Goal: Task Accomplishment & Management: Use online tool/utility

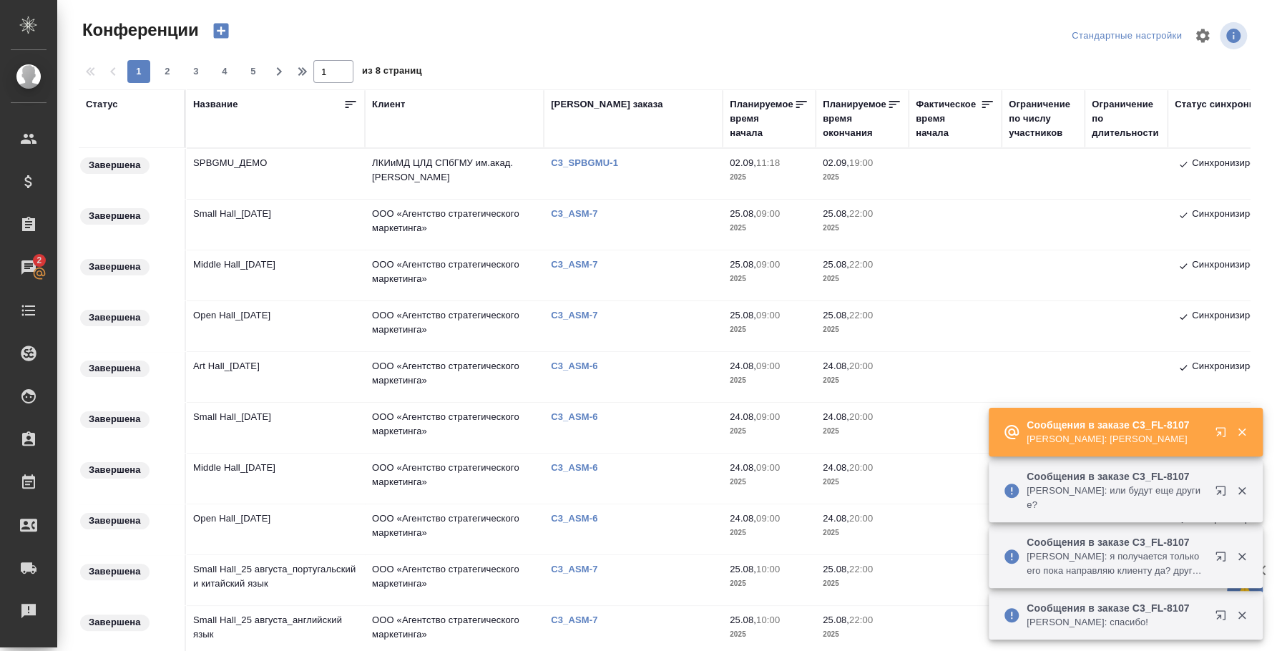
click at [1221, 549] on button "button" at bounding box center [1223, 559] width 34 height 34
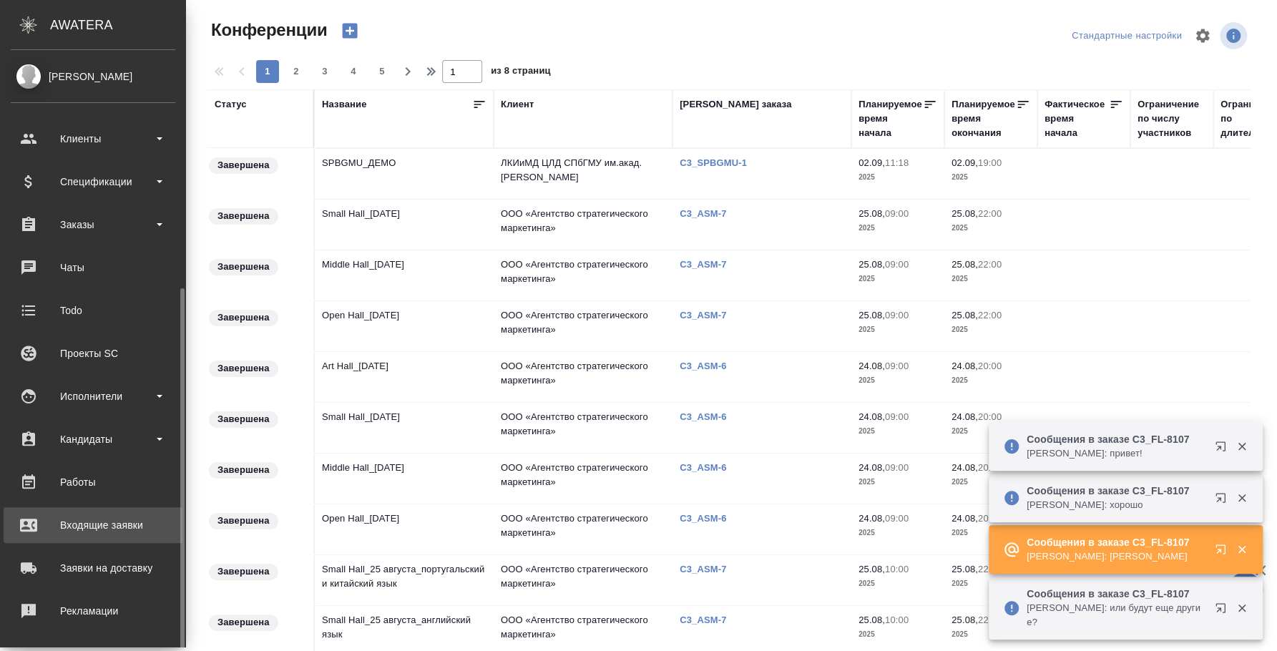
scroll to position [131, 0]
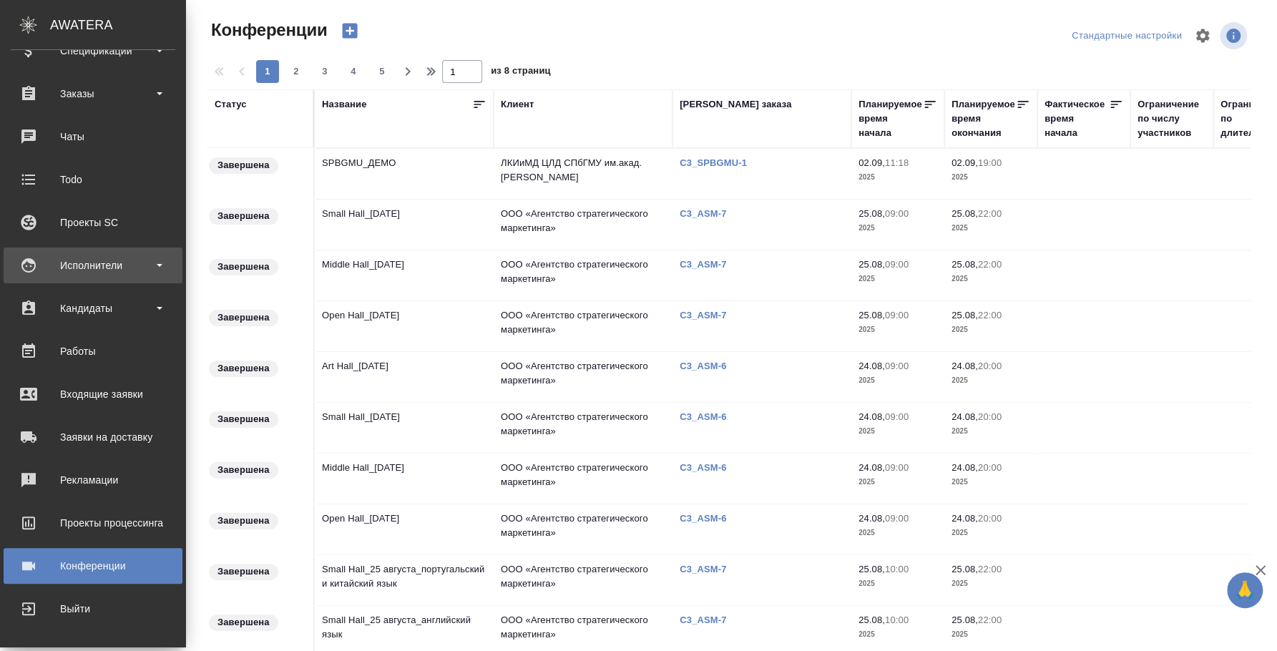
click at [87, 267] on div "Исполнители" at bounding box center [93, 265] width 165 height 21
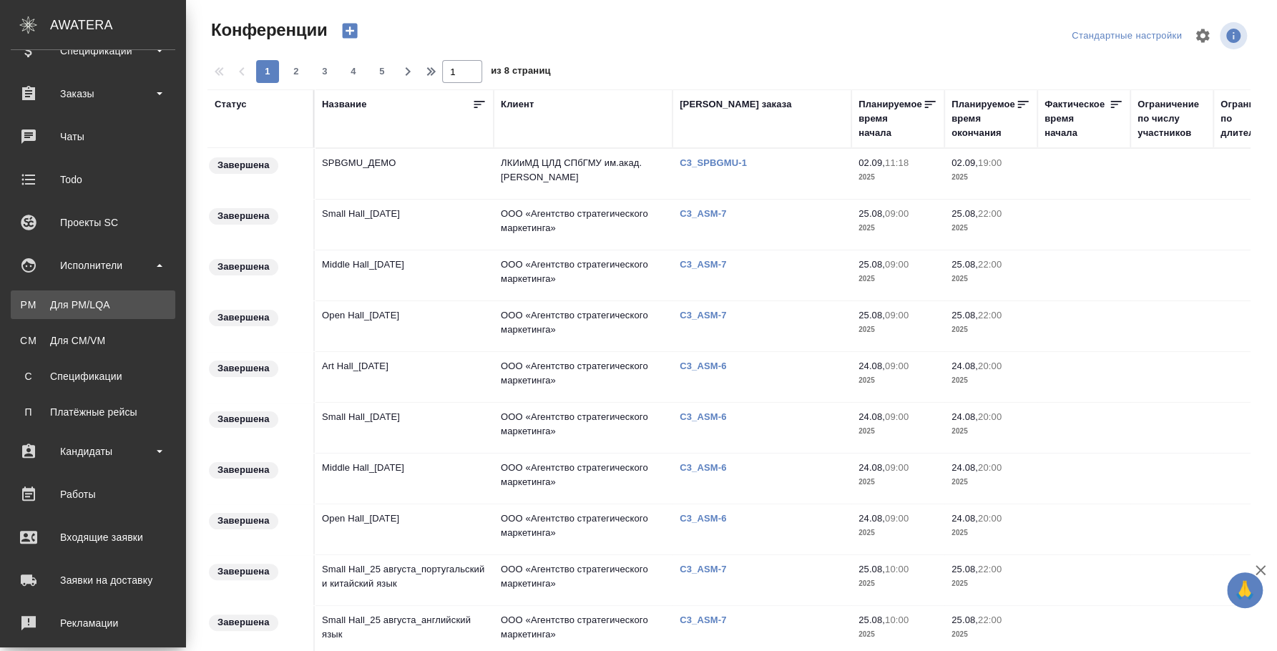
click at [82, 300] on div "Для PM/LQA" at bounding box center [93, 305] width 150 height 14
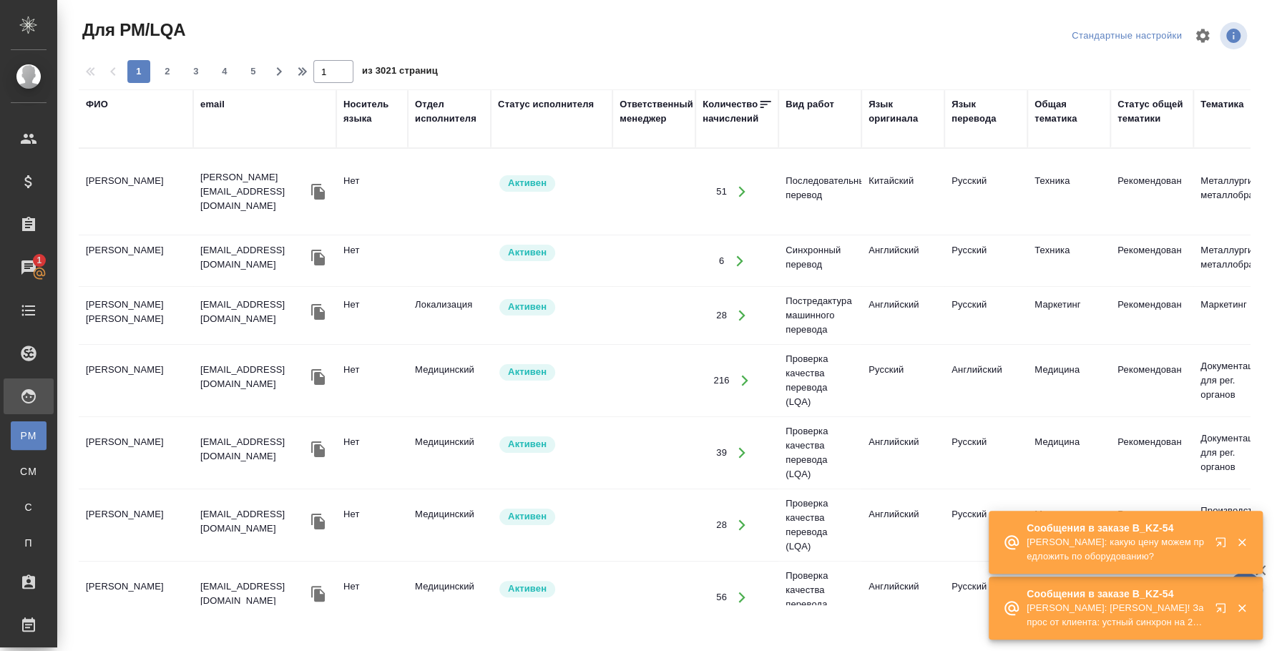
click at [104, 102] on div "ФИО" at bounding box center [97, 104] width 22 height 14
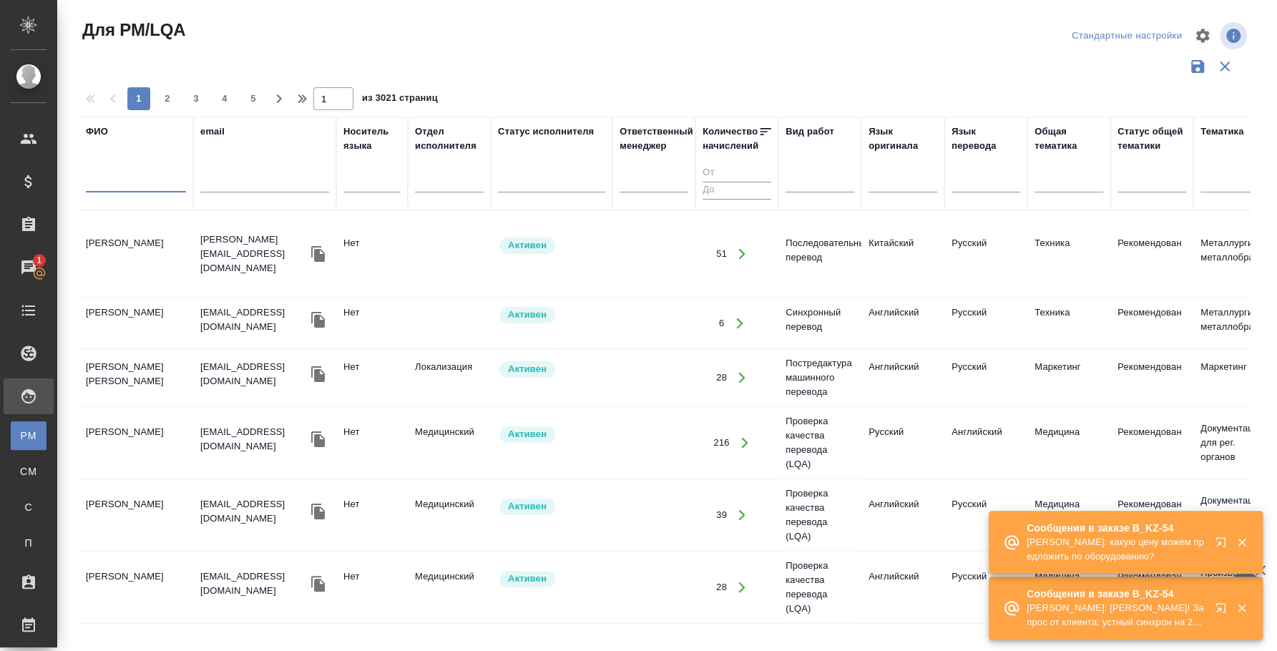
click at [136, 185] on input "text" at bounding box center [136, 184] width 100 height 18
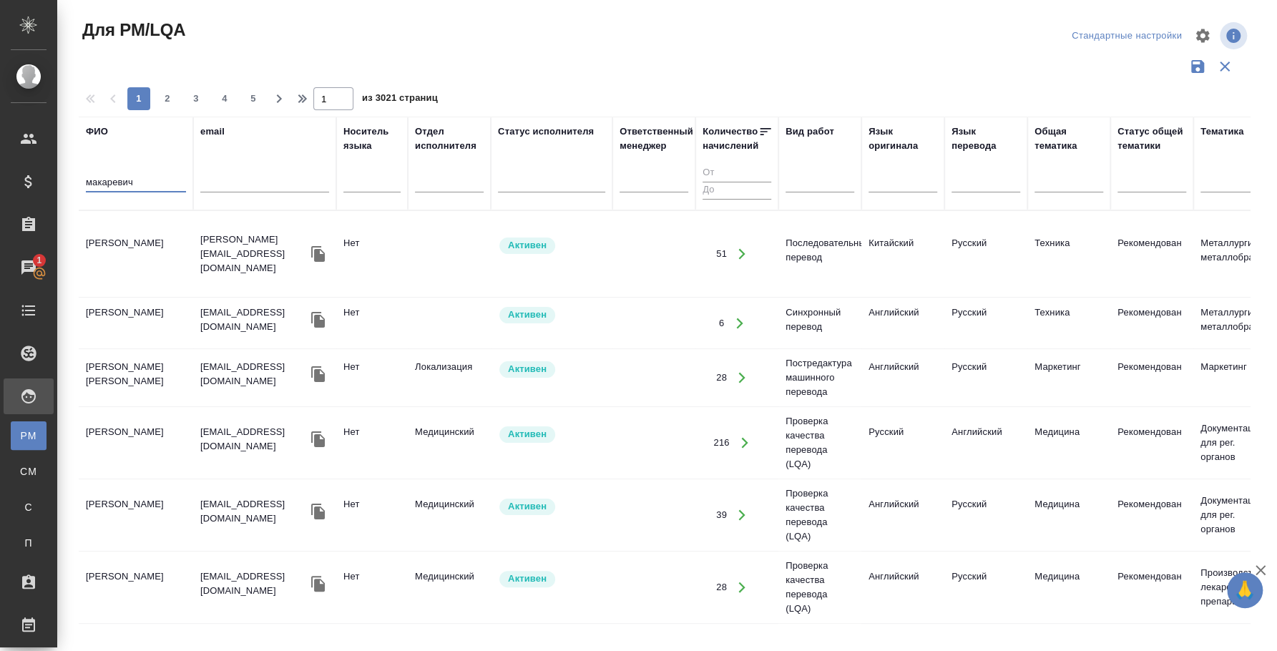
type input "макаревич"
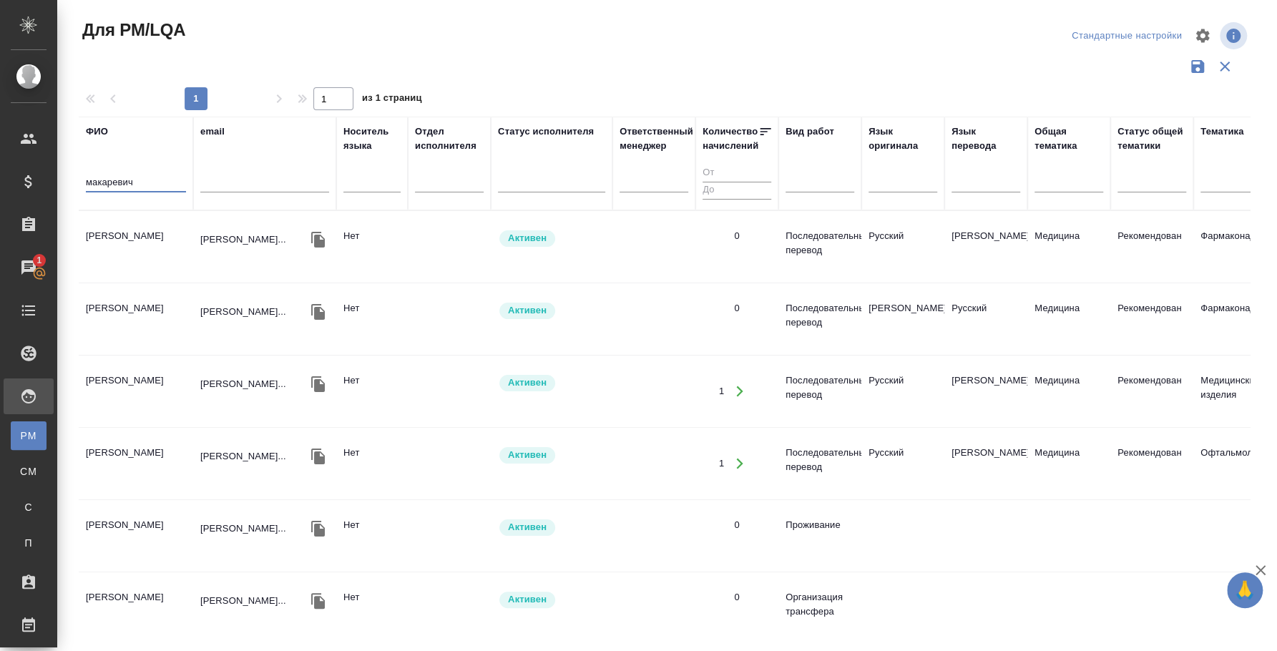
click at [145, 237] on td "[PERSON_NAME]" at bounding box center [136, 247] width 114 height 50
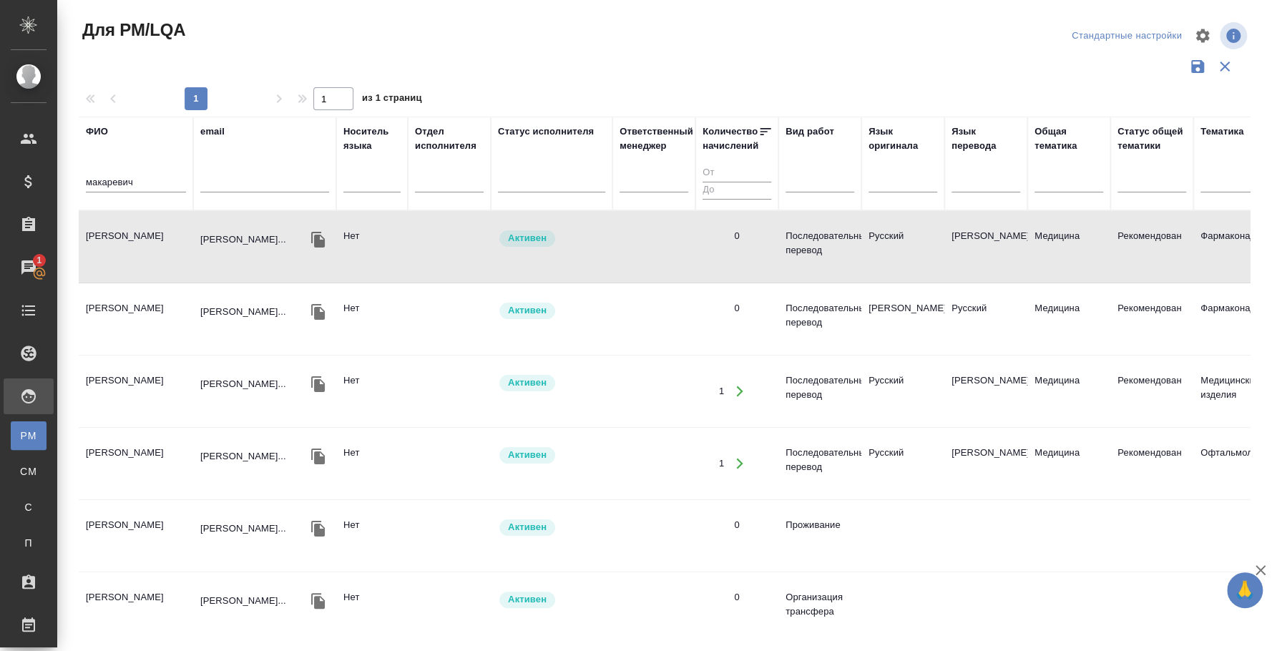
click at [145, 237] on td "[PERSON_NAME]" at bounding box center [136, 247] width 114 height 50
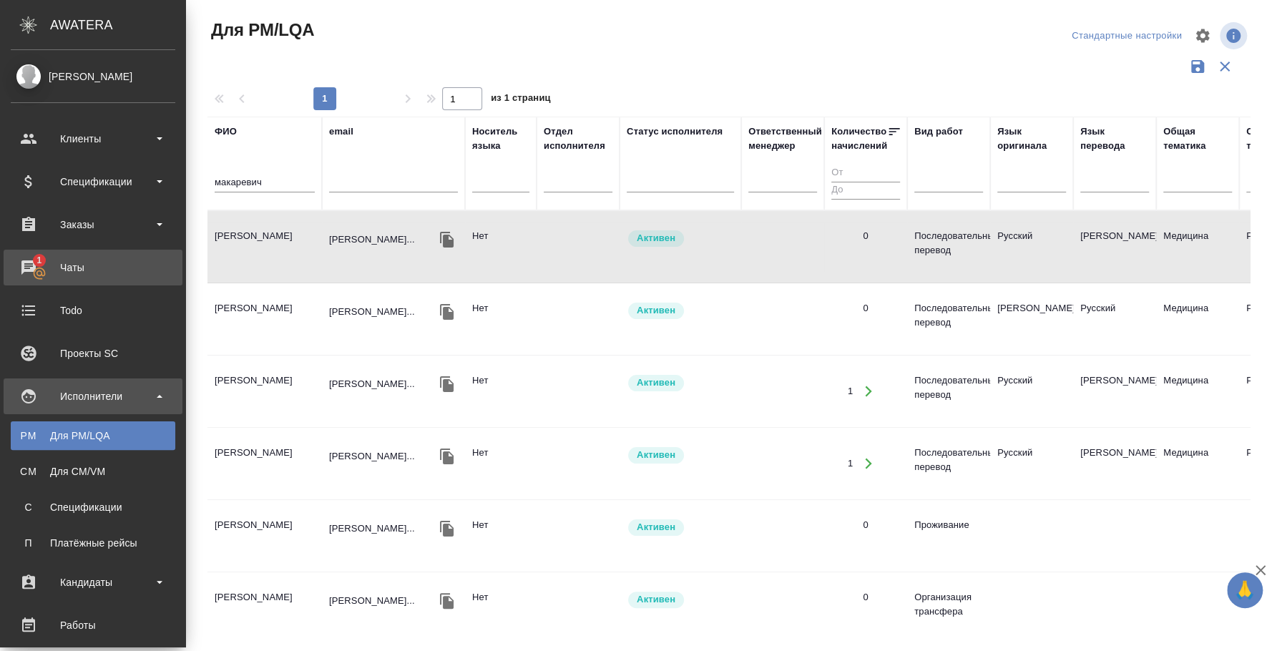
click at [27, 277] on div "Чаты" at bounding box center [93, 267] width 165 height 21
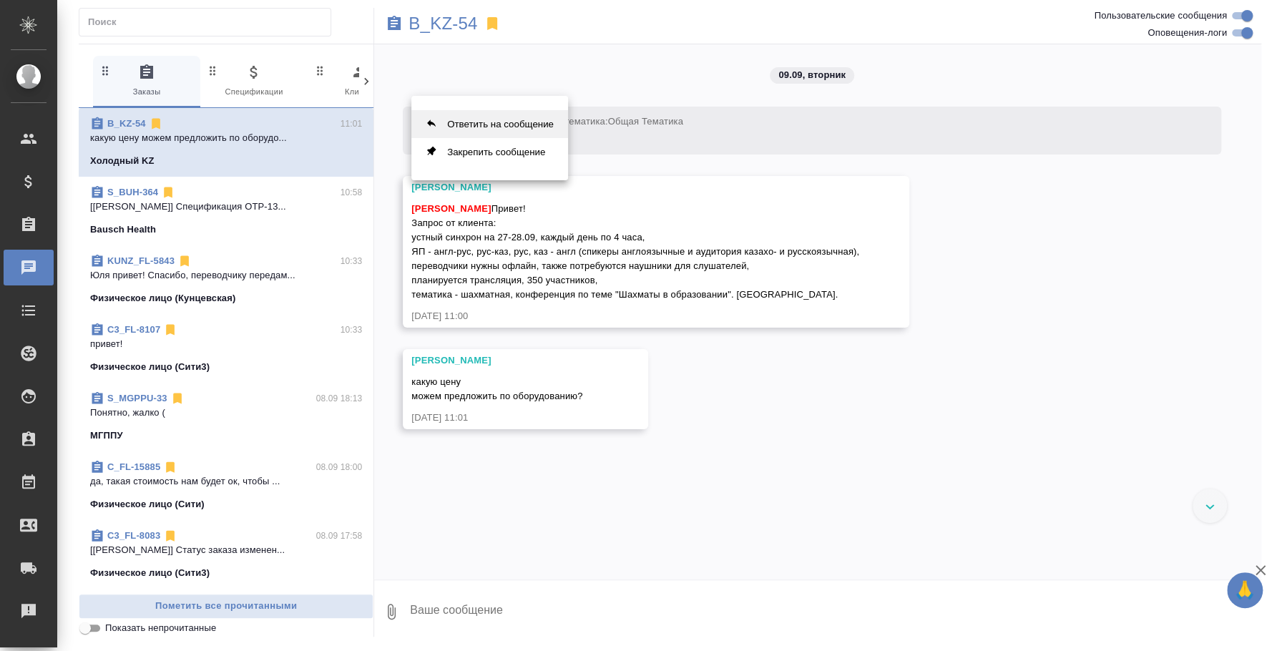
click at [498, 130] on button "Ответить на сообщение" at bounding box center [489, 124] width 157 height 28
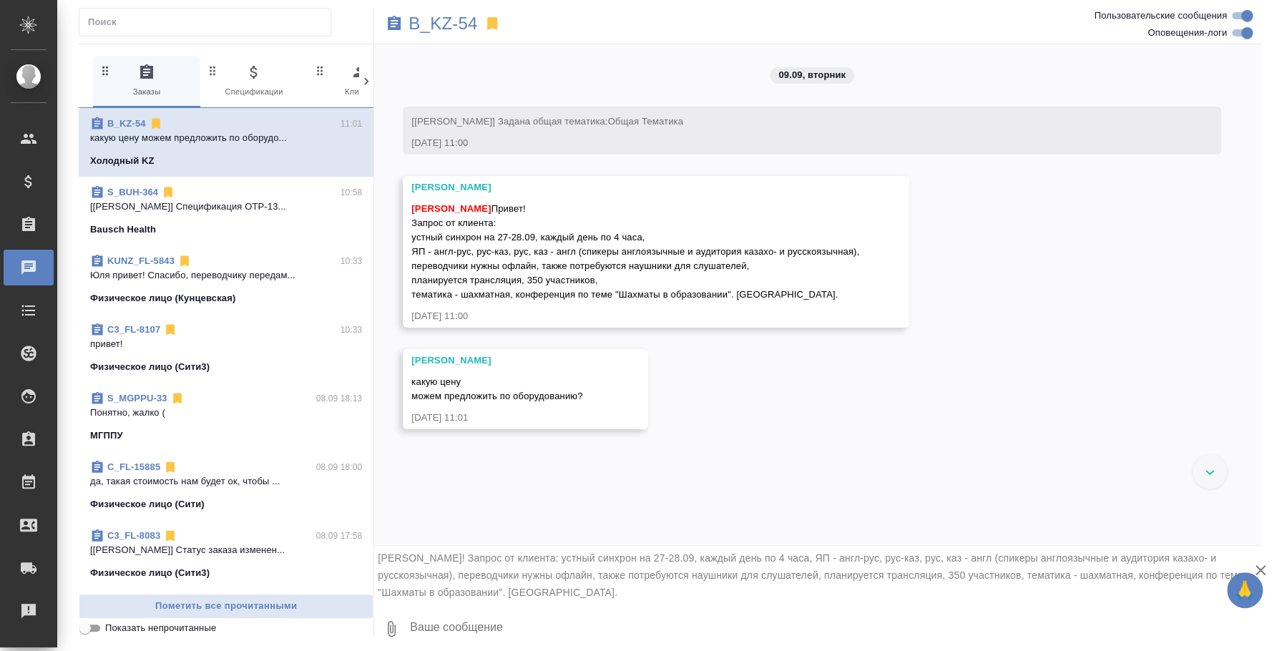
click at [522, 623] on textarea at bounding box center [834, 629] width 853 height 49
type textarea """
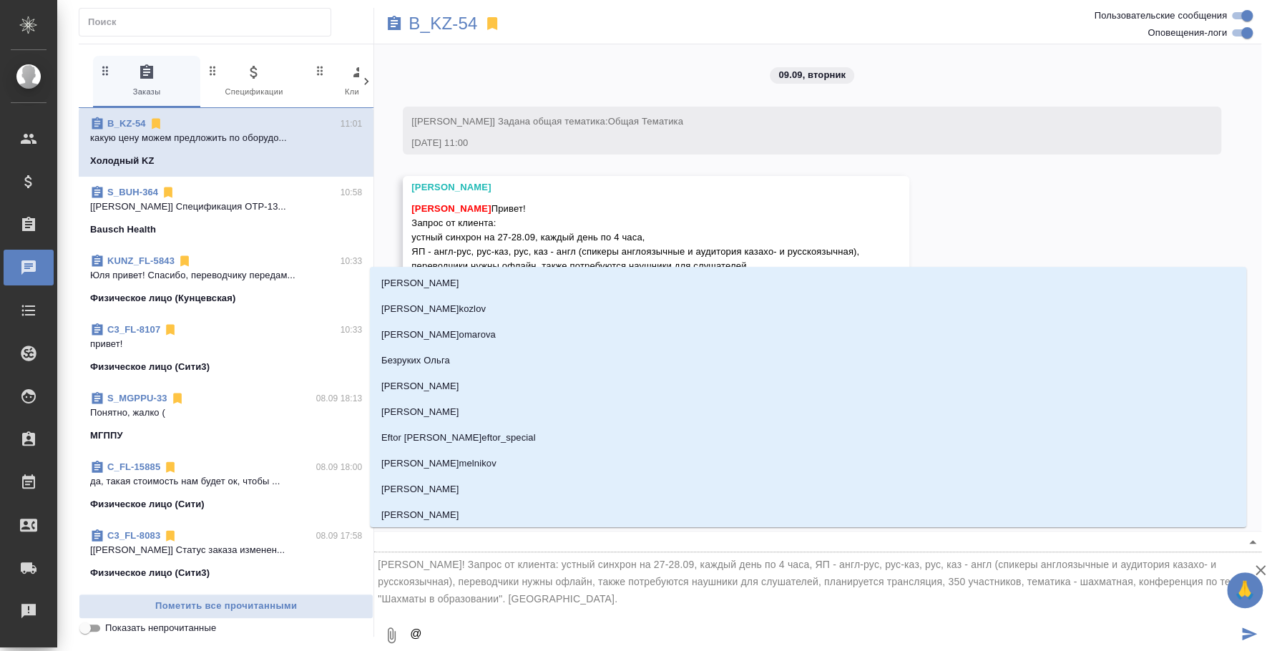
type textarea "@，"
type input "，"
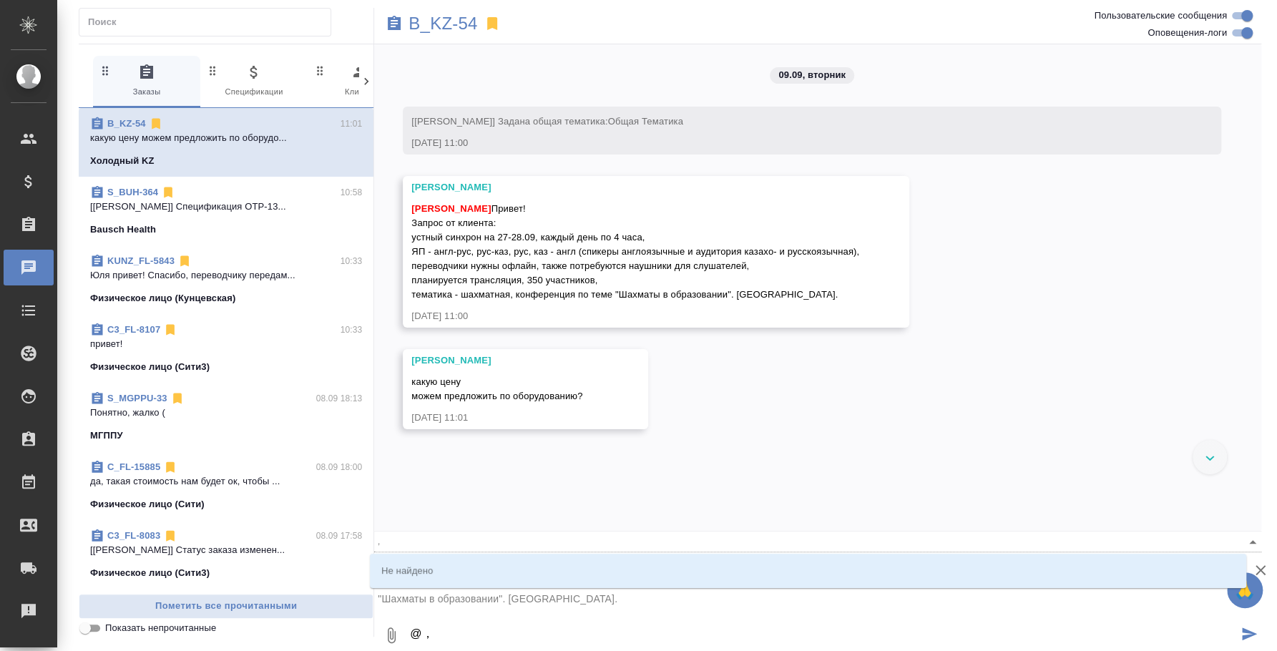
type textarea "@，j"
type input "，j"
type textarea "@，"
type input "，"
type textarea "@"
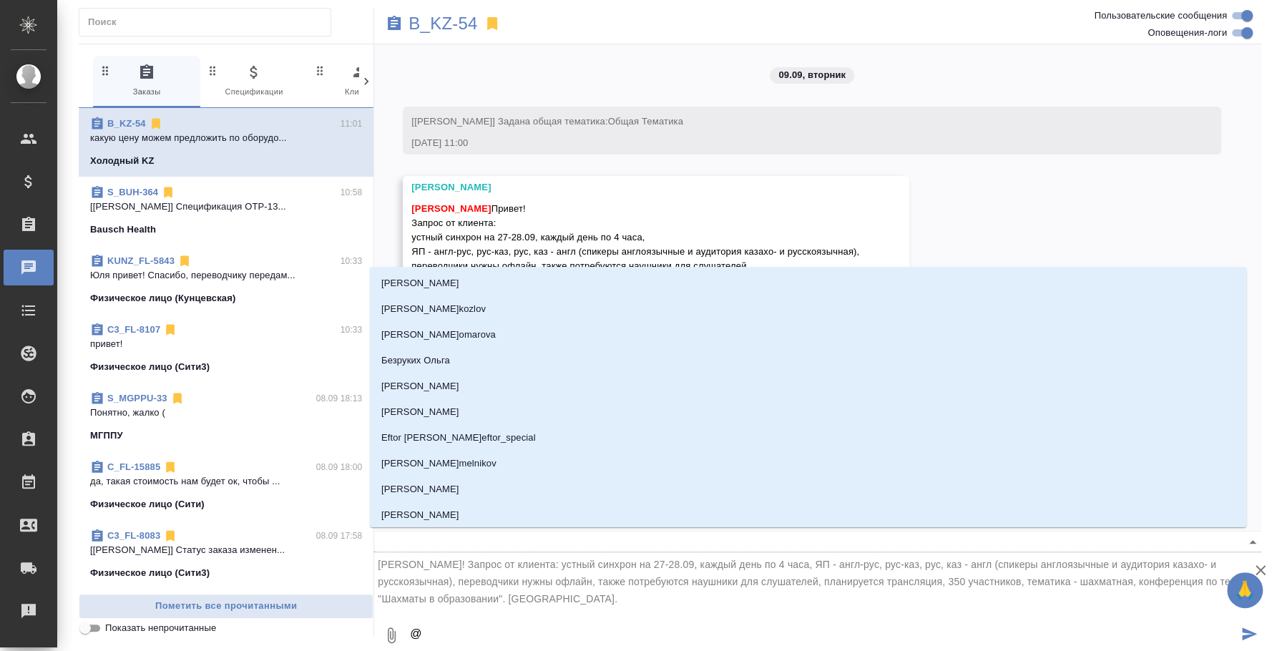
type textarea "@б"
type input "б"
type textarea "@бо"
type input "бо"
type textarea "@бог"
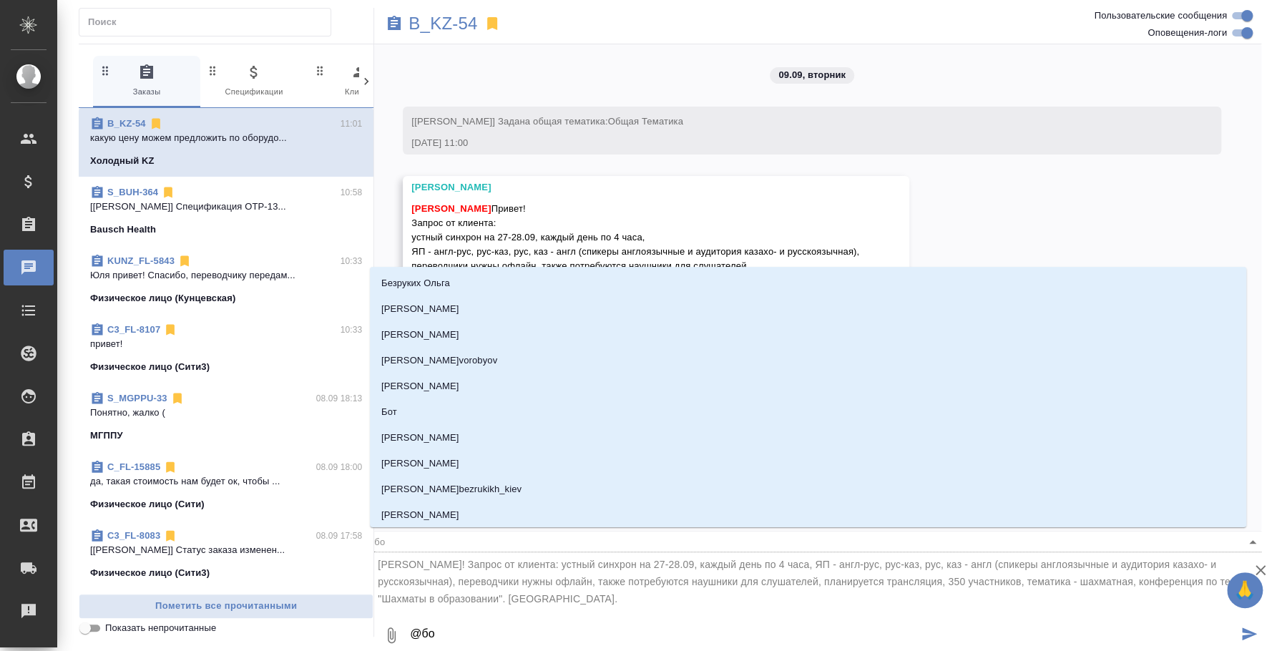
type input "бог"
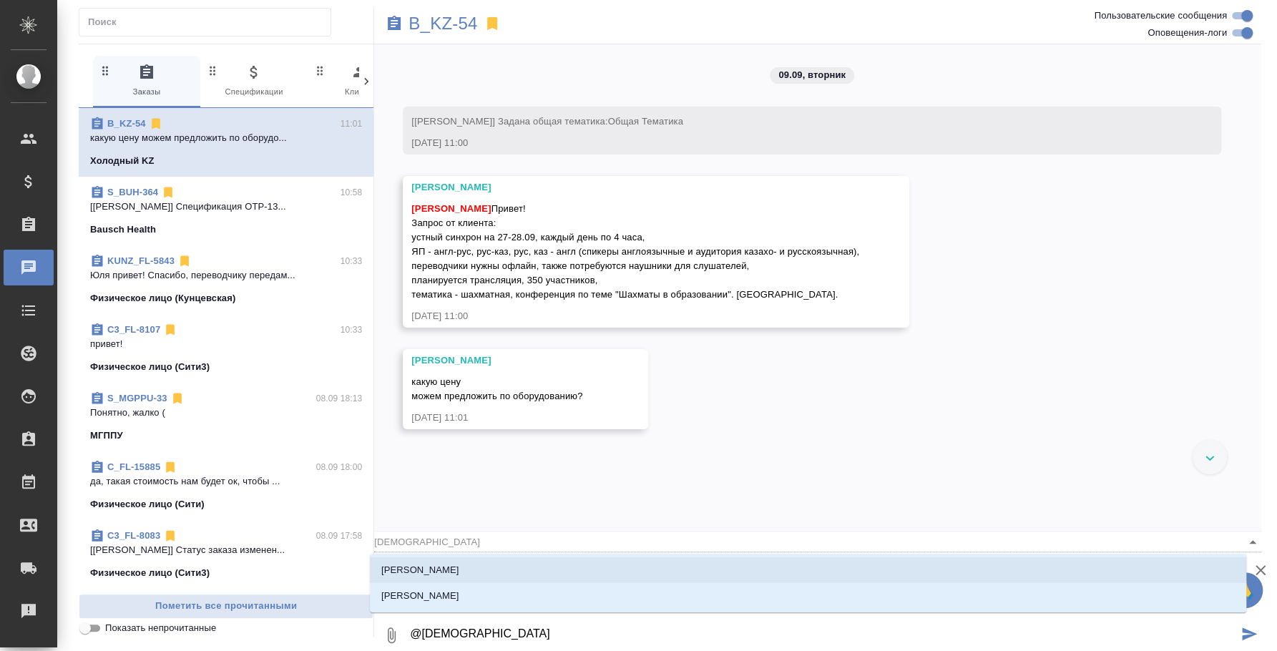
click at [977, 559] on li "Богомолова Анастасия" at bounding box center [808, 570] width 876 height 26
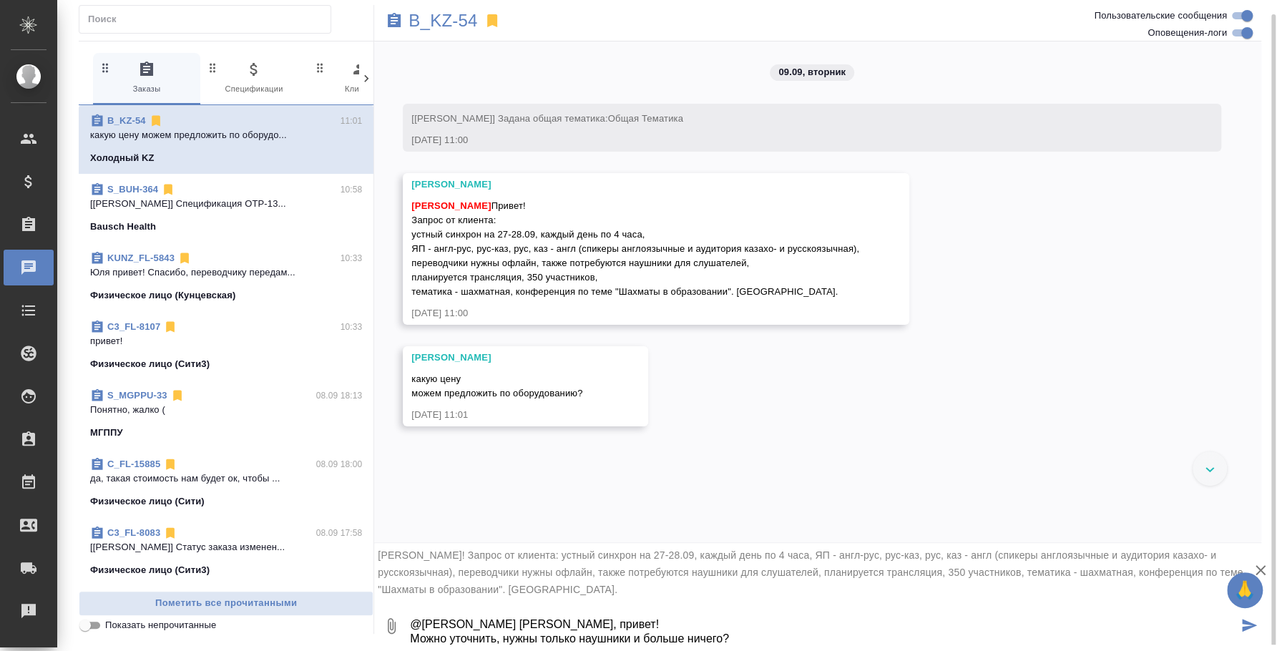
scroll to position [9, 0]
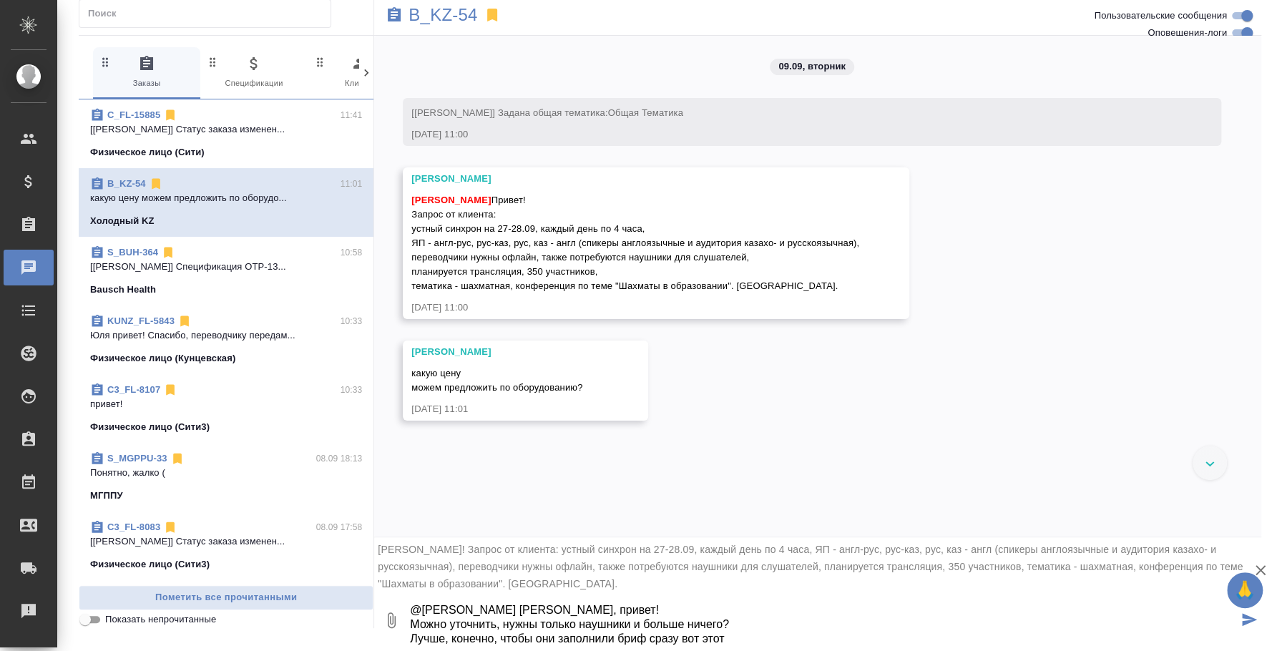
click at [388, 620] on icon "button" at bounding box center [391, 620] width 17 height 17
click at [299, 544] on span "С локального диска" at bounding box center [270, 546] width 97 height 18
click at [0, 0] on input "С локального диска" at bounding box center [0, 0] width 0 height 0
click at [740, 641] on textarea "@Богомолова Анастасия Настя, привет! Можно уточнить, нужны только наушники и бо…" at bounding box center [822, 620] width 829 height 49
type textarea "@Богомолова Анастасия Настя, привет! Можно уточнить, нужны только наушники и бо…"
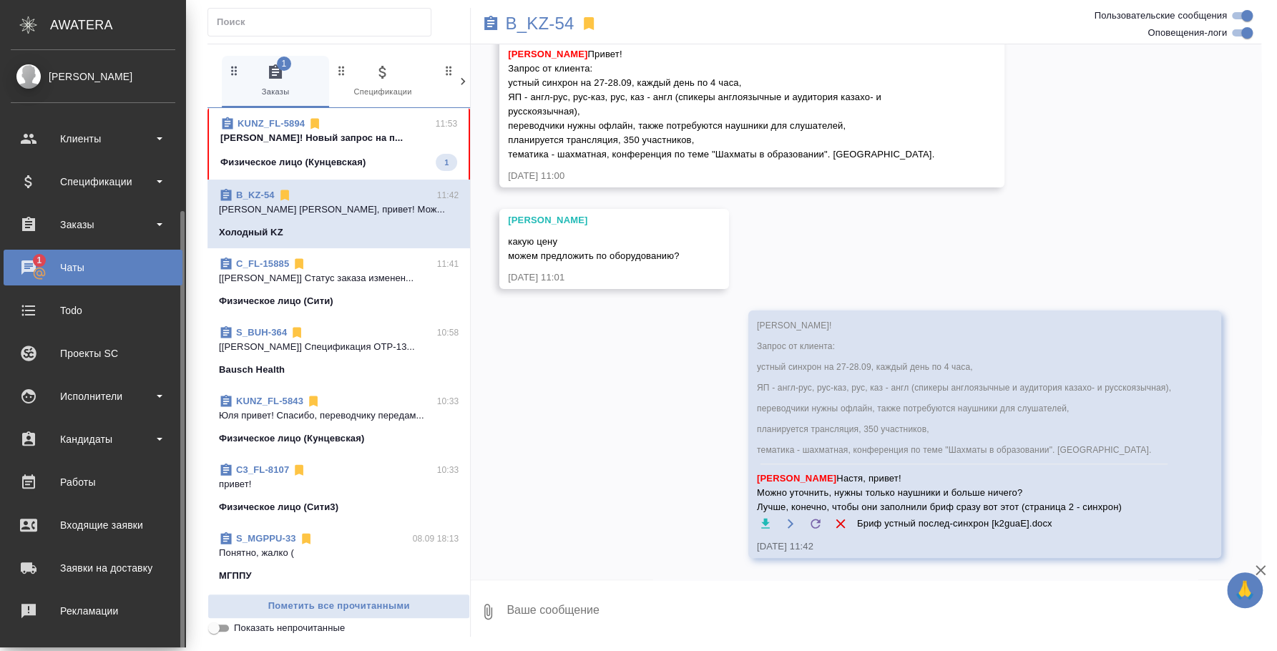
scroll to position [131, 0]
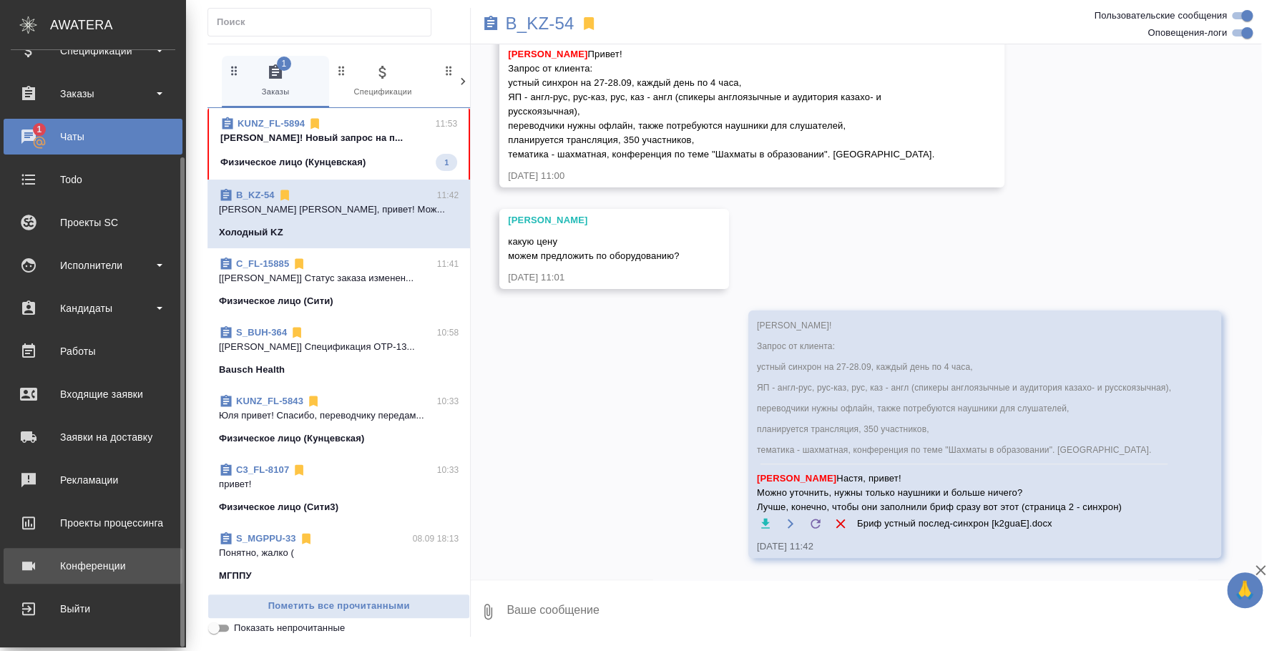
click at [116, 564] on div "Конференции" at bounding box center [93, 565] width 165 height 21
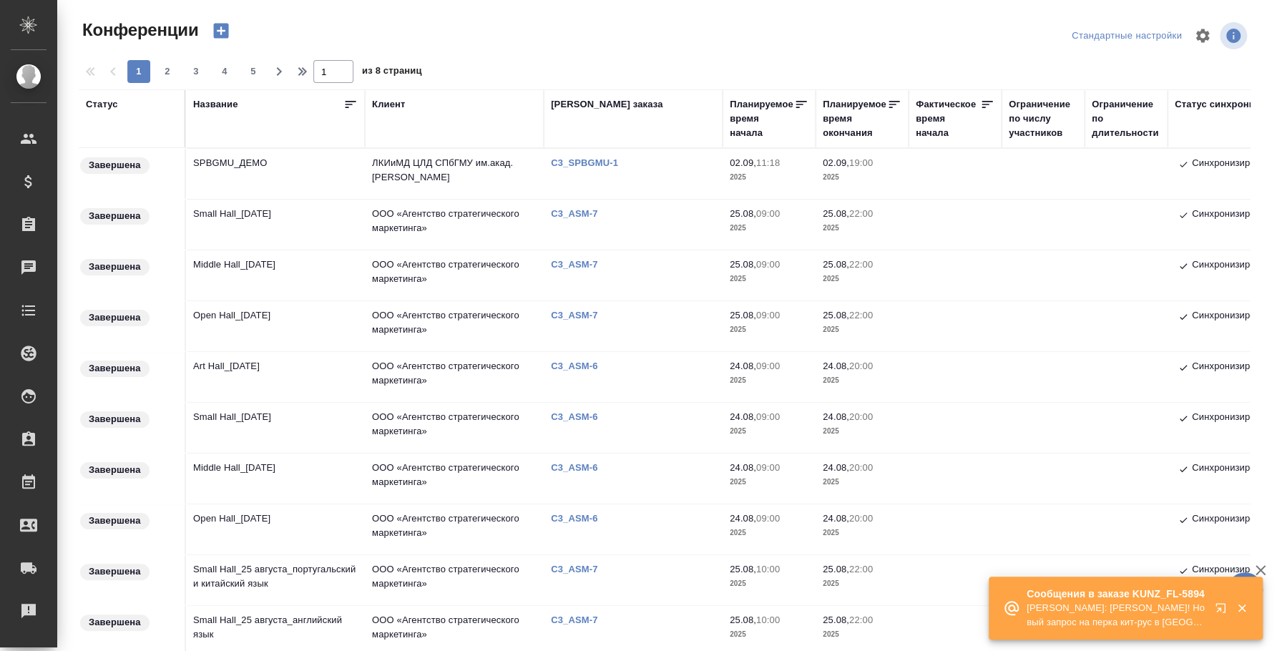
type input "[PERSON_NAME]"
click at [1244, 606] on icon "button" at bounding box center [1242, 609] width 8 height 8
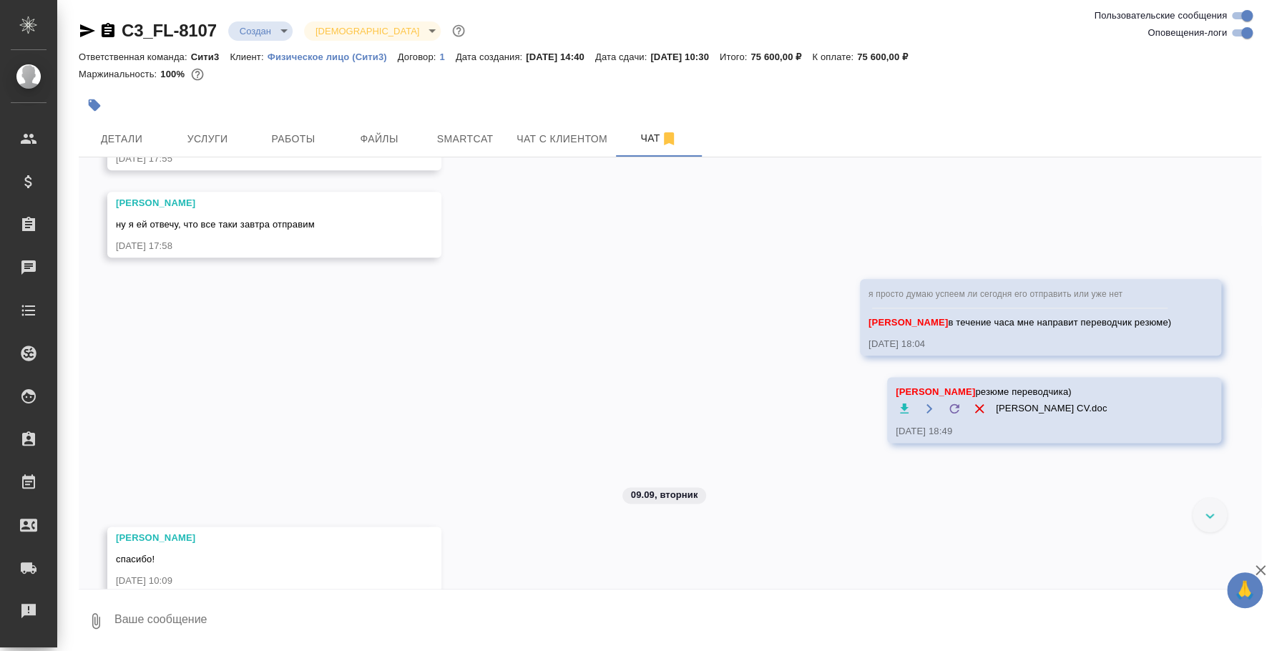
scroll to position [4933, 0]
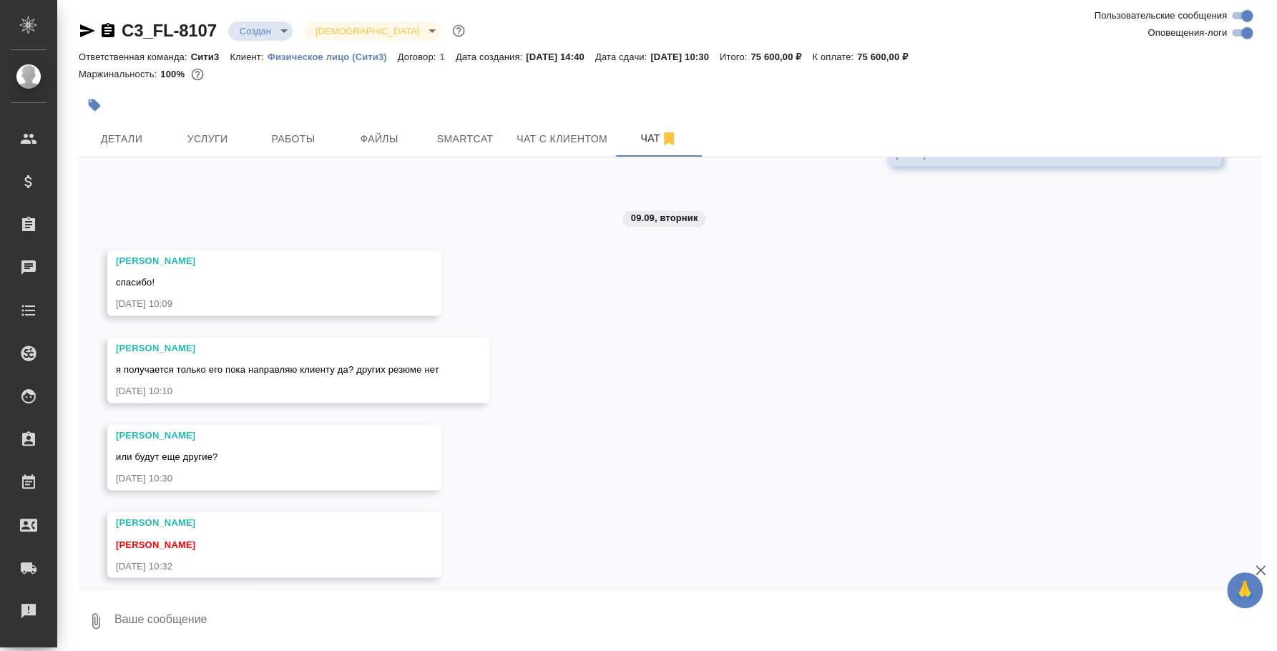
click at [600, 603] on textarea at bounding box center [687, 621] width 1148 height 49
type textarea "Привет. Давай пока ее, если они попросят еще, то буду с другими договариваться"
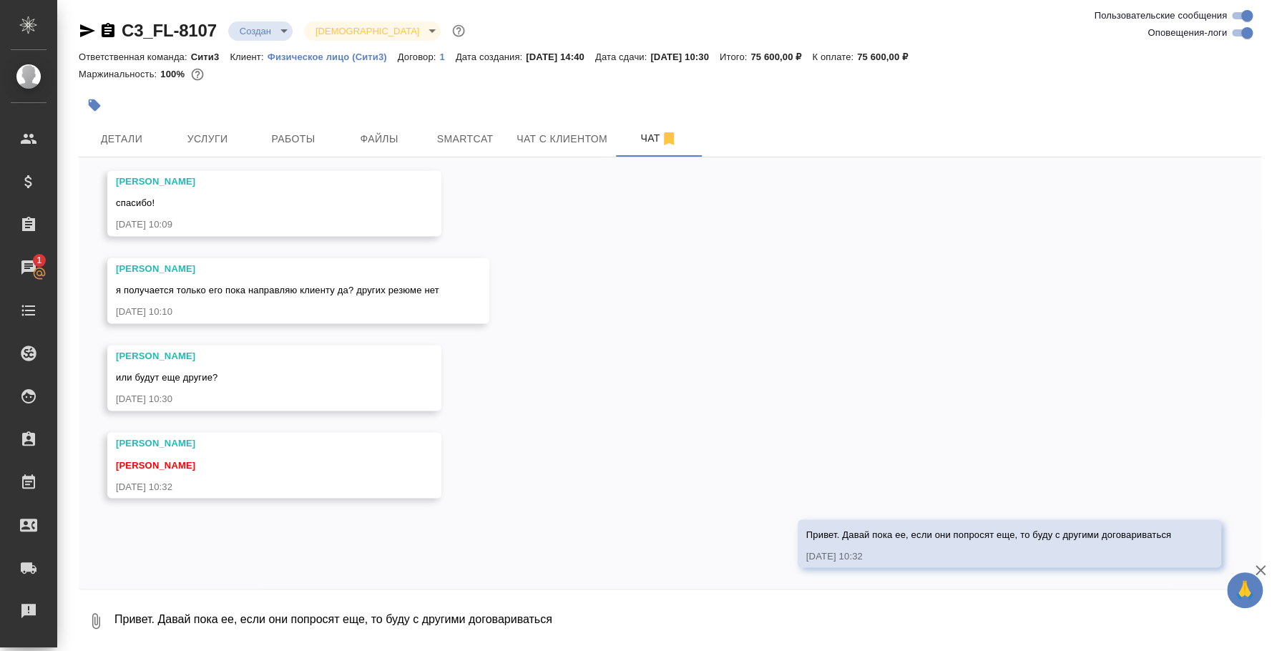
scroll to position [5016, 0]
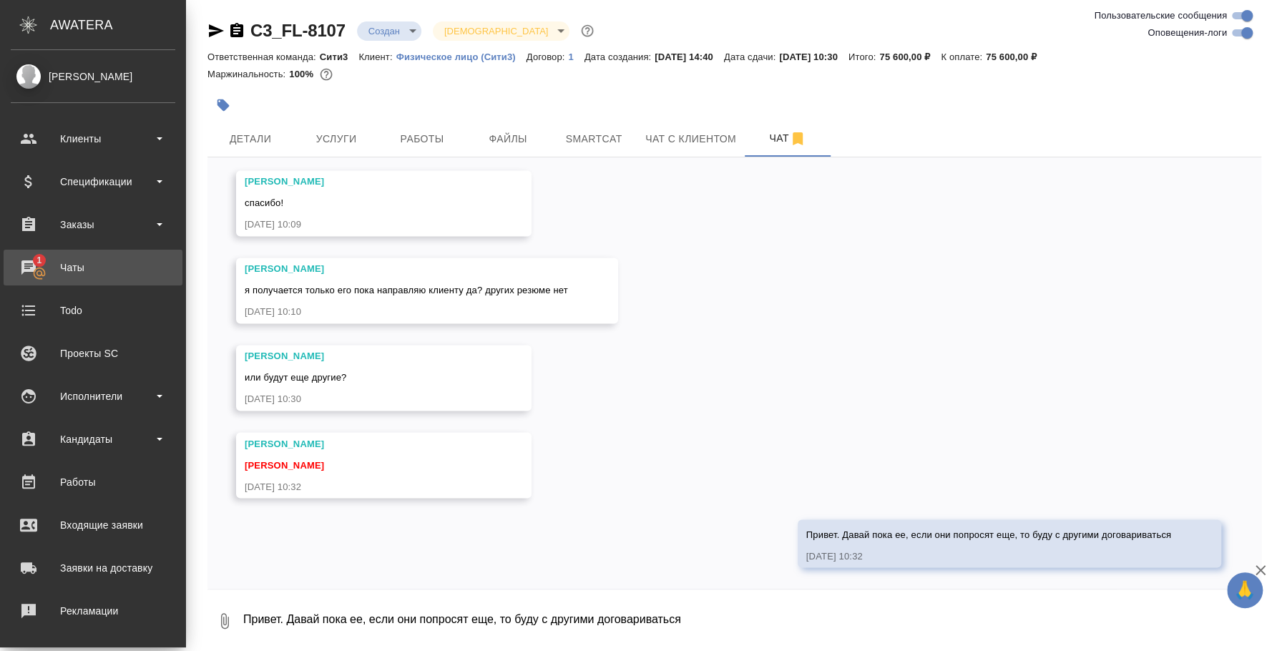
click at [44, 264] on div "Чаты" at bounding box center [93, 267] width 165 height 21
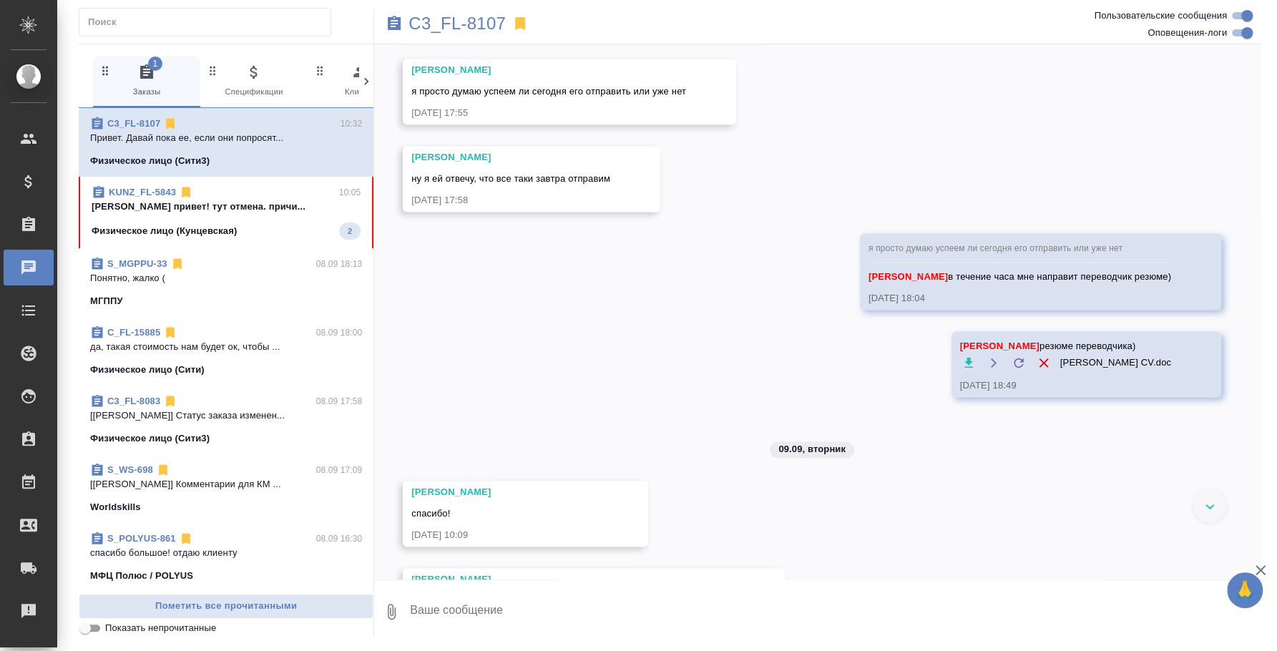
scroll to position [5019, 0]
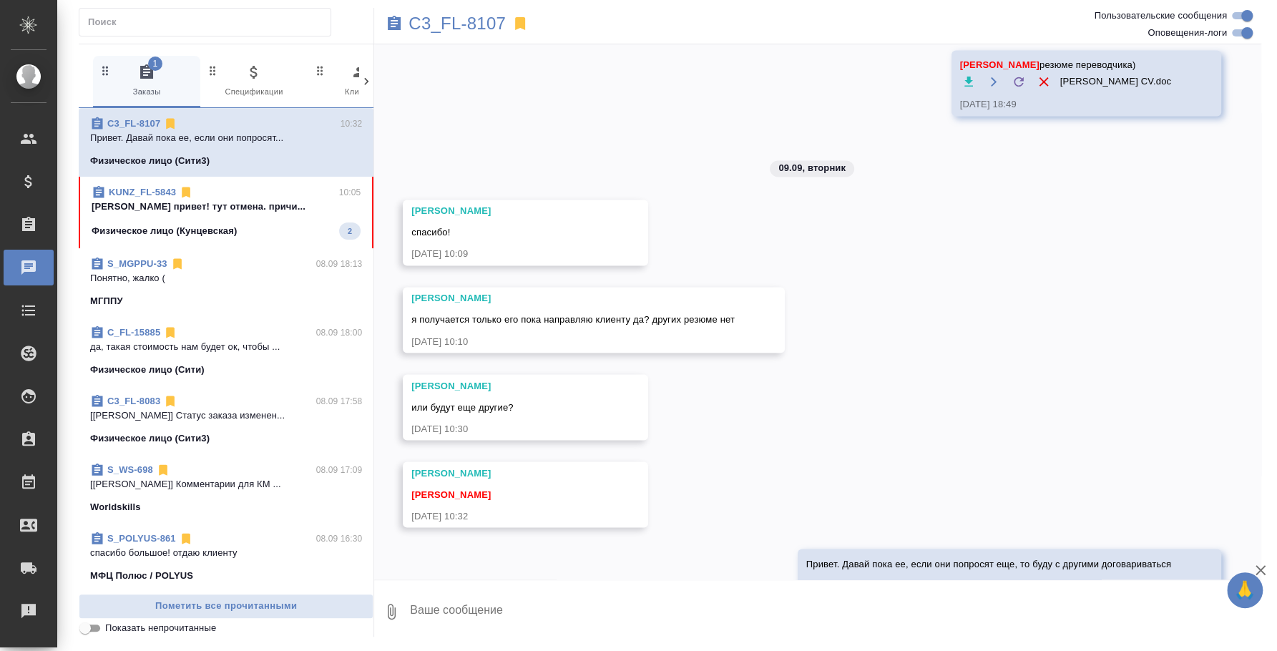
click at [248, 205] on p "Федотова Ирина привет! тут отмена. причи..." at bounding box center [226, 207] width 269 height 14
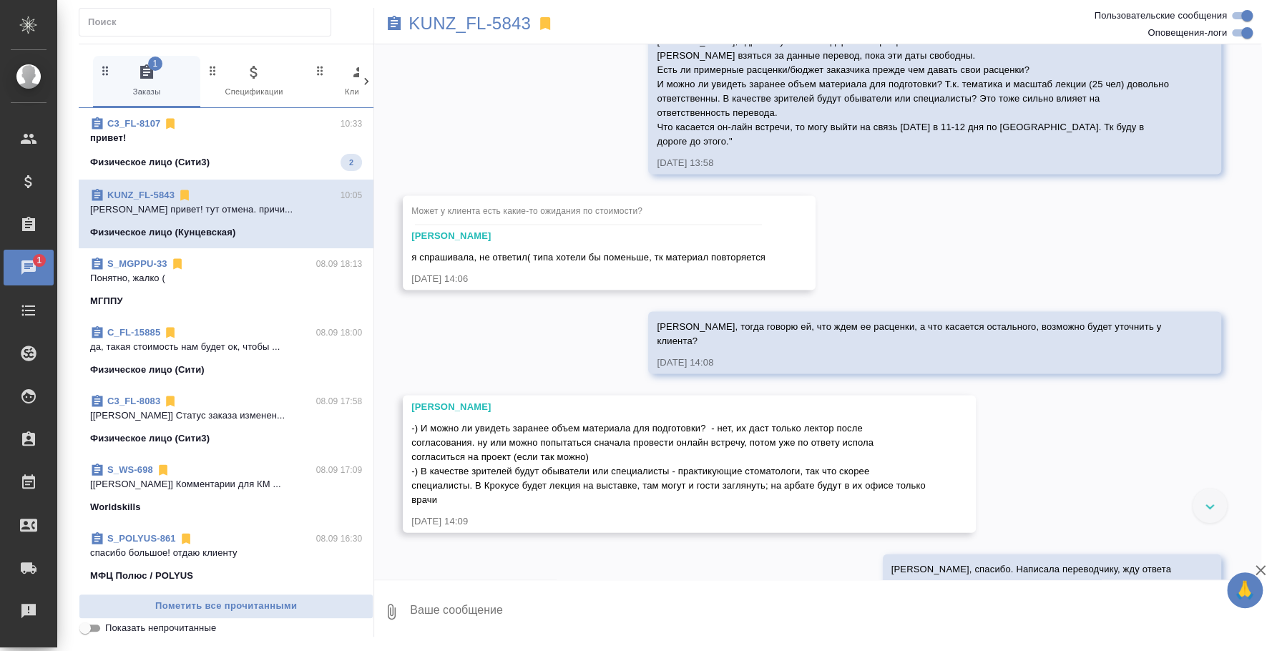
scroll to position [2440, 0]
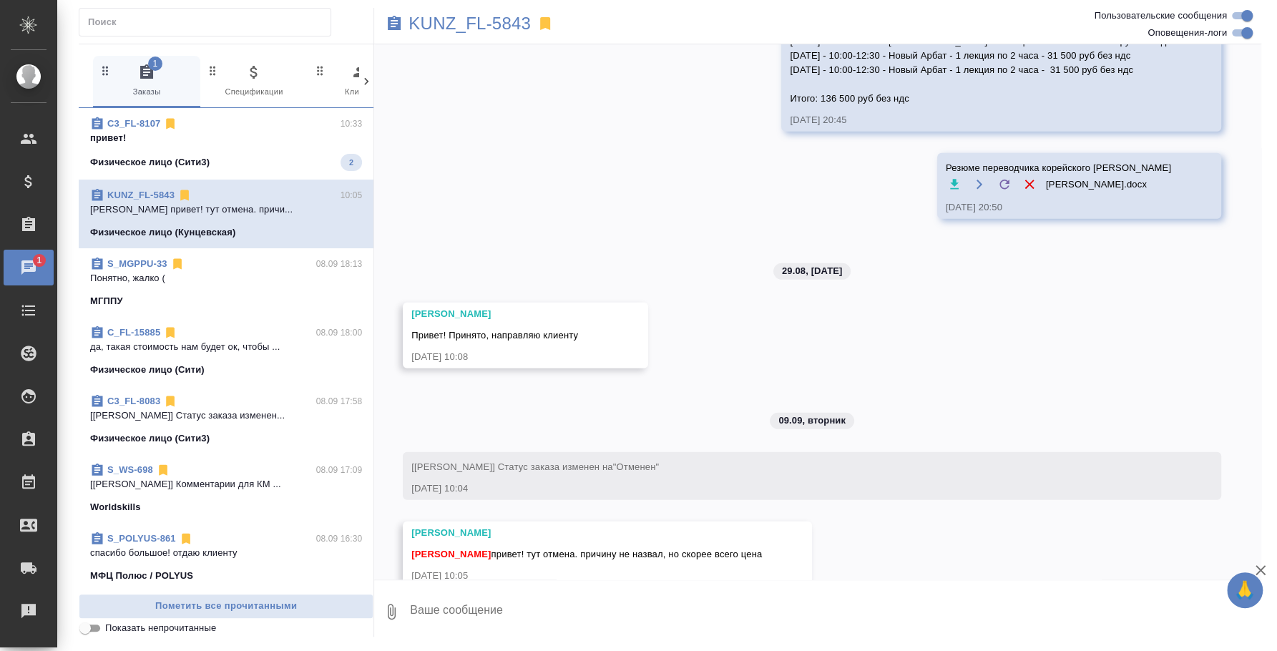
click at [765, 636] on div "0" at bounding box center [817, 607] width 887 height 57
click at [765, 622] on textarea at bounding box center [834, 611] width 853 height 49
type textarea ","
type textarea "Юля привет! Спасибо, переводчику передам информацию"
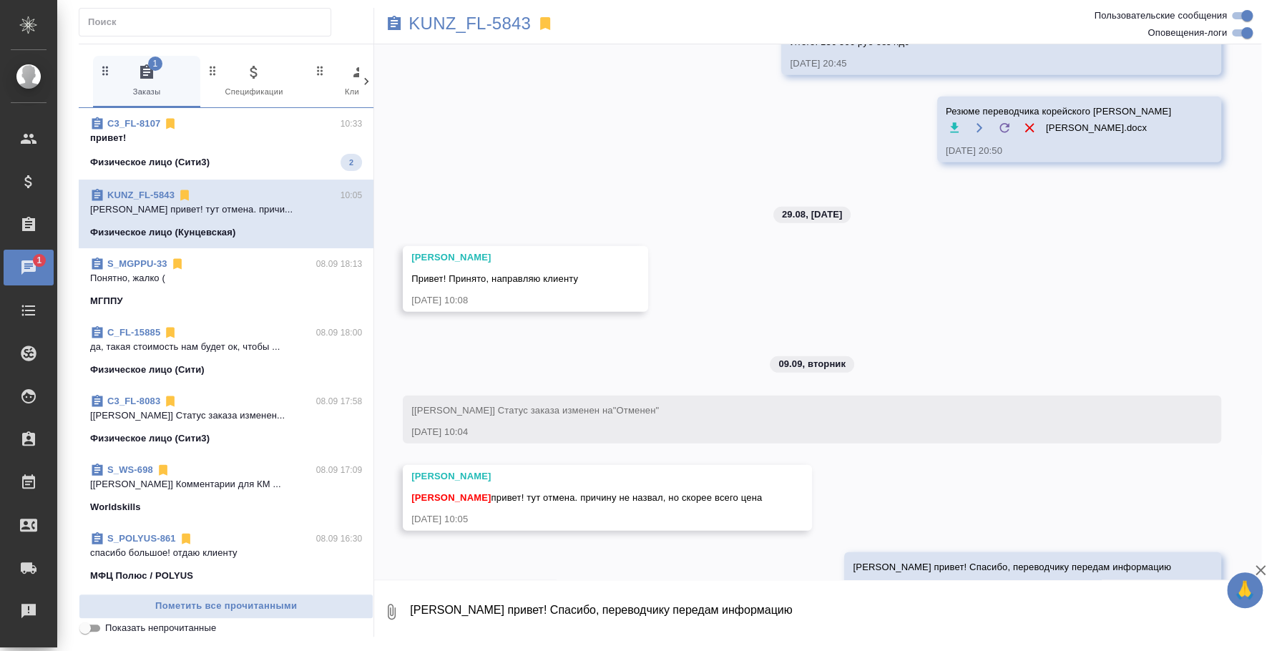
scroll to position [2510, 0]
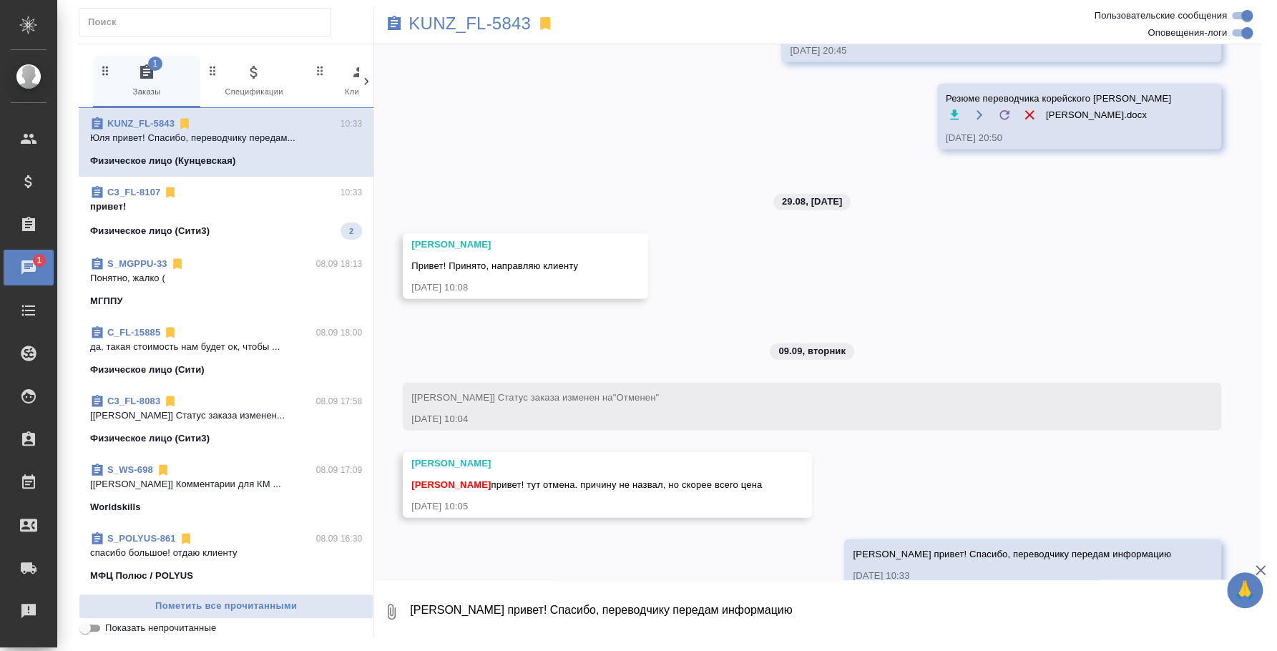
click at [225, 204] on p "привет!" at bounding box center [226, 207] width 272 height 14
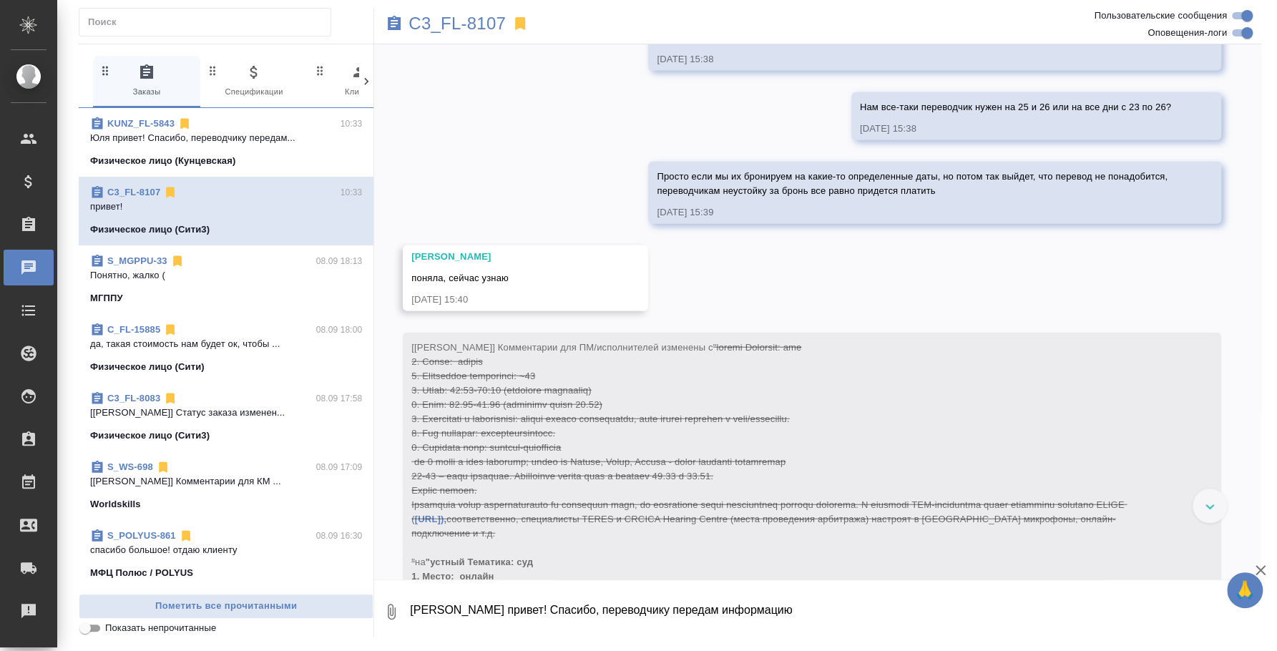
scroll to position [2332, 0]
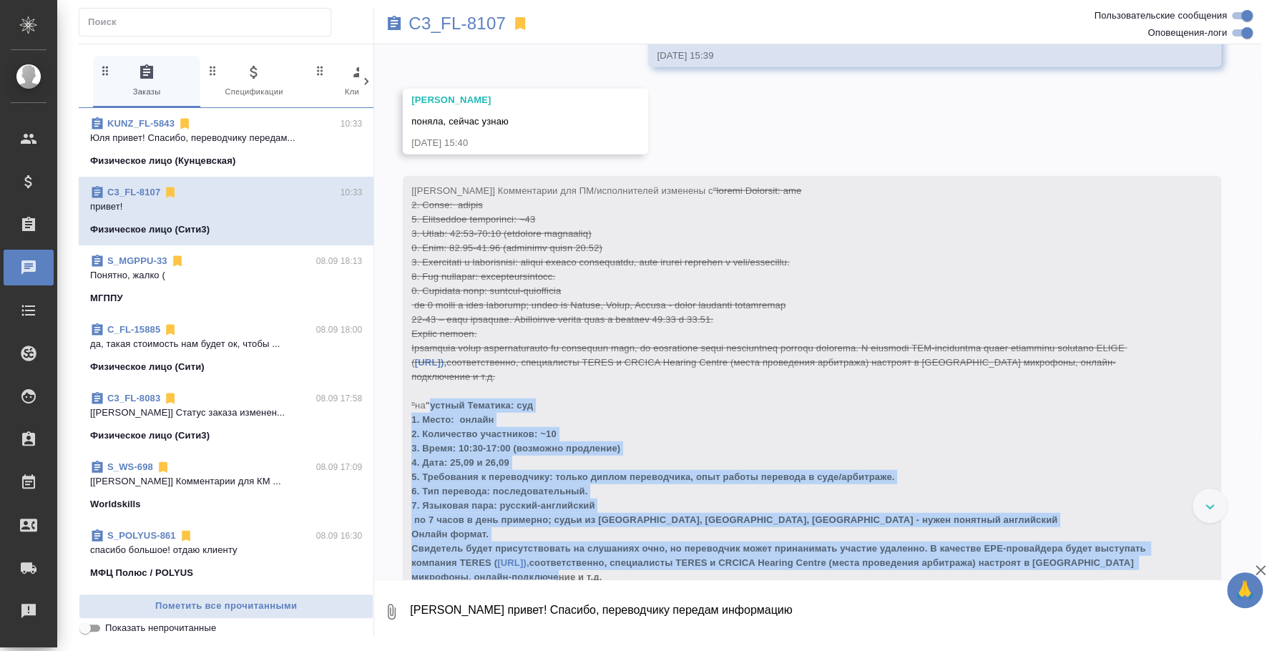
drag, startPoint x: 439, startPoint y: 372, endPoint x: 626, endPoint y: 556, distance: 262.0
click at [626, 556] on div "[Москалец Алина] Комментарии для ПМ/исполнителей изменены с https://teres.ai/),…" at bounding box center [791, 396] width 760 height 433
click at [625, 544] on div "[Москалец Алина] Комментарии для ПМ/исполнителей изменены с https://teres.ai/),…" at bounding box center [791, 396] width 760 height 433
drag, startPoint x: 602, startPoint y: 544, endPoint x: 419, endPoint y: 378, distance: 246.6
click at [419, 378] on div "[Москалец Алина] Комментарии для ПМ/исполнителей изменены с https://teres.ai/),…" at bounding box center [791, 396] width 760 height 433
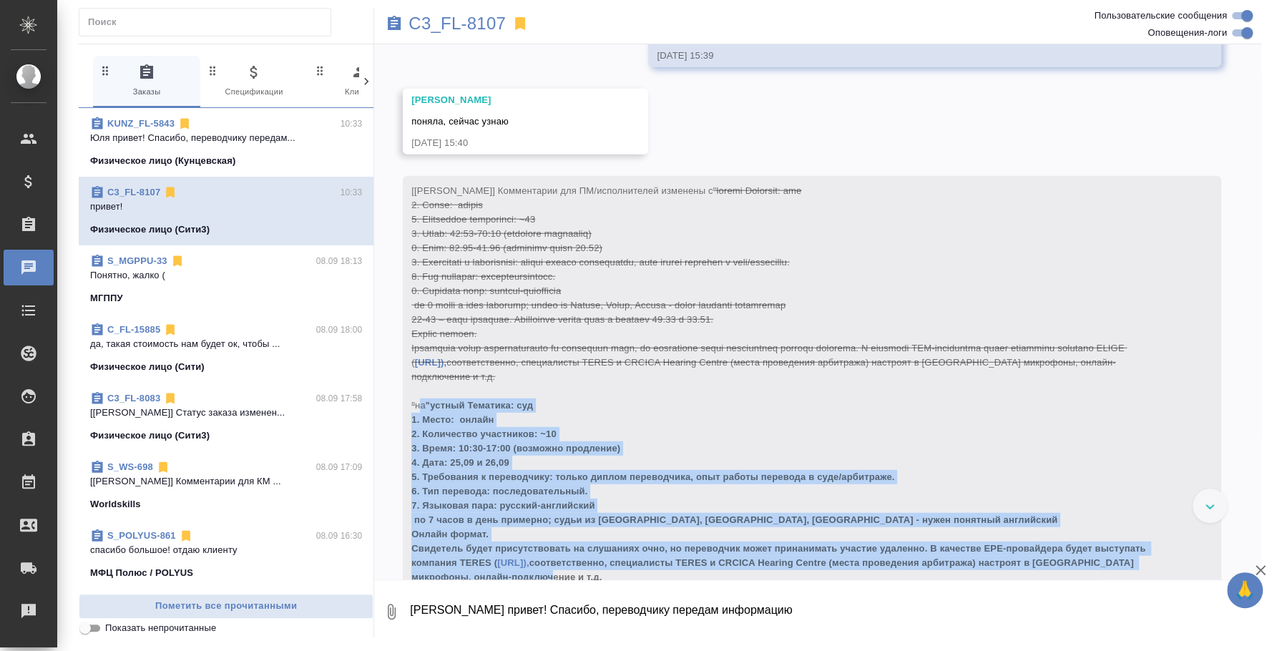
copy span "на "устный Тематика: суд 1. Место: онлайн 2. Количество участников: ~10 3. Врем…"
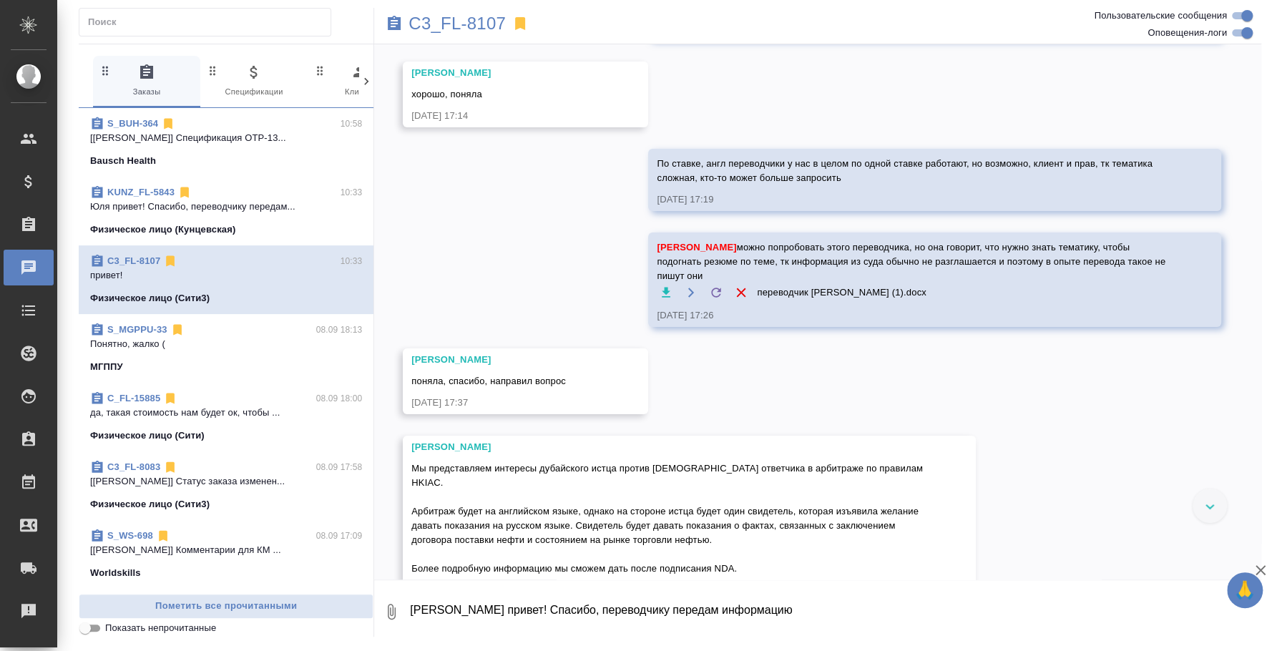
scroll to position [3495, 0]
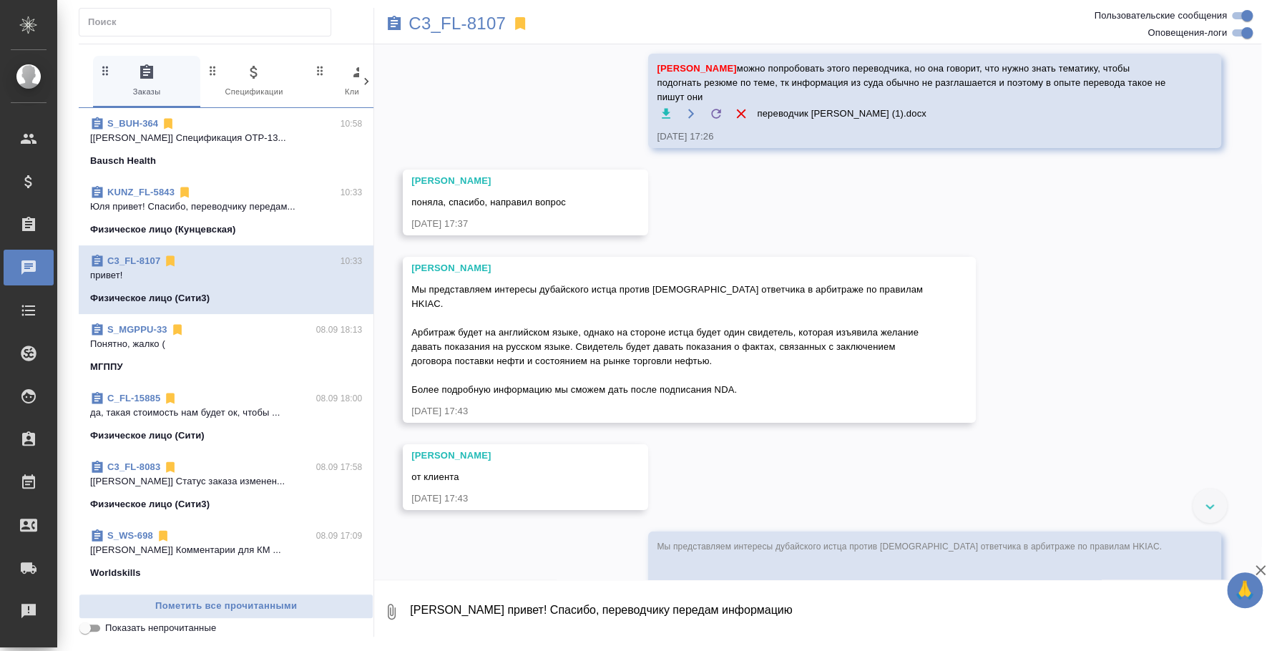
click at [742, 343] on div "Мы представляем интересы дубайского истца против турецкого ответчика в арбитраж…" at bounding box center [668, 338] width 514 height 118
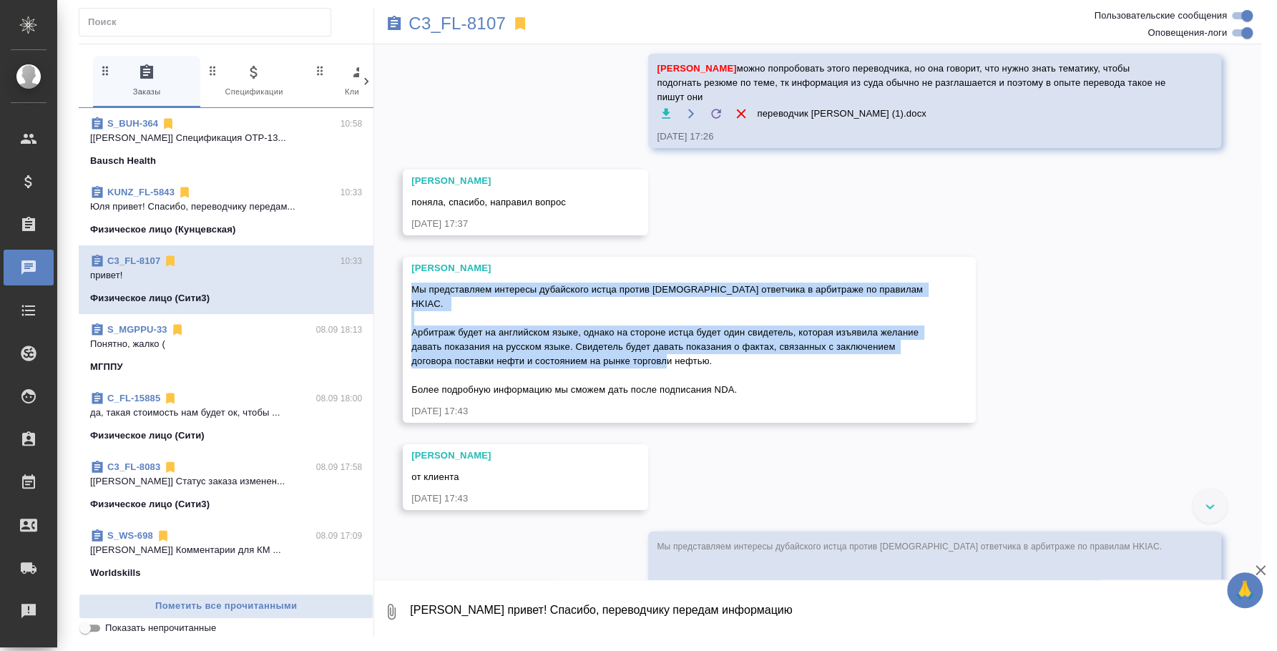
drag, startPoint x: 781, startPoint y: 320, endPoint x: 410, endPoint y: 253, distance: 377.5
click at [410, 257] on div "Москалец Алина Мы представляем интересы дубайского истца против турецкого ответ…" at bounding box center [689, 340] width 573 height 166
copy span "Мы представляем интересы дубайского истца против турецкого ответчика в арбитраж…"
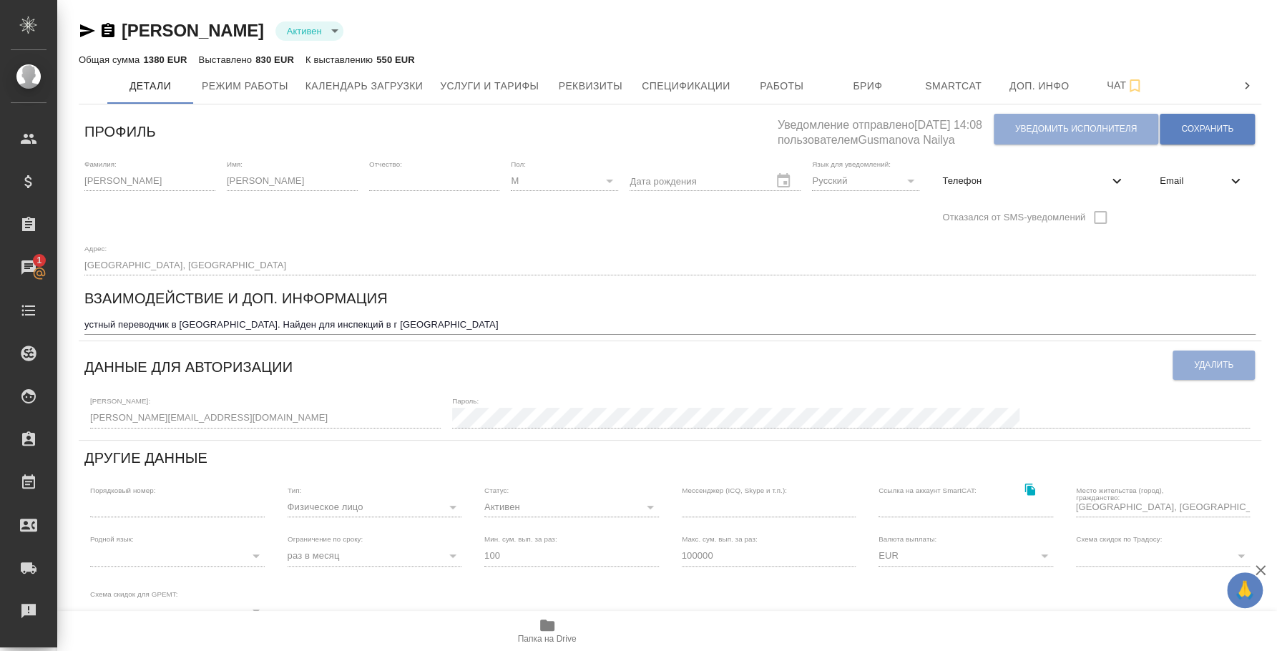
click at [88, 29] on icon "button" at bounding box center [87, 30] width 15 height 13
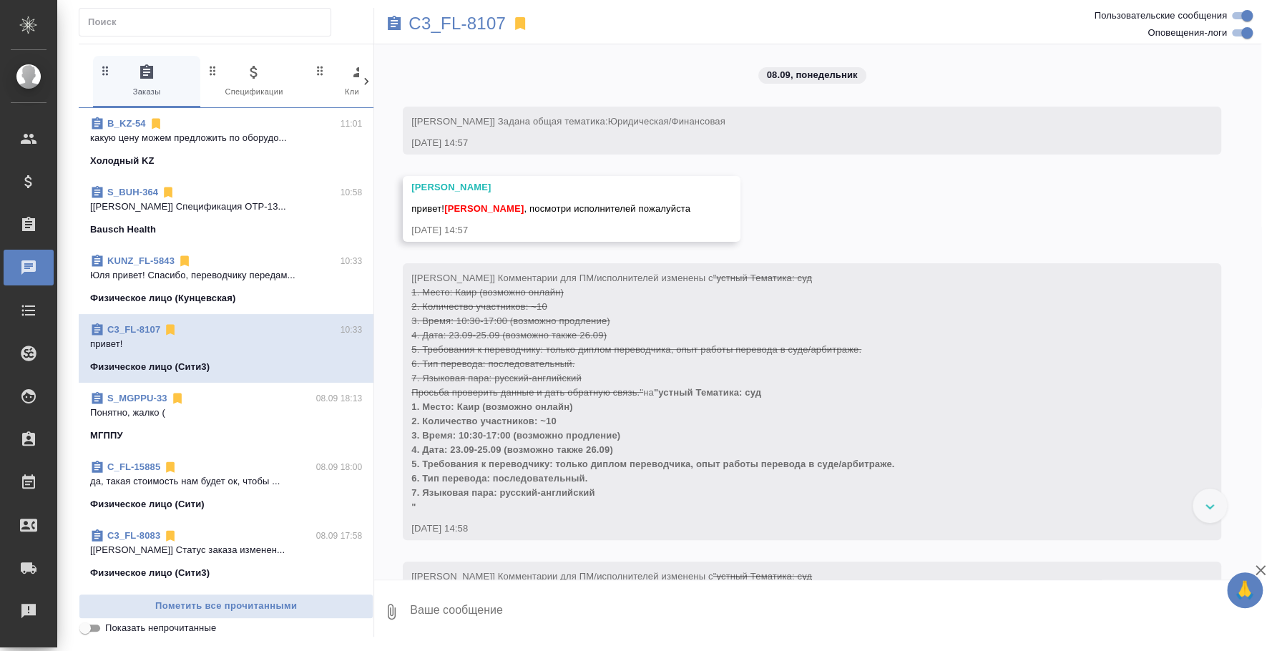
scroll to position [3495, 0]
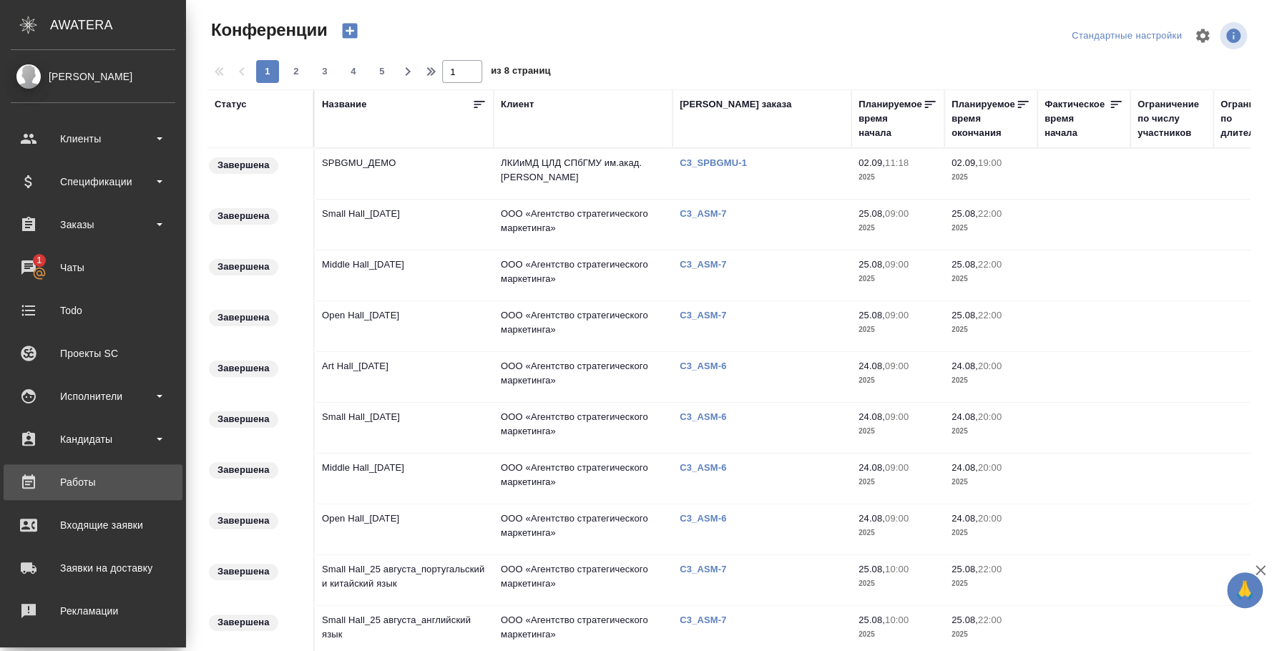
scroll to position [131, 0]
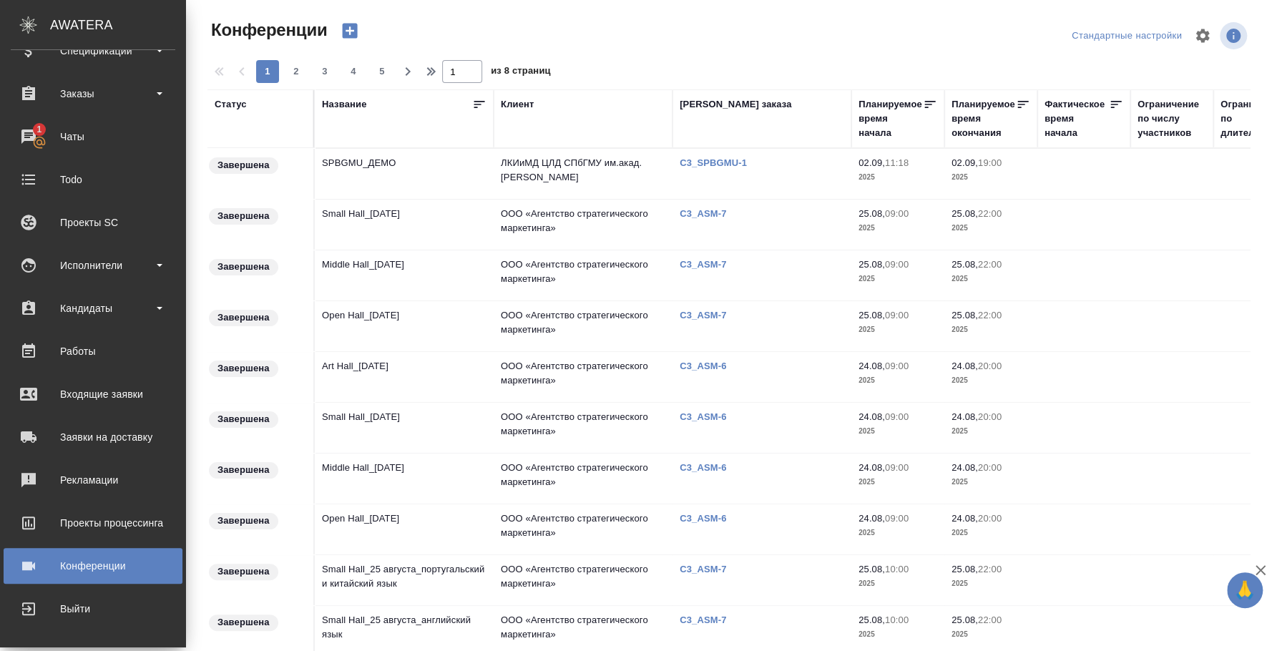
click at [78, 568] on div "Конференции" at bounding box center [93, 565] width 165 height 21
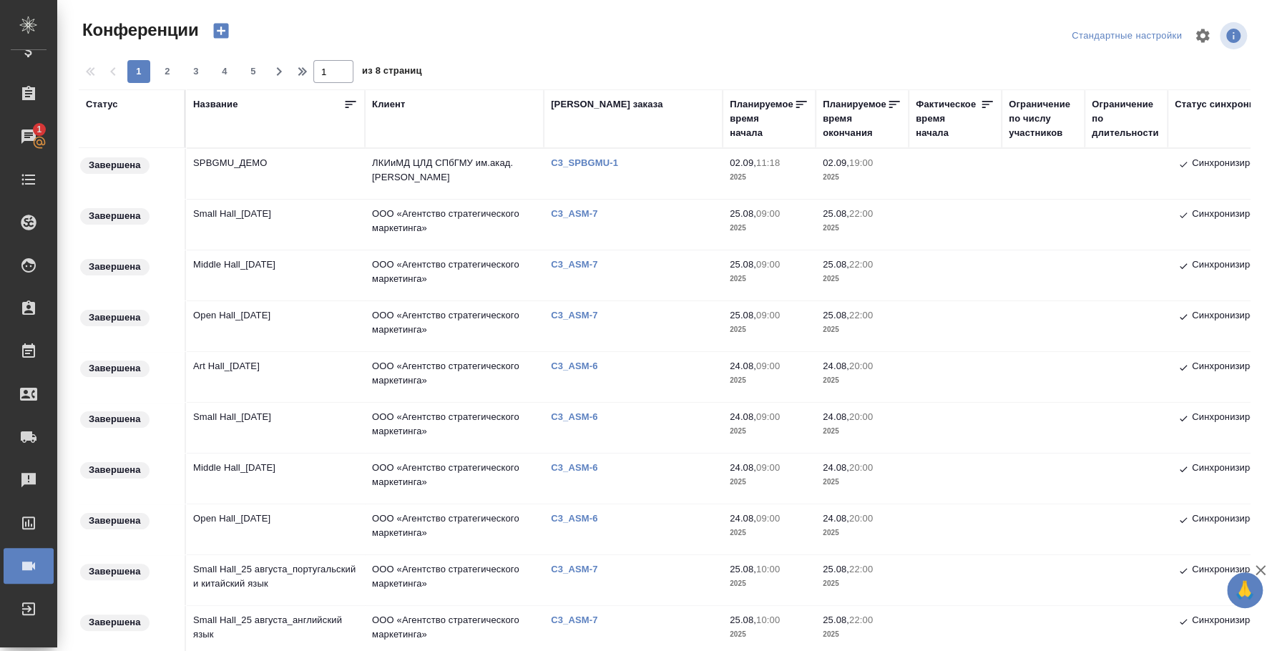
click at [219, 32] on icon "button" at bounding box center [221, 31] width 15 height 15
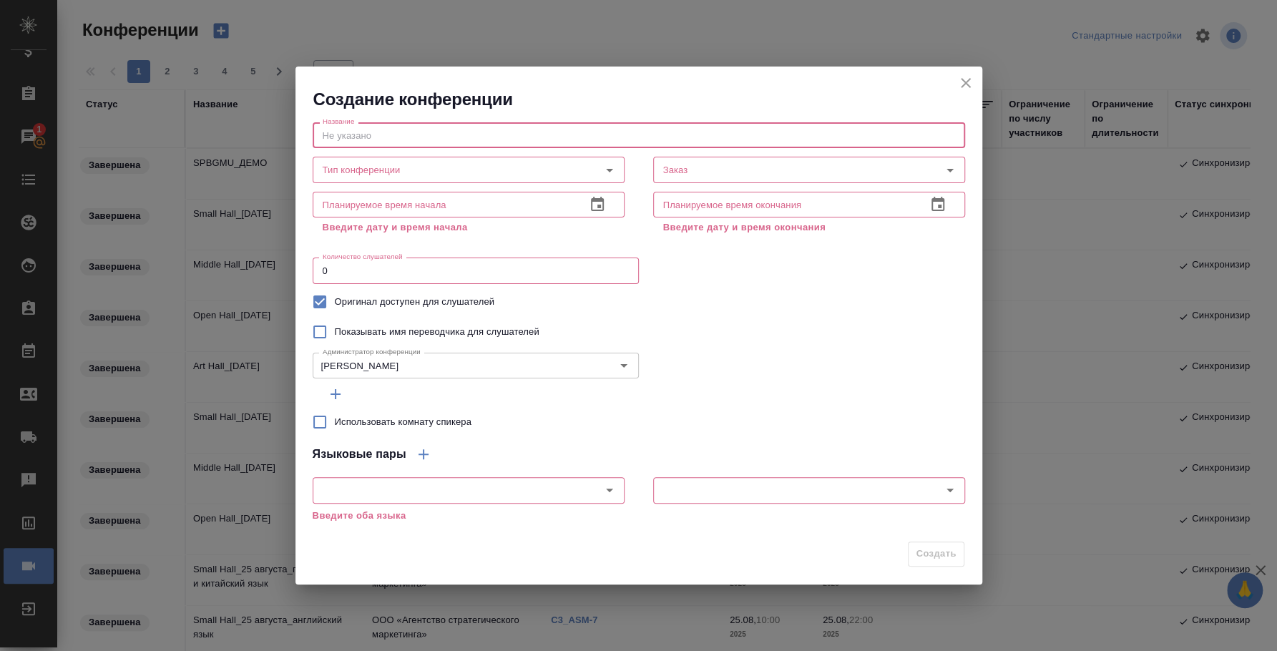
click at [481, 132] on input "text" at bounding box center [639, 135] width 652 height 26
click at [964, 89] on icon "close" at bounding box center [965, 82] width 17 height 17
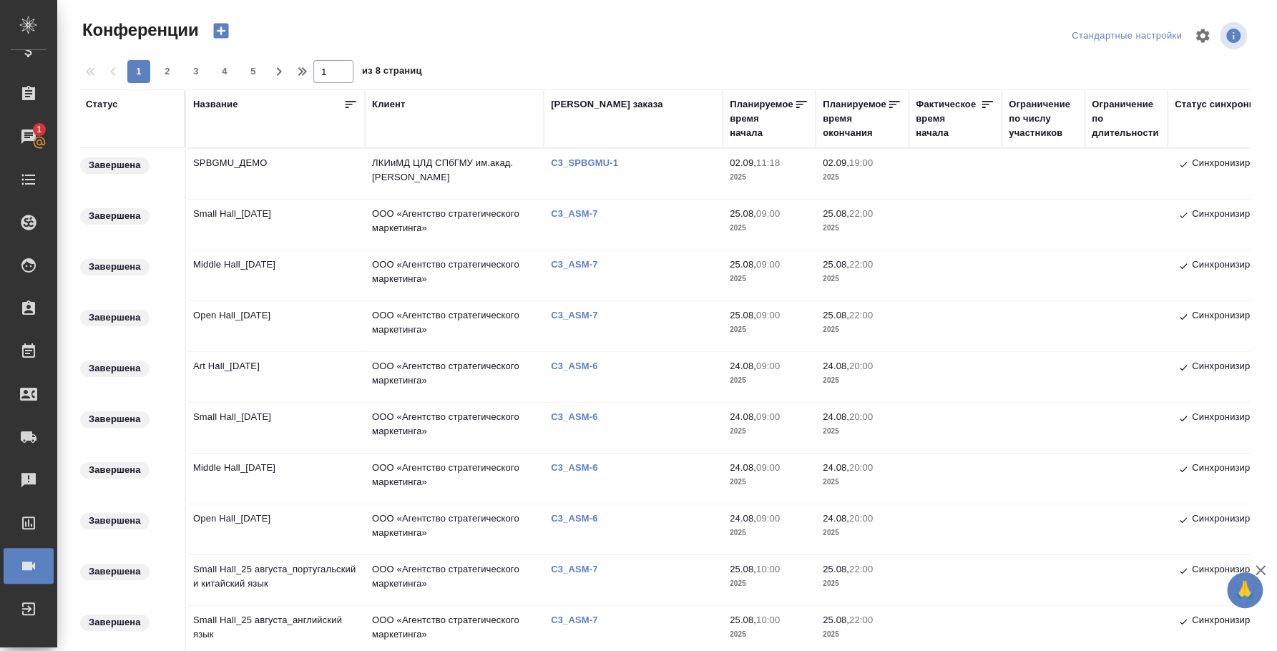
click at [225, 30] on icon "button" at bounding box center [221, 31] width 20 height 20
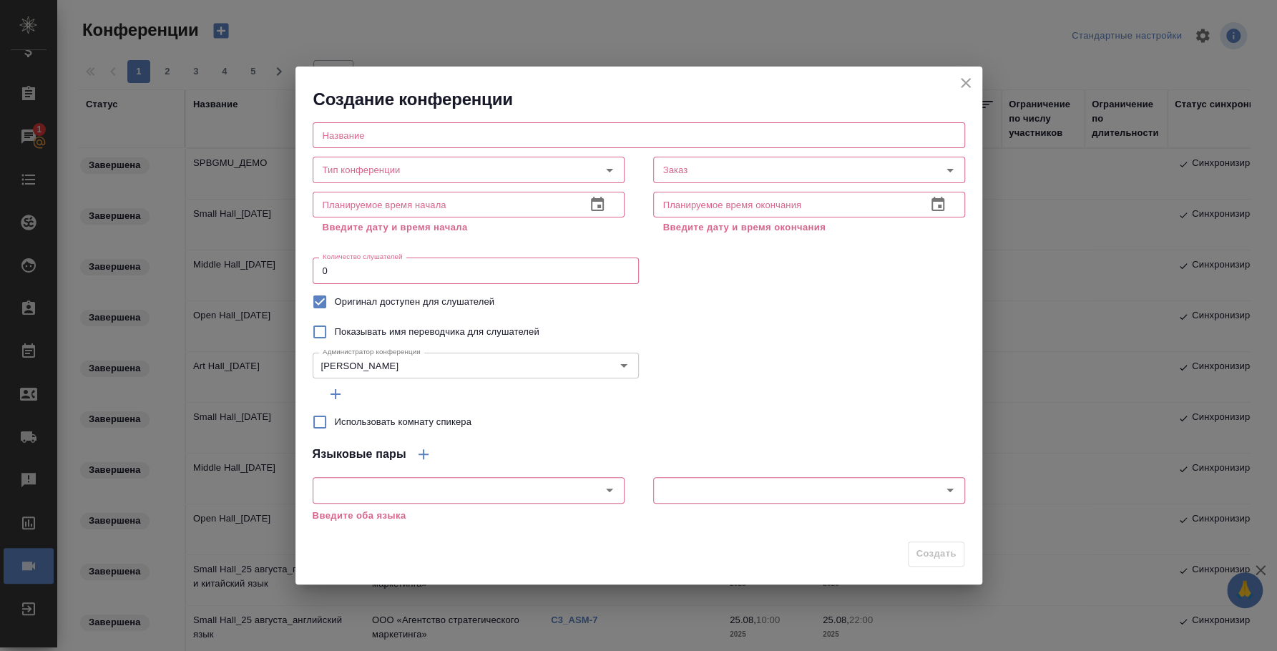
click at [410, 142] on input "text" at bounding box center [639, 135] width 652 height 26
paste input "главный зал"
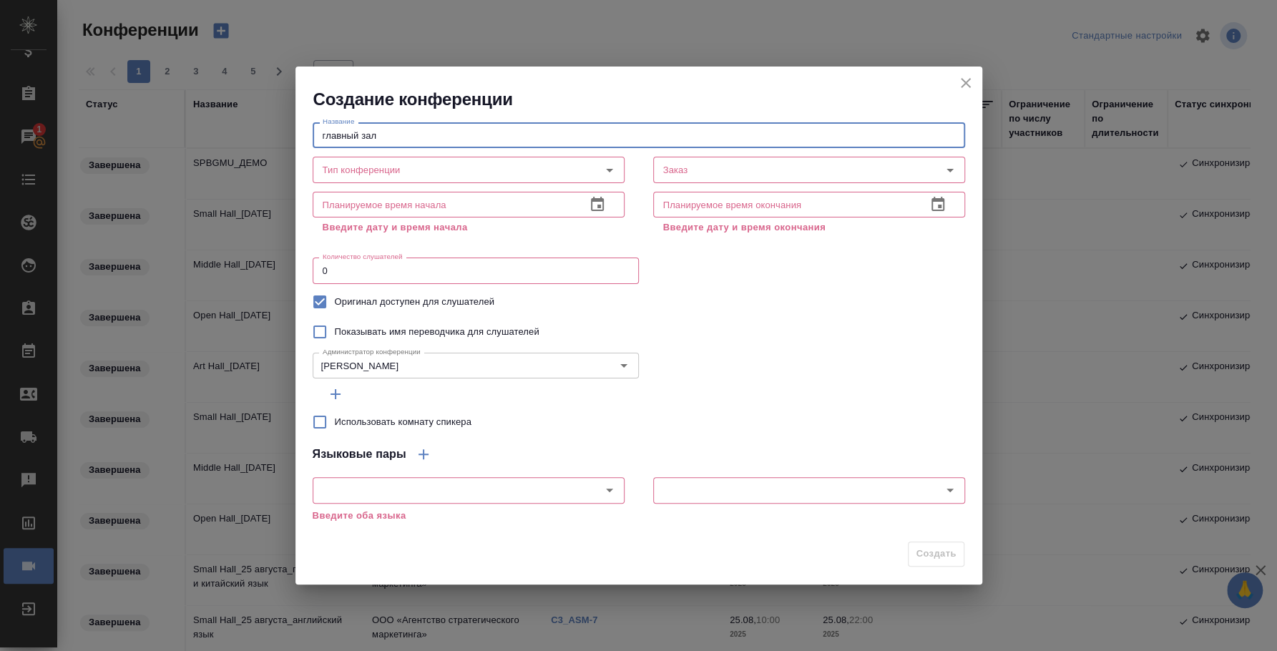
click at [323, 140] on input "главный зал" at bounding box center [639, 135] width 652 height 26
type input "Главный зал _17 сентября"
click at [609, 169] on icon "Open" at bounding box center [609, 171] width 7 height 4
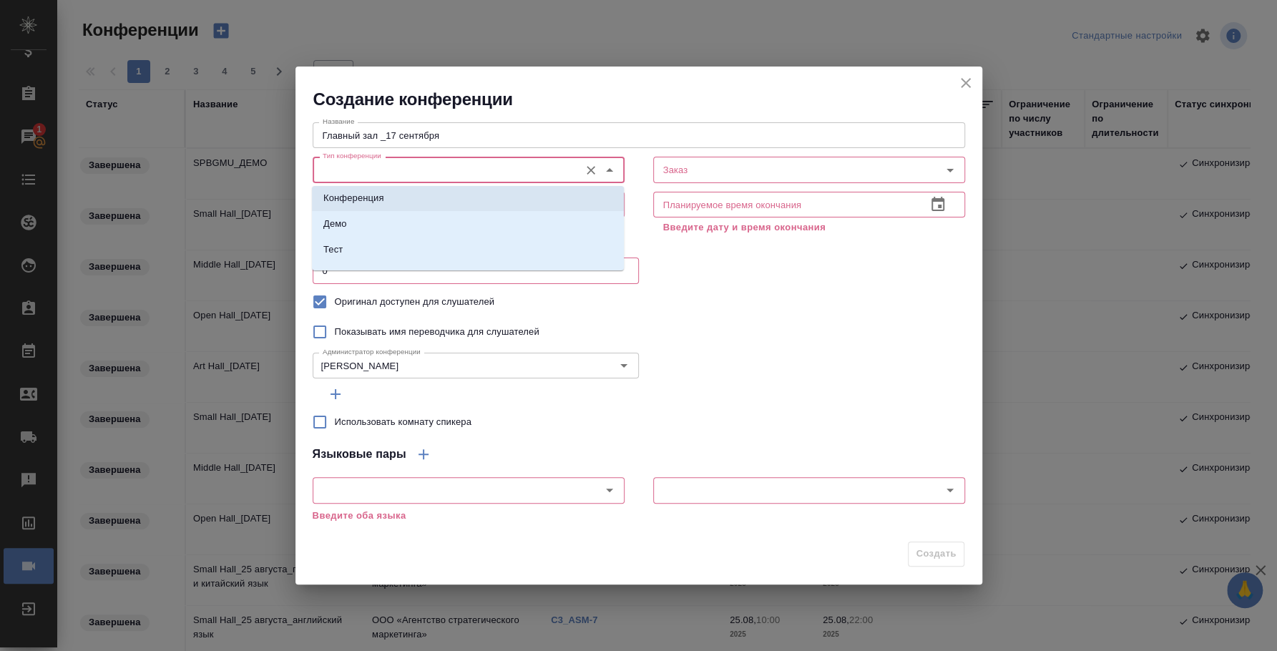
scroll to position [0, 0]
click at [436, 200] on li "Конференция" at bounding box center [468, 203] width 312 height 26
type input "Конференция"
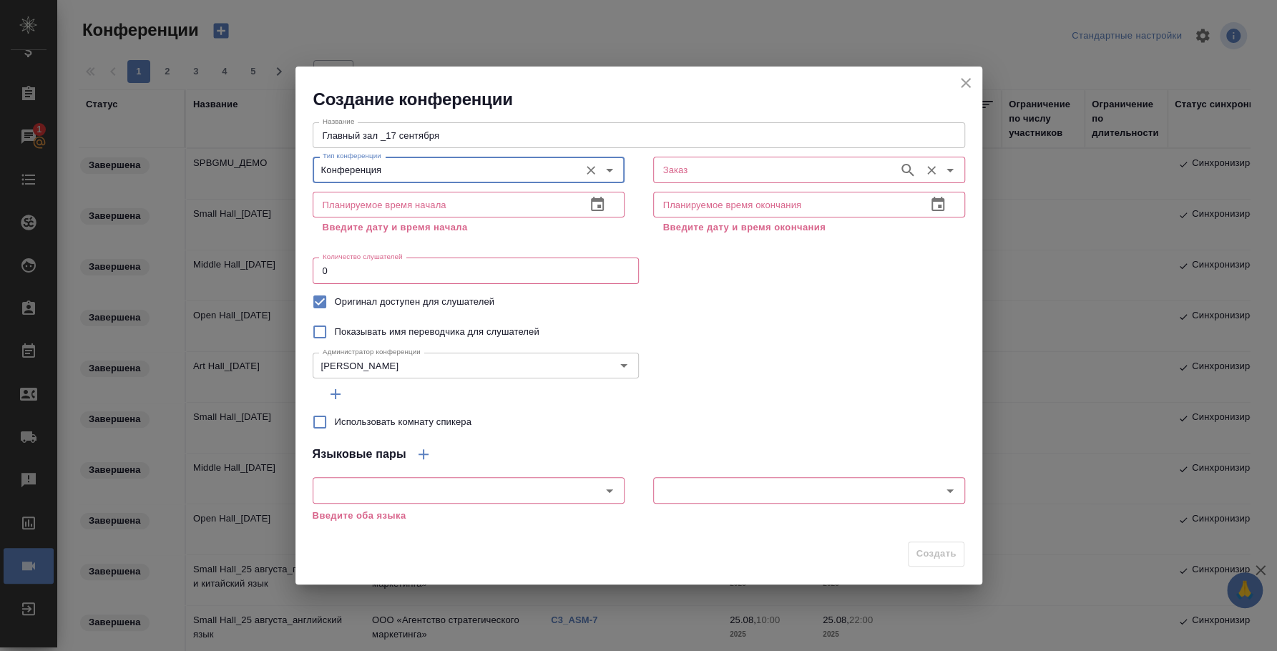
click at [693, 171] on input "Заказ" at bounding box center [774, 169] width 234 height 17
type input "c"
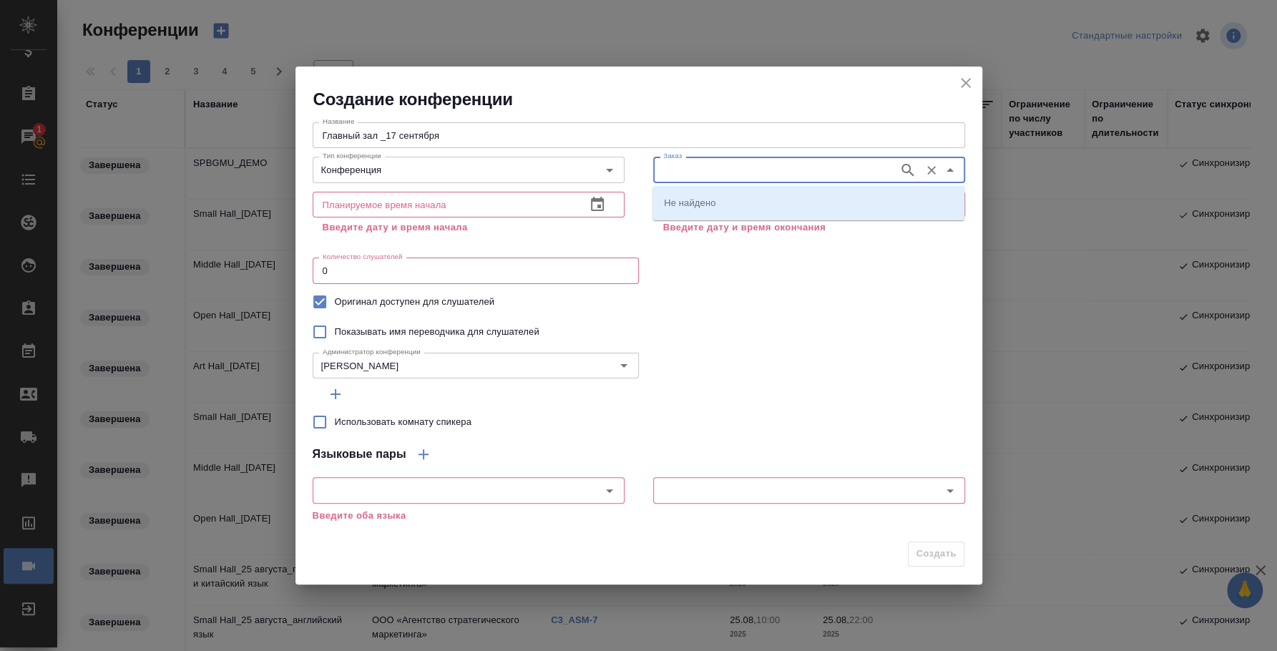
type input "V"
type input "C3_ASM-8"
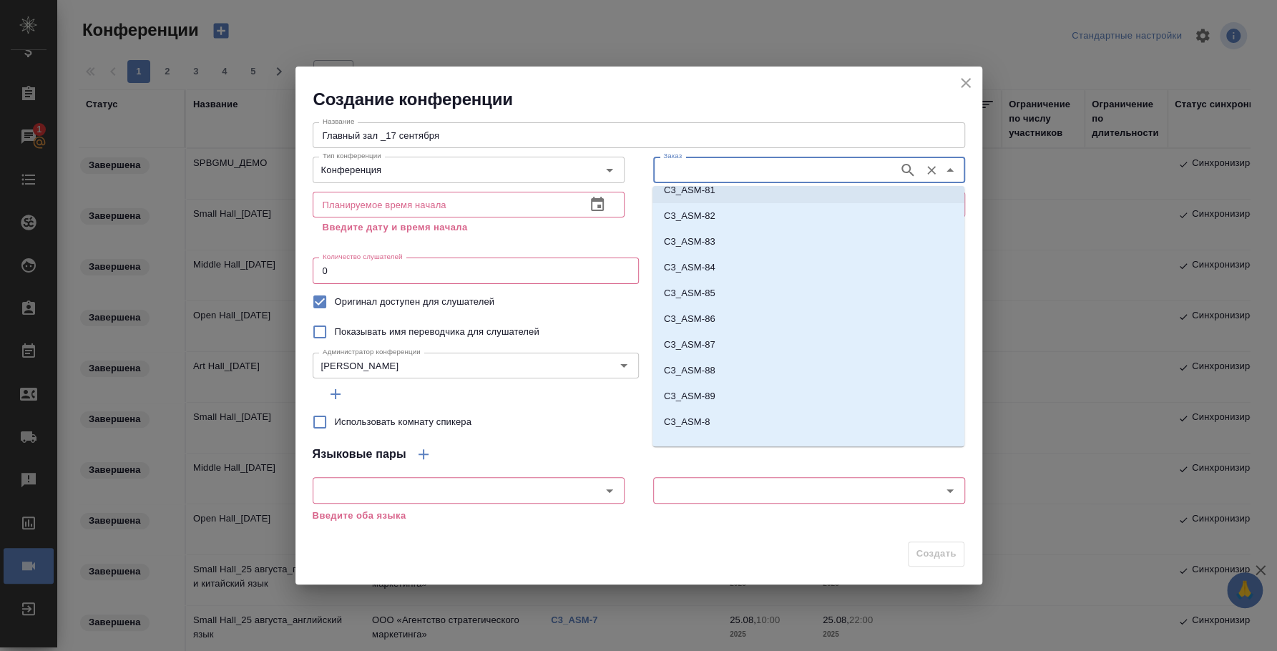
scroll to position [52, 0]
click at [743, 410] on li "C3_ASM-8" at bounding box center [808, 408] width 312 height 26
type input "C3_ASM-8"
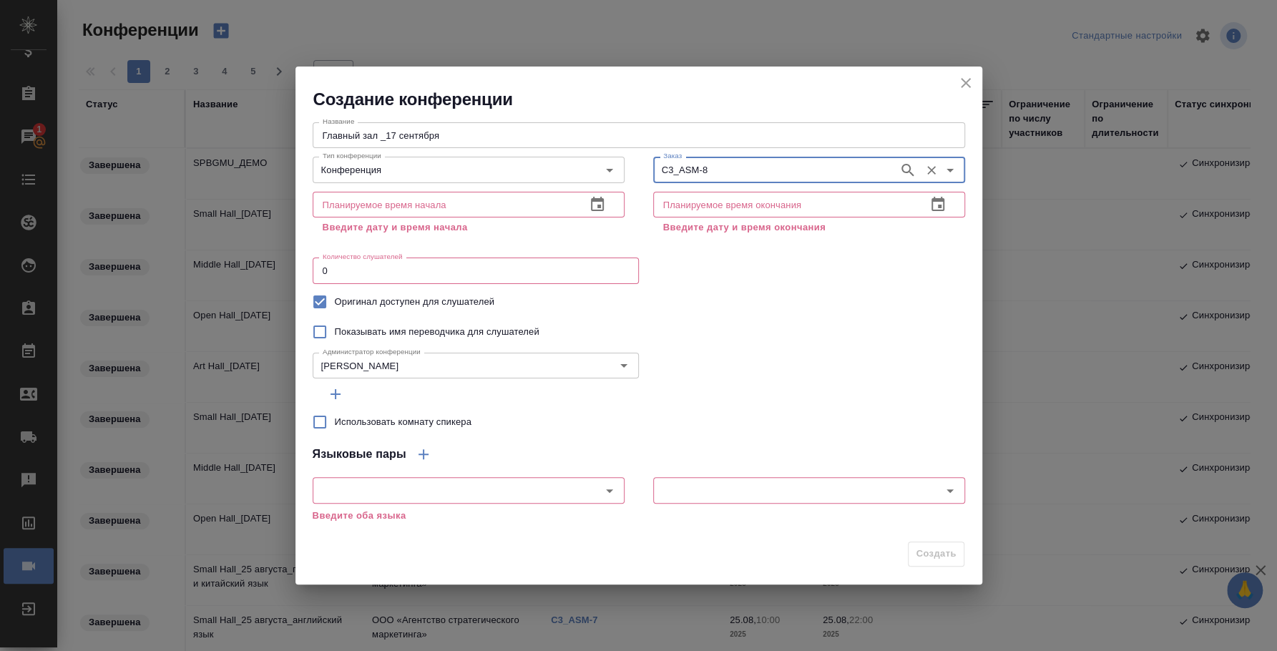
click at [597, 207] on icon "button" at bounding box center [597, 204] width 13 height 14
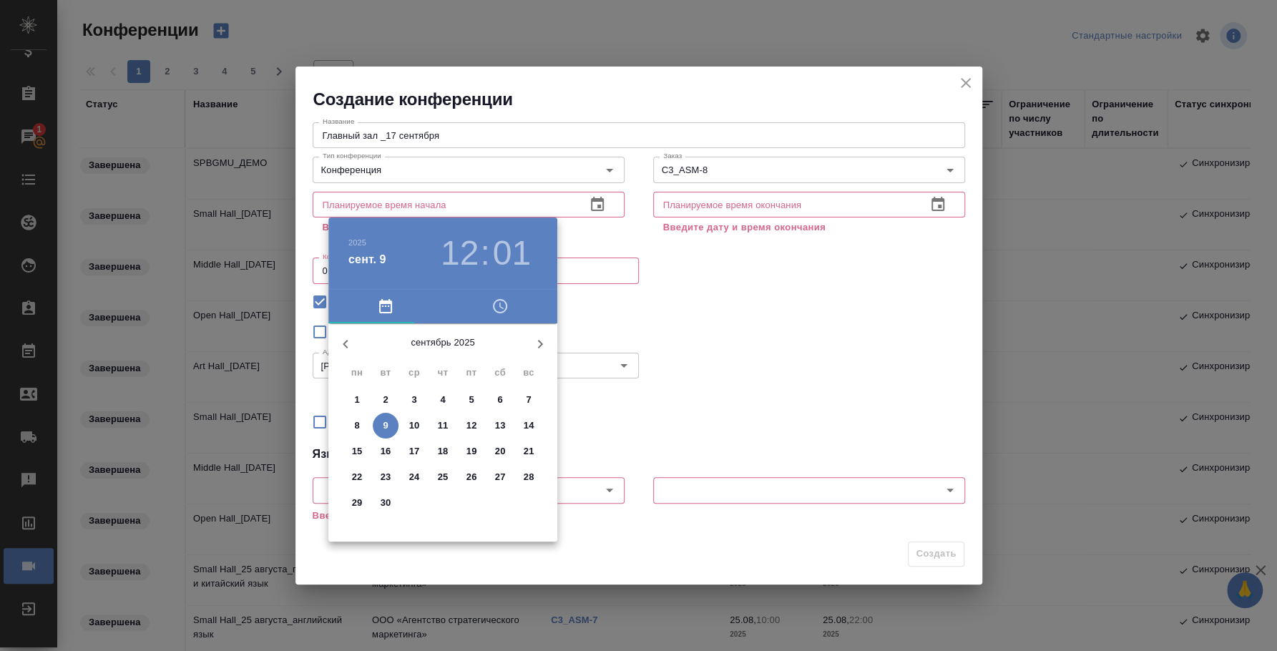
click at [411, 451] on p "17" at bounding box center [414, 451] width 11 height 14
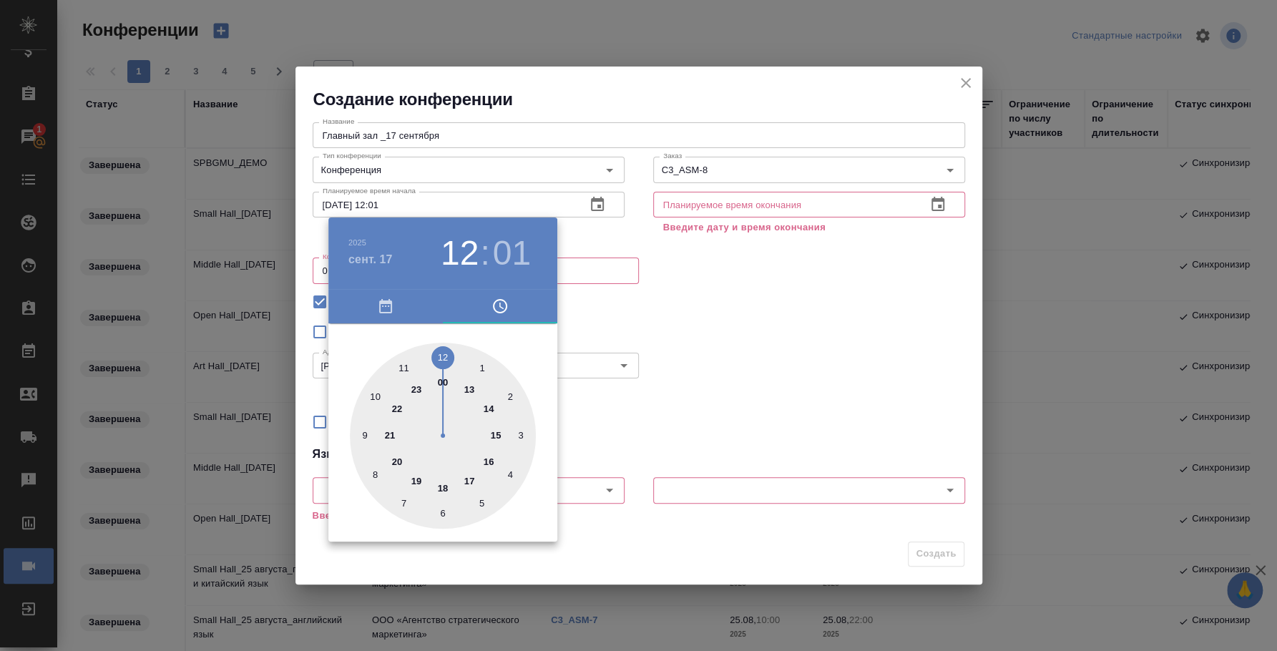
click at [755, 311] on div at bounding box center [638, 325] width 1277 height 651
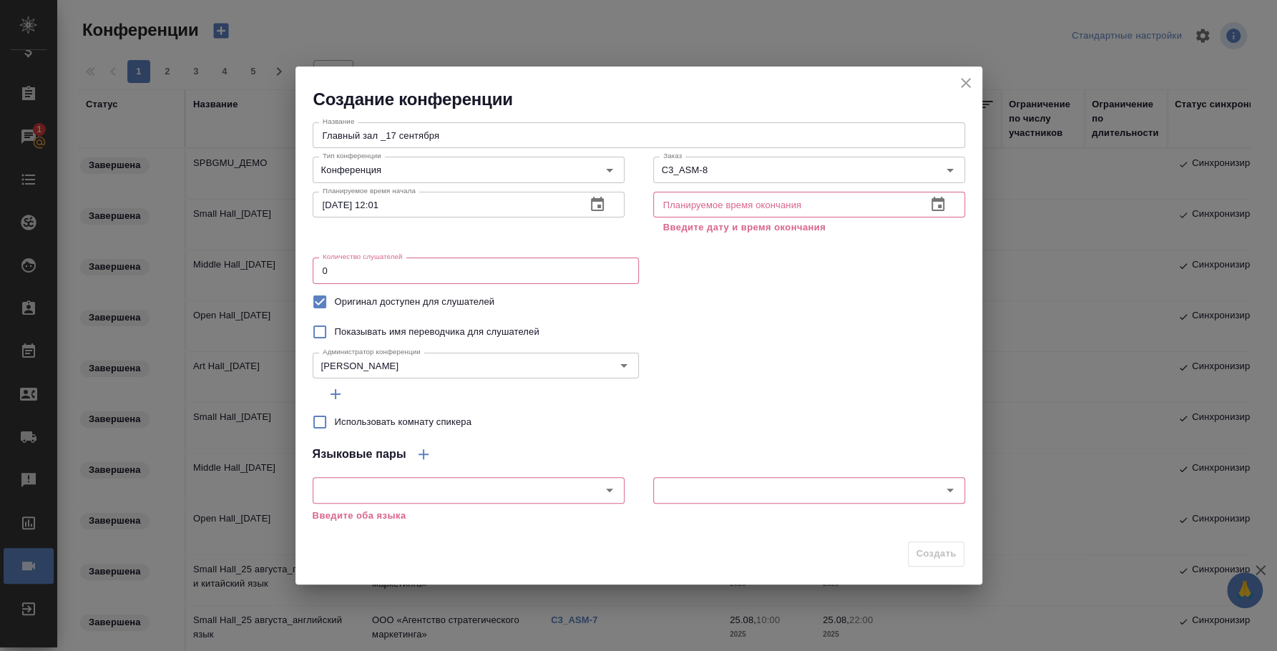
click at [381, 207] on input "17.09.2025 12:01" at bounding box center [444, 205] width 262 height 26
click at [379, 202] on input "17.09.2025 10:00" at bounding box center [444, 205] width 262 height 26
click at [526, 214] on input "17.09.2025 09:00" at bounding box center [444, 205] width 262 height 26
type input "17.09.2025 09:00"
click at [937, 206] on icon "button" at bounding box center [937, 204] width 13 height 14
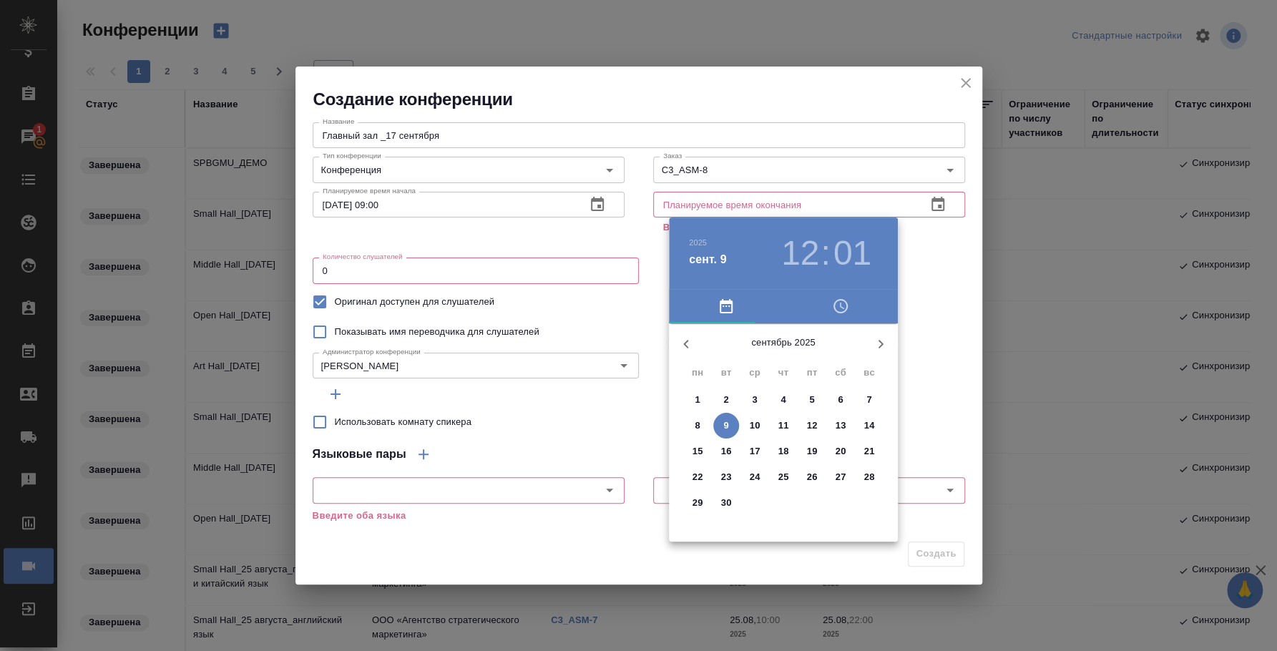
click at [758, 446] on p "17" at bounding box center [755, 451] width 11 height 14
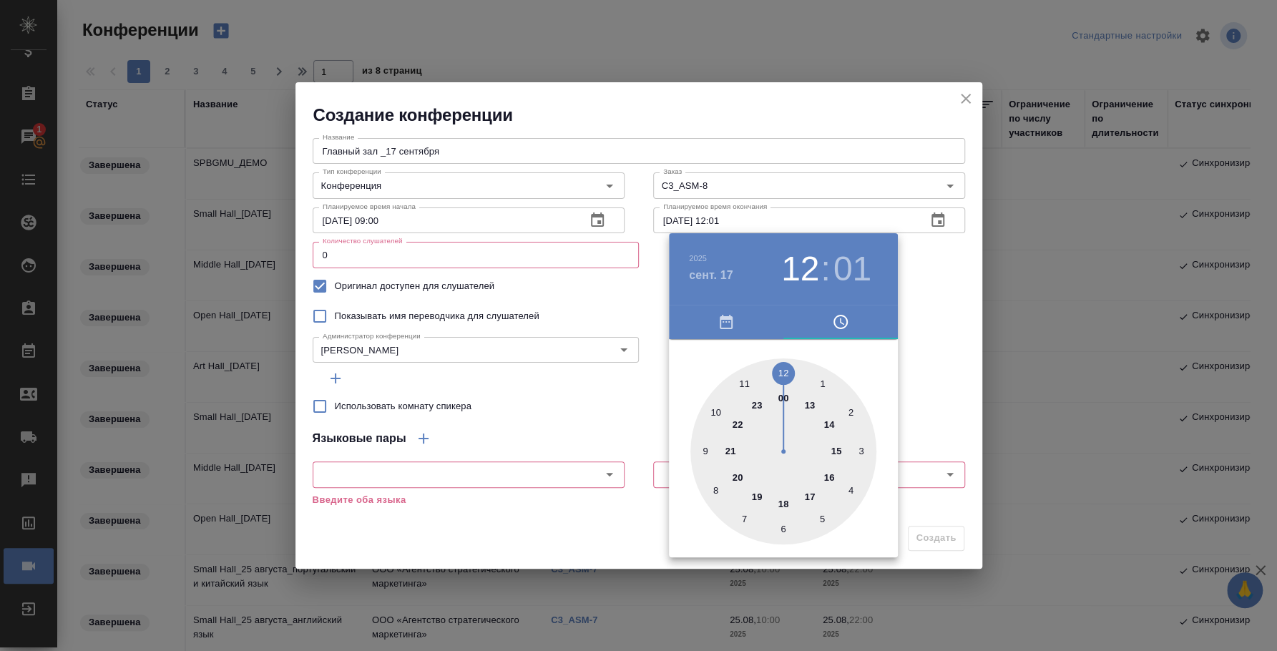
click at [788, 217] on div at bounding box center [638, 325] width 1277 height 651
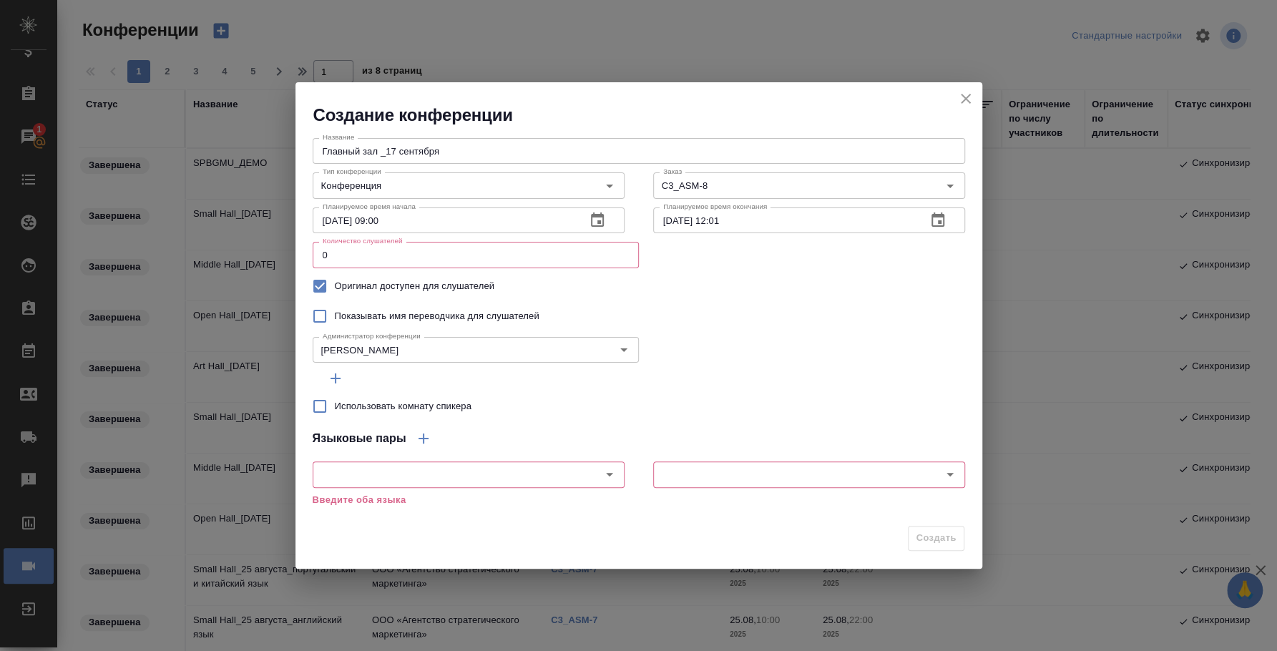
drag, startPoint x: 755, startPoint y: 220, endPoint x: 723, endPoint y: 215, distance: 32.6
click at [724, 217] on input "17.09.2025 12:01" at bounding box center [784, 220] width 262 height 26
type input "17.09.2025 18:00"
click at [426, 257] on input "0" at bounding box center [476, 255] width 326 height 26
type input "2"
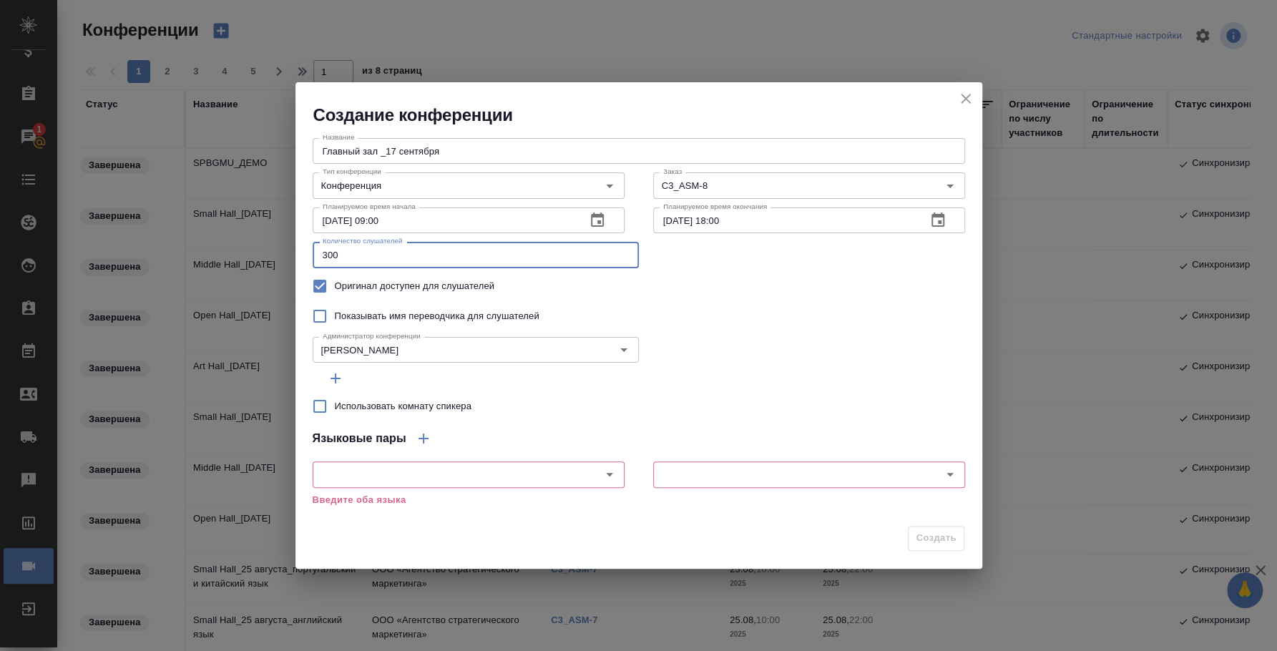
type input "300"
click at [335, 377] on icon "button" at bounding box center [336, 378] width 10 height 10
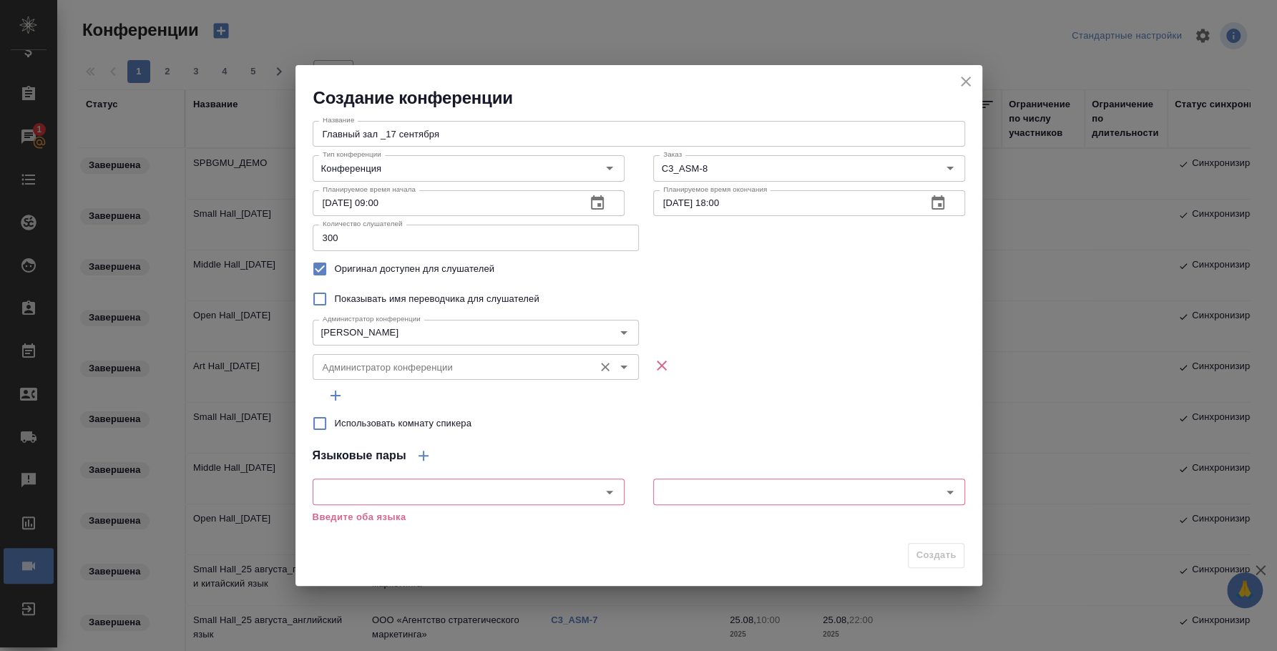
click at [367, 373] on input "Администратор конференции" at bounding box center [452, 366] width 270 height 17
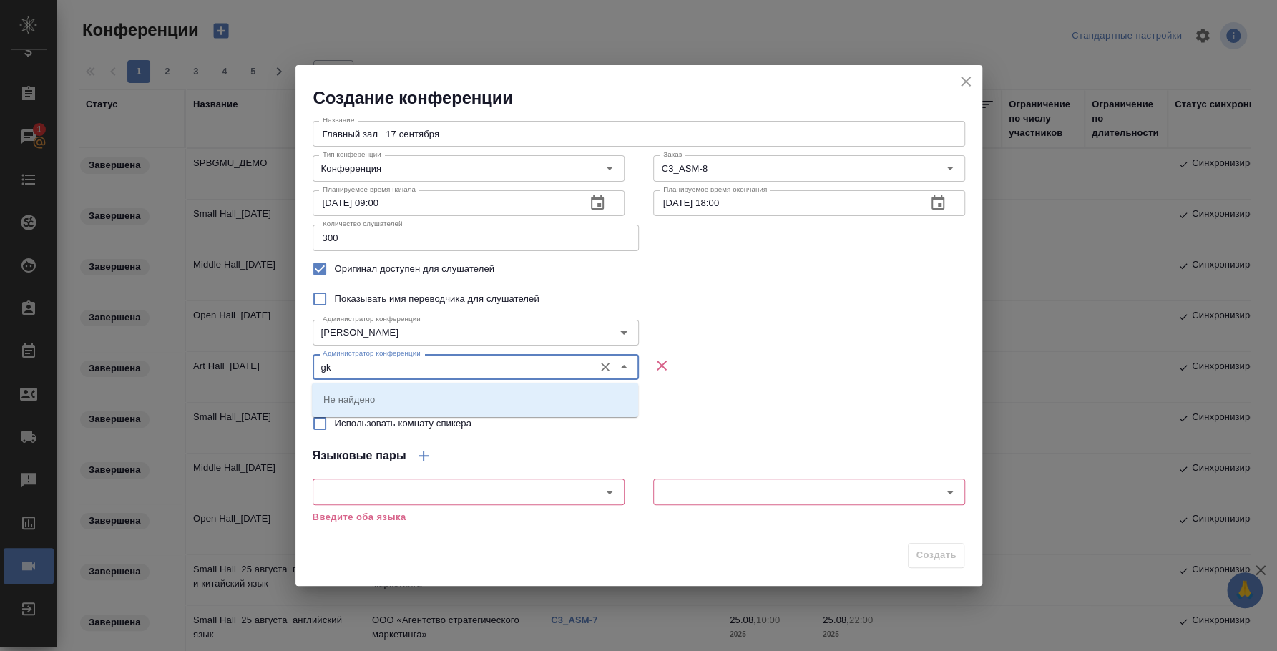
type input "g"
click at [429, 396] on li "Плеханова Мария" at bounding box center [475, 399] width 326 height 26
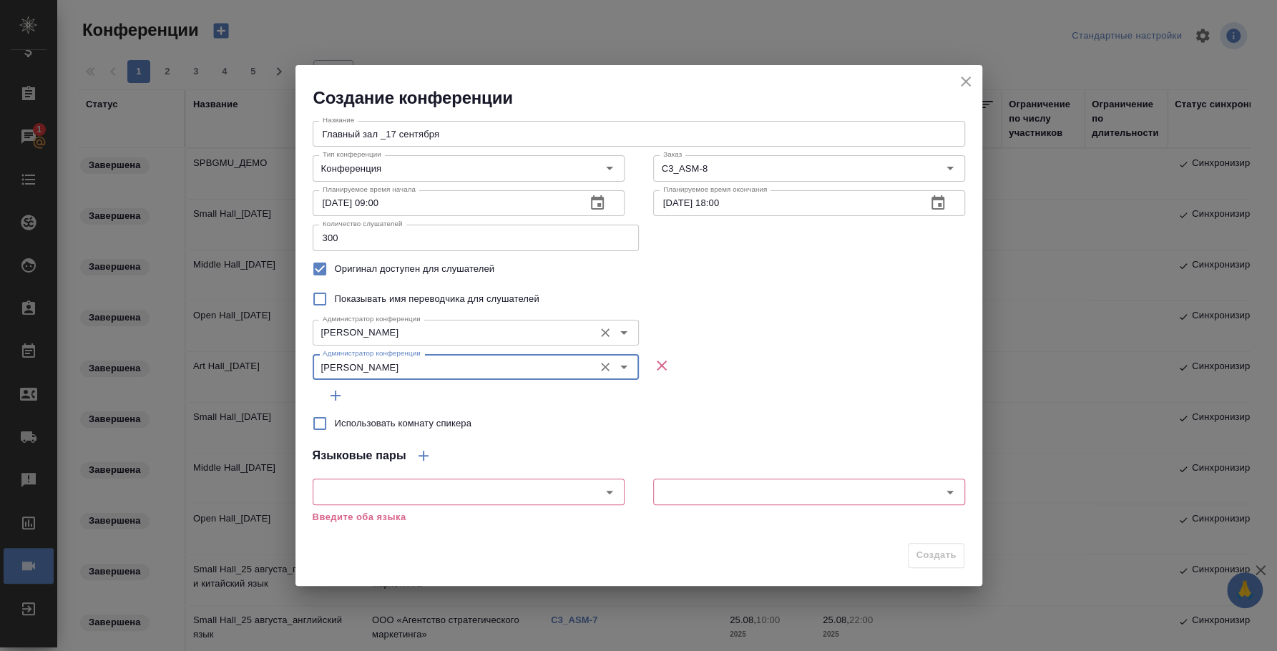
type input "Плеханова Мария"
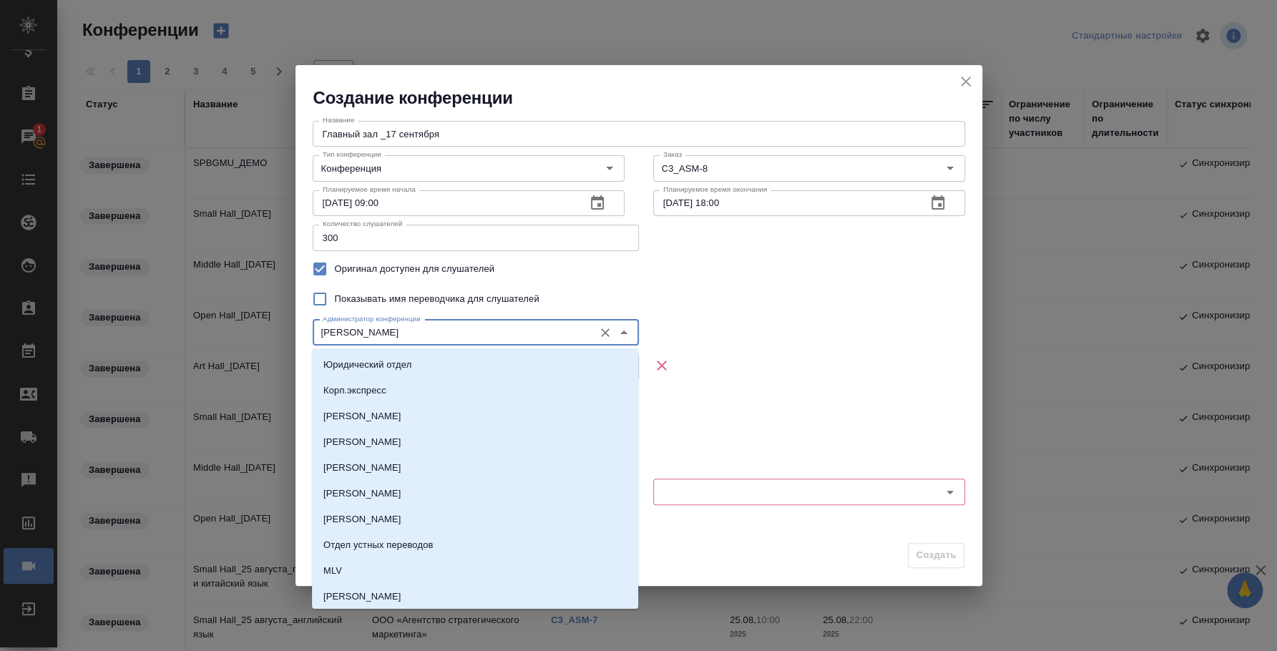
click at [400, 332] on input "[PERSON_NAME]" at bounding box center [452, 332] width 270 height 17
click at [728, 308] on div "Показывать имя переводчика для слушателей" at bounding box center [639, 299] width 652 height 30
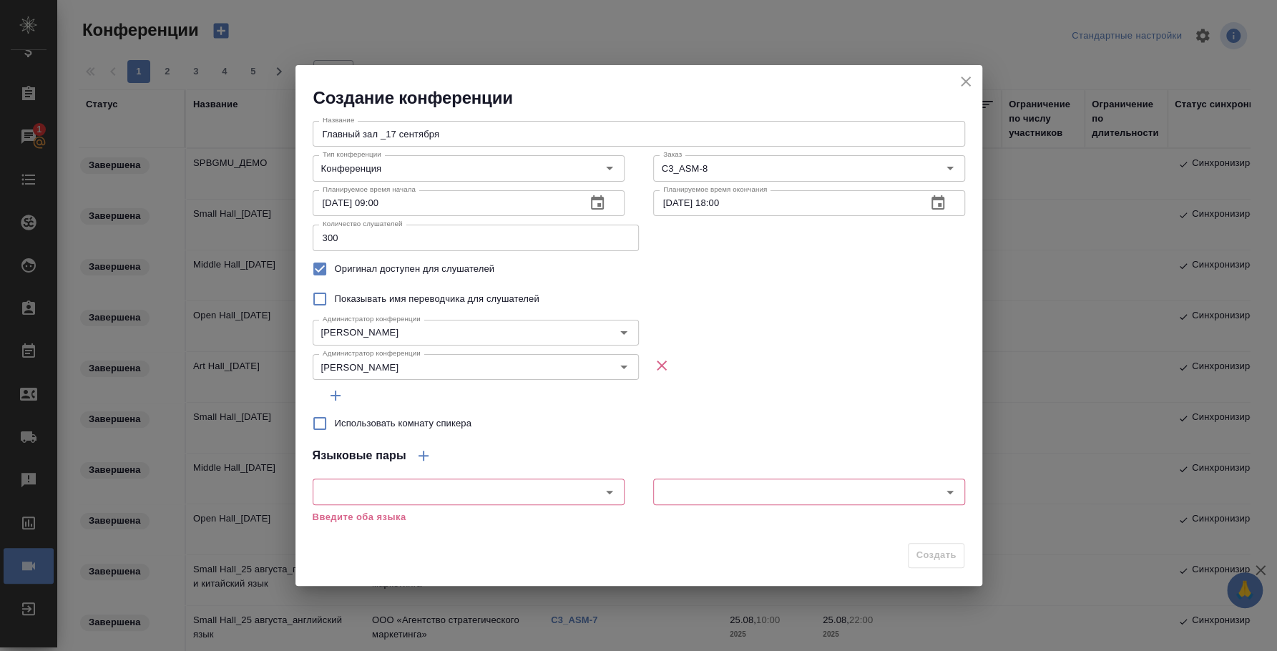
click at [338, 391] on icon "button" at bounding box center [335, 395] width 17 height 17
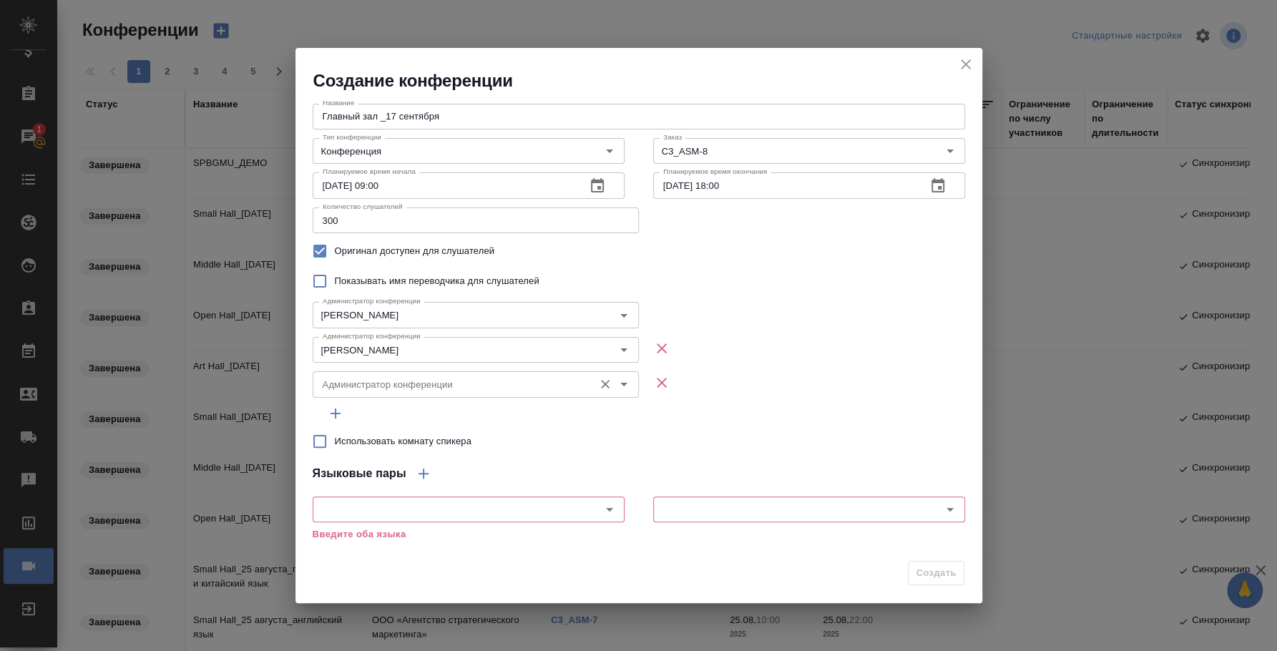
click at [382, 386] on input "Администратор конференции" at bounding box center [452, 384] width 270 height 17
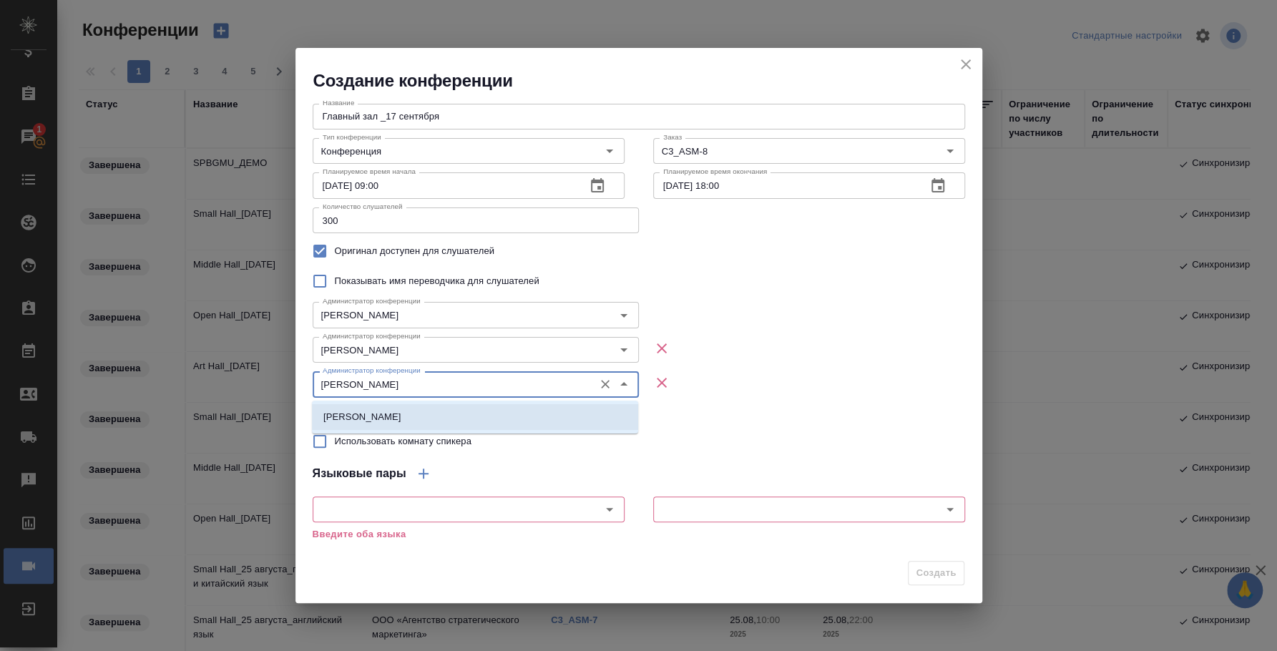
click at [489, 414] on li "Баданян Артак" at bounding box center [475, 417] width 326 height 26
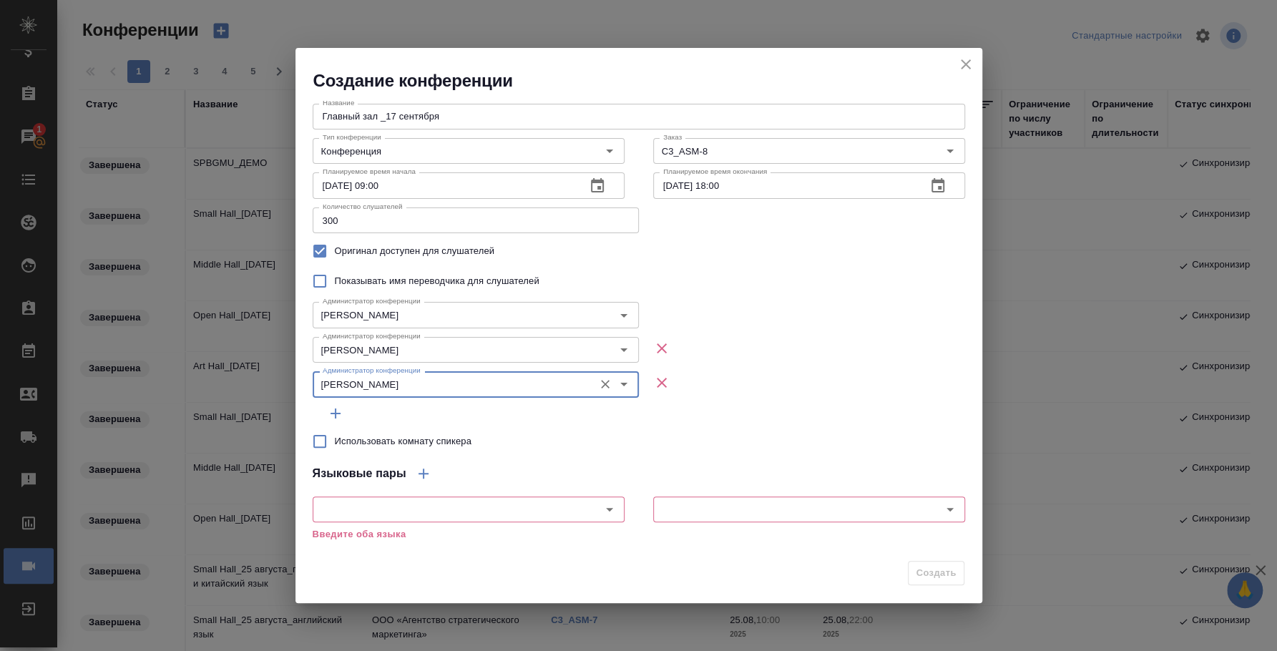
type input "Баданян Артак"
click at [720, 413] on div at bounding box center [639, 414] width 652 height 26
click at [320, 442] on input "Использовать комнату спикера" at bounding box center [320, 441] width 30 height 30
checkbox input "true"
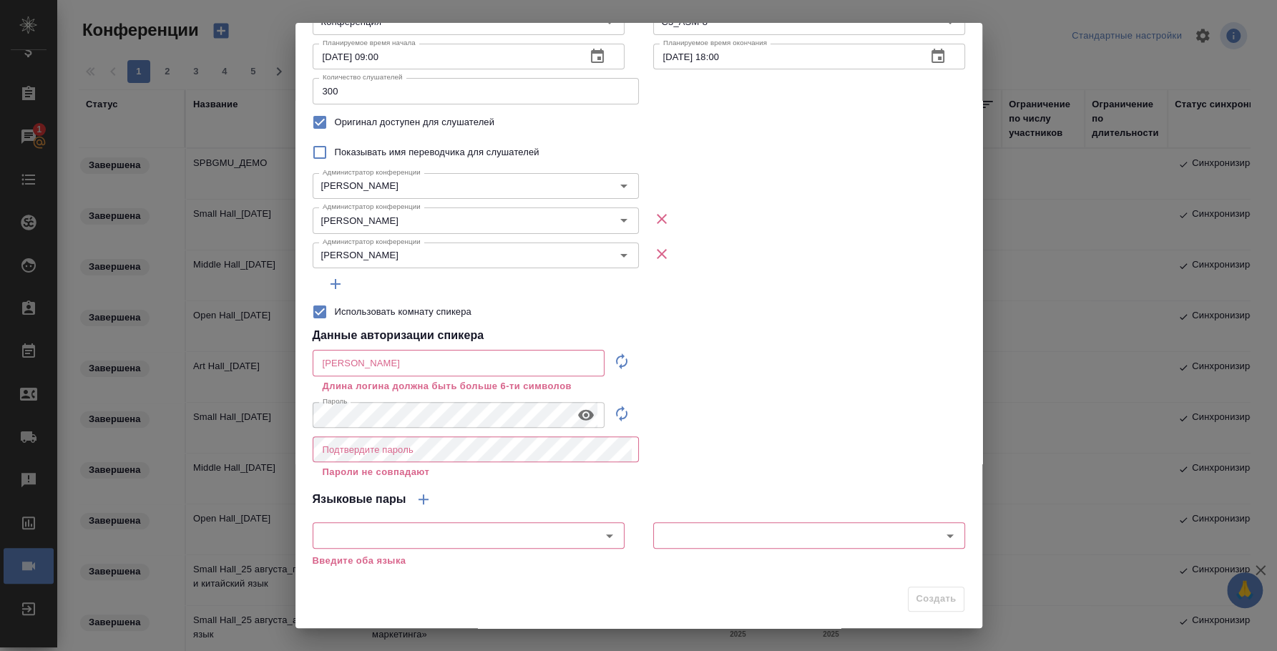
scroll to position [105, 0]
click at [613, 362] on icon "button" at bounding box center [621, 360] width 17 height 17
type input "speaker_TPKpkMbA"
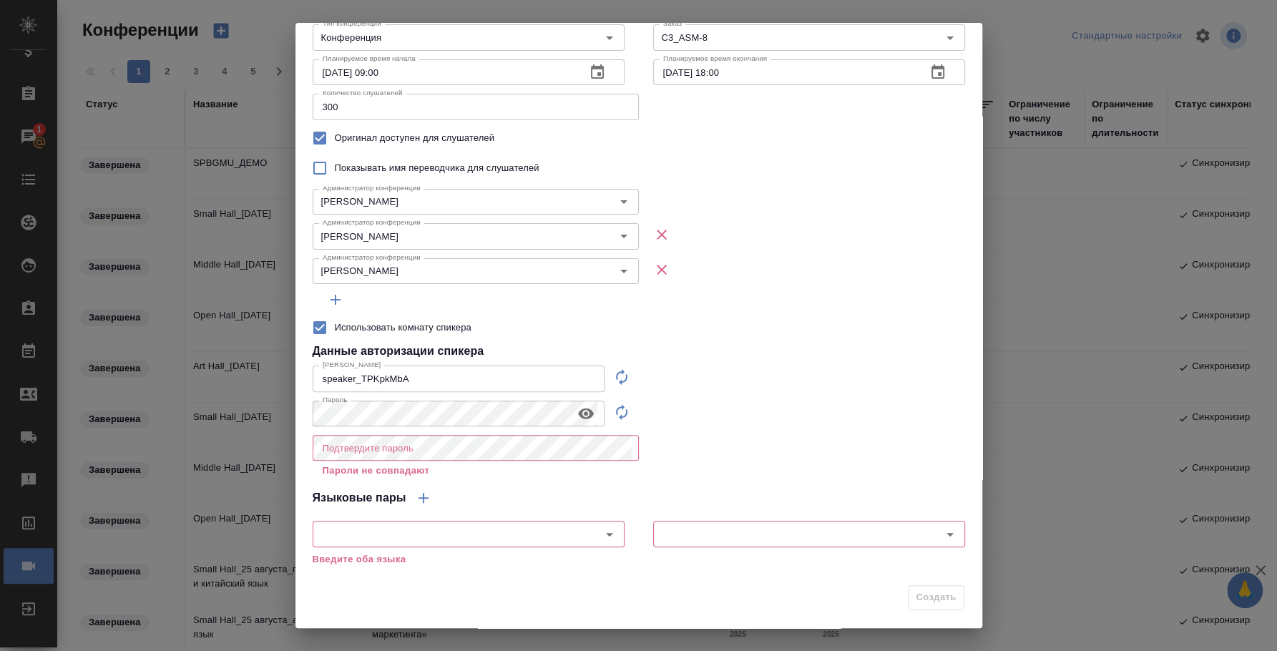
scroll to position [88, 0]
drag, startPoint x: 520, startPoint y: 371, endPoint x: 232, endPoint y: 349, distance: 289.1
click at [232, 349] on div "Создание конференции Название Главный зал _17 сентября Название Тип конференции…" at bounding box center [638, 325] width 1277 height 651
click at [578, 414] on icon "button" at bounding box center [586, 413] width 16 height 11
click at [264, 393] on div "Создание конференции Название Главный зал _17 сентября Название Тип конференции…" at bounding box center [638, 325] width 1277 height 651
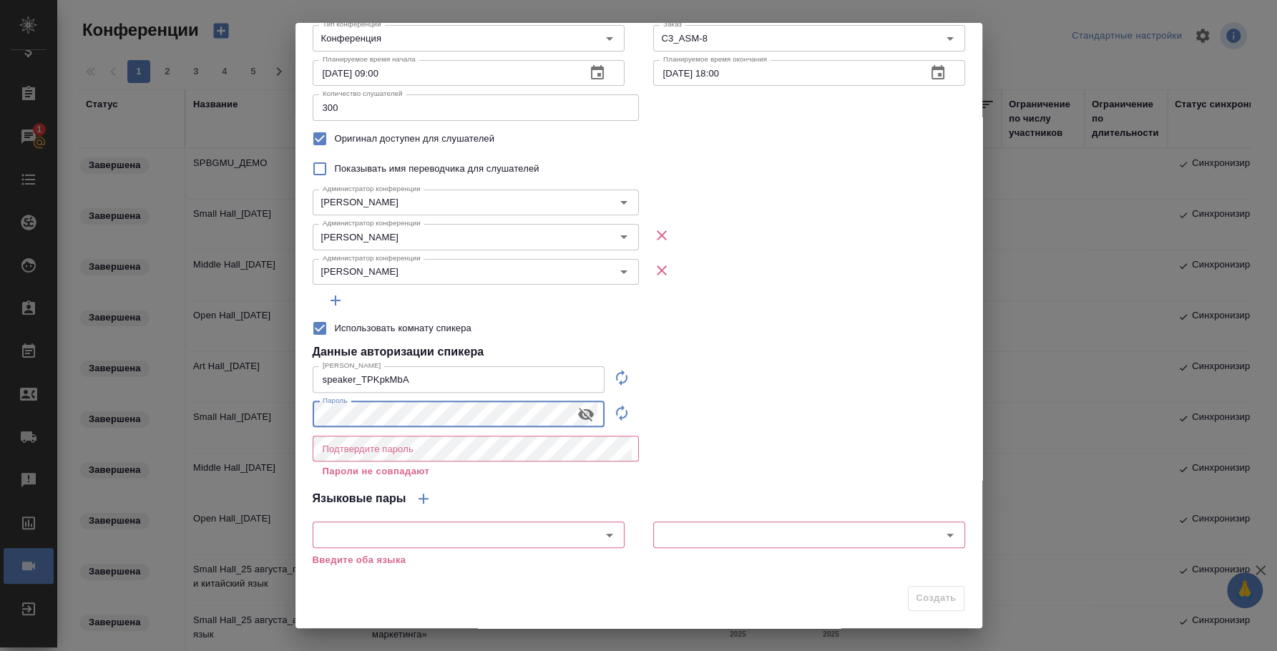
scroll to position [0, 0]
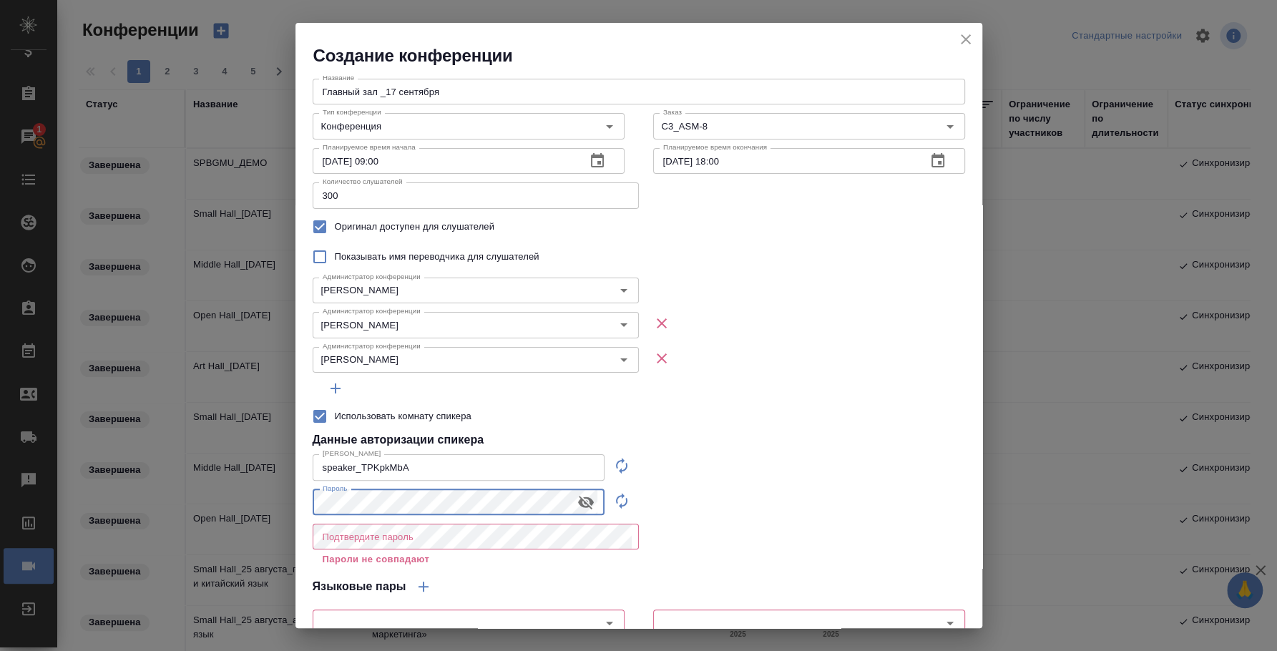
click at [405, 89] on input "Главный зал _17 сентября" at bounding box center [639, 92] width 652 height 26
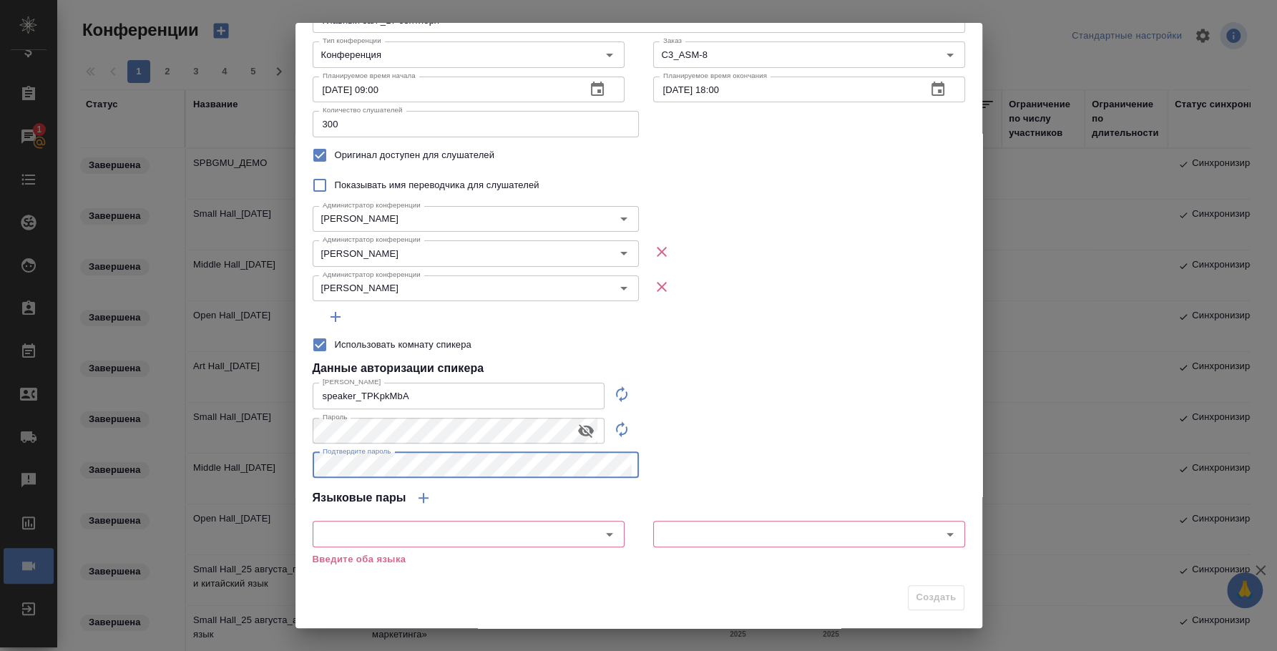
scroll to position [71, 0]
click at [566, 531] on div "​" at bounding box center [469, 535] width 312 height 26
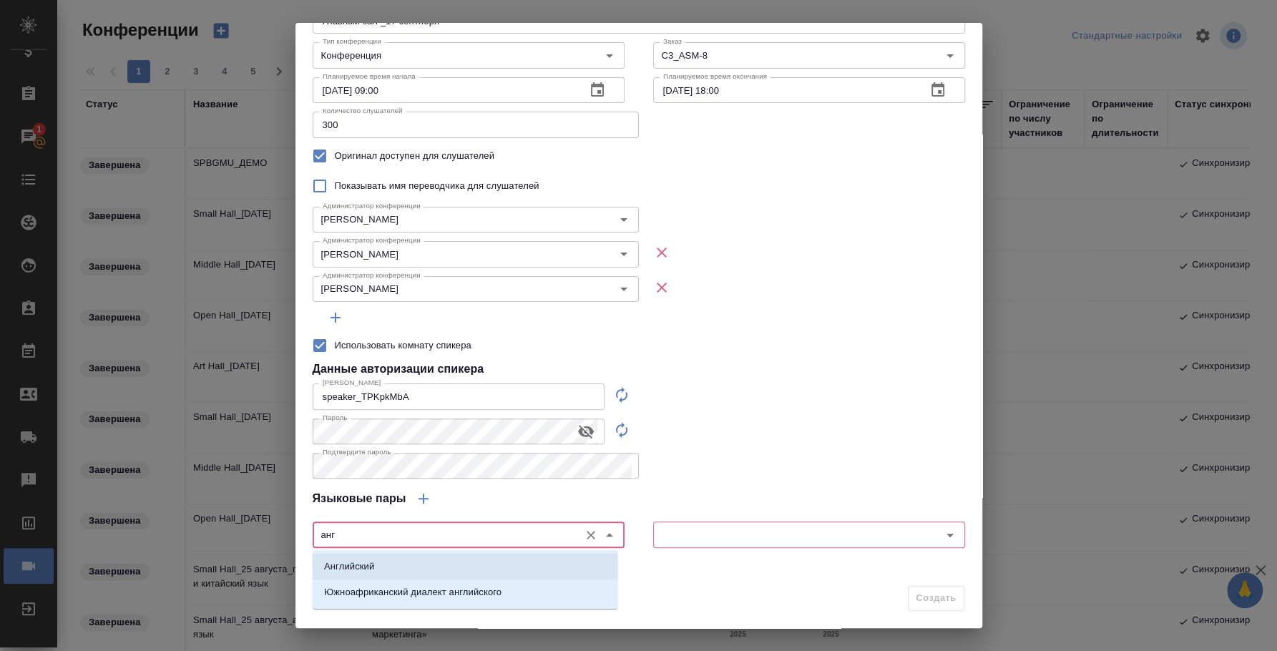
click at [578, 563] on li "Английский" at bounding box center [465, 567] width 305 height 26
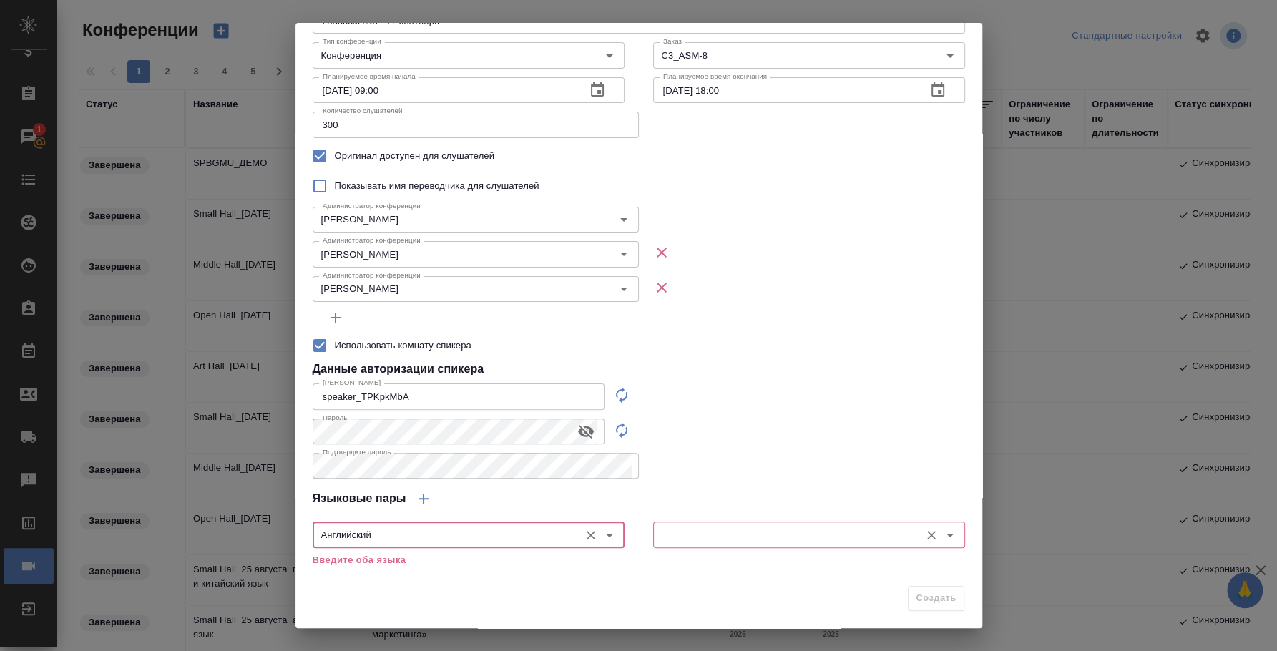
type input "Английский"
click at [693, 530] on input "text" at bounding box center [784, 534] width 255 height 17
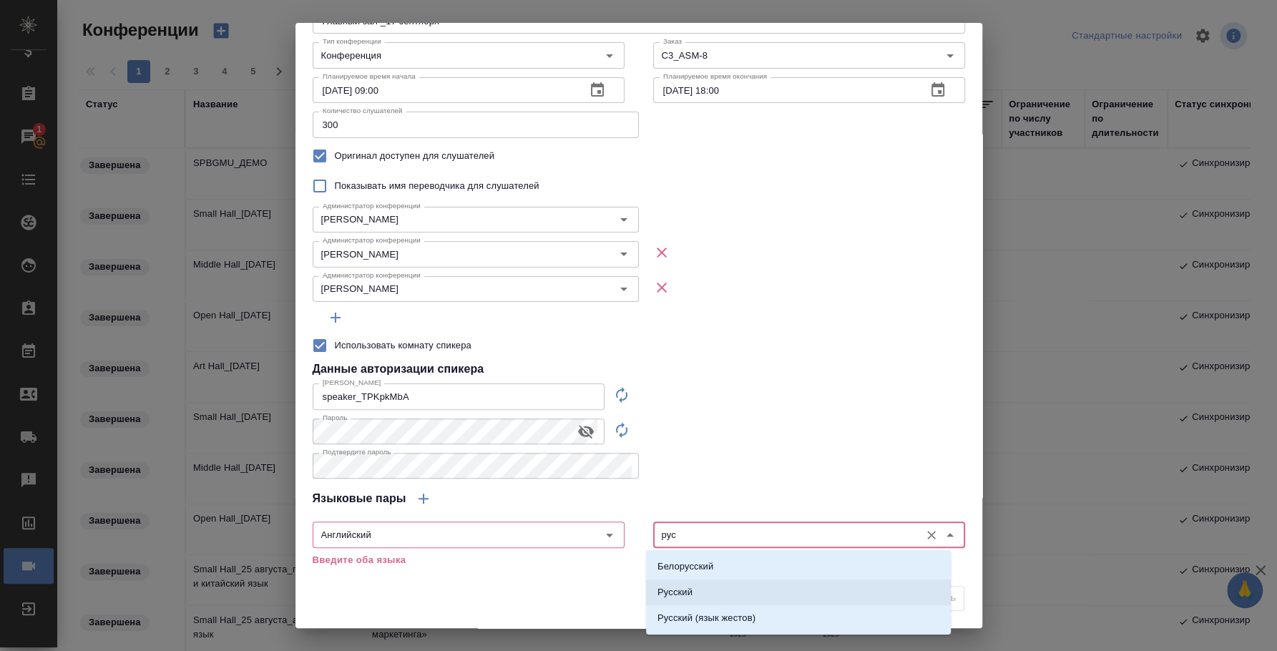
click at [713, 597] on li "Русский" at bounding box center [798, 592] width 305 height 26
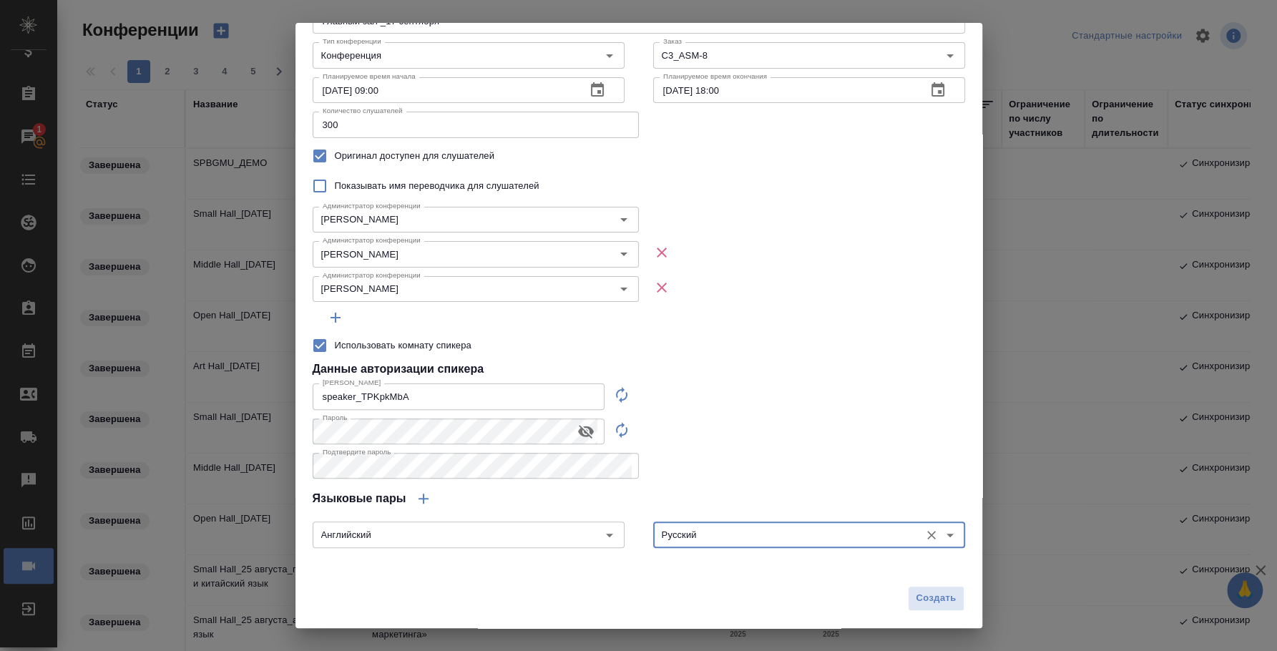
type input "Русский"
click at [427, 494] on icon "button" at bounding box center [423, 498] width 17 height 17
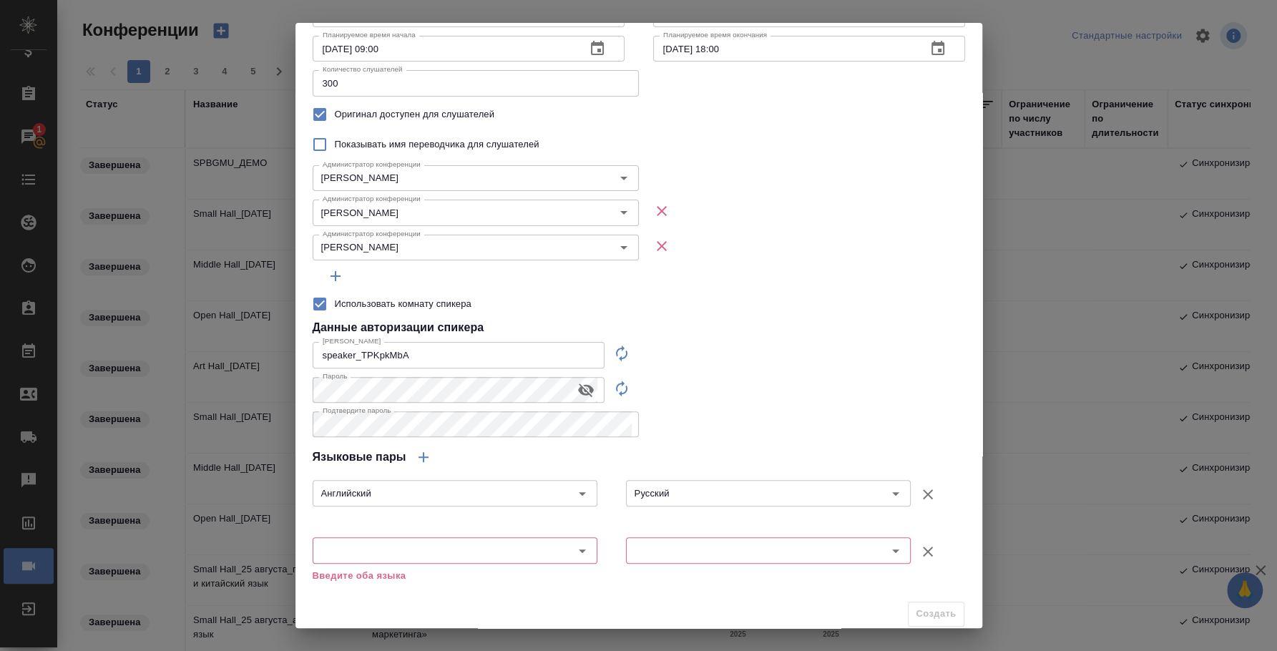
scroll to position [128, 0]
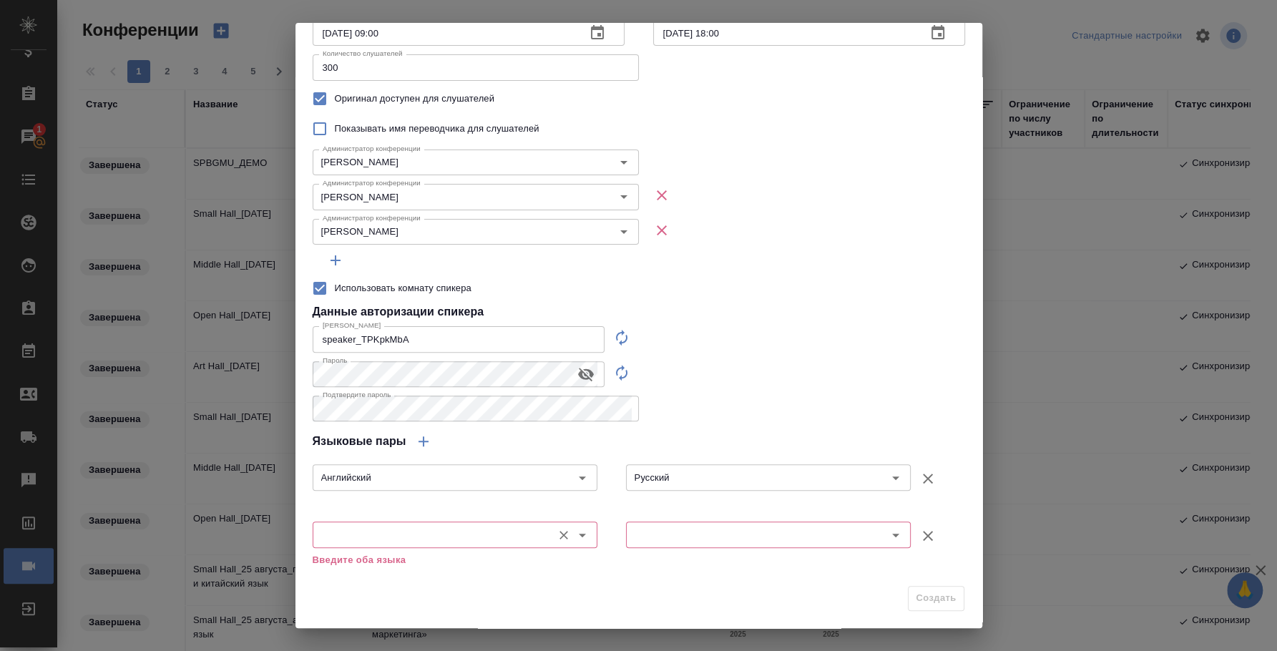
click at [433, 539] on input "text" at bounding box center [431, 534] width 228 height 17
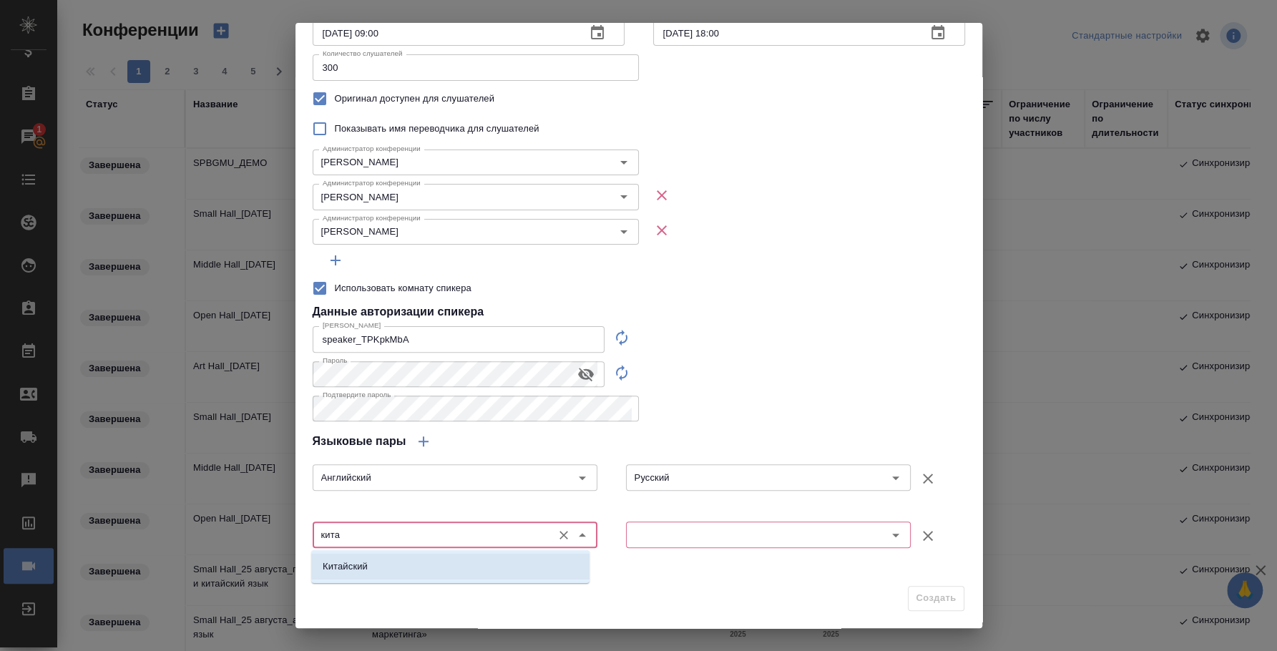
click at [453, 562] on li "Китайский" at bounding box center [450, 567] width 278 height 26
type input "Китайский"
click at [630, 536] on input "text" at bounding box center [744, 534] width 228 height 17
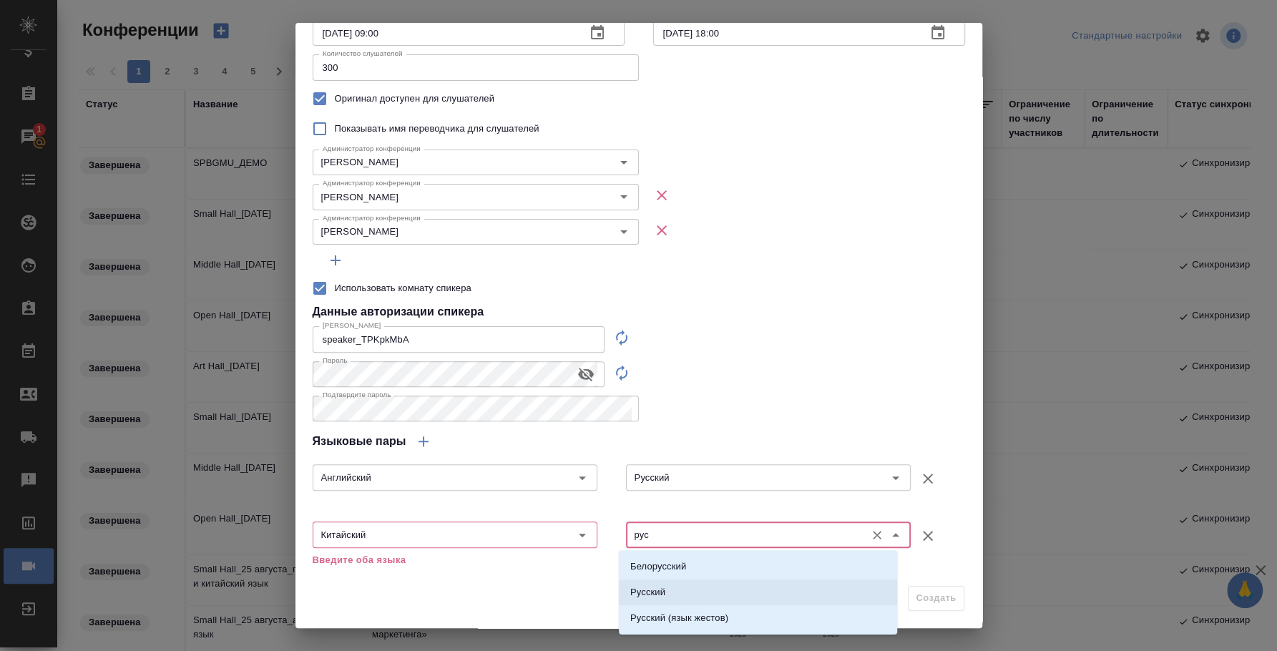
click at [675, 591] on li "Русский" at bounding box center [758, 592] width 278 height 26
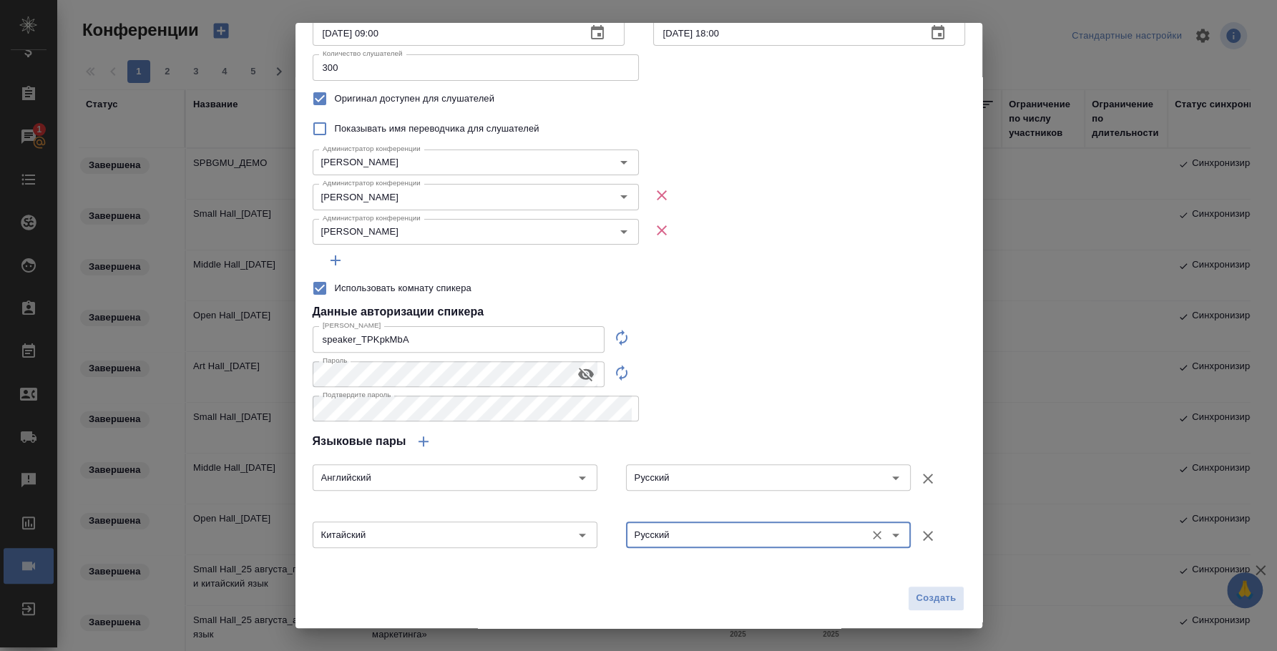
type input "Русский"
click at [427, 442] on icon "button" at bounding box center [423, 441] width 17 height 17
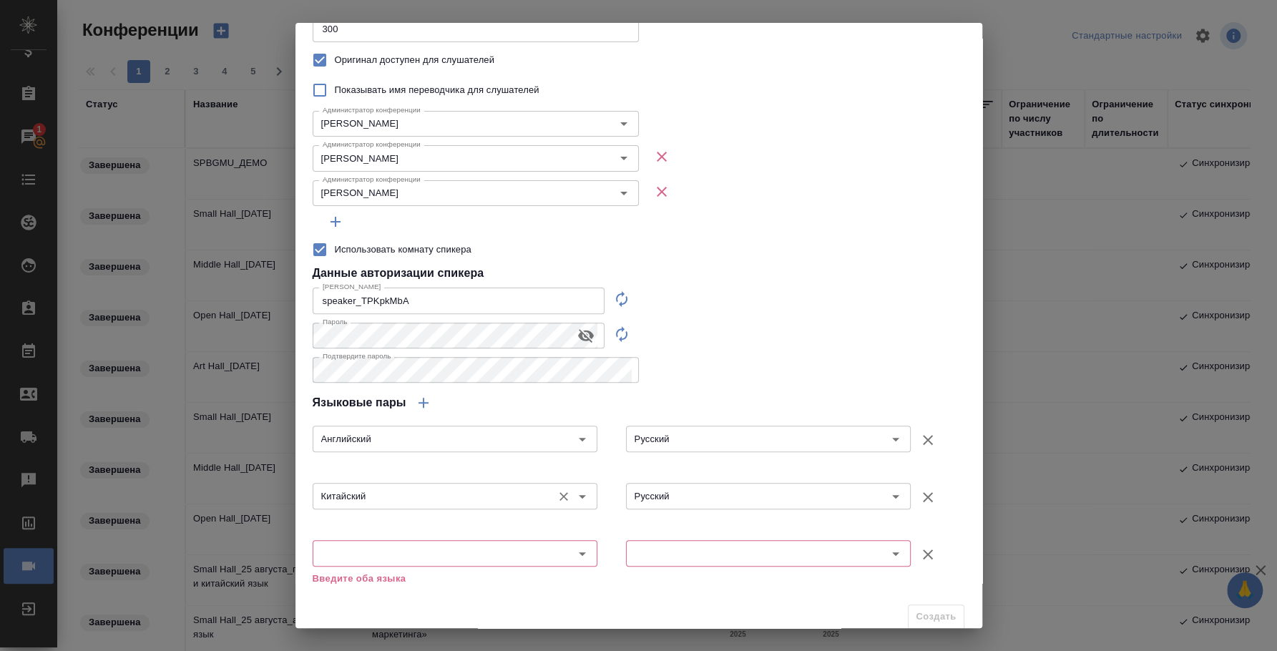
scroll to position [185, 0]
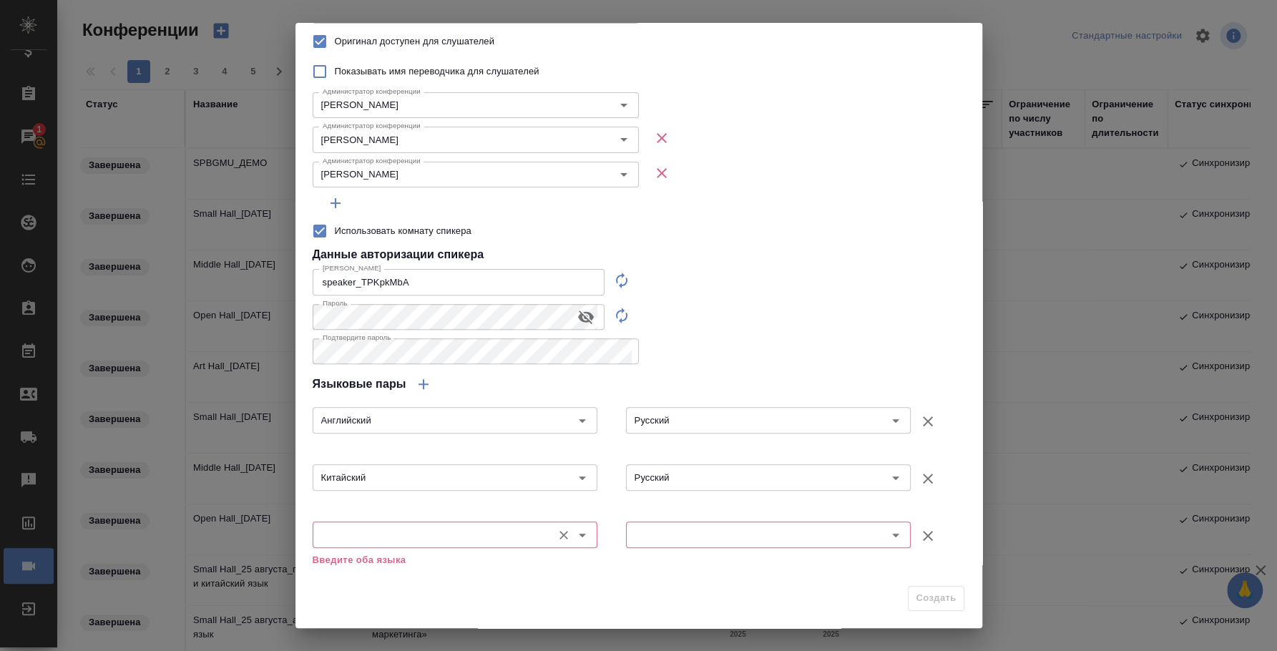
click at [434, 534] on input "text" at bounding box center [431, 534] width 228 height 17
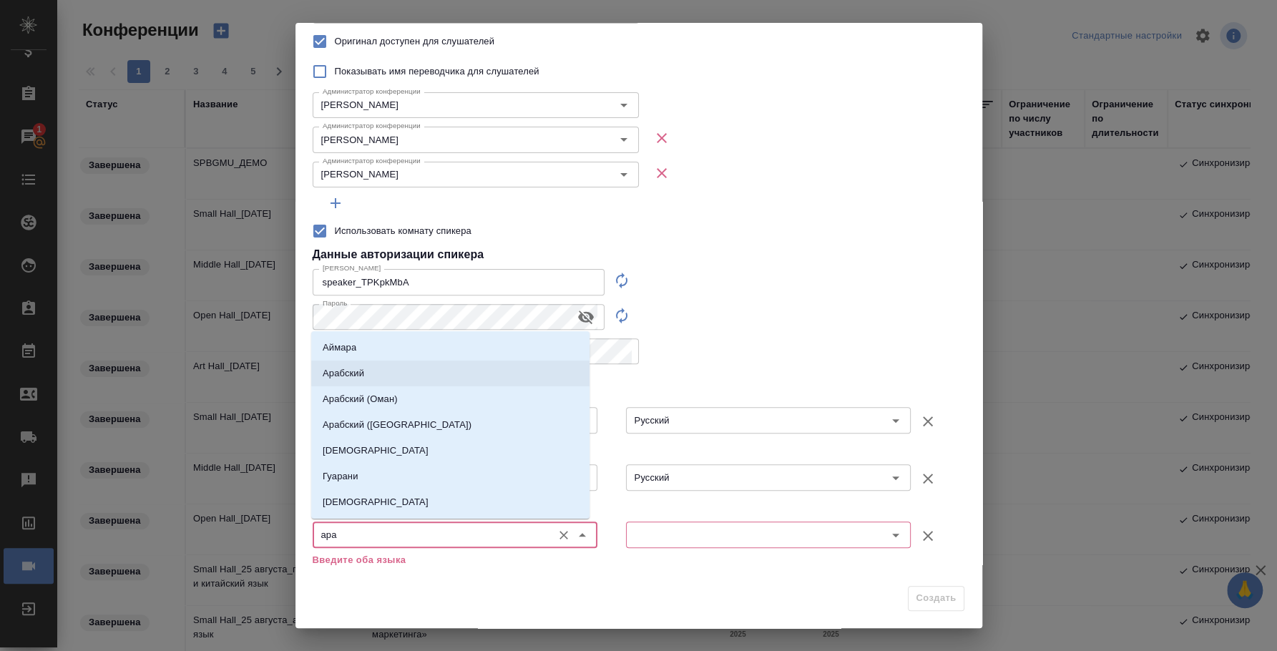
click at [424, 365] on li "Арабский" at bounding box center [450, 374] width 278 height 26
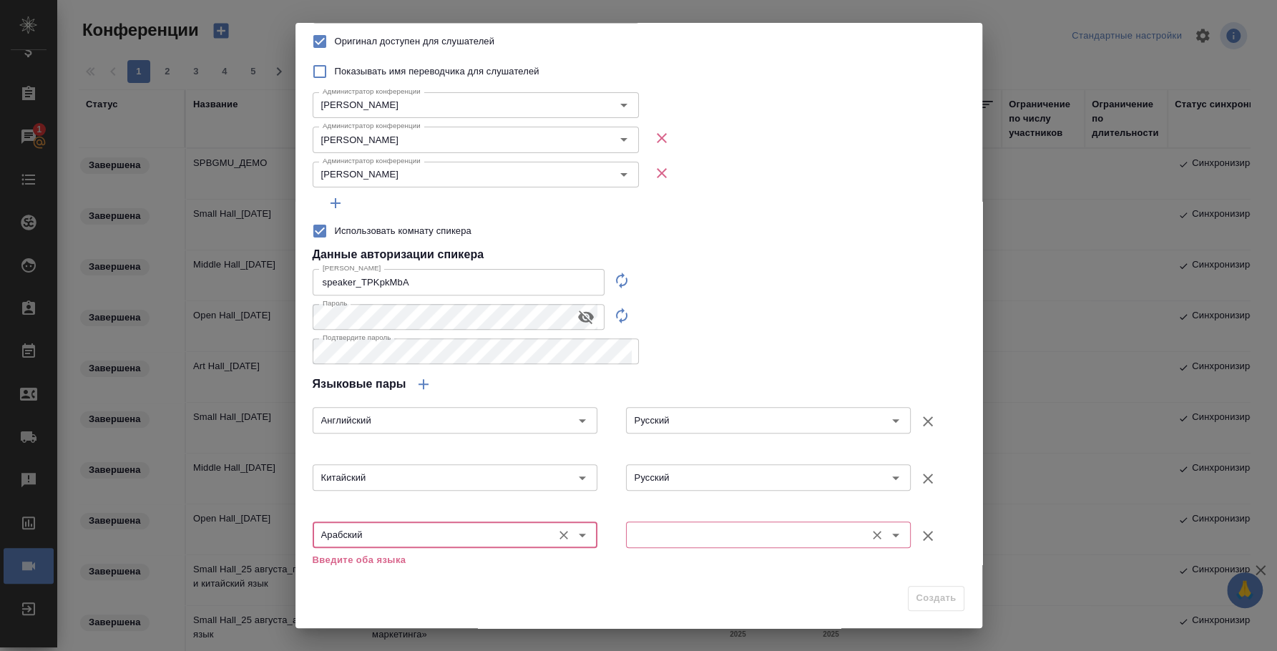
type input "Арабский"
click at [649, 532] on input "text" at bounding box center [744, 534] width 228 height 17
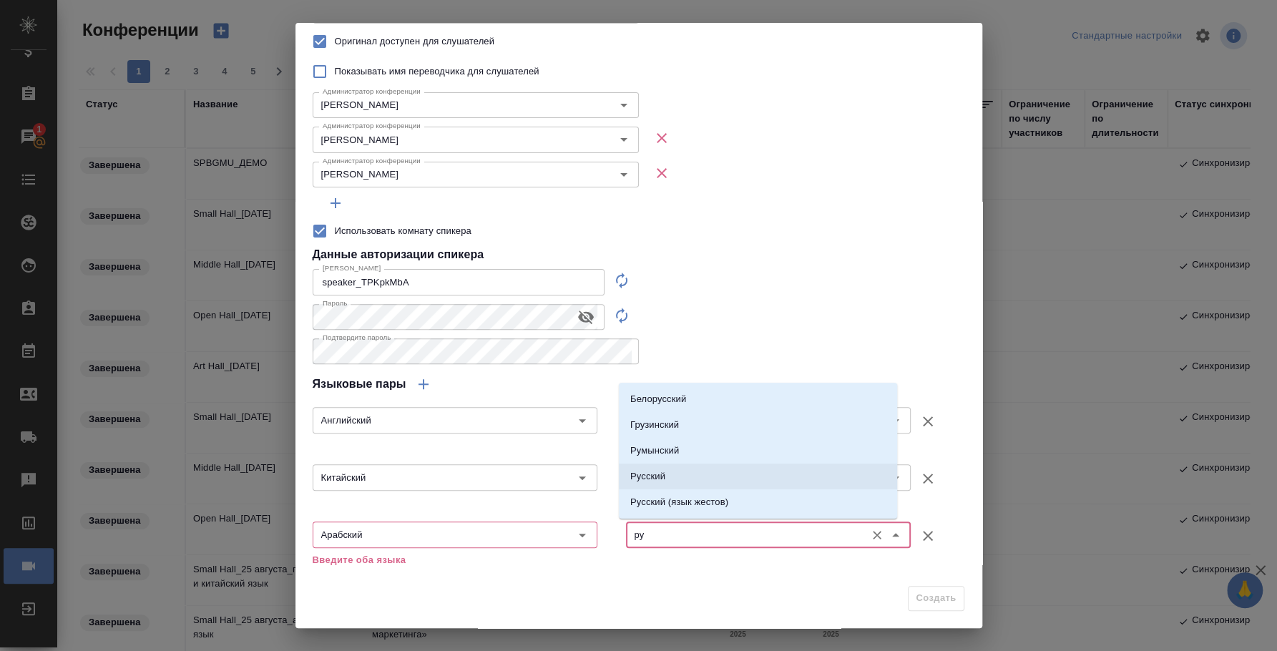
click at [677, 484] on li "Русский" at bounding box center [758, 477] width 278 height 26
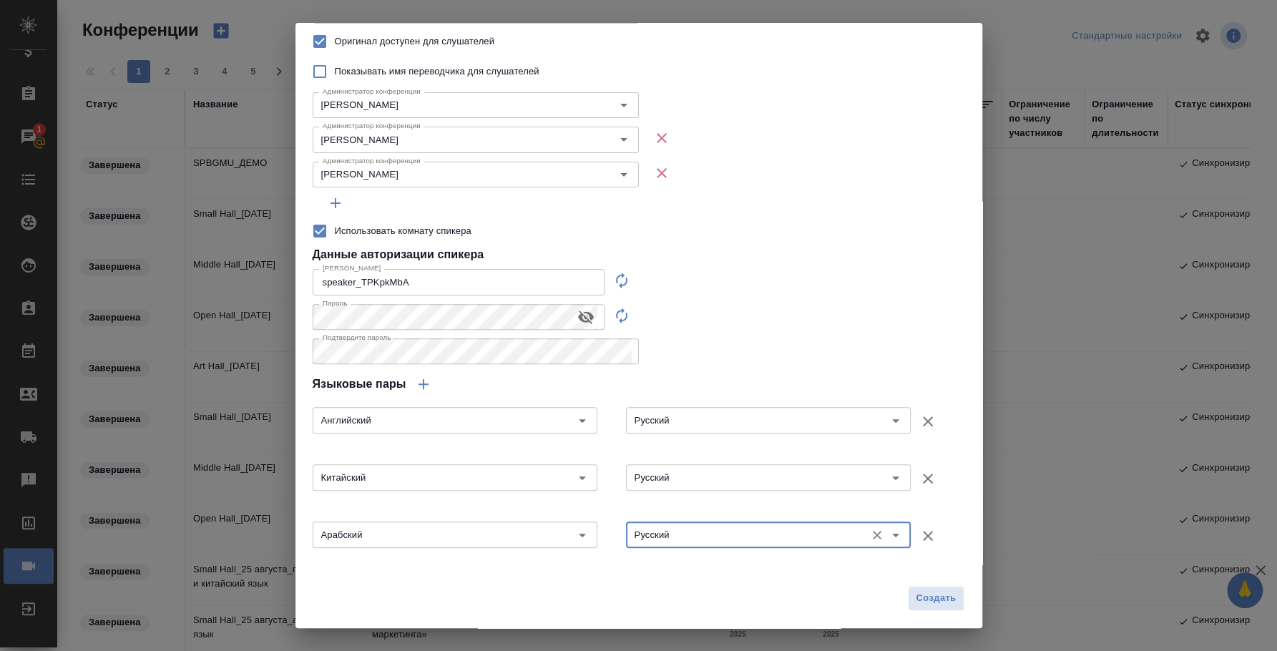
type input "Русский"
click at [416, 386] on icon "button" at bounding box center [423, 384] width 17 height 17
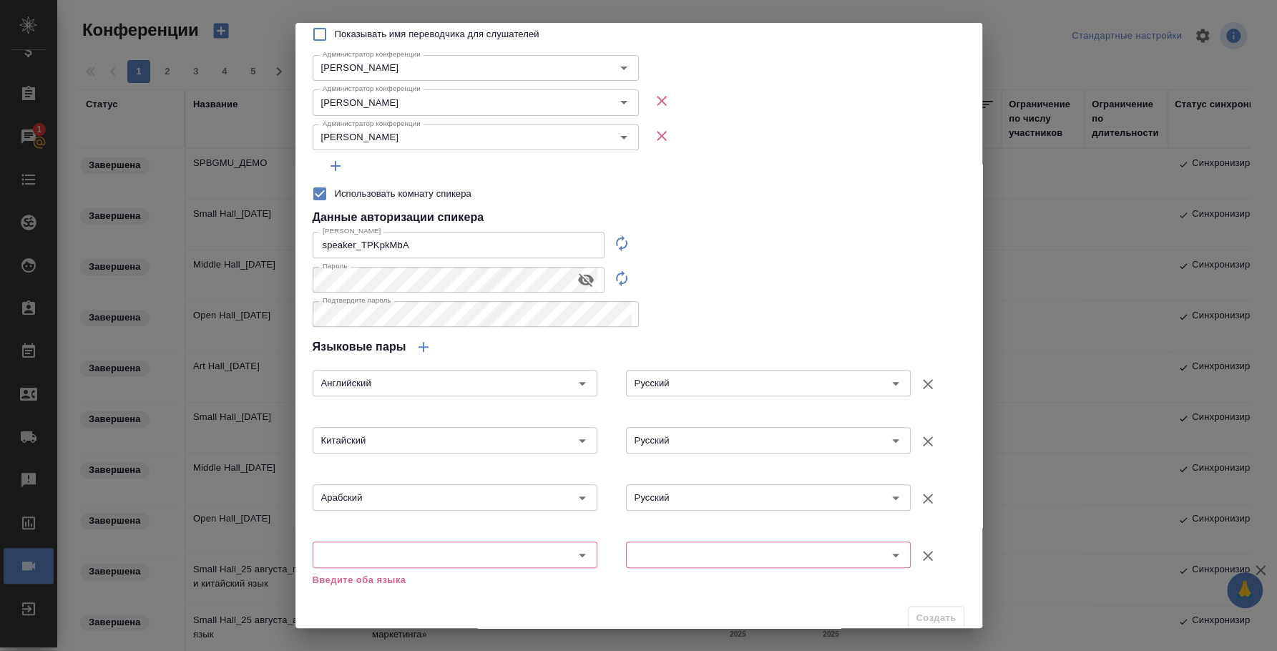
scroll to position [242, 0]
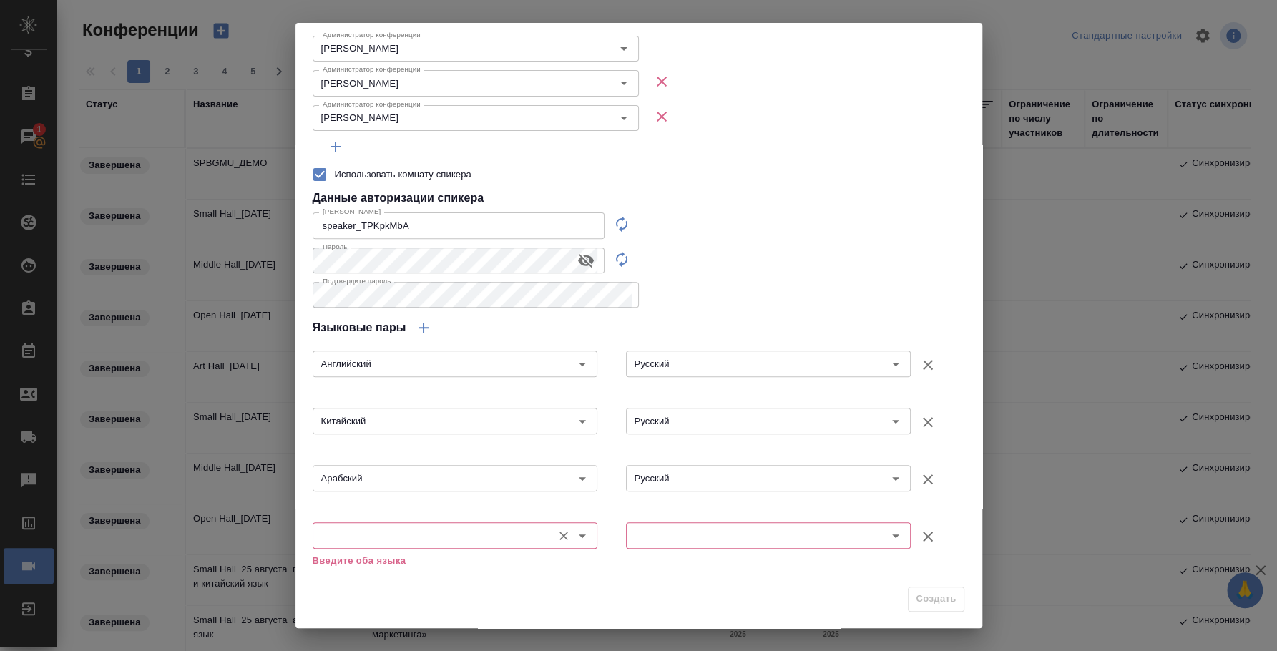
click at [478, 534] on input "text" at bounding box center [431, 535] width 228 height 17
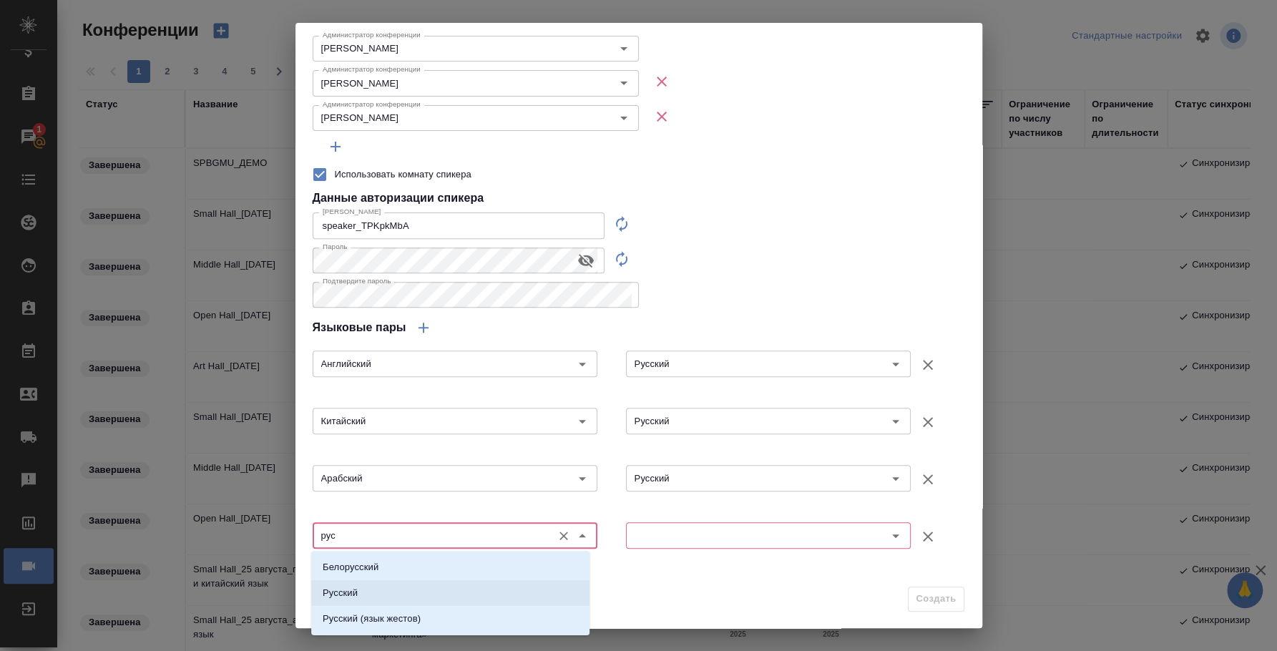
click at [525, 598] on li "Русский" at bounding box center [450, 593] width 278 height 26
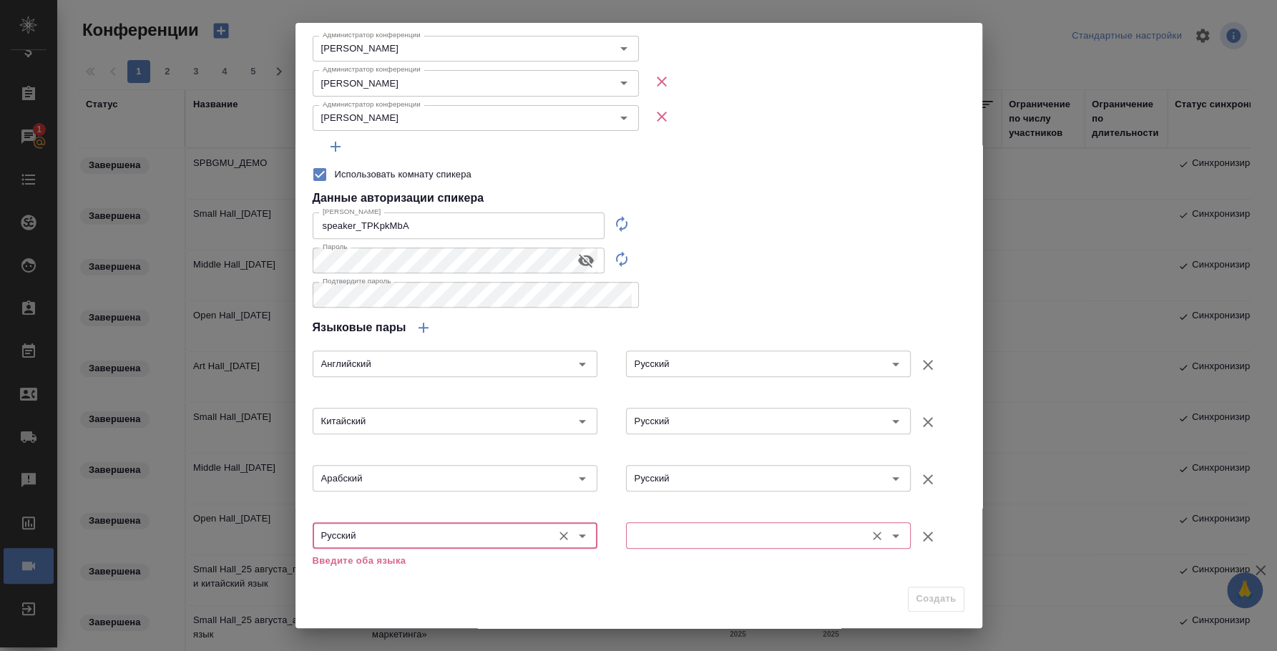
type input "Русский"
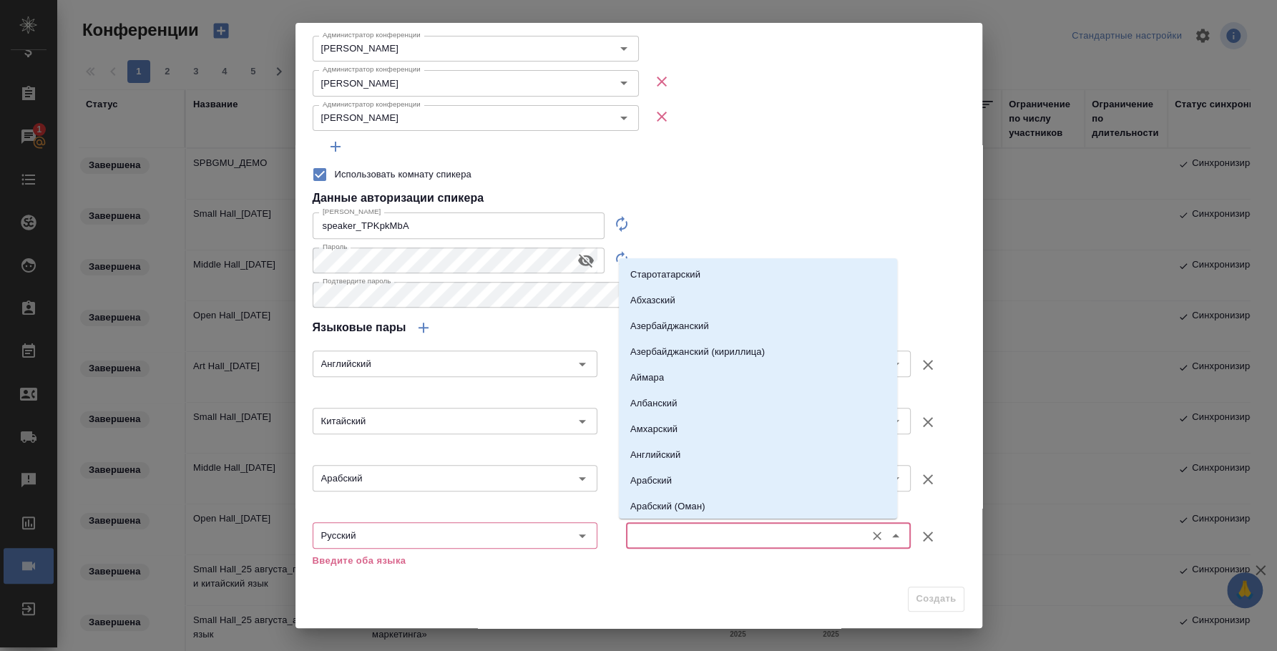
click at [650, 529] on input "text" at bounding box center [744, 535] width 228 height 17
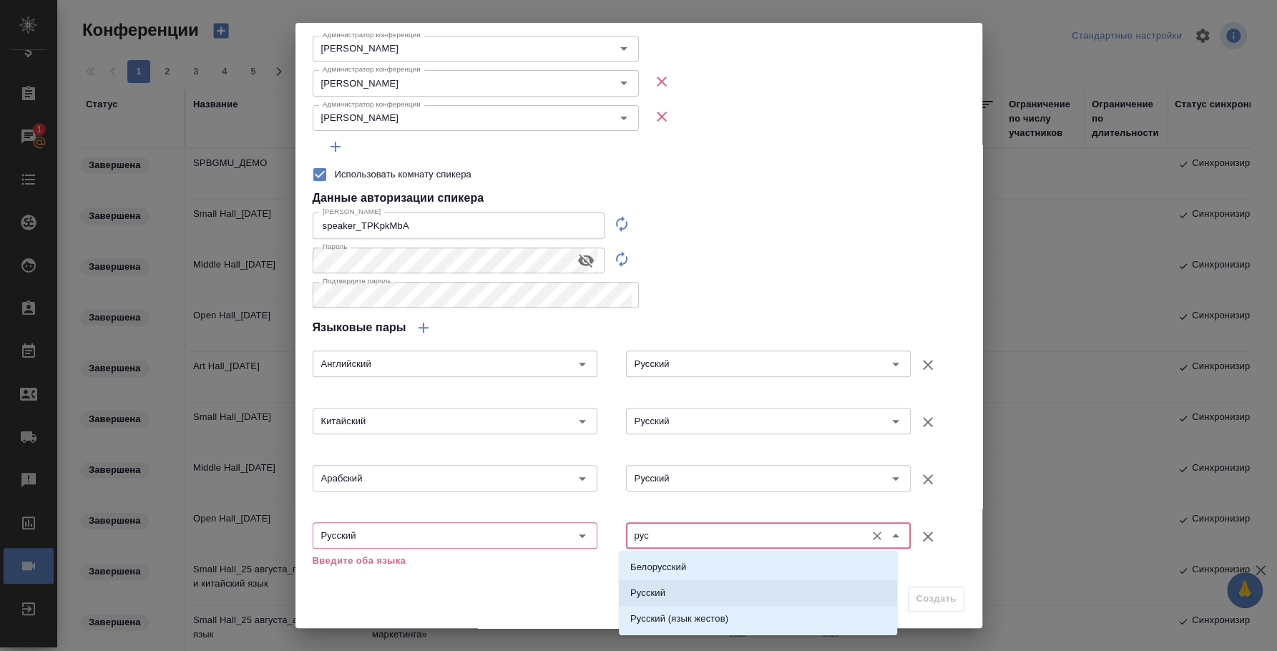
click at [672, 594] on li "Русский" at bounding box center [758, 593] width 278 height 26
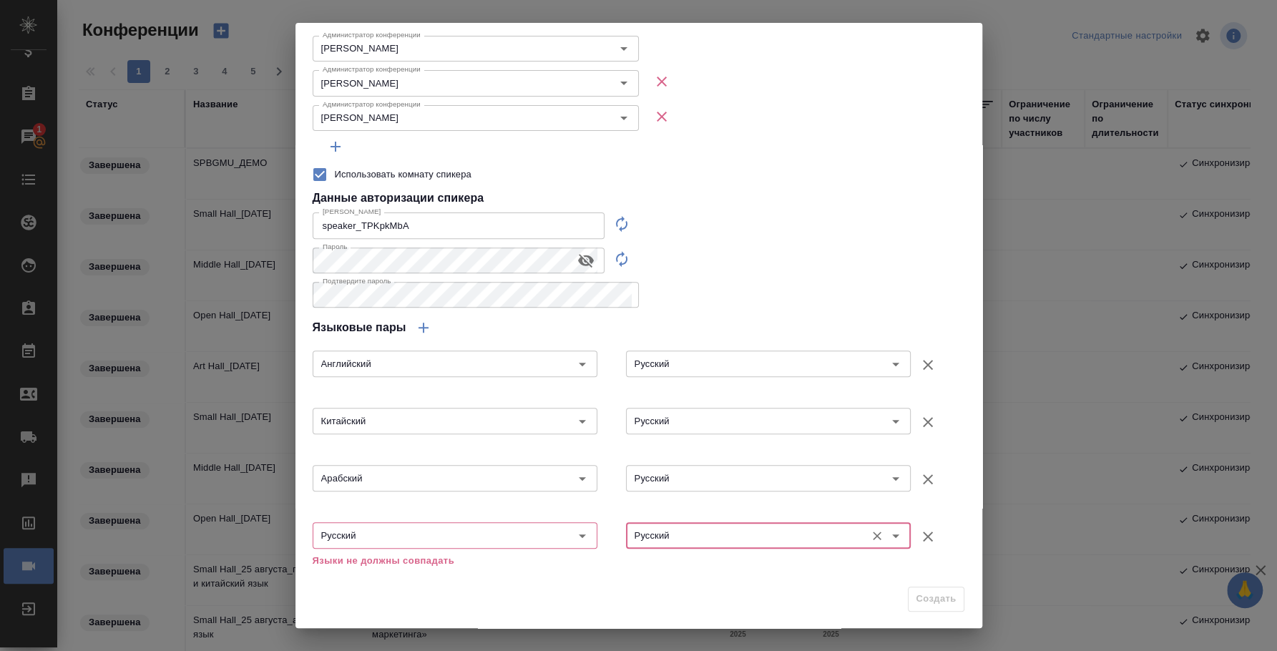
type input "Русский"
click at [914, 599] on div "Создать" at bounding box center [638, 604] width 687 height 50
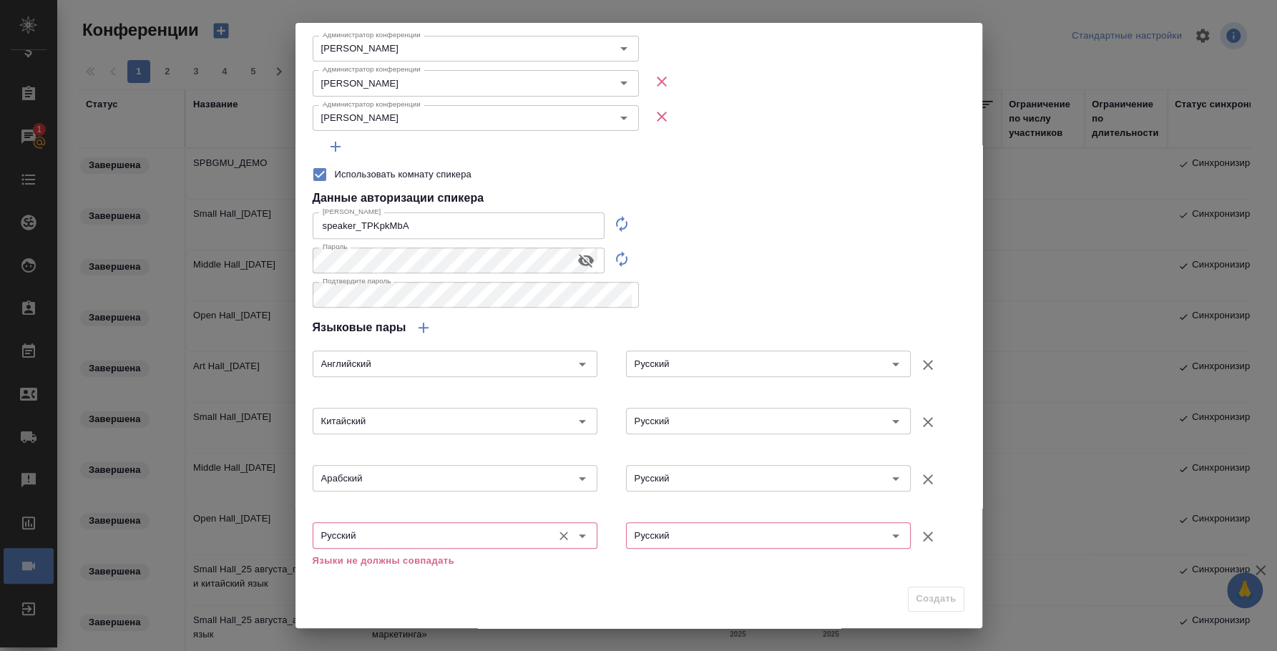
click at [424, 542] on input "Русский" at bounding box center [431, 535] width 228 height 17
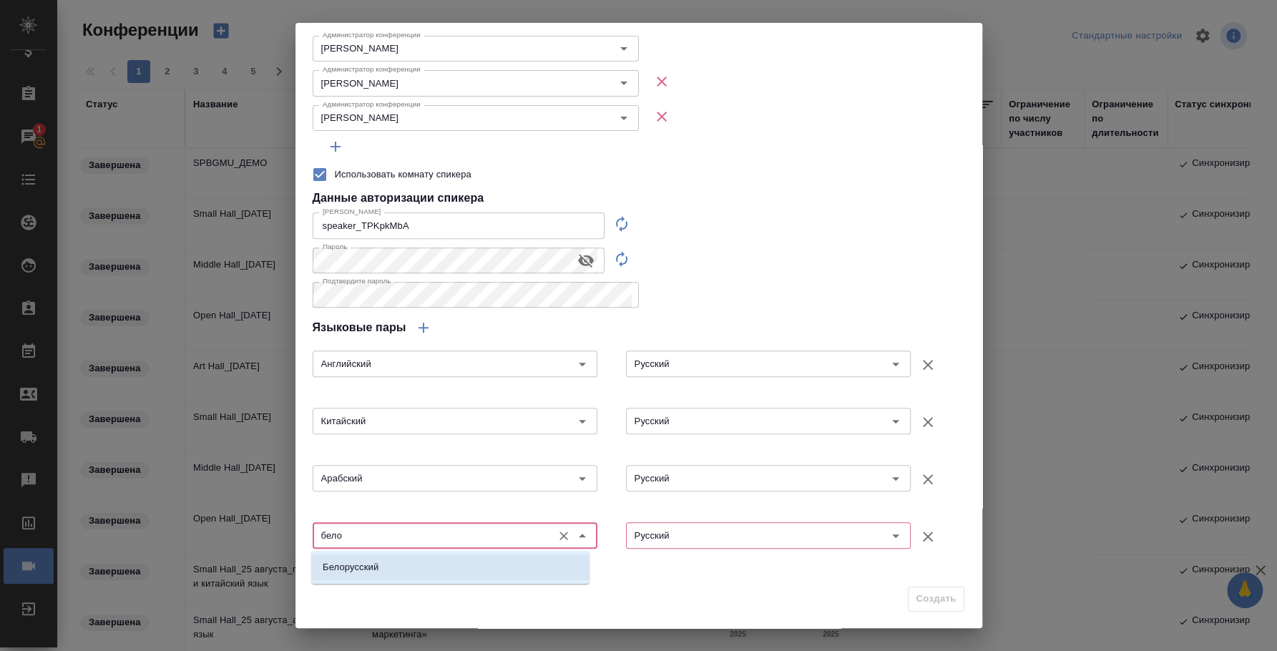
click at [439, 574] on li "Белорусский" at bounding box center [450, 567] width 278 height 26
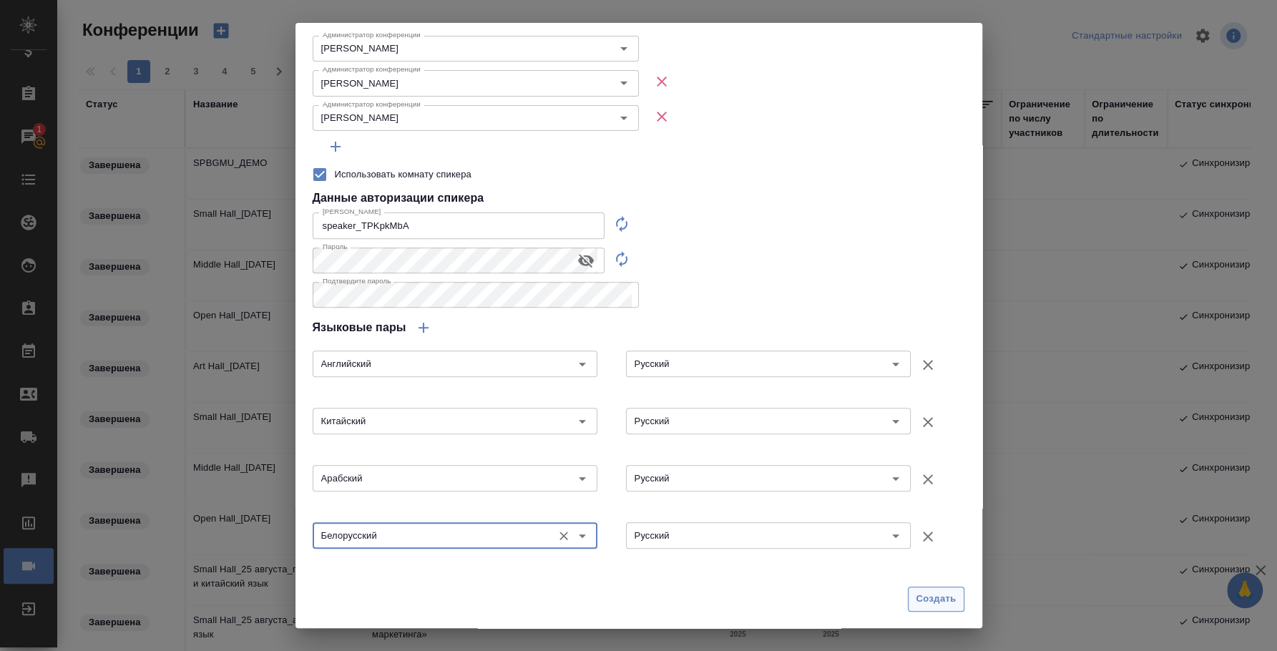
type input "Белорусский"
click at [918, 593] on span "Создать" at bounding box center [936, 599] width 40 height 16
type input "0"
checkbox input "false"
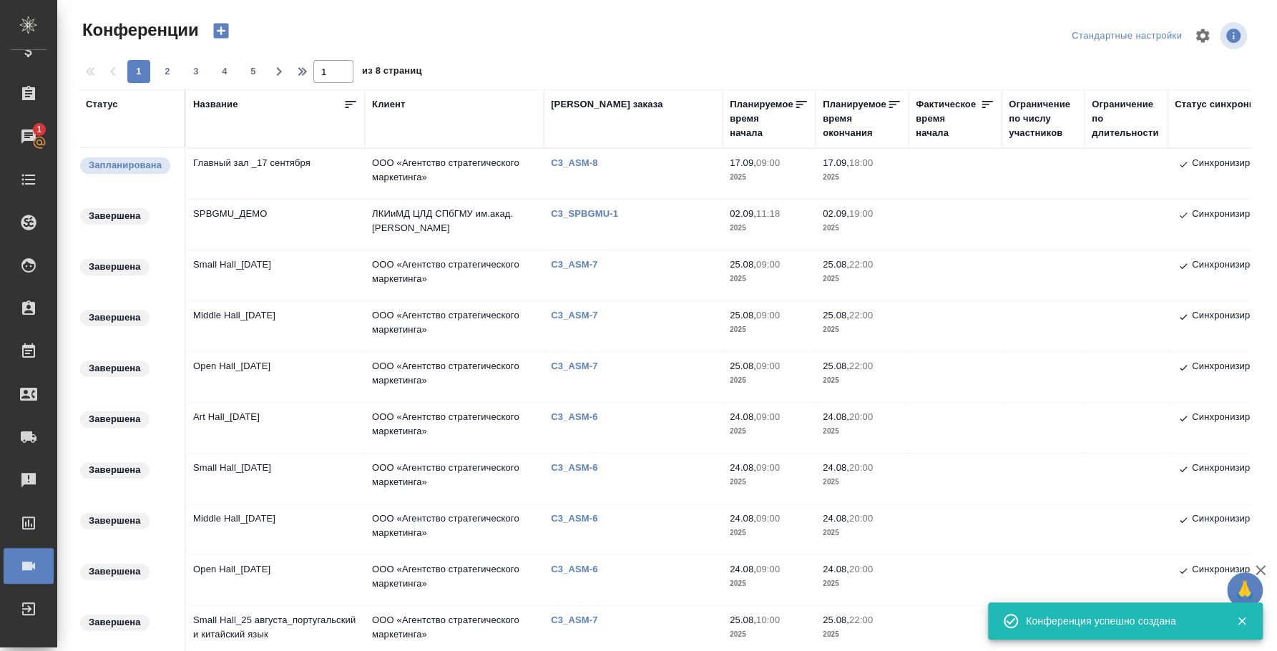
scroll to position [0, 0]
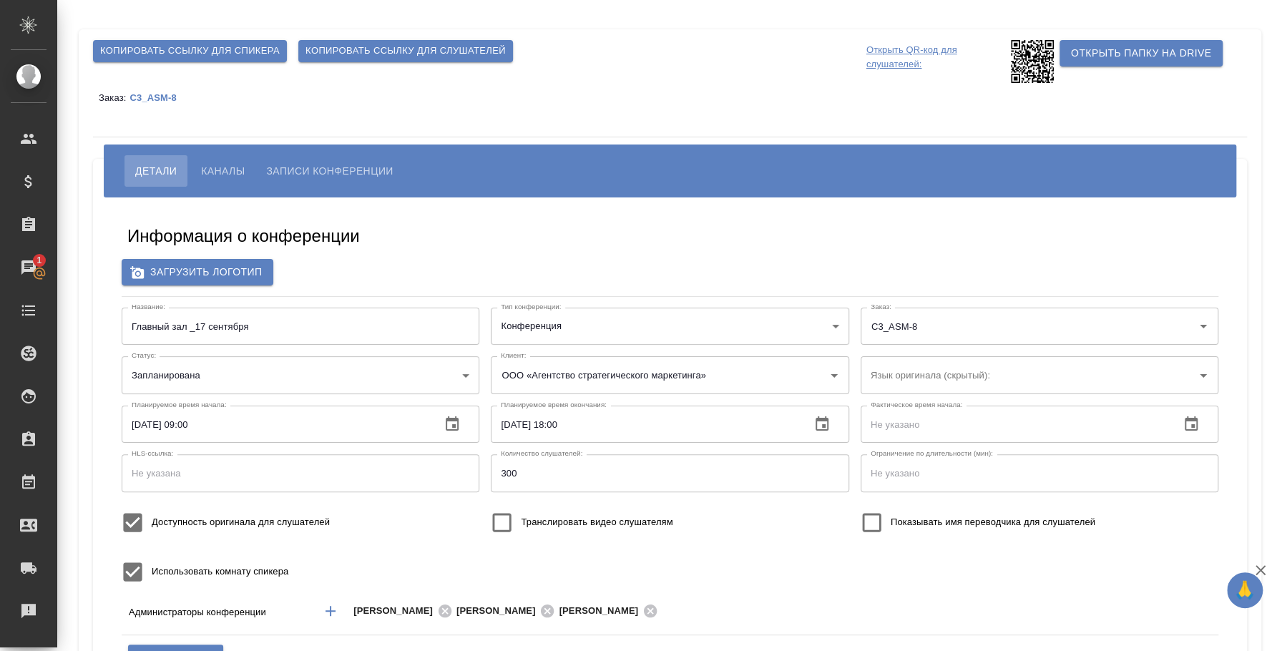
scroll to position [89, 0]
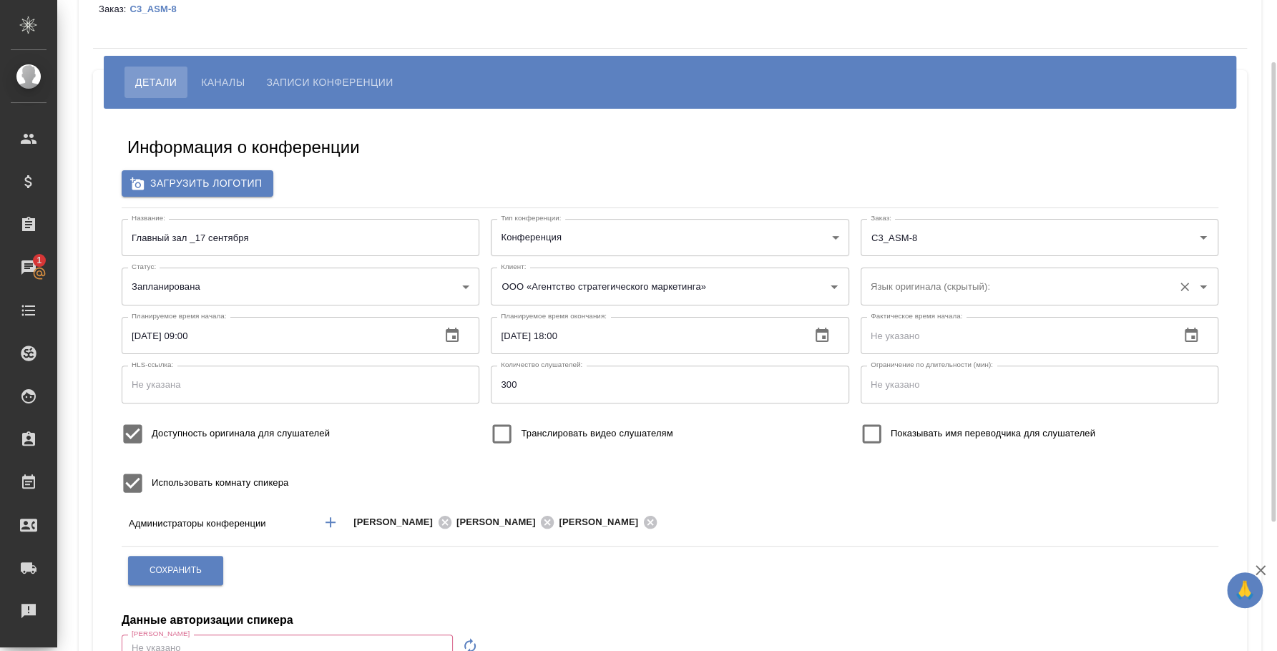
type input "Плеханова Мария"
click at [1013, 290] on input "Язык оригинала (скрытый):" at bounding box center [1016, 286] width 299 height 24
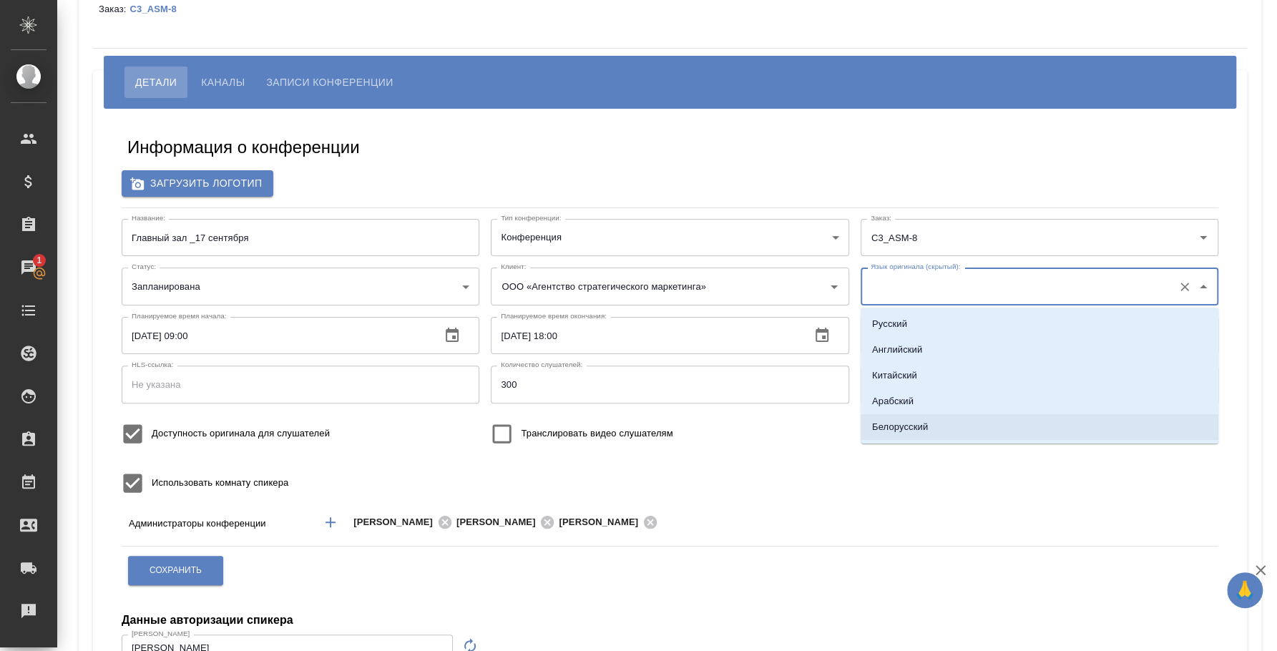
click at [932, 430] on li "Белорусский" at bounding box center [1040, 427] width 358 height 26
type input "Белорусский"
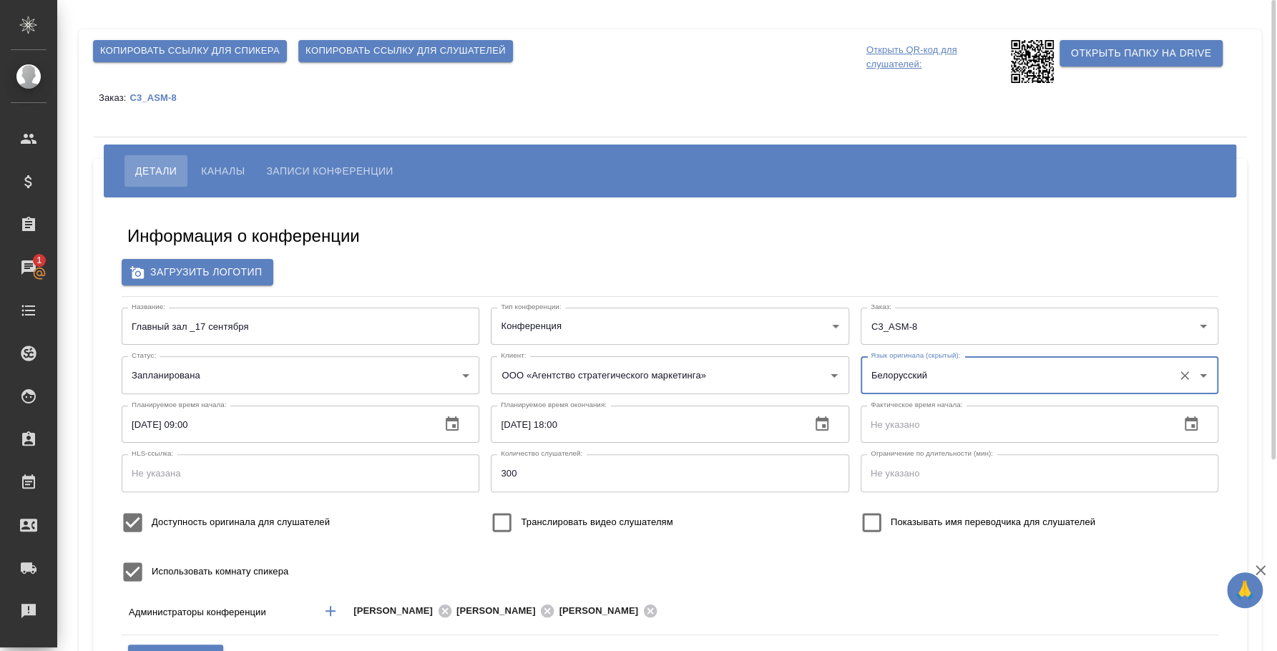
scroll to position [178, 0]
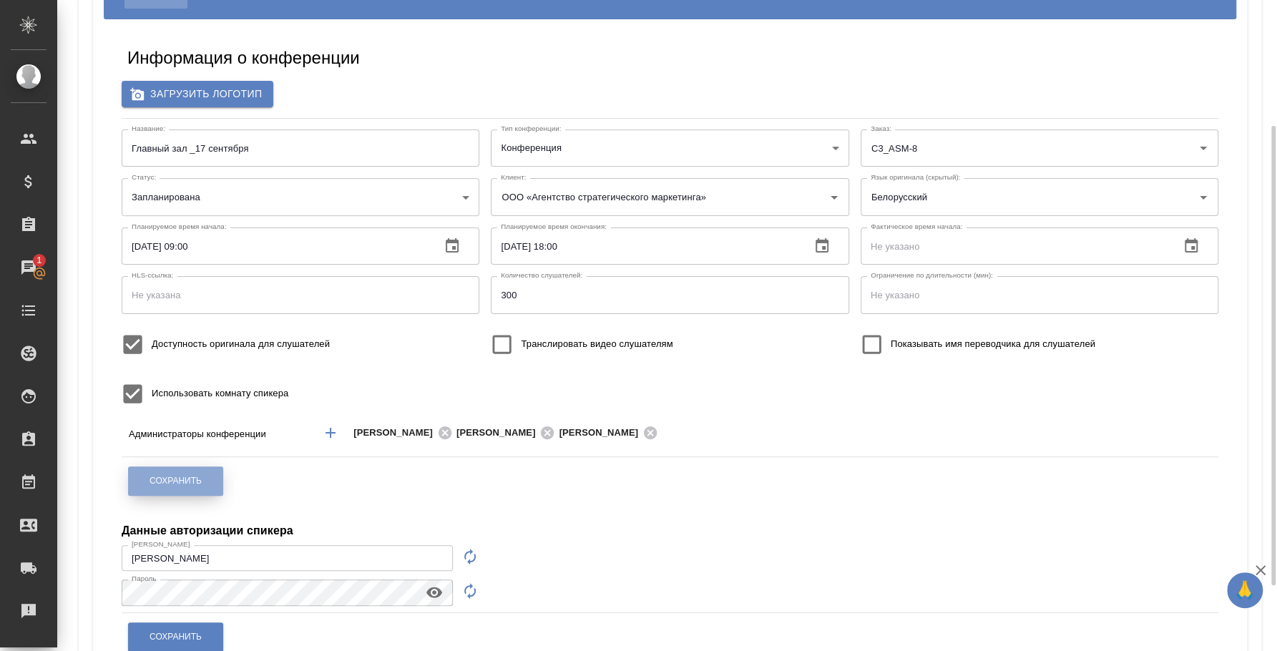
click at [177, 485] on span "Сохранить" at bounding box center [176, 481] width 52 height 12
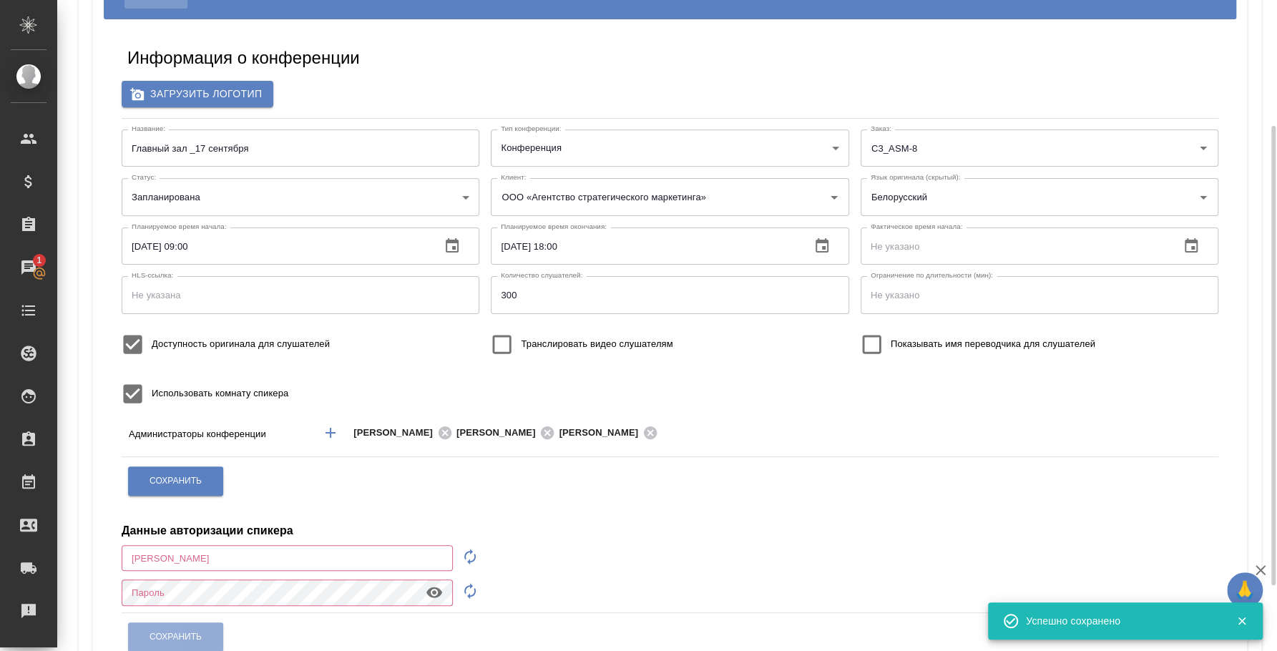
type input "Плеханова Мария"
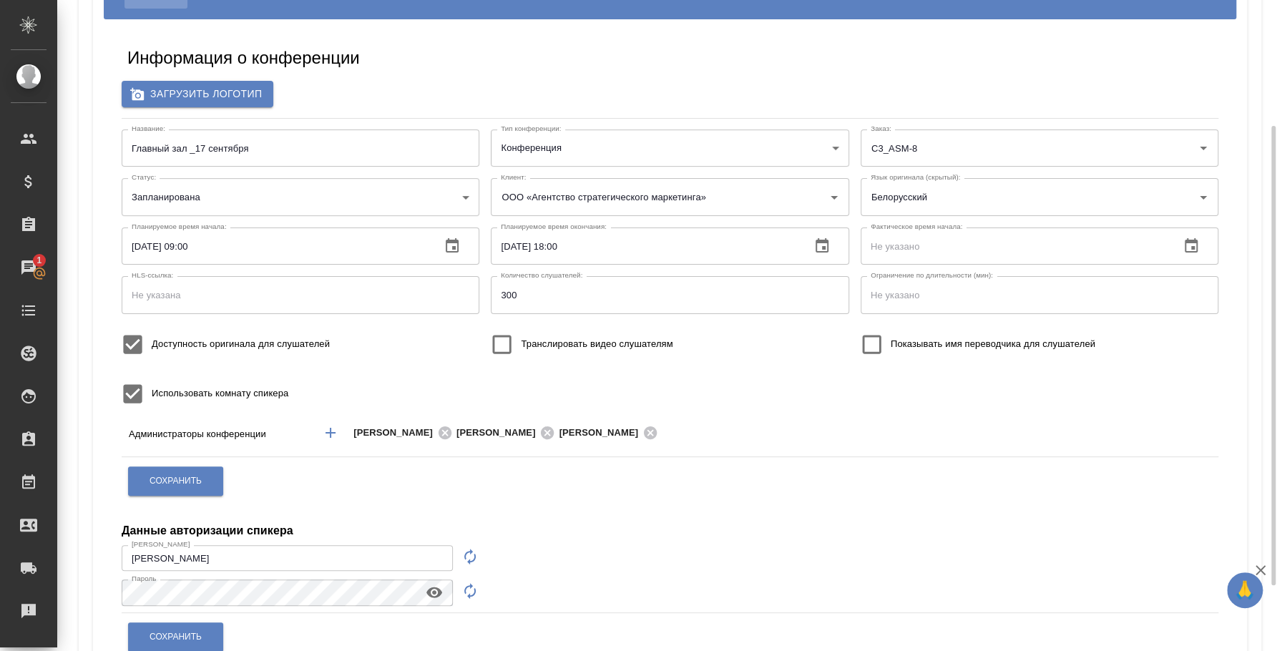
scroll to position [270, 0]
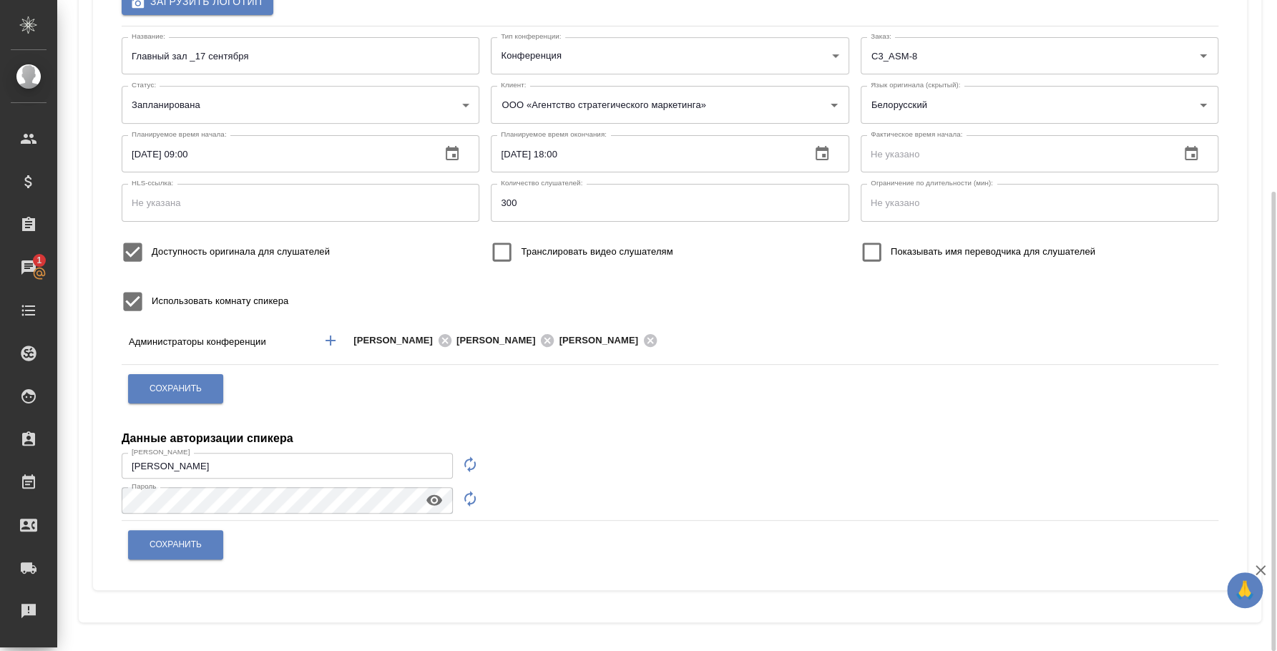
click at [193, 458] on input "Плеханова Мария" at bounding box center [287, 466] width 331 height 26
click at [542, 452] on div "Информация о конференции Загрузить логотип Название: Главный зал _17 сентября Н…" at bounding box center [669, 259] width 1125 height 642
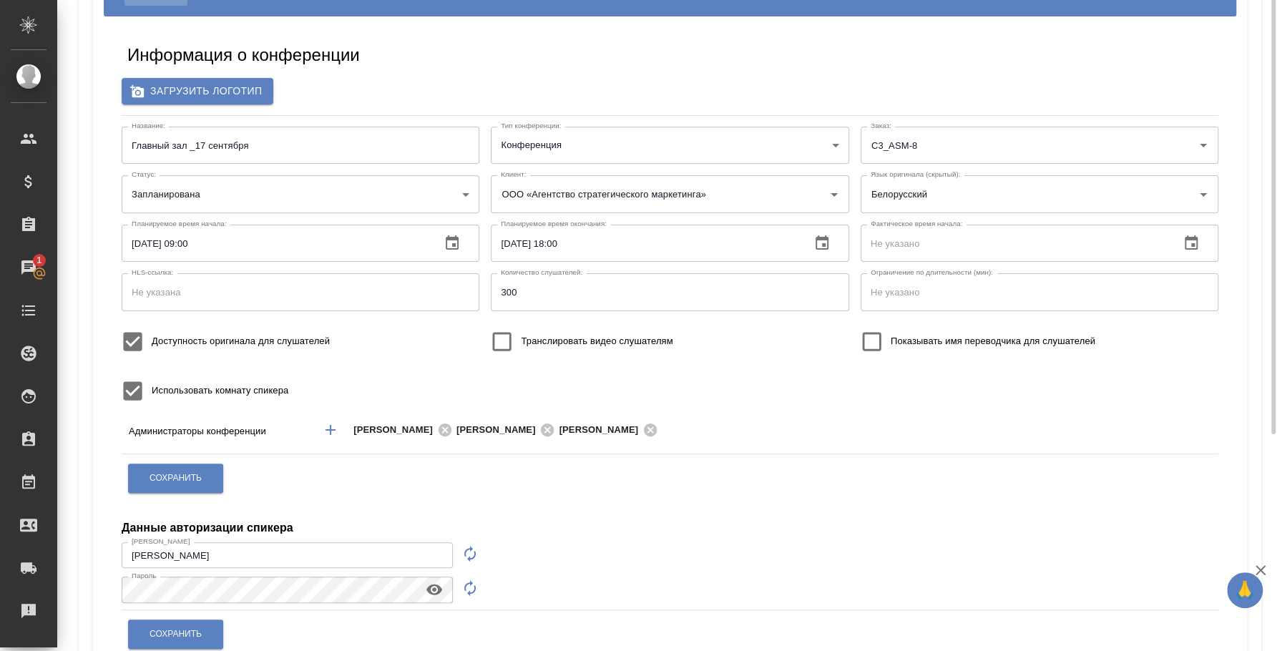
scroll to position [92, 0]
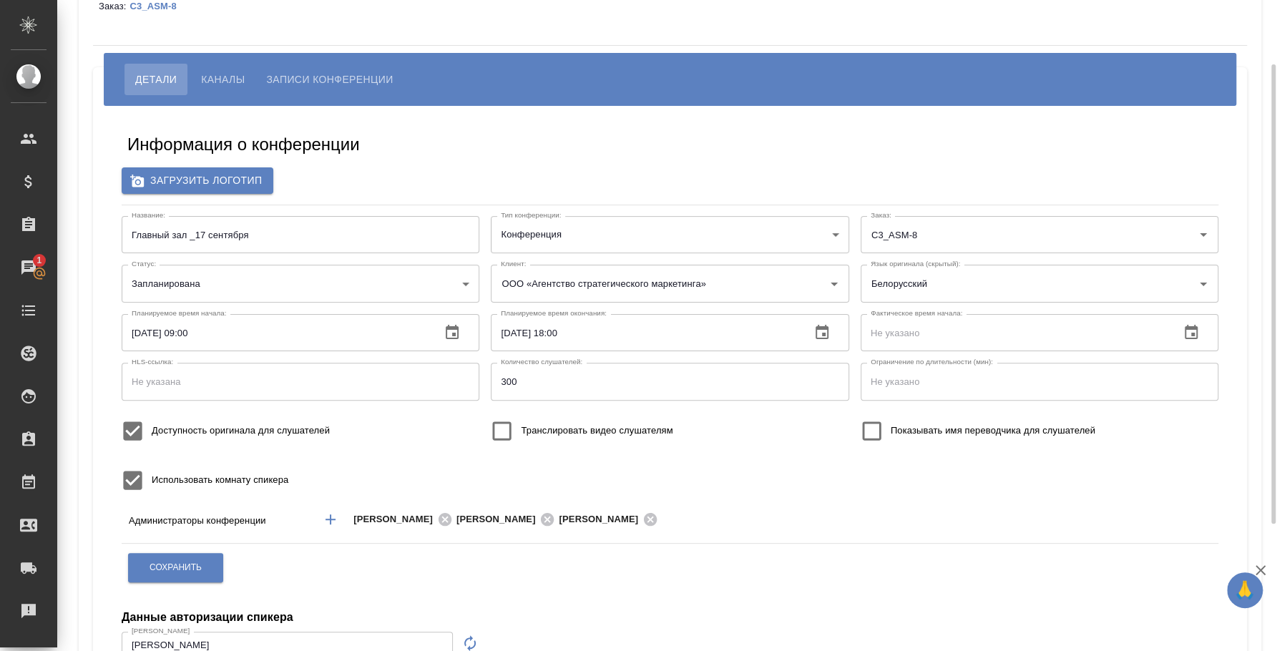
click at [191, 332] on input "17.09.2025 09:00" at bounding box center [276, 332] width 308 height 37
click at [474, 287] on body "🙏 .cls-1 fill:#fff; AWATERA Fedotova Irina Клиенты Спецификации Заказы 1 Чаты T…" at bounding box center [638, 325] width 1277 height 651
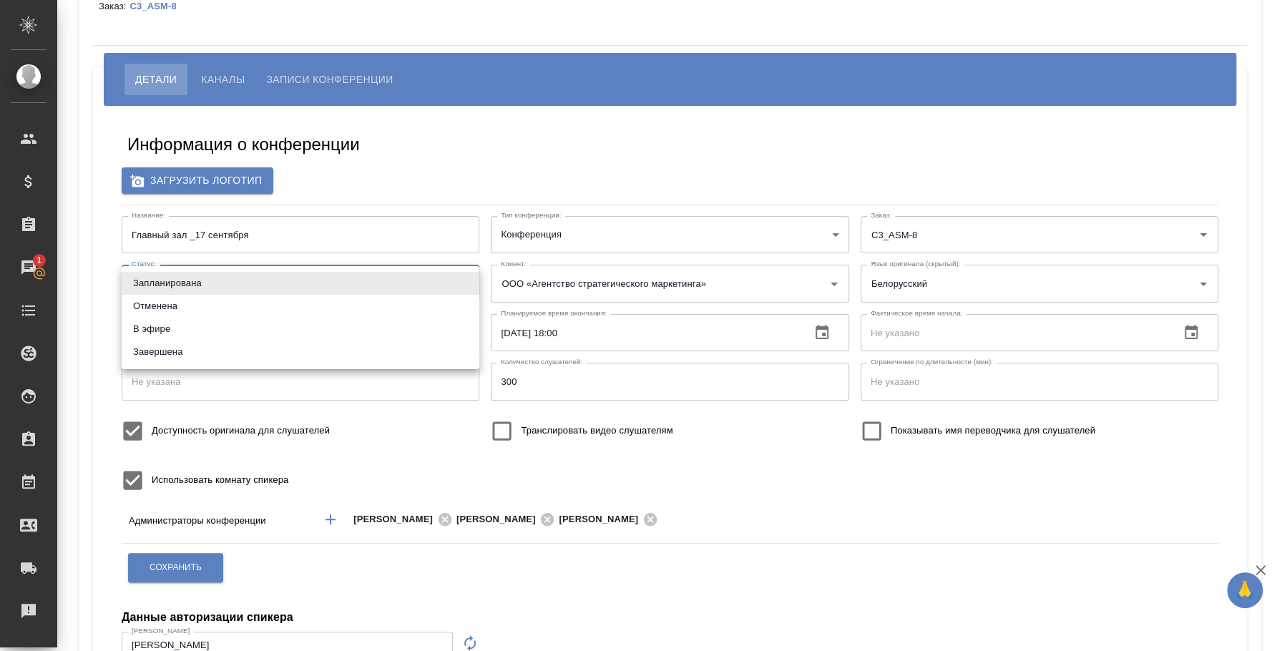
click at [243, 321] on li "В эфире" at bounding box center [301, 329] width 358 height 23
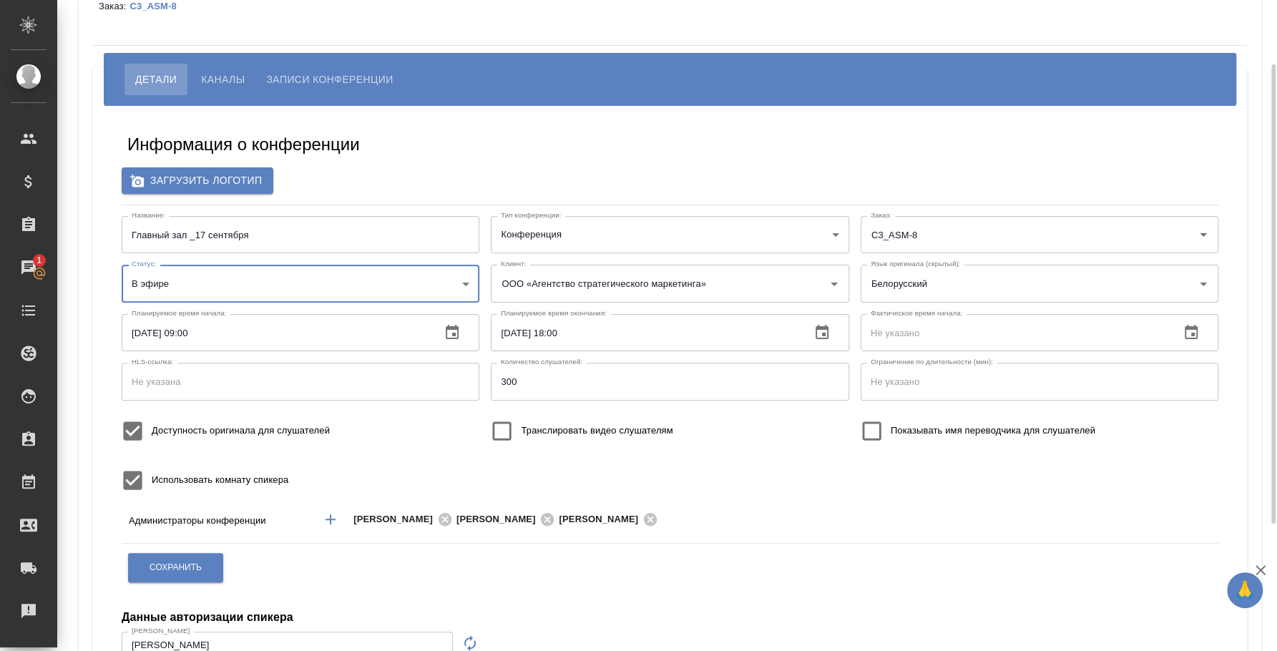
click at [459, 276] on body "🙏 .cls-1 fill:#fff; AWATERA Fedotova Irina Клиенты Спецификации Заказы 1 Чаты T…" at bounding box center [638, 325] width 1277 height 651
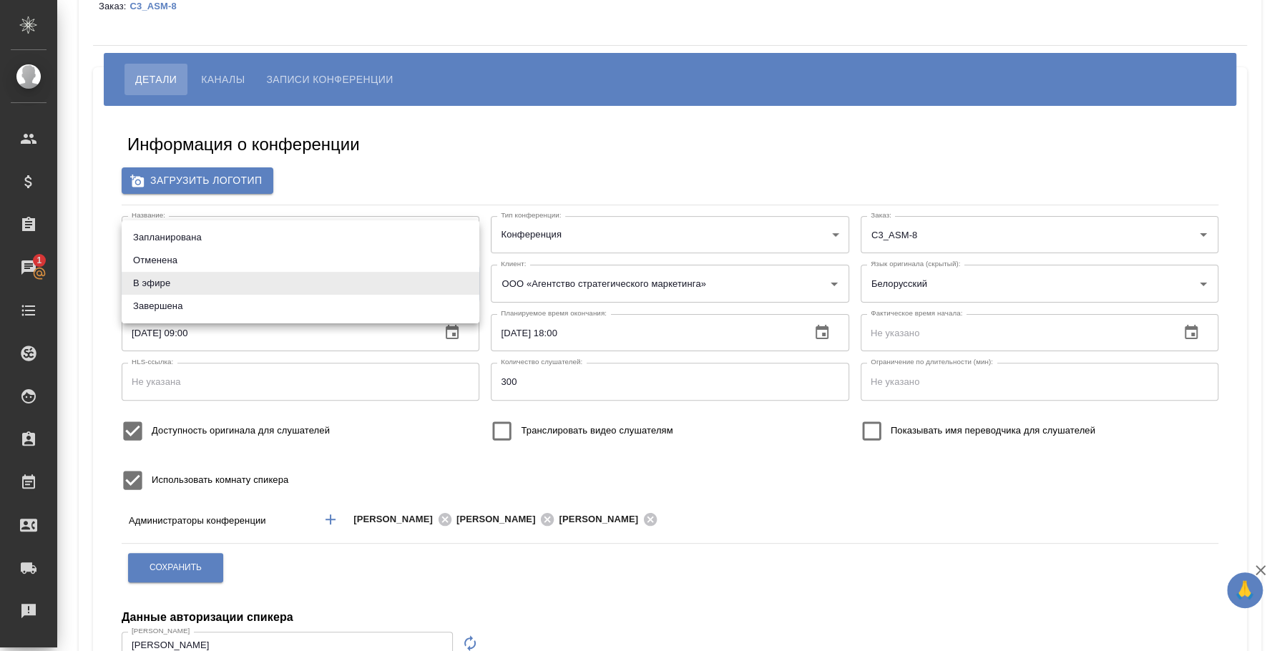
click at [290, 236] on li "Запланирована" at bounding box center [301, 237] width 358 height 23
type input "planned"
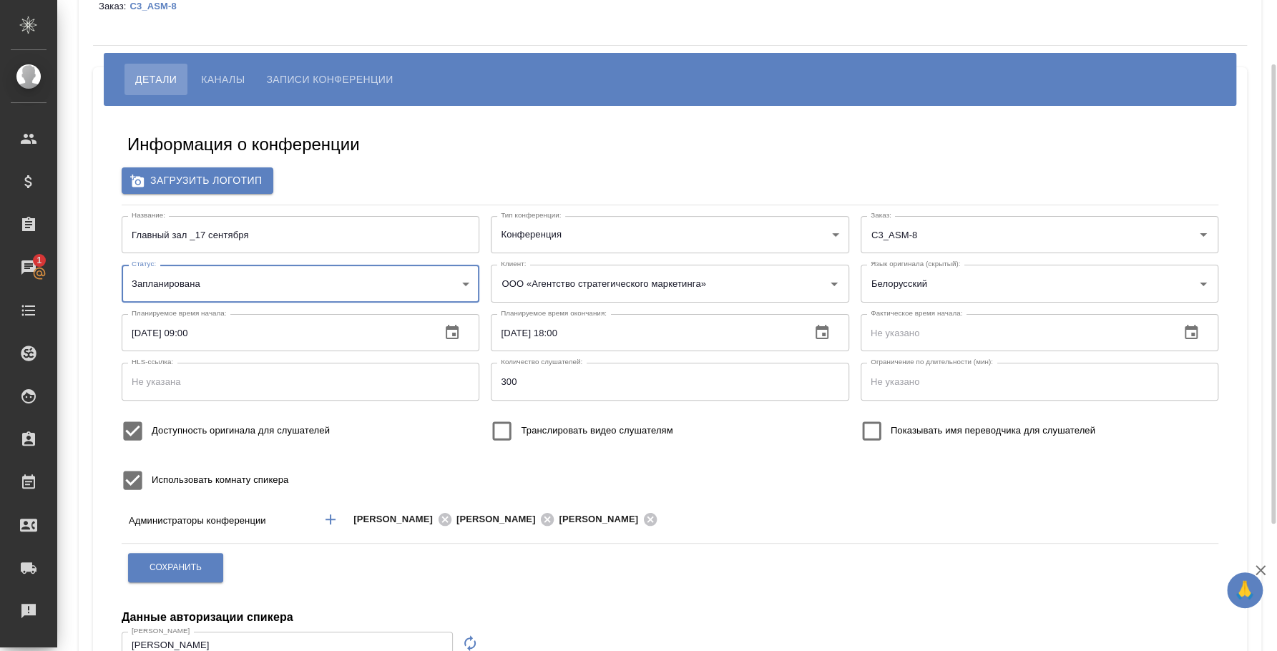
click at [99, 283] on div "Информация о конференции Загрузить логотип Название: Главный зал _17 сентября Н…" at bounding box center [670, 437] width 1154 height 663
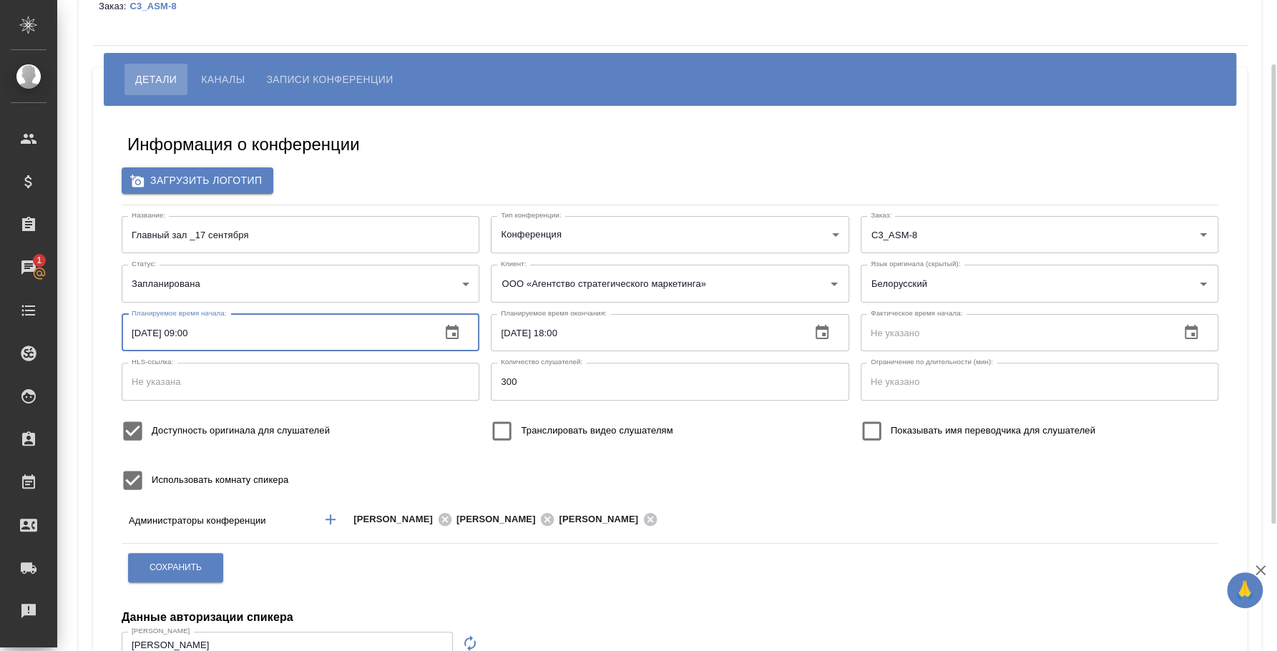
click at [191, 331] on input "17.09.2025 09:00" at bounding box center [276, 332] width 308 height 37
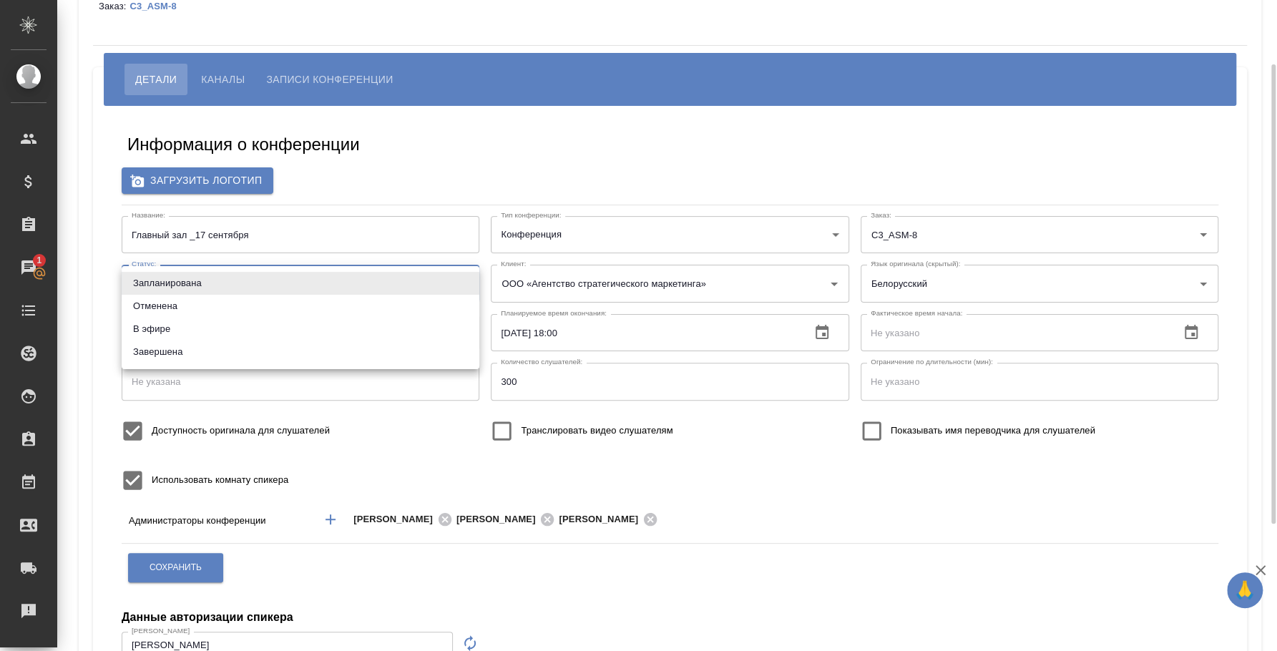
click at [464, 278] on body "🙏 .cls-1 fill:#fff; AWATERA Fedotova Irina Клиенты Спецификации Заказы 1 Чаты T…" at bounding box center [638, 325] width 1277 height 651
click at [102, 282] on div at bounding box center [638, 325] width 1277 height 651
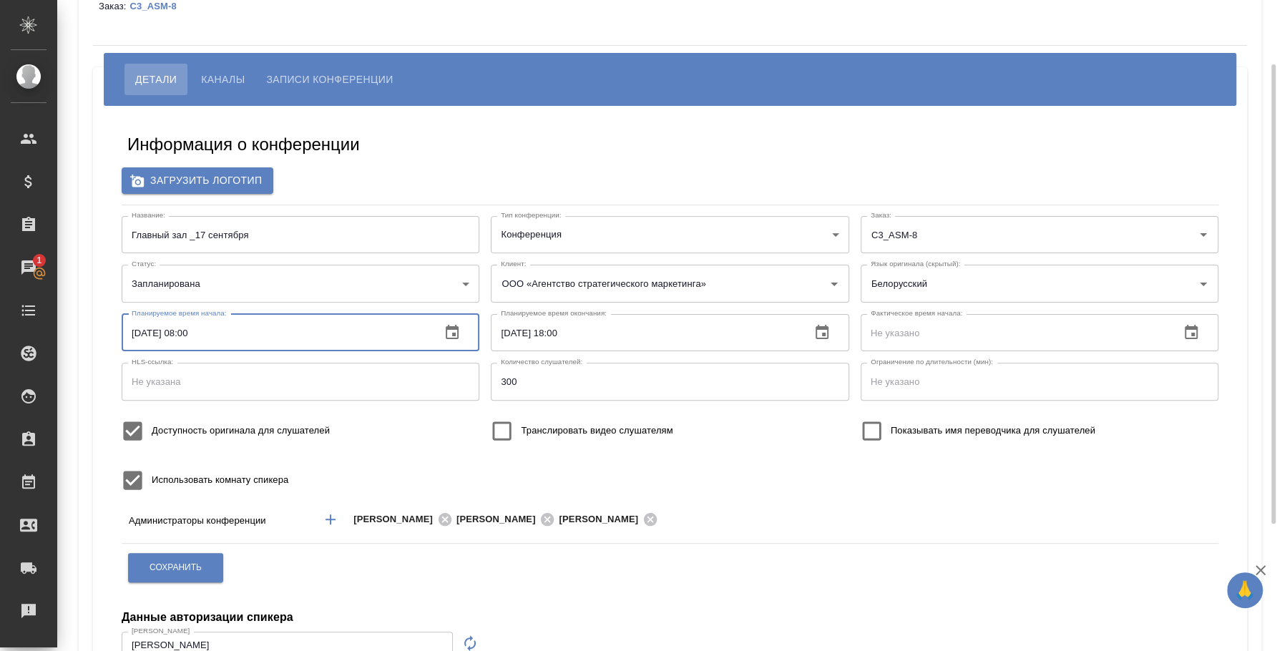
click at [190, 333] on input "17.09.2025 08:00" at bounding box center [276, 332] width 308 height 37
type input "17.09.2025 09:00"
click at [519, 124] on div "Информация о конференции Загрузить логотип Название: Главный зал _17 сентября Н…" at bounding box center [669, 438] width 1125 height 642
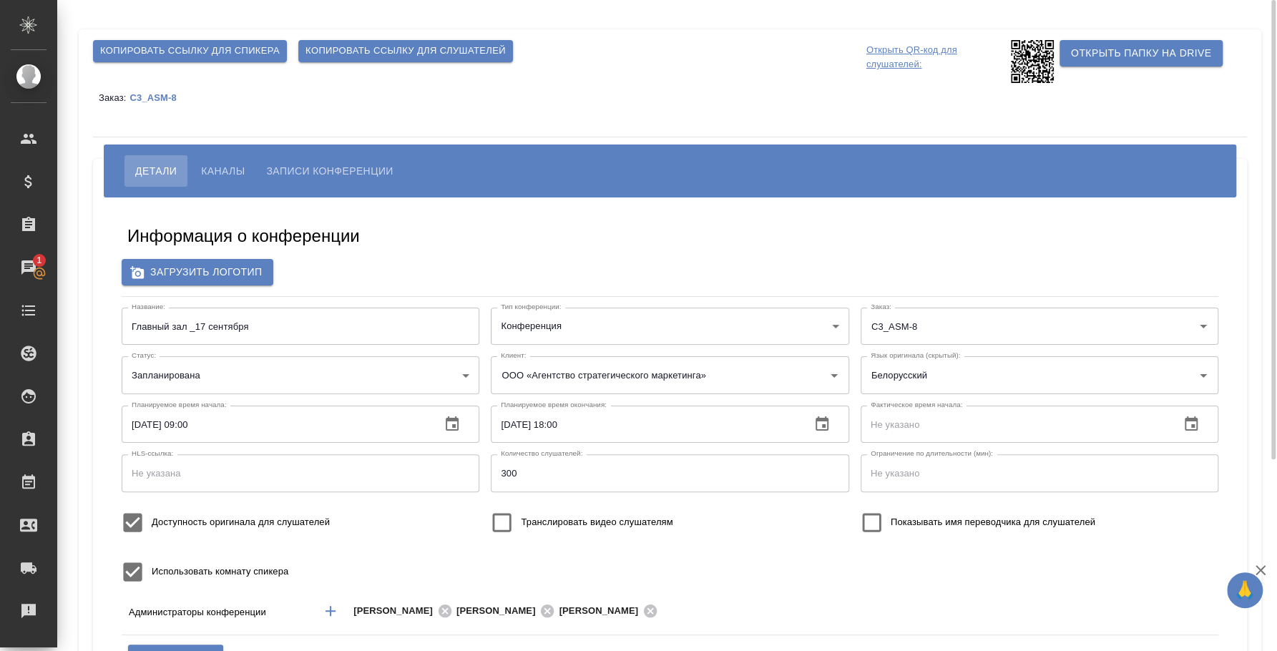
click at [230, 169] on span "Каналы" at bounding box center [223, 170] width 44 height 17
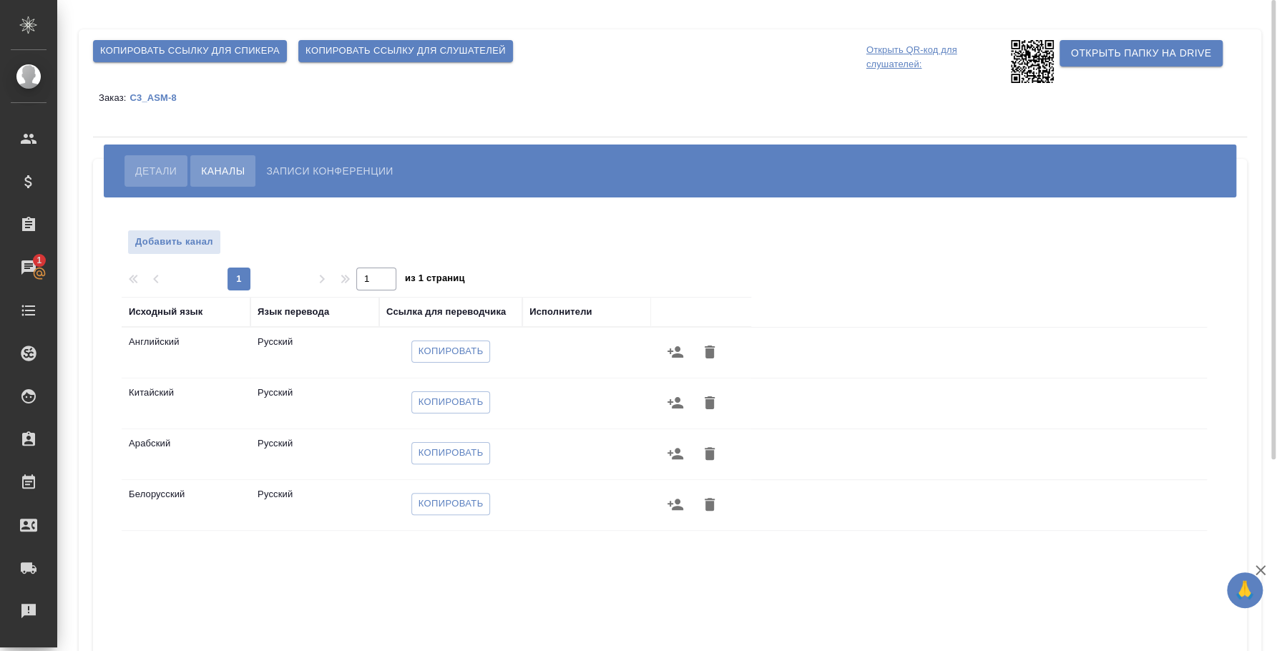
click at [169, 166] on span "Детали" at bounding box center [155, 170] width 41 height 17
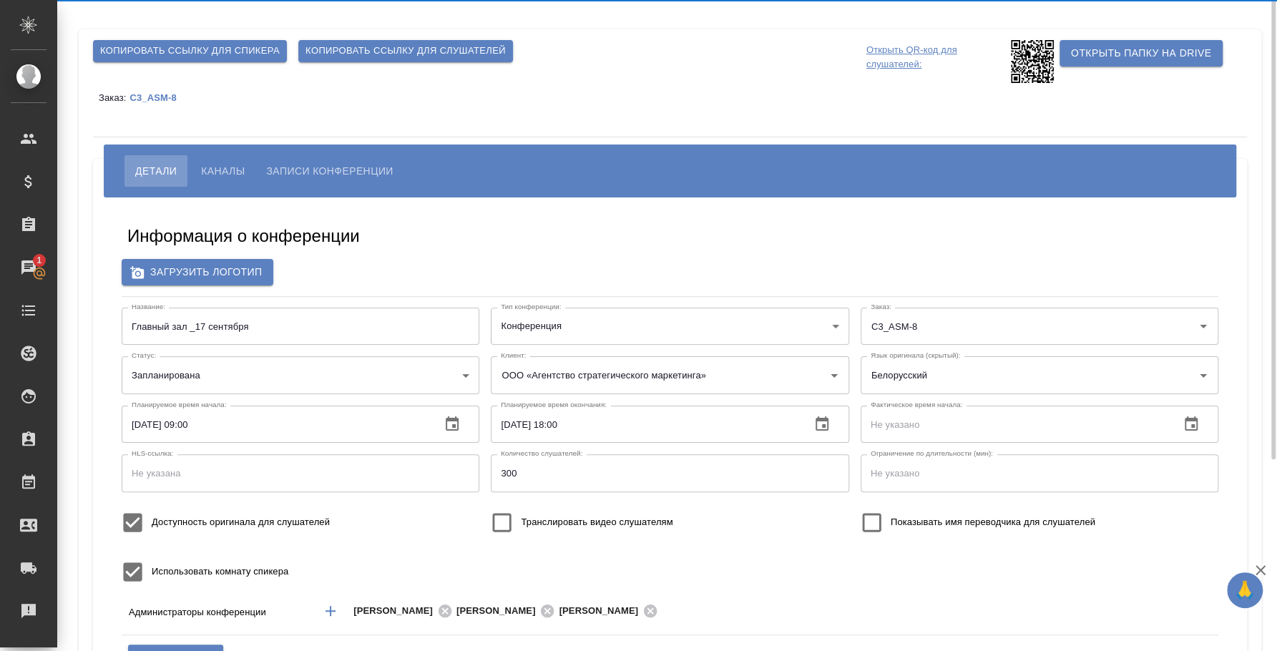
type input "[PERSON_NAME]"
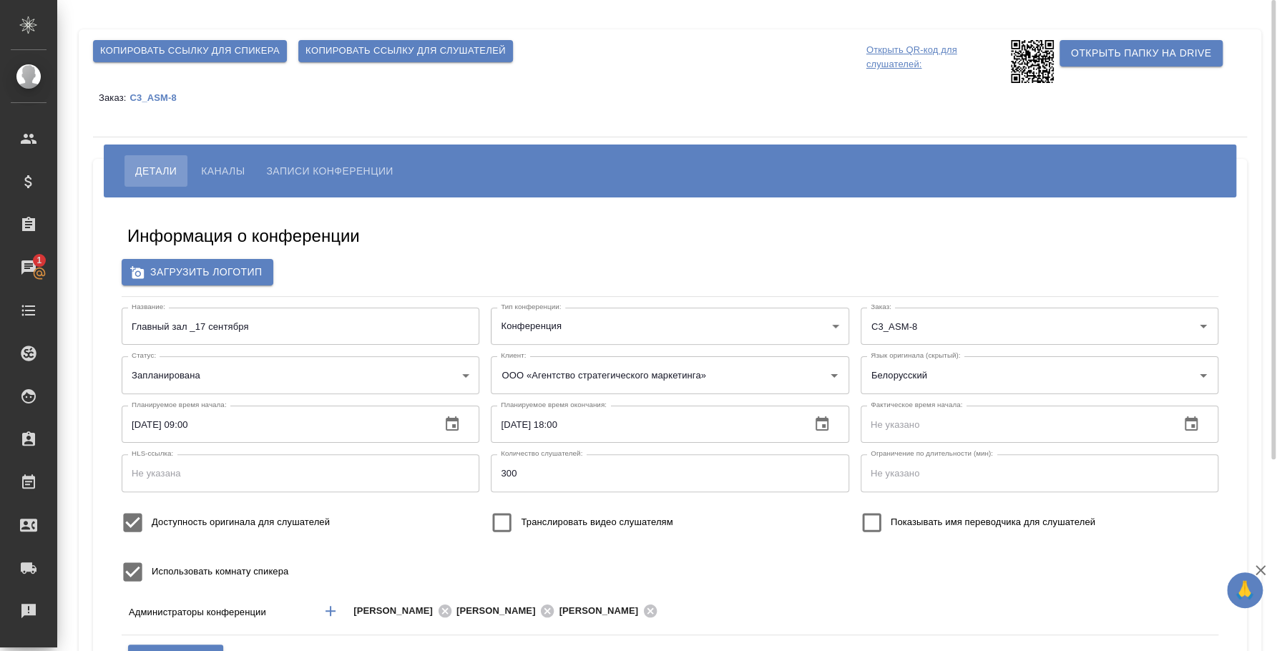
click at [217, 173] on span "Каналы" at bounding box center [223, 170] width 44 height 17
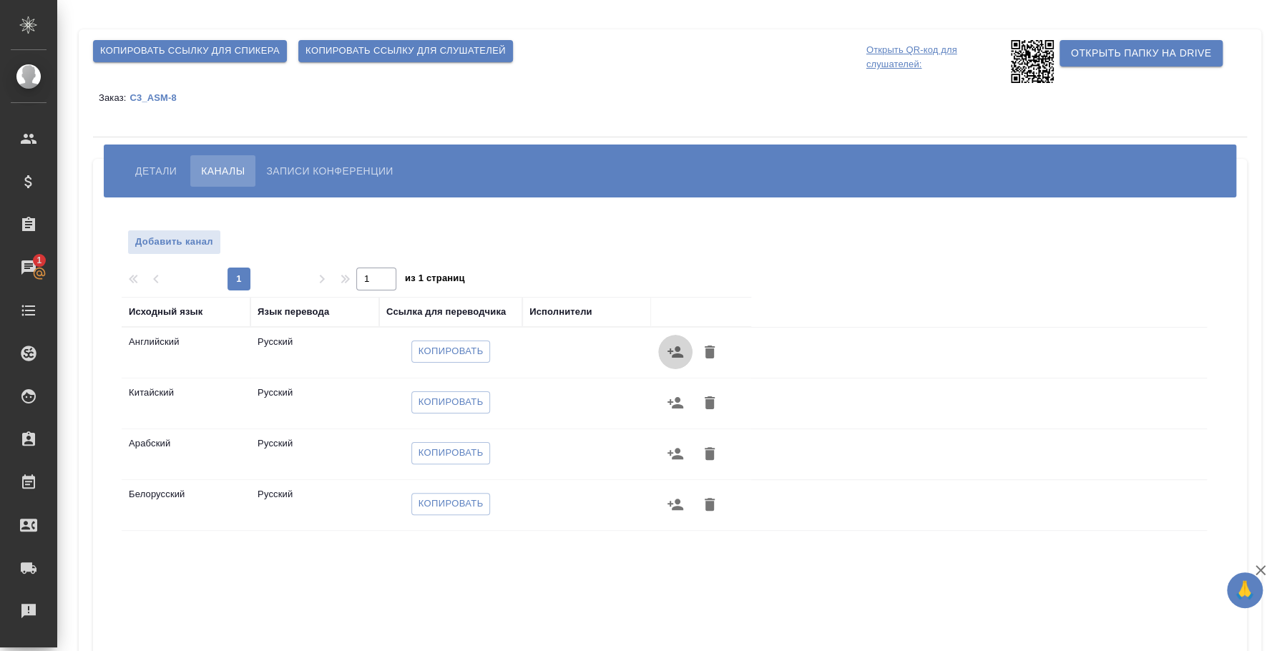
click at [676, 354] on icon "button" at bounding box center [675, 351] width 16 height 11
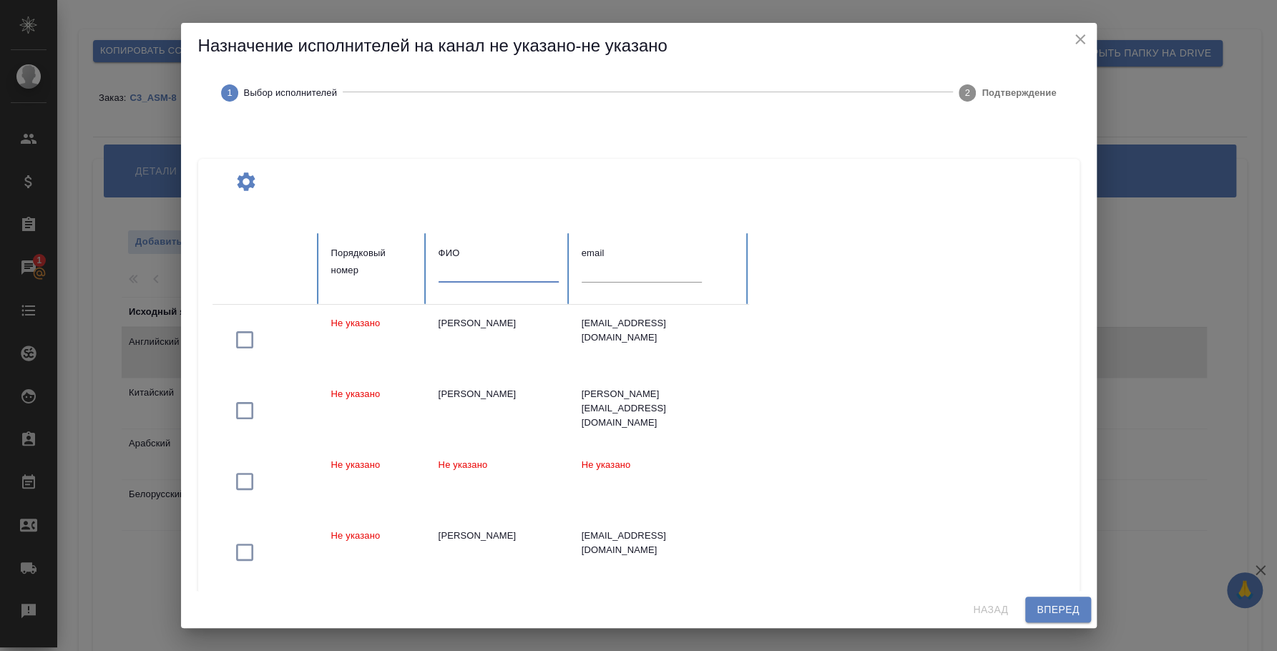
click at [488, 273] on input "text" at bounding box center [499, 272] width 120 height 20
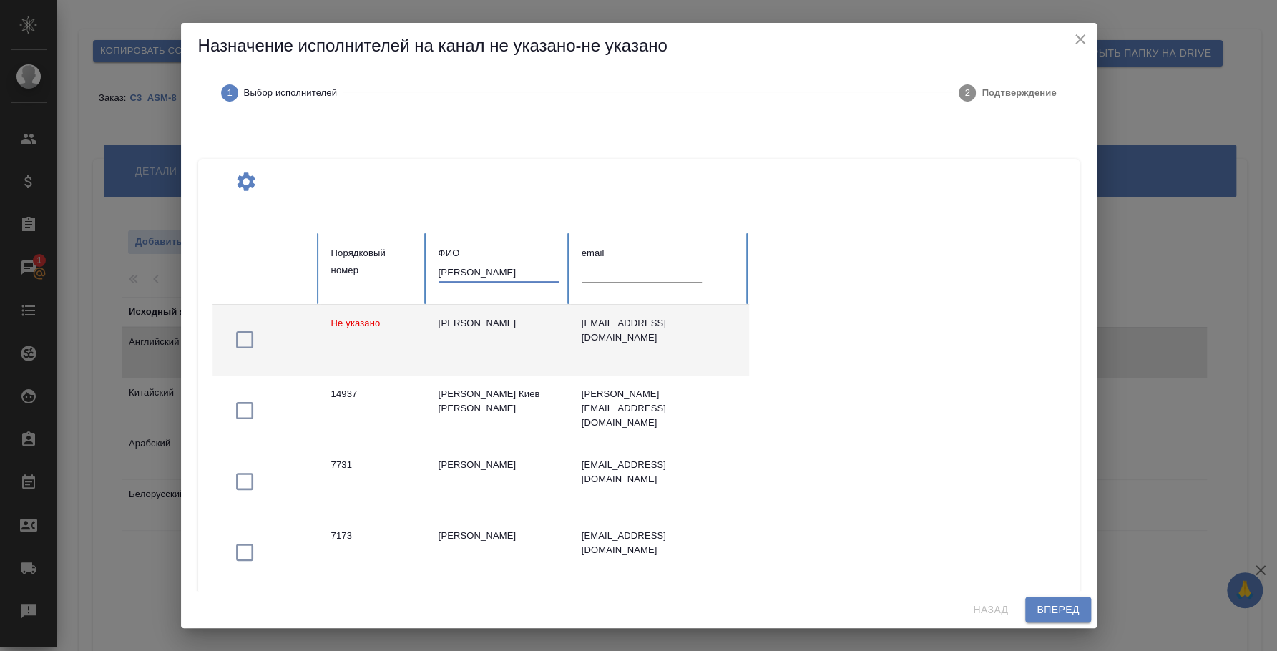
type input "ирина федо"
click at [248, 344] on icon "button" at bounding box center [244, 339] width 23 height 23
click at [587, 273] on input "text" at bounding box center [642, 272] width 120 height 20
click at [588, 274] on input "text" at bounding box center [642, 272] width 120 height 20
click at [944, 283] on thead "Порядковый номер ФИО ирина федо email" at bounding box center [641, 268] width 858 height 71
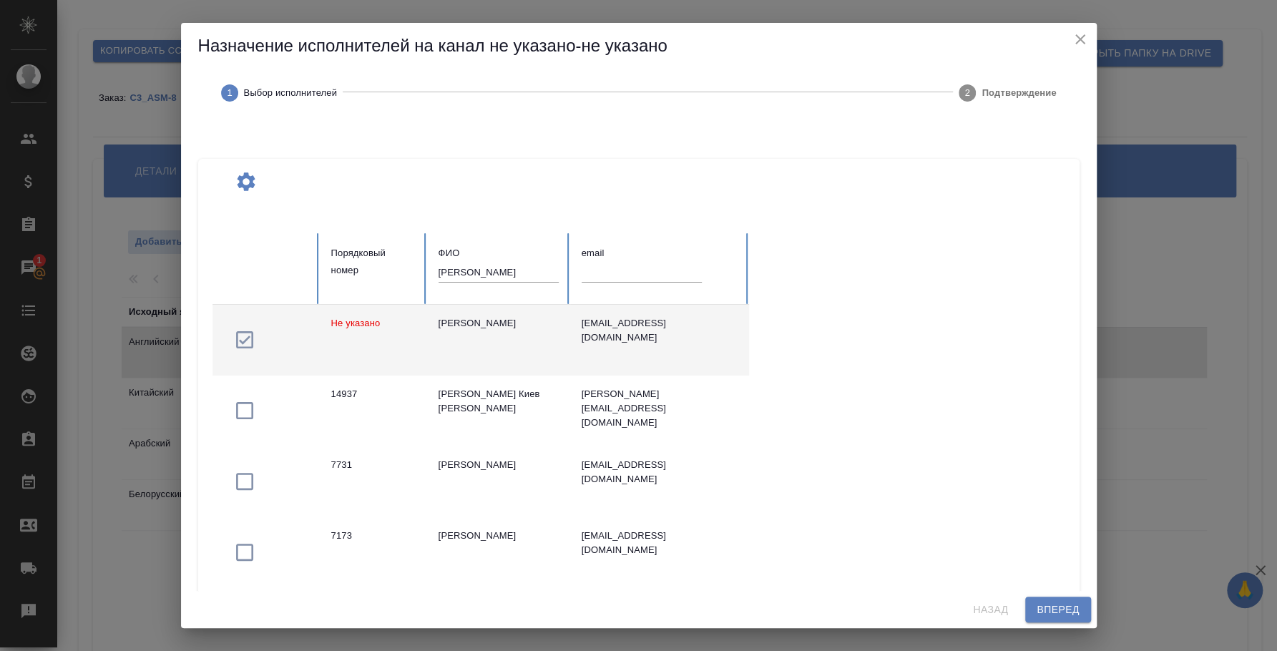
click at [1065, 613] on span "Вперед" at bounding box center [1058, 610] width 42 height 18
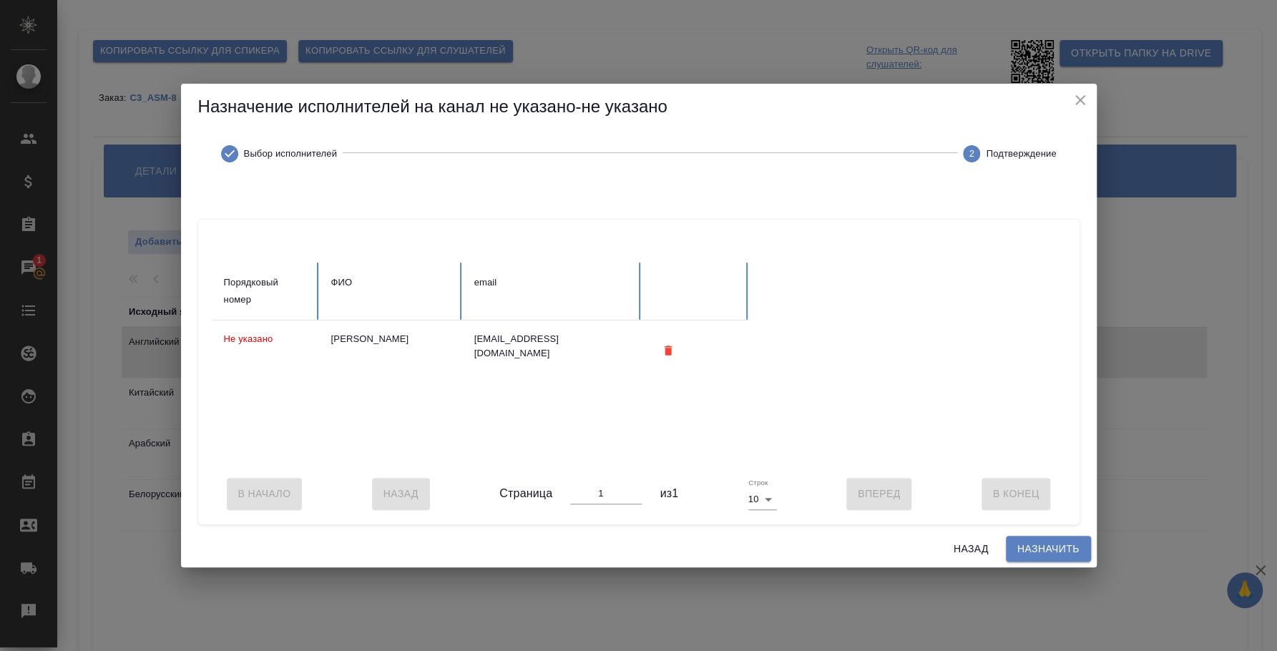
click at [1048, 558] on span "Назначить" at bounding box center [1048, 549] width 62 height 18
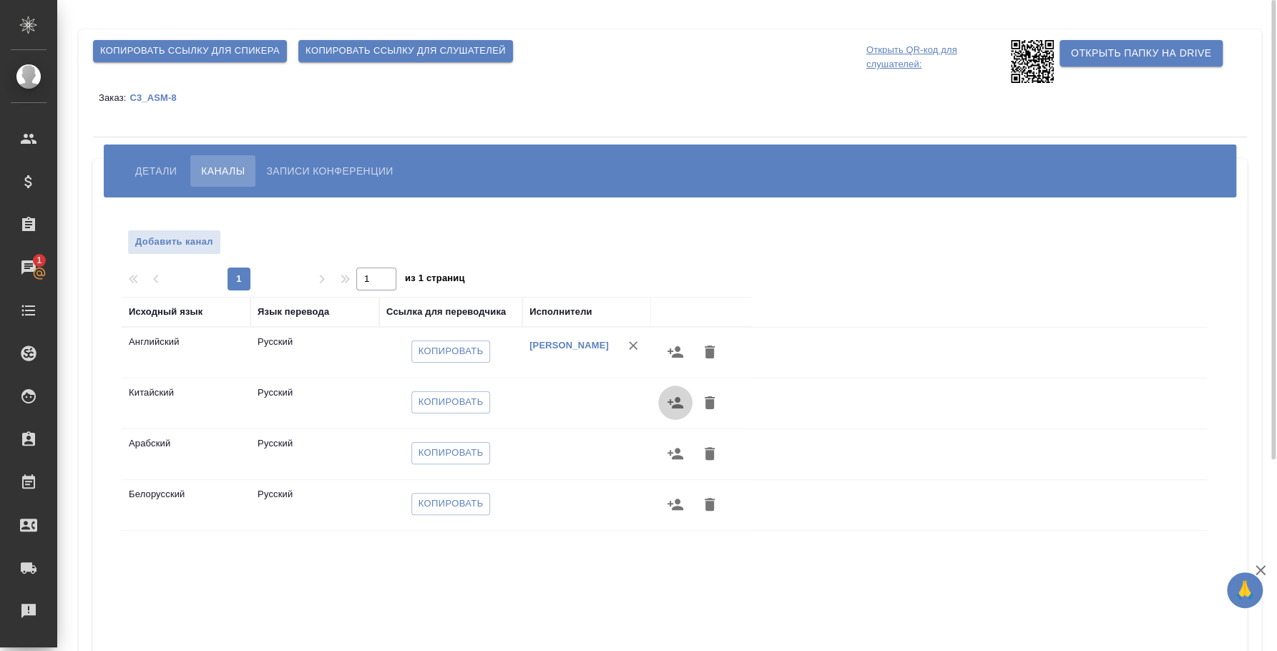
click at [680, 399] on icon "button" at bounding box center [675, 402] width 16 height 11
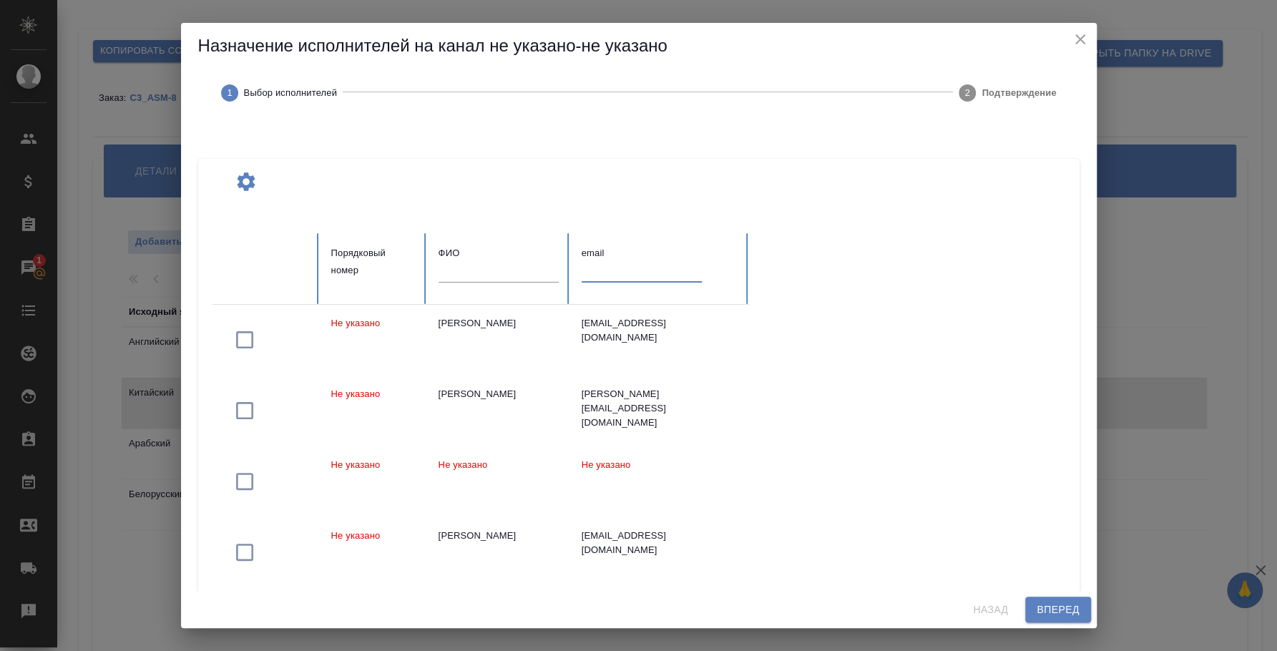
click at [628, 263] on input "text" at bounding box center [642, 272] width 120 height 20
click at [1084, 40] on icon "close" at bounding box center [1080, 39] width 17 height 17
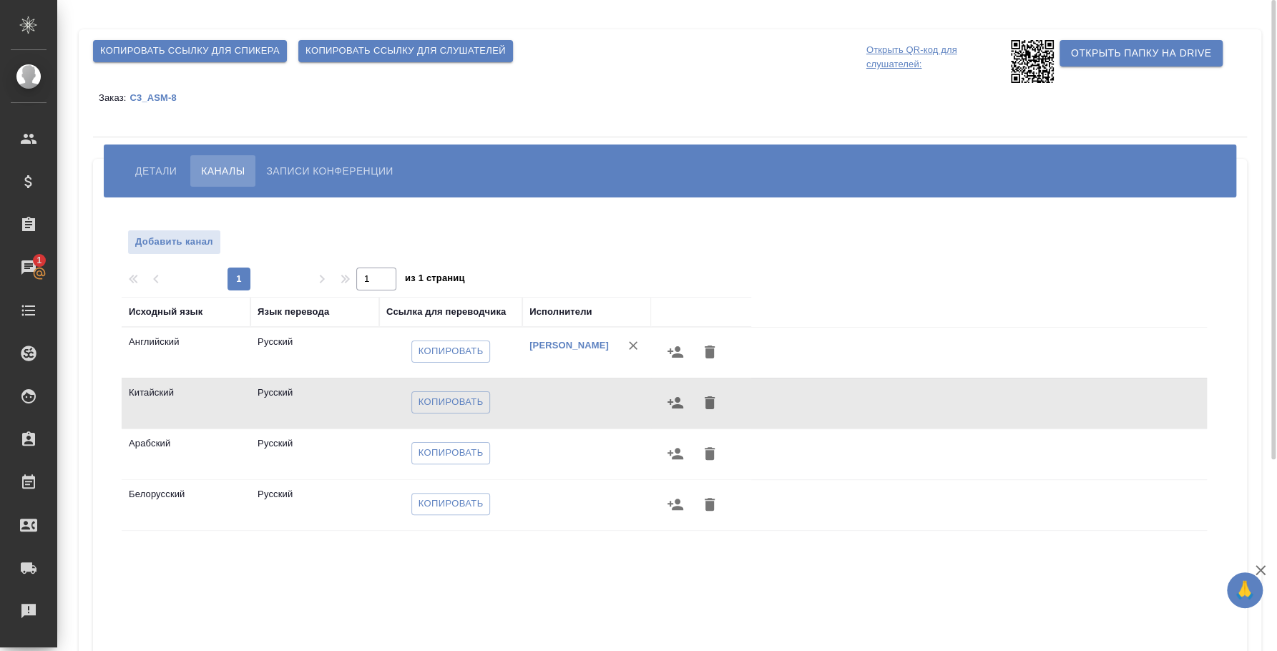
click at [677, 399] on icon "button" at bounding box center [675, 402] width 16 height 11
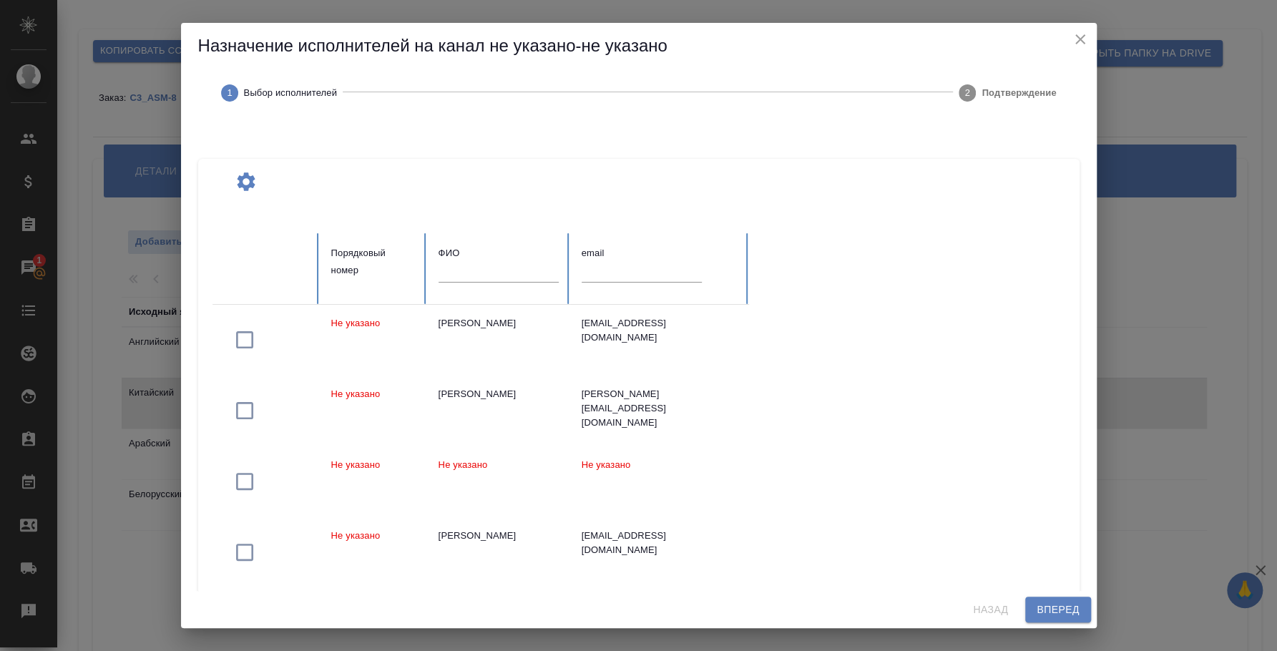
click at [514, 264] on input "text" at bounding box center [499, 272] width 120 height 20
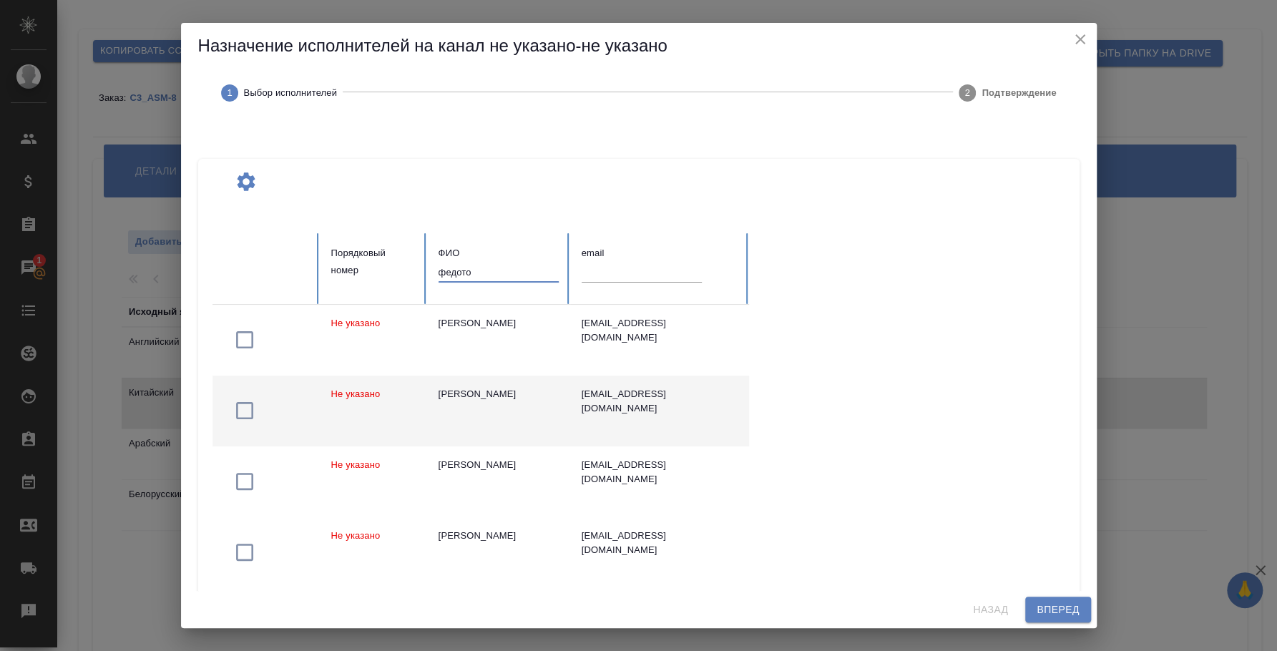
type input "федото"
click at [244, 411] on icon "button" at bounding box center [244, 410] width 23 height 23
click at [1055, 609] on span "Вперед" at bounding box center [1058, 610] width 42 height 18
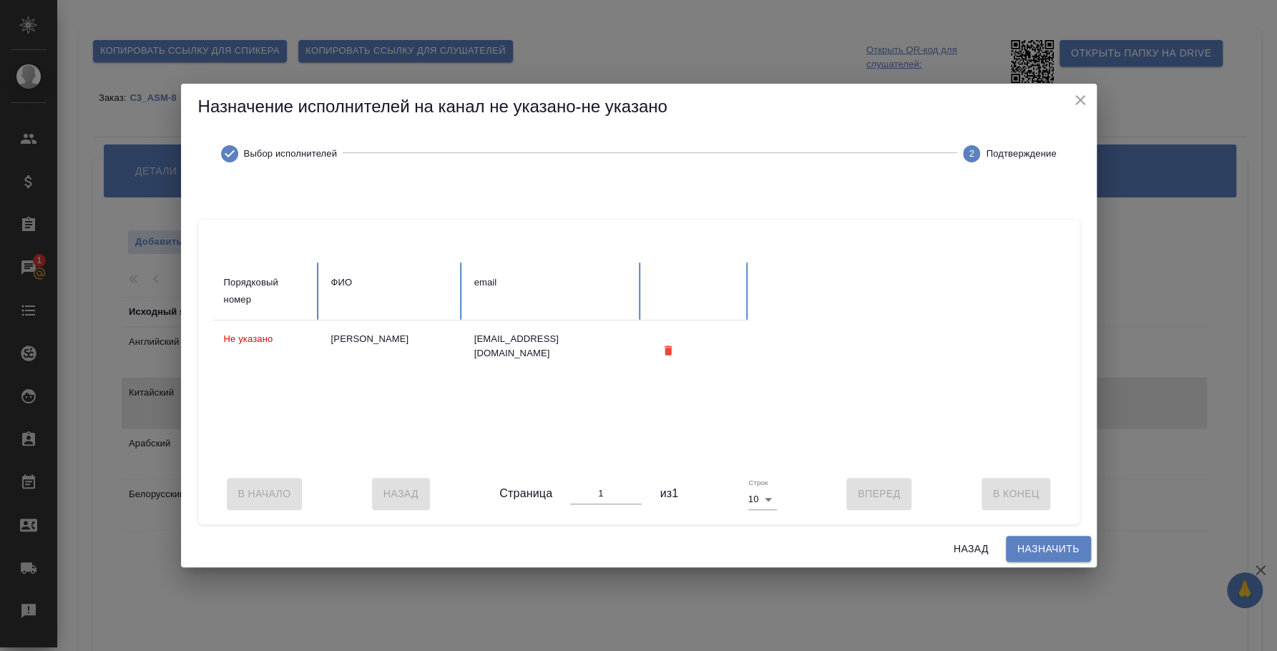
click at [1053, 568] on div "Назад Назначить" at bounding box center [639, 549] width 916 height 38
click at [1048, 558] on span "Назначить" at bounding box center [1048, 549] width 62 height 18
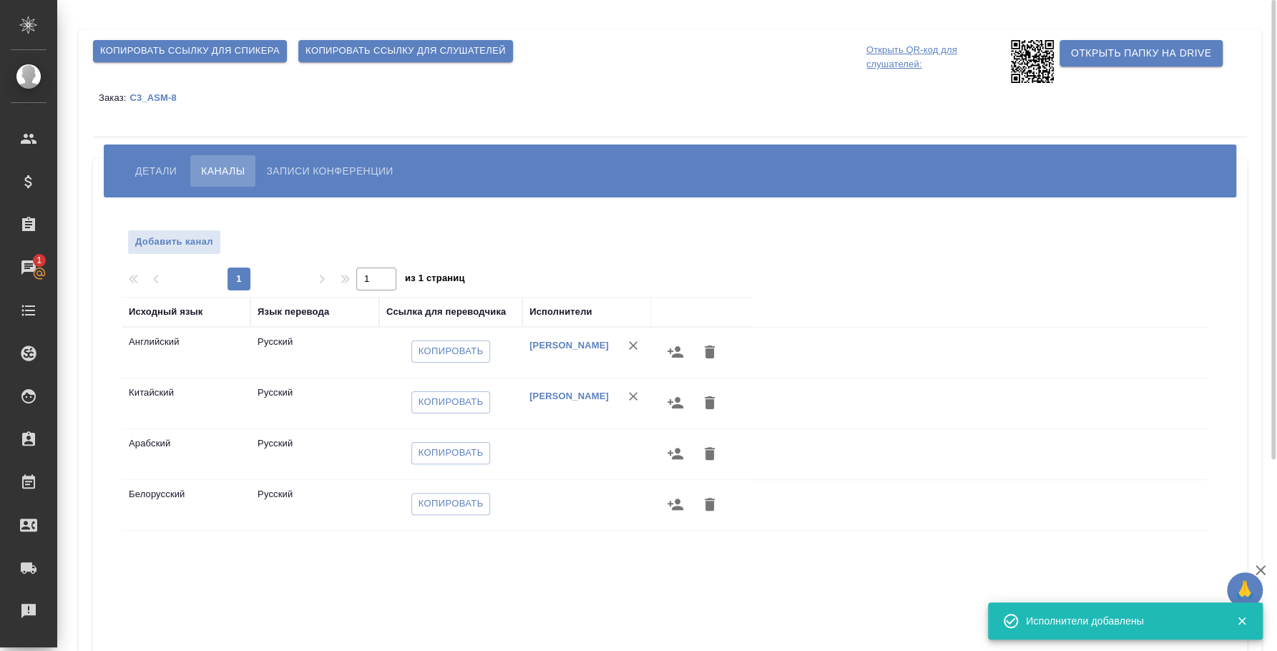
click at [671, 458] on icon "button" at bounding box center [675, 453] width 17 height 17
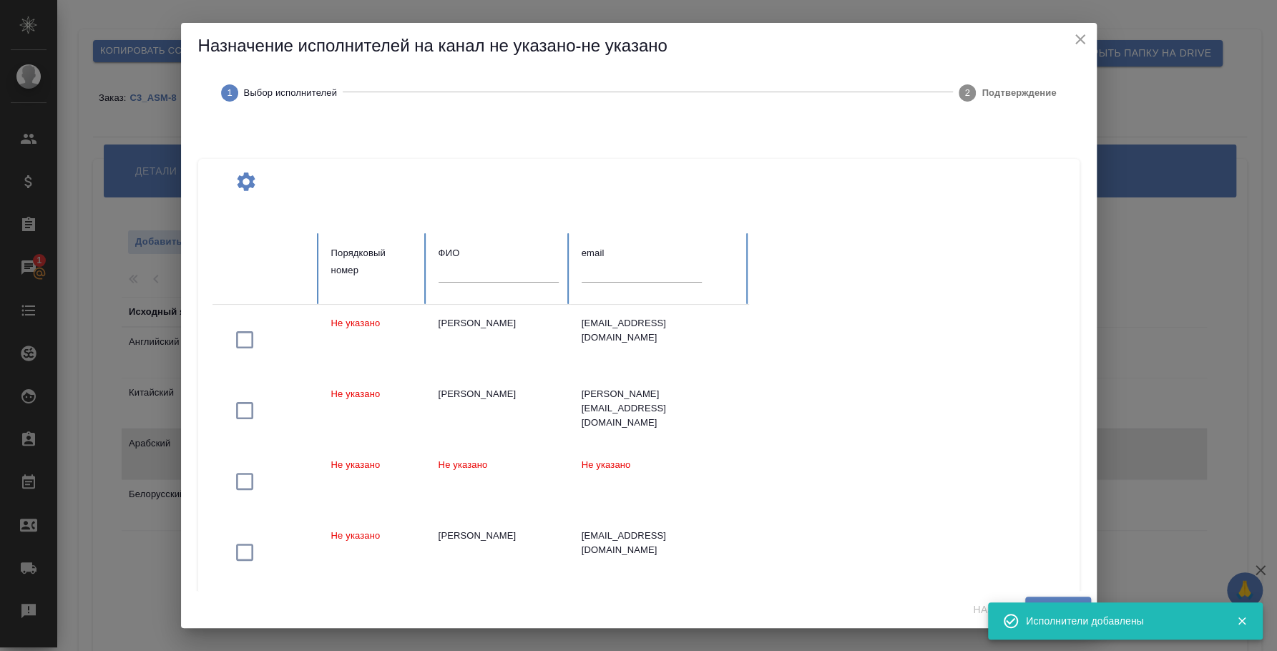
click at [449, 270] on input "text" at bounding box center [499, 272] width 120 height 20
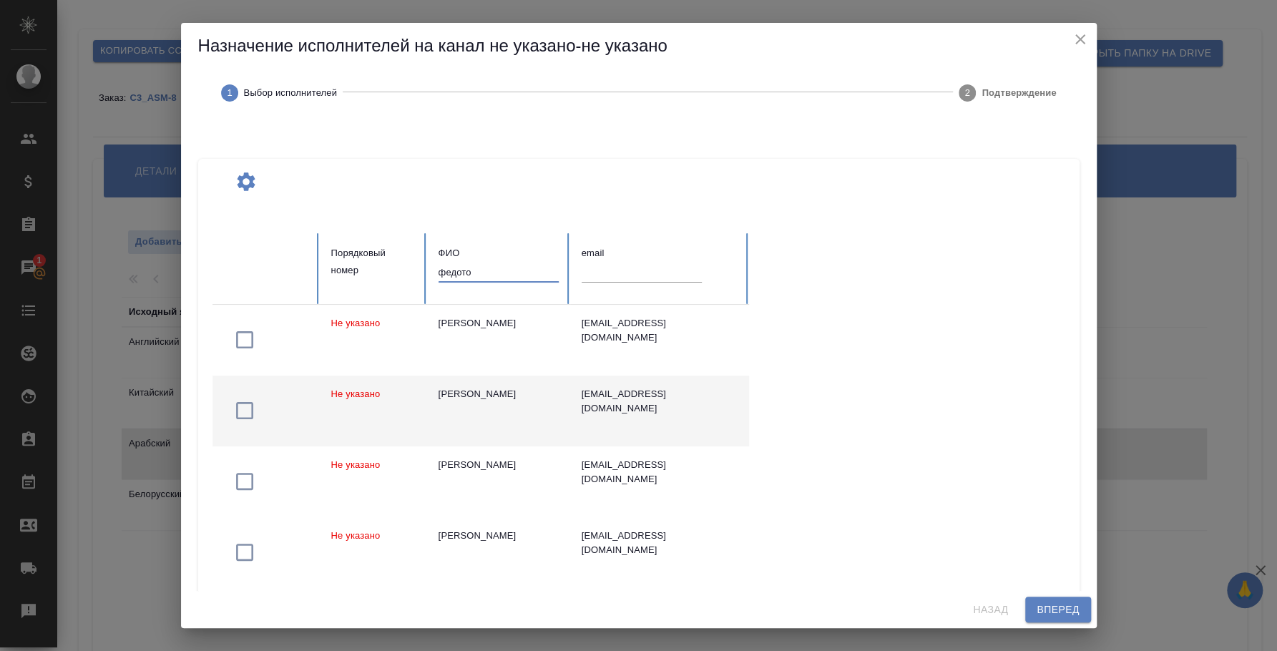
type input "федото"
click at [503, 388] on div "[PERSON_NAME]" at bounding box center [499, 394] width 120 height 14
click at [1044, 607] on span "Вперед" at bounding box center [1058, 610] width 42 height 18
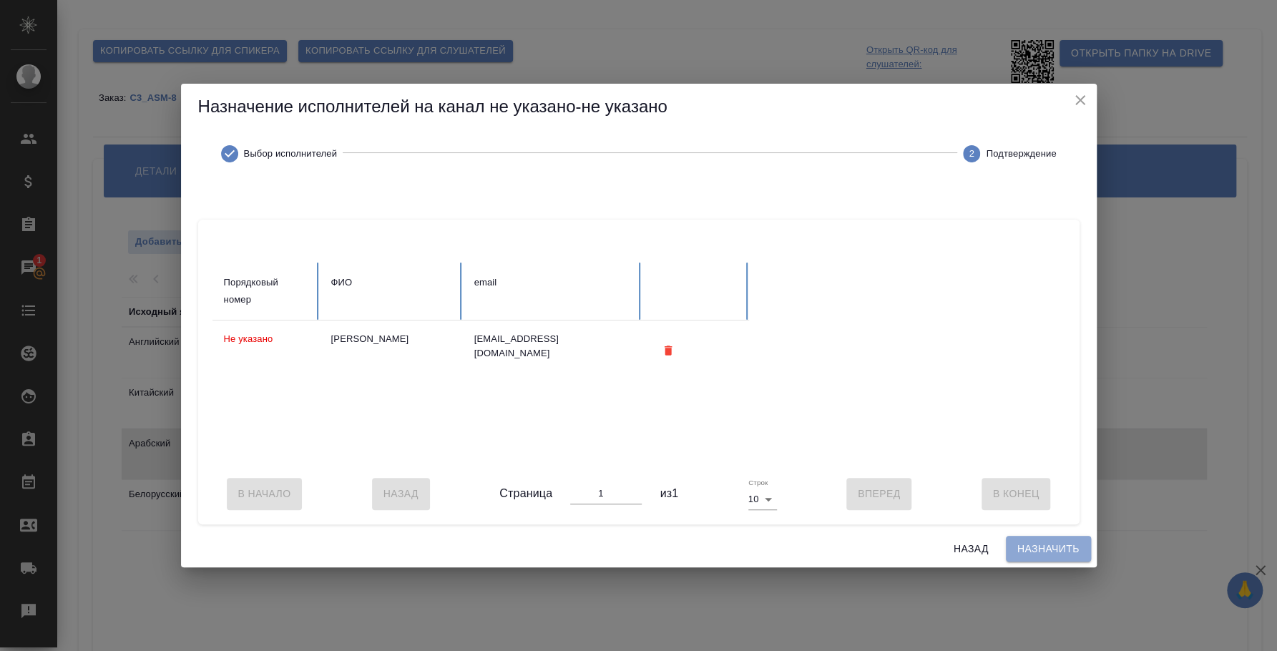
click at [1046, 562] on button "Назначить" at bounding box center [1048, 549] width 85 height 26
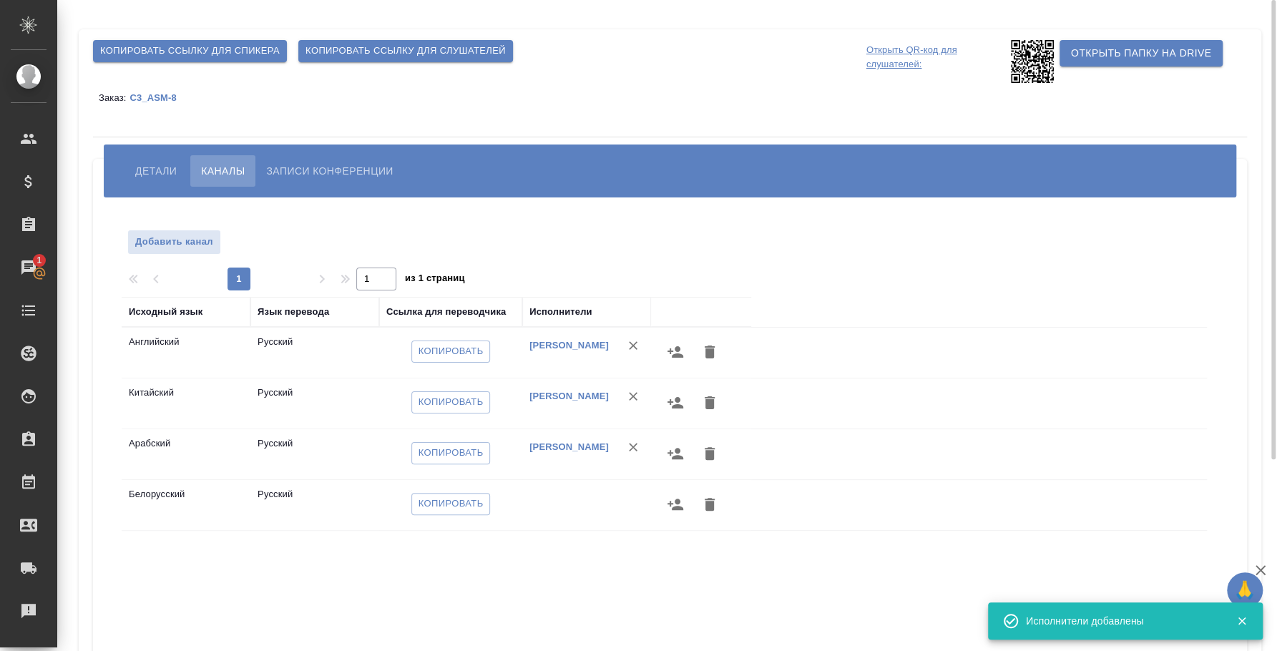
click at [675, 501] on icon "button" at bounding box center [675, 504] width 16 height 11
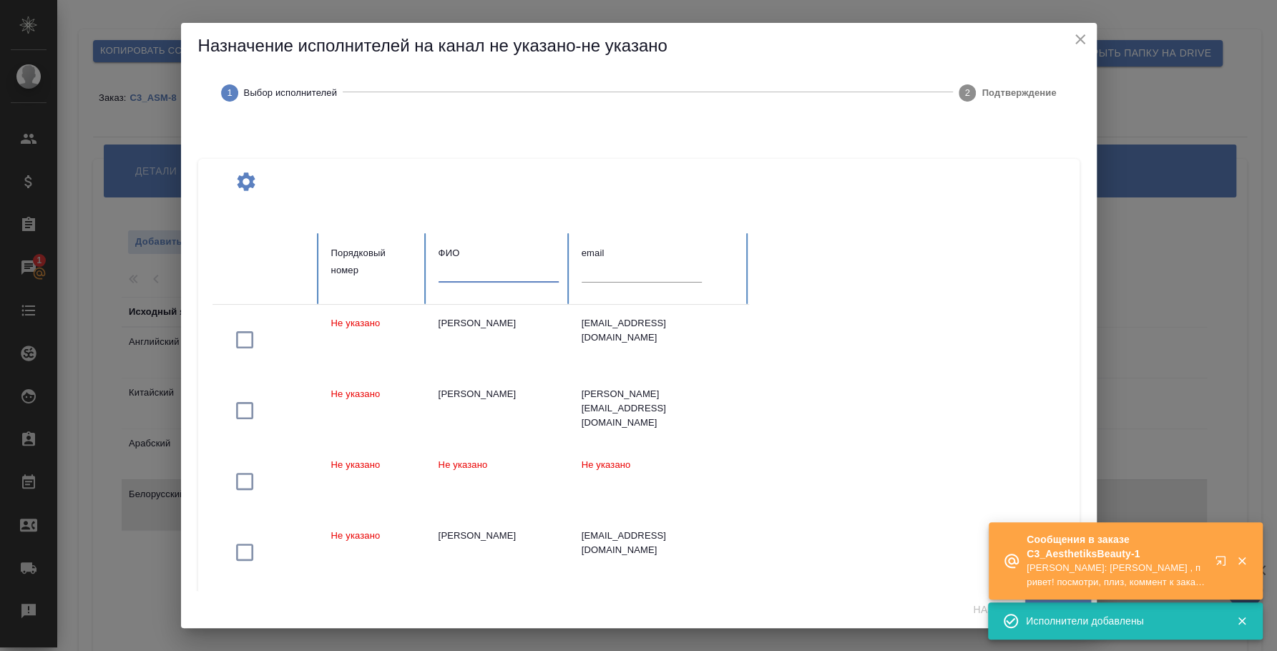
click at [499, 265] on input "text" at bounding box center [499, 272] width 120 height 20
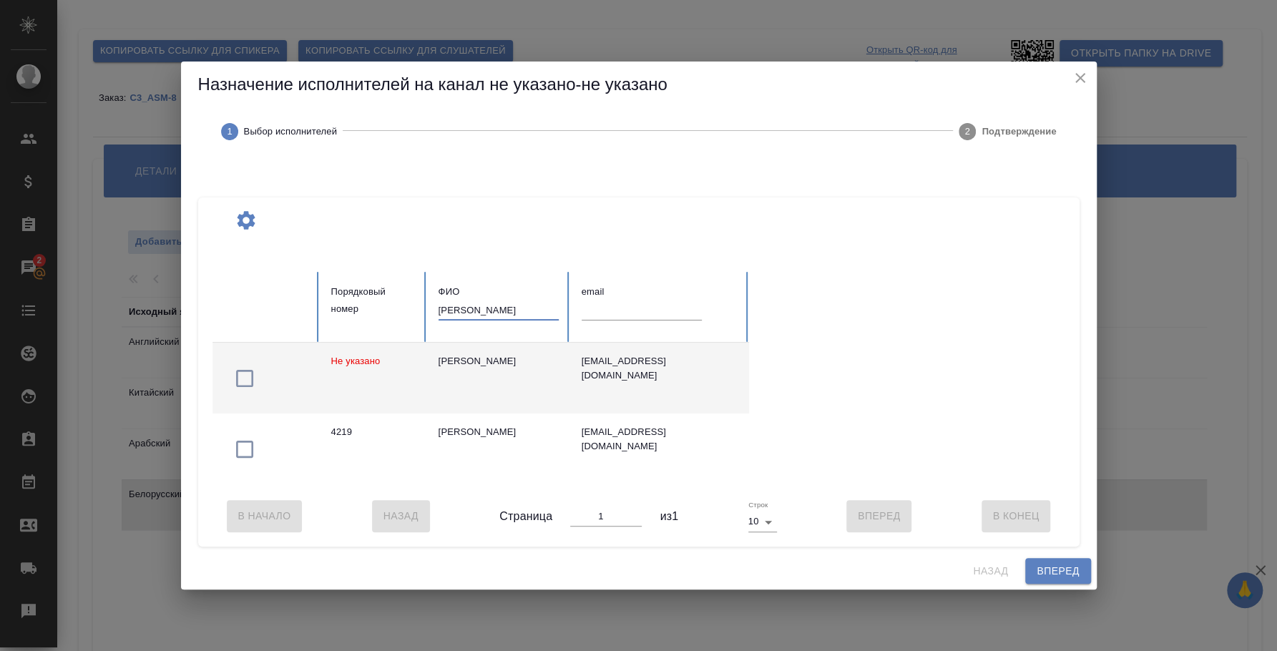
type input "федотова ирина"
click at [248, 368] on icon "button" at bounding box center [244, 378] width 23 height 23
click at [1068, 580] on span "Вперед" at bounding box center [1058, 571] width 42 height 18
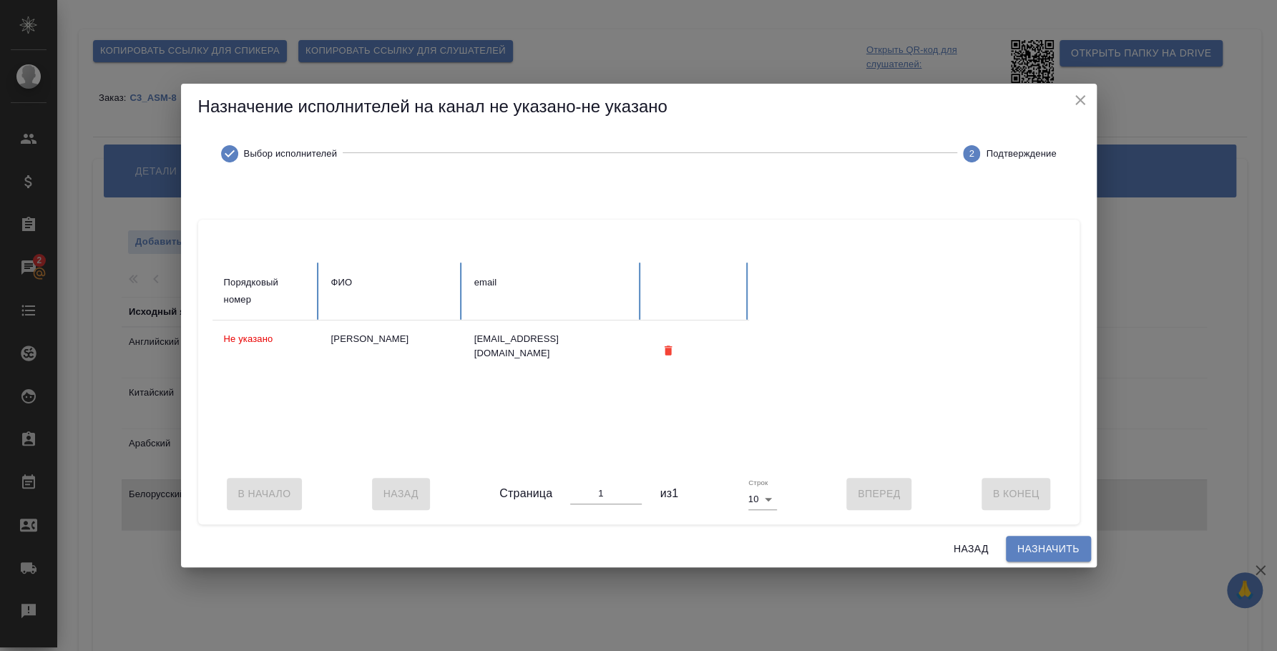
click at [1052, 558] on span "Назначить" at bounding box center [1048, 549] width 62 height 18
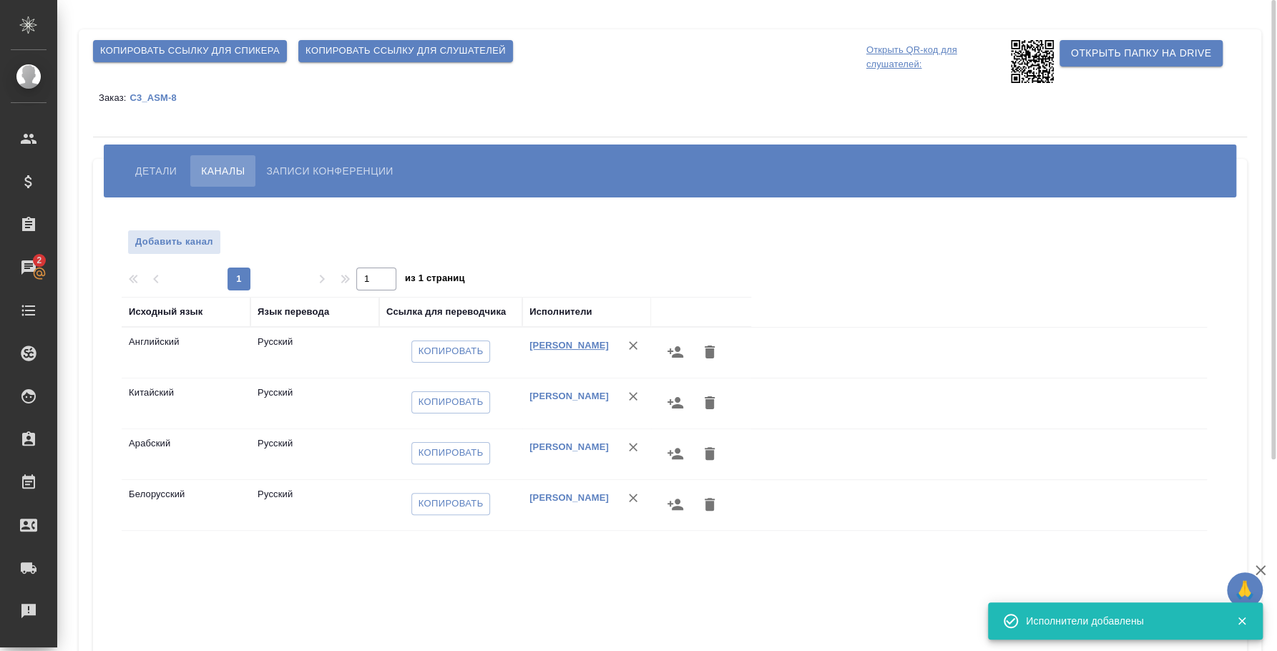
click at [565, 346] on link "[PERSON_NAME]" at bounding box center [568, 345] width 79 height 11
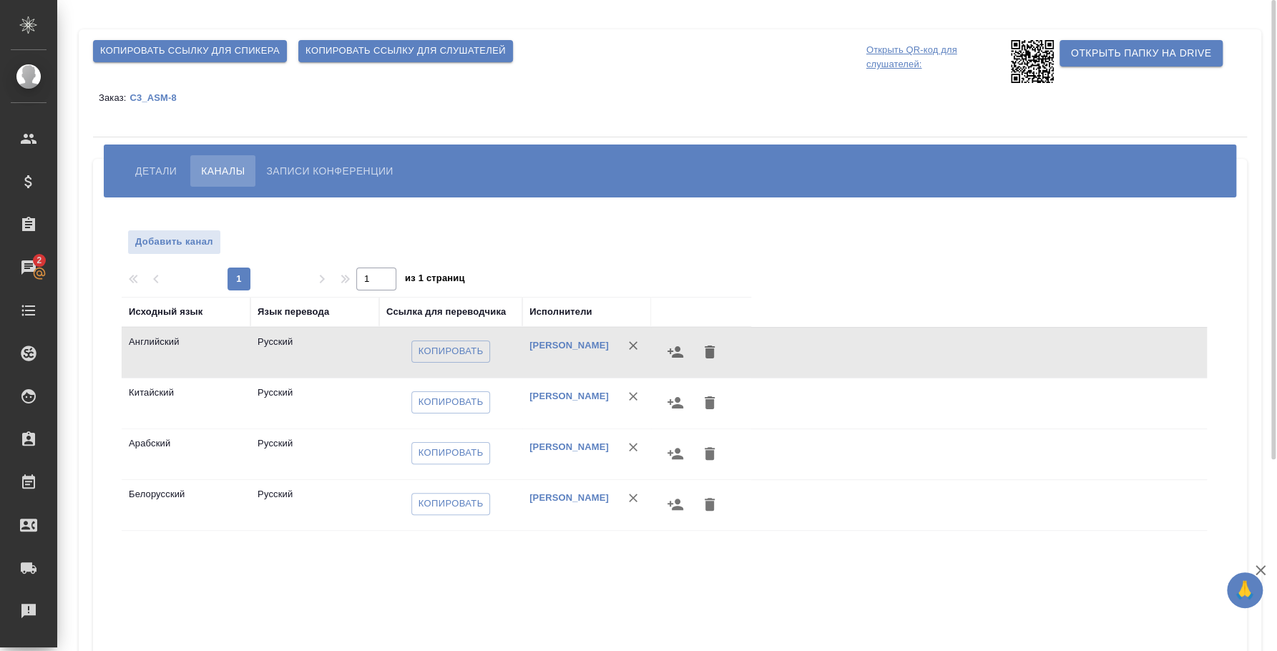
click at [523, 594] on div "Исходный язык Язык перевода Ссылка для переводчика Исполнители Английский Русск…" at bounding box center [664, 554] width 1085 height 515
click at [333, 166] on span "Записи конференции" at bounding box center [329, 170] width 127 height 17
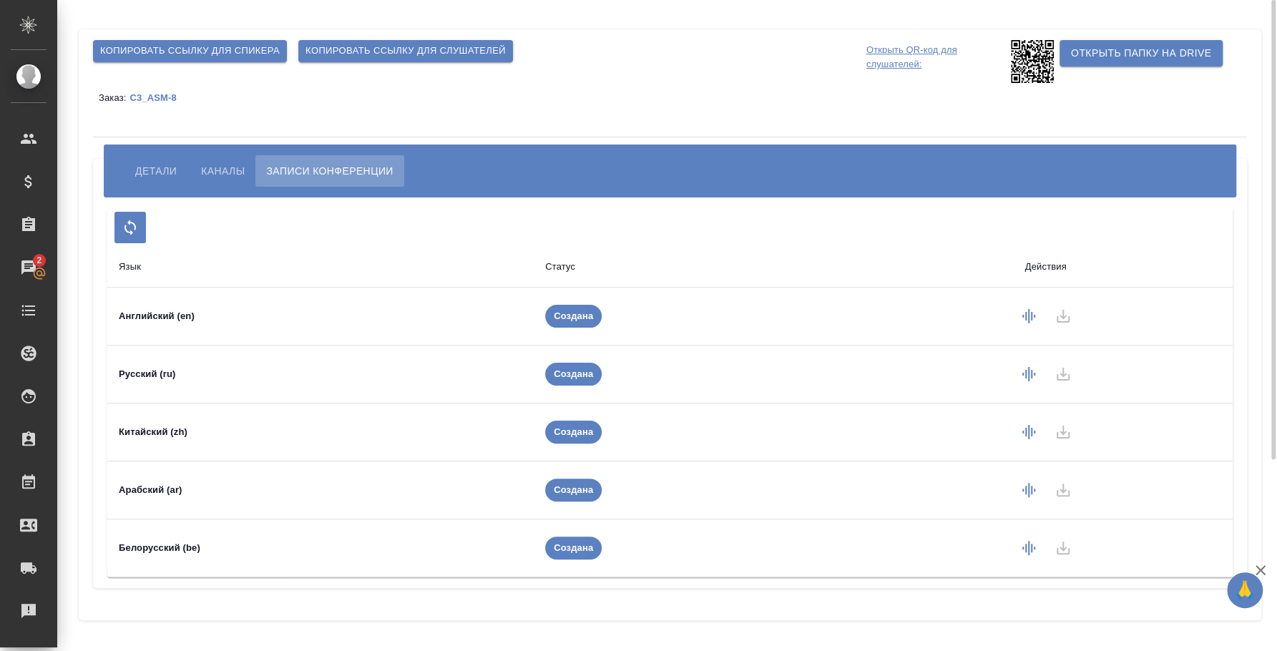
click at [214, 167] on span "Каналы" at bounding box center [223, 170] width 44 height 17
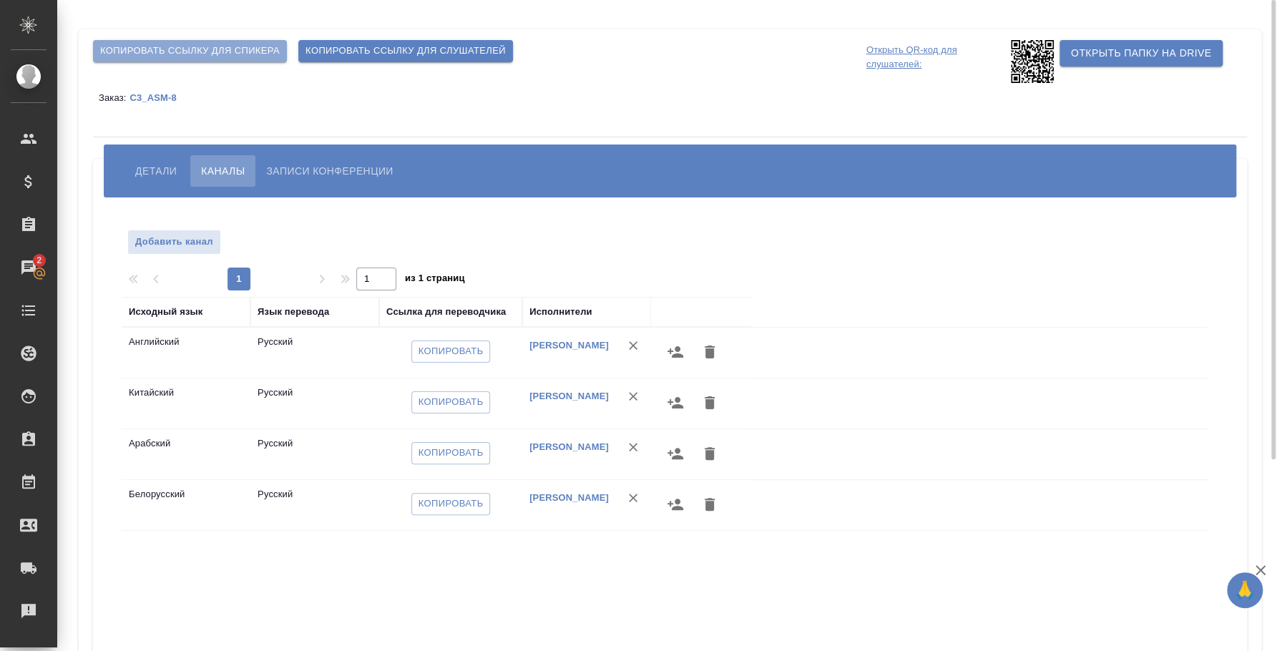
click at [198, 49] on span "Копировать ссылку для спикера" at bounding box center [190, 51] width 180 height 16
click at [205, 52] on span "Копировать ссылку для спикера" at bounding box center [190, 51] width 180 height 16
click at [388, 52] on span "Копировать ссылку для слушателей" at bounding box center [405, 51] width 200 height 16
click at [899, 61] on p "Открыть QR-код для слушателей:" at bounding box center [936, 61] width 141 height 43
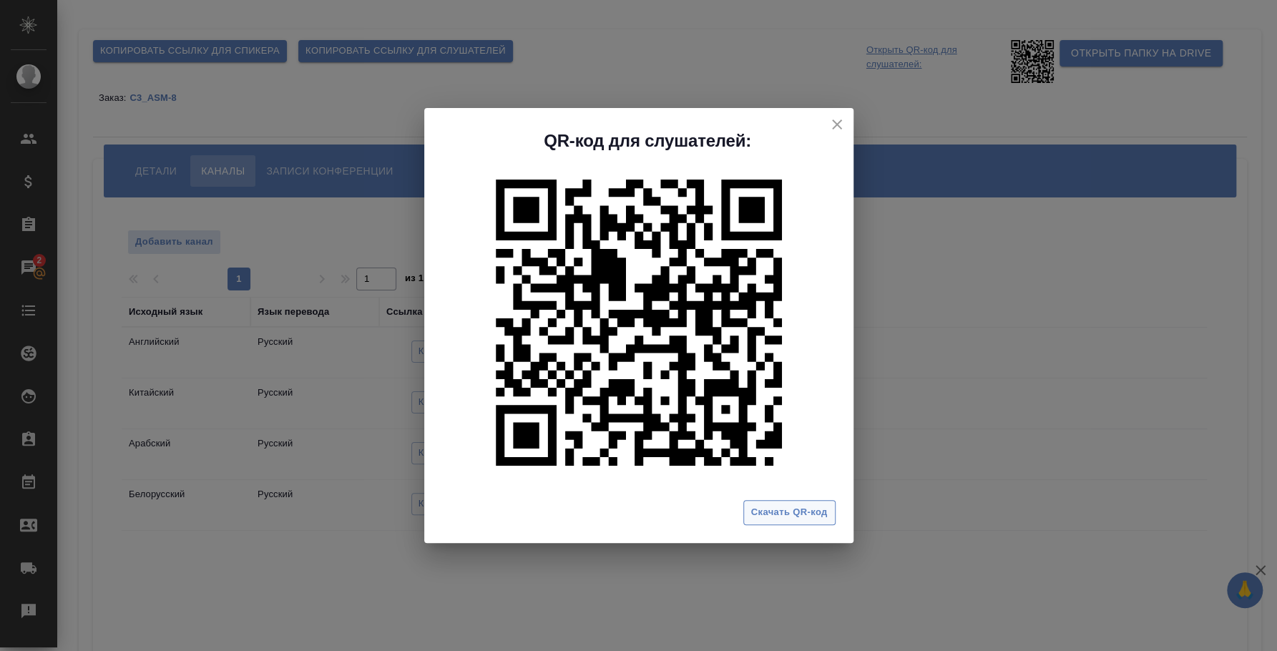
click at [791, 504] on span "Скачать QR-код" at bounding box center [789, 512] width 77 height 16
click at [827, 124] on button "close" at bounding box center [836, 124] width 21 height 21
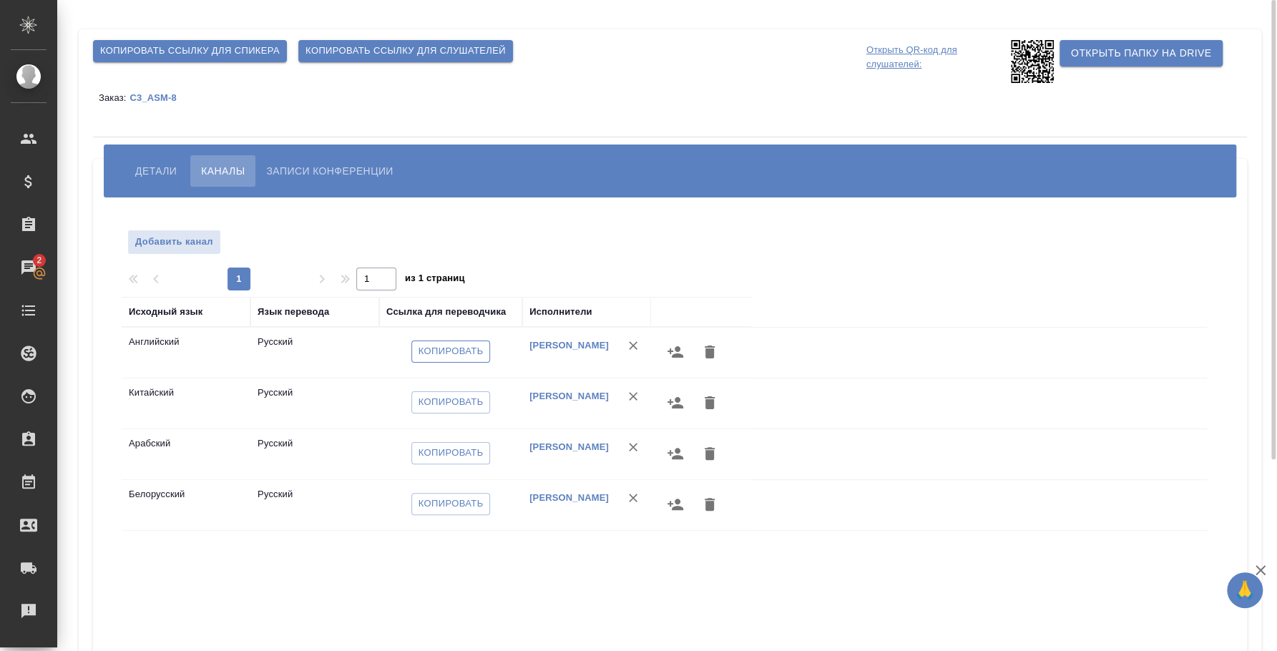
click at [442, 353] on span "Копировать" at bounding box center [451, 351] width 65 height 16
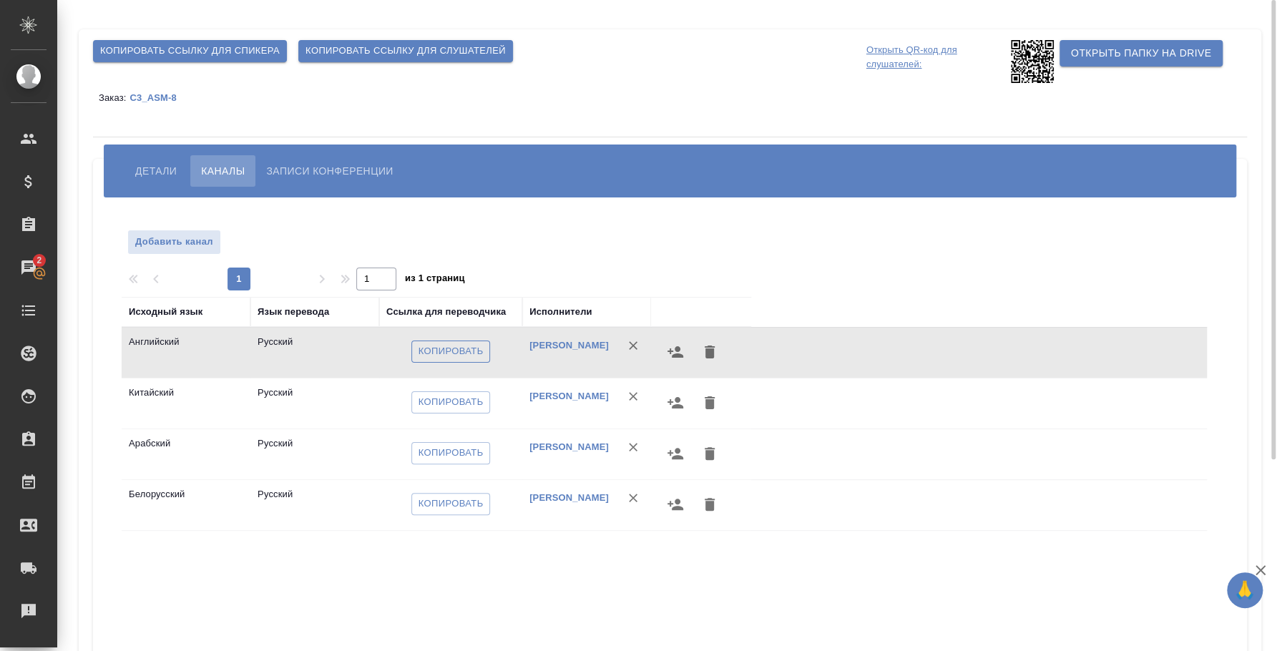
click at [464, 346] on span "Копировать" at bounding box center [451, 351] width 65 height 16
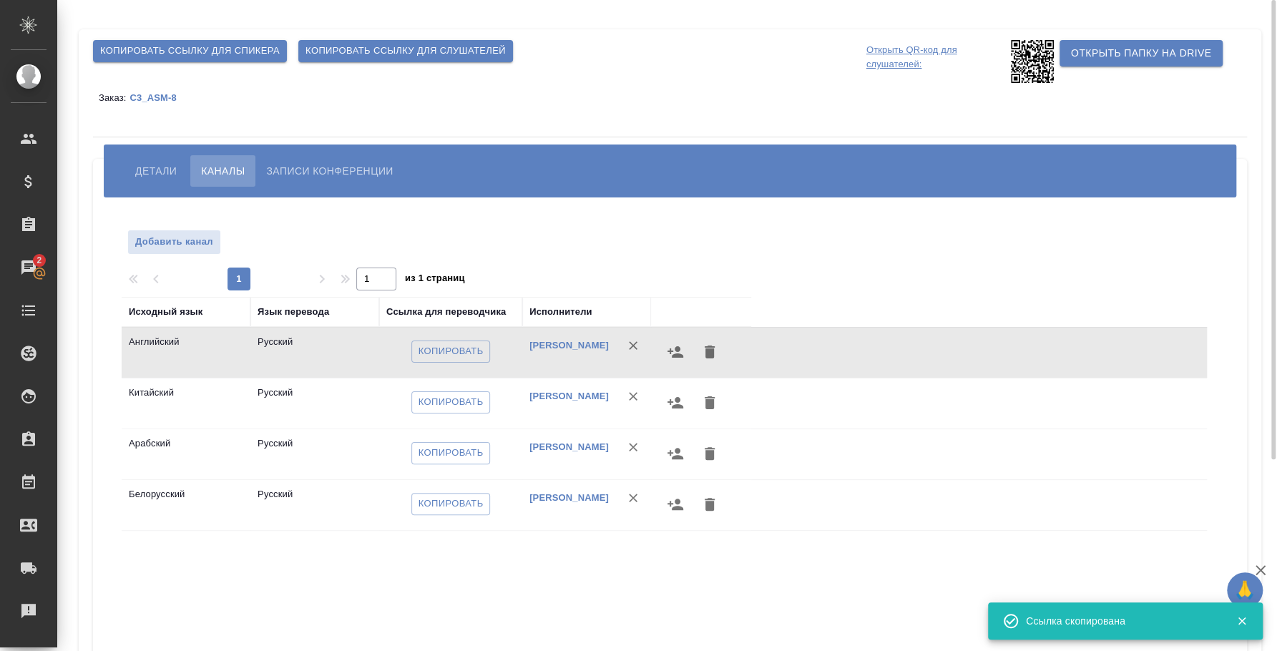
click at [203, 54] on span "Копировать ссылку для спикера" at bounding box center [190, 51] width 180 height 16
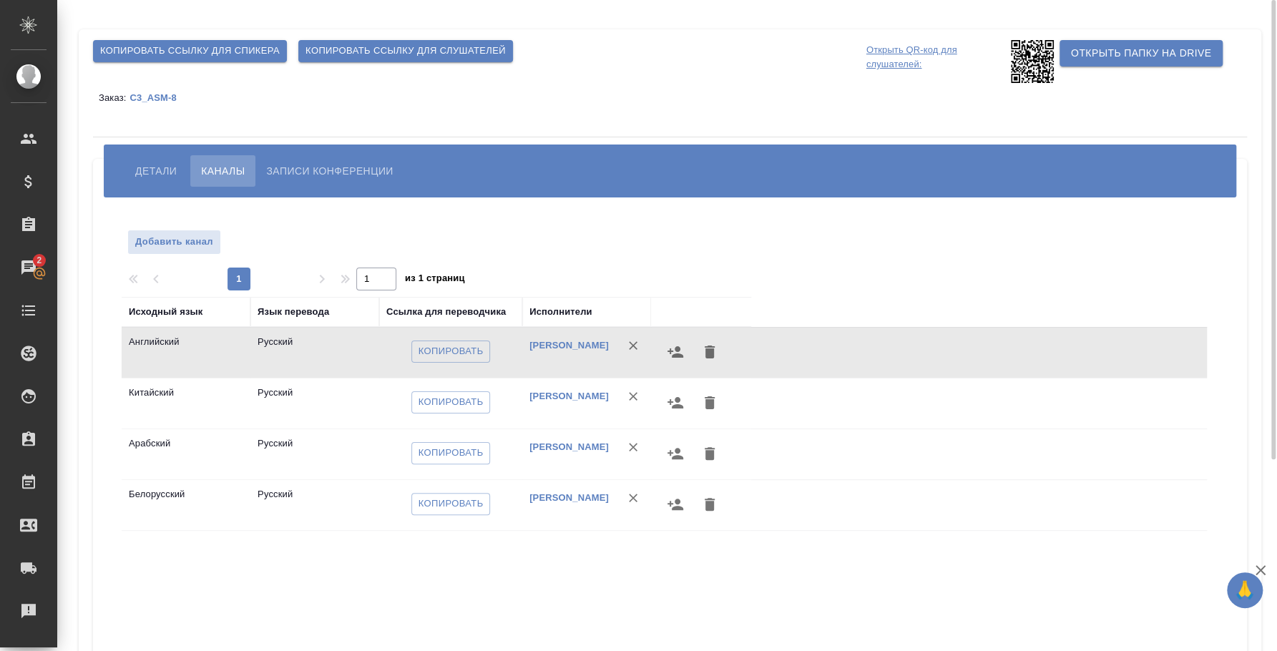
click at [233, 55] on span "Копировать ссылку для спикера" at bounding box center [190, 51] width 180 height 16
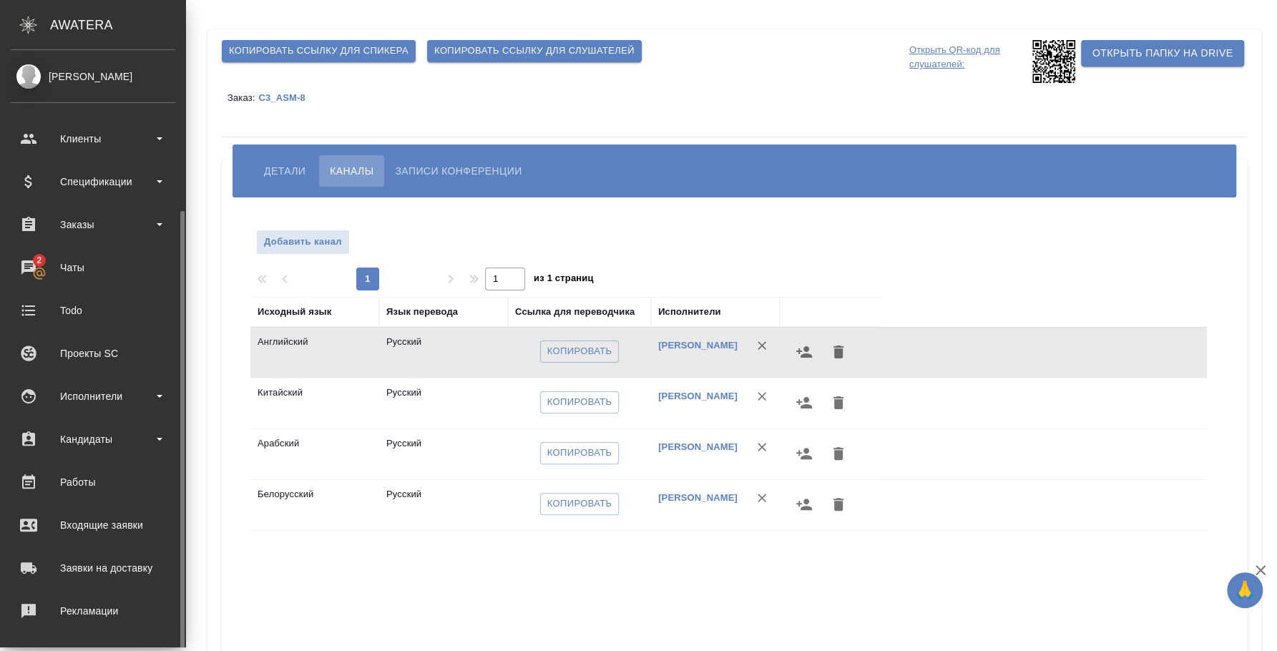
scroll to position [89, 0]
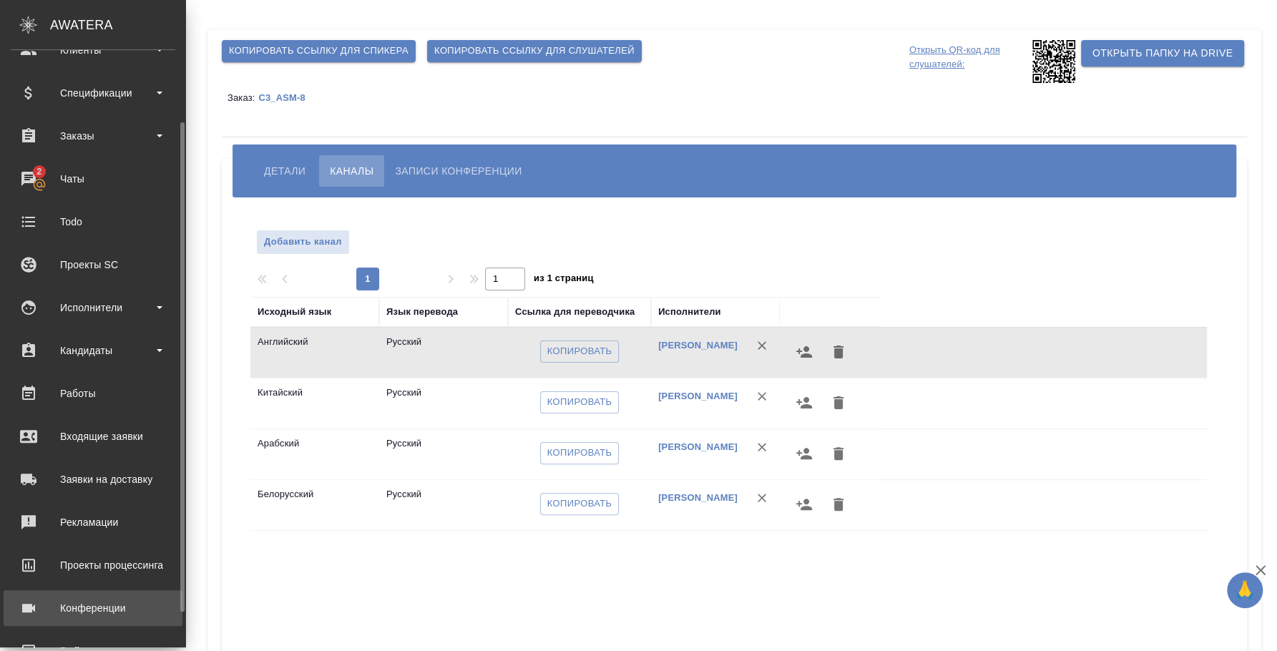
click at [94, 599] on div "Конференции" at bounding box center [93, 607] width 165 height 21
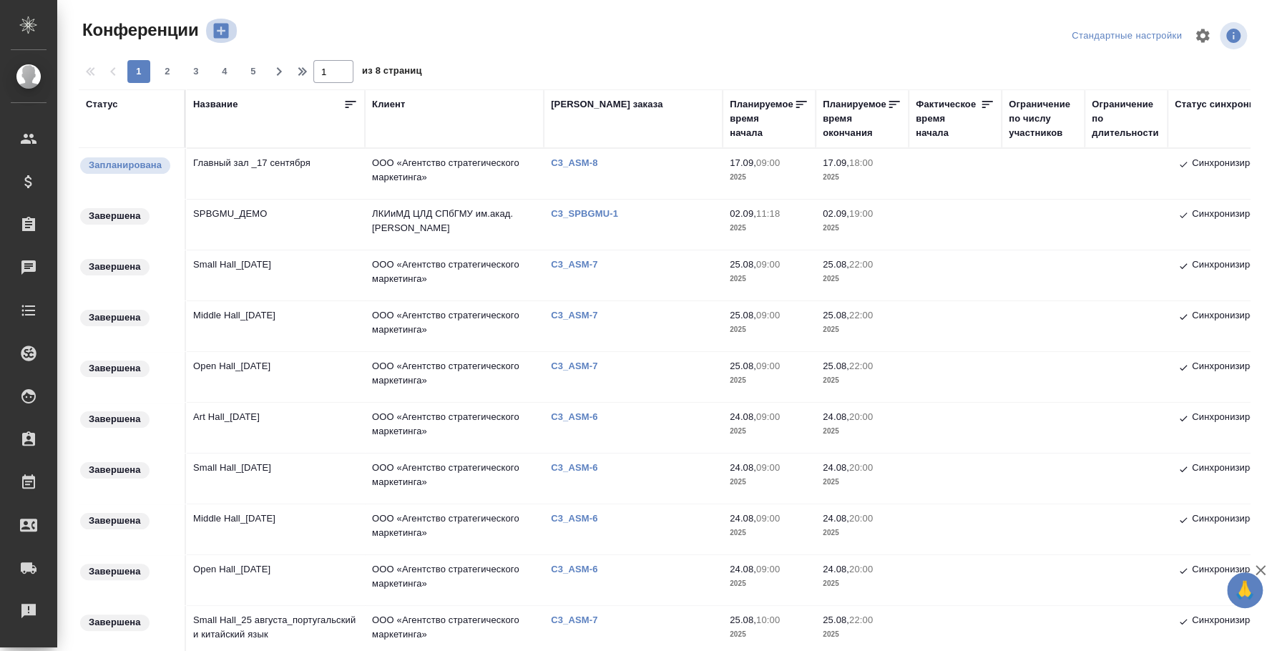
click at [222, 31] on icon "button" at bounding box center [221, 31] width 20 height 20
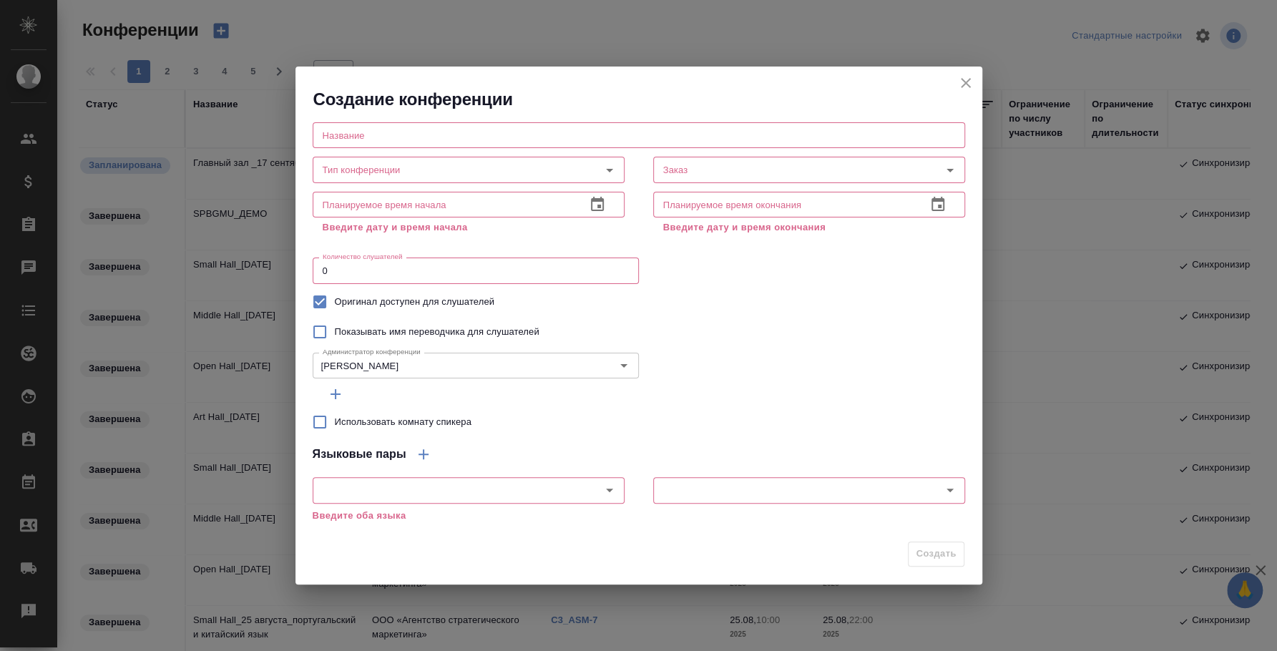
click at [544, 134] on input "text" at bounding box center [639, 135] width 652 height 26
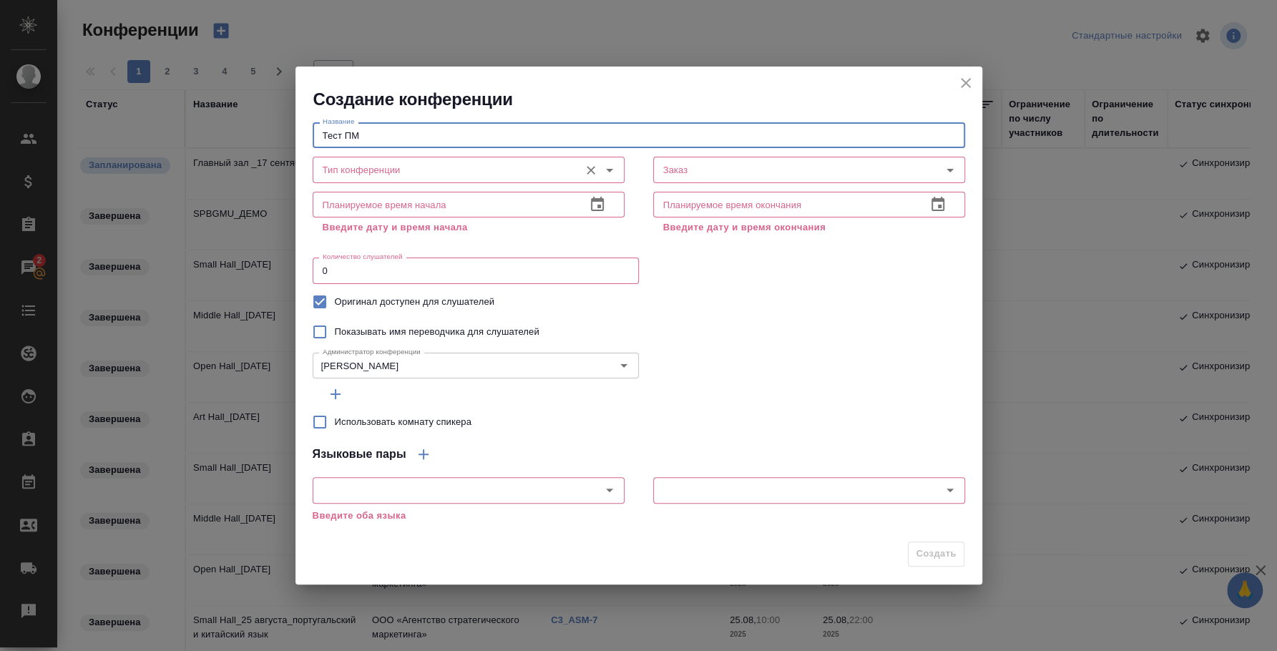
type input "Тест ПМ"
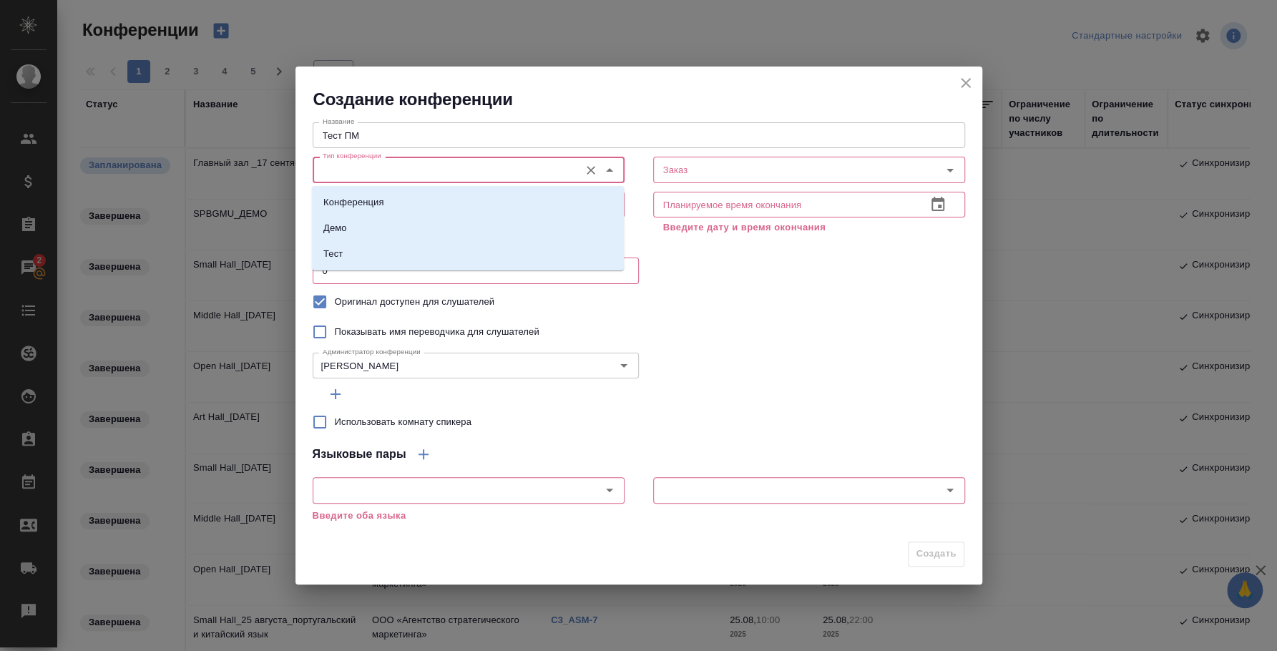
click at [487, 164] on input "Тип конференции" at bounding box center [444, 169] width 255 height 17
click at [484, 238] on li "Демо" at bounding box center [468, 228] width 312 height 26
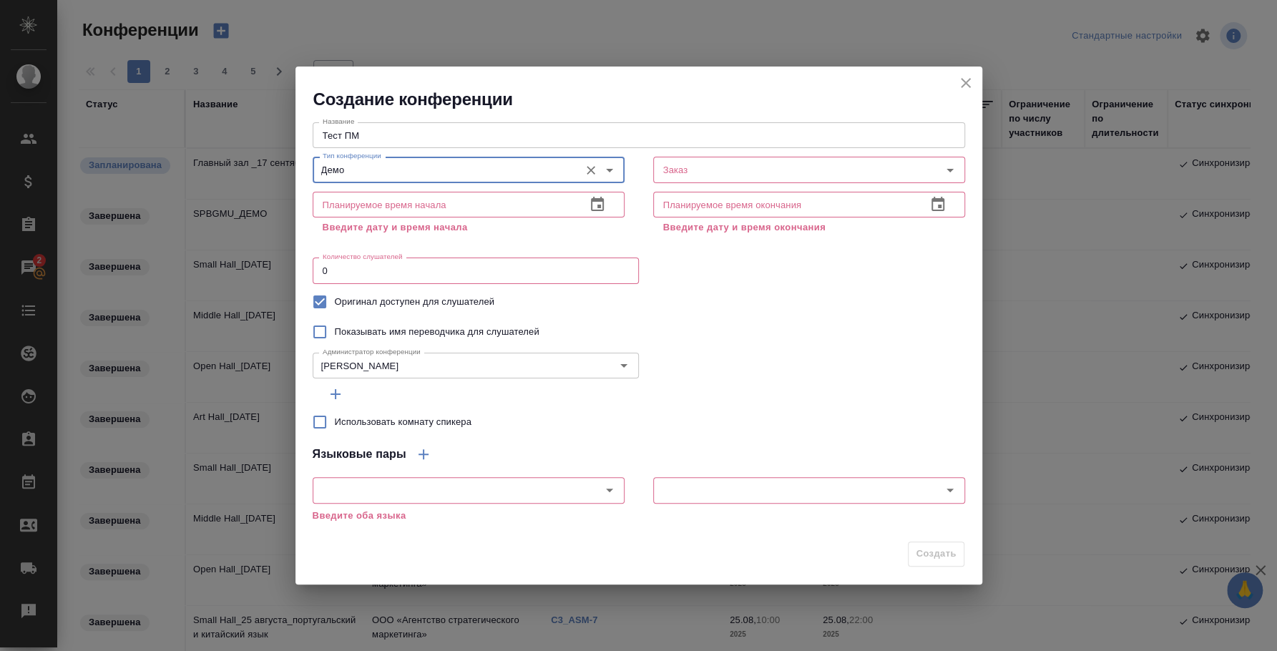
click at [548, 167] on input "Демо" at bounding box center [444, 169] width 255 height 17
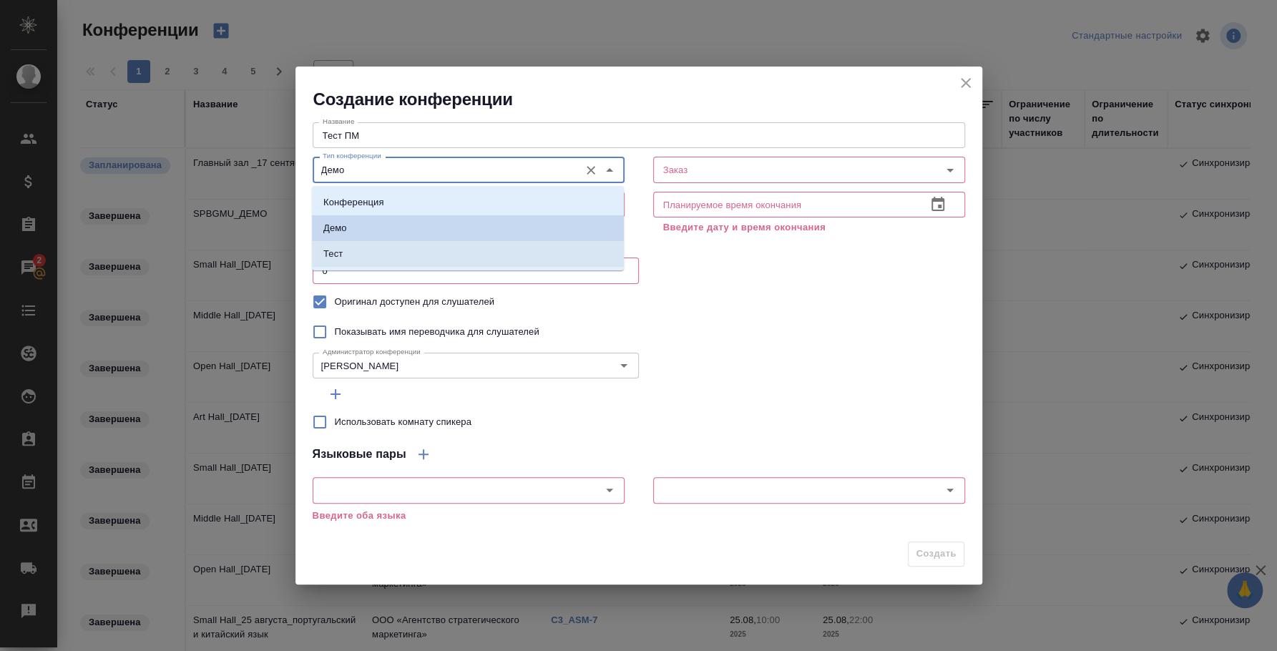
click at [552, 258] on li "Тест" at bounding box center [468, 254] width 312 height 26
type input "Тест"
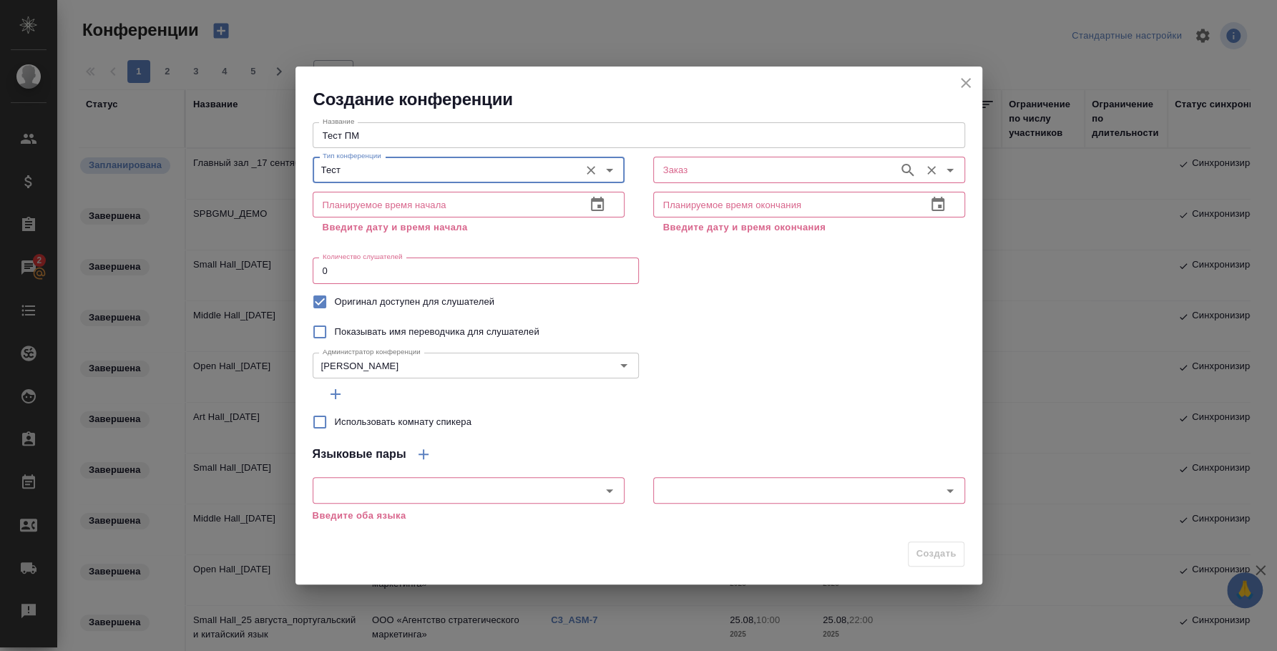
click at [683, 170] on input "Заказ" at bounding box center [774, 169] width 234 height 17
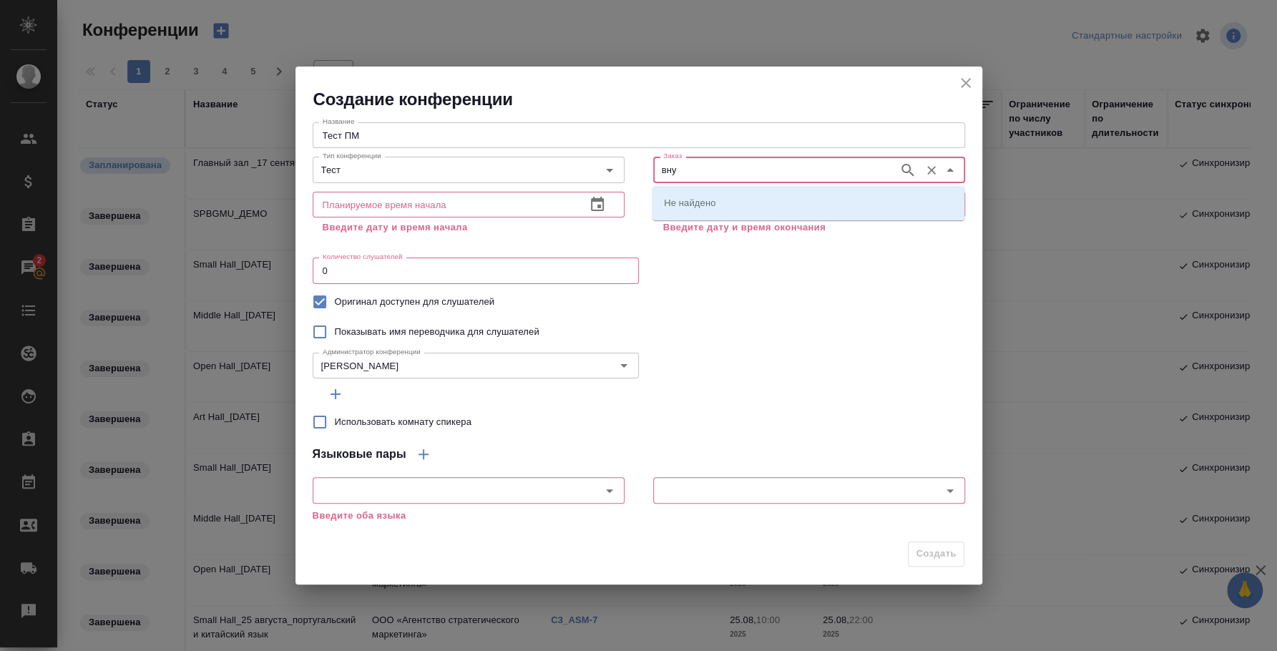
type input "вну"
click at [962, 81] on icon "close" at bounding box center [966, 83] width 10 height 10
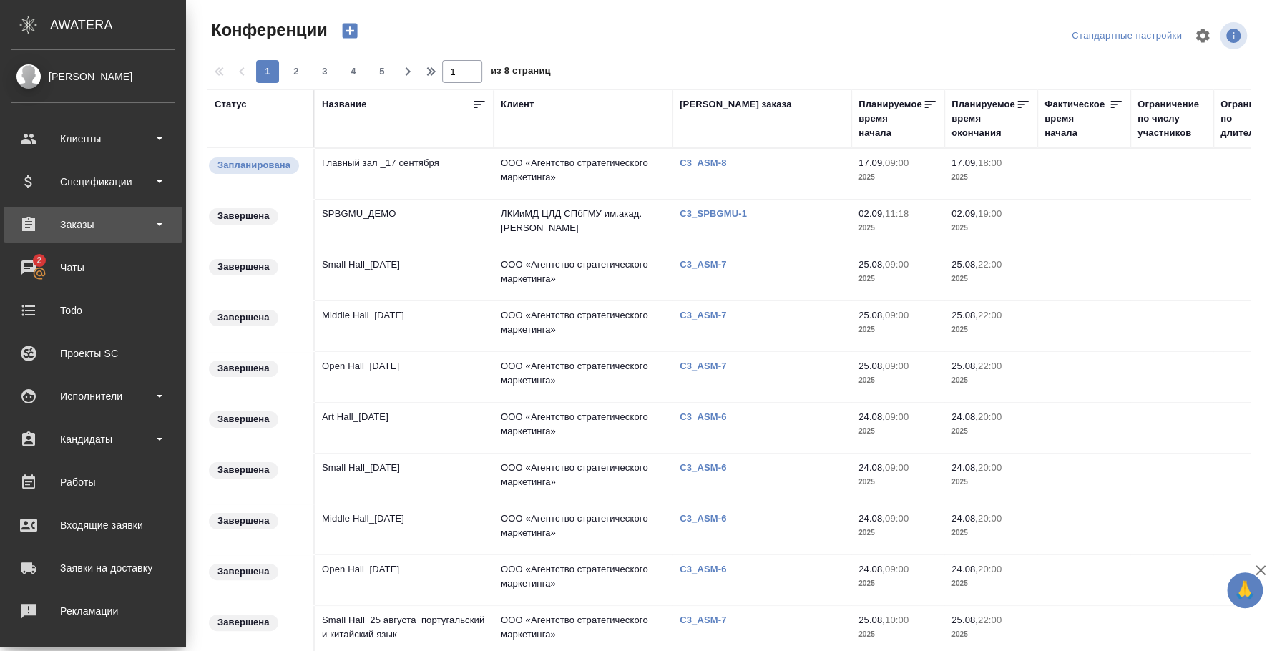
click at [86, 225] on div "Заказы" at bounding box center [93, 224] width 165 height 21
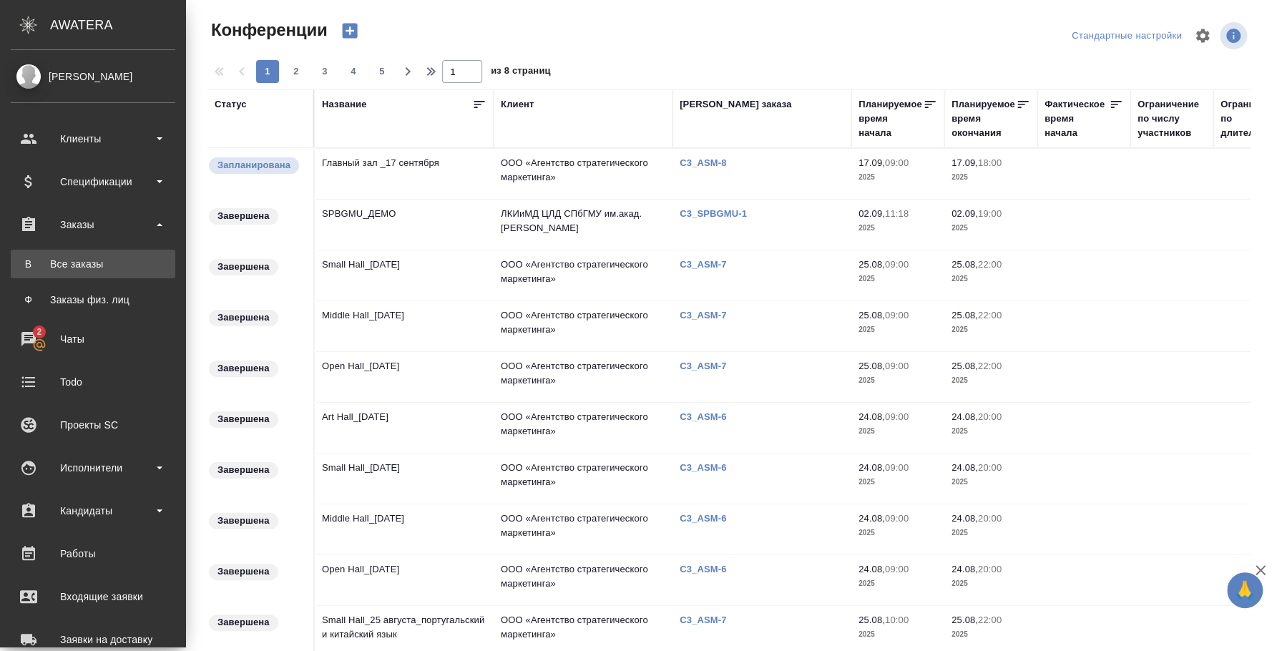
click at [123, 265] on div "Все заказы" at bounding box center [93, 264] width 150 height 14
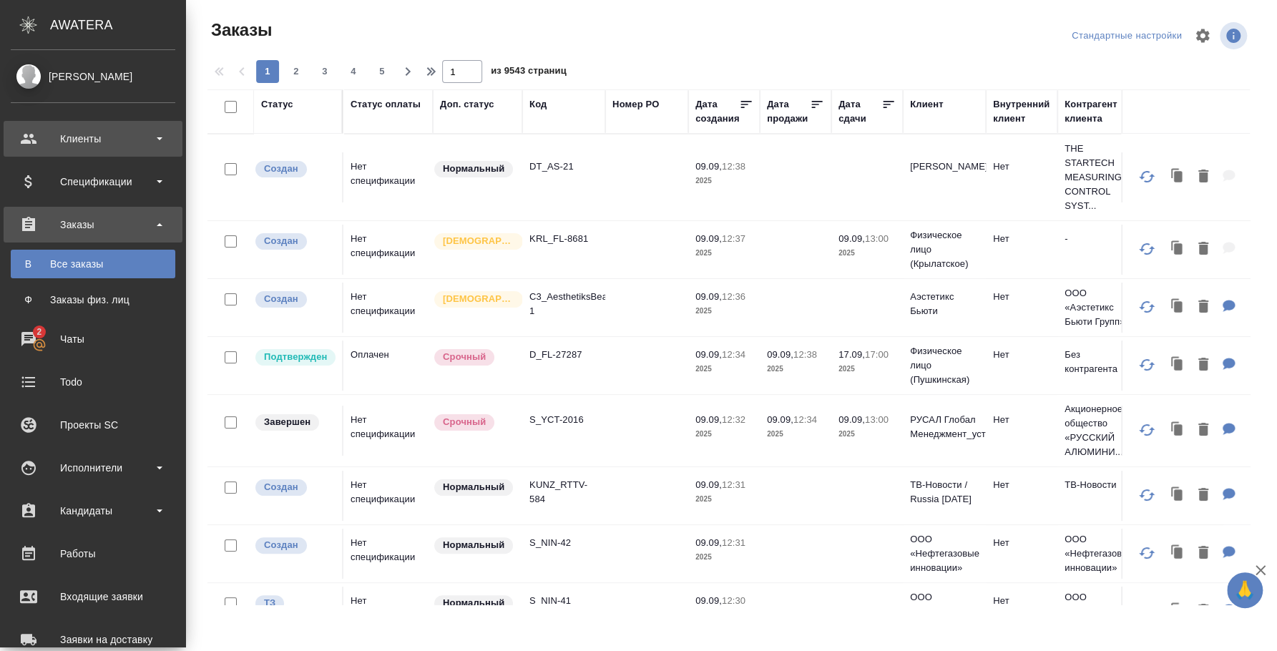
click at [110, 137] on div "Клиенты" at bounding box center [93, 138] width 165 height 21
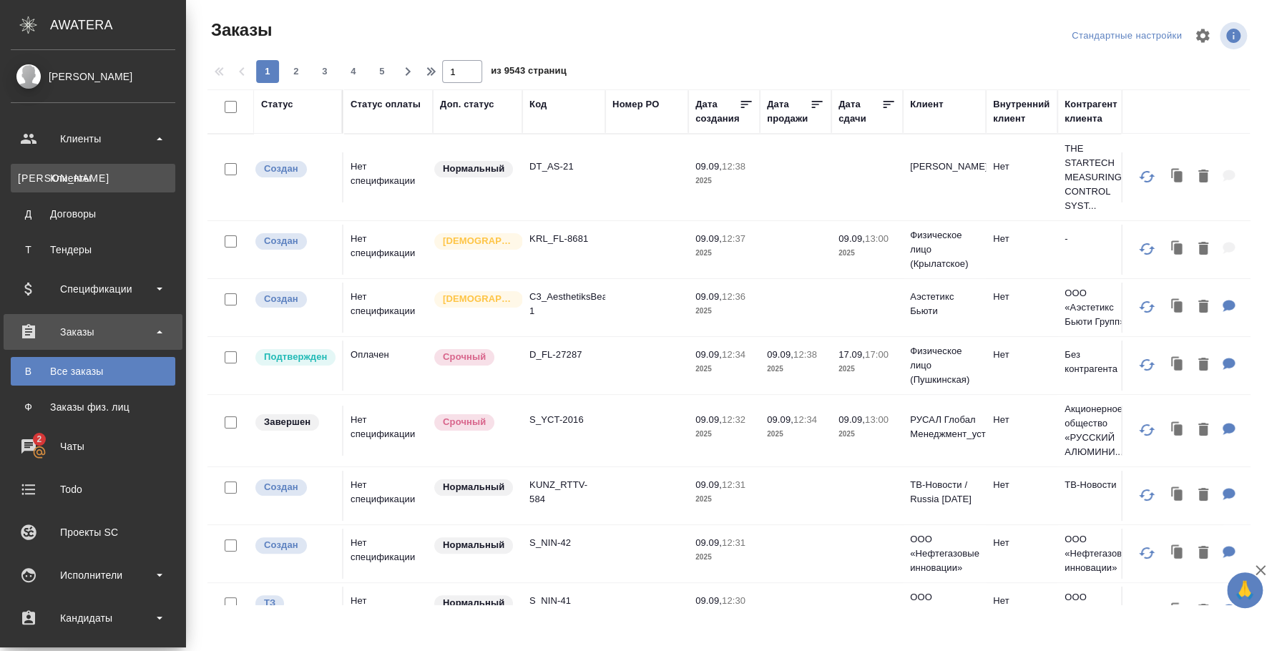
click at [95, 177] on div "Клиенты" at bounding box center [93, 178] width 150 height 14
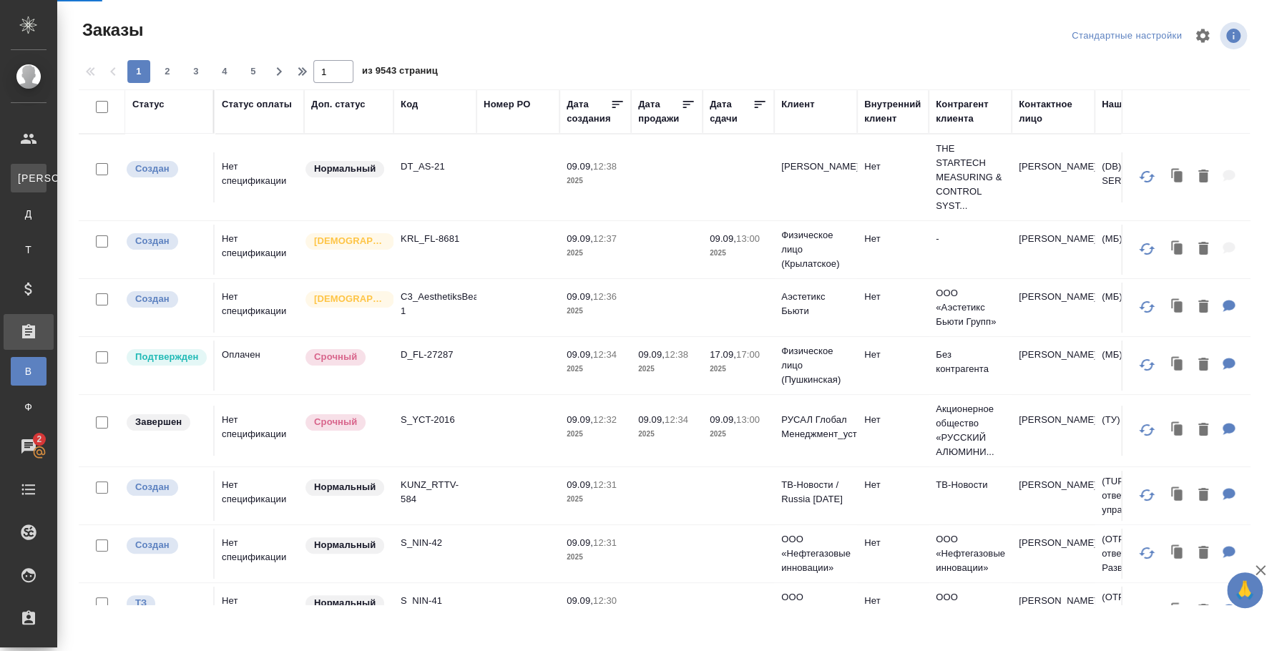
select select "RU"
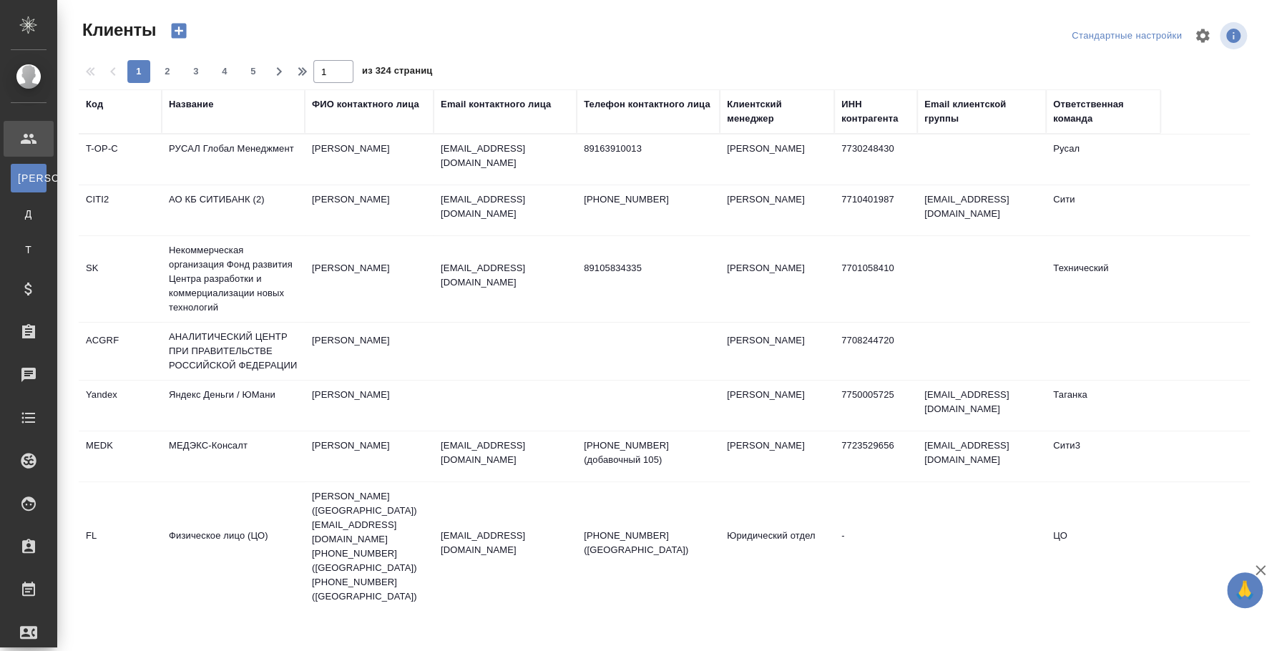
click at [196, 99] on div "Название" at bounding box center [191, 104] width 44 height 14
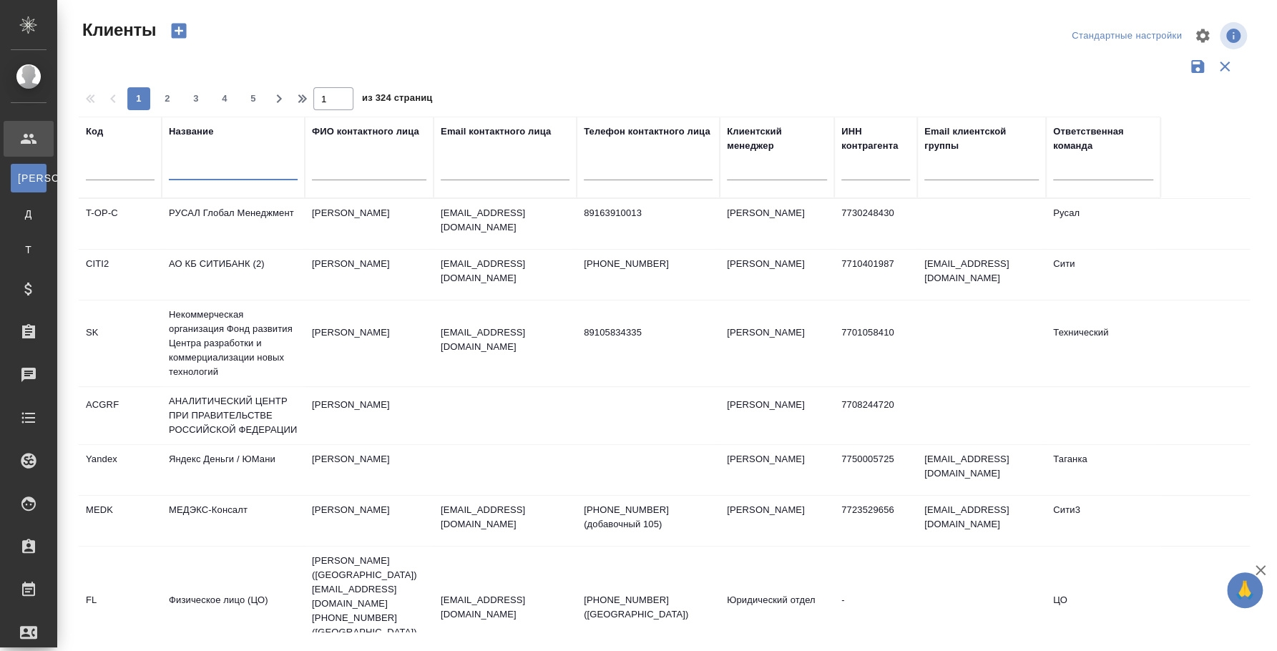
click at [200, 171] on input "text" at bounding box center [233, 171] width 129 height 18
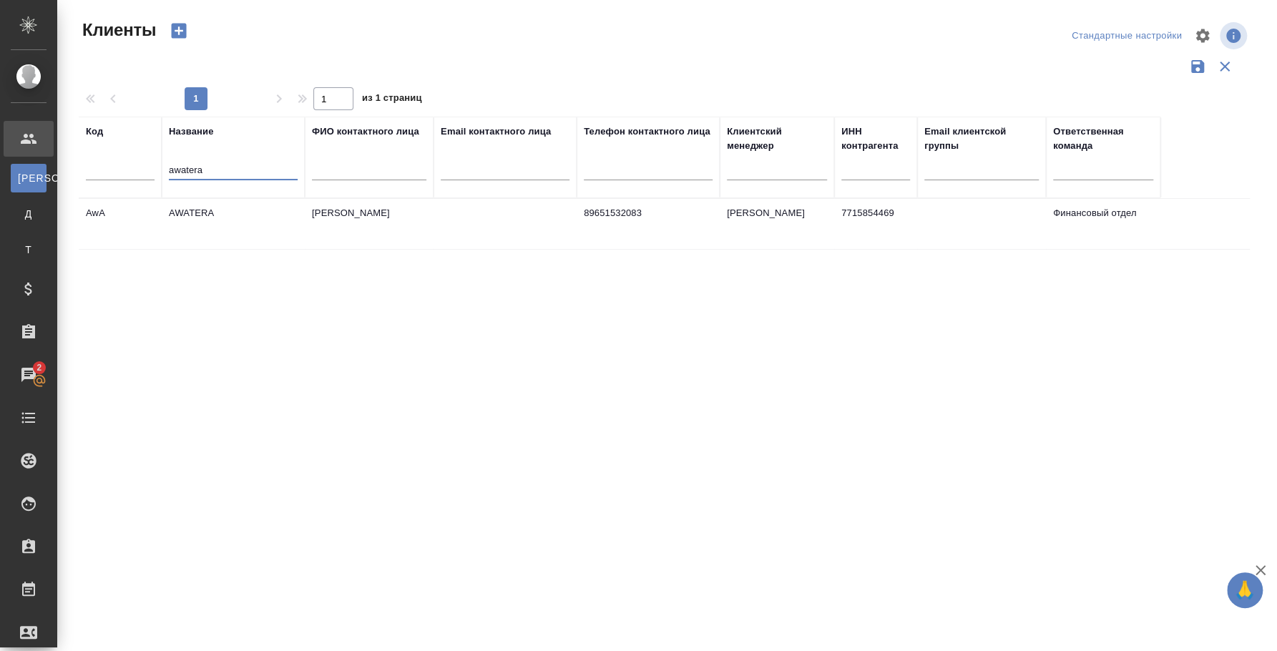
type input "awatera"
click at [209, 220] on td "AWATERA" at bounding box center [233, 224] width 143 height 50
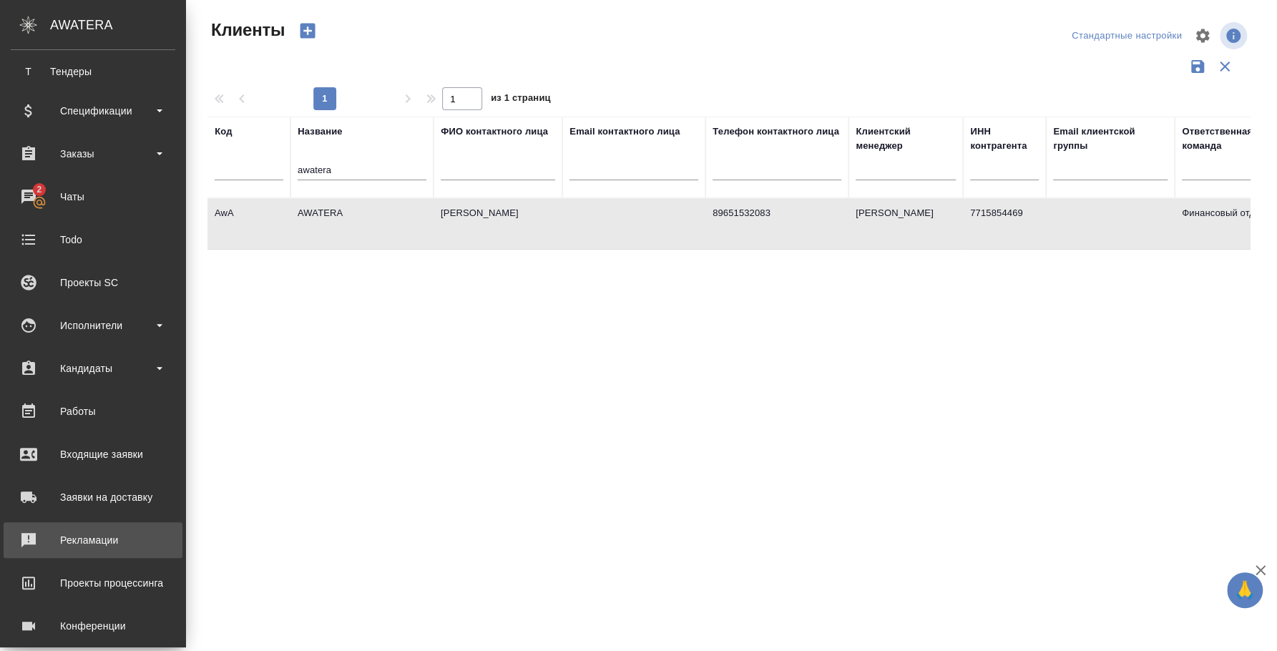
scroll to position [238, 0]
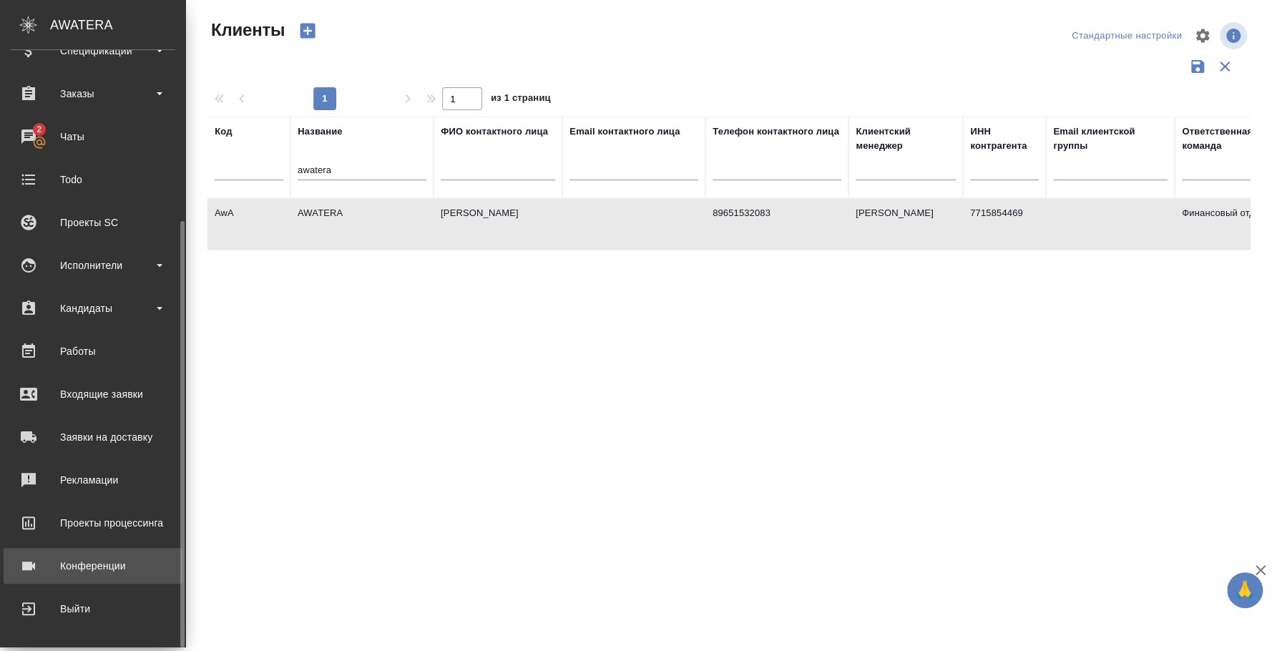
click at [86, 566] on div "Конференции" at bounding box center [93, 565] width 165 height 21
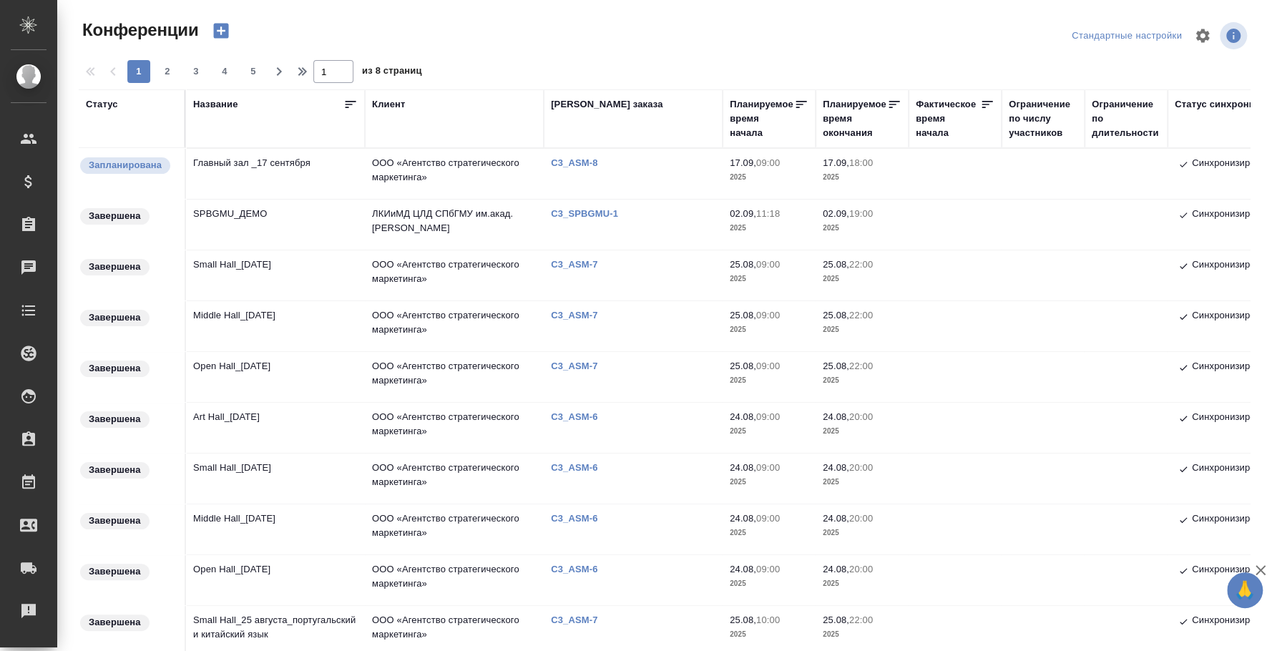
click at [227, 27] on icon "button" at bounding box center [221, 31] width 15 height 15
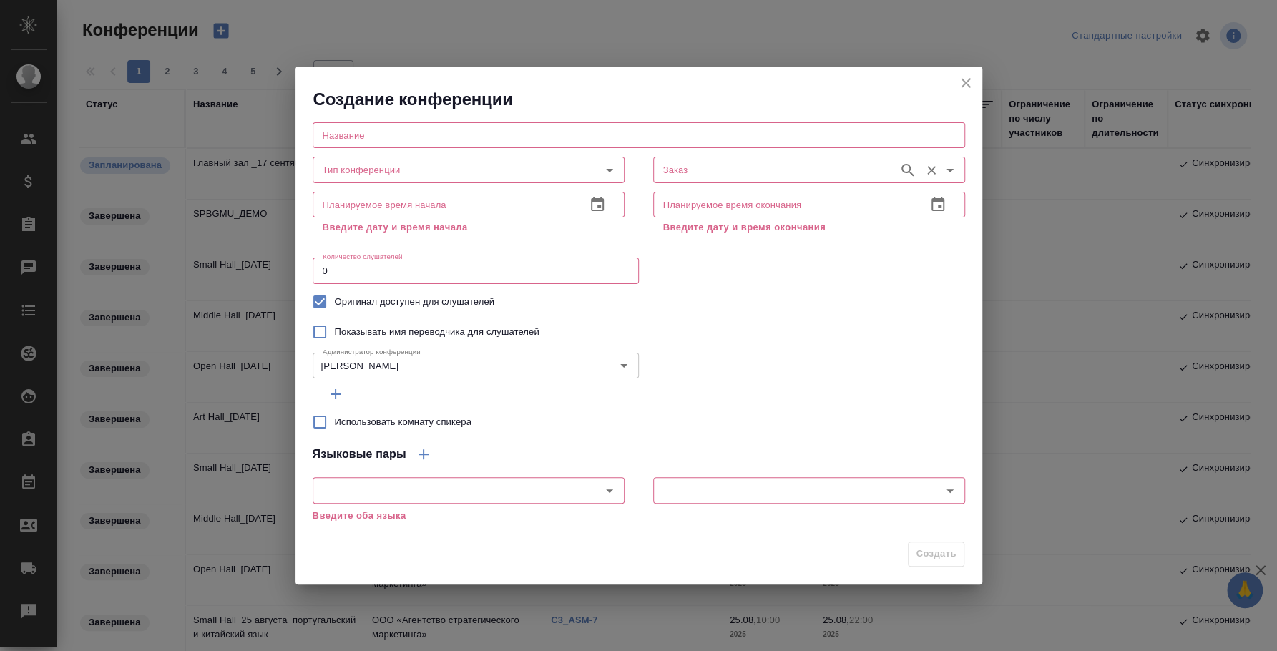
click at [780, 169] on input "Заказ" at bounding box center [774, 169] width 234 height 17
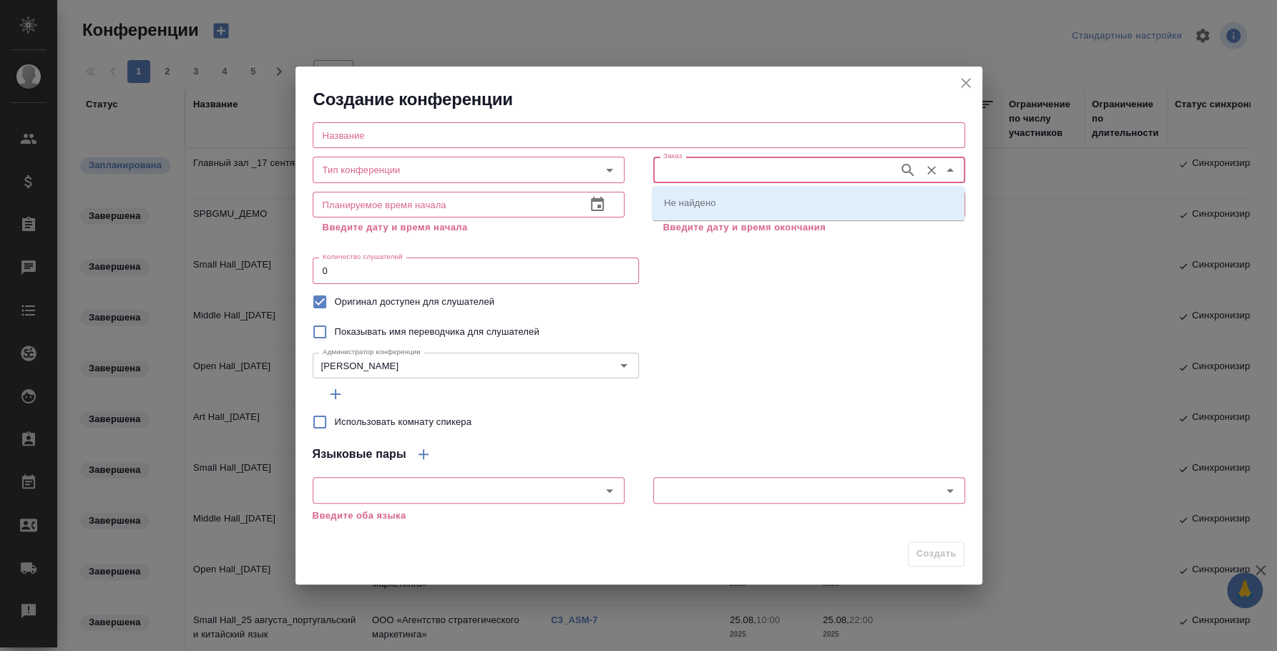
paste input "S_AwA-1839"
type input "S_AwA-1839"
click at [774, 222] on p "Введите дату и время окончания" at bounding box center [809, 227] width 292 height 14
click at [750, 165] on input "Заказ" at bounding box center [774, 169] width 234 height 17
click at [743, 195] on li "S_AwA-1839" at bounding box center [808, 203] width 312 height 26
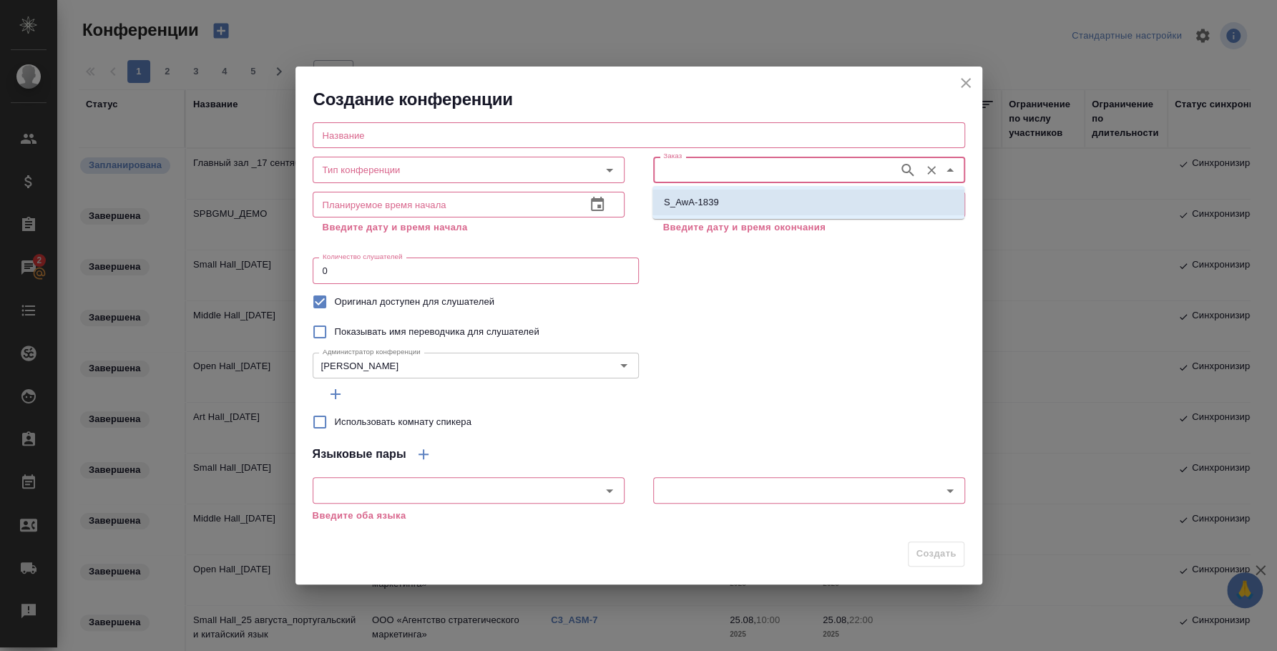
type input "S_AwA-1839"
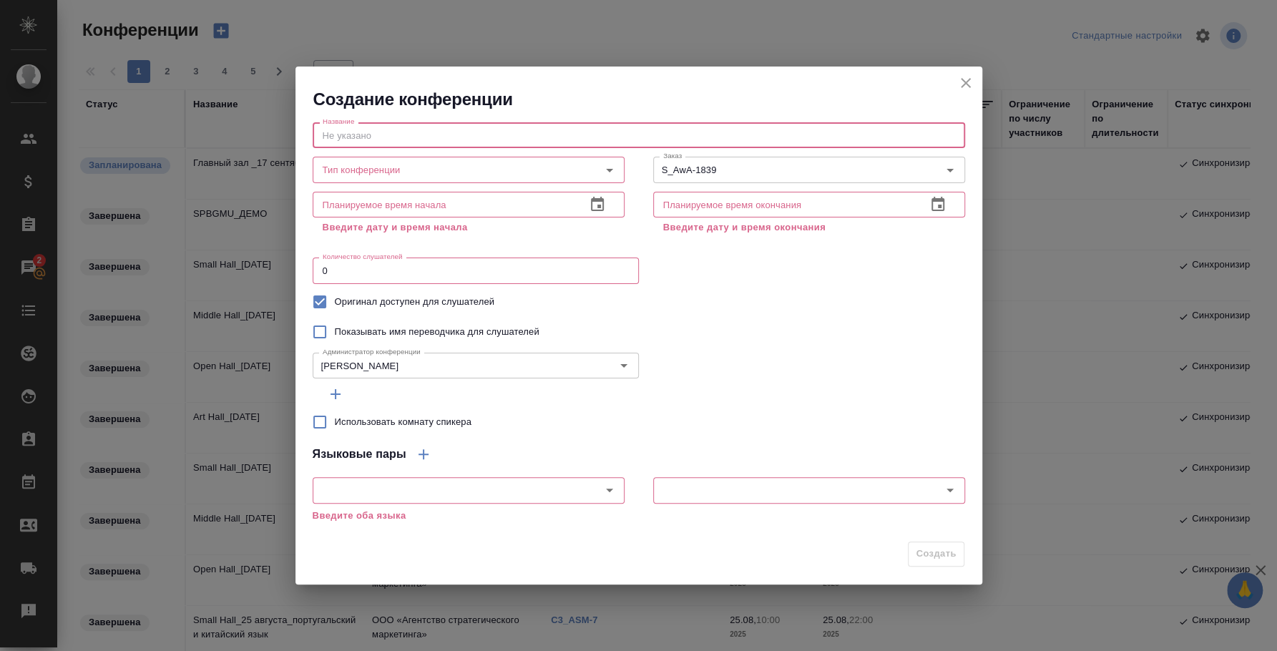
click at [619, 137] on input "text" at bounding box center [639, 135] width 652 height 26
type input "Тест ПМ"
click at [472, 166] on input "Тип конференции" at bounding box center [444, 169] width 255 height 17
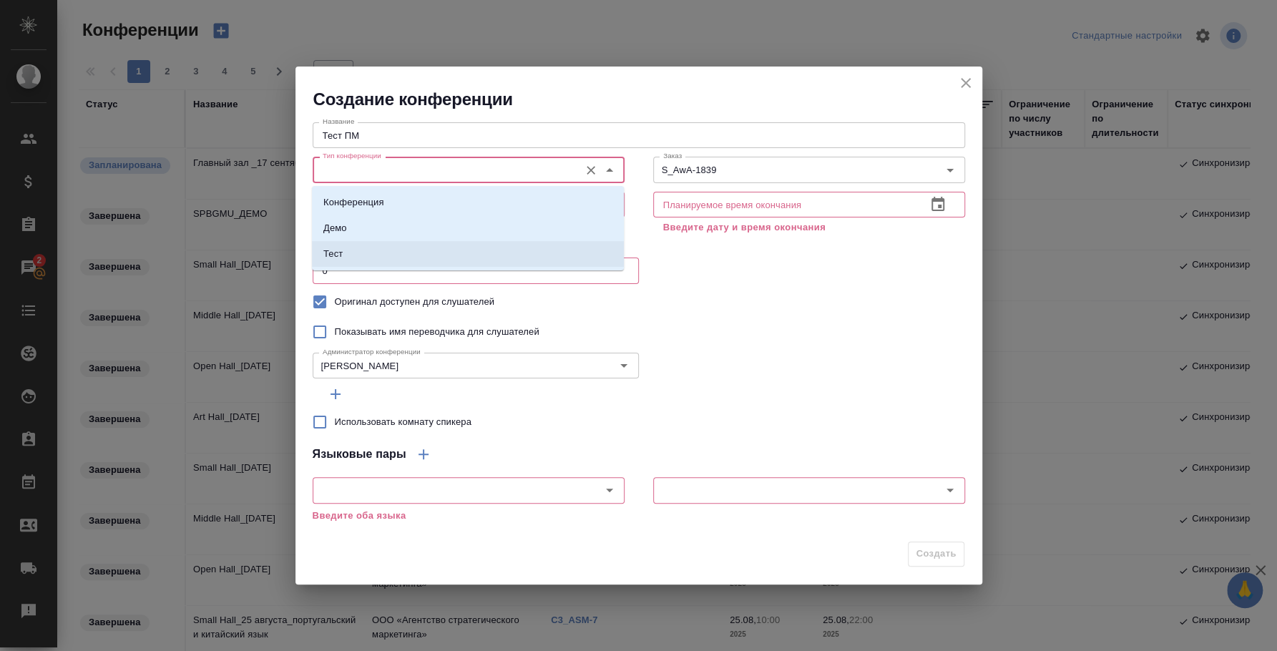
click at [466, 250] on li "Тест" at bounding box center [468, 254] width 312 height 26
type input "Тест"
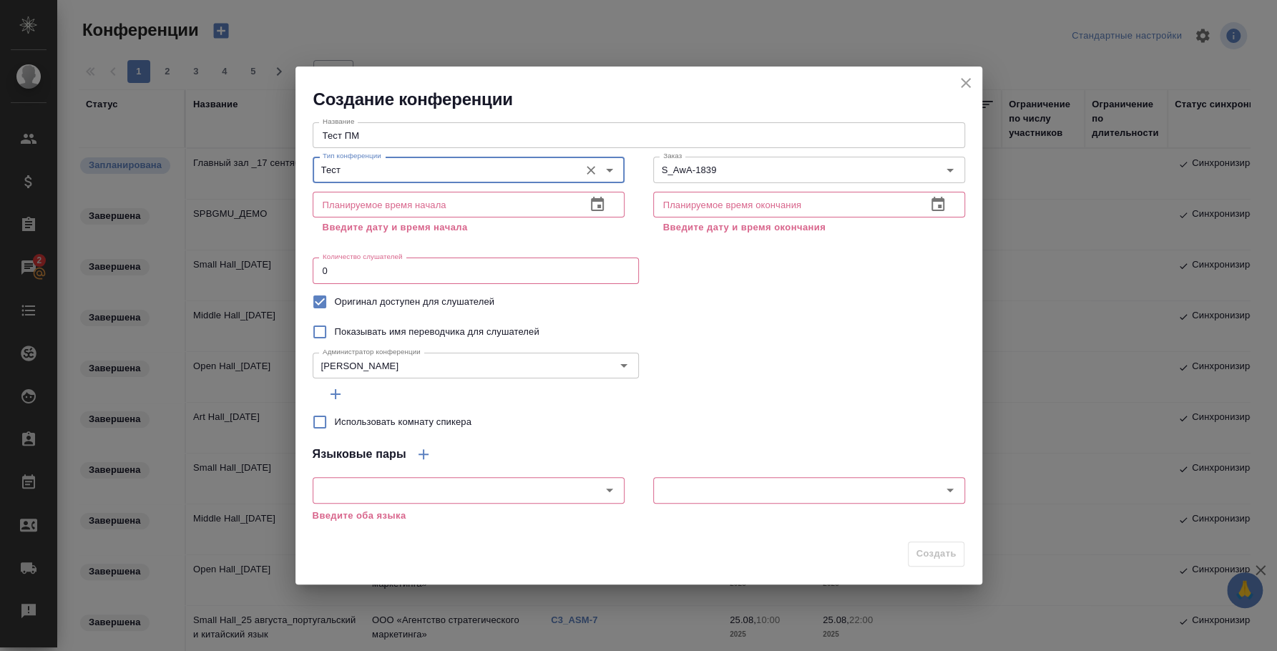
click at [509, 209] on input "text" at bounding box center [444, 205] width 262 height 26
click at [589, 200] on icon "button" at bounding box center [597, 204] width 17 height 17
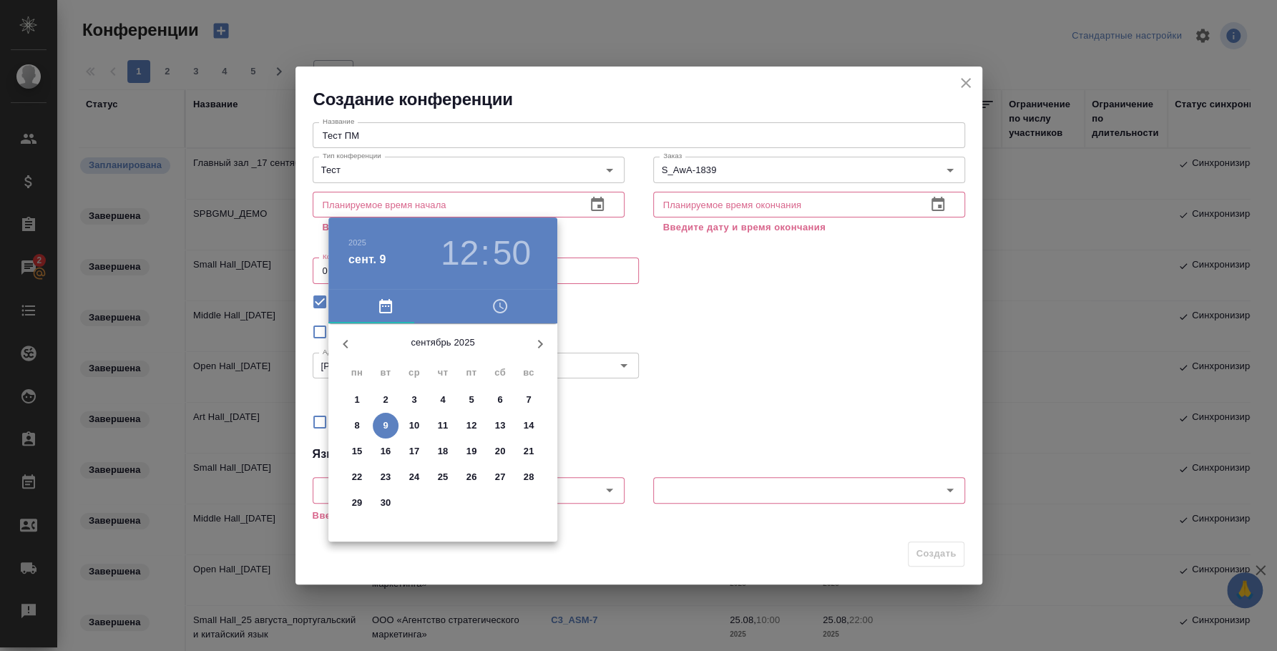
click at [385, 421] on p "9" at bounding box center [385, 426] width 5 height 14
type input "09.09.2025 12:50"
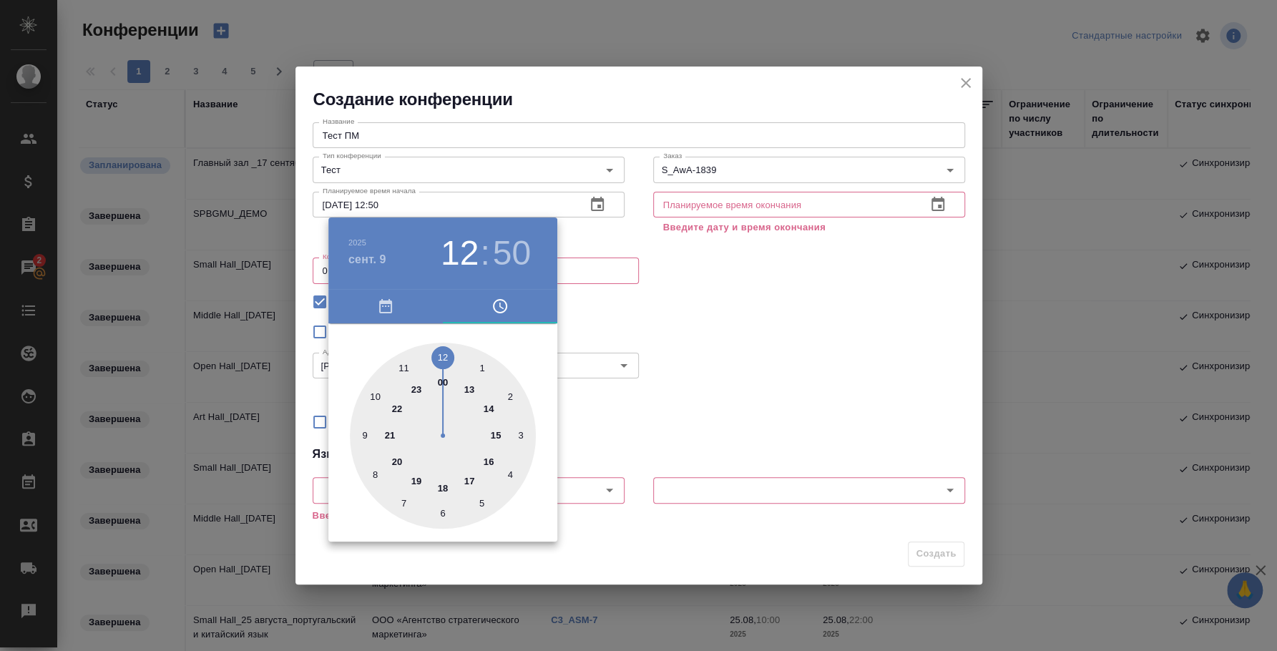
click at [692, 258] on div at bounding box center [638, 325] width 1277 height 651
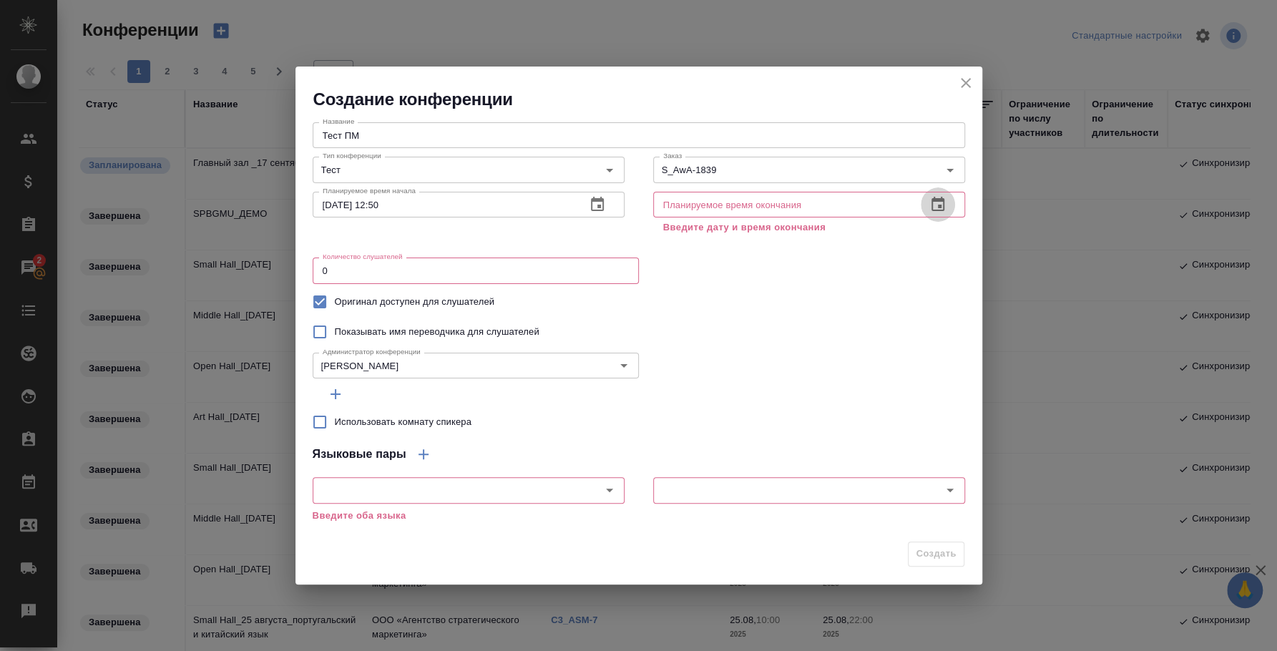
click at [930, 200] on icon "button" at bounding box center [937, 204] width 17 height 17
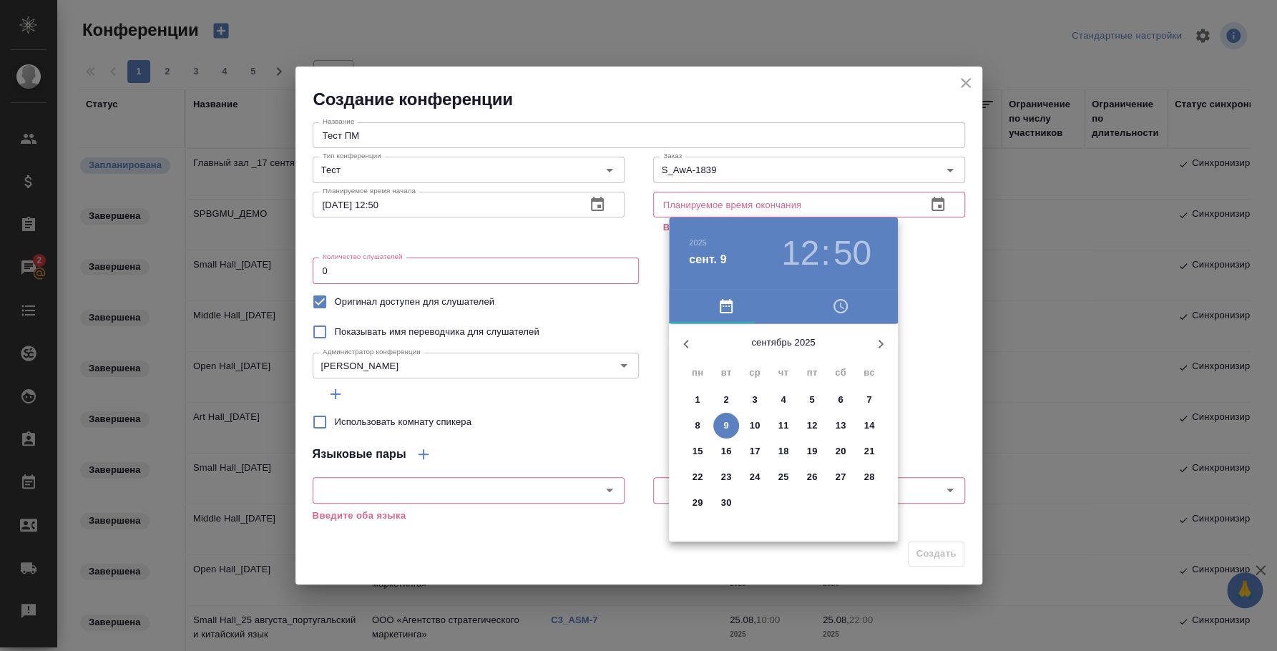
click at [727, 424] on p "9" at bounding box center [725, 426] width 5 height 14
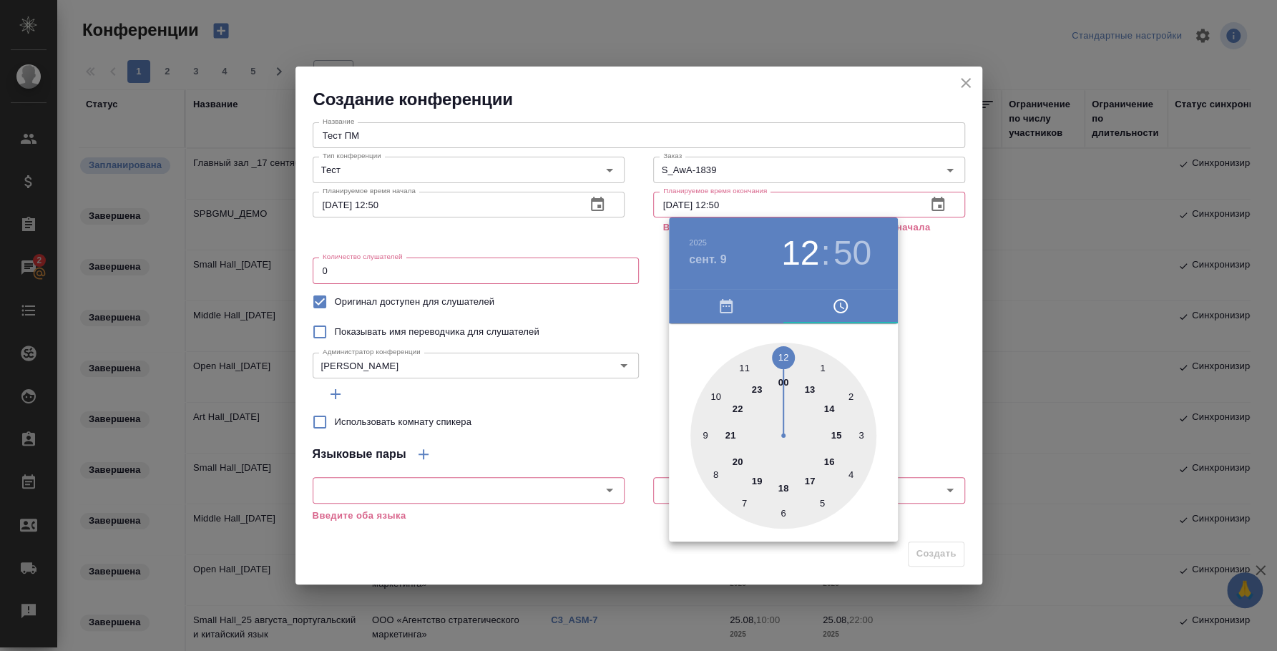
click at [916, 320] on div at bounding box center [638, 325] width 1277 height 651
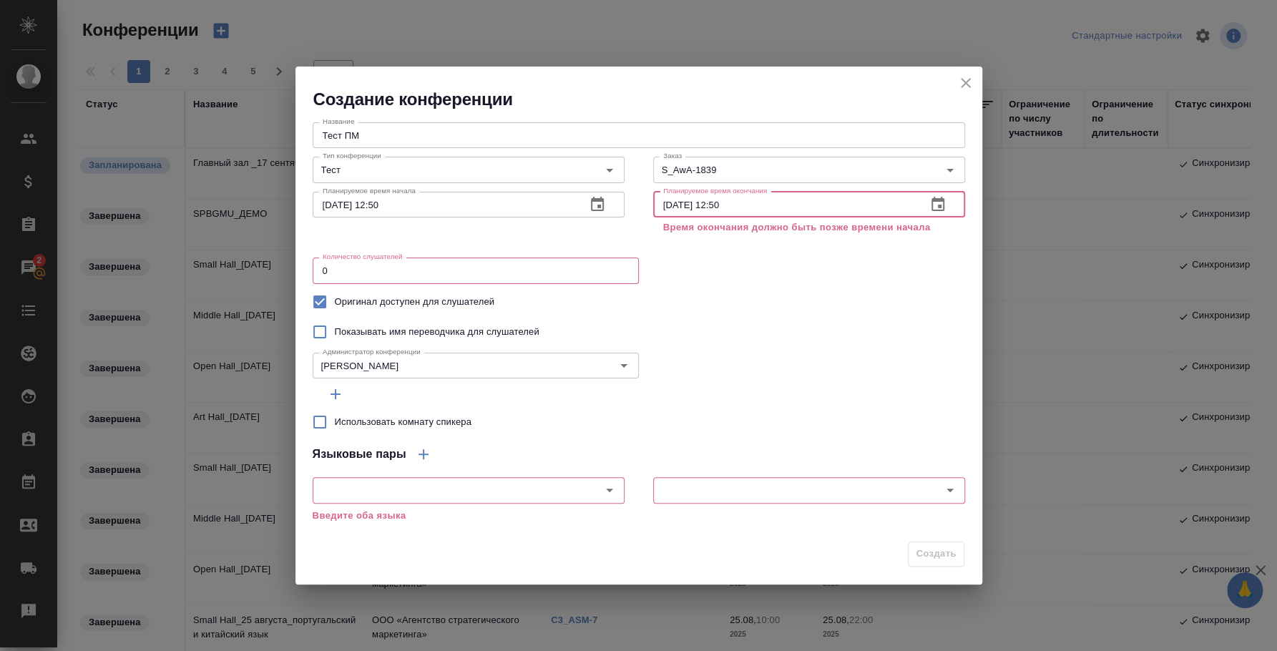
drag, startPoint x: 765, startPoint y: 196, endPoint x: 735, endPoint y: 199, distance: 30.2
click at [736, 199] on input "09.09.2025 12:50" at bounding box center [784, 205] width 262 height 26
drag, startPoint x: 711, startPoint y: 207, endPoint x: 763, endPoint y: 211, distance: 52.4
click at [763, 211] on input "09.09.2025 12:50" at bounding box center [784, 205] width 262 height 26
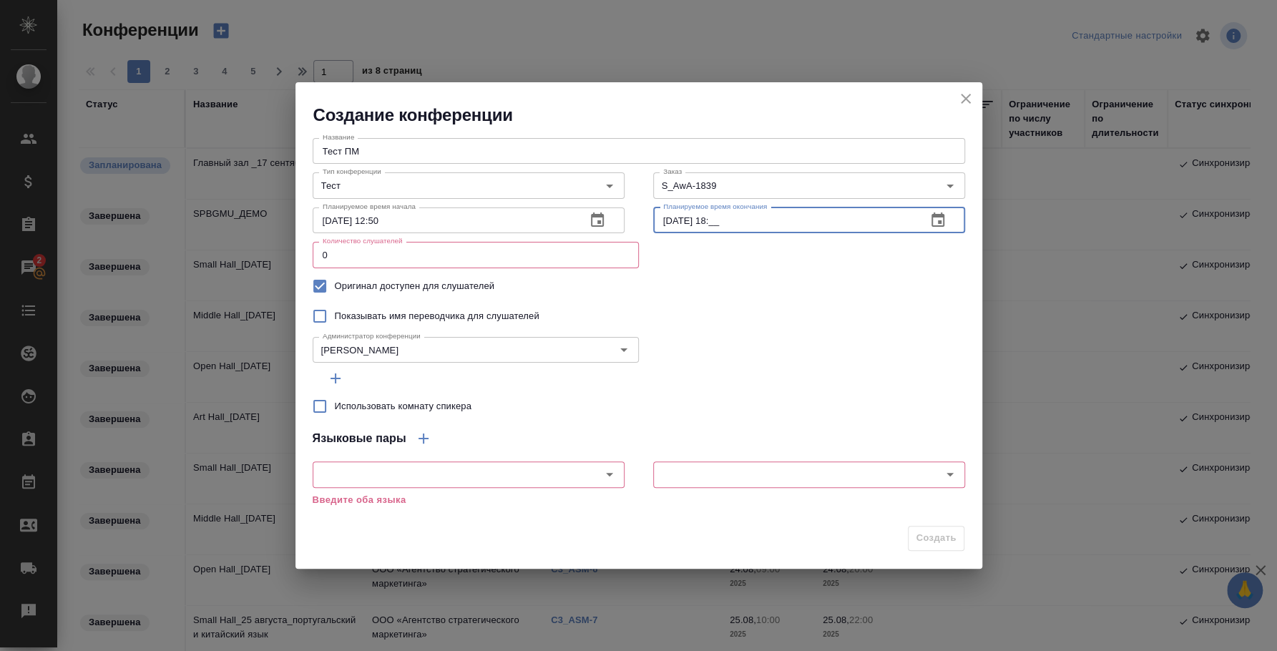
drag, startPoint x: 671, startPoint y: 219, endPoint x: 639, endPoint y: 218, distance: 32.2
click at [639, 218] on div "Планируемое время окончания 09.09.2025 18:__ Планируемое время окончания" at bounding box center [809, 218] width 341 height 63
click at [736, 218] on input "10.09.2025 18:__" at bounding box center [784, 220] width 262 height 26
type input "10.09.2025 18:00"
click at [756, 262] on div "Название Тест ПМ Название Тип конференции Тест Тип конференции Заказ S_AwA-1839…" at bounding box center [639, 248] width 652 height 233
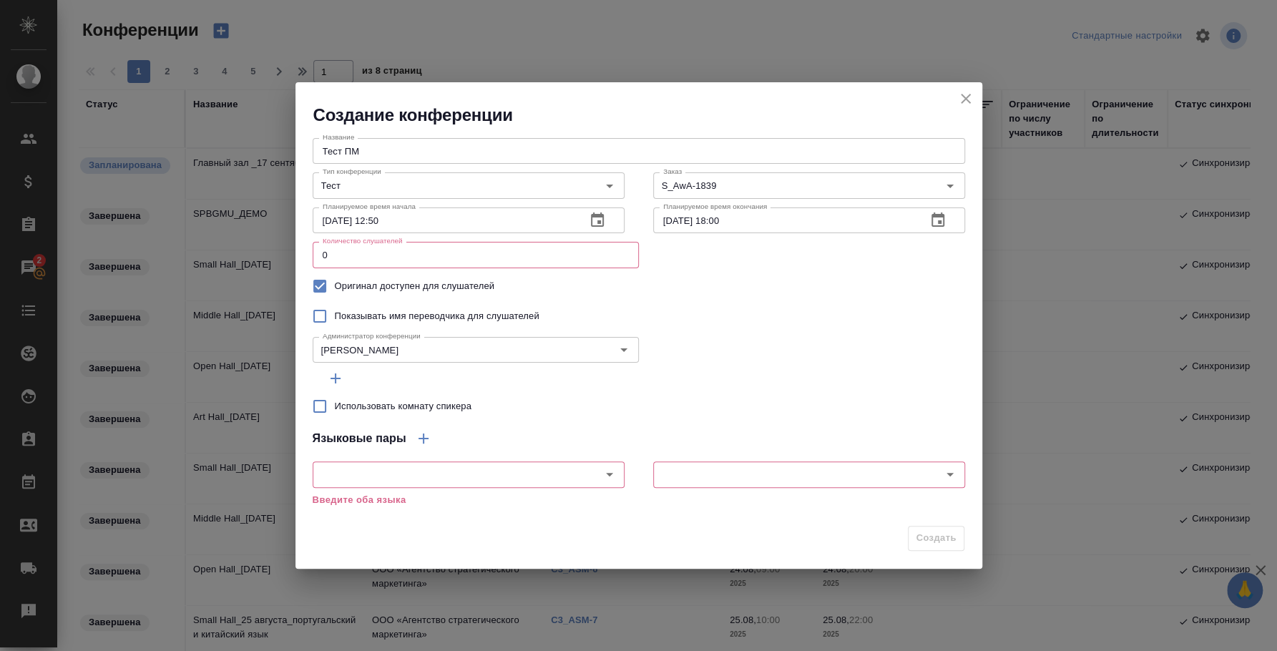
drag, startPoint x: 629, startPoint y: 240, endPoint x: 317, endPoint y: 241, distance: 311.9
click at [318, 241] on div "Количество слушателей 0 Количество слушателей" at bounding box center [476, 253] width 326 height 34
drag, startPoint x: 437, startPoint y: 260, endPoint x: 242, endPoint y: 150, distance: 224.2
click at [280, 241] on div "Создание конференции Название Тест ПМ Название Тип конференции Тест Тип конфере…" at bounding box center [638, 325] width 1277 height 651
type input "300"
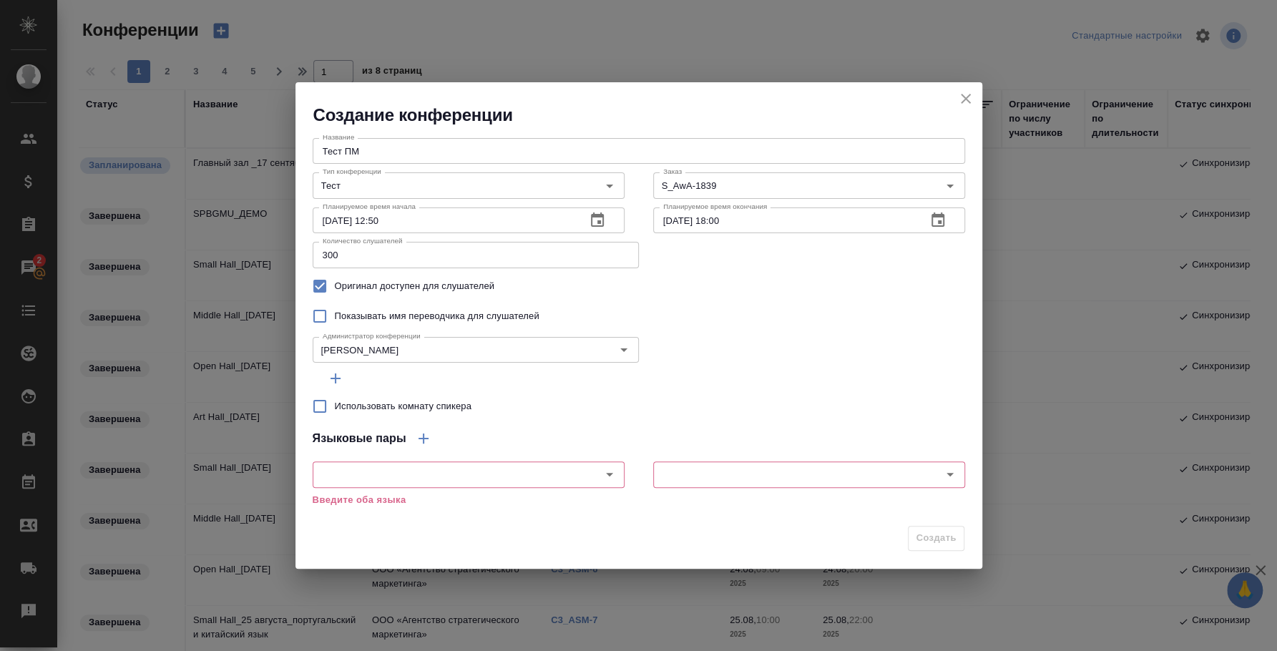
drag, startPoint x: 847, startPoint y: 318, endPoint x: 723, endPoint y: 353, distance: 128.4
click at [847, 319] on div "Показывать имя переводчика для слушателей" at bounding box center [639, 316] width 652 height 30
click at [317, 408] on input "Использовать комнату спикера" at bounding box center [320, 406] width 30 height 30
checkbox input "true"
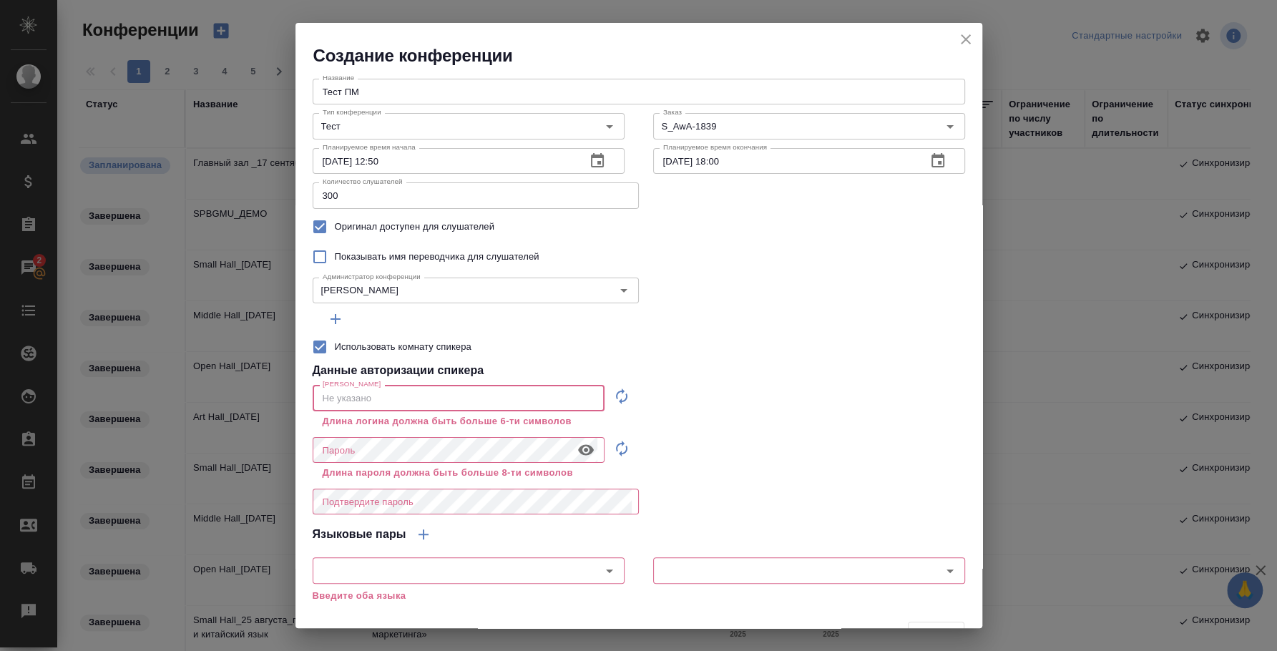
click at [386, 398] on input "text" at bounding box center [459, 398] width 292 height 26
click at [618, 393] on icon "button" at bounding box center [621, 396] width 11 height 16
type input "speaker_xY8WUjrM"
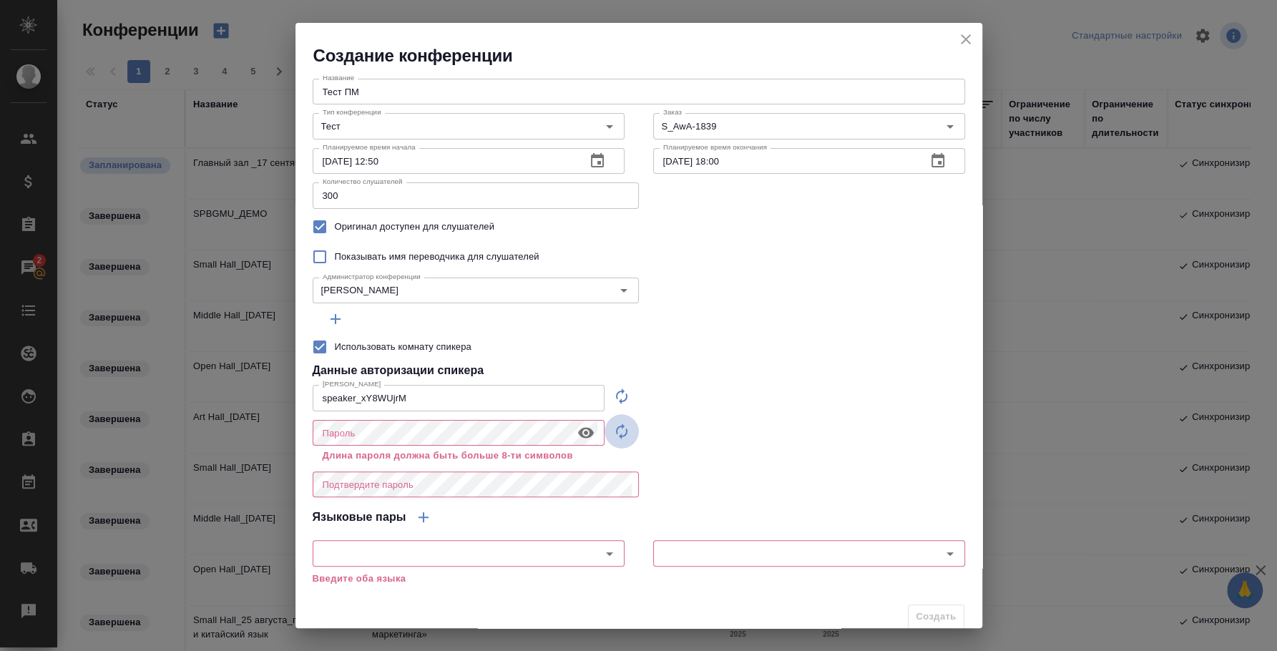
click at [620, 434] on icon "button" at bounding box center [621, 431] width 17 height 17
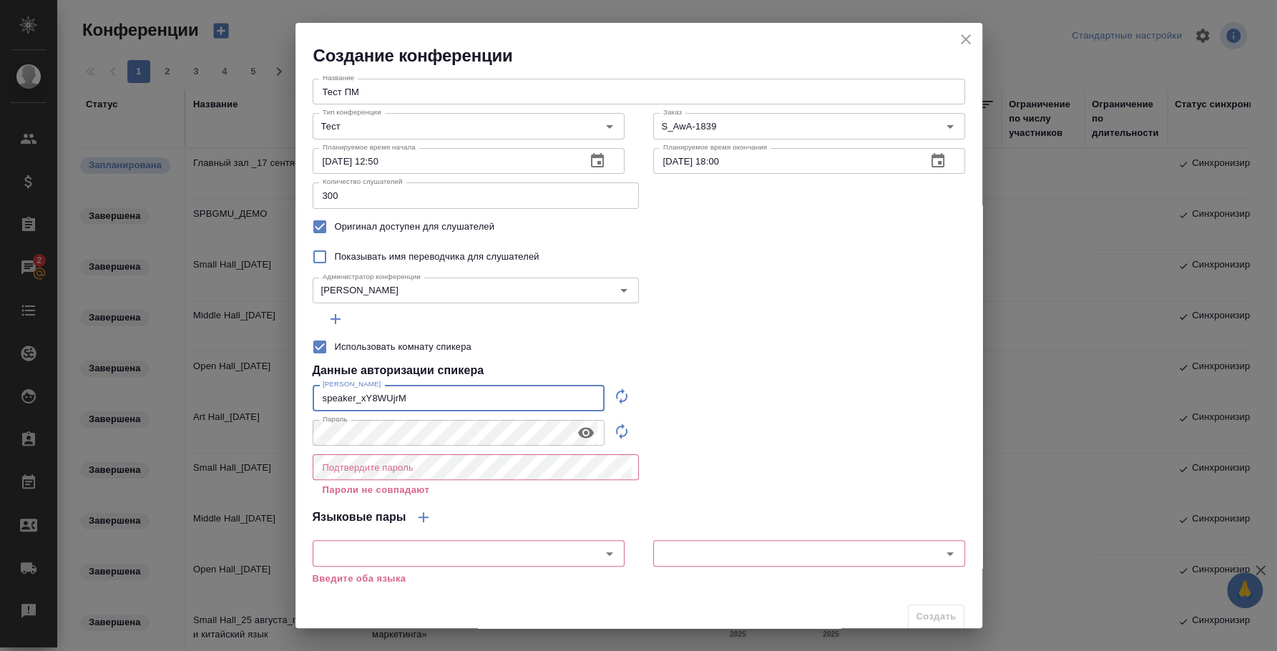
drag, startPoint x: 449, startPoint y: 389, endPoint x: 294, endPoint y: 393, distance: 154.6
click at [294, 393] on div "Создание конференции Название Тест ПМ Название Тип конференции Тест Тип конфере…" at bounding box center [638, 325] width 1277 height 651
click at [577, 434] on icon "button" at bounding box center [585, 432] width 17 height 17
click at [295, 429] on div "Название Тест ПМ Название Тип конференции Тест Тип конференции Заказ S_AwA-1839…" at bounding box center [638, 332] width 687 height 530
click at [758, 452] on div "Название Тест ПМ Название Тип конференции Тест Тип конференции Заказ S_AwA-1839…" at bounding box center [638, 332] width 687 height 530
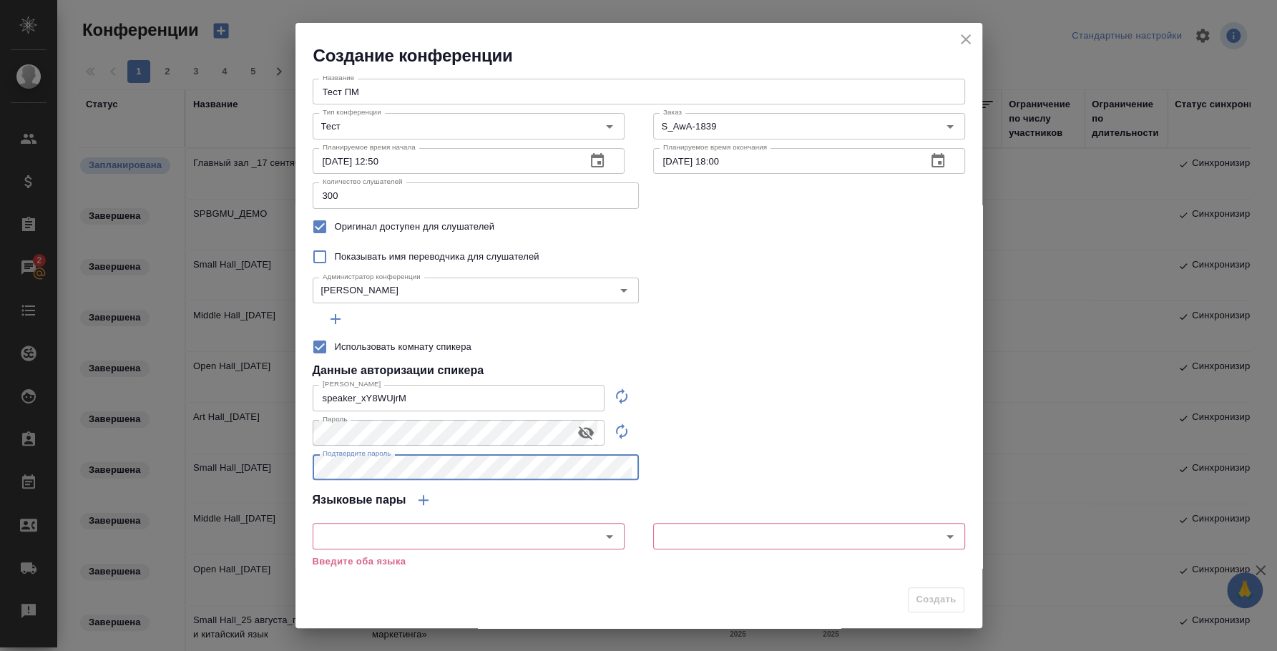
click at [753, 463] on div "Название Тест ПМ Название Тип конференции Тест Тип конференции Заказ S_AwA-1839…" at bounding box center [638, 323] width 687 height 513
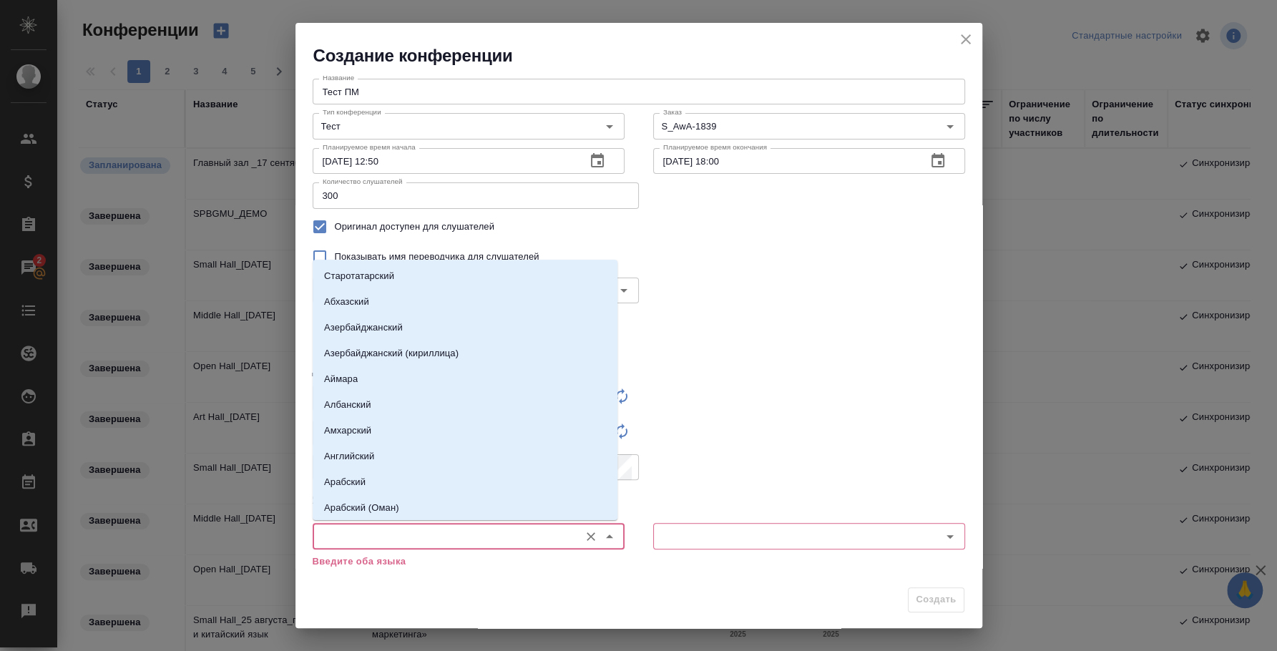
click at [527, 531] on input "text" at bounding box center [444, 535] width 255 height 17
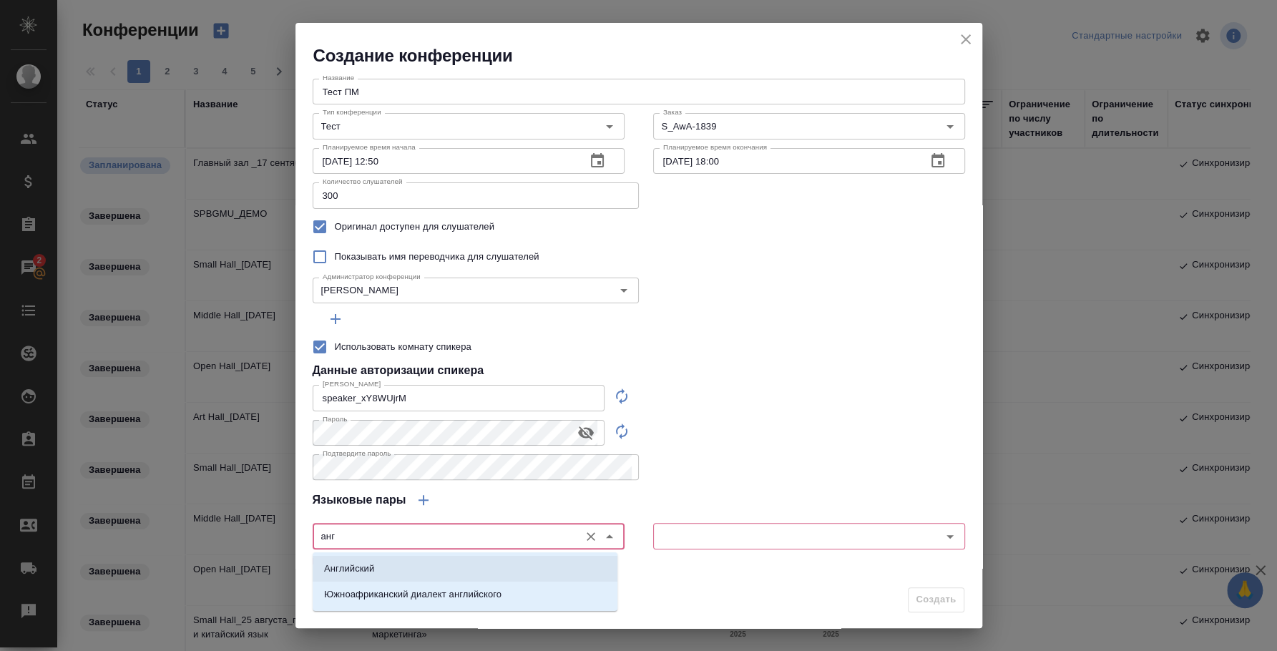
click at [552, 562] on li "Английский" at bounding box center [465, 569] width 305 height 26
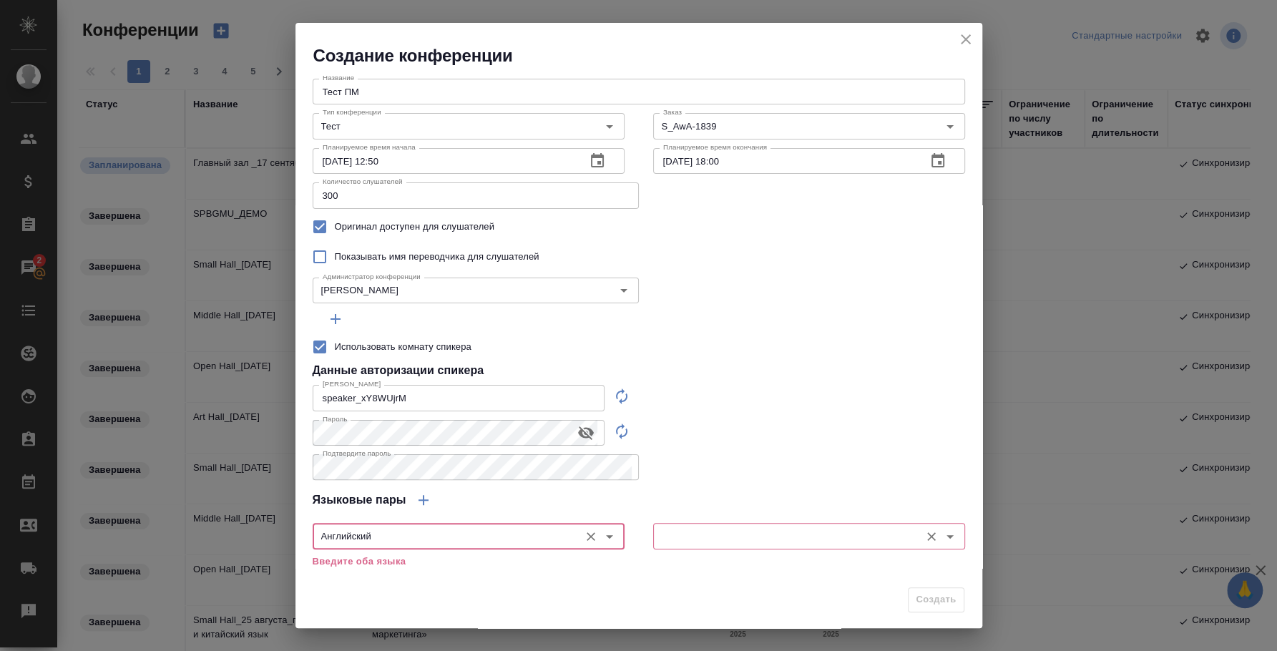
type input "Английский"
click at [661, 533] on input "text" at bounding box center [784, 535] width 255 height 17
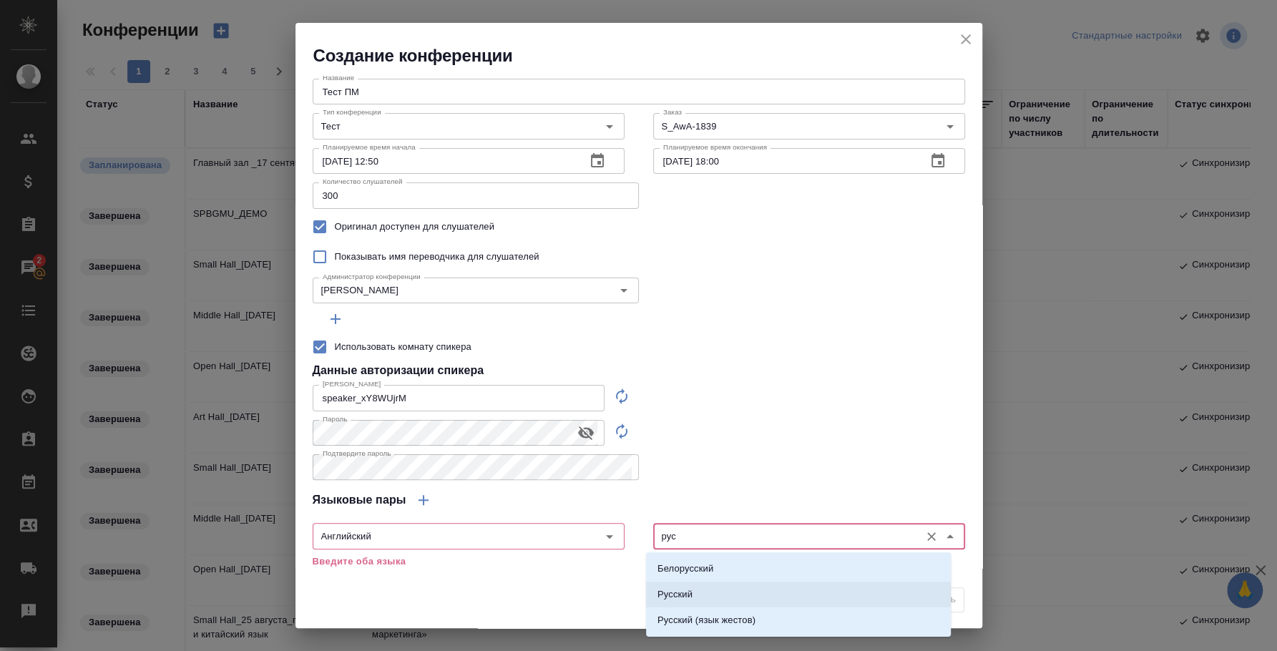
click at [736, 592] on li "Русский" at bounding box center [798, 595] width 305 height 26
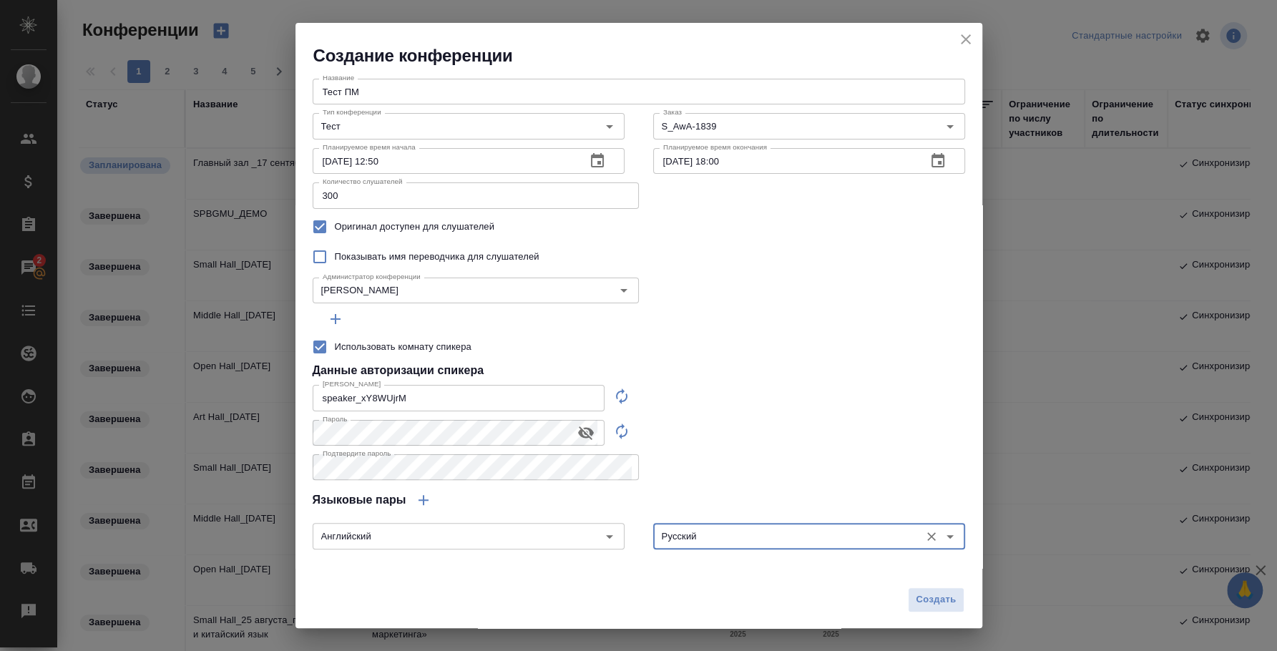
scroll to position [1, 0]
type input "Русский"
click at [420, 501] on icon "button" at bounding box center [423, 498] width 17 height 17
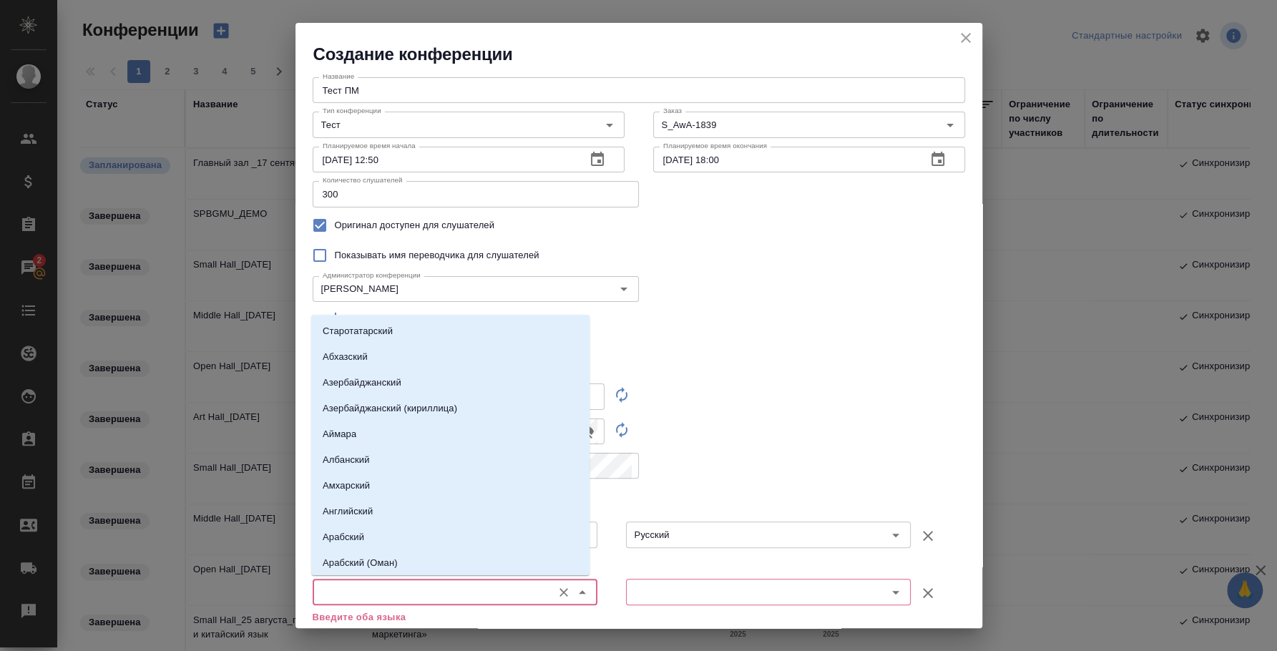
click at [426, 597] on input "text" at bounding box center [431, 591] width 228 height 17
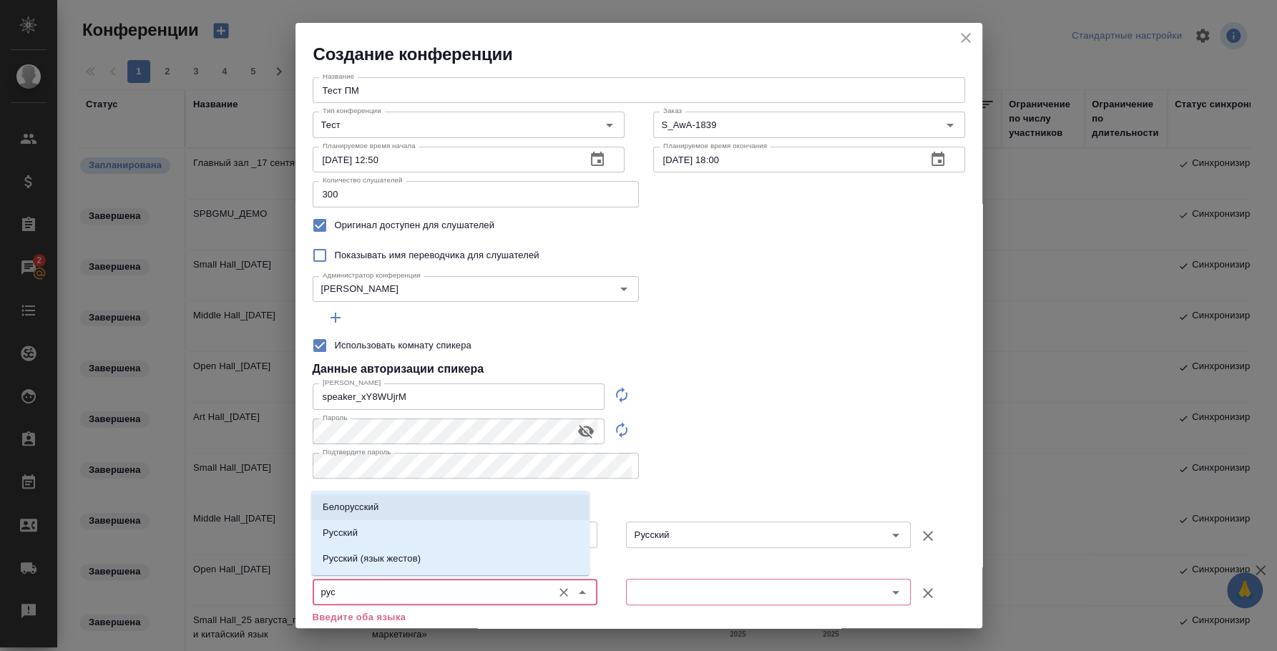
click at [456, 508] on li "Белорусский" at bounding box center [450, 507] width 278 height 26
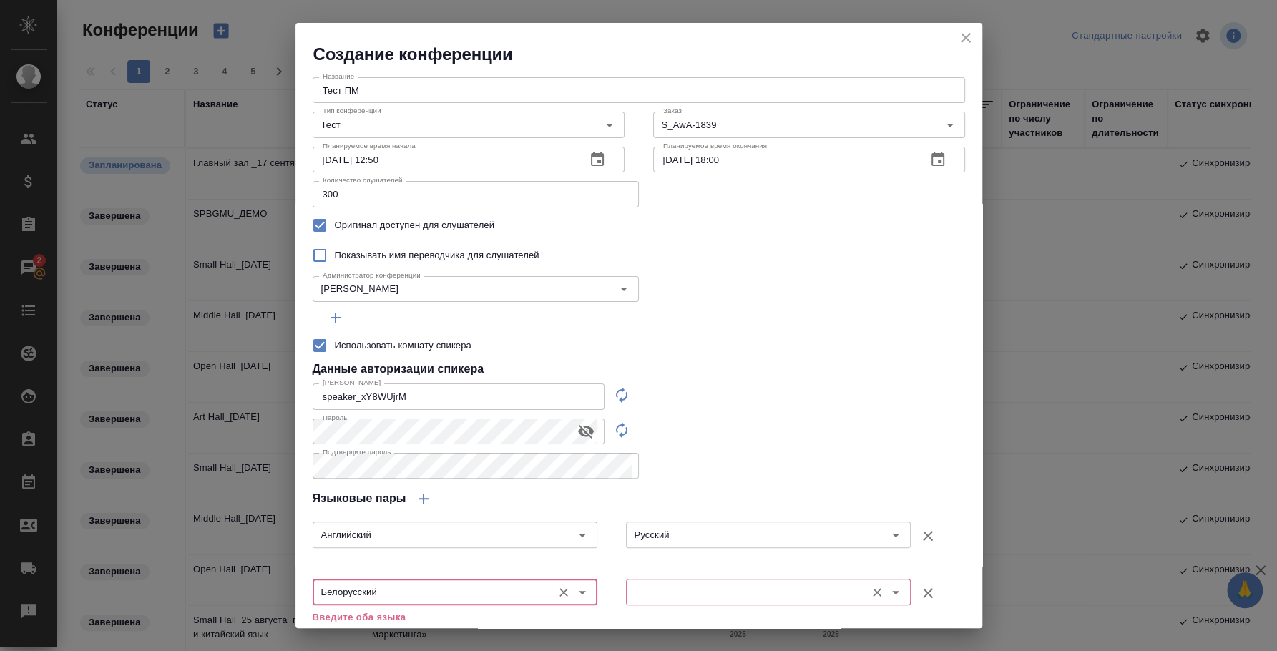
type input "Белорусский"
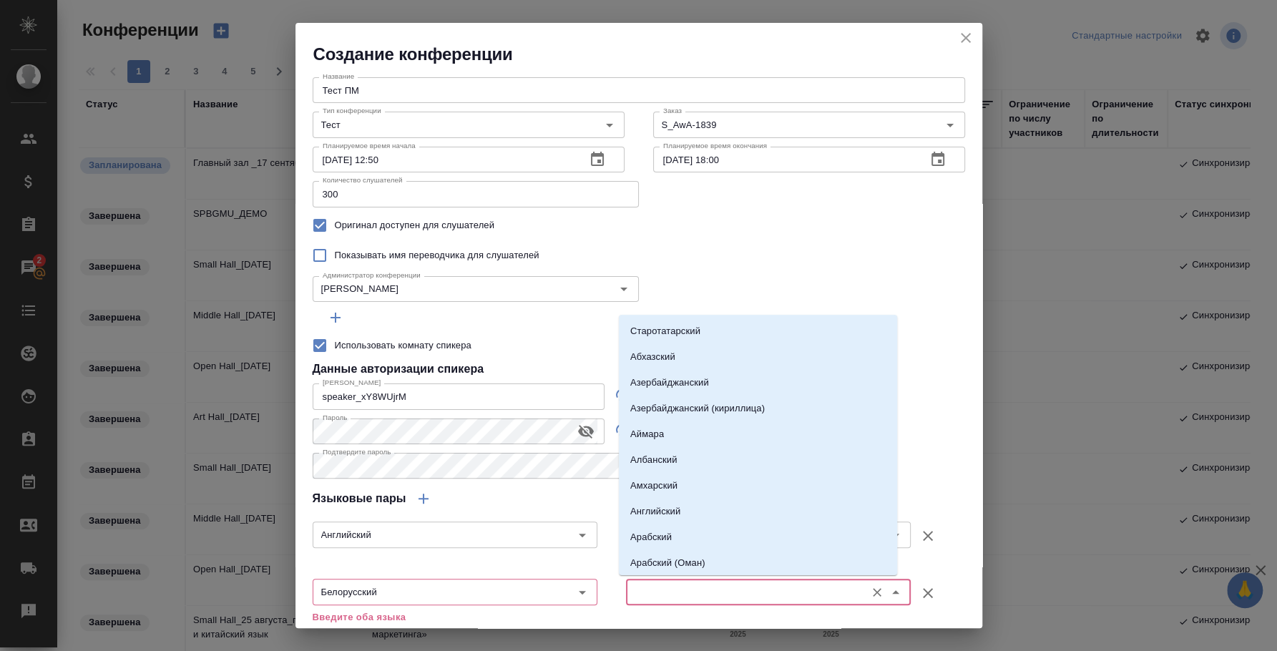
click at [647, 585] on input "text" at bounding box center [744, 591] width 228 height 17
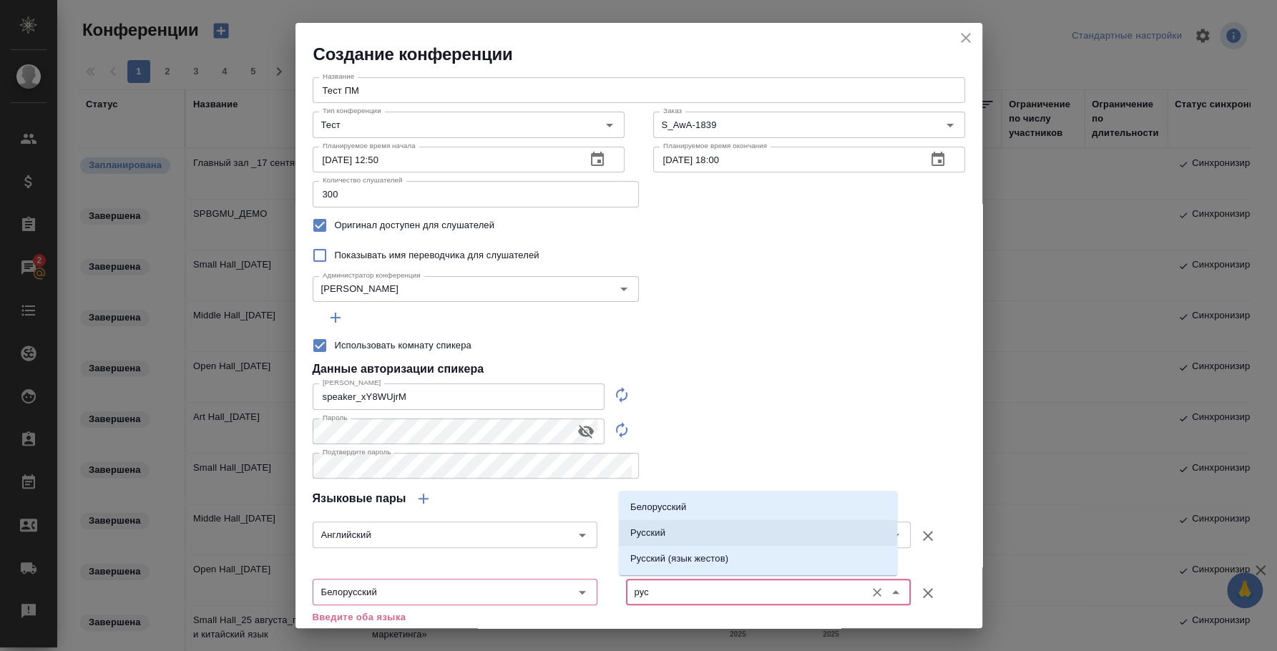
click at [651, 537] on p "Русский" at bounding box center [647, 533] width 35 height 14
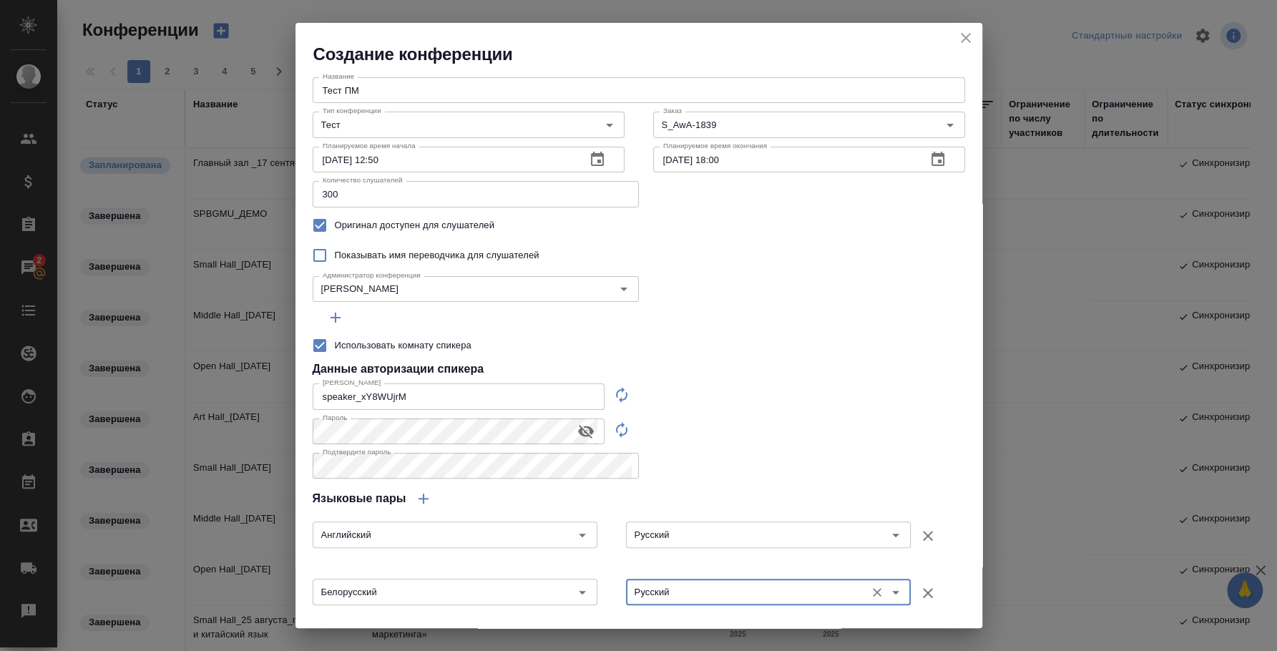
type input "Русский"
click at [701, 421] on div "Название Тест ПМ Название Тип конференции Тест Тип конференции Заказ S_AwA-1839…" at bounding box center [638, 351] width 687 height 570
click at [332, 313] on icon "button" at bounding box center [335, 317] width 17 height 17
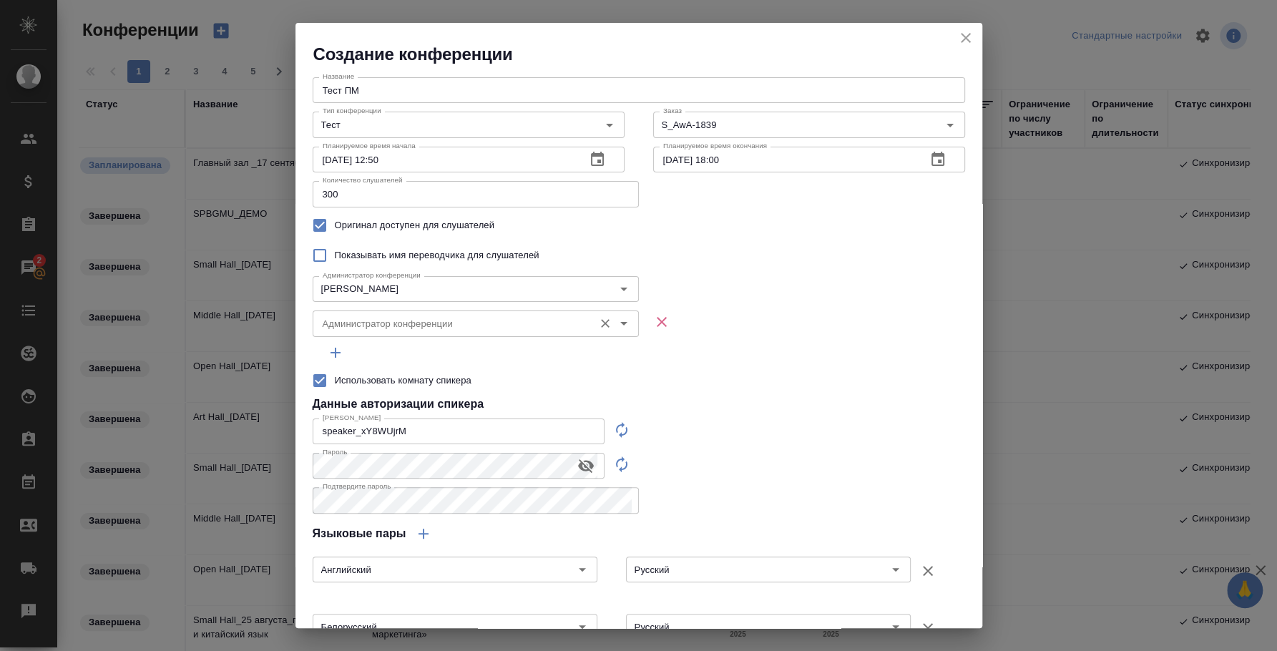
click at [386, 323] on input "Администратор конференции" at bounding box center [452, 323] width 270 height 17
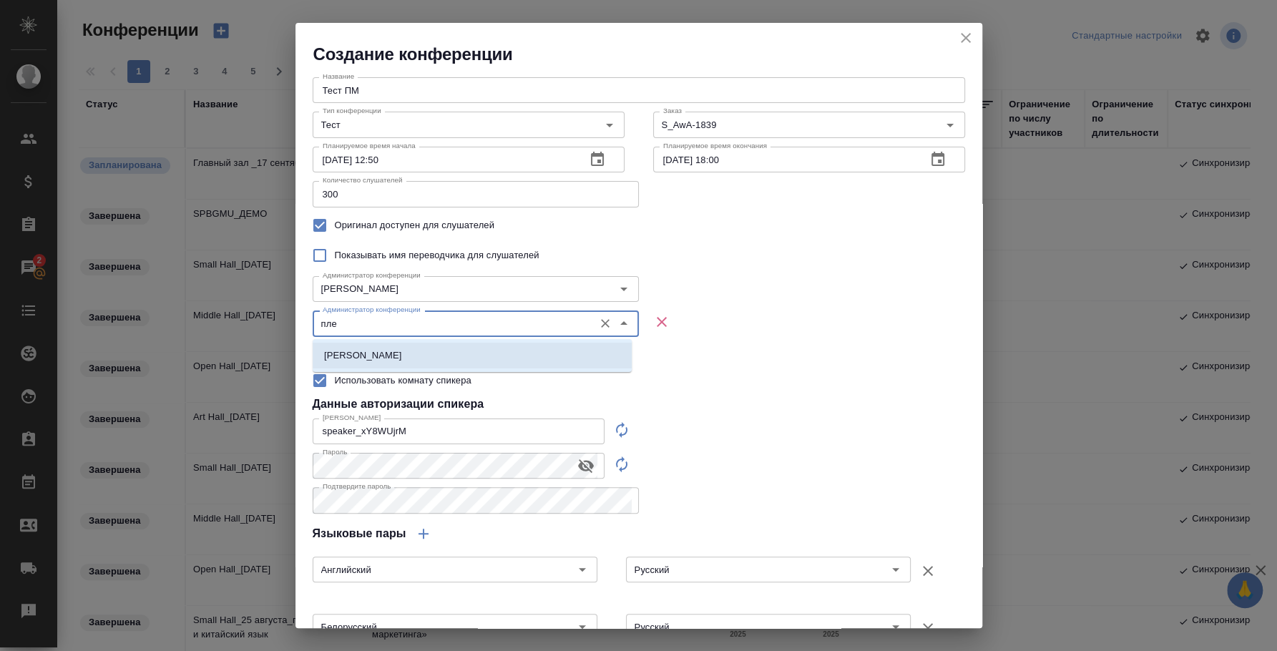
click at [406, 343] on li "Плеханова Мария" at bounding box center [472, 356] width 319 height 26
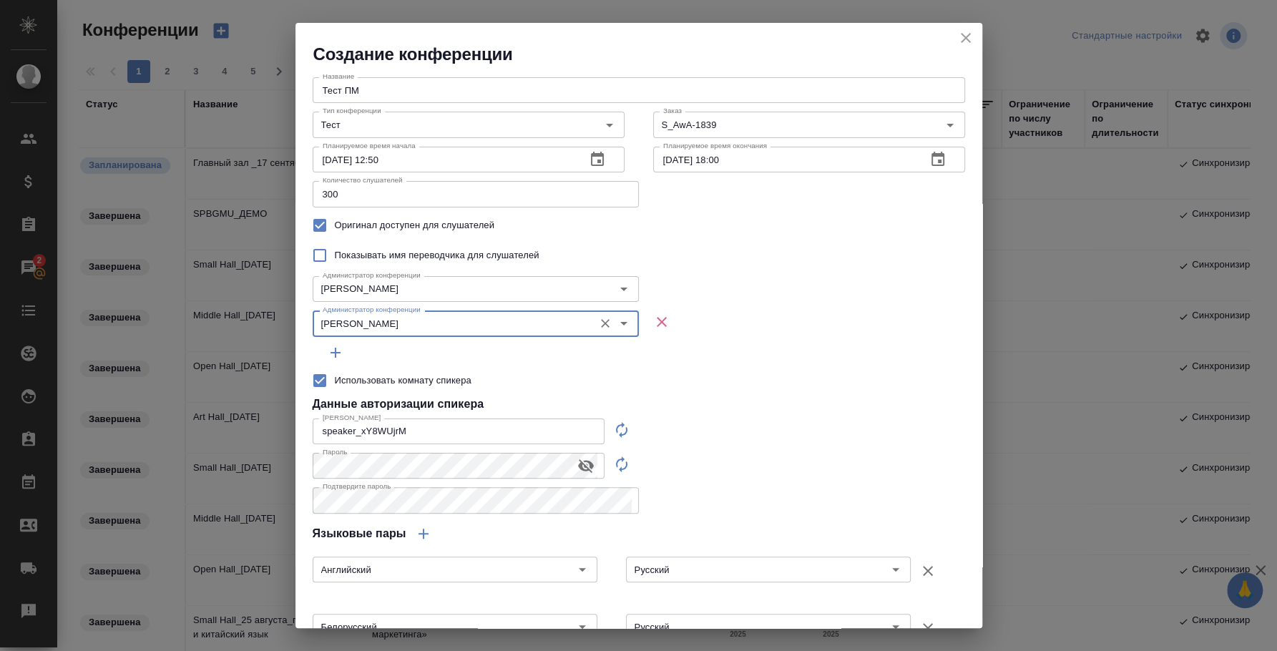
type input "Плеханова Мария"
click at [334, 352] on icon "button" at bounding box center [336, 353] width 10 height 10
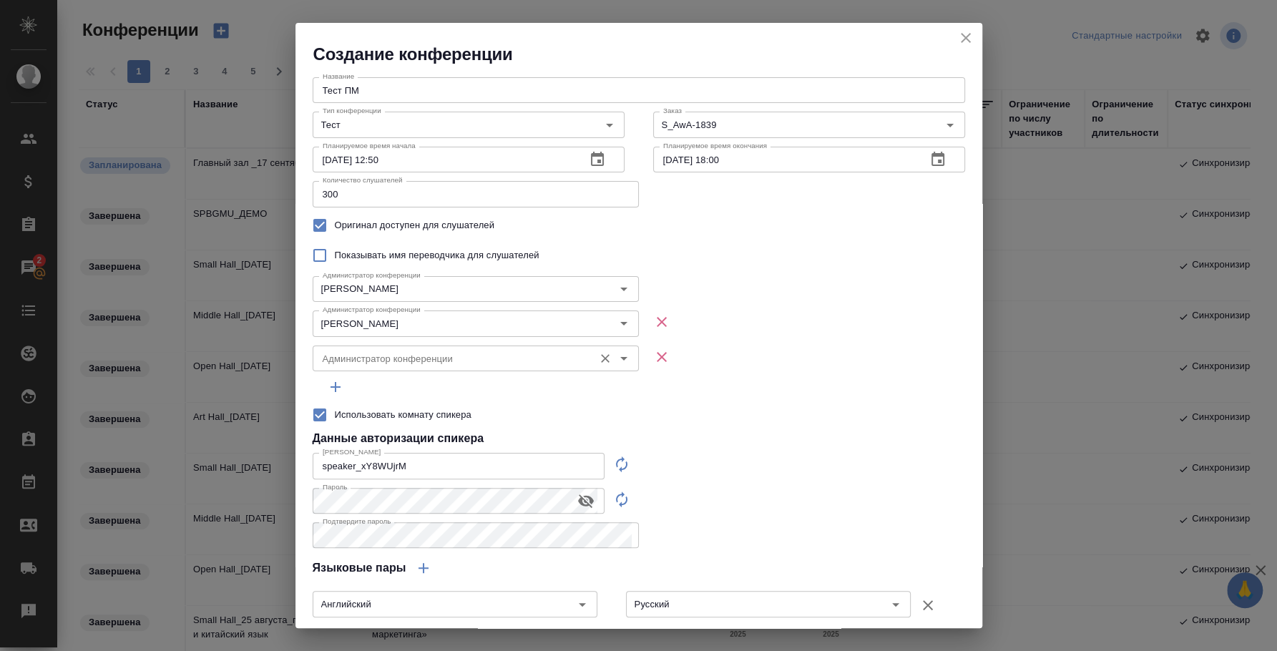
click at [371, 360] on input "Администратор конференции" at bounding box center [452, 358] width 270 height 17
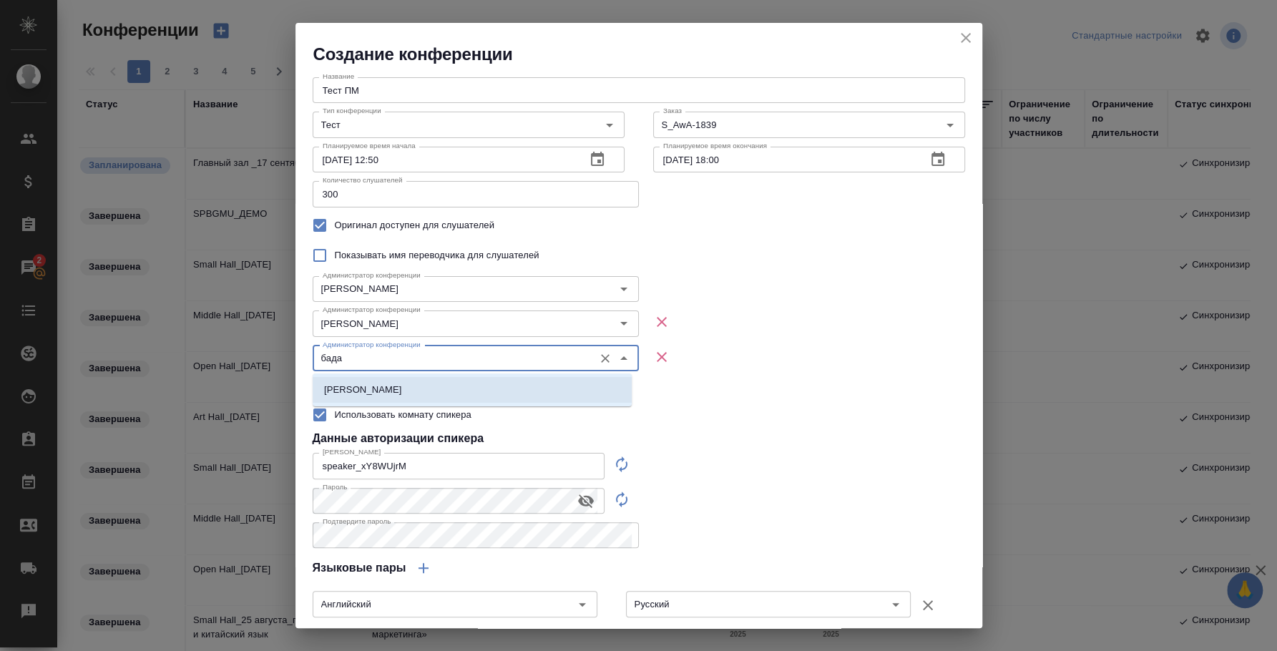
click at [408, 383] on li "Баданян Артак" at bounding box center [472, 390] width 319 height 26
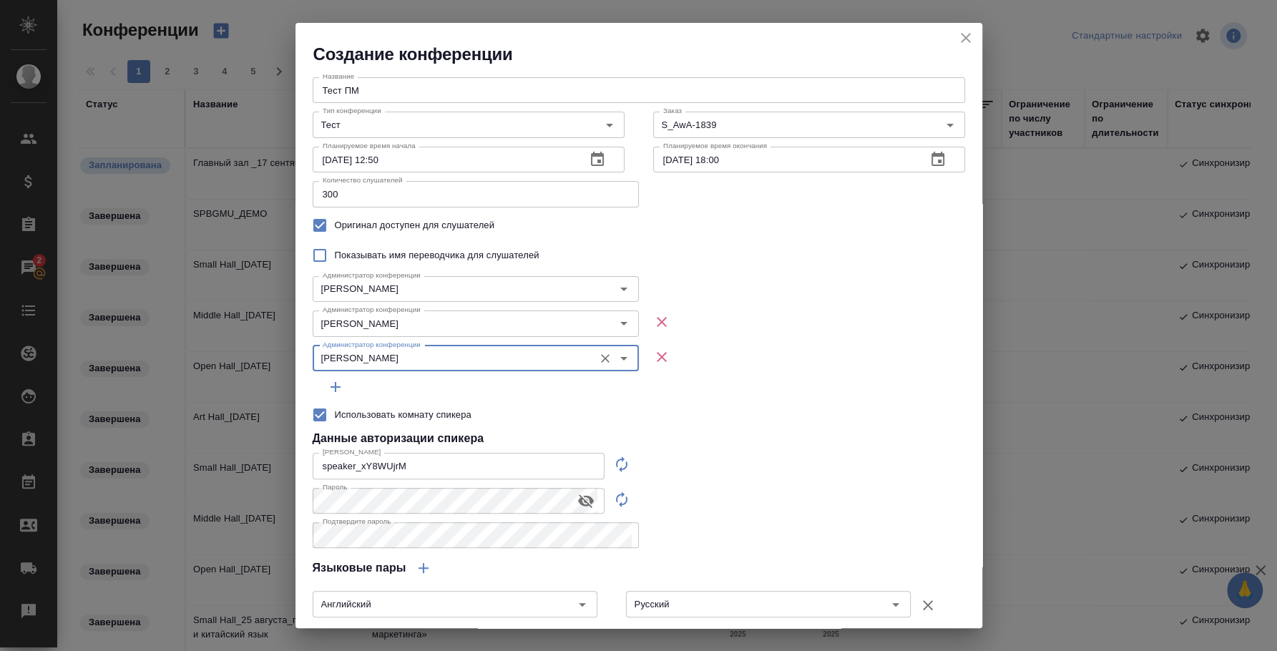
type input "Баданян Артак"
click at [751, 434] on div "Данные авторизации спикера" at bounding box center [639, 438] width 652 height 17
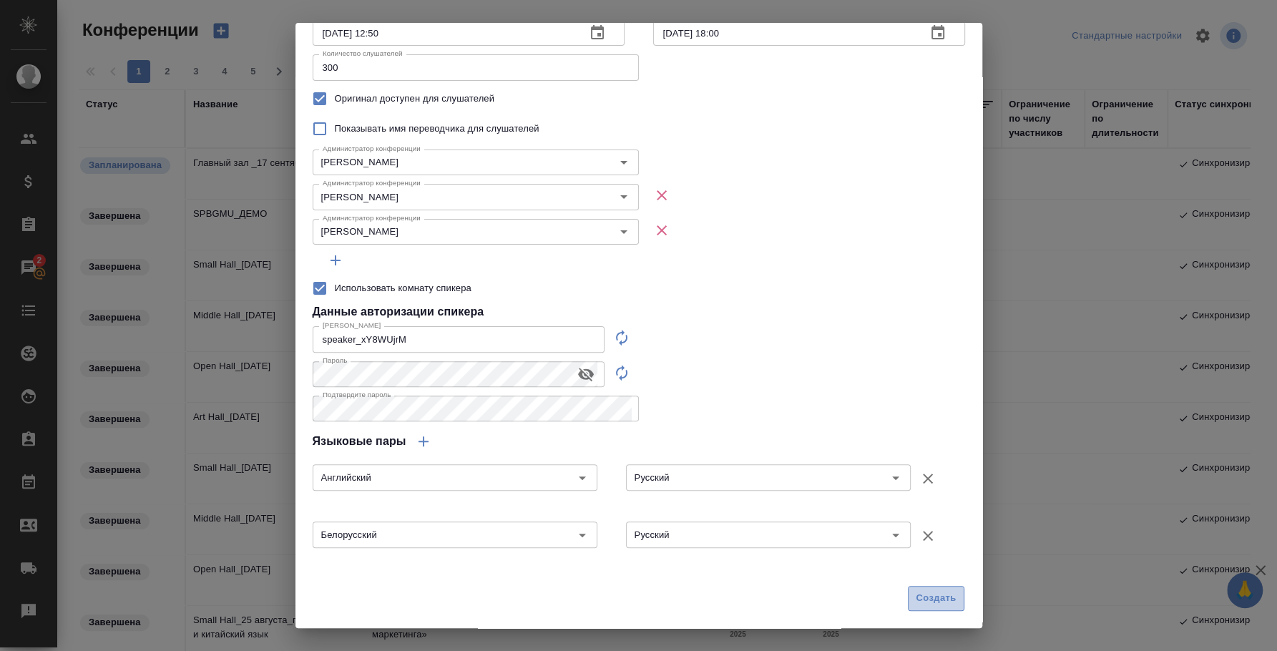
click at [918, 598] on span "Создать" at bounding box center [936, 598] width 40 height 16
type input "0"
checkbox input "false"
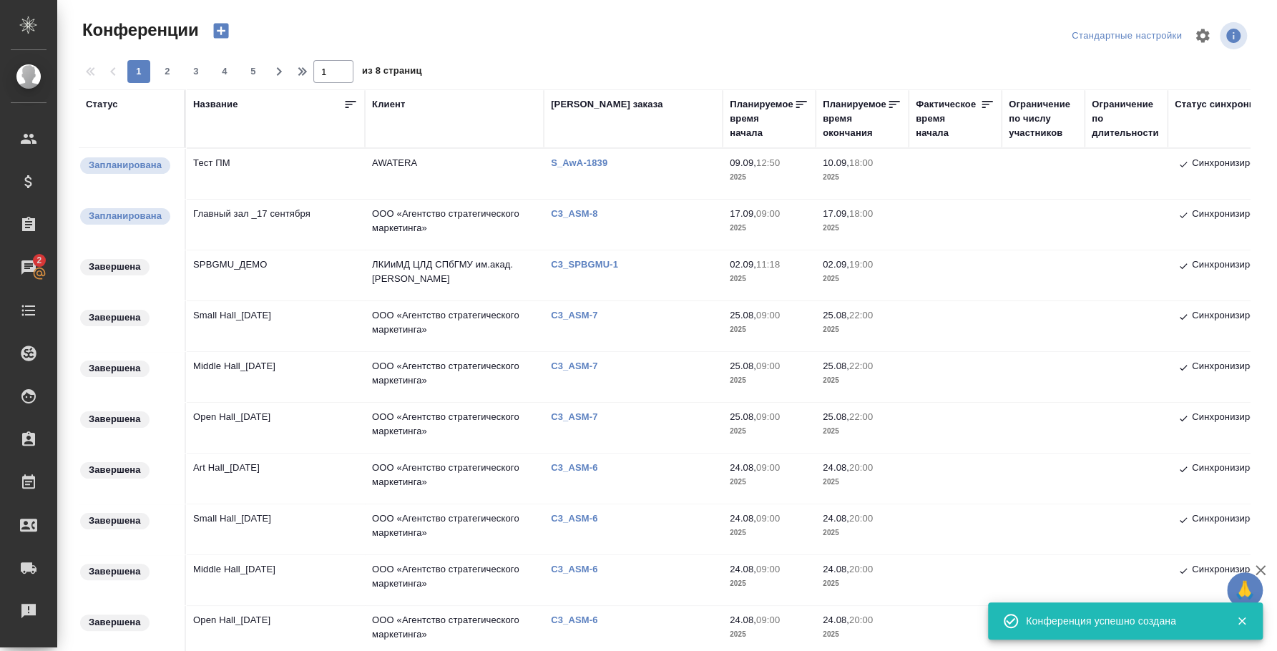
scroll to position [0, 0]
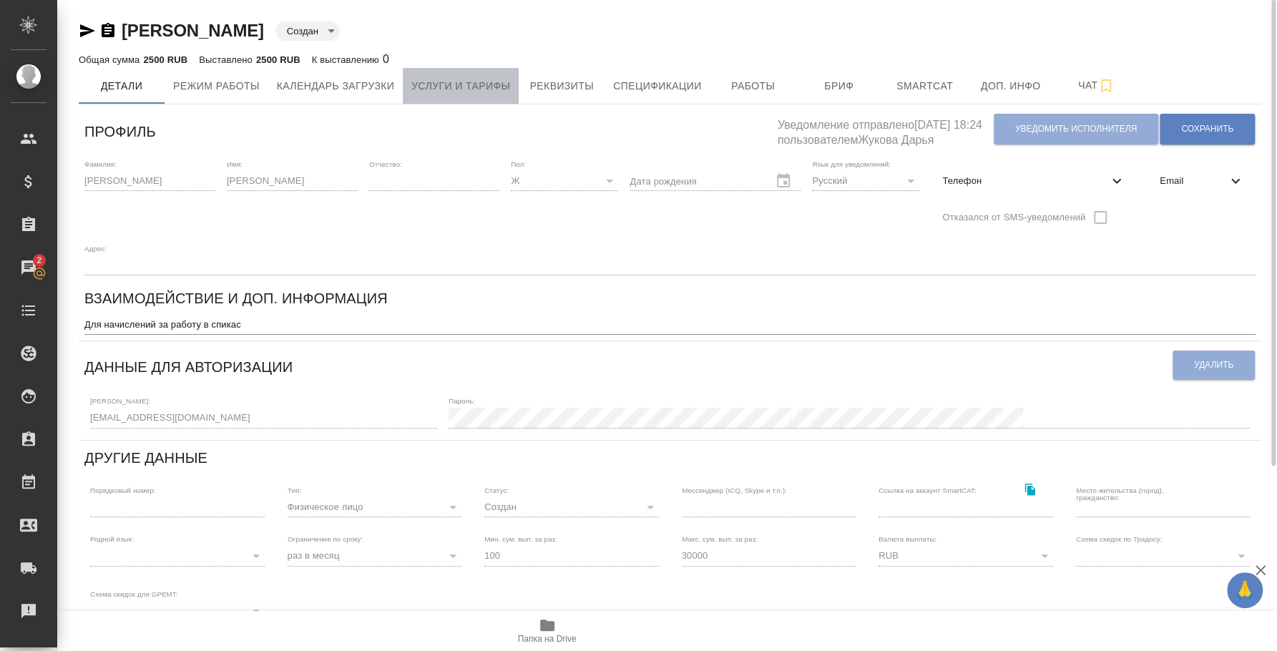
click at [501, 92] on span "Услуги и тарифы" at bounding box center [460, 86] width 99 height 18
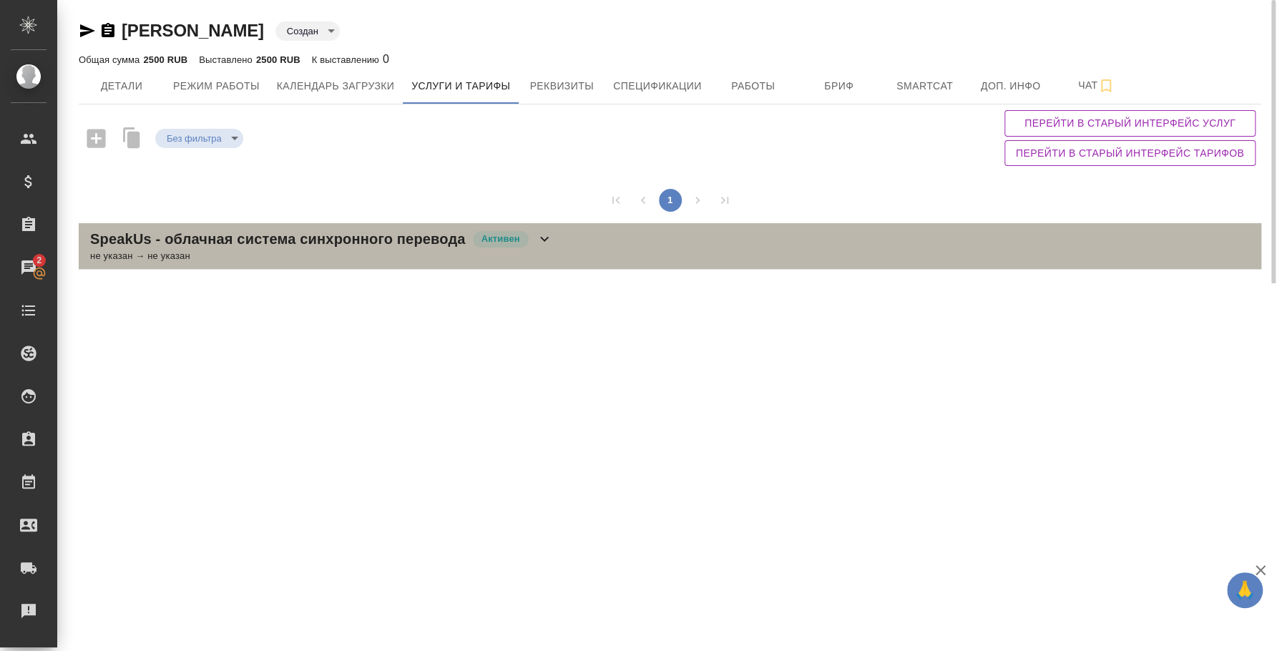
click at [544, 252] on div "не указан → не указан" at bounding box center [321, 256] width 463 height 14
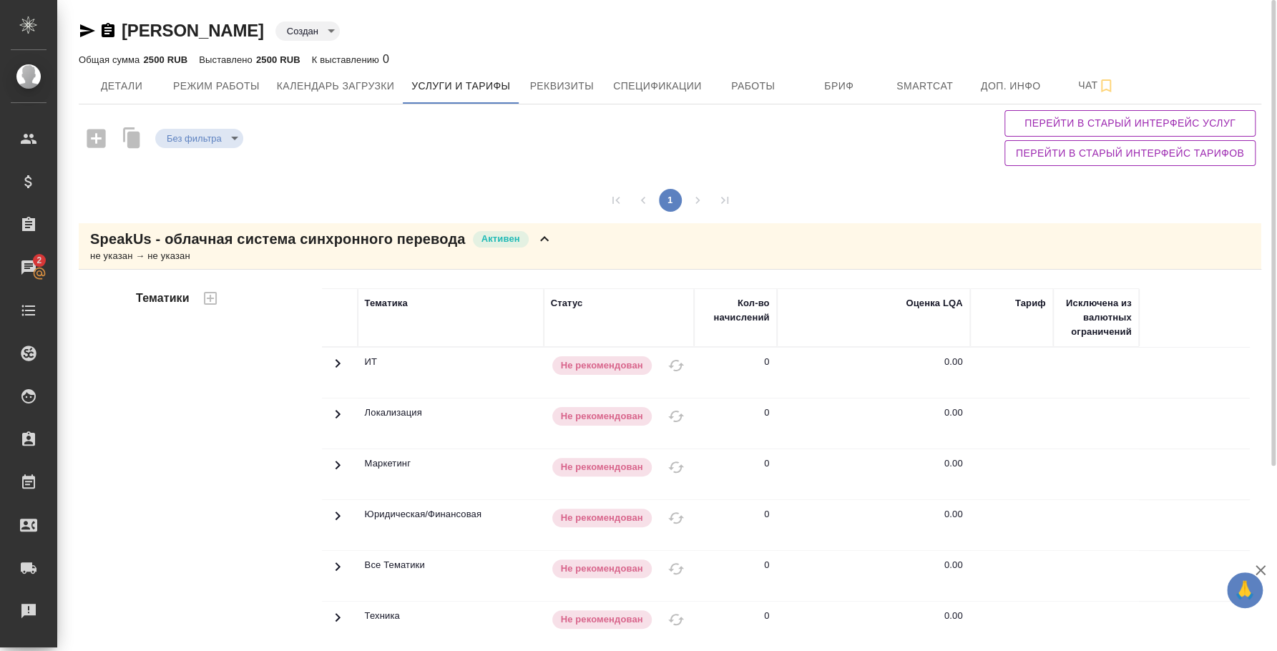
click at [567, 247] on div "SpeakUs - облачная система синхронного перевода Активен не указан → не указан" at bounding box center [670, 246] width 1183 height 47
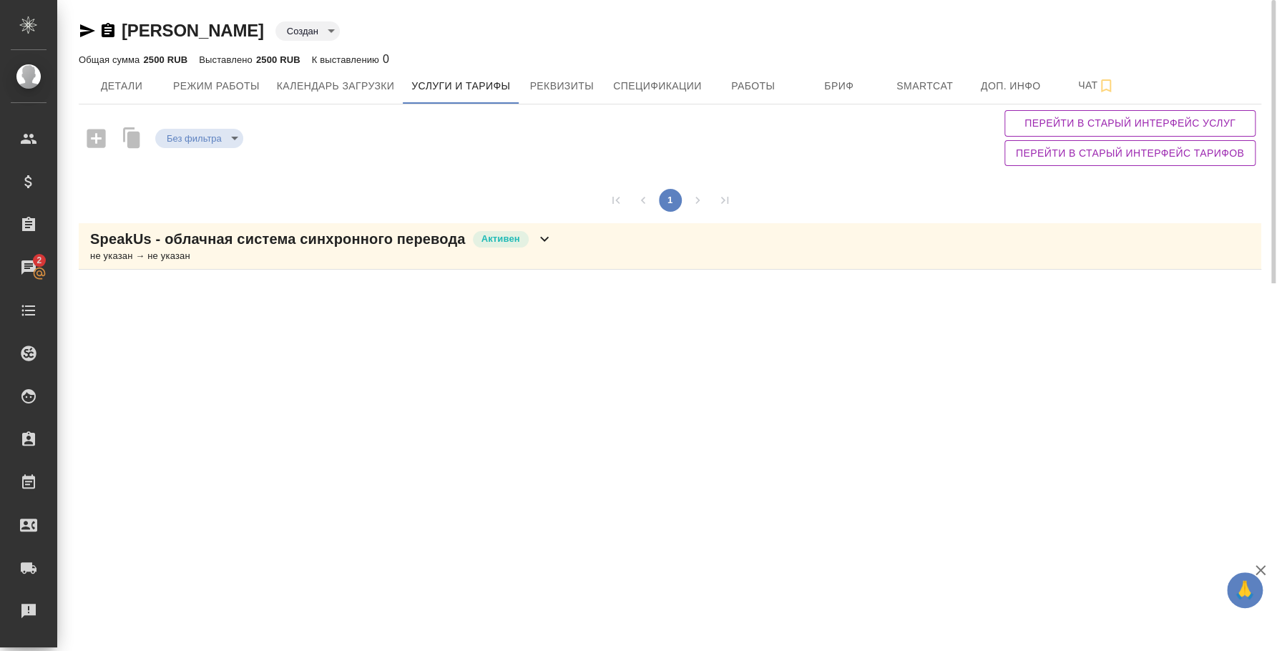
click at [547, 248] on div "SpeakUs - облачная система синхронного перевода Активен" at bounding box center [321, 239] width 463 height 20
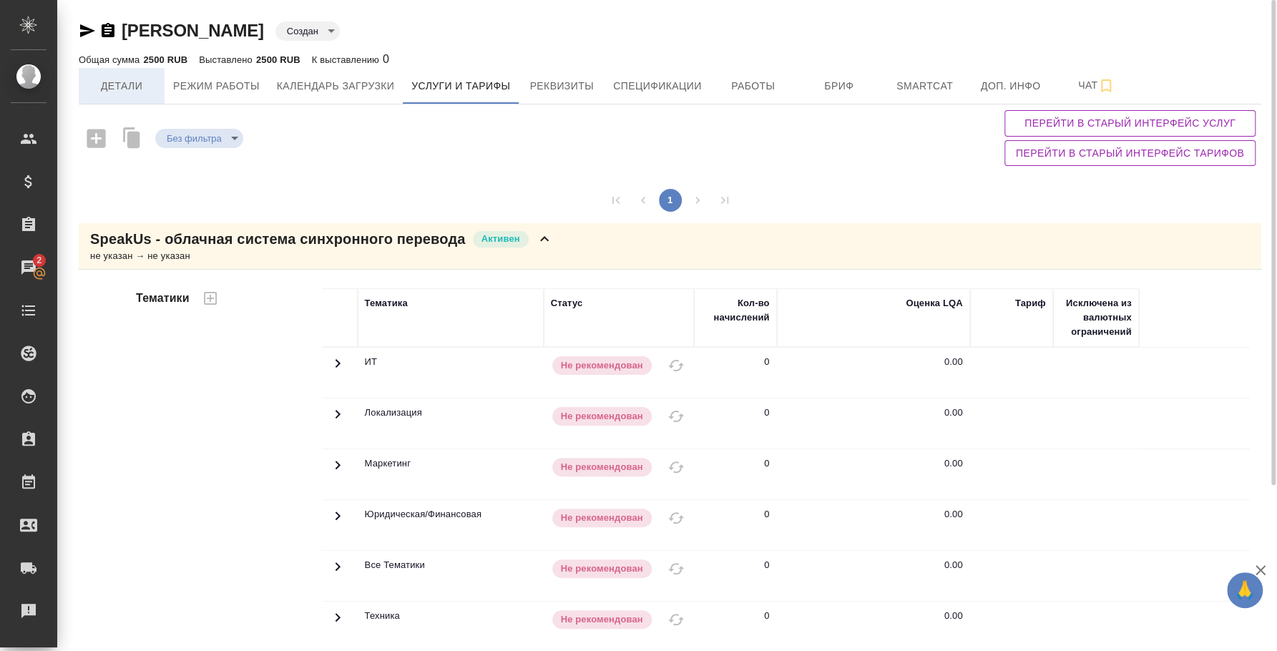
click at [125, 89] on span "Детали" at bounding box center [121, 86] width 69 height 18
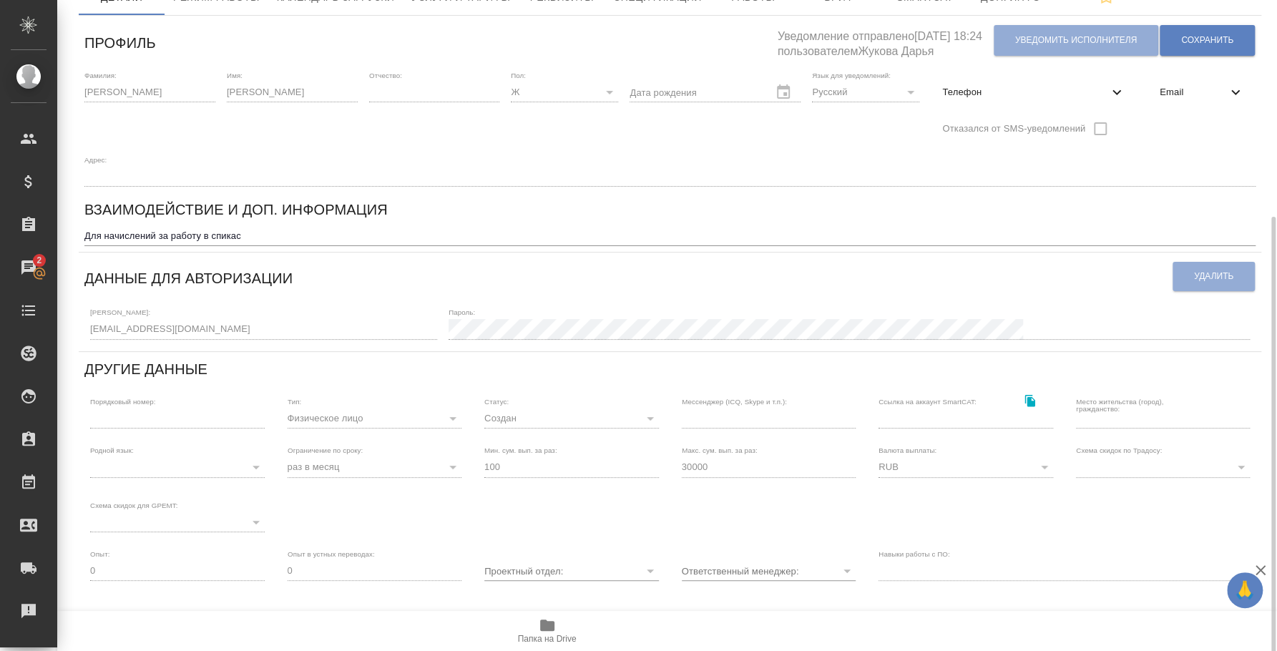
scroll to position [258, 0]
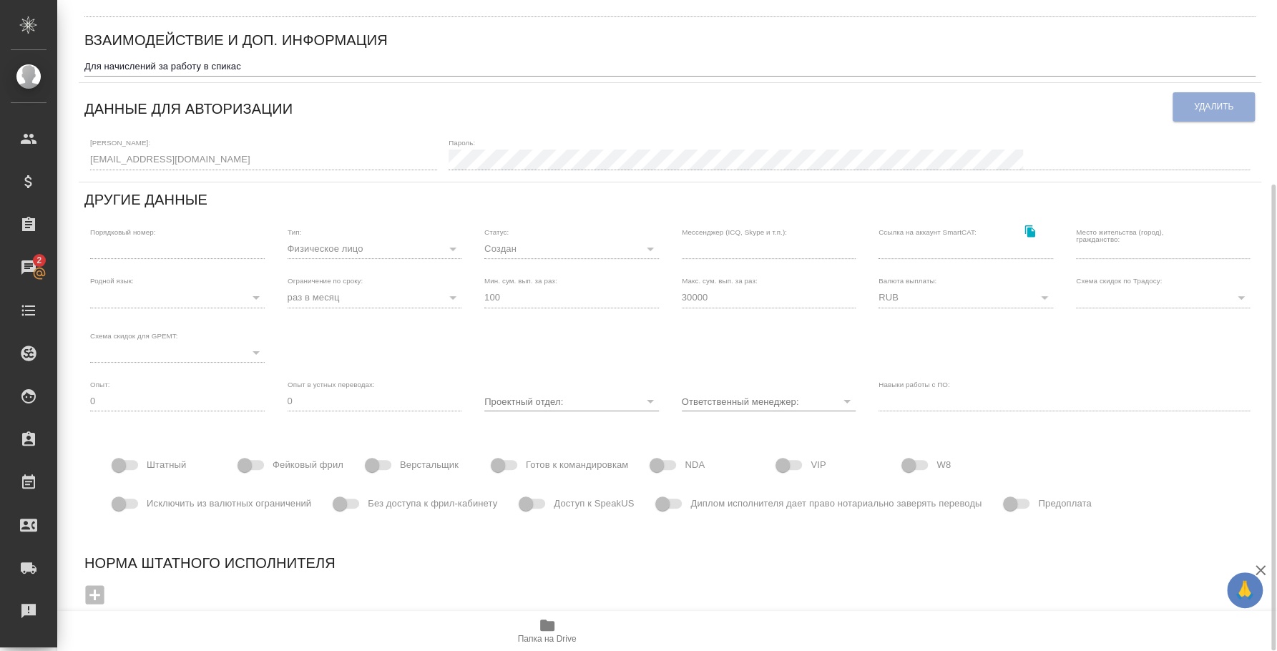
click at [540, 503] on span at bounding box center [533, 504] width 24 height 10
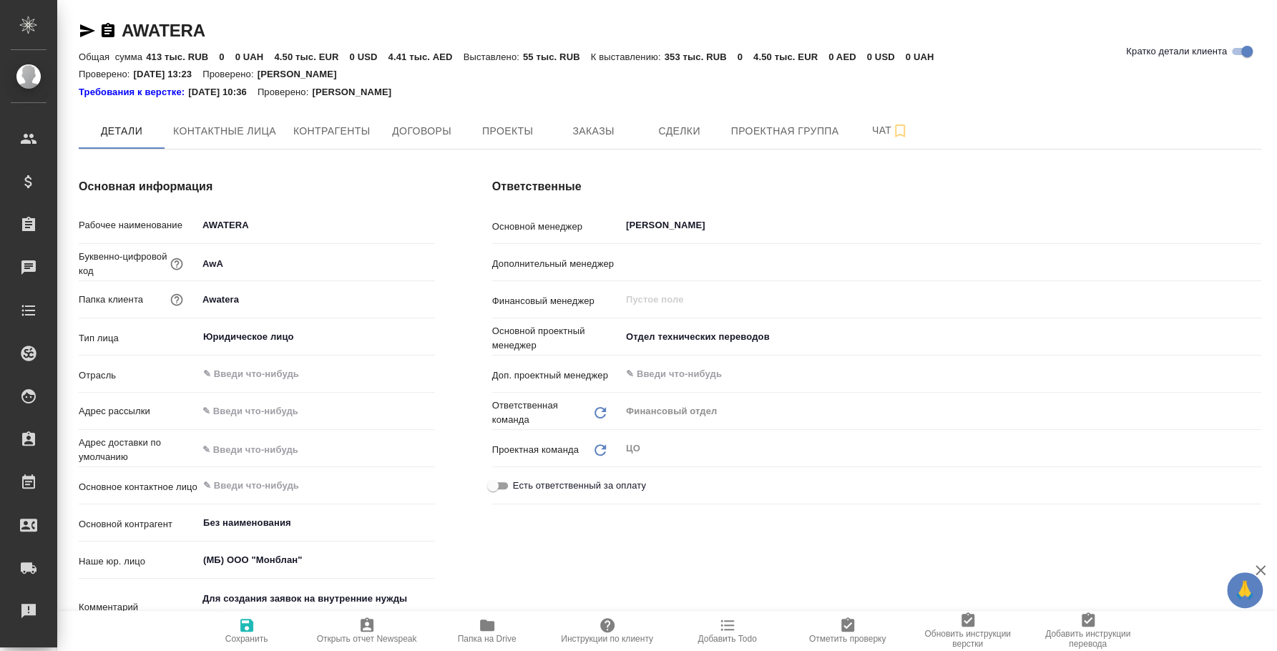
type textarea "x"
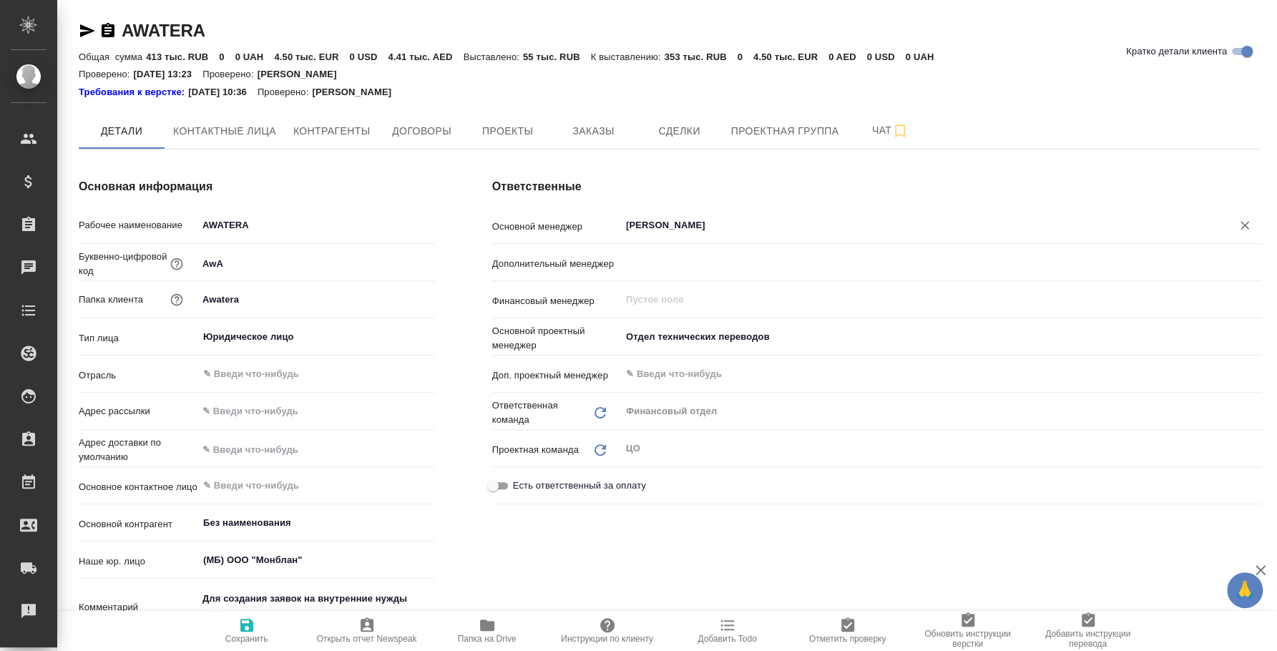
type textarea "x"
click at [588, 135] on span "Заказы" at bounding box center [593, 131] width 69 height 18
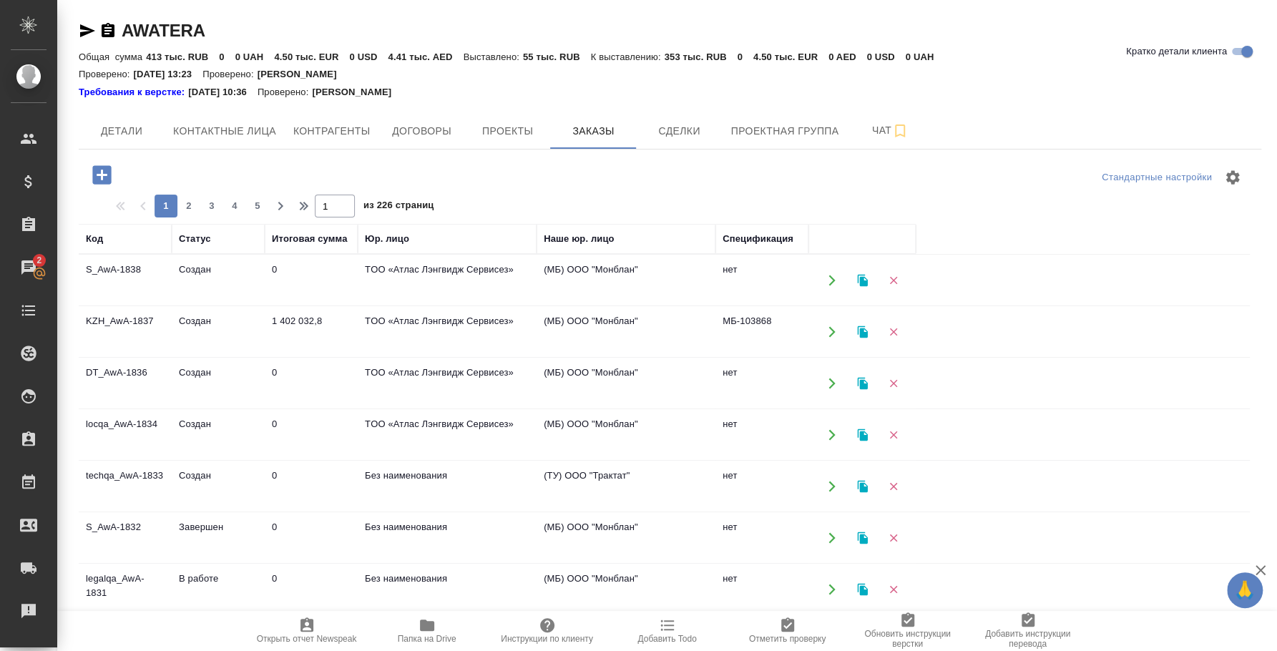
click at [98, 171] on icon "button" at bounding box center [101, 174] width 19 height 19
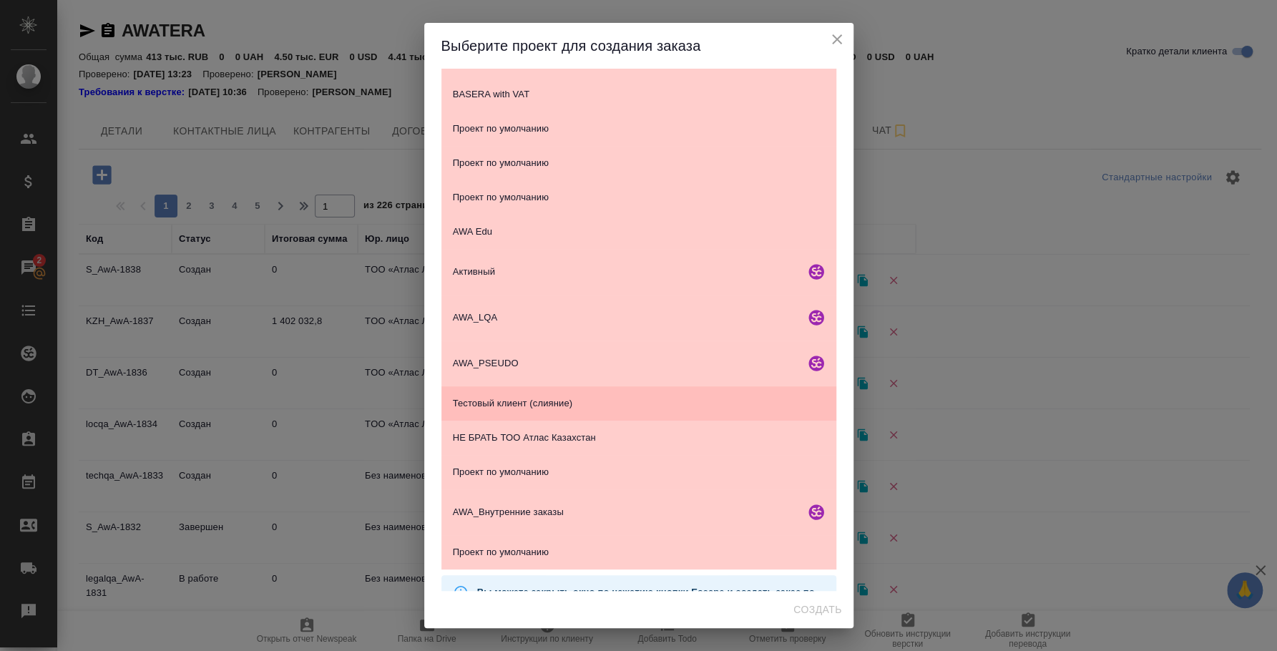
scroll to position [170, 0]
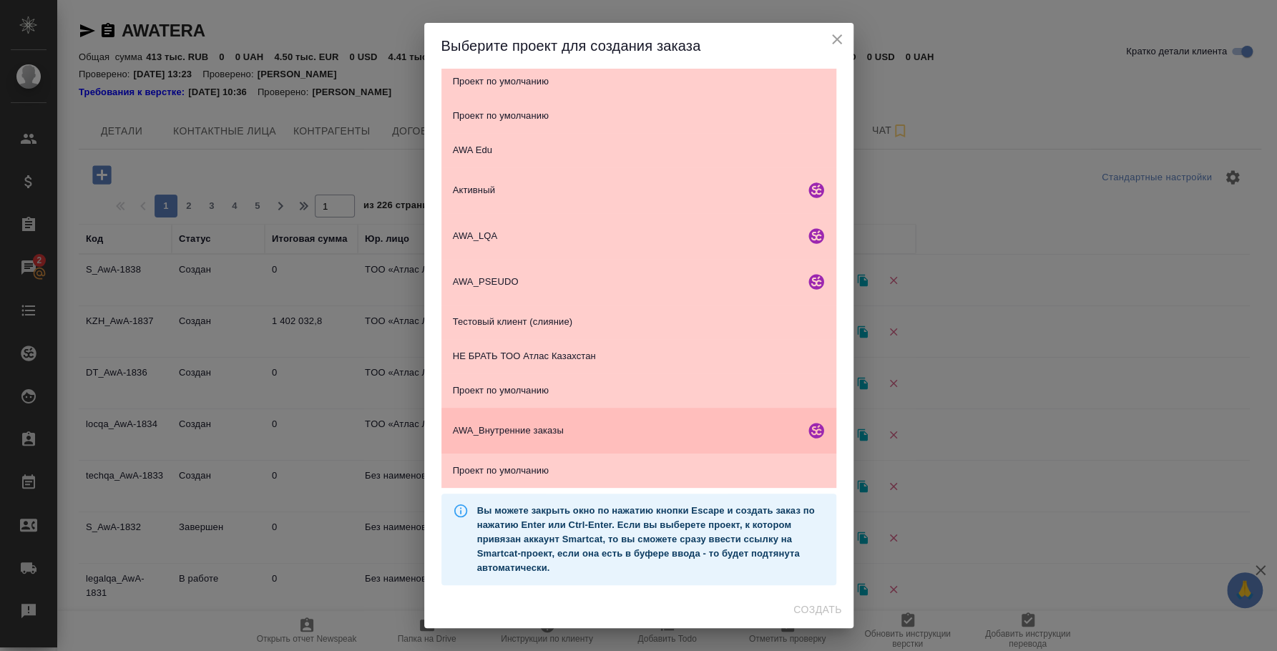
click at [687, 426] on span "AWA_Внутренние заказы" at bounding box center [626, 431] width 346 height 14
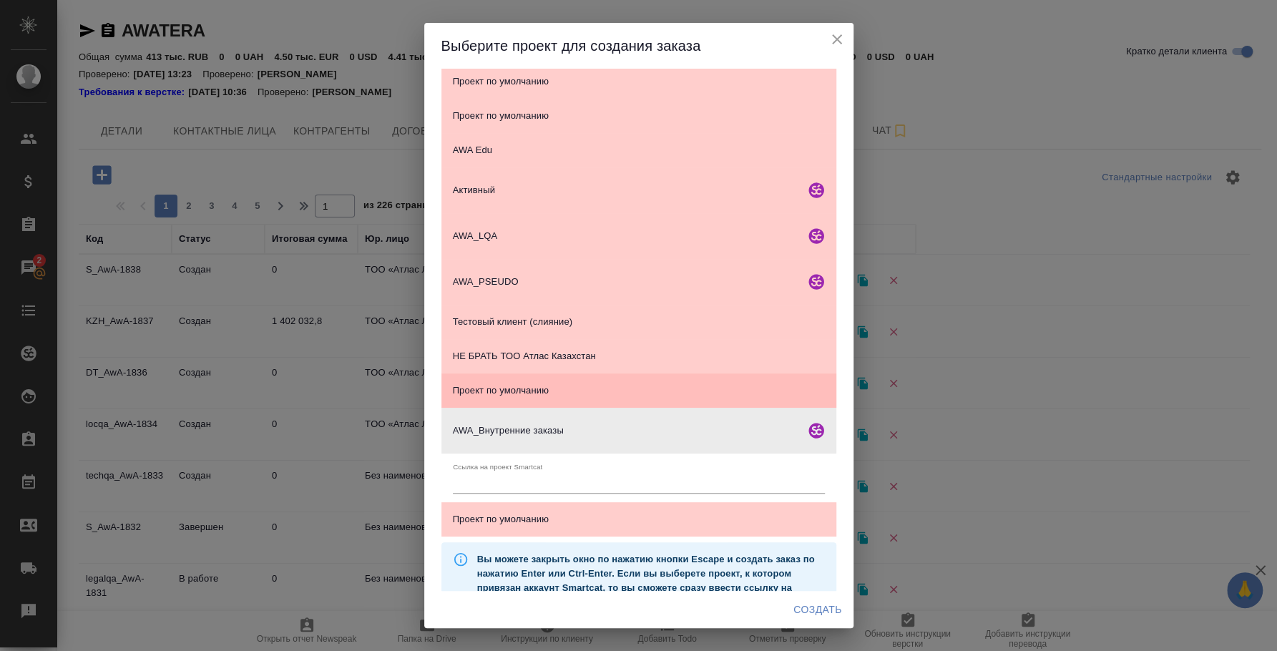
click at [659, 390] on span "Проект по умолчанию" at bounding box center [639, 390] width 372 height 14
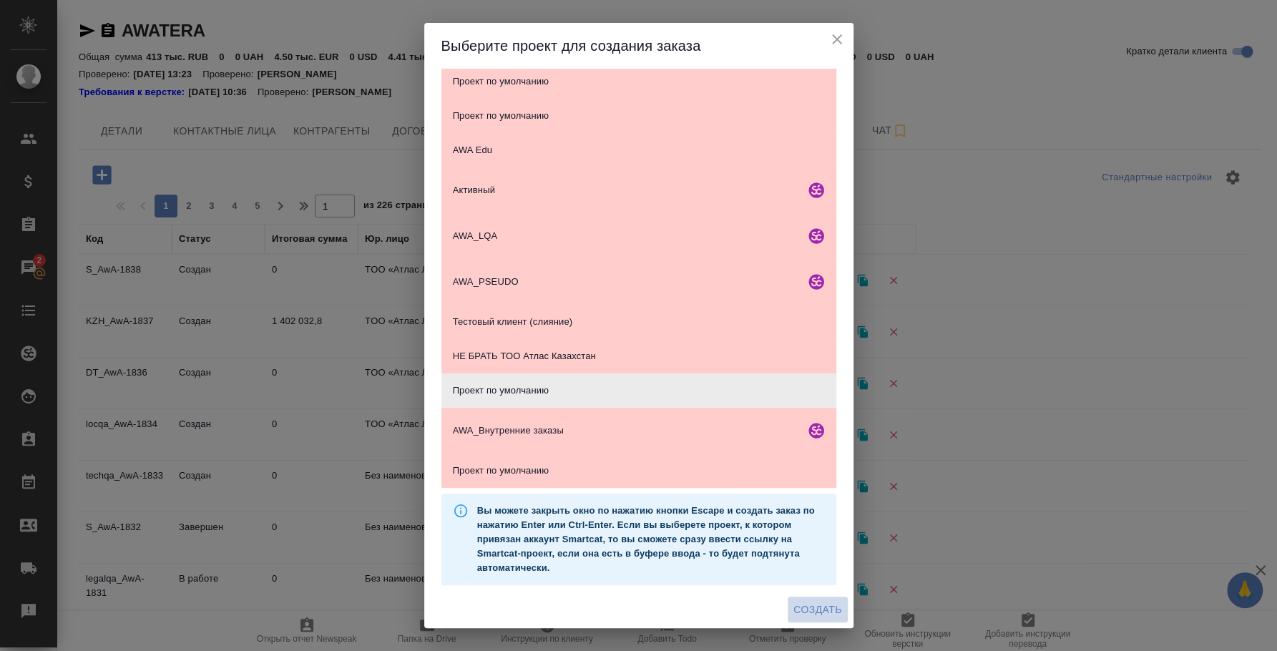
click at [801, 605] on span "Создать" at bounding box center [817, 610] width 48 height 18
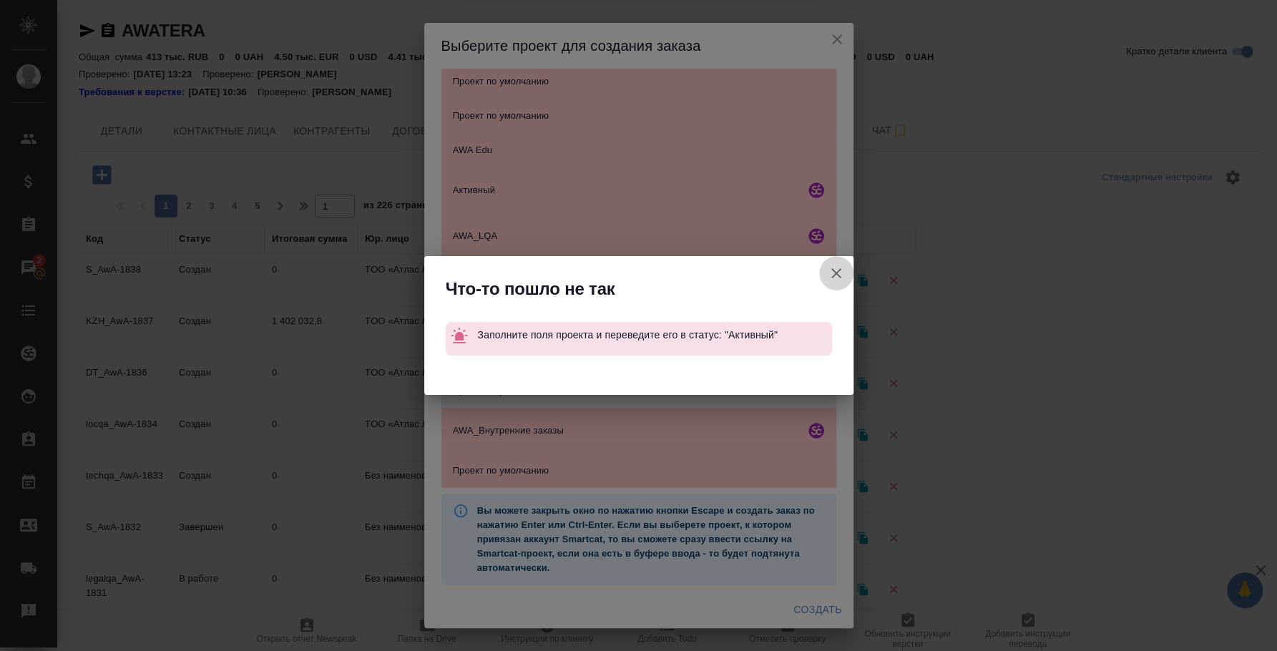
click at [838, 267] on icon "button" at bounding box center [836, 273] width 17 height 17
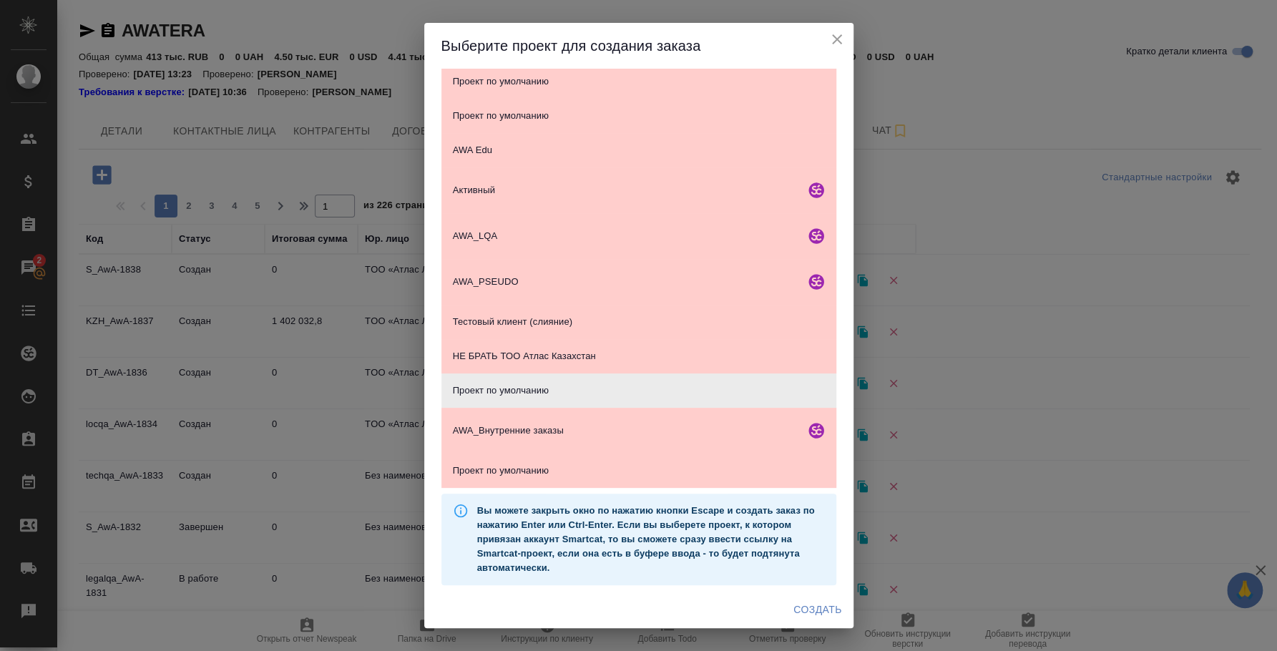
click at [839, 36] on icon "close" at bounding box center [837, 39] width 10 height 10
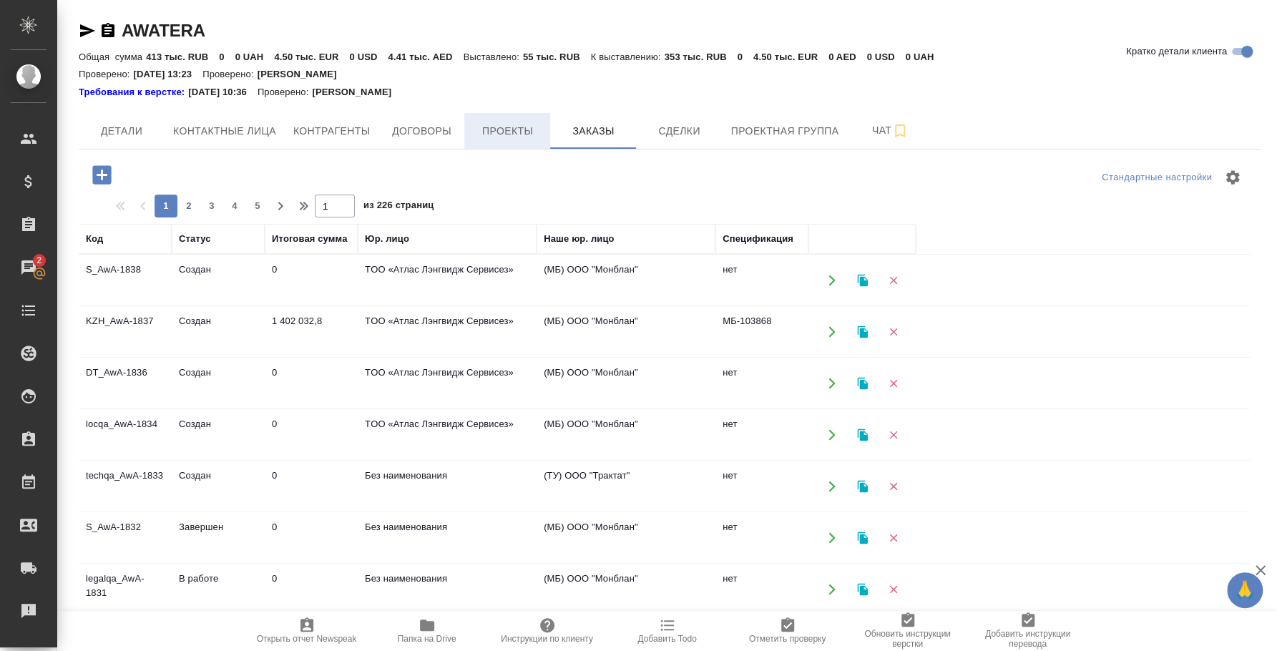
click at [482, 133] on span "Проекты" at bounding box center [507, 131] width 69 height 18
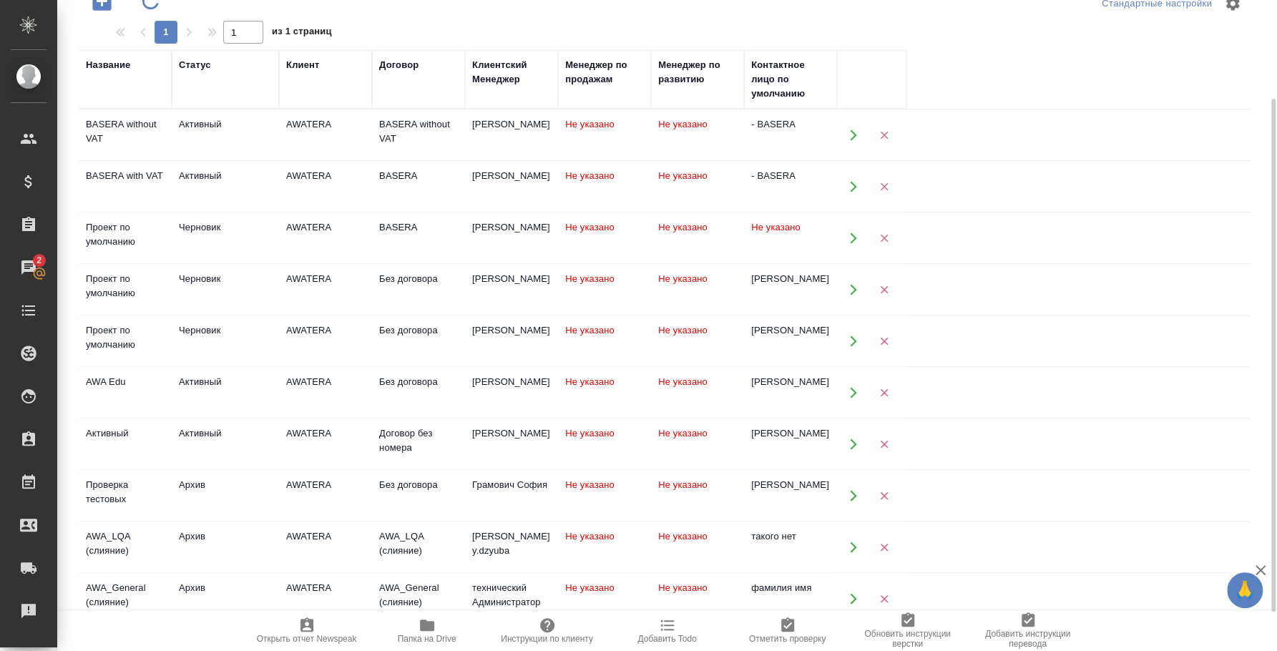
scroll to position [85, 0]
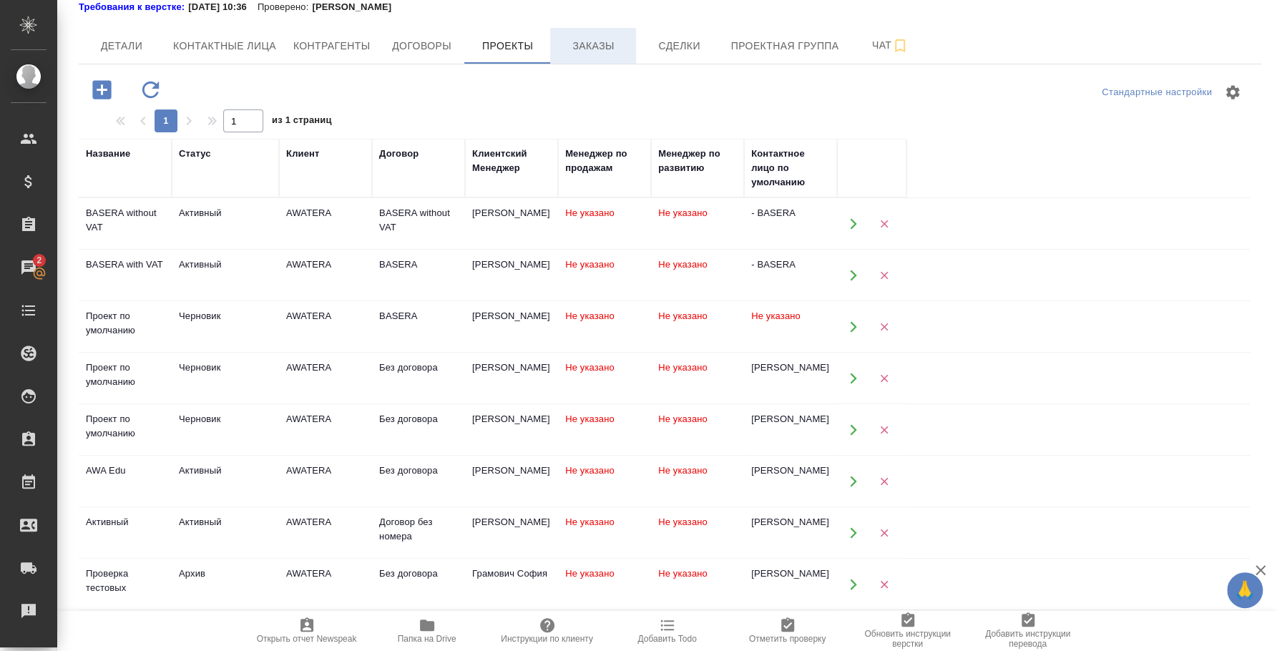
click at [608, 42] on span "Заказы" at bounding box center [593, 46] width 69 height 18
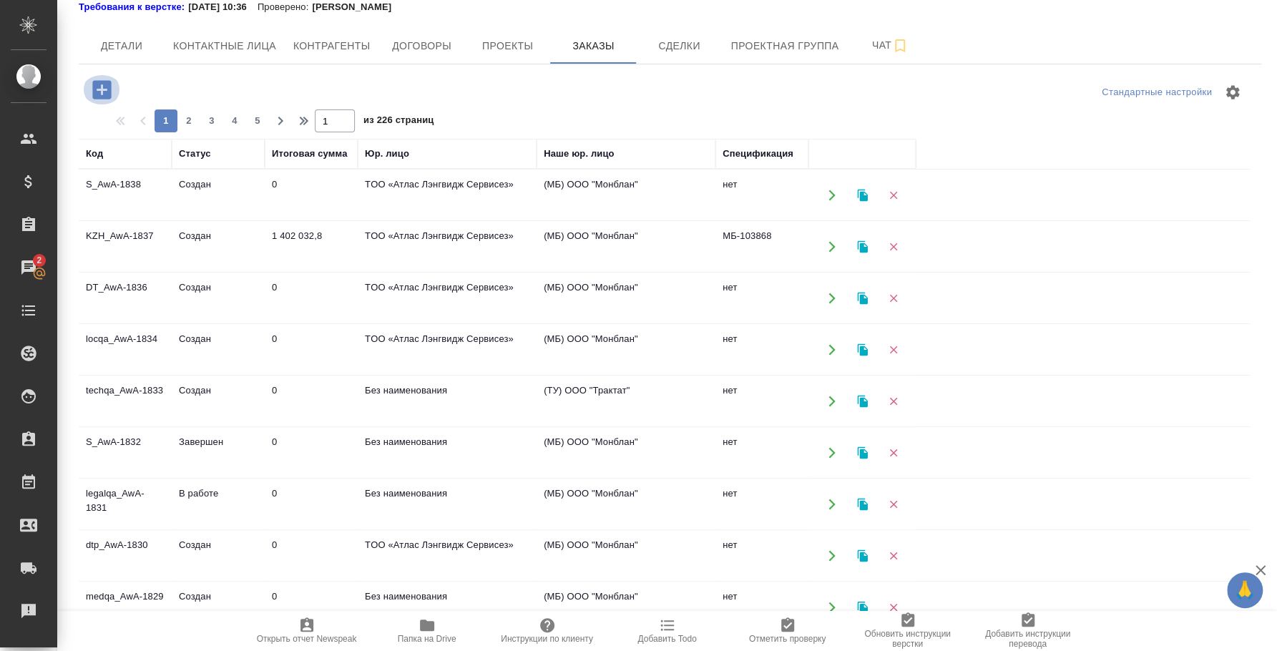
click at [104, 89] on icon "button" at bounding box center [101, 89] width 25 height 25
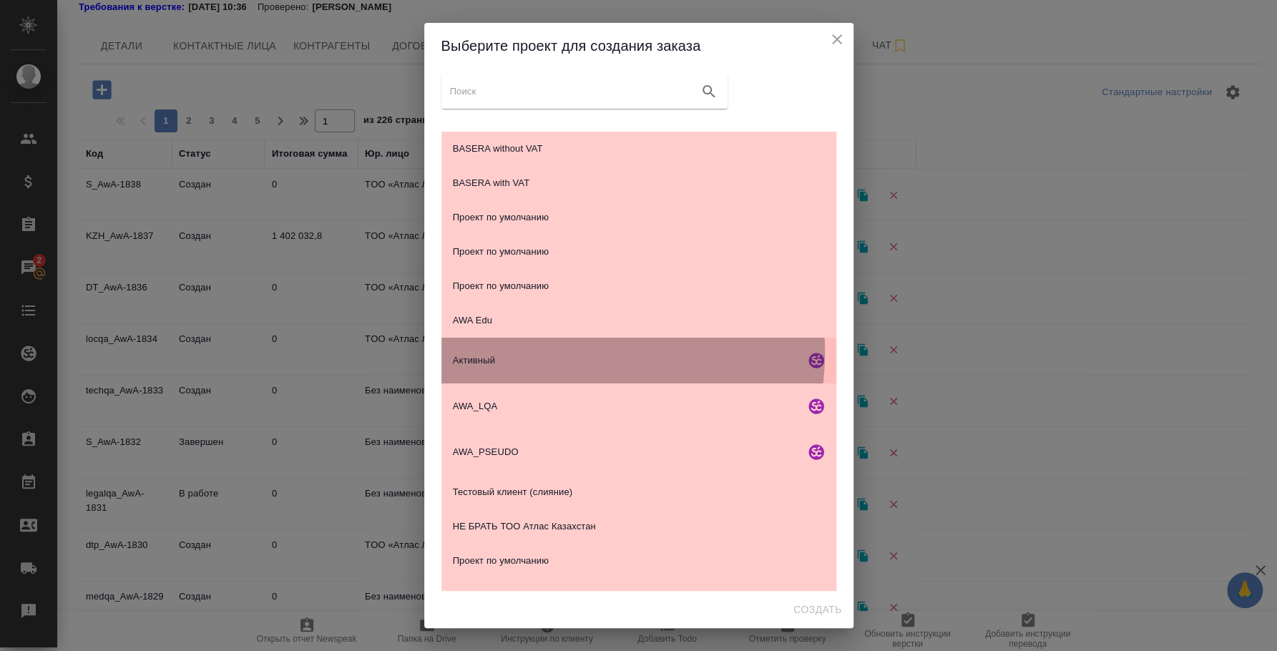
click at [578, 352] on div "Активный" at bounding box center [638, 361] width 395 height 46
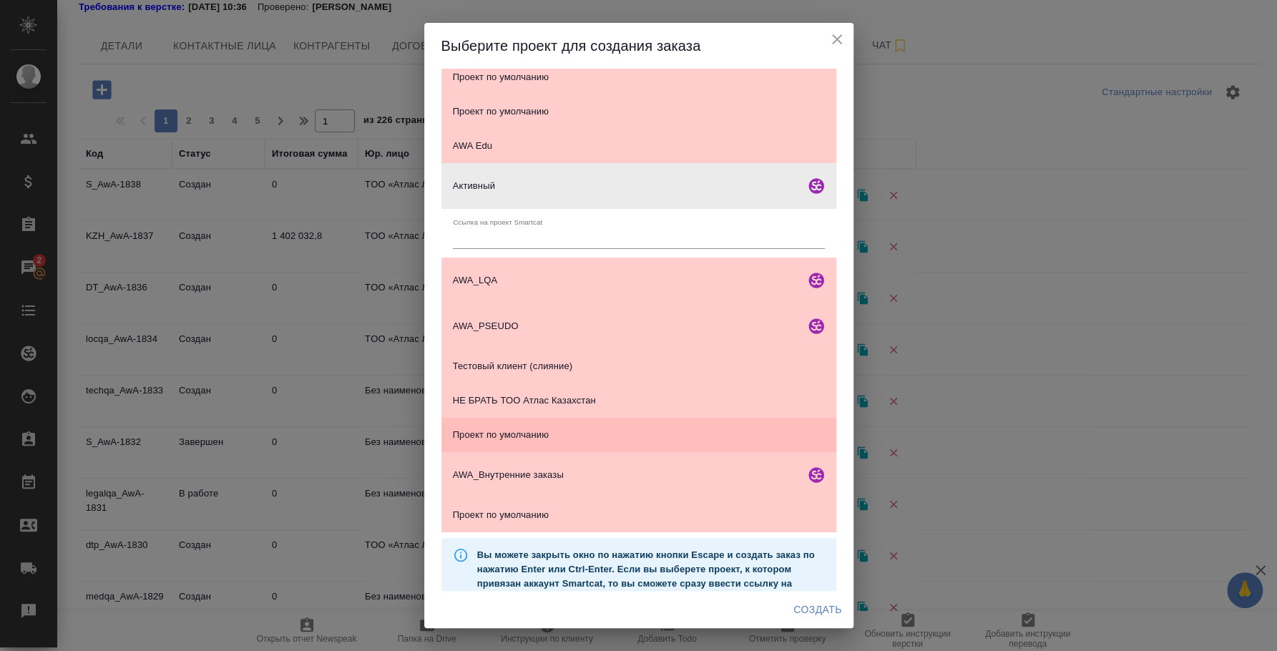
scroll to position [178, 0]
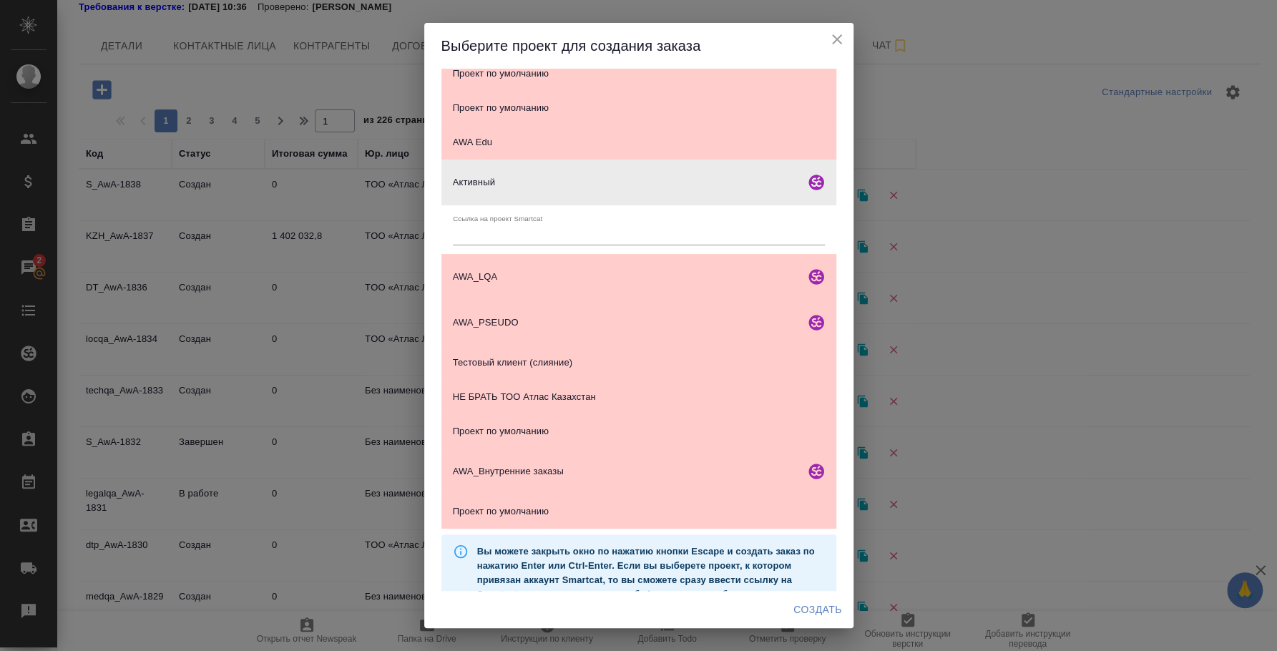
click at [823, 610] on span "Создать" at bounding box center [817, 610] width 48 height 18
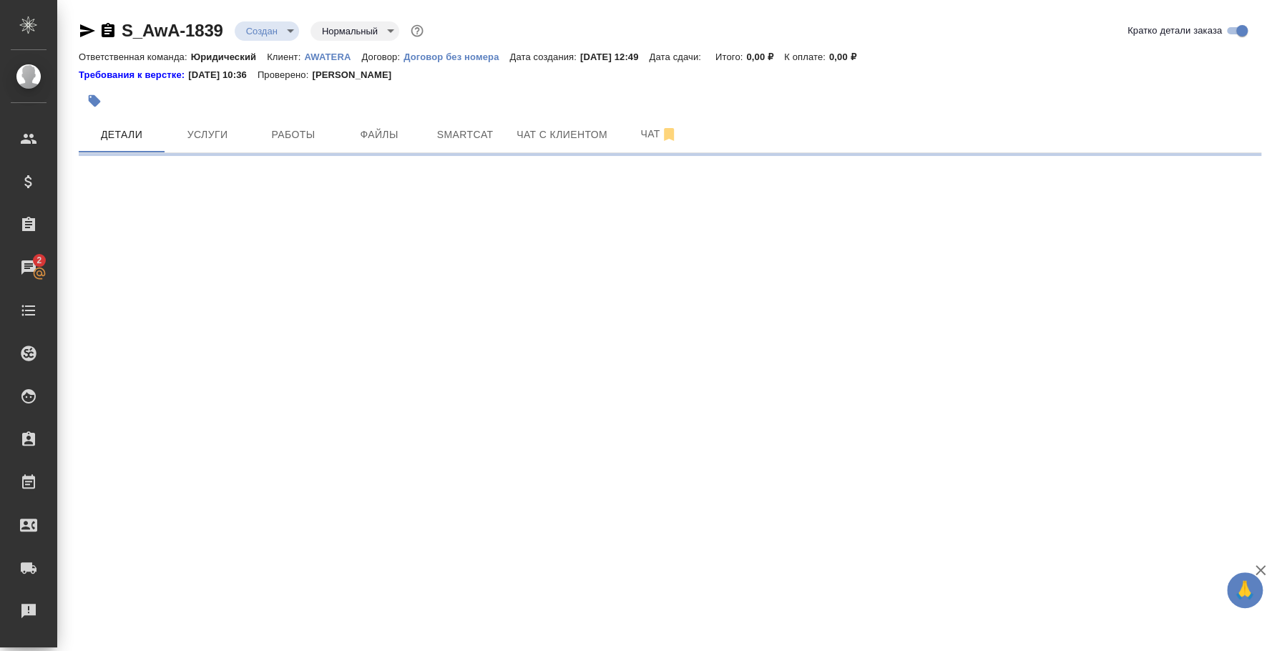
select select "RU"
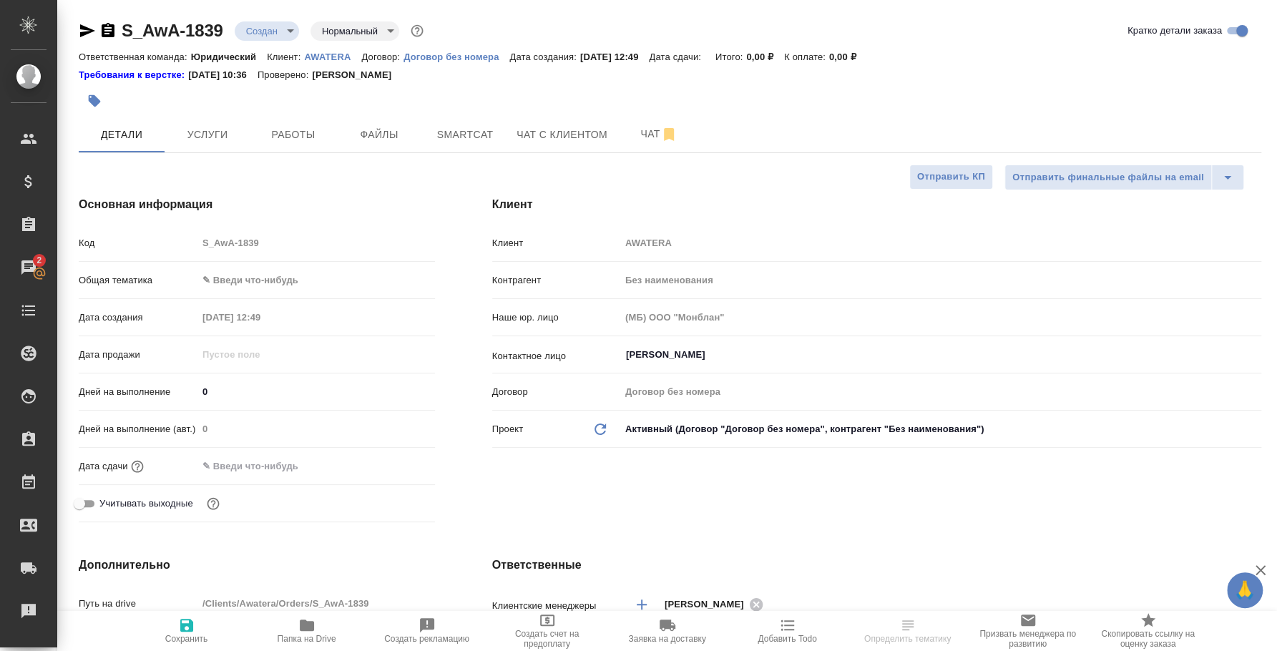
type textarea "x"
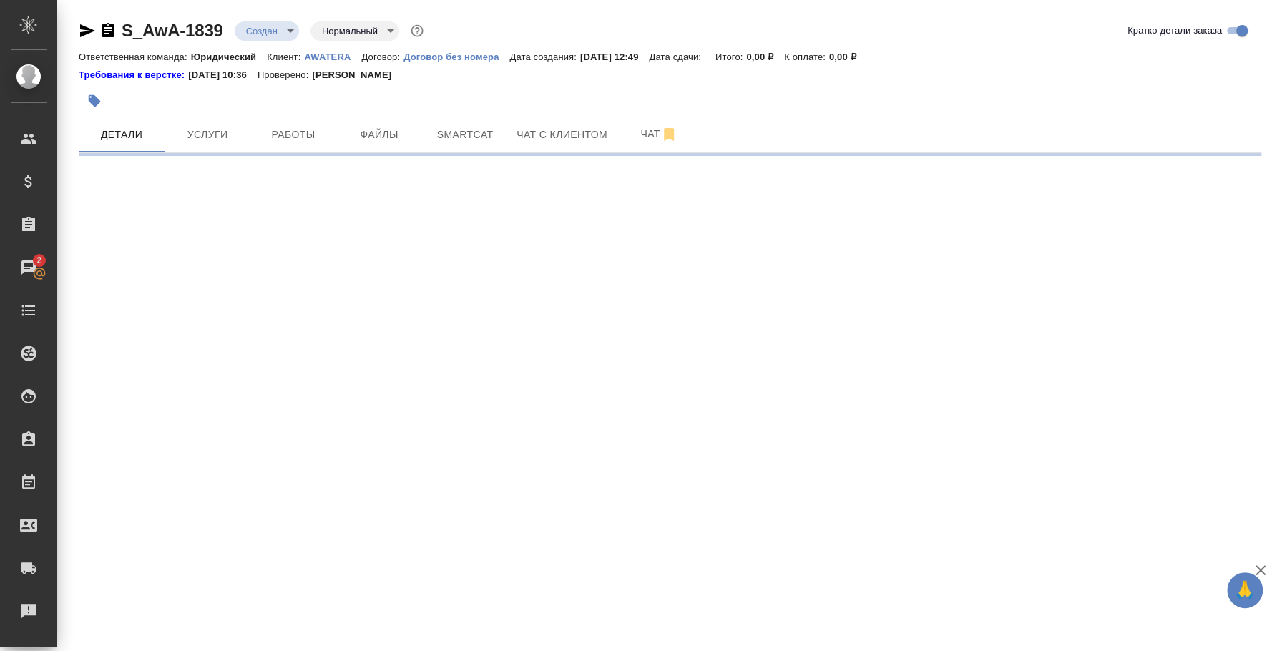
click at [107, 25] on icon "button" at bounding box center [107, 30] width 17 height 17
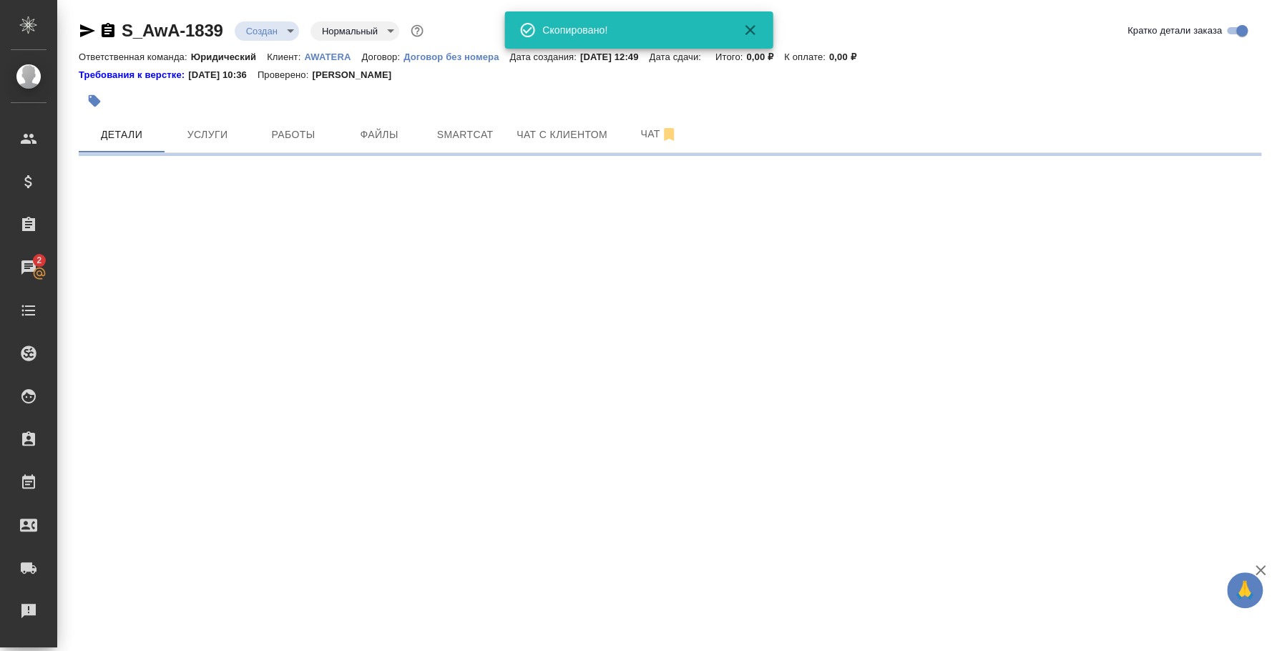
select select "RU"
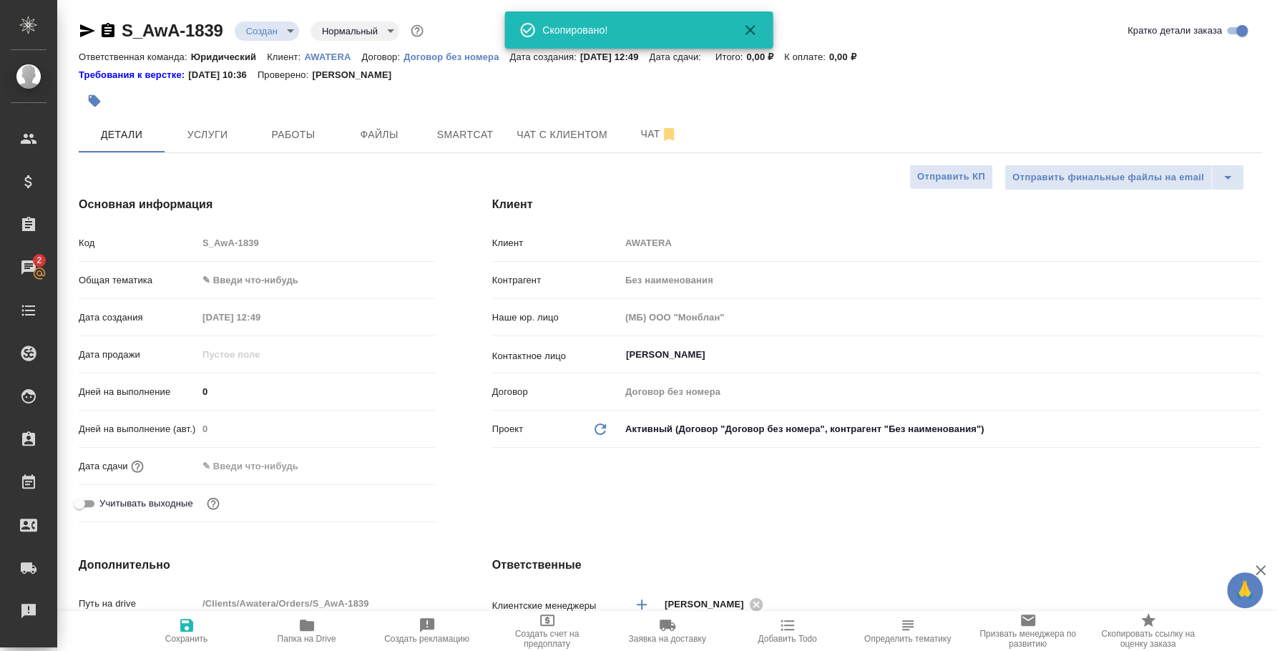
type textarea "x"
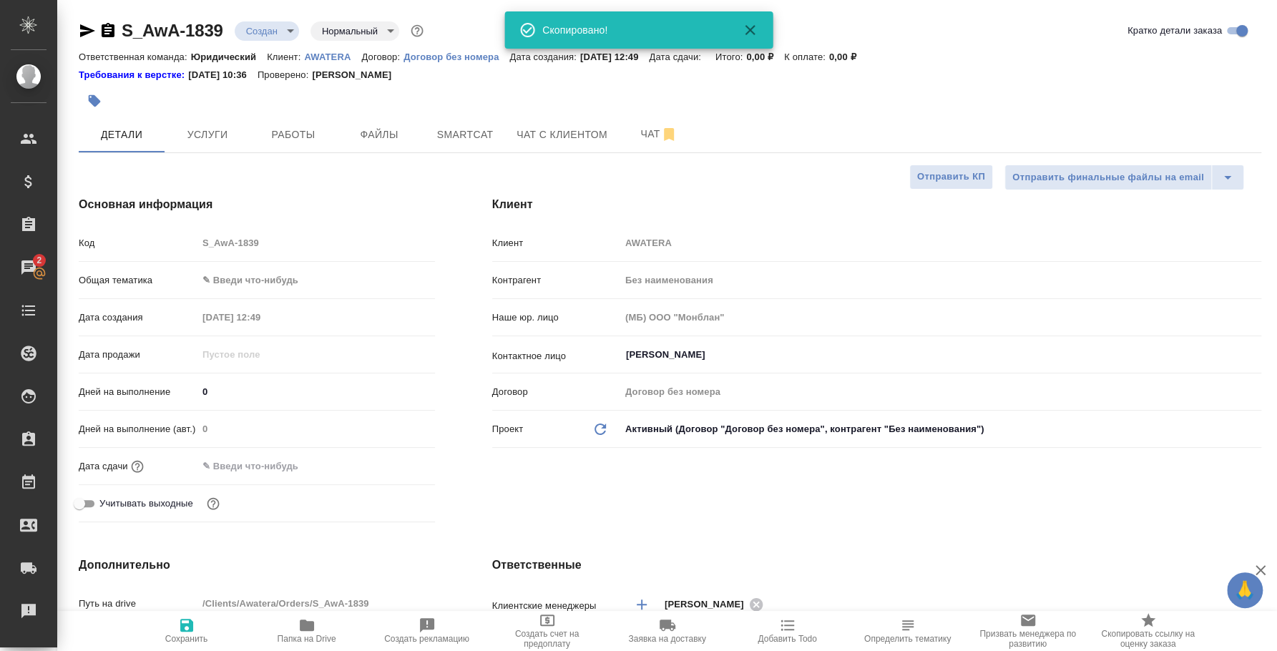
type textarea "x"
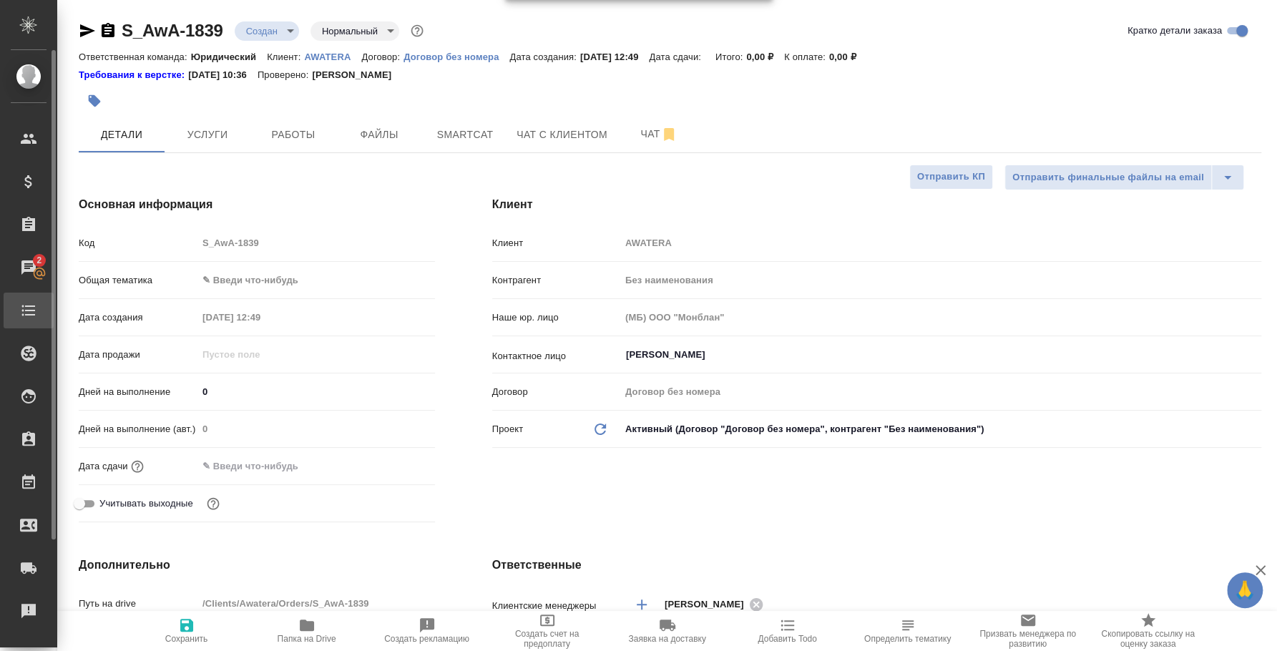
type textarea "x"
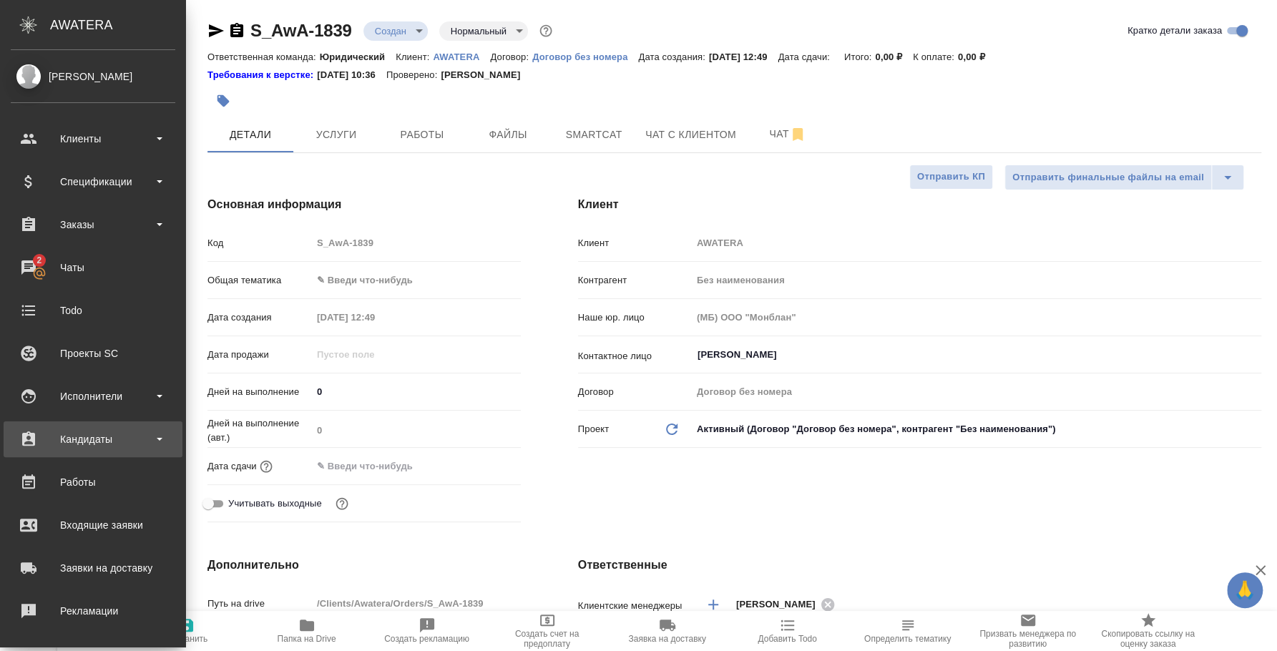
type textarea "x"
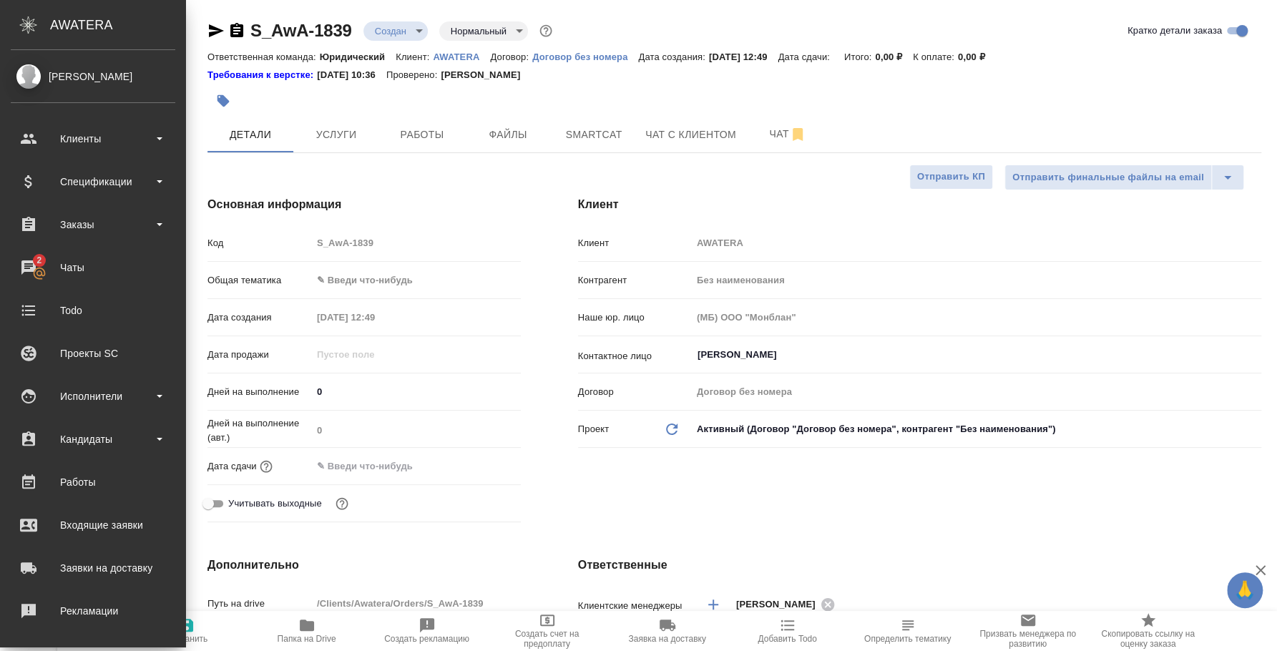
type textarea "x"
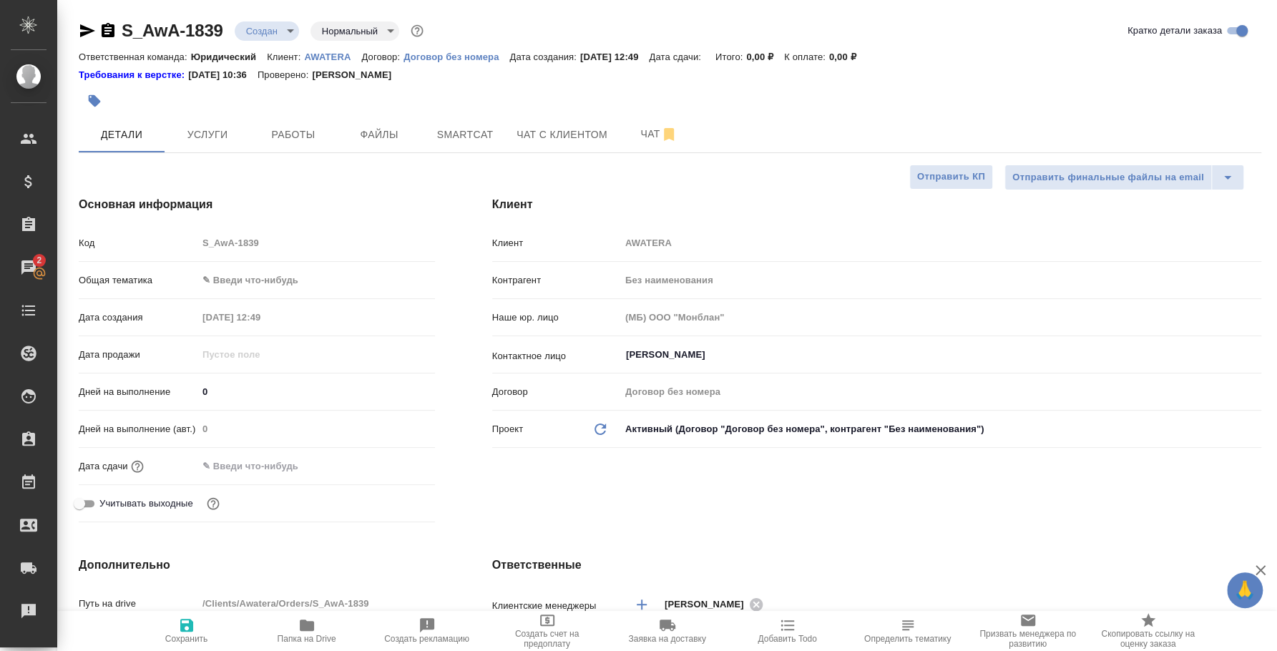
type textarea "x"
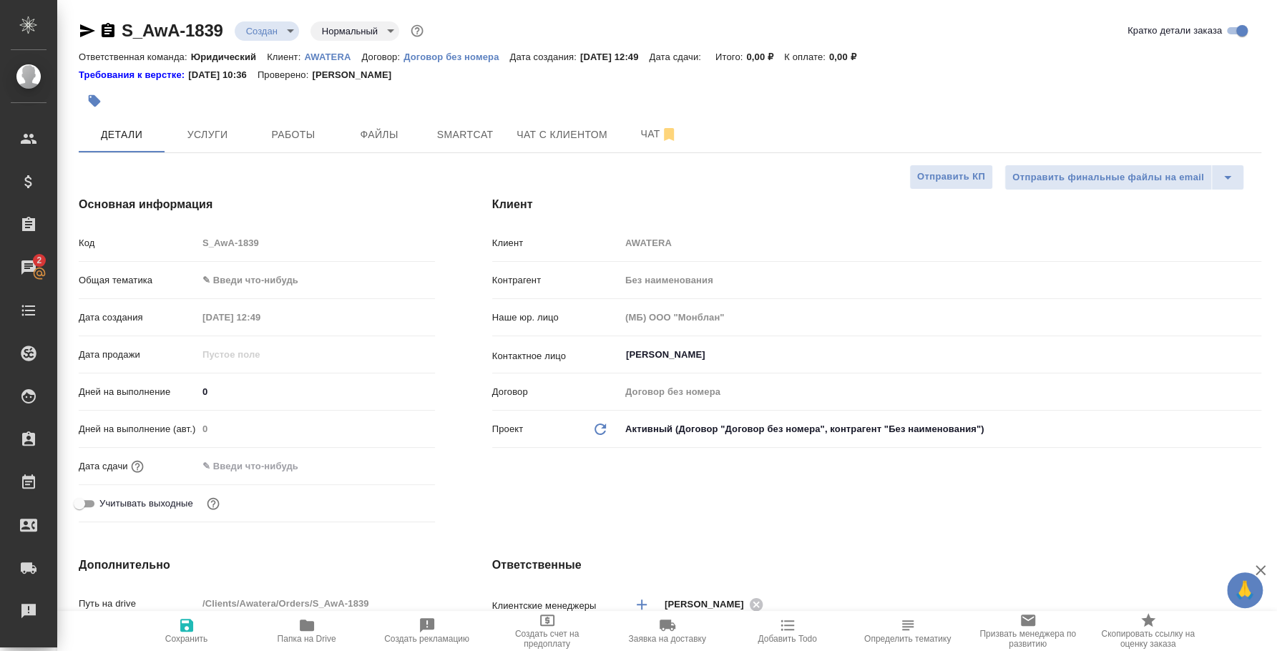
type textarea "x"
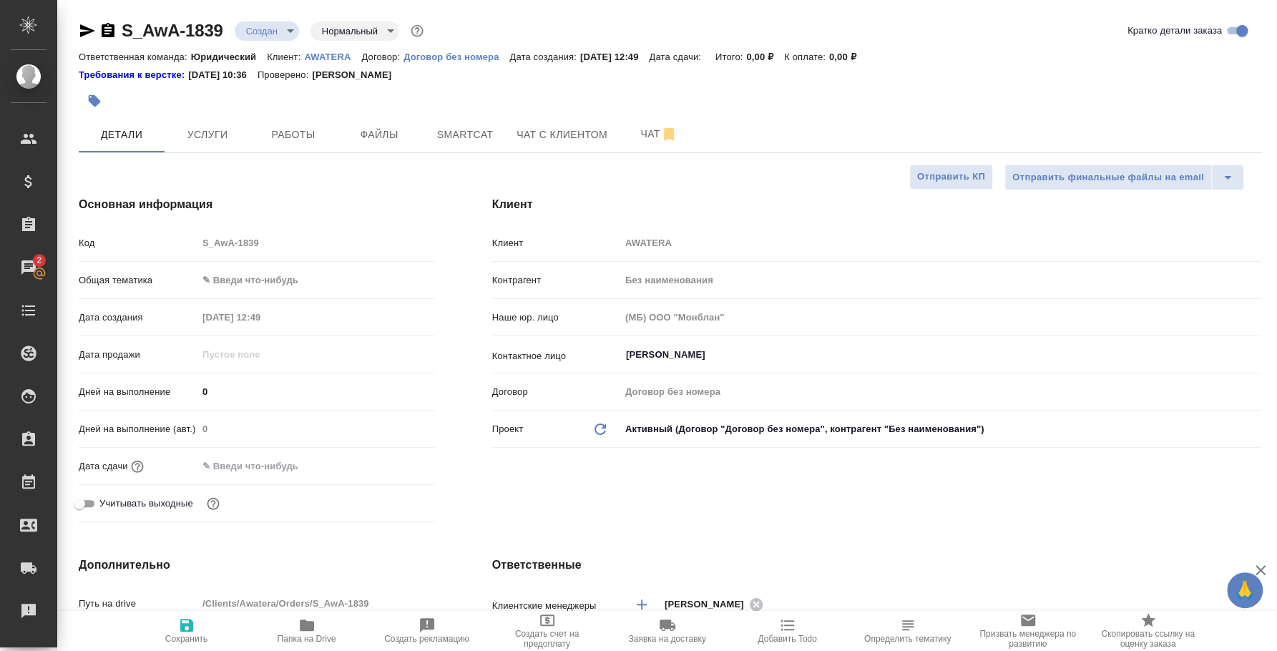
type textarea "x"
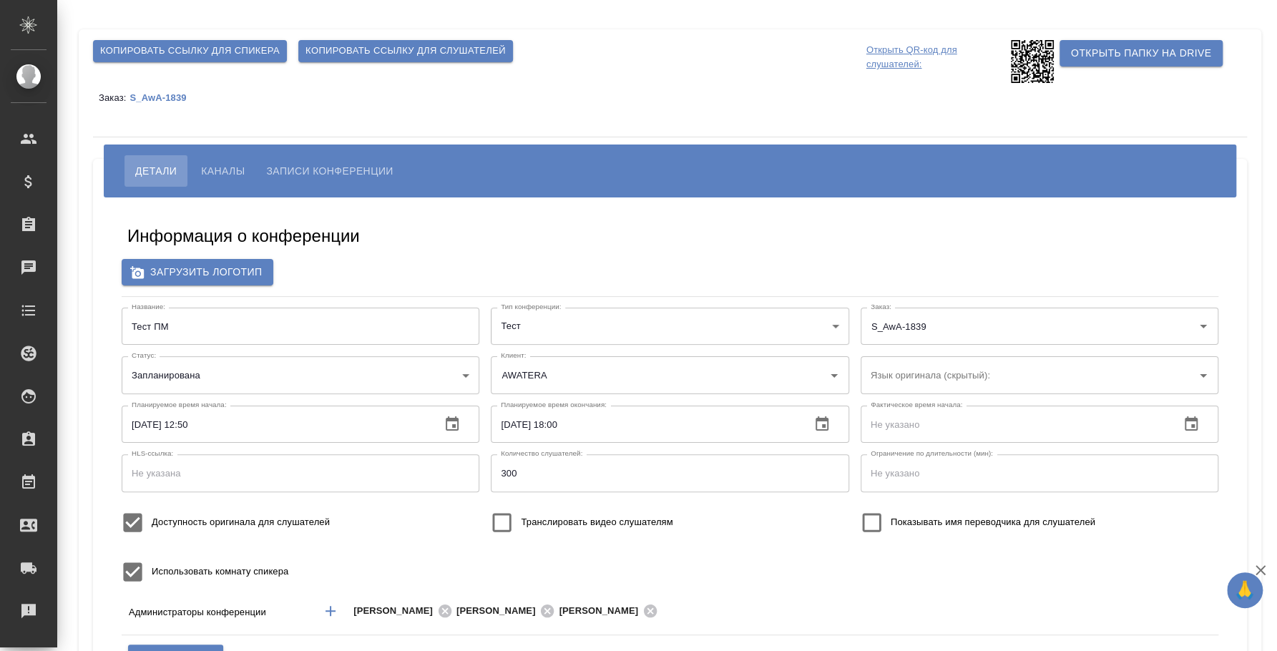
type input "[PERSON_NAME]"
click at [192, 55] on span "Копировать ссылку для спикера" at bounding box center [190, 51] width 180 height 16
click at [280, 49] on button "Копировать ссылку для спикера" at bounding box center [190, 51] width 194 height 22
click at [361, 52] on span "Копировать ссылку для слушателей" at bounding box center [405, 51] width 200 height 16
click at [906, 66] on p "Открыть QR-код для слушателей:" at bounding box center [936, 61] width 141 height 43
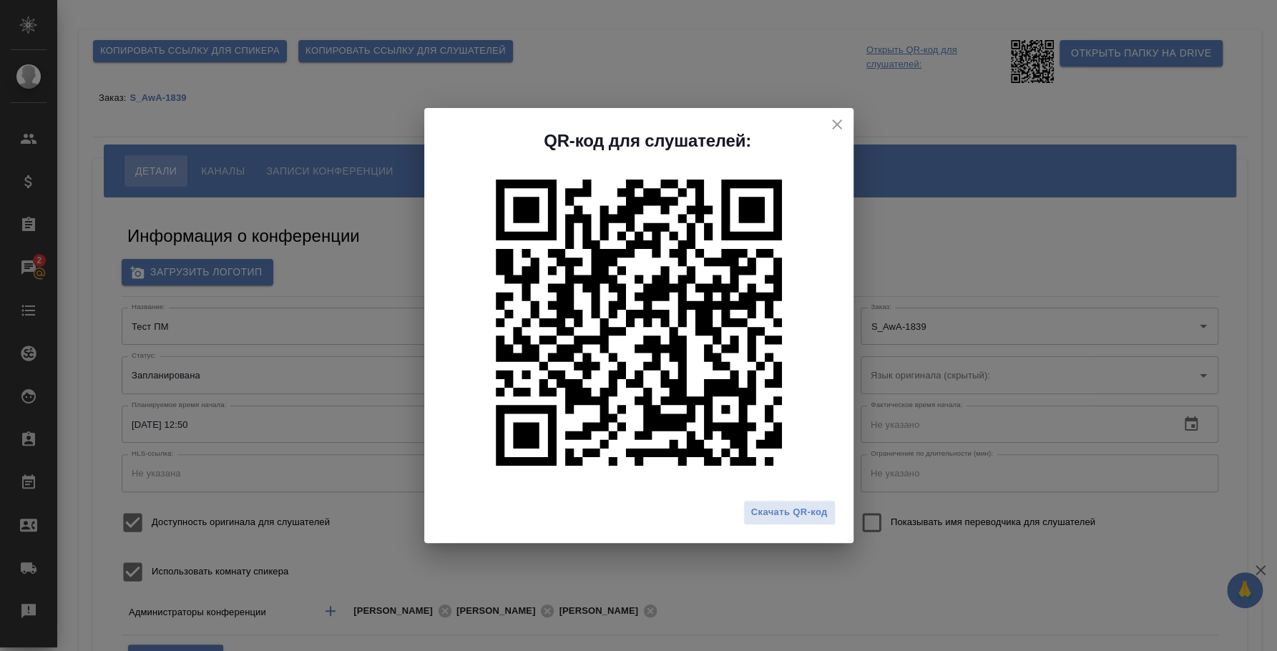
click at [826, 511] on span "Скачать QR-код" at bounding box center [789, 512] width 77 height 16
click at [879, 102] on div "QR-код для слушателей: Скачать QR-код" at bounding box center [638, 325] width 1277 height 651
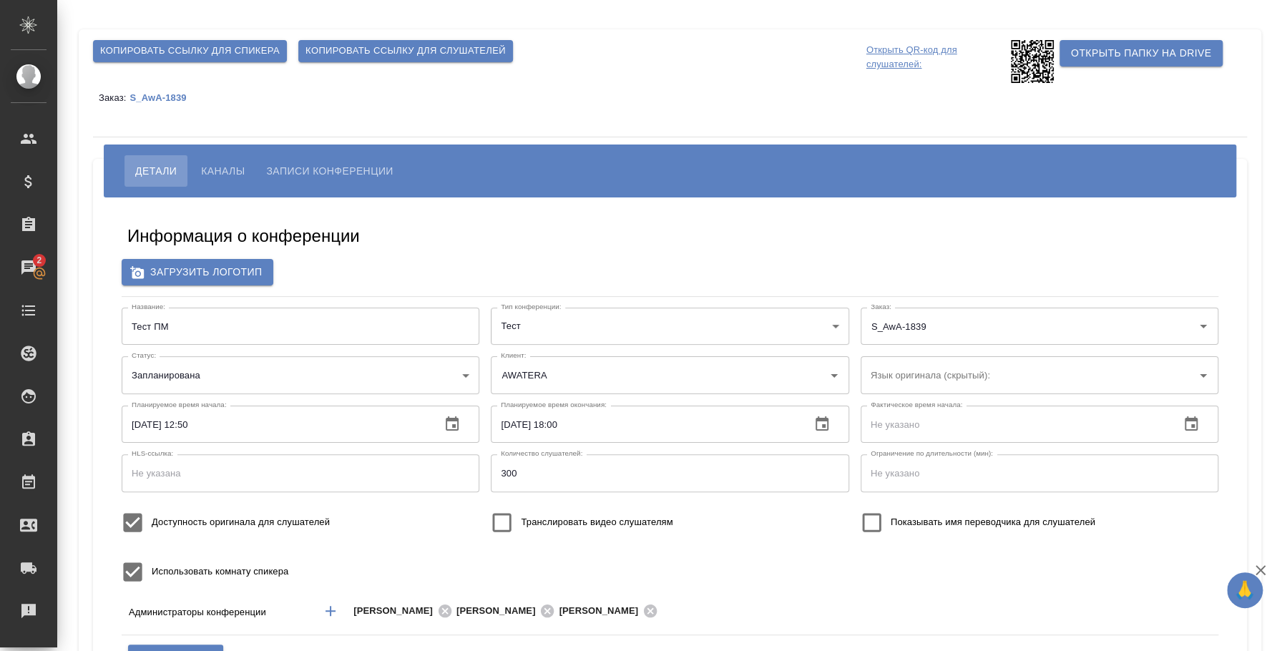
click at [240, 170] on span "Каналы" at bounding box center [223, 170] width 44 height 17
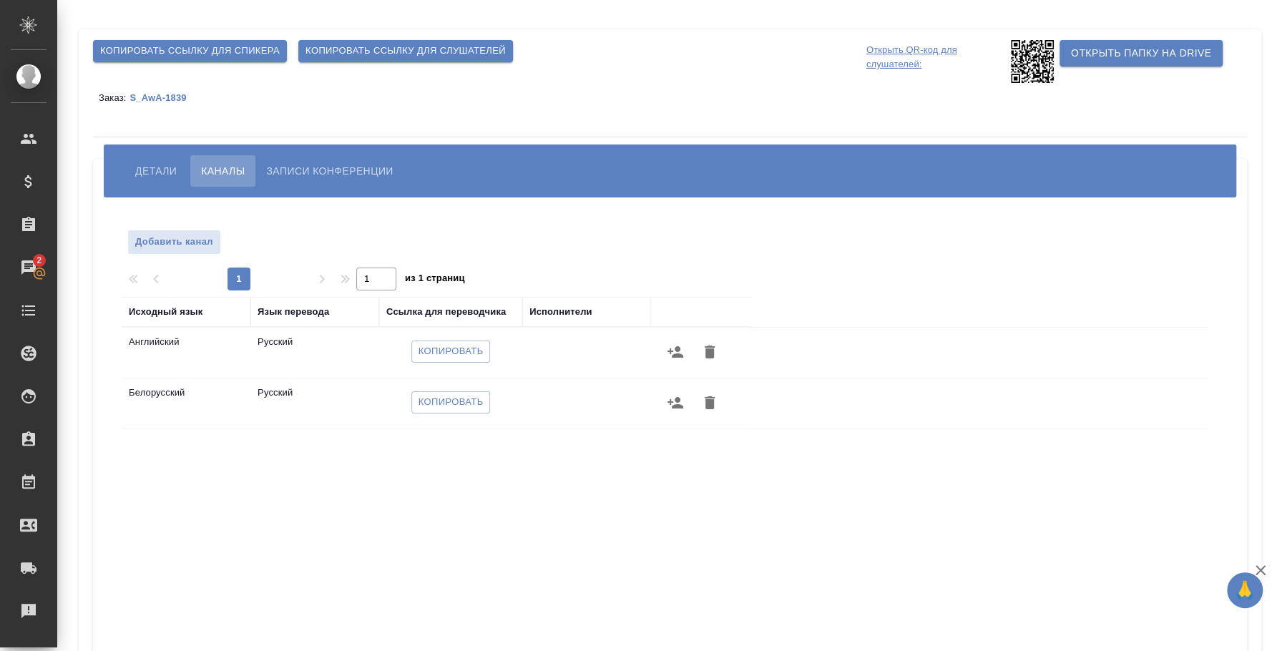
click at [671, 343] on icon "button" at bounding box center [675, 351] width 17 height 17
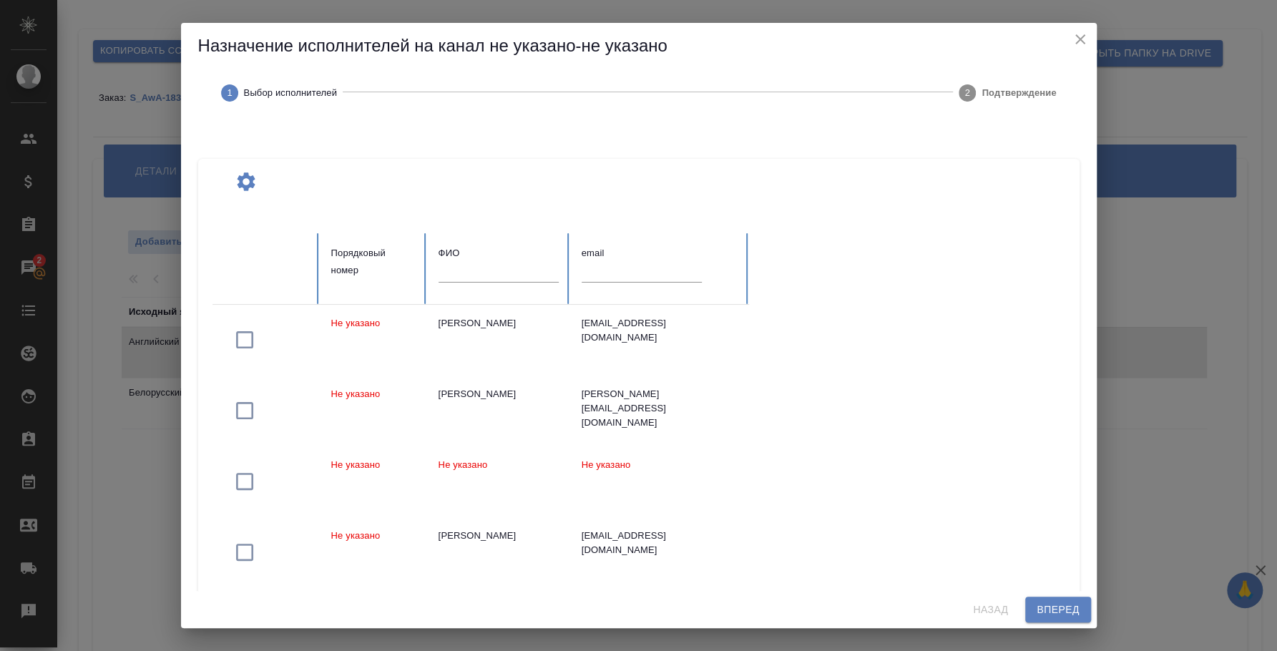
click at [514, 275] on input "text" at bounding box center [499, 272] width 120 height 20
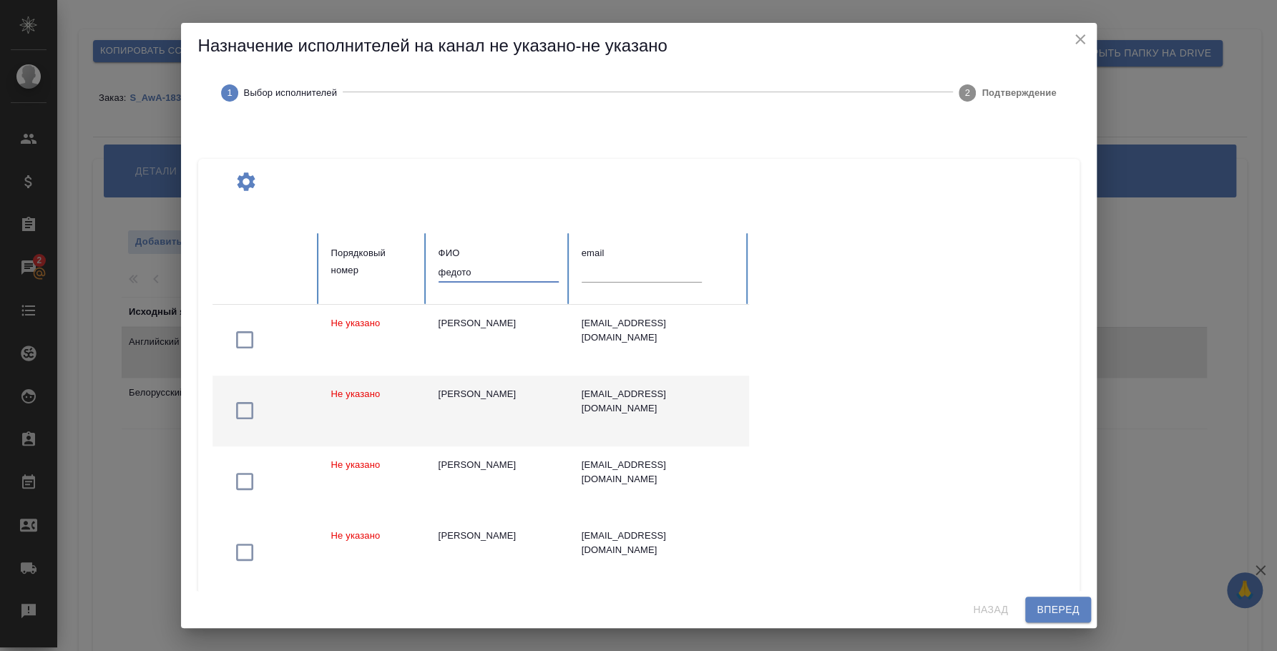
click at [237, 409] on icon "button" at bounding box center [244, 410] width 17 height 17
drag, startPoint x: 512, startPoint y: 279, endPoint x: 422, endPoint y: 272, distance: 90.4
click at [422, 272] on tr "Порядковый номер ФИО федото email" at bounding box center [480, 268] width 537 height 71
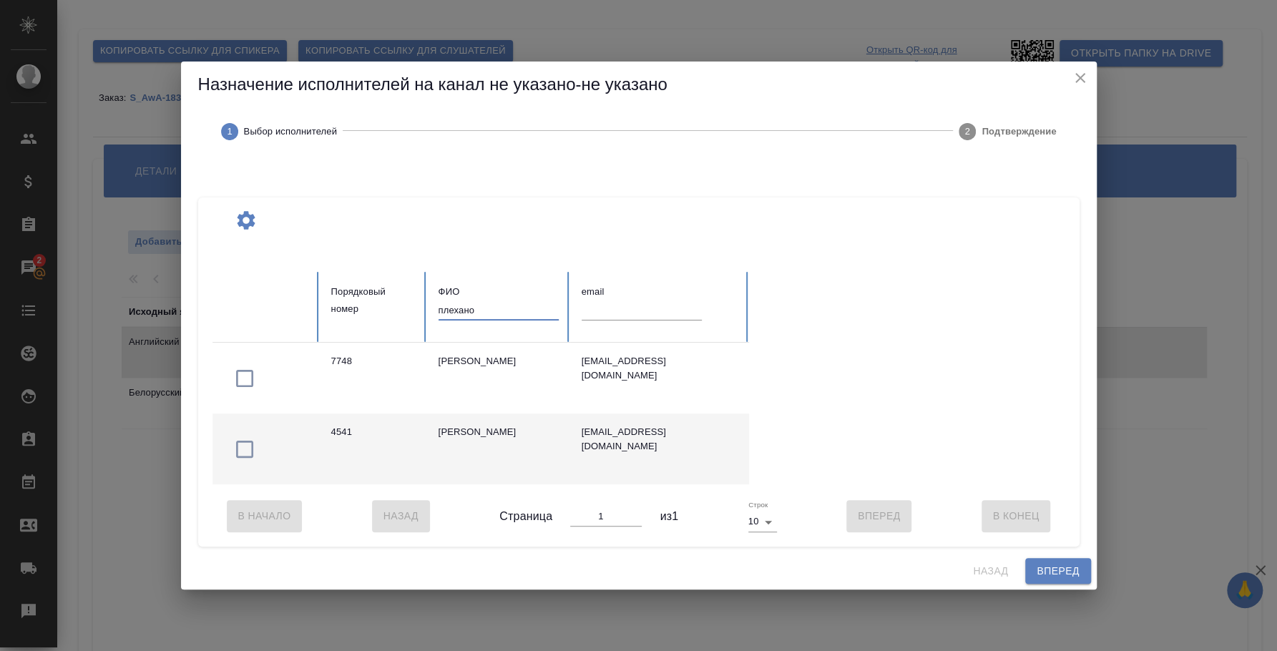
drag, startPoint x: 523, startPoint y: 307, endPoint x: 409, endPoint y: 302, distance: 113.9
click at [409, 302] on tr "Порядковый номер ФИО плехано email" at bounding box center [480, 307] width 537 height 71
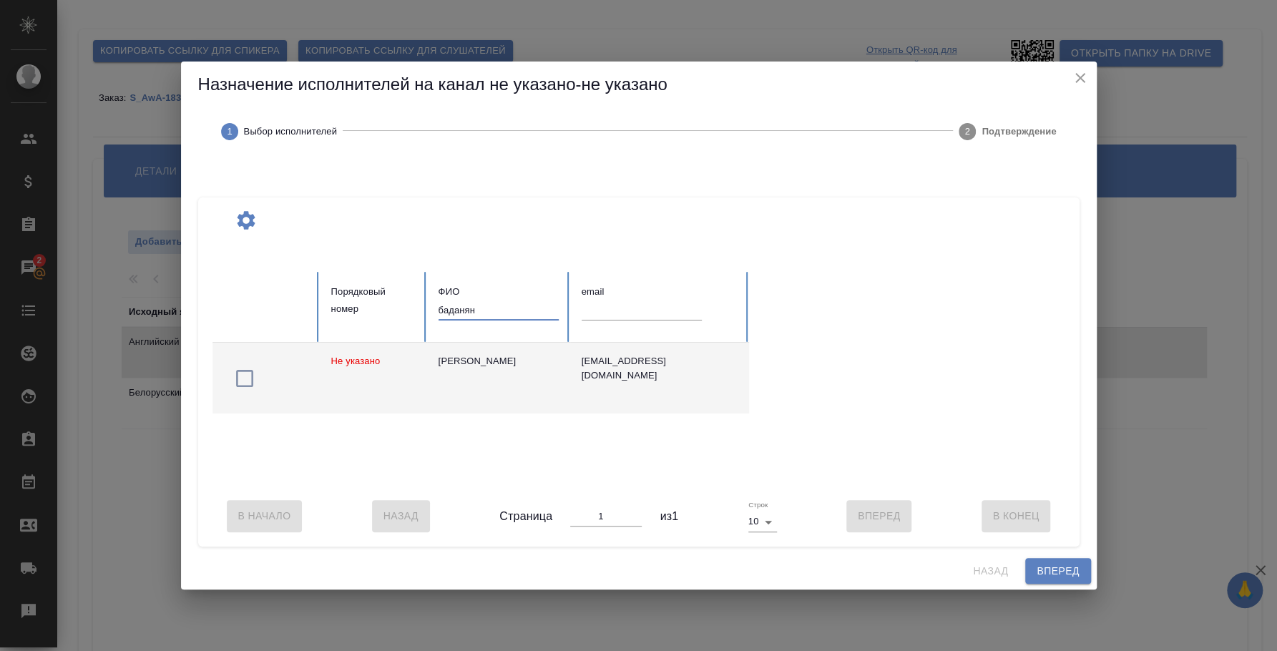
type input "баданян"
click at [246, 371] on icon "button" at bounding box center [244, 378] width 23 height 23
click at [1049, 580] on span "Вперед" at bounding box center [1058, 571] width 42 height 18
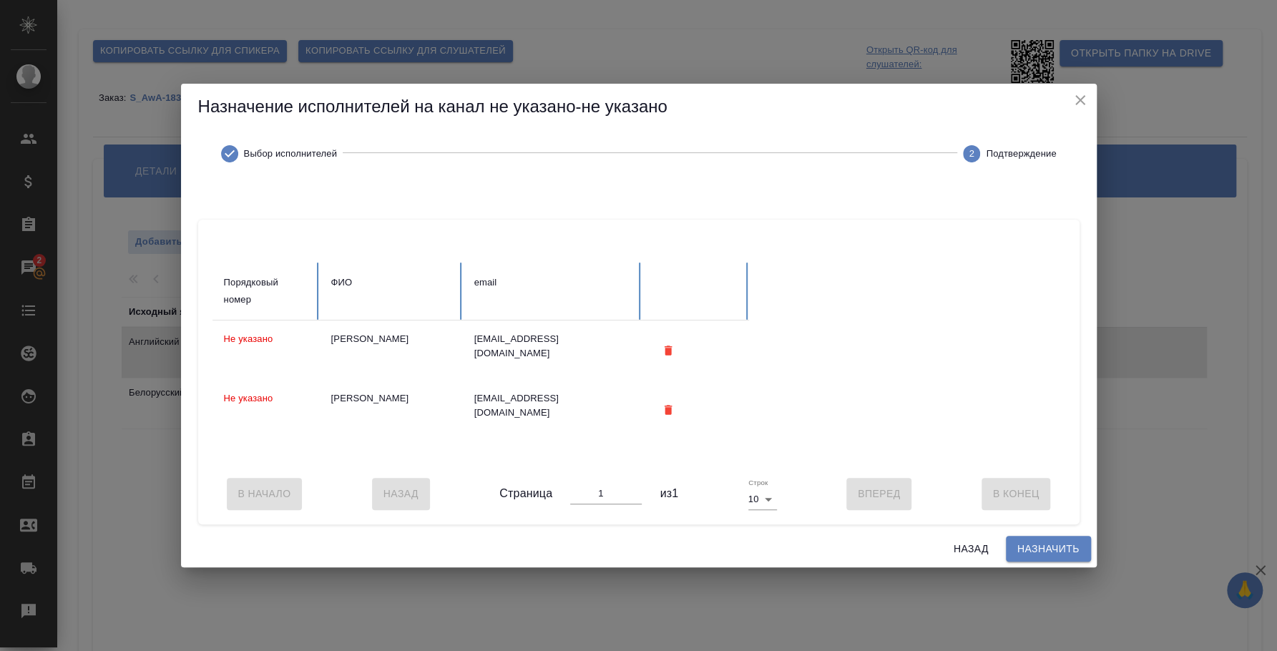
click at [1031, 558] on span "Назначить" at bounding box center [1048, 549] width 62 height 18
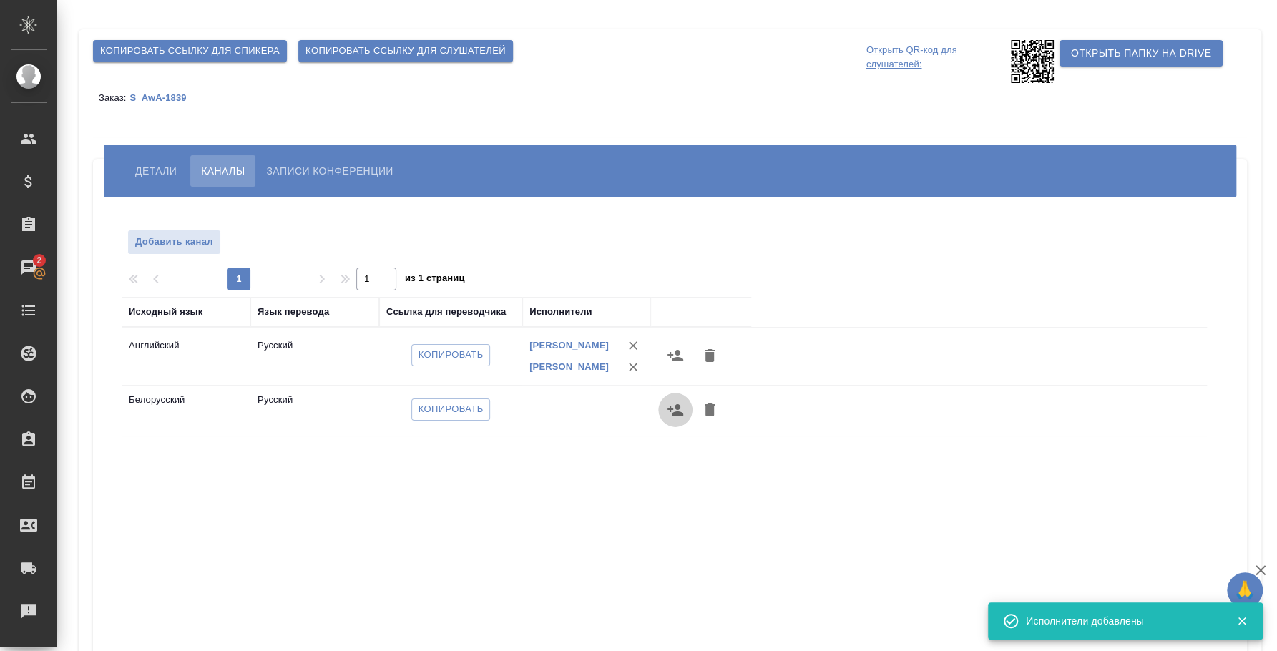
click at [680, 412] on icon "button" at bounding box center [675, 409] width 17 height 17
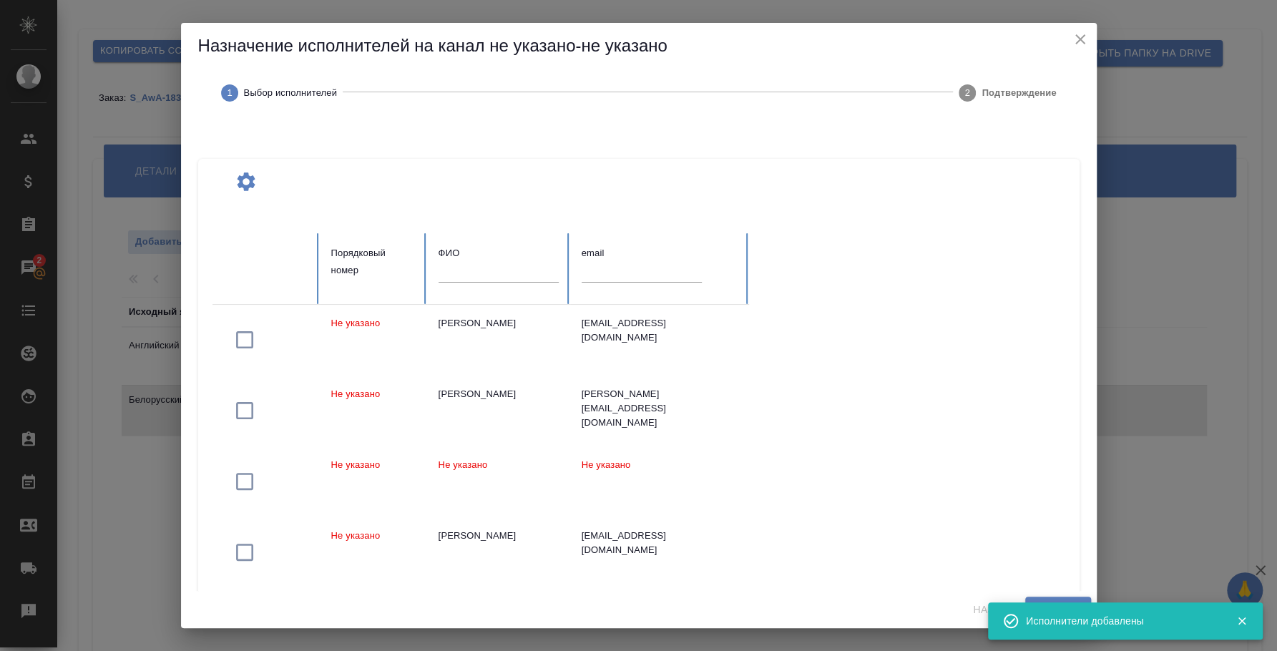
click at [503, 260] on div "ФИО" at bounding box center [499, 253] width 120 height 17
click at [512, 269] on input "text" at bounding box center [499, 272] width 120 height 20
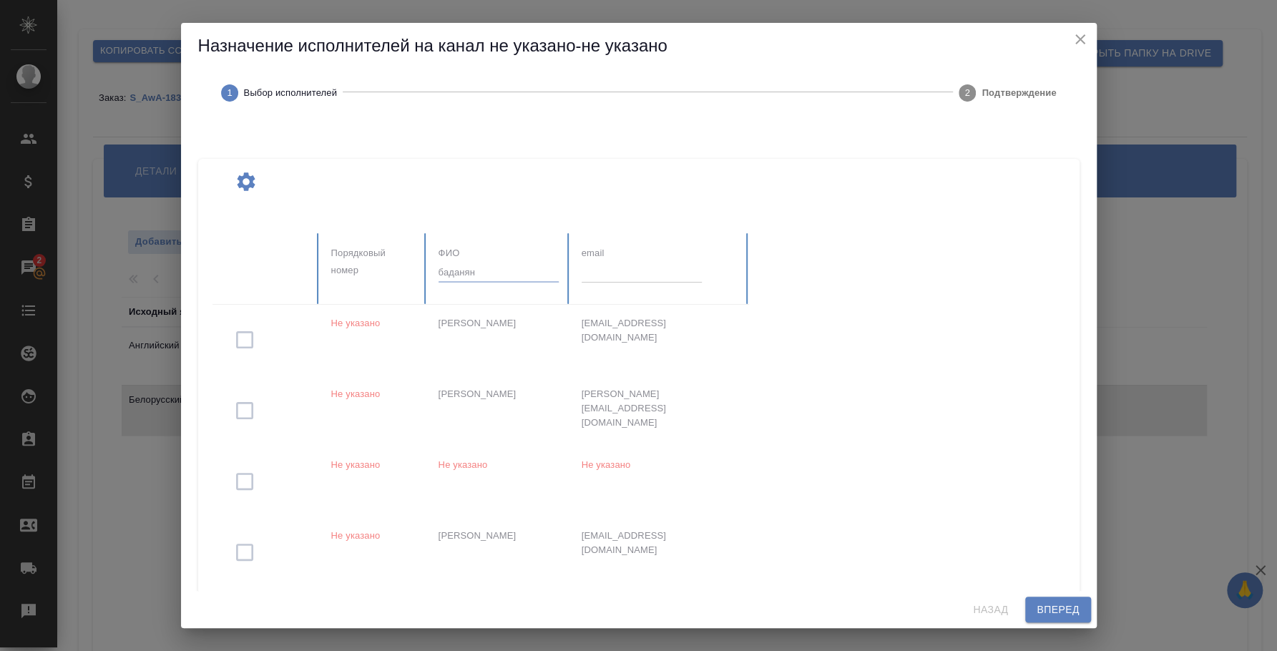
type input "баданян"
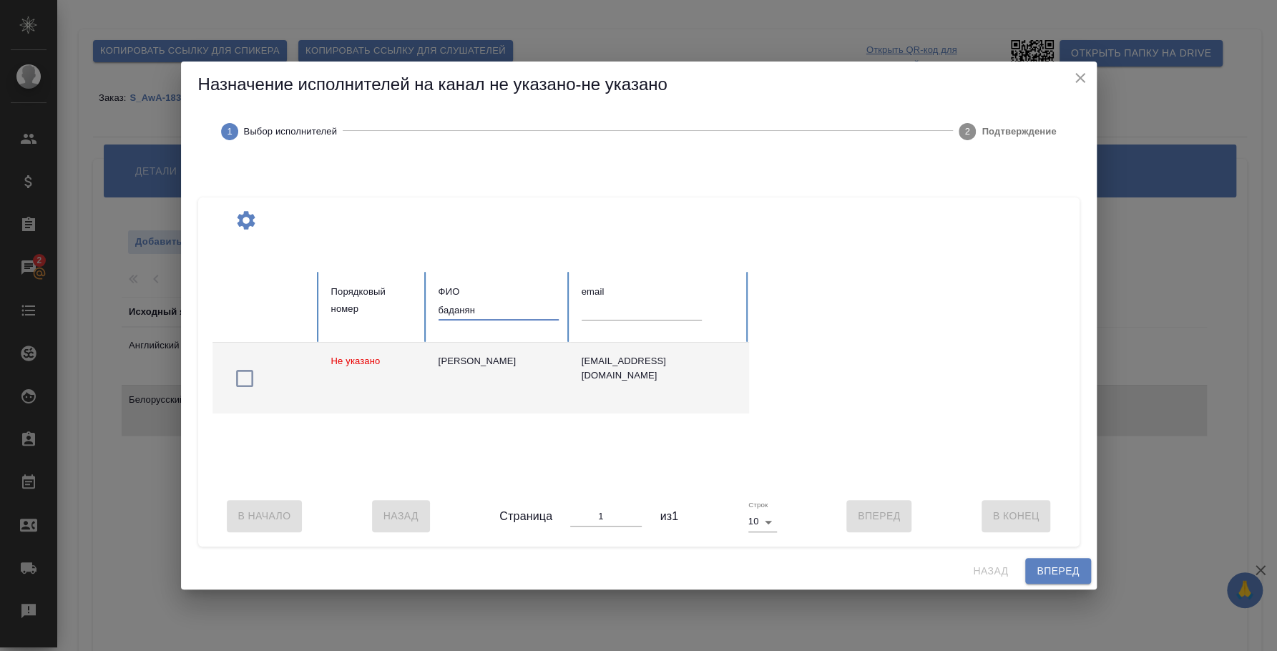
click at [242, 370] on icon "button" at bounding box center [244, 378] width 23 height 23
click at [1039, 574] on span "Вперед" at bounding box center [1058, 571] width 42 height 18
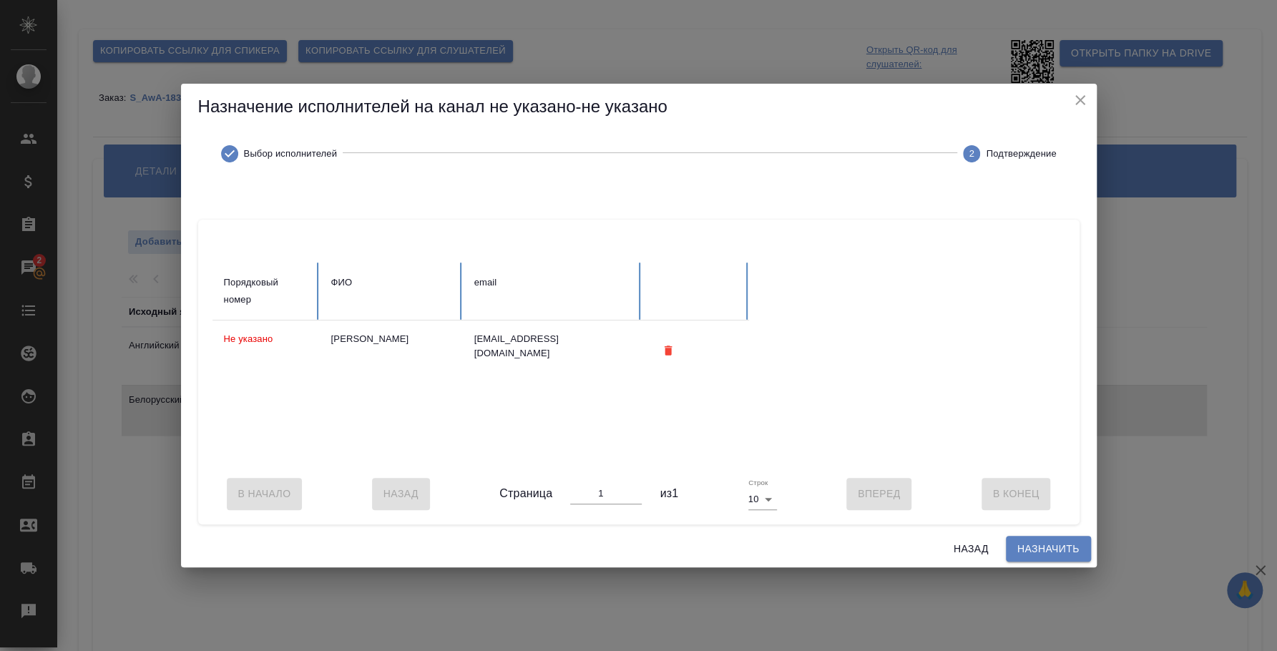
click at [1043, 562] on button "Назначить" at bounding box center [1048, 549] width 85 height 26
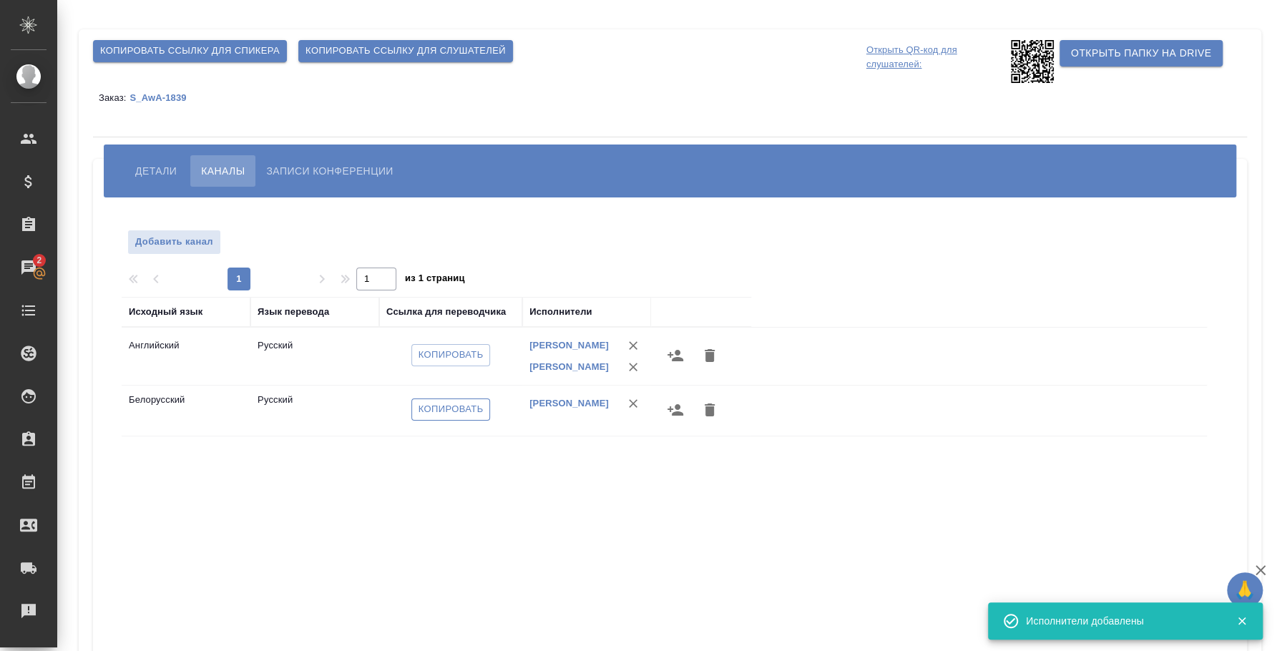
click at [476, 418] on span "Копировать" at bounding box center [451, 409] width 65 height 16
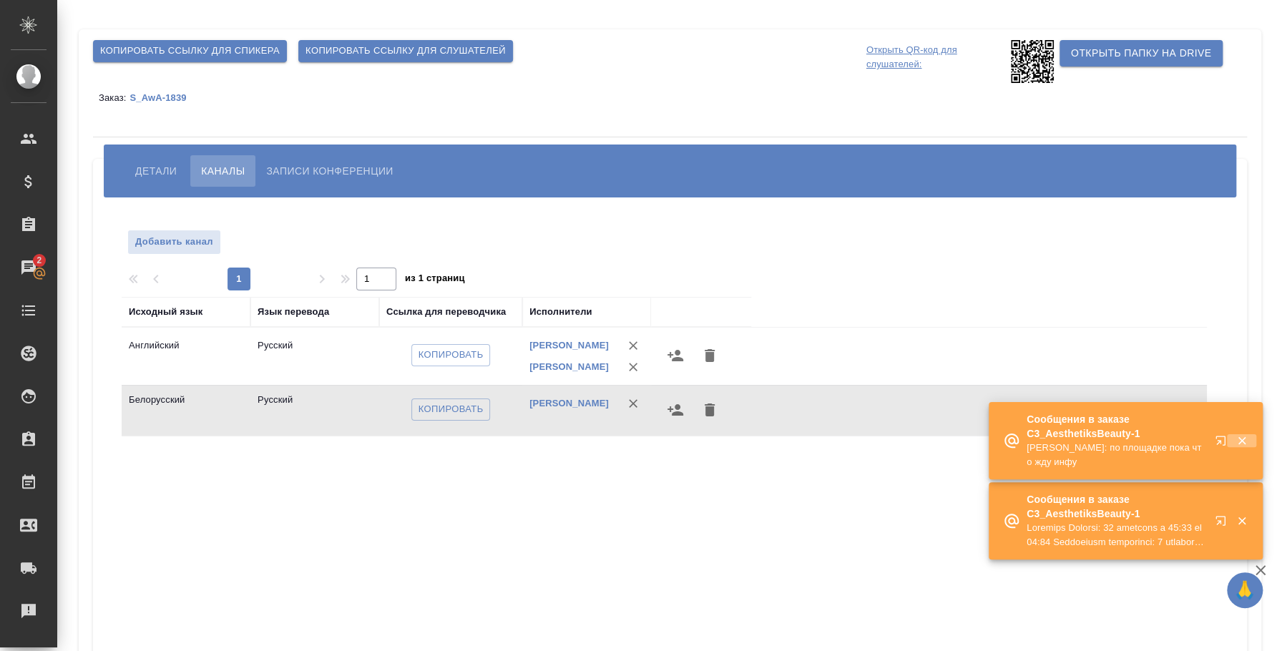
click at [1245, 438] on icon "button" at bounding box center [1241, 440] width 13 height 13
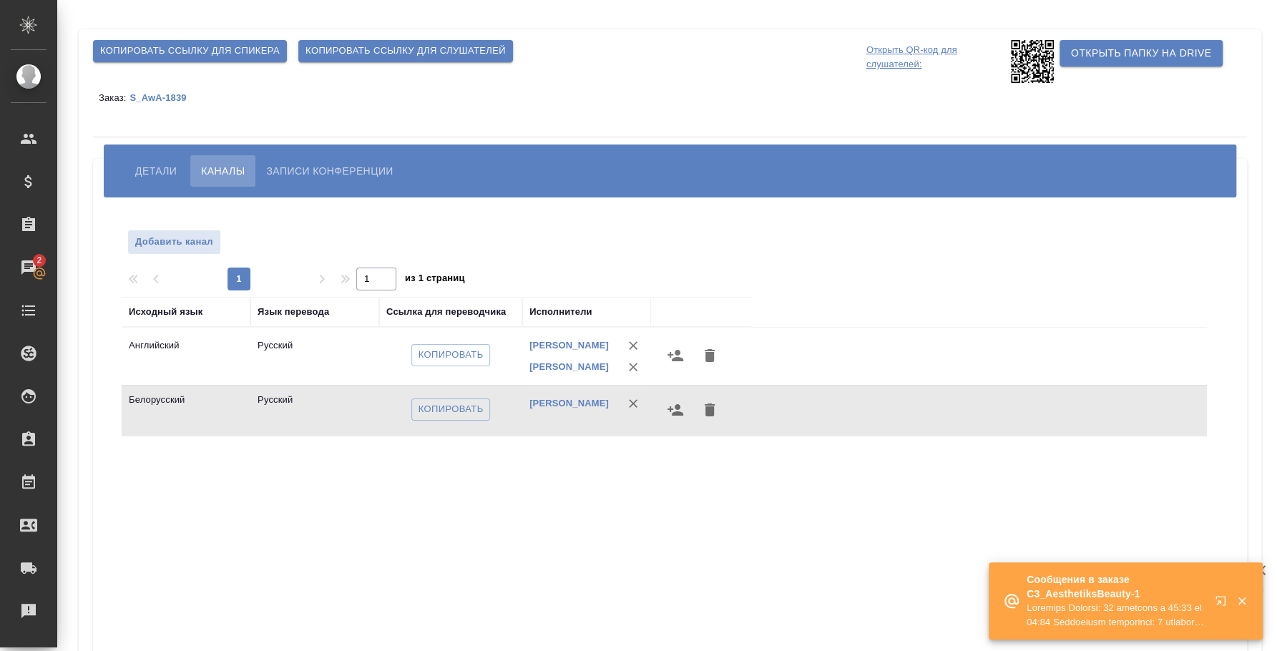
click at [1240, 597] on icon "button" at bounding box center [1241, 600] width 13 height 13
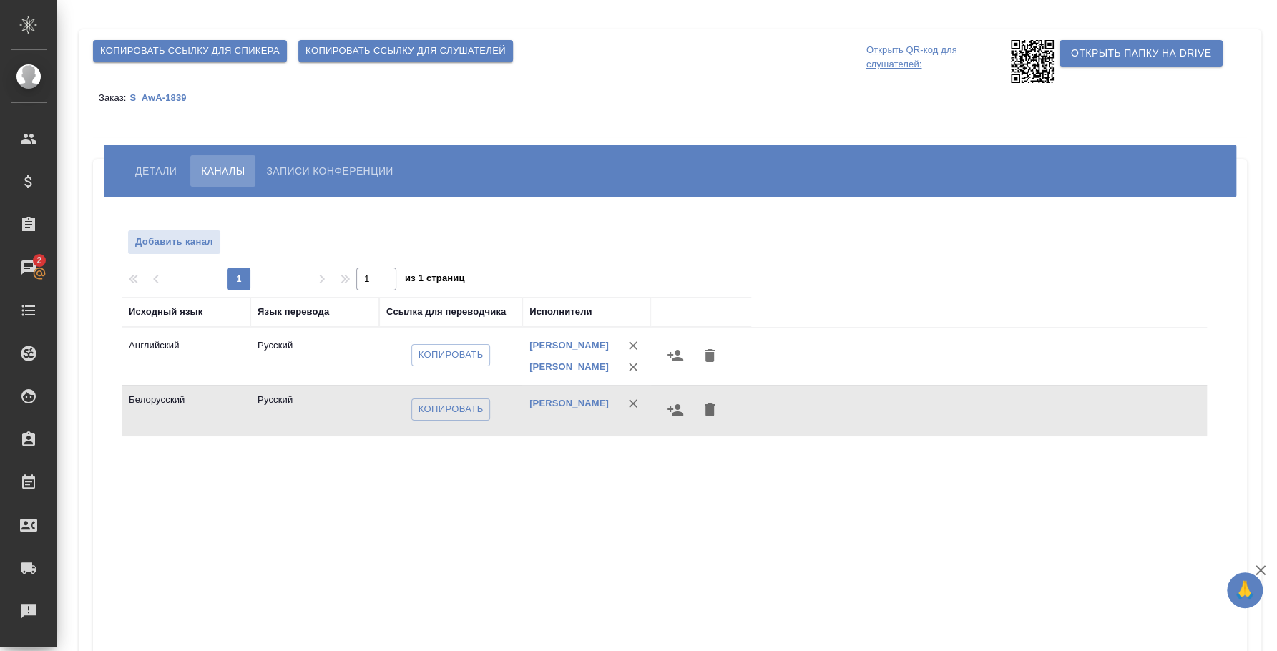
click at [145, 169] on span "Детали" at bounding box center [155, 170] width 41 height 17
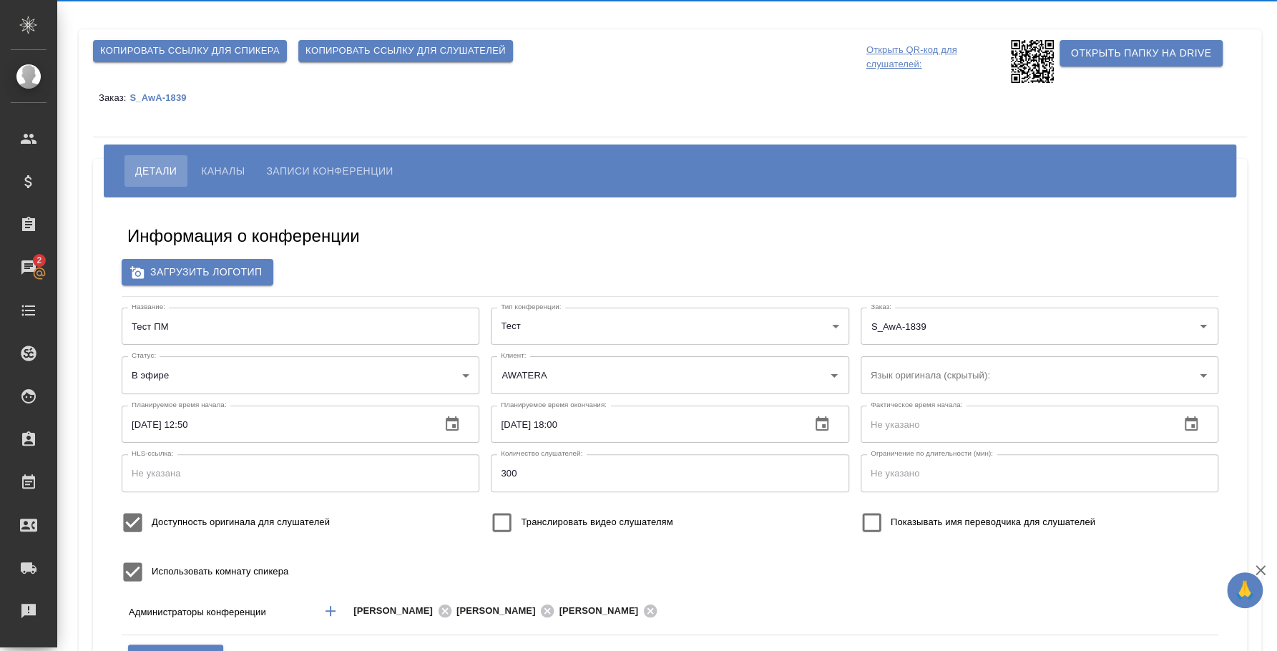
type input "Плеханова Мария"
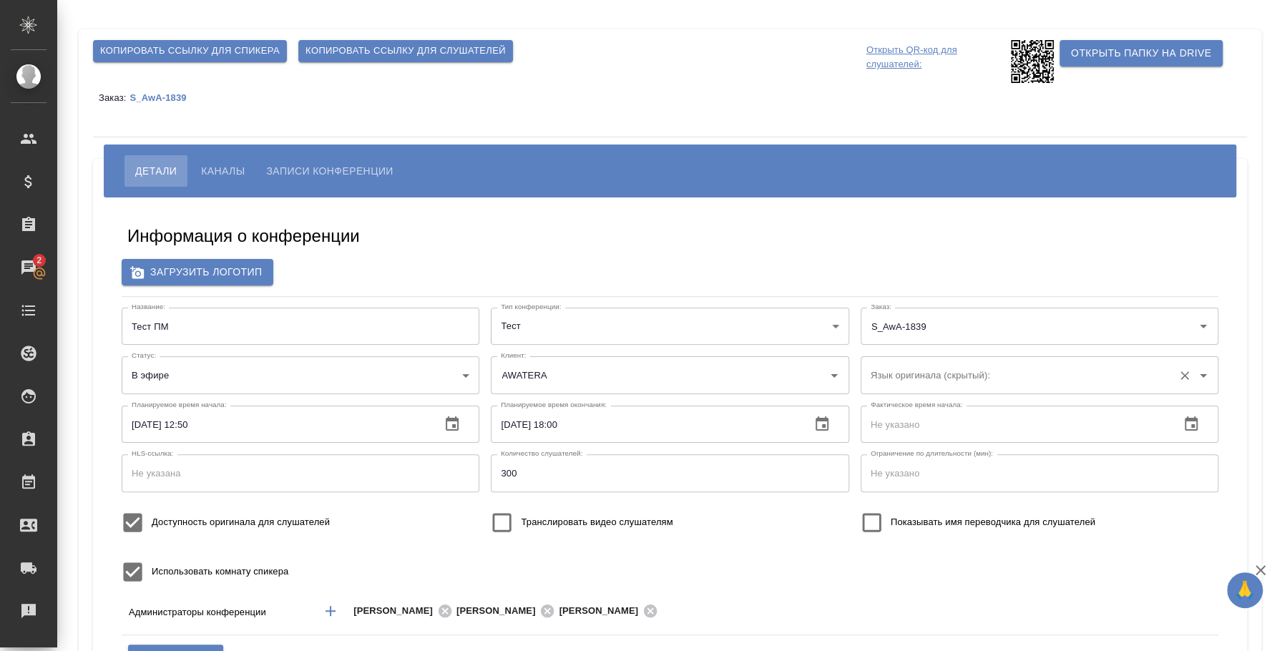
click at [1072, 382] on input "Язык оригинала (скрытый):" at bounding box center [1016, 375] width 299 height 24
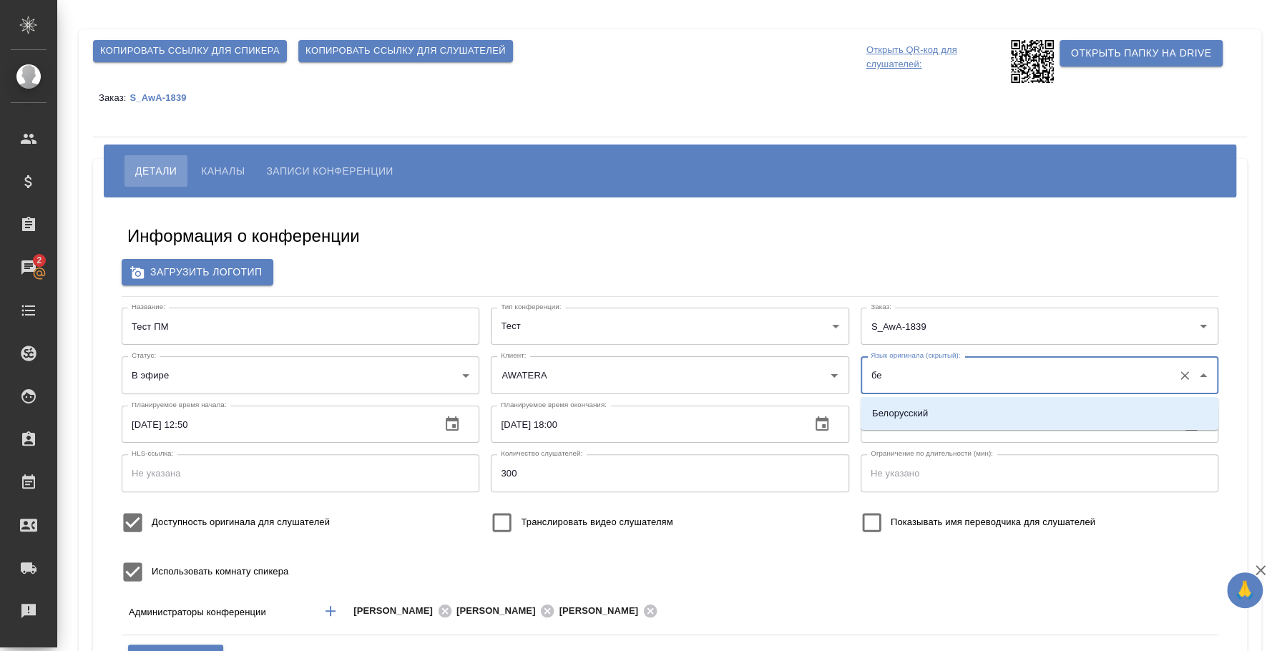
type input "б"
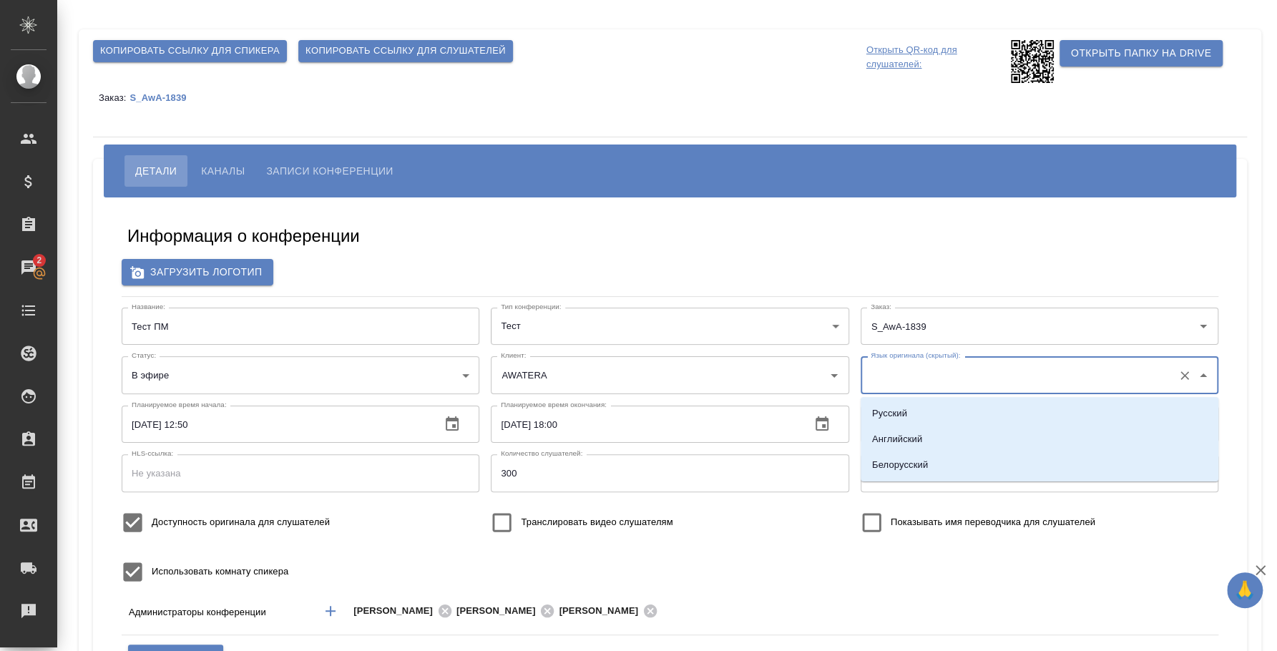
click at [683, 63] on div "Копировать ссылку для спикера Копировать ссылку для слушателей" at bounding box center [476, 51] width 779 height 34
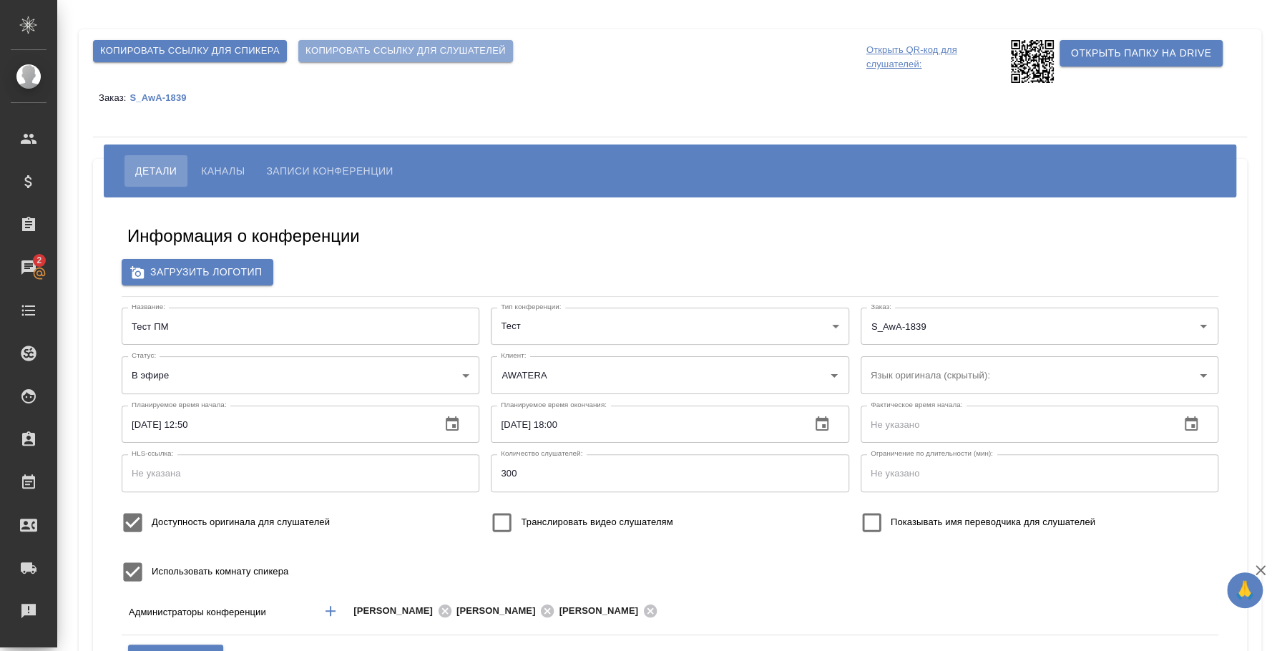
click at [454, 60] on button "Копировать ссылку для слушателей" at bounding box center [405, 51] width 215 height 22
click at [435, 49] on span "Копировать ссылку для слушателей" at bounding box center [405, 51] width 200 height 16
click at [207, 167] on span "Каналы" at bounding box center [223, 170] width 44 height 17
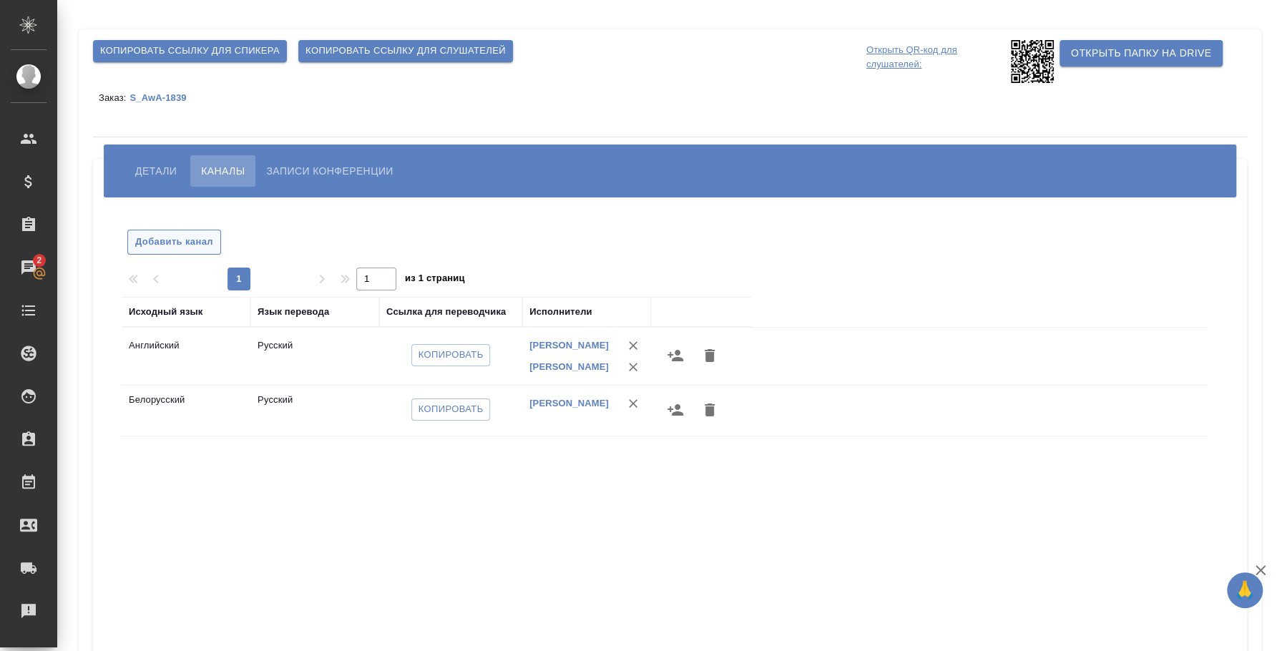
click at [175, 239] on span "Добавить канал" at bounding box center [174, 242] width 78 height 16
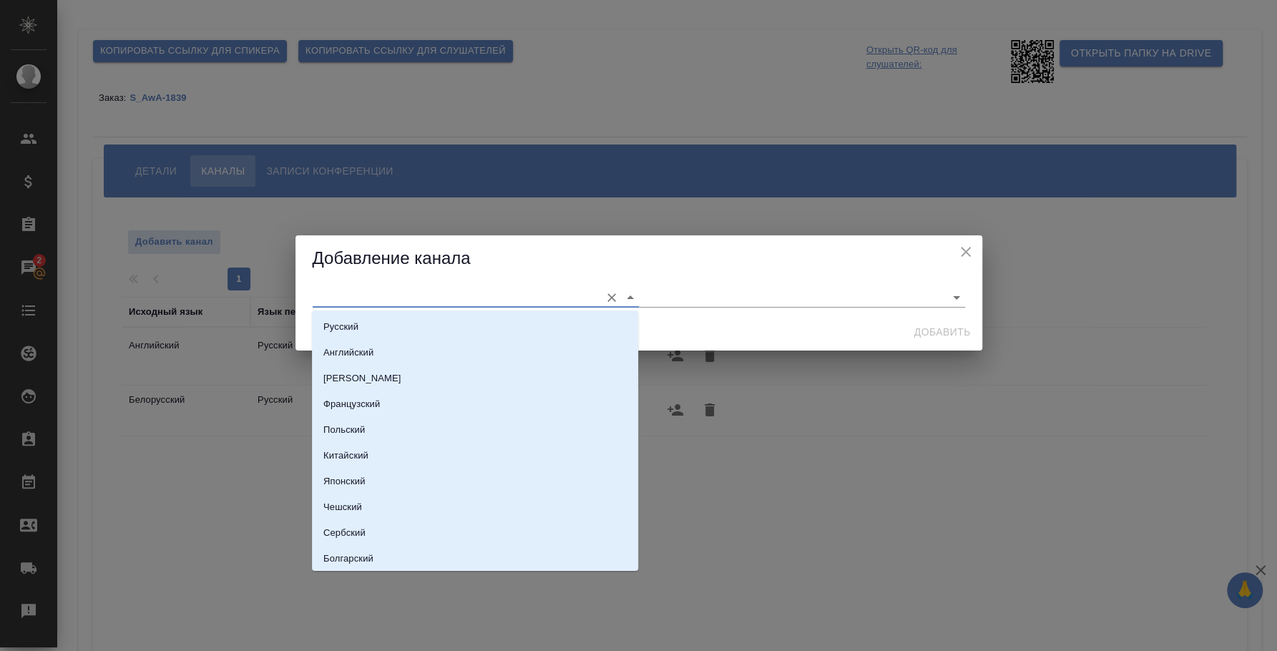
click at [376, 303] on input "text" at bounding box center [453, 297] width 280 height 19
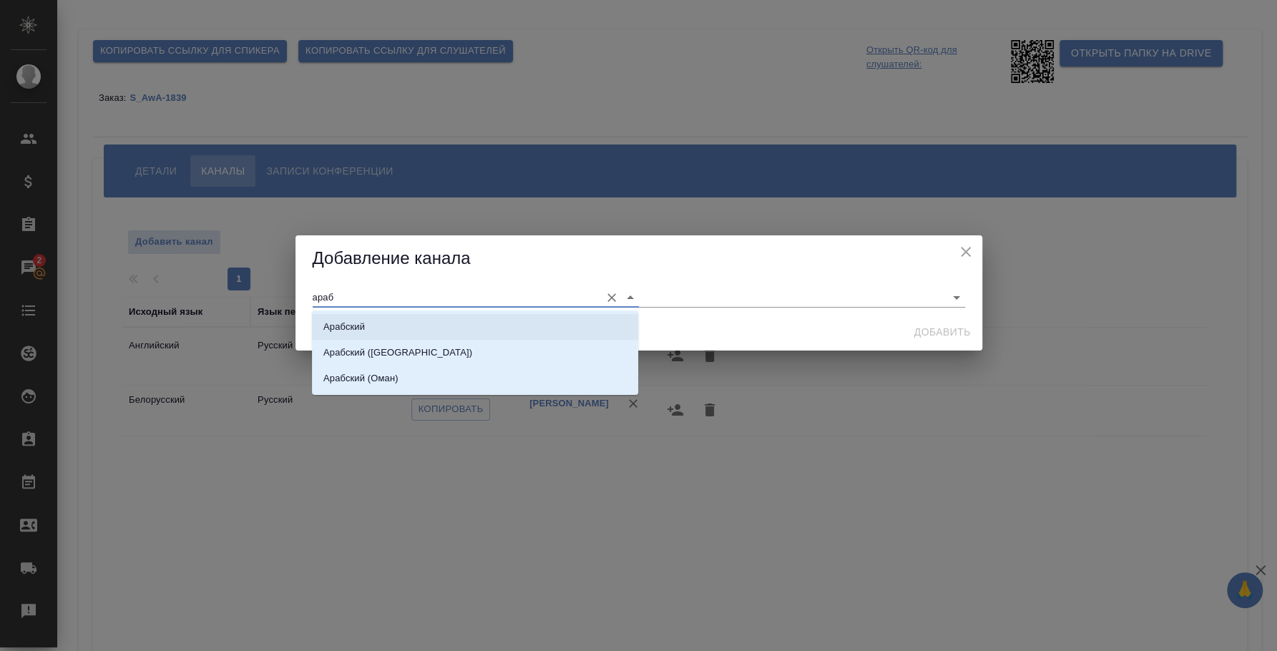
click at [392, 322] on li "Арабский" at bounding box center [475, 327] width 326 height 26
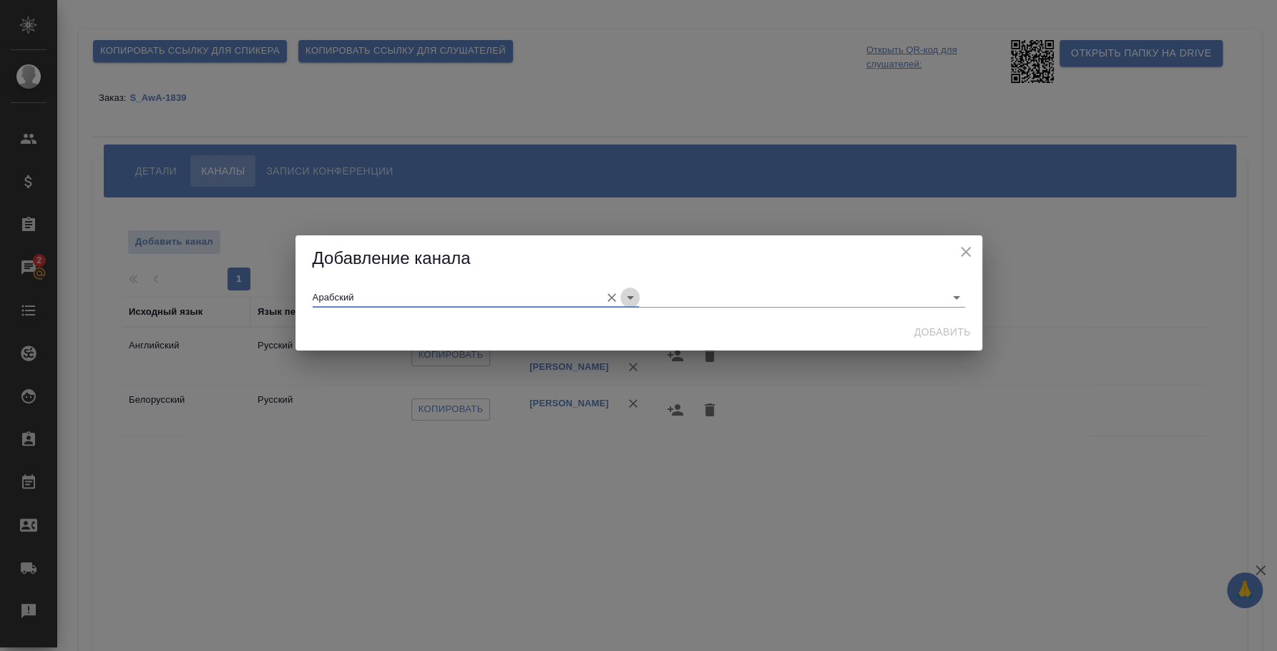
click at [636, 293] on icon "Open" at bounding box center [630, 297] width 17 height 17
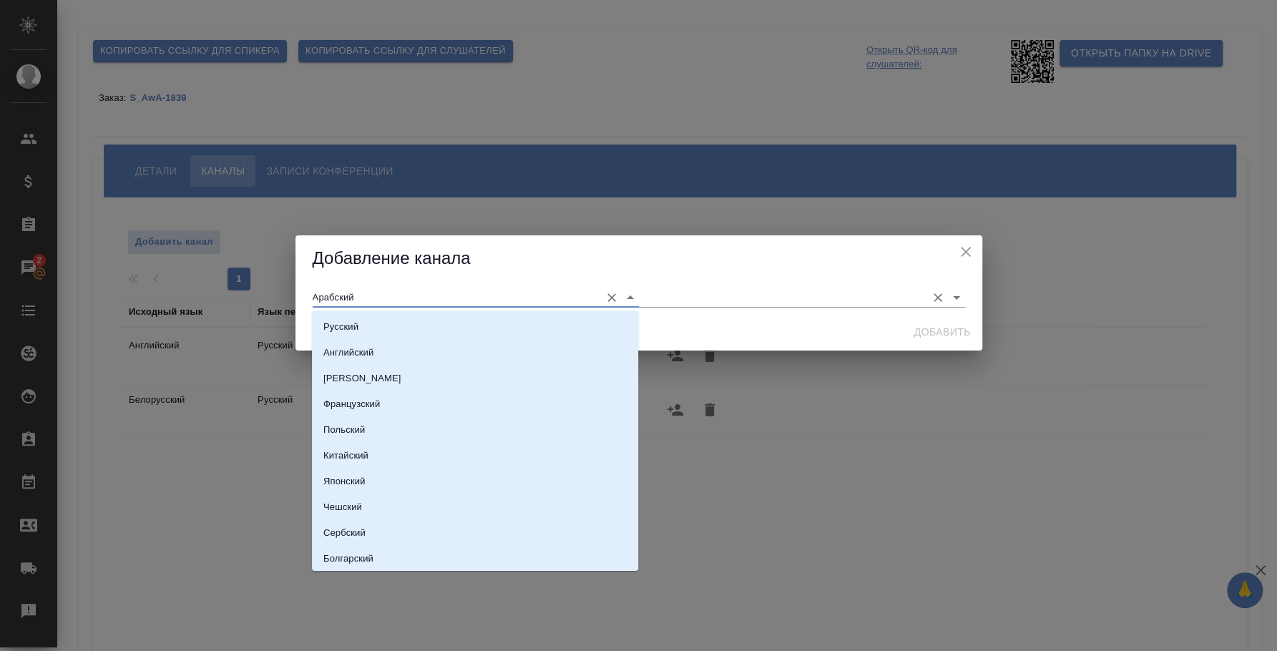
type input "Арабский"
click at [670, 298] on input "text" at bounding box center [779, 297] width 280 height 19
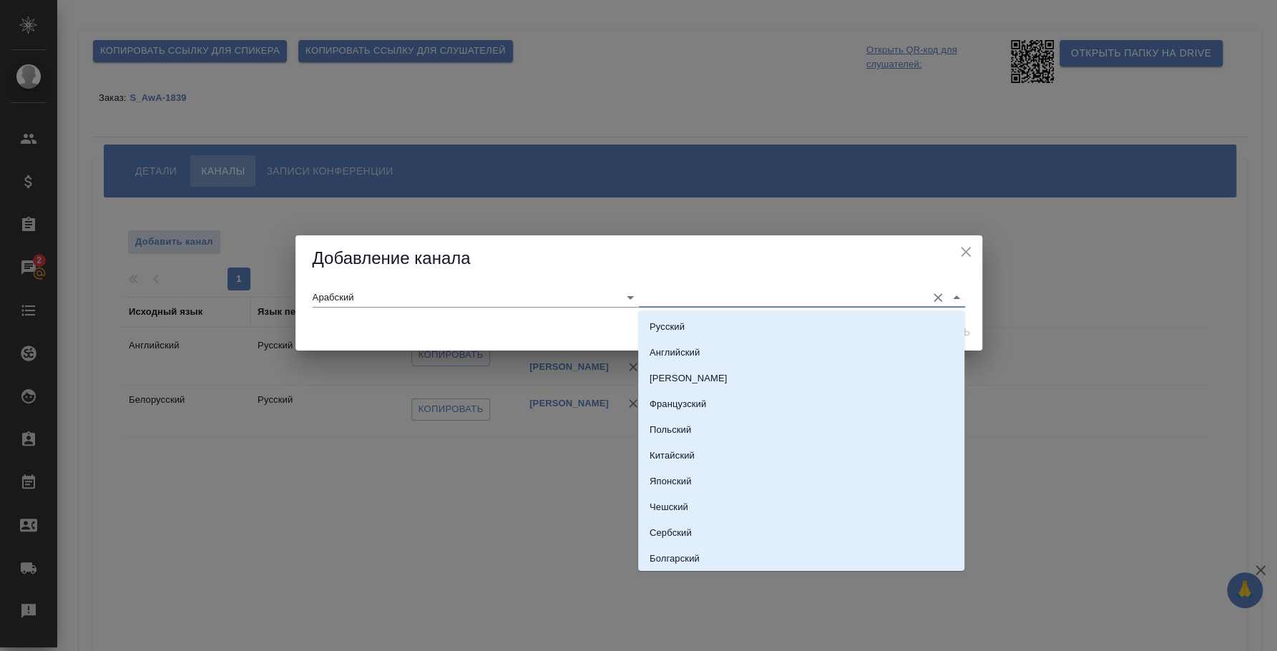
type input "у"
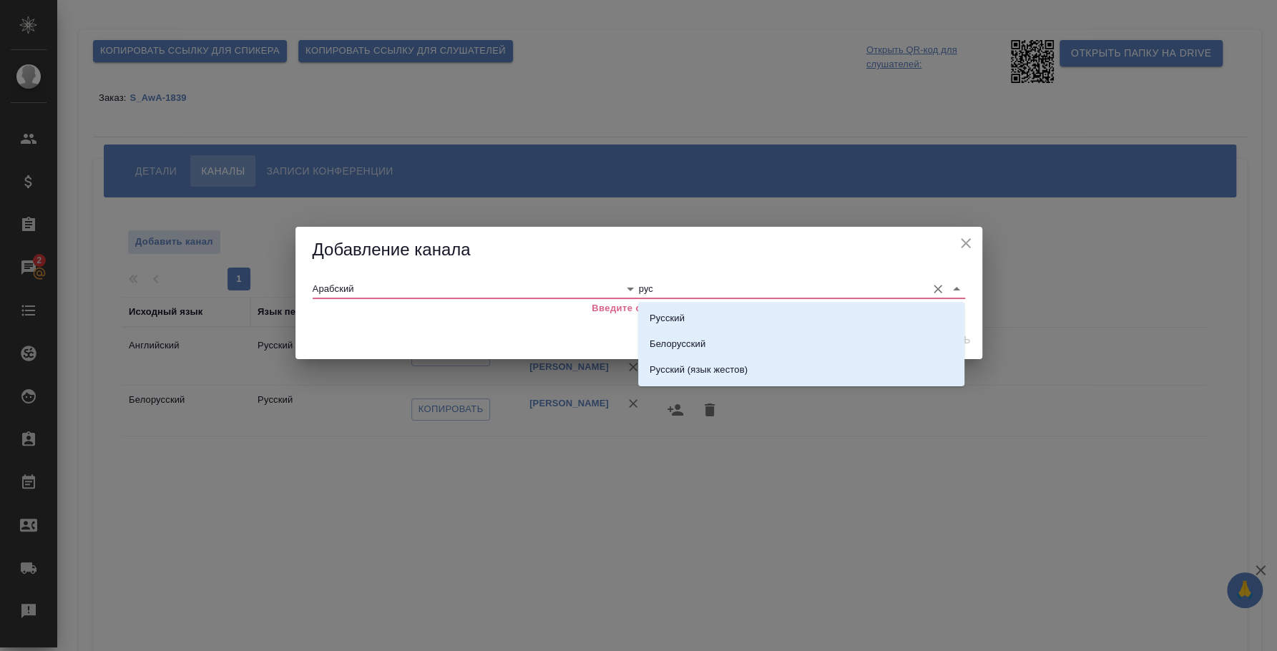
click at [682, 306] on li "Русский" at bounding box center [801, 318] width 326 height 26
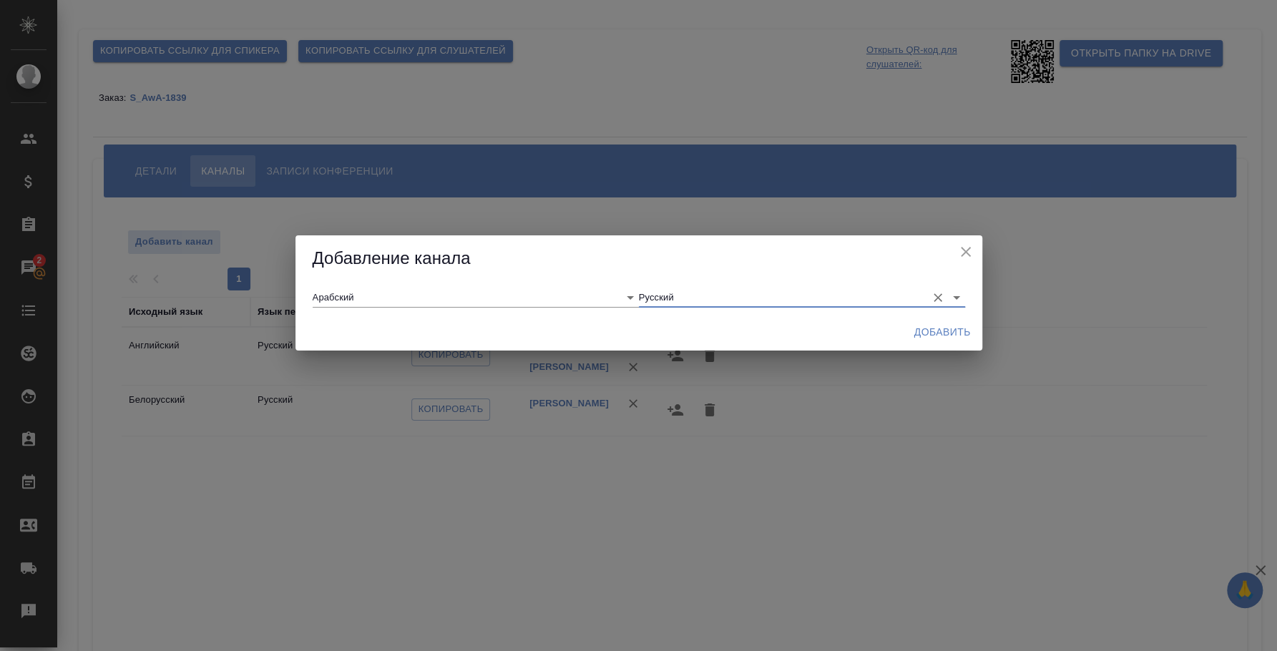
type input "Русский"
click at [956, 331] on span "Добавить" at bounding box center [942, 332] width 57 height 18
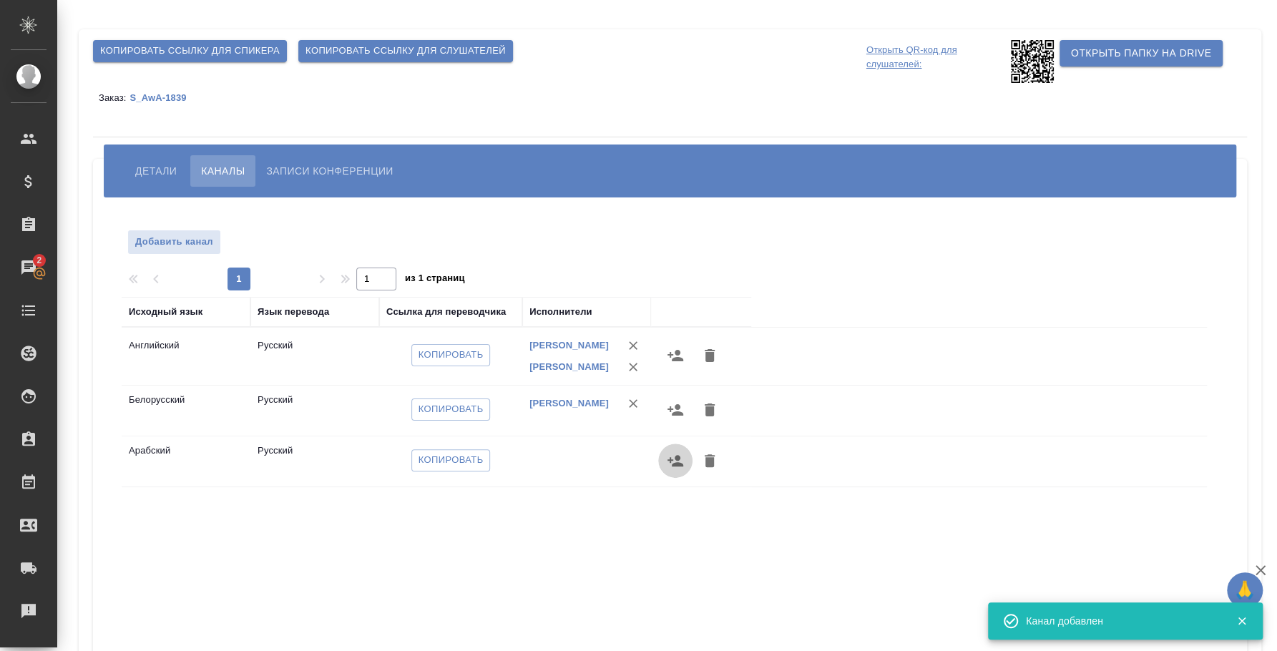
click at [672, 469] on icon "button" at bounding box center [675, 460] width 17 height 17
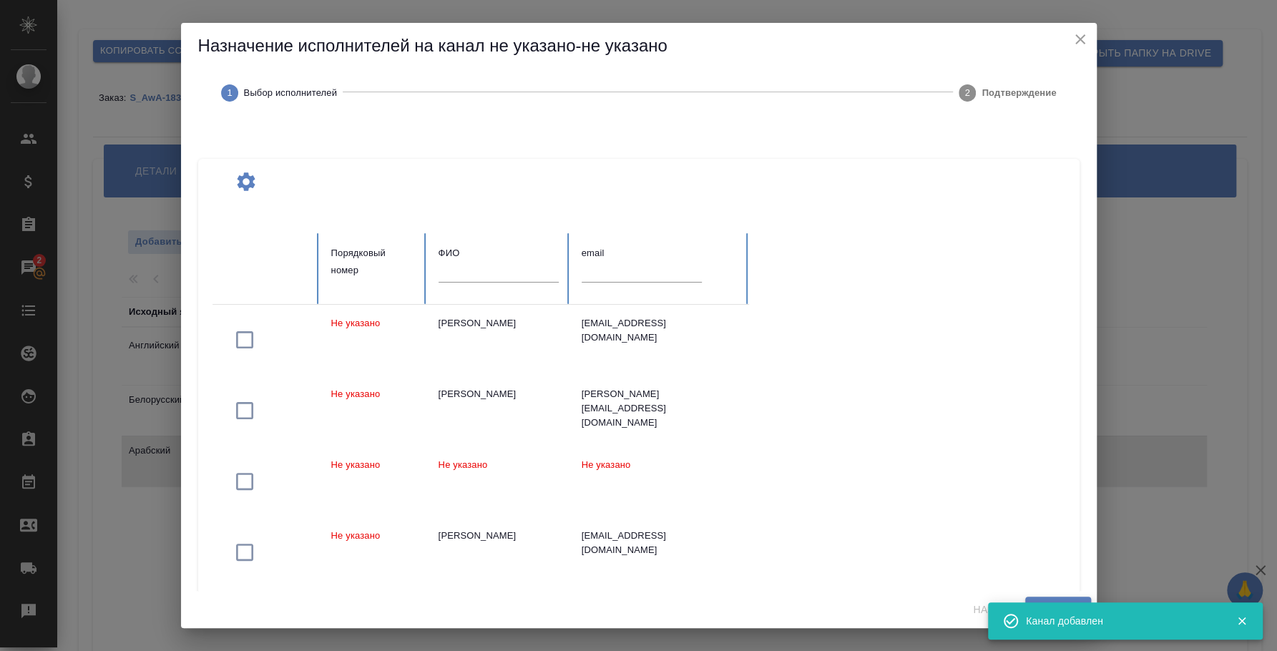
click at [484, 276] on input "text" at bounding box center [499, 272] width 120 height 20
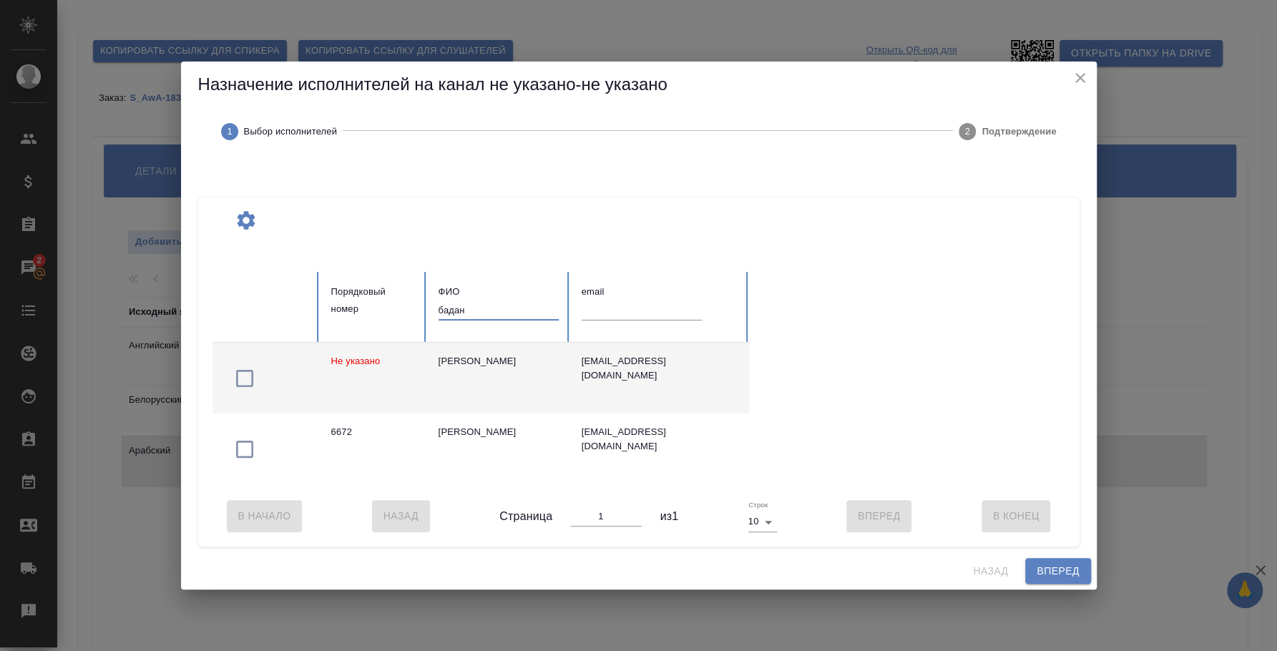
click at [251, 370] on icon "button" at bounding box center [244, 378] width 17 height 17
drag, startPoint x: 474, startPoint y: 305, endPoint x: 437, endPoint y: 306, distance: 37.2
click at [439, 306] on input "бадан" at bounding box center [499, 310] width 120 height 20
type input "федотова ирина"
click at [243, 371] on icon "button" at bounding box center [244, 378] width 23 height 23
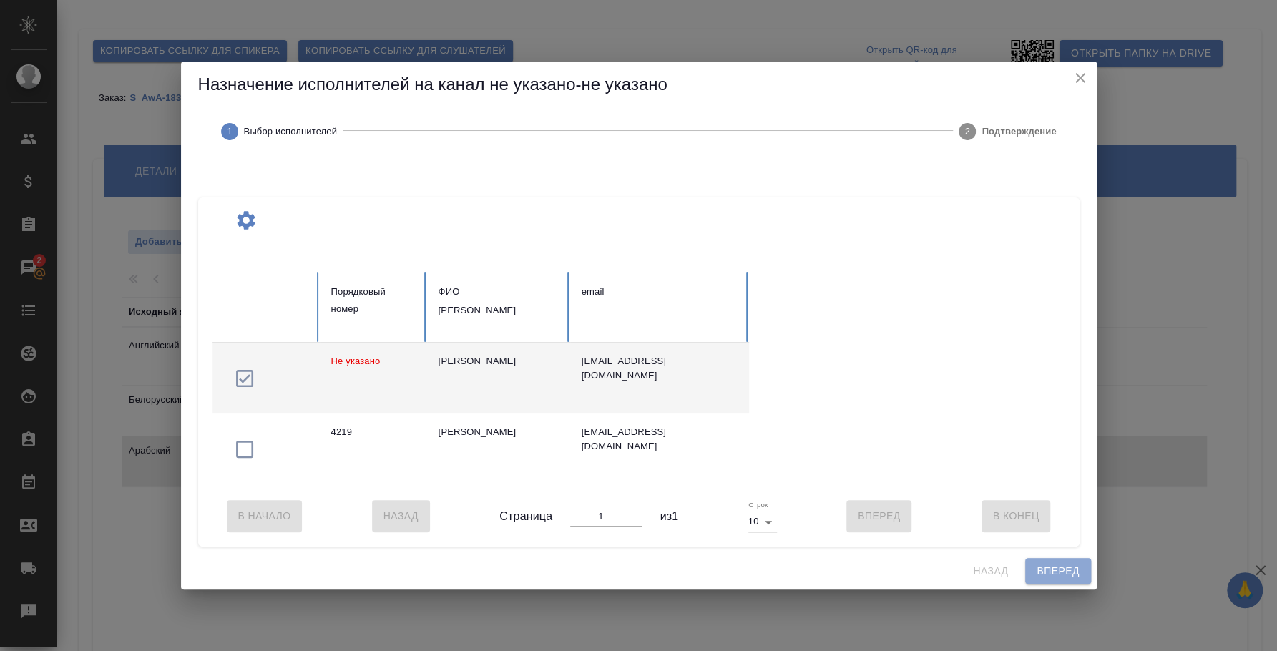
click at [1034, 579] on button "Вперед" at bounding box center [1057, 571] width 65 height 26
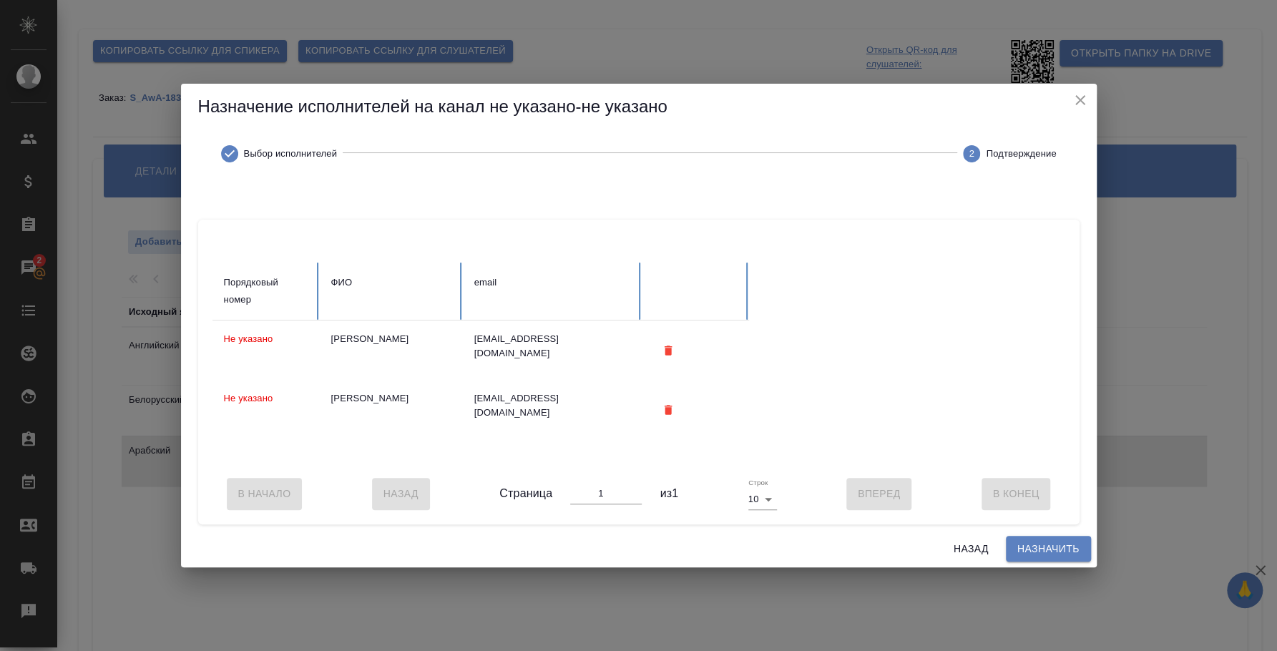
click at [1037, 558] on span "Назначить" at bounding box center [1048, 549] width 62 height 18
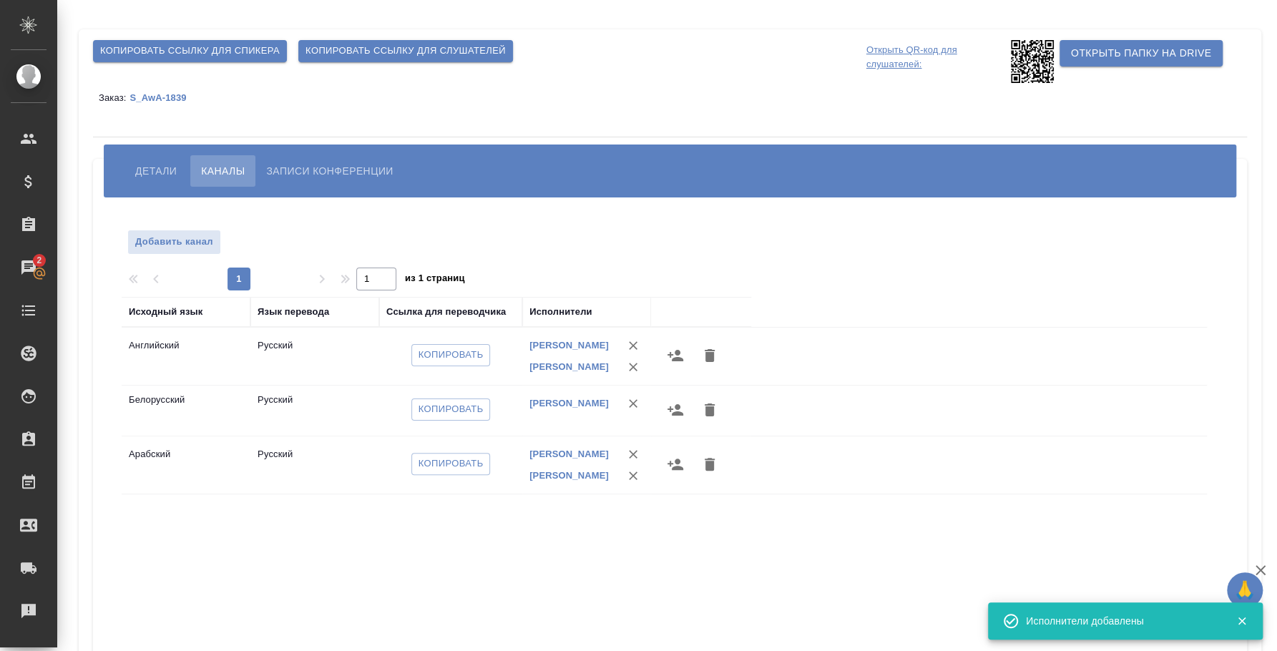
click at [517, 597] on div "Исходный язык Язык перевода Ссылка для переводчика Исполнители Английский Русск…" at bounding box center [664, 554] width 1085 height 515
click at [166, 159] on button "Детали" at bounding box center [155, 170] width 63 height 31
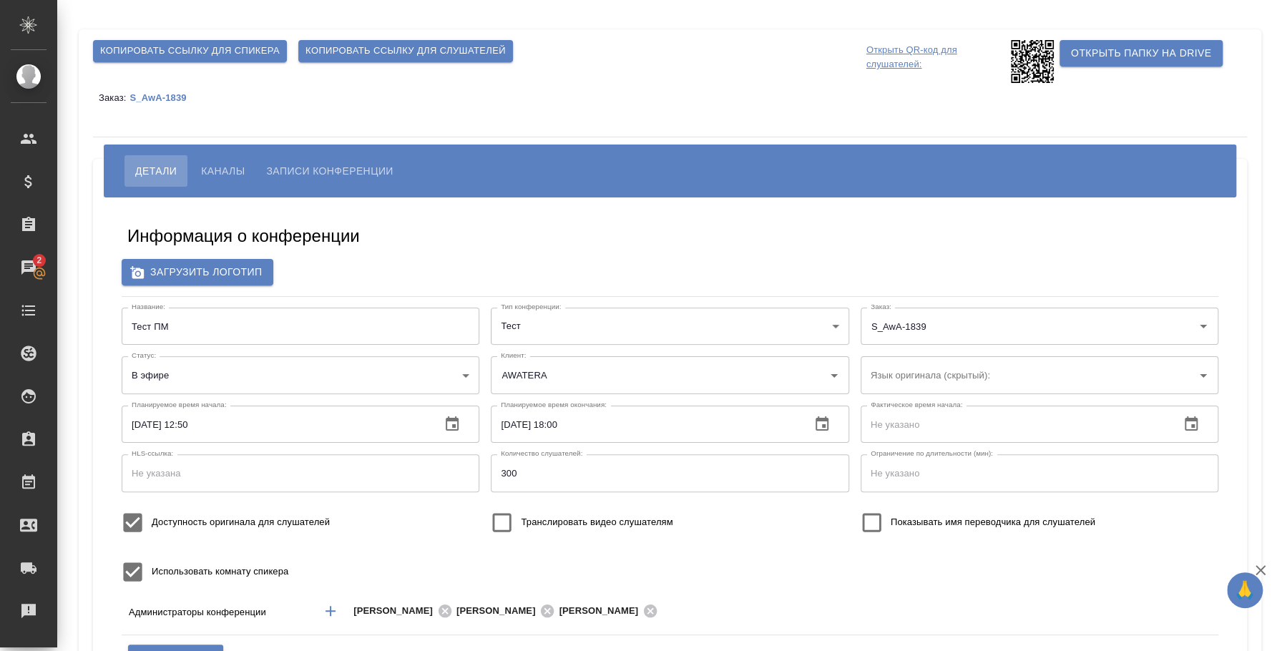
scroll to position [89, 0]
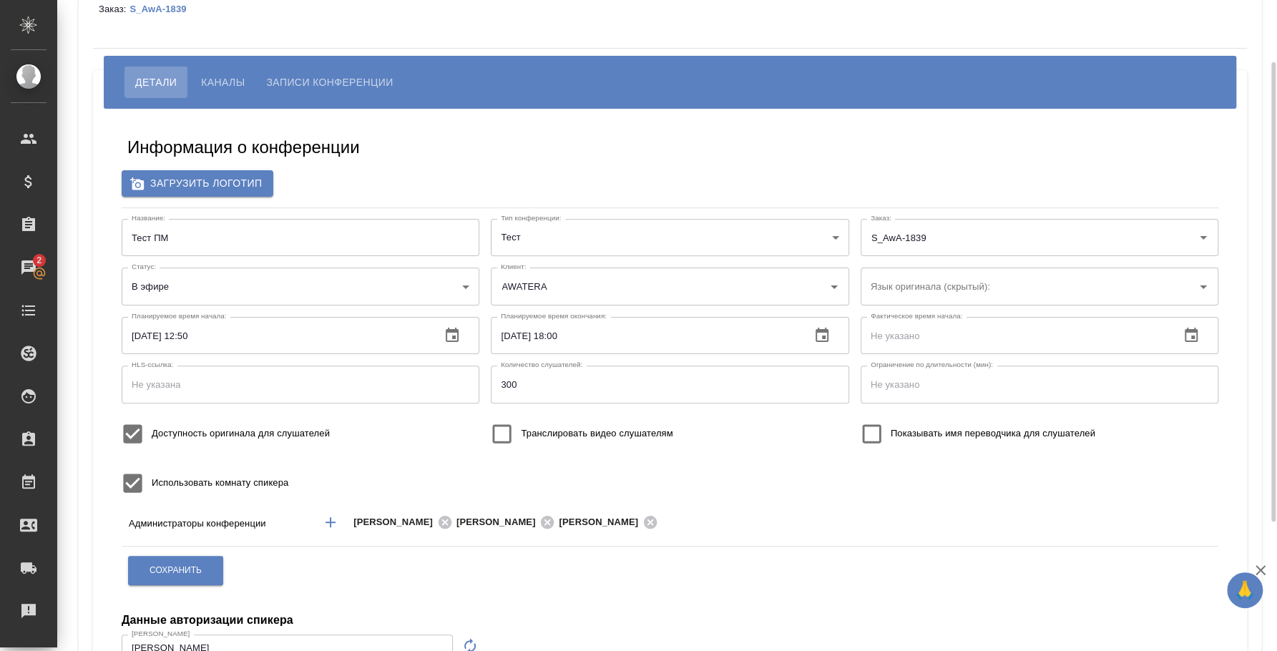
click at [130, 433] on input "Доступность оригинала для слушателей" at bounding box center [133, 434] width 38 height 38
checkbox input "false"
click at [187, 569] on span "Сохранить" at bounding box center [176, 570] width 52 height 12
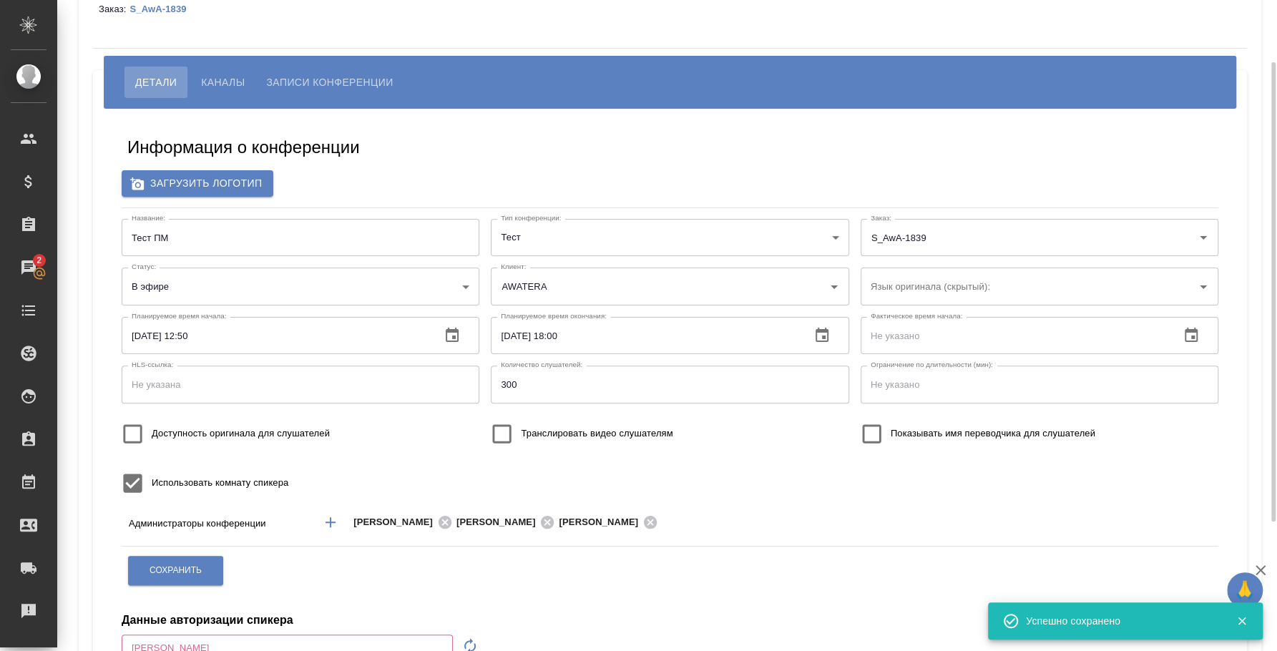
type input "Плеханова Мария"
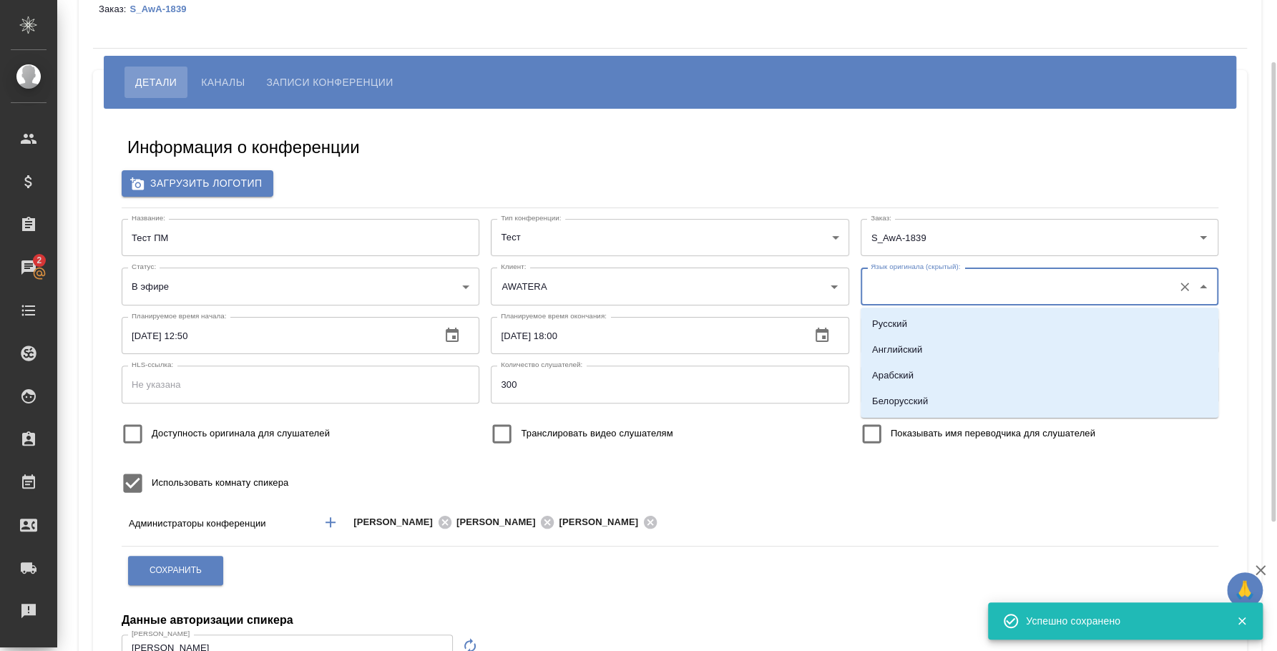
click at [996, 290] on input "Язык оригинала (скрытый):" at bounding box center [1016, 286] width 299 height 24
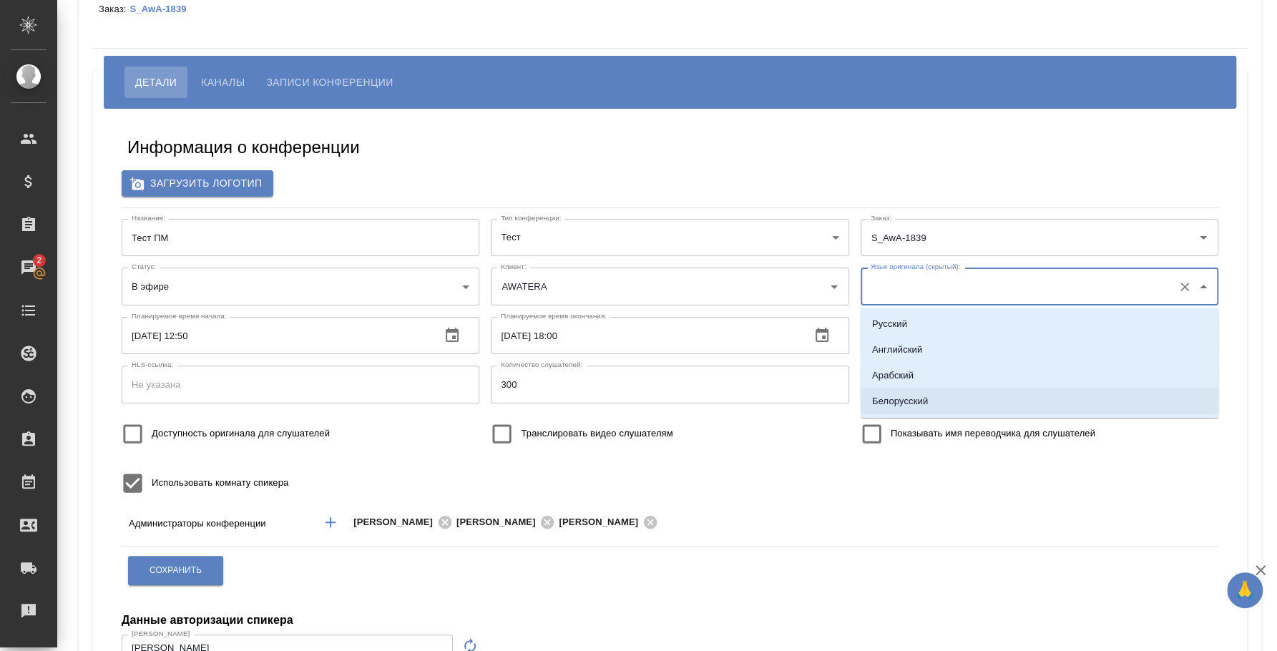
click at [972, 410] on li "Белорусский" at bounding box center [1040, 401] width 358 height 26
type input "Белорусский"
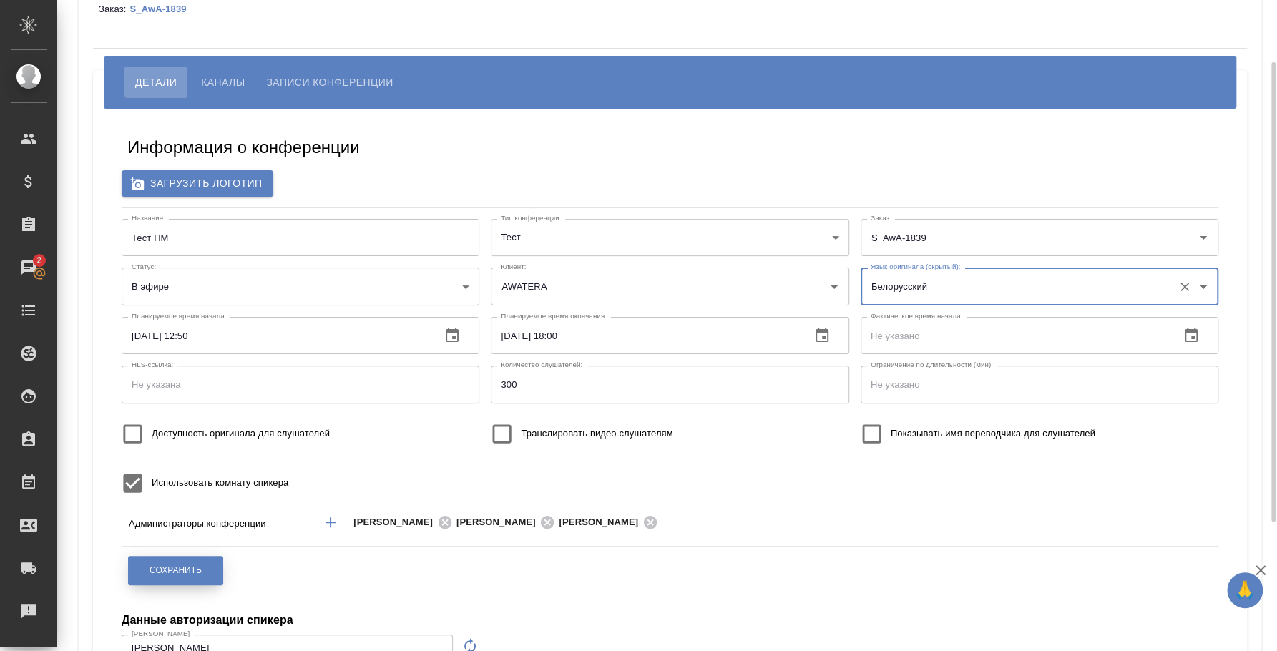
click at [196, 567] on span "Сохранить" at bounding box center [176, 570] width 52 height 12
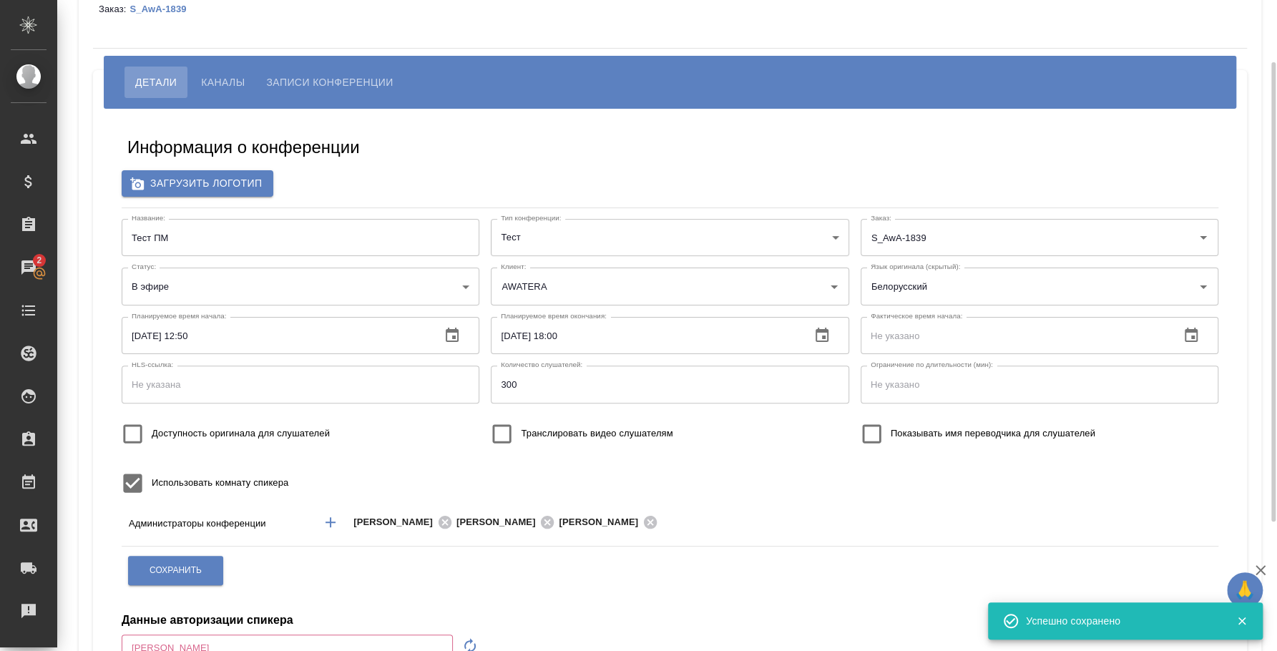
type input "Плеханова Мария"
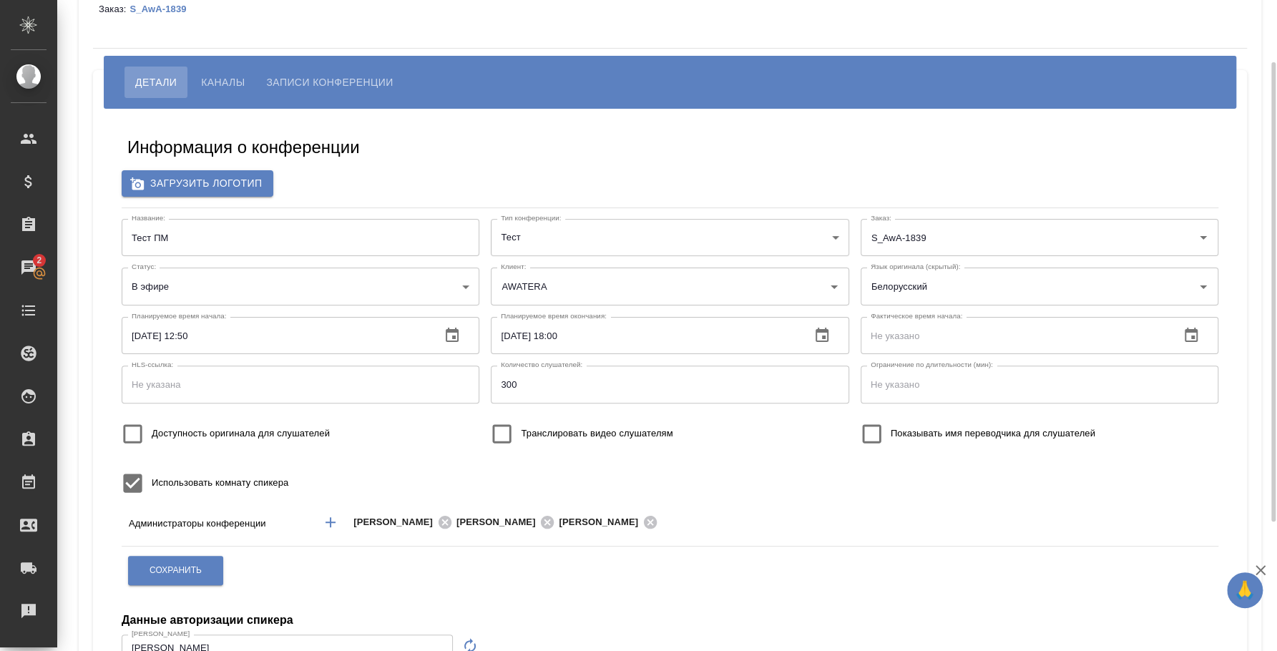
click at [196, 83] on button "Каналы" at bounding box center [222, 82] width 65 height 31
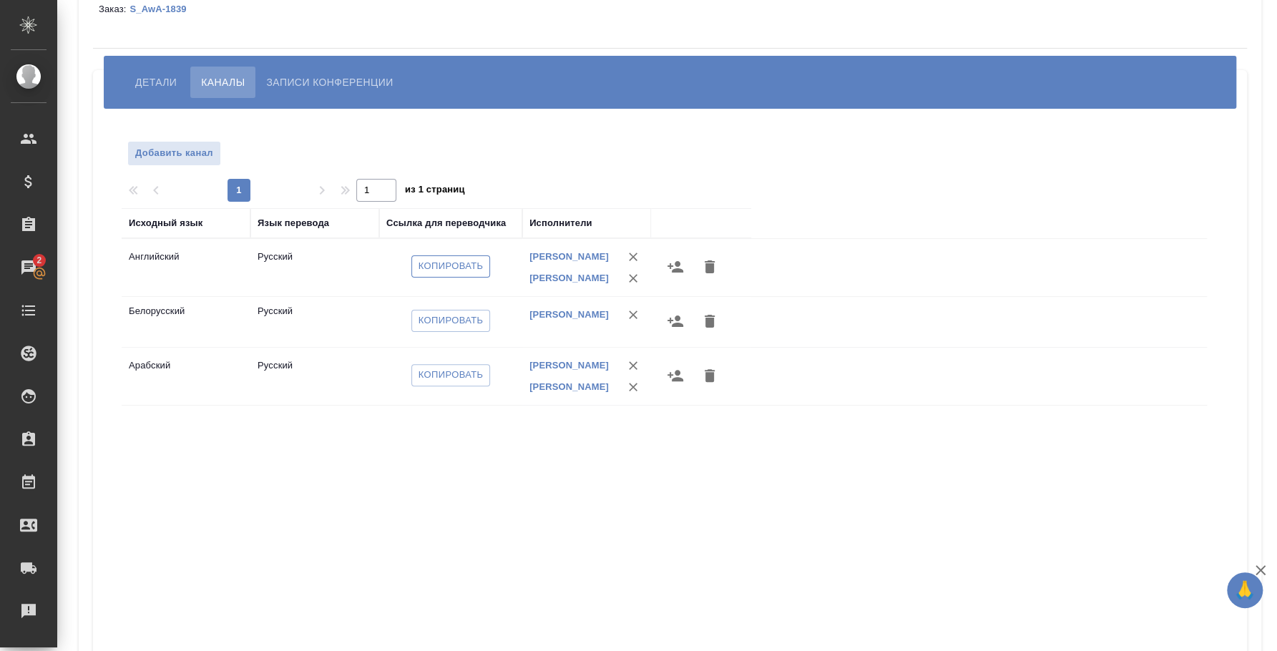
click at [466, 270] on span "Копировать" at bounding box center [451, 266] width 65 height 16
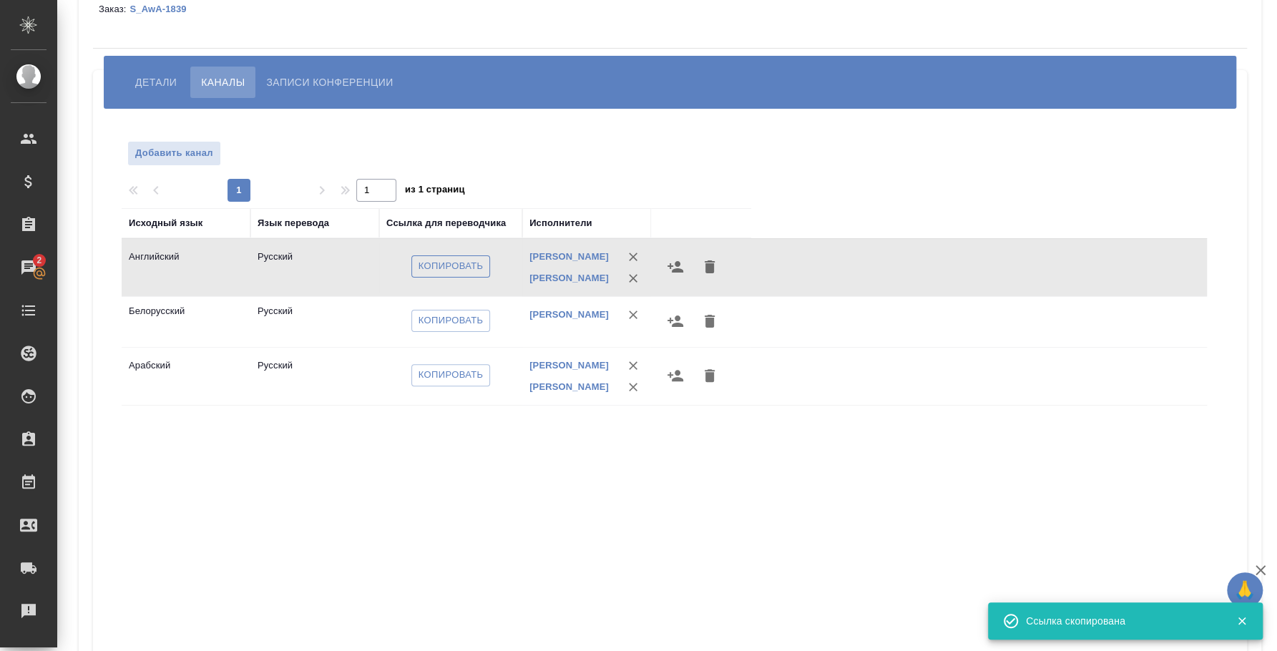
click at [461, 266] on span "Копировать" at bounding box center [451, 266] width 65 height 16
click at [440, 329] on span "Копировать" at bounding box center [451, 321] width 65 height 16
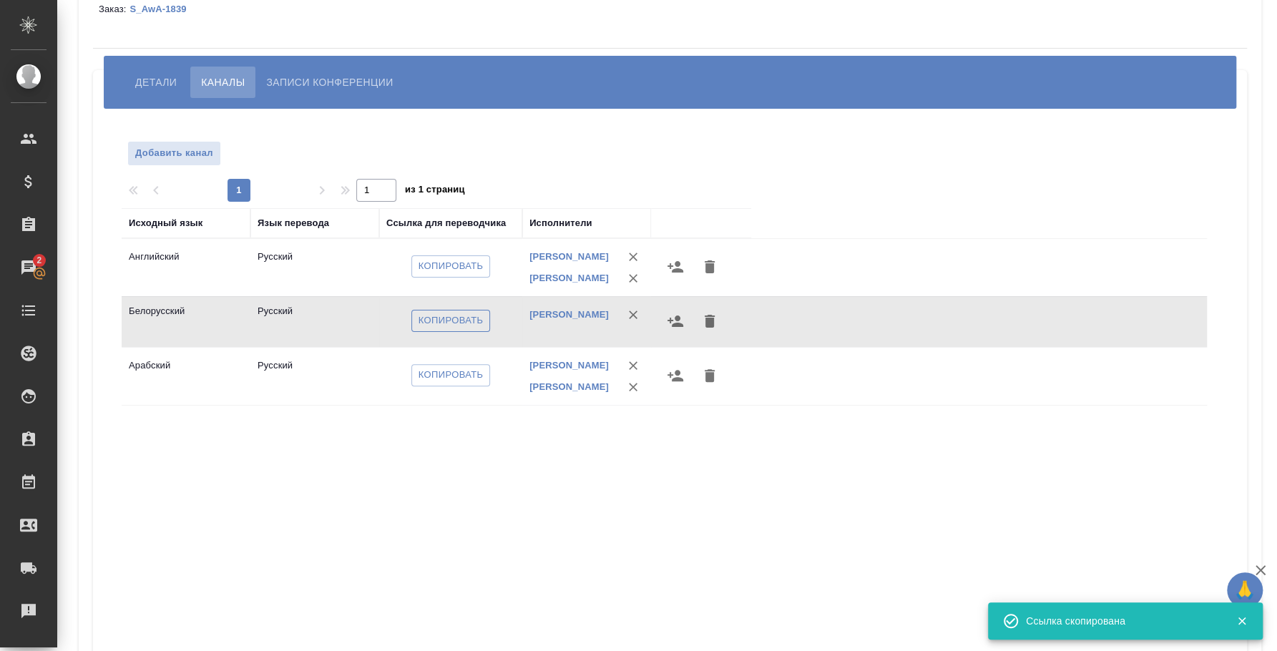
click at [440, 329] on span "Копировать" at bounding box center [451, 321] width 65 height 16
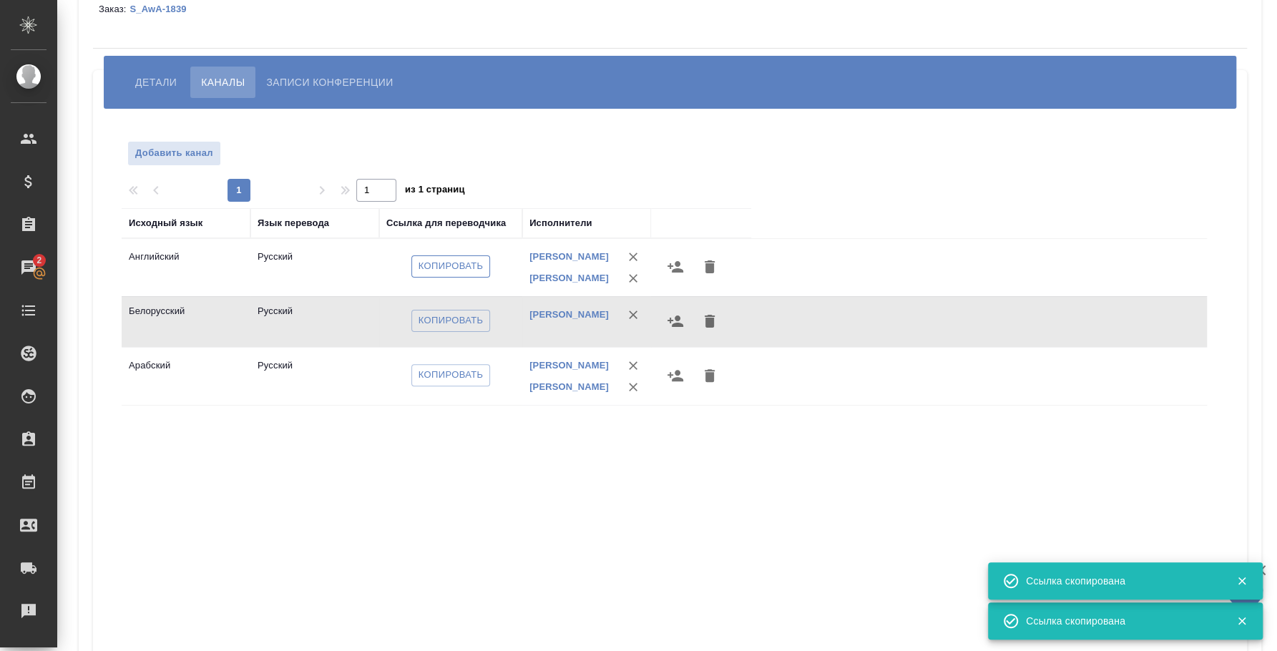
click at [442, 273] on span "Копировать" at bounding box center [451, 266] width 65 height 16
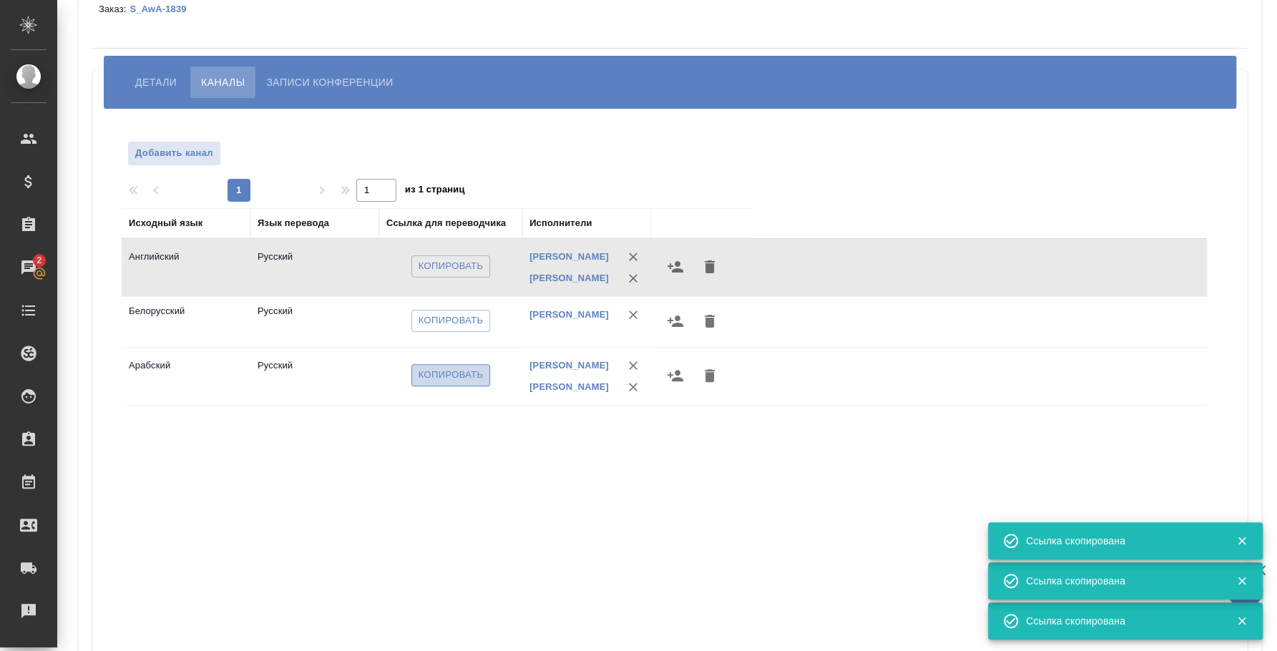
click at [438, 383] on span "Копировать" at bounding box center [451, 375] width 65 height 16
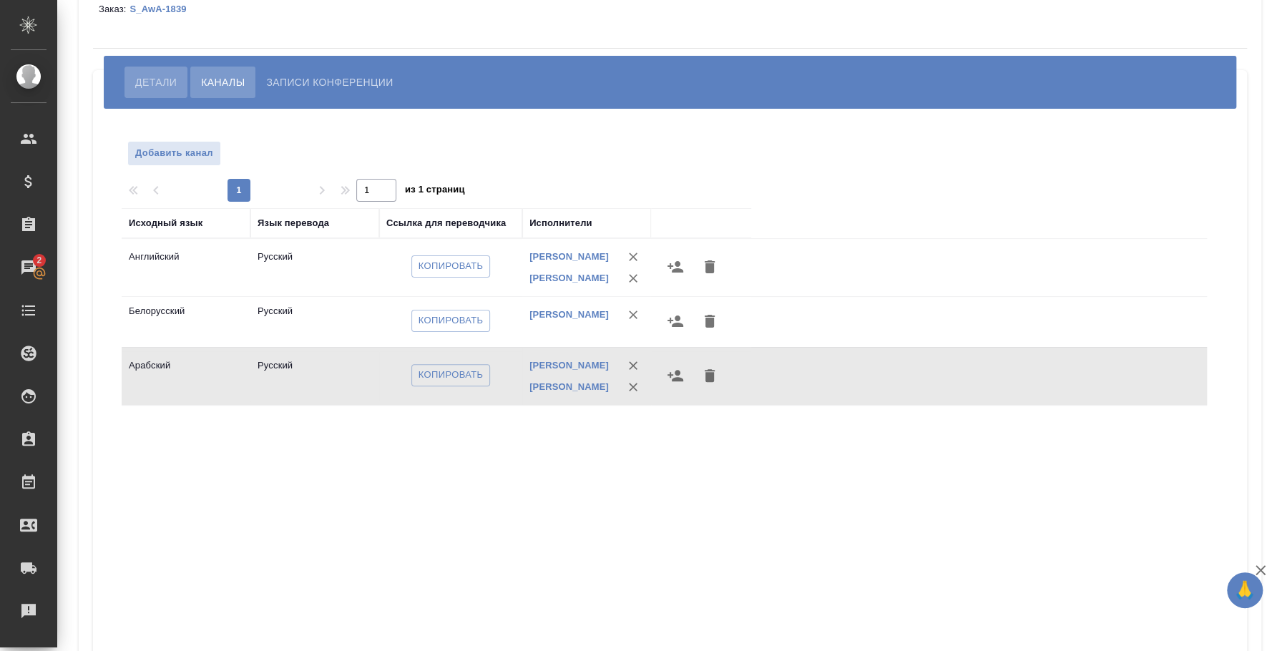
click at [158, 79] on span "Детали" at bounding box center [155, 82] width 41 height 17
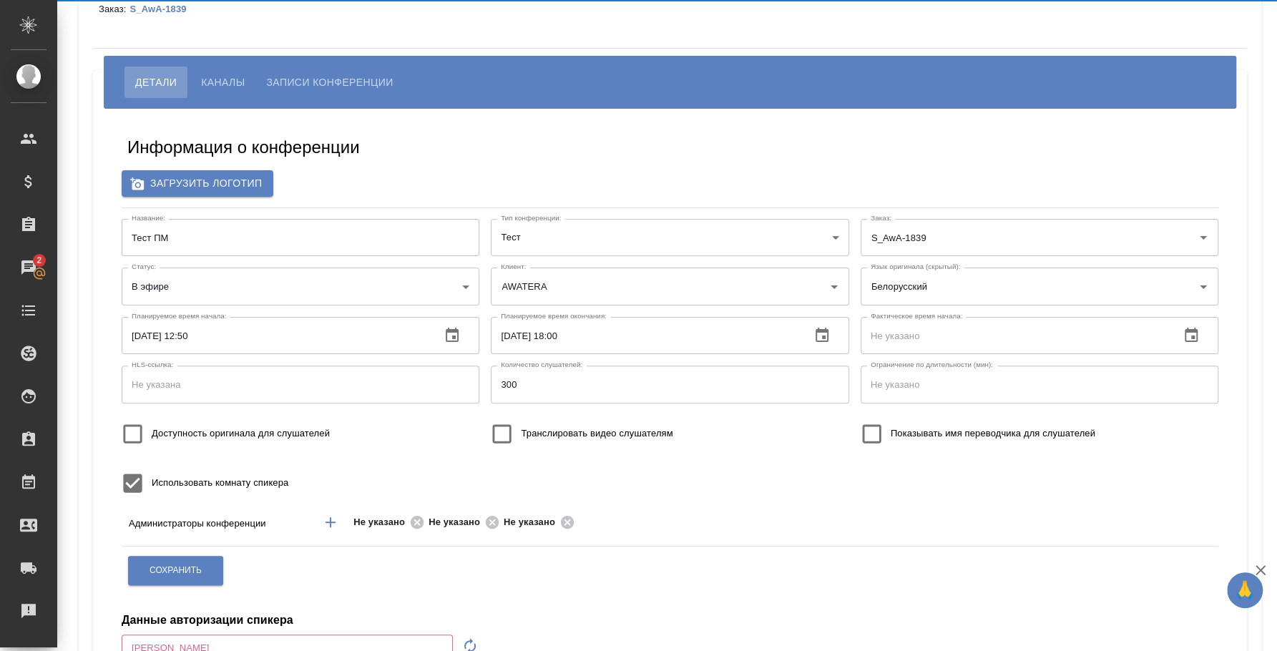
type input "Плеханова Мария"
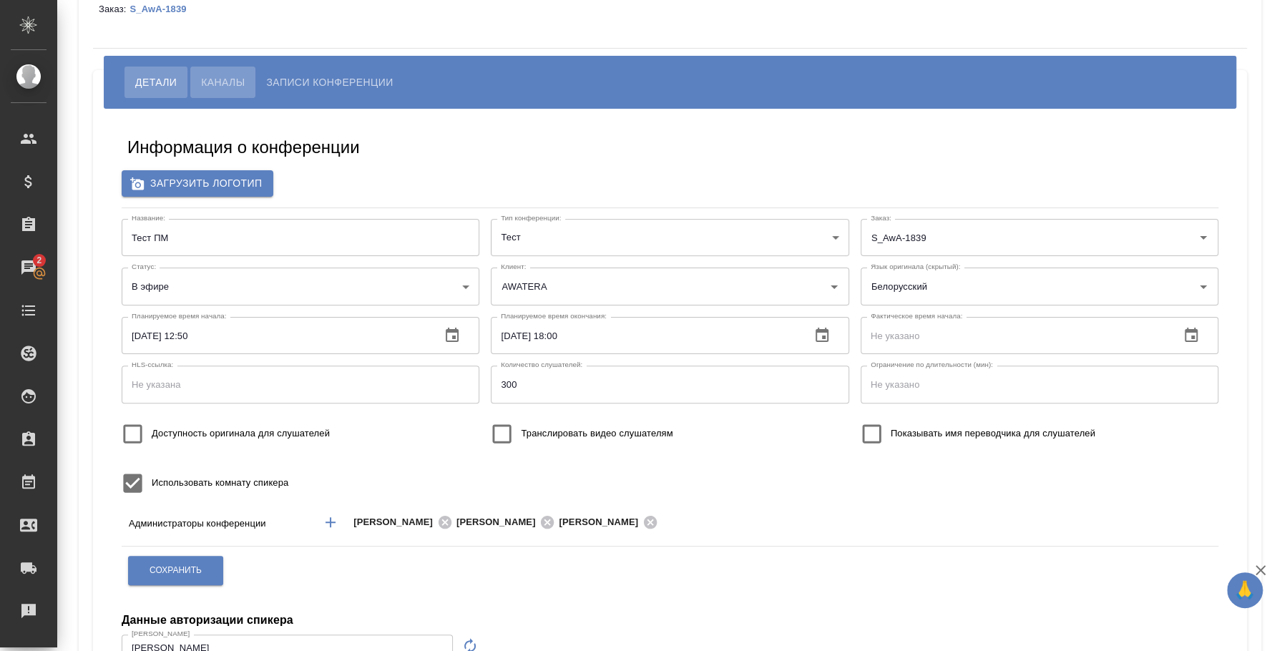
click at [220, 78] on span "Каналы" at bounding box center [223, 82] width 44 height 17
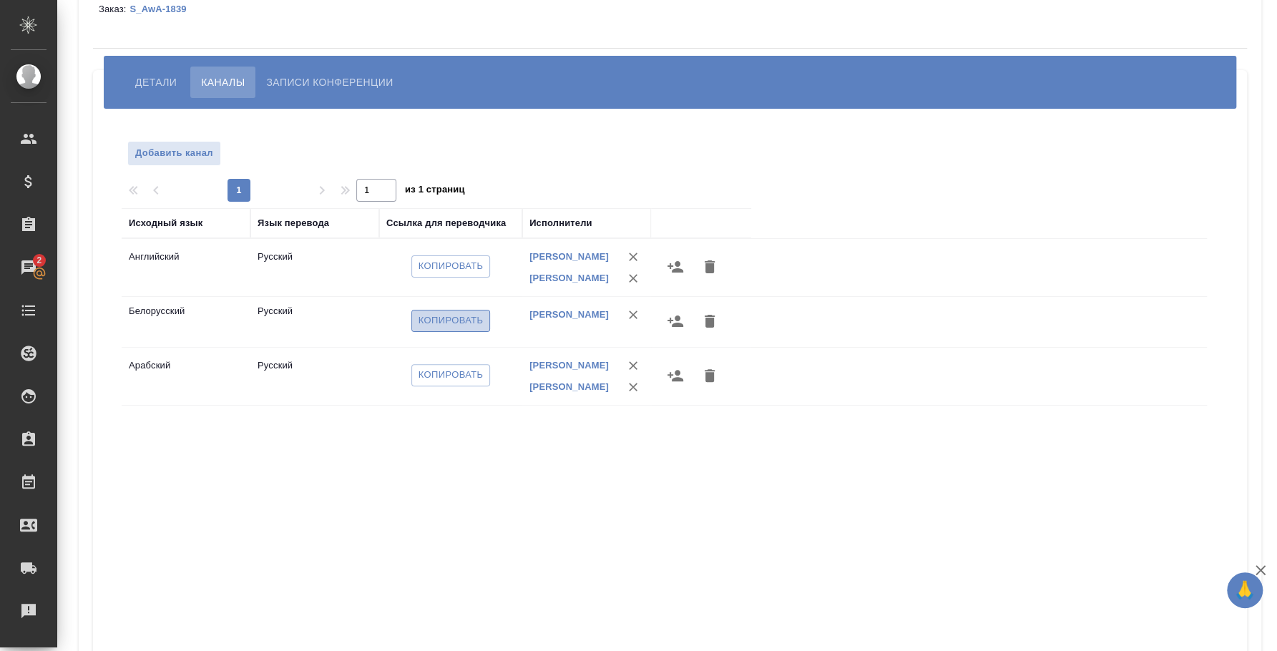
click at [456, 324] on span "Копировать" at bounding box center [451, 321] width 65 height 16
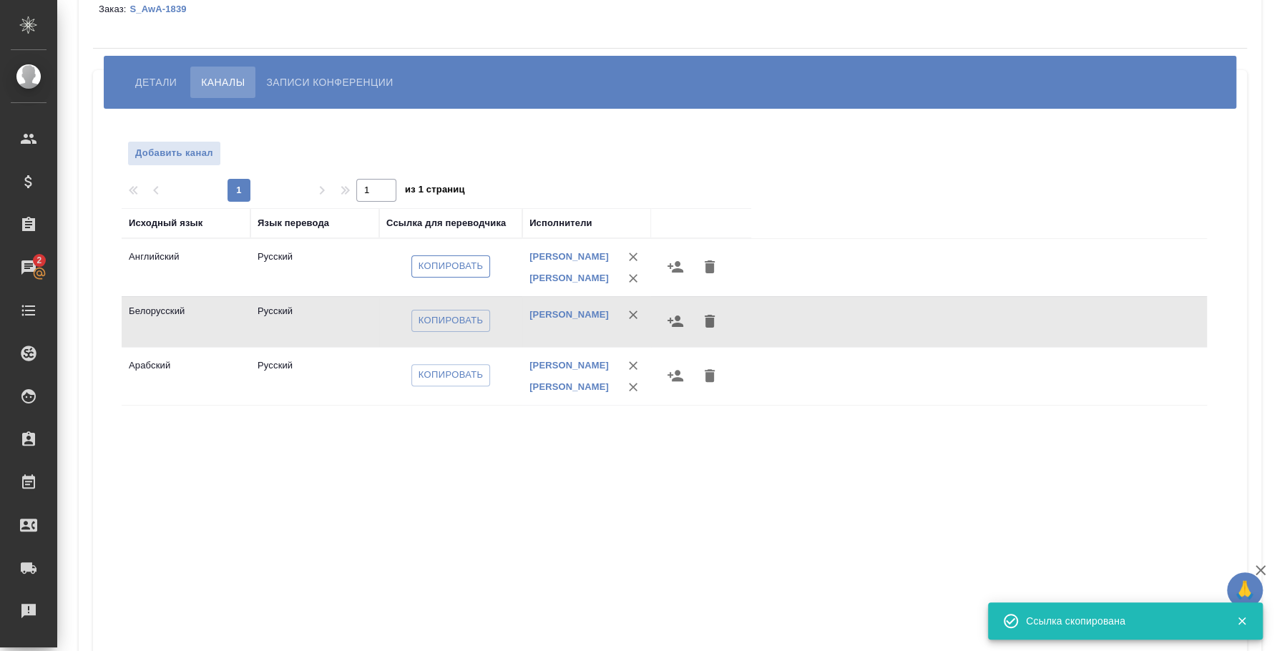
click at [464, 270] on span "Копировать" at bounding box center [451, 266] width 65 height 16
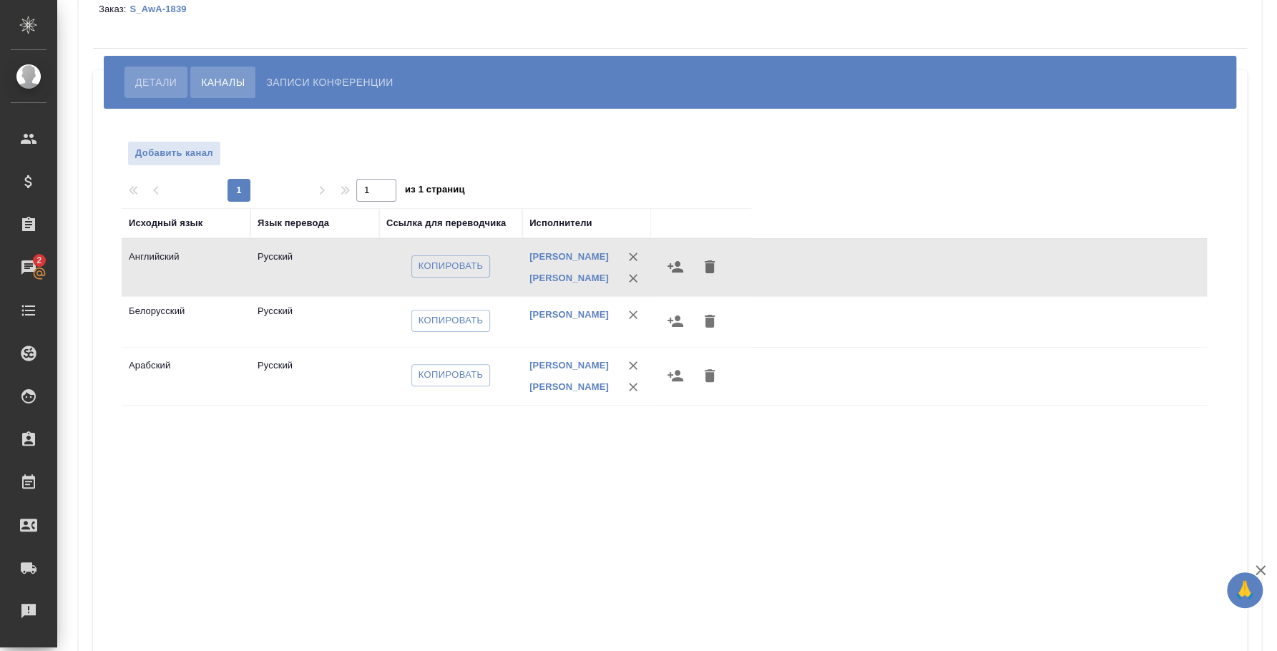
click at [155, 76] on span "Детали" at bounding box center [155, 82] width 41 height 17
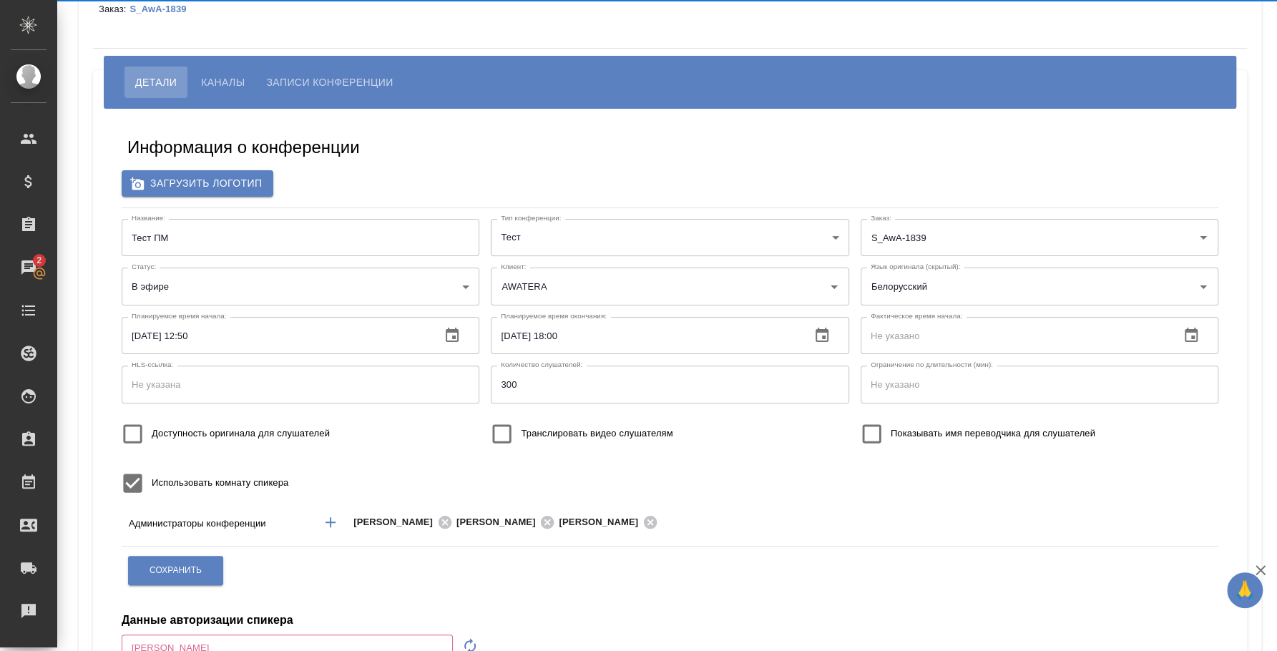
type input "Плеханова Мария"
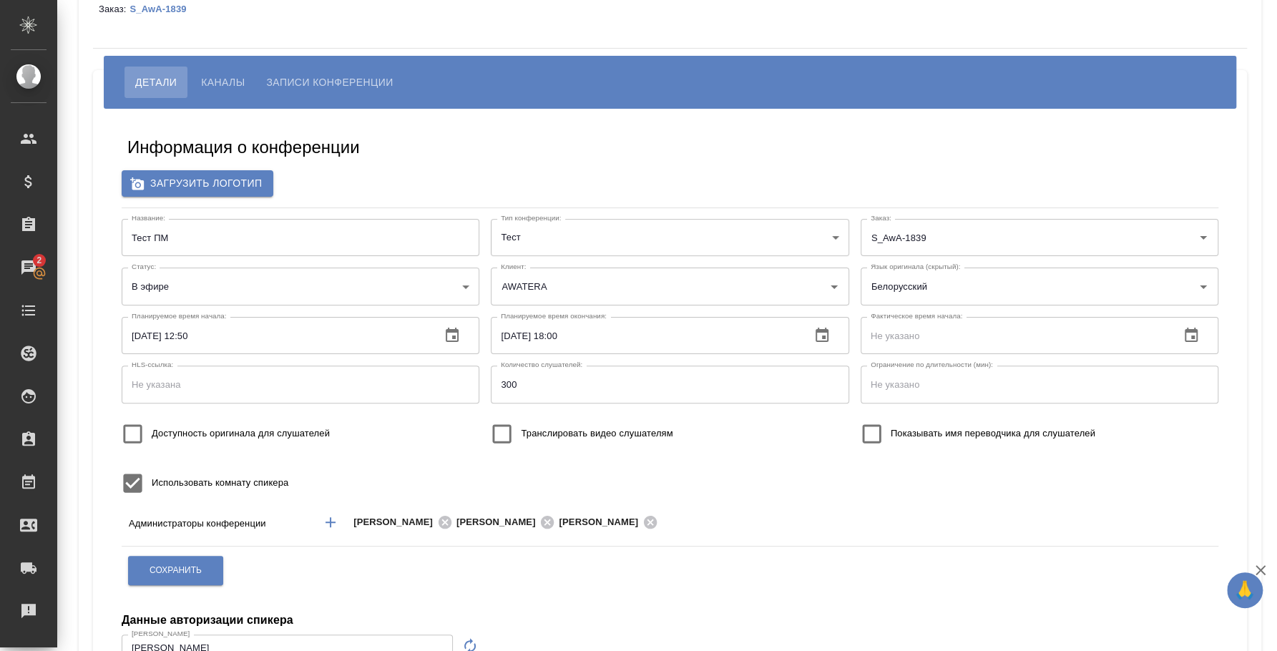
click at [222, 77] on span "Каналы" at bounding box center [223, 82] width 44 height 17
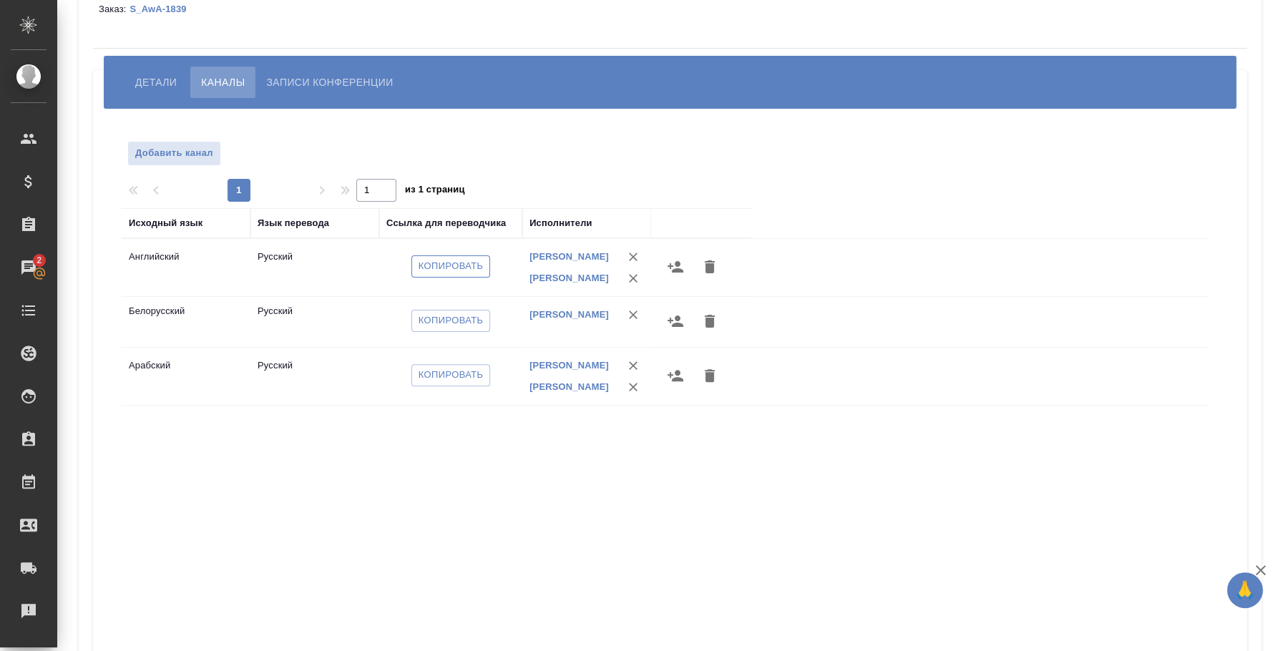
click at [451, 271] on span "Копировать" at bounding box center [451, 266] width 65 height 16
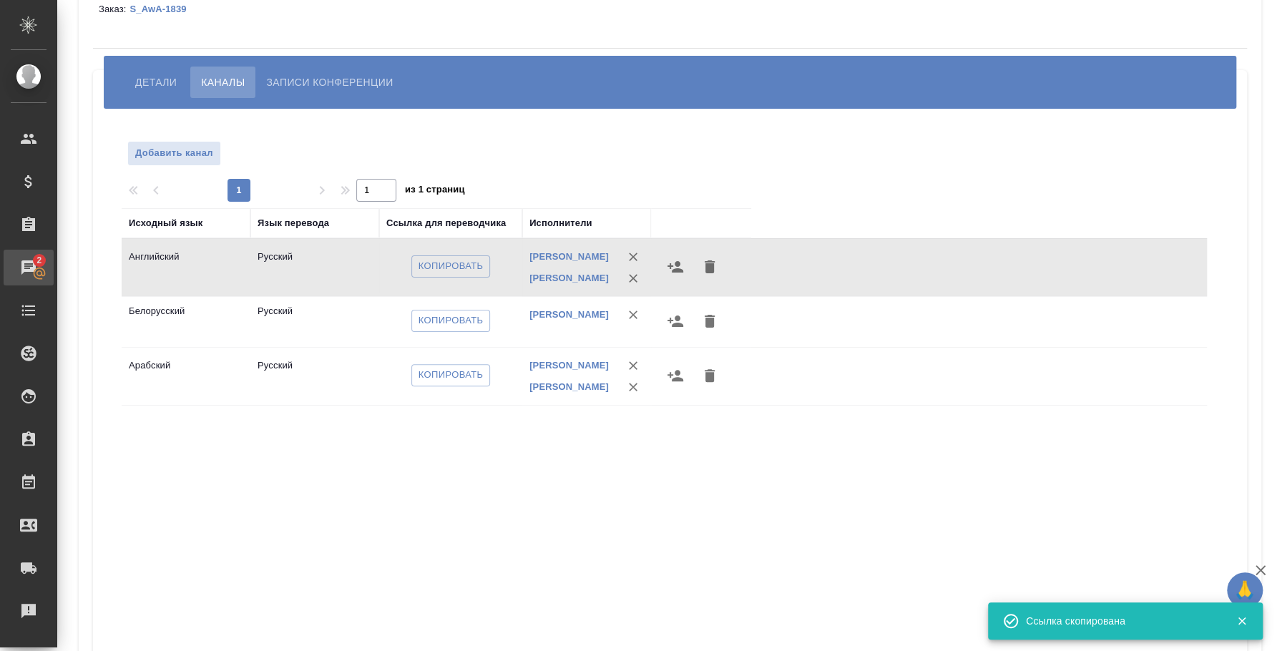
click at [29, 264] on div "Чаты" at bounding box center [11, 267] width 36 height 21
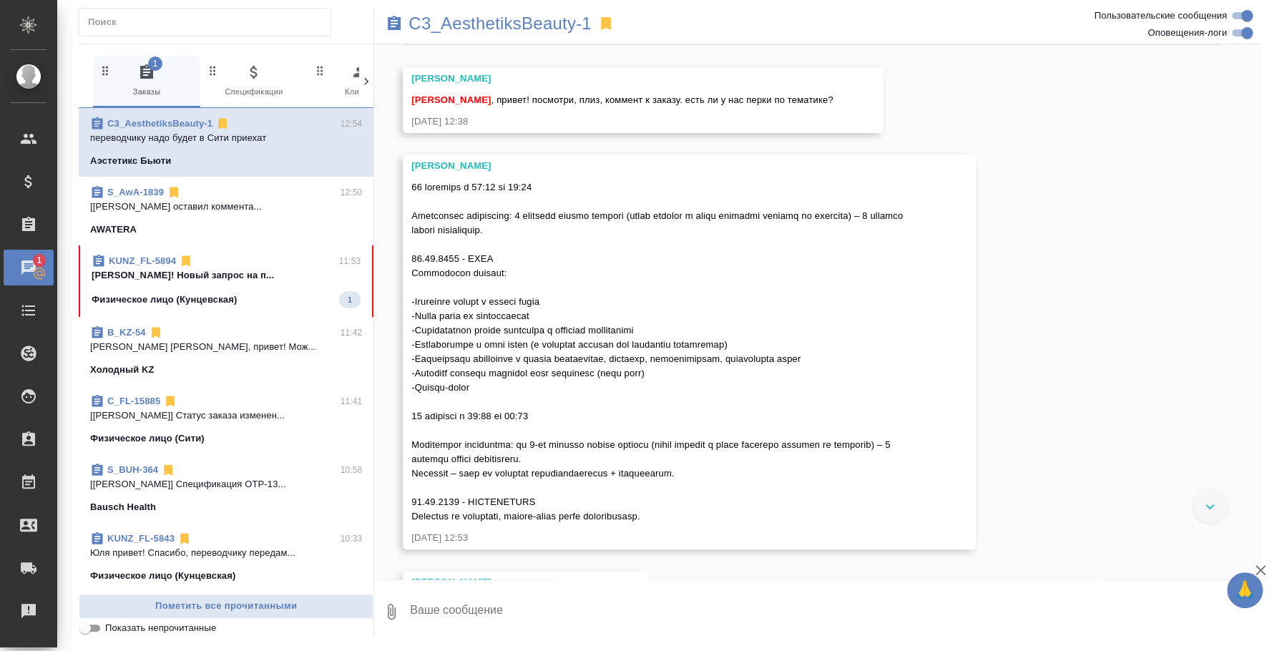
scroll to position [268, 0]
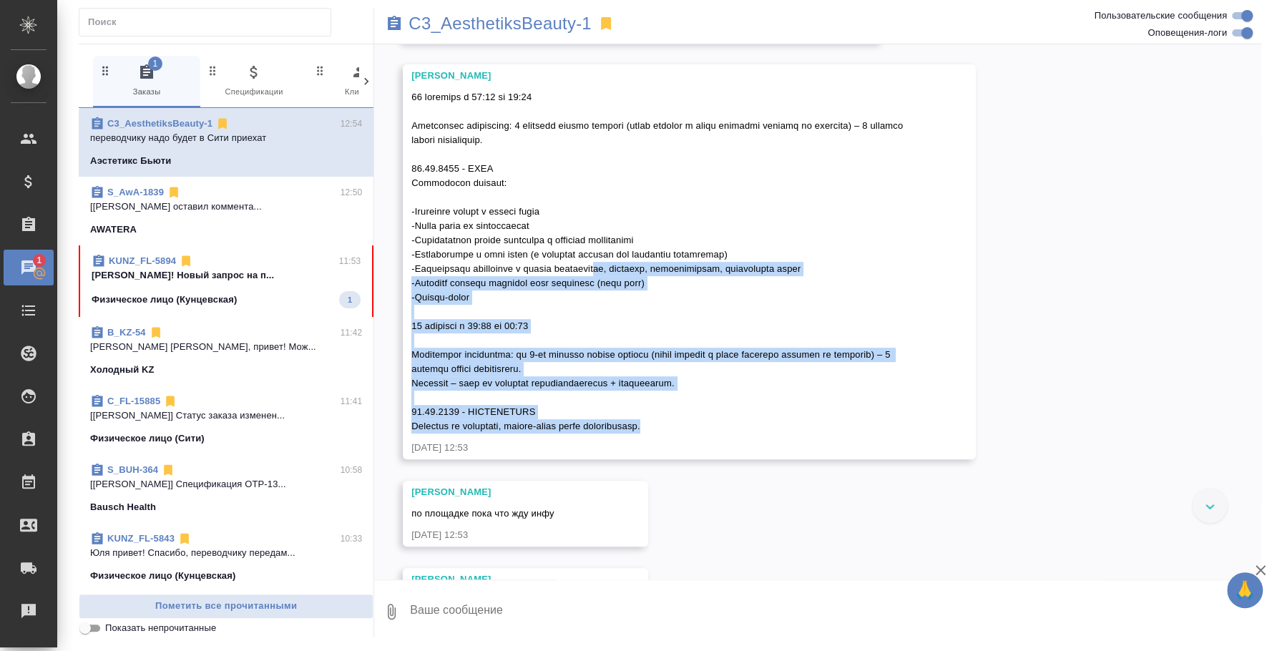
drag, startPoint x: 688, startPoint y: 425, endPoint x: 622, endPoint y: 270, distance: 168.6
click at [622, 270] on div at bounding box center [668, 260] width 514 height 347
click at [666, 393] on div at bounding box center [668, 260] width 514 height 347
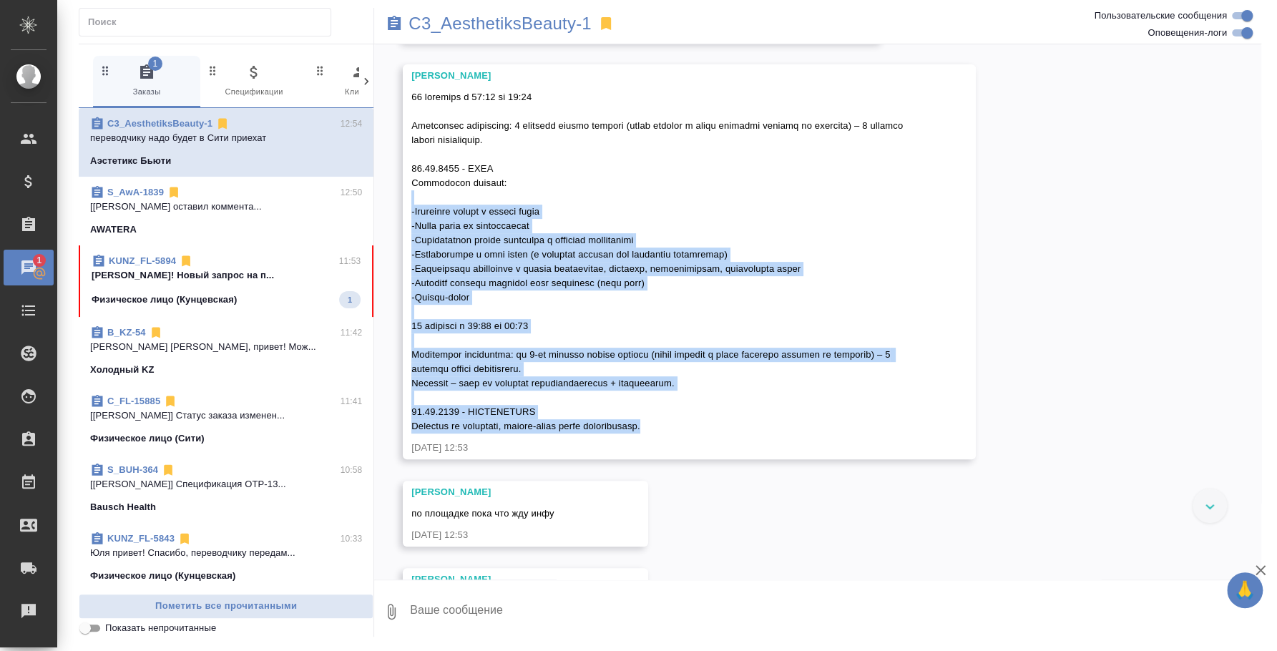
scroll to position [178, 0]
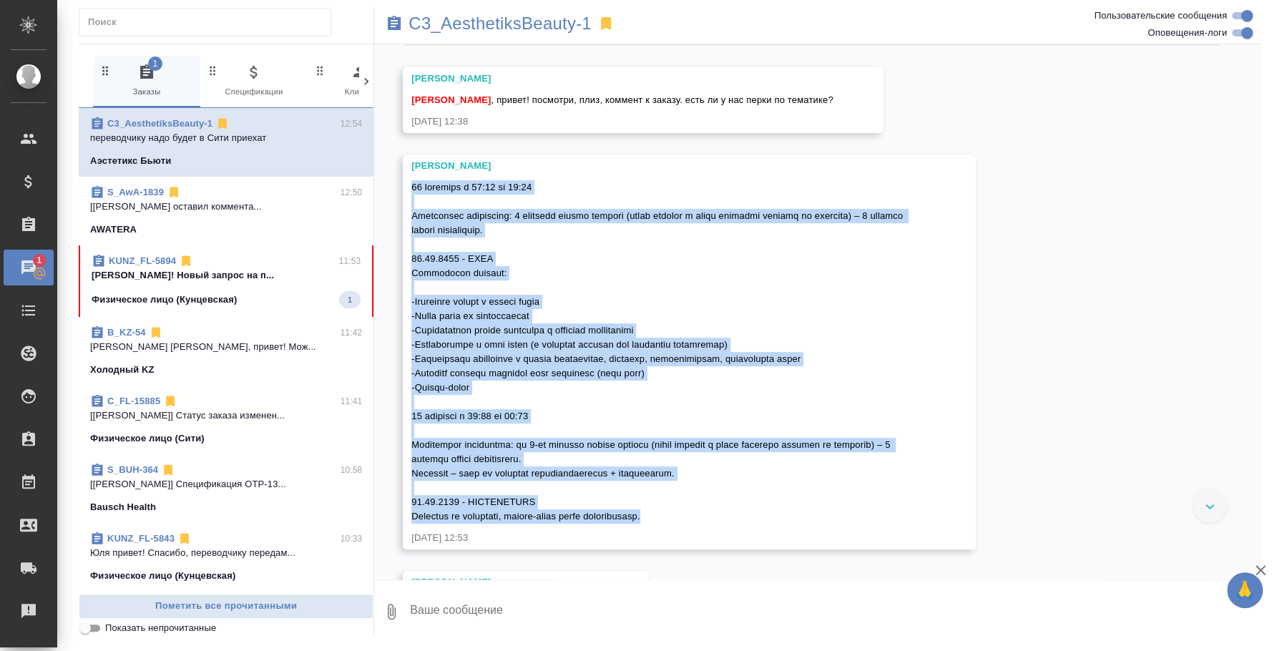
drag, startPoint x: 691, startPoint y: 424, endPoint x: 403, endPoint y: 192, distance: 369.4
click at [403, 192] on div "Никитина Татьяна 09.09.25, 12:53" at bounding box center [689, 352] width 573 height 395
copy span "16 сентября с 10:00 до 12:00 Количество участников: 3 человека офлайн русский (…"
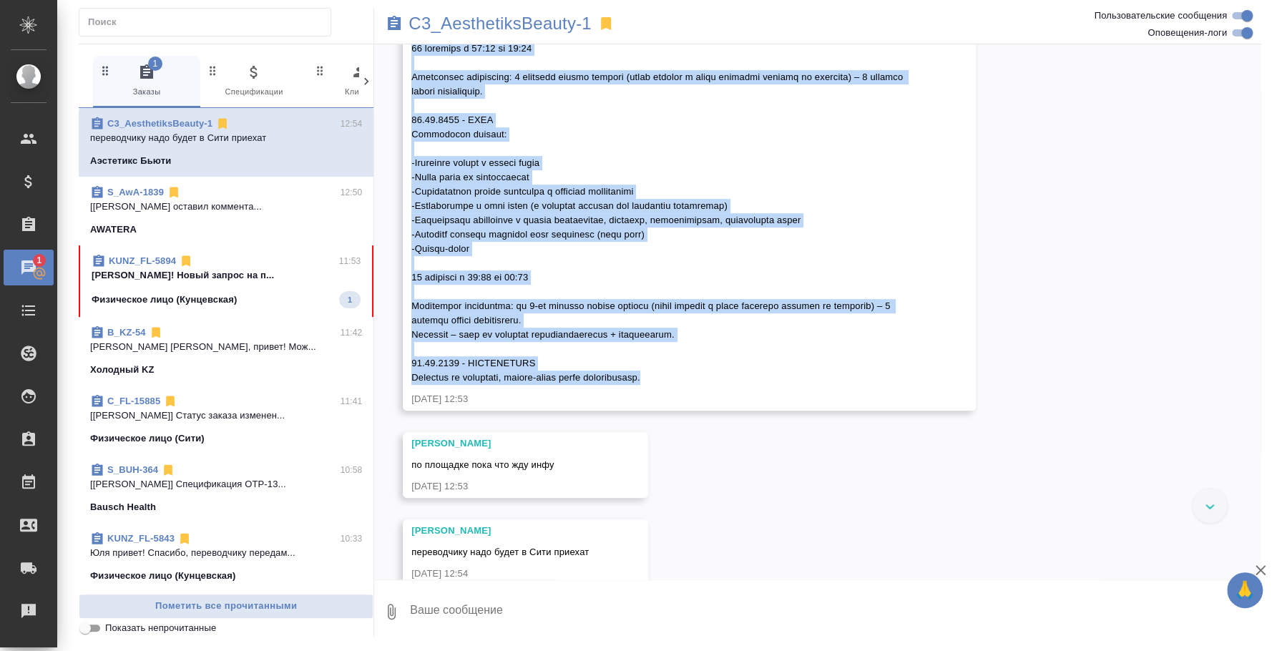
scroll to position [343, 0]
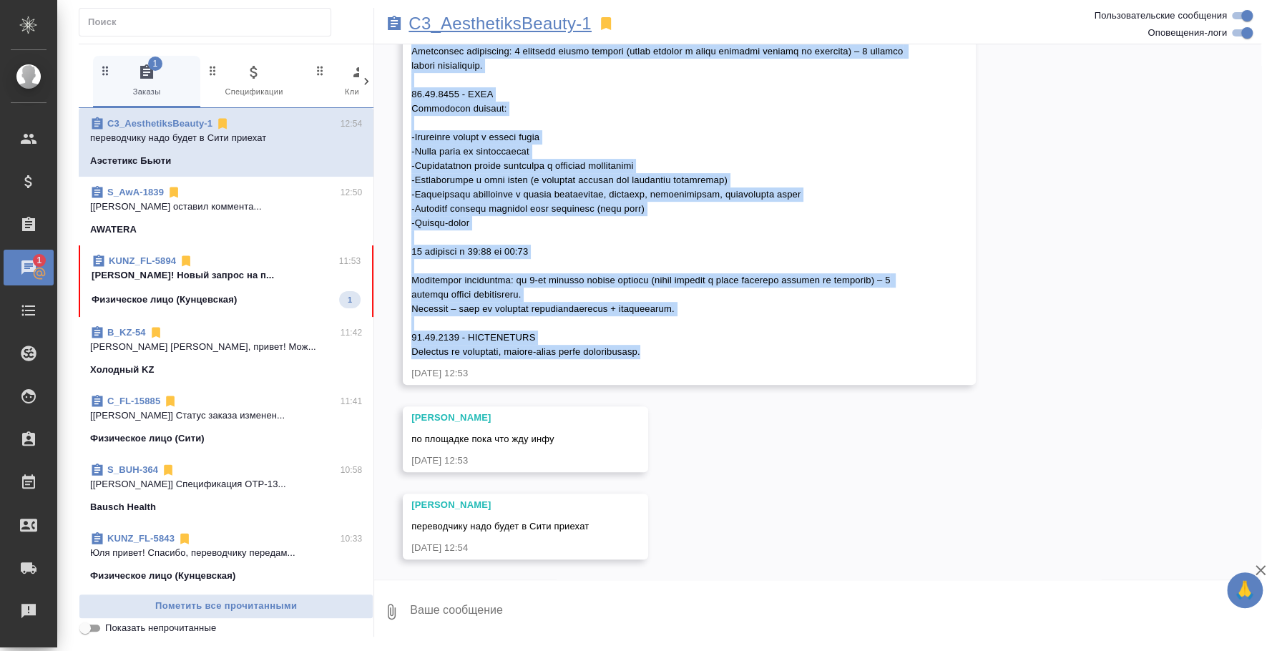
click at [506, 16] on p "C3_AesthetiksBeauty-1" at bounding box center [499, 23] width 183 height 14
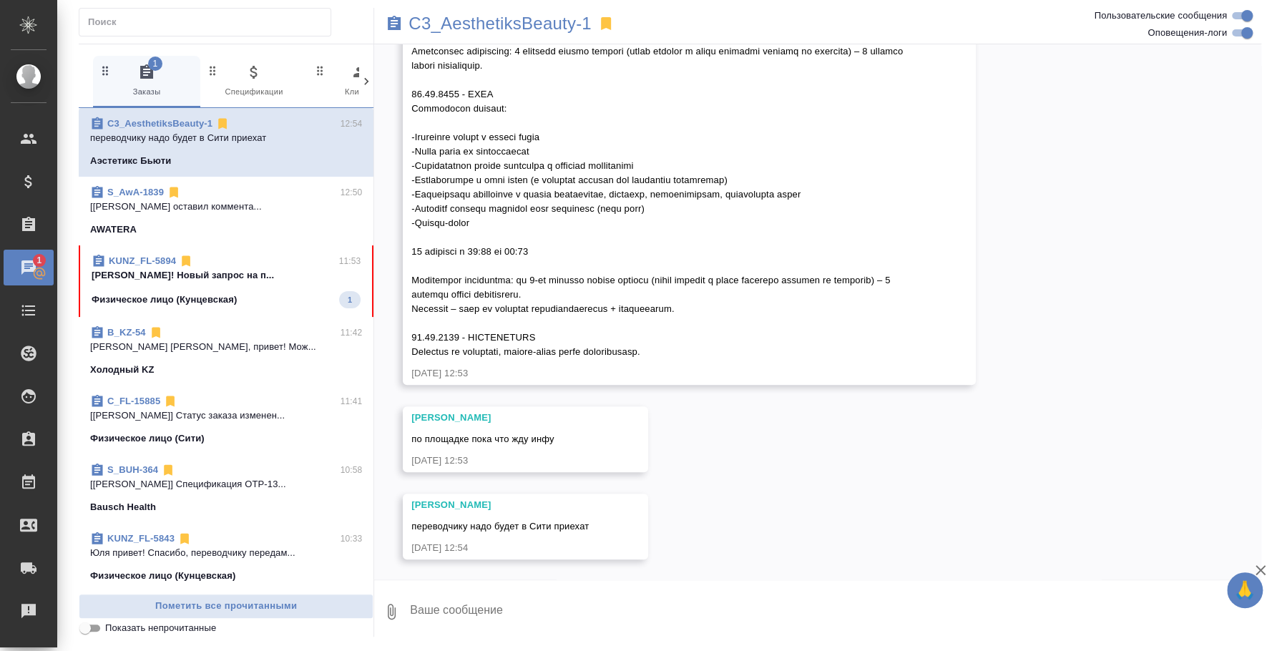
click at [549, 593] on textarea at bounding box center [834, 611] width 853 height 49
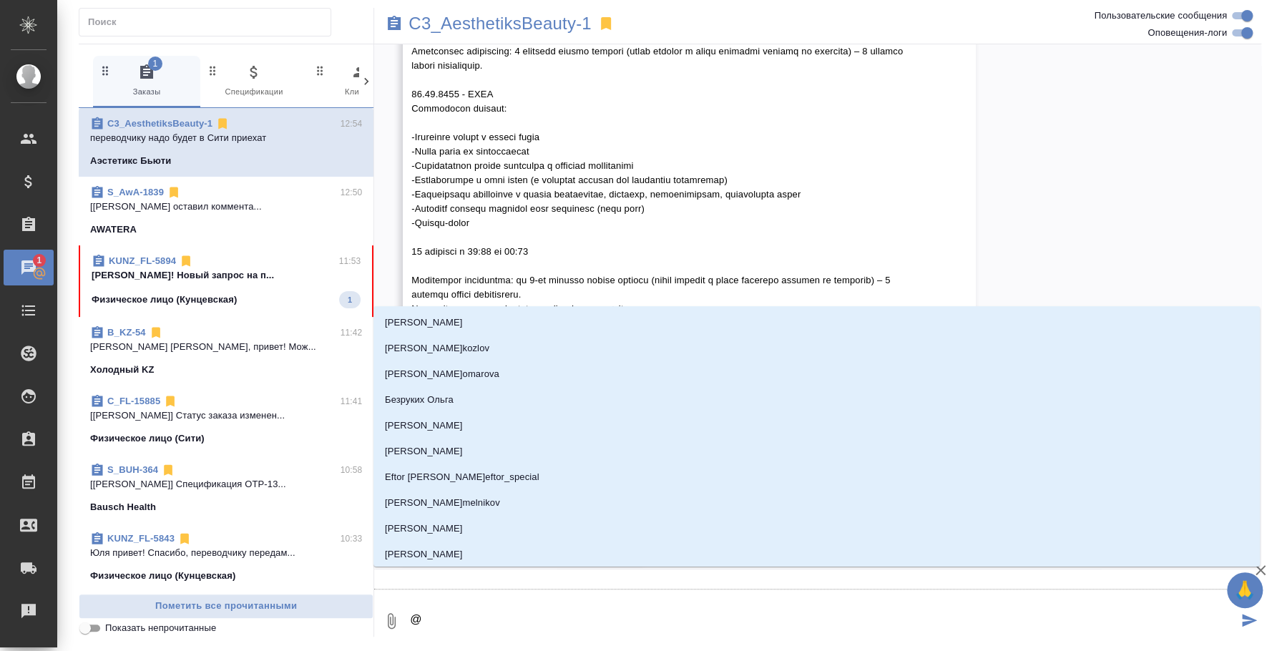
type textarea "@n"
type input "n"
type textarea "@"
type textarea "@н"
type input "н"
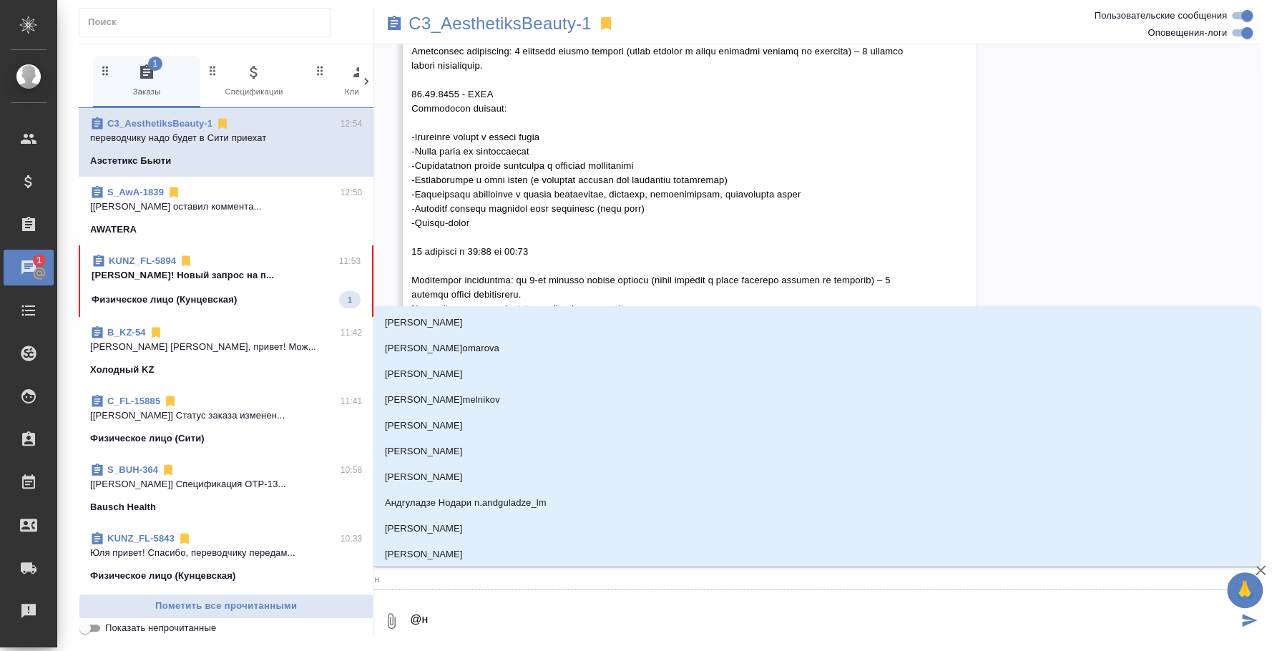
type textarea "@ни"
type input "ни"
type textarea "@ник"
type input "ник"
type textarea "@ники"
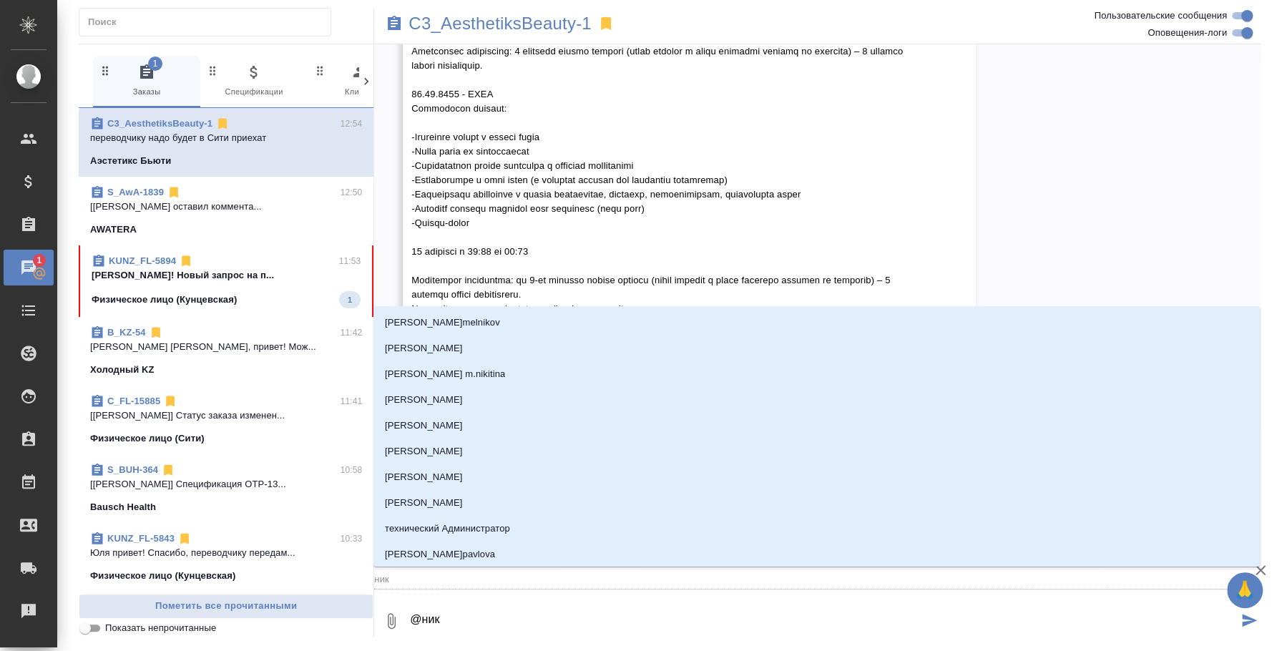
type input "ники"
type textarea "@никит"
type input "никит"
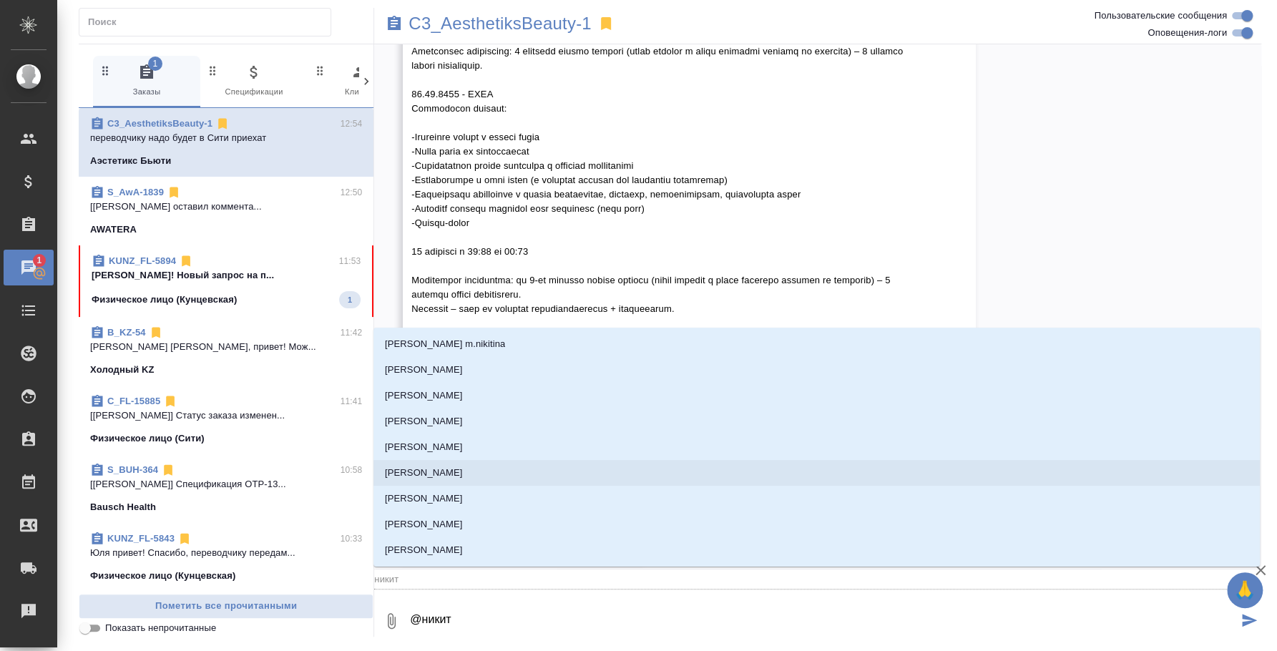
click at [427, 474] on p "[PERSON_NAME]" at bounding box center [424, 473] width 78 height 14
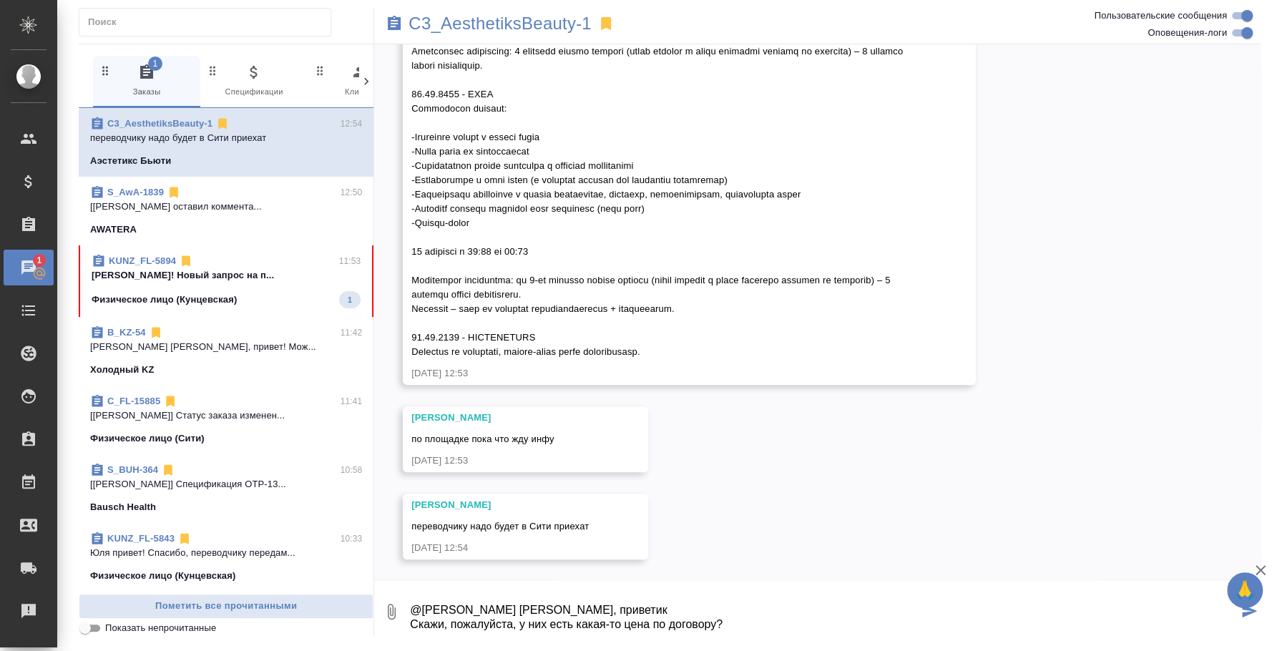
type textarea "@Никитина Татьяна Таня, приветик Скажи, пожалуйста, у них есть какая-то цена по…"
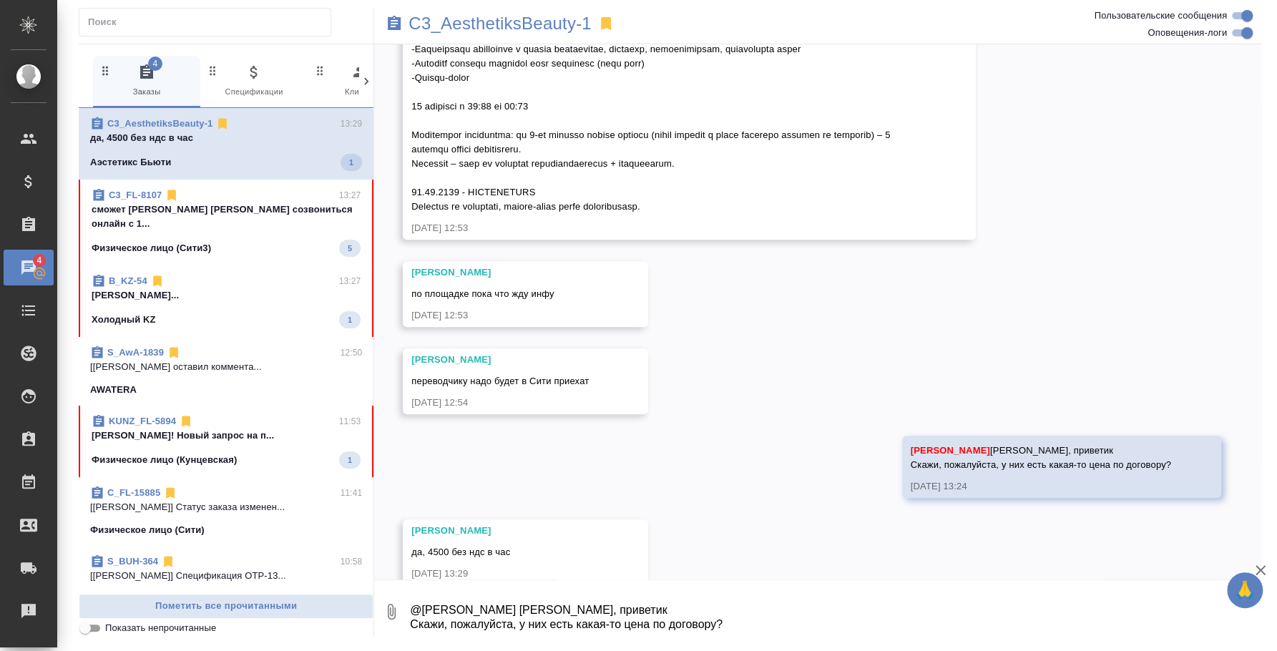
scroll to position [514, 0]
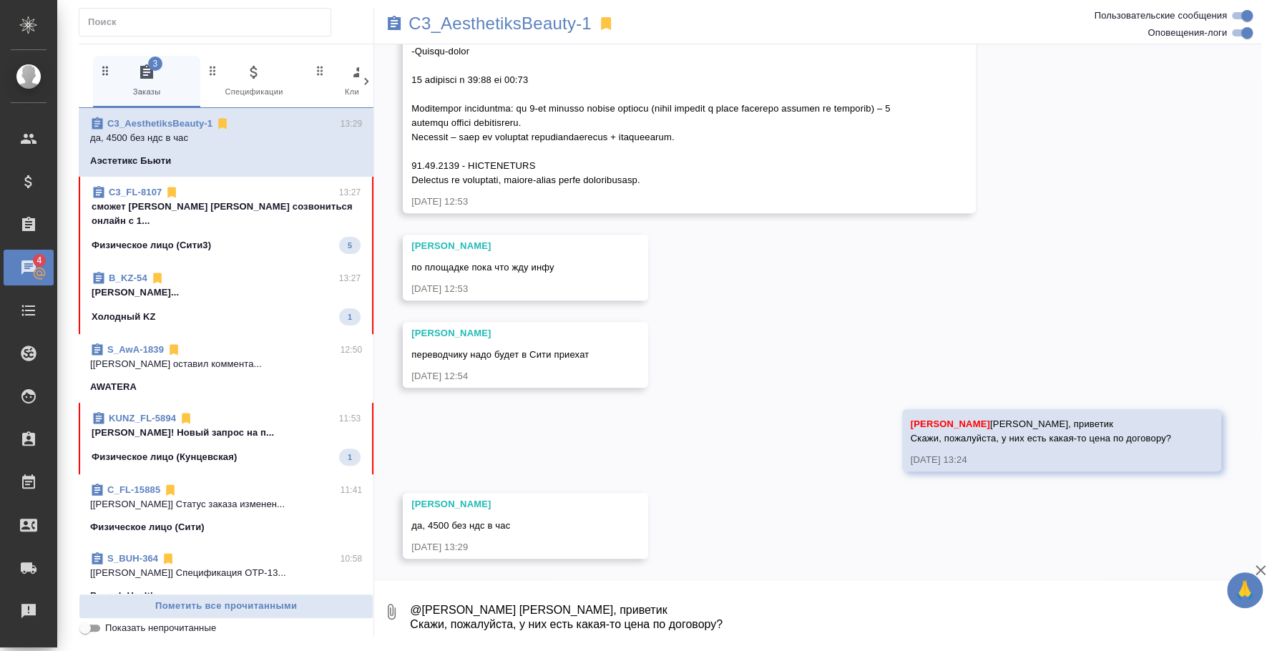
click at [582, 610] on textarea "@Никитина Татьяна Таня, приветик Скажи, пожалуйста, у них есть какая-то цена по…" at bounding box center [834, 611] width 853 height 49
type textarea "[DEMOGRAPHIC_DATA])"
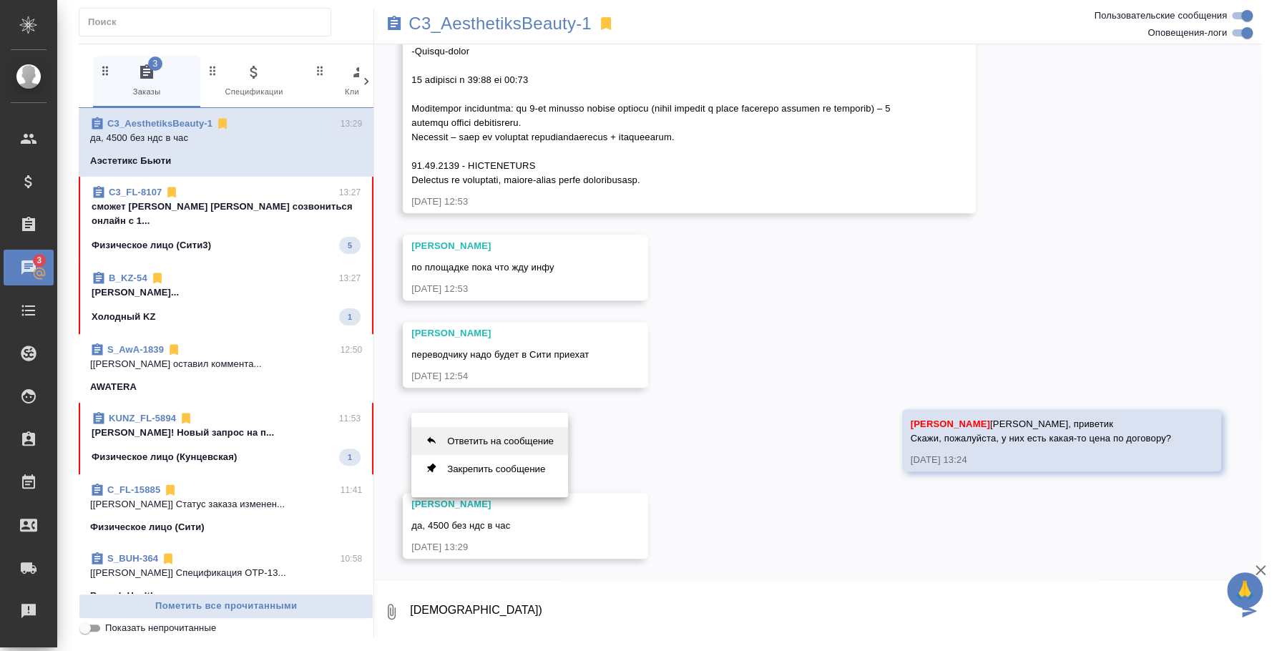
click at [491, 444] on button "Ответить на сообщение" at bounding box center [489, 441] width 157 height 28
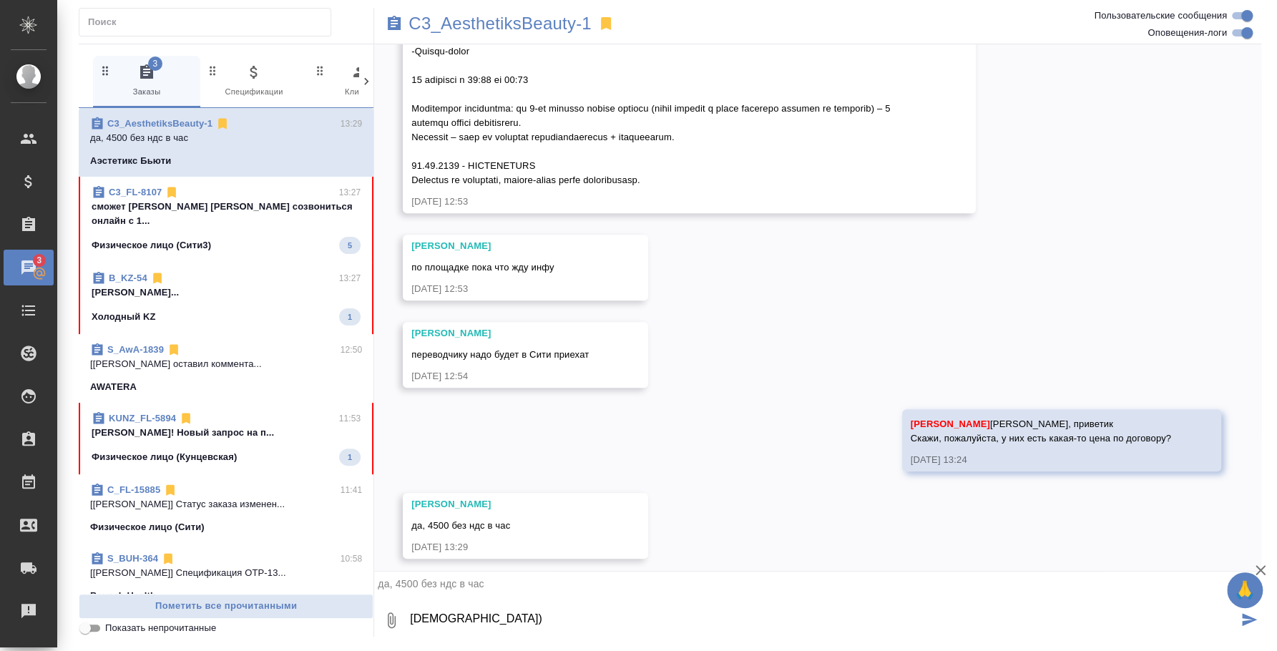
click at [863, 611] on textarea "[DEMOGRAPHIC_DATA])" at bounding box center [822, 620] width 829 height 49
click at [1253, 621] on icon "submit" at bounding box center [1249, 619] width 15 height 13
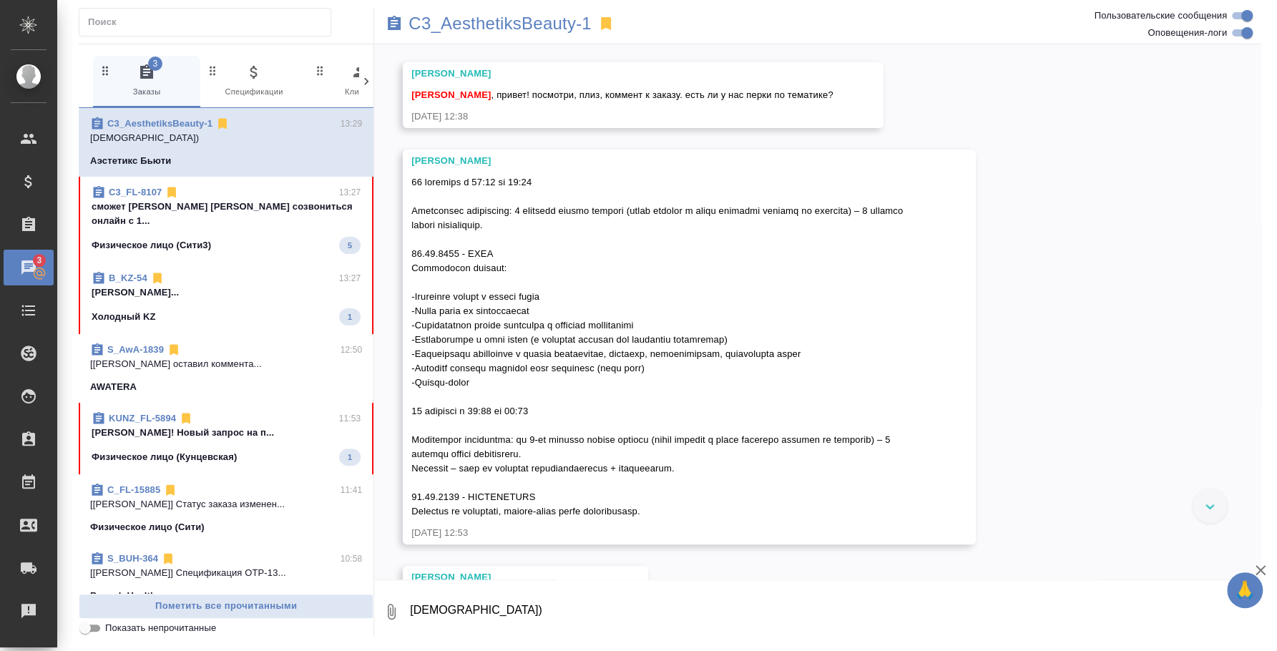
scroll to position [166, 0]
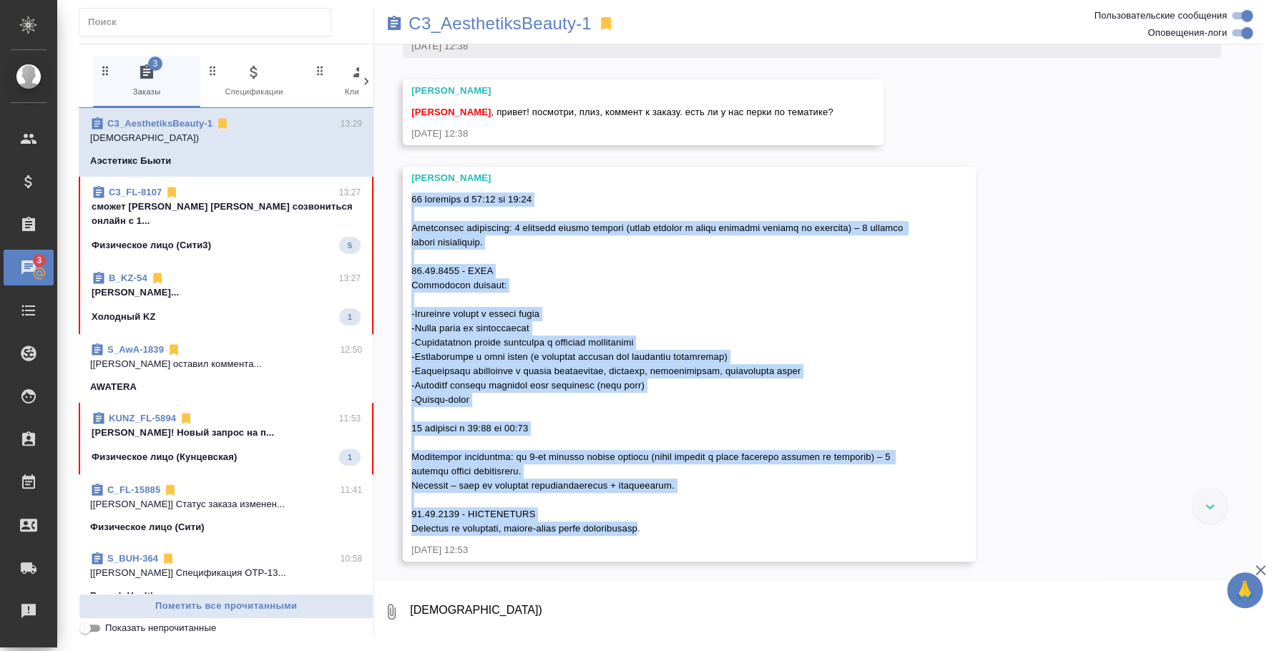
drag, startPoint x: 672, startPoint y: 527, endPoint x: 413, endPoint y: 195, distance: 421.0
click at [413, 195] on span at bounding box center [658, 364] width 494 height 340
copy span "16 сентября с 10:00 до 12:00 Количество участников: 3 человека офлайн русский (…"
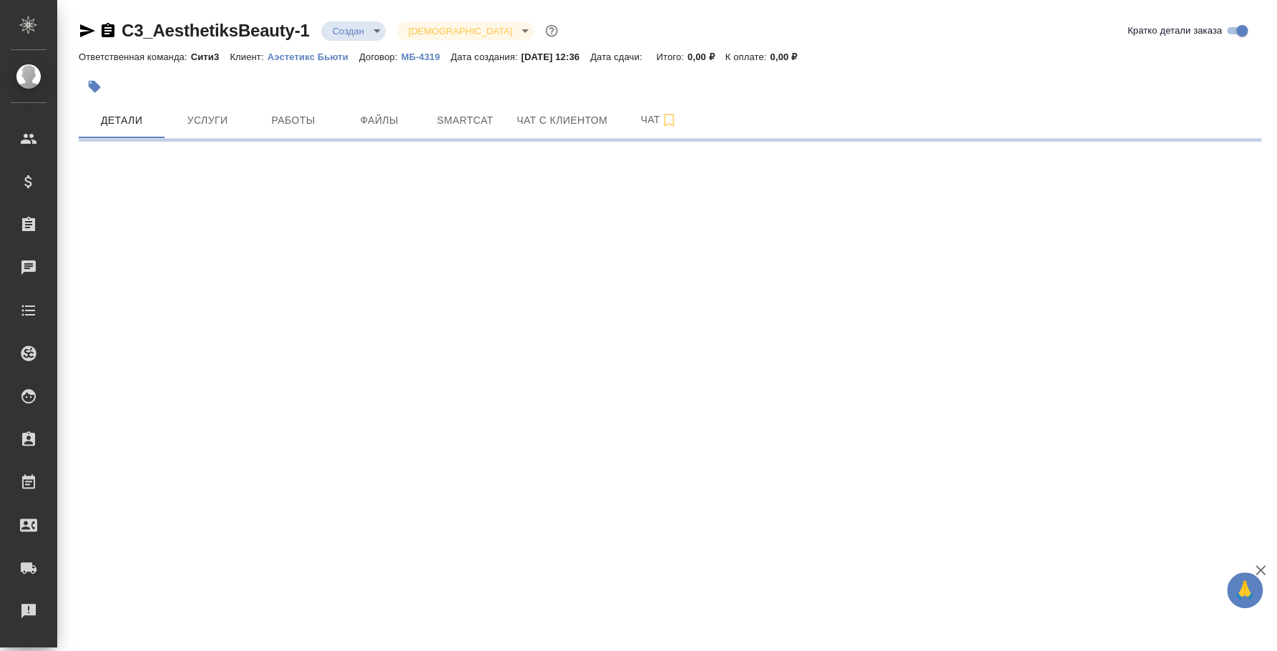
select select "RU"
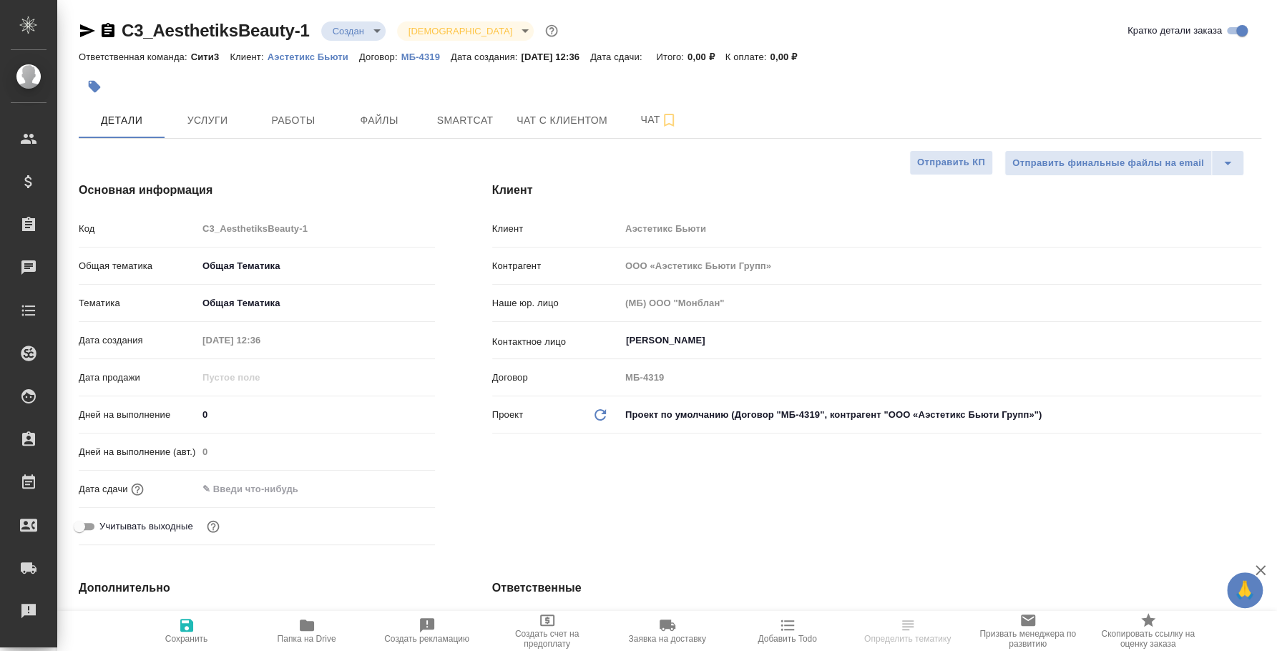
type textarea "x"
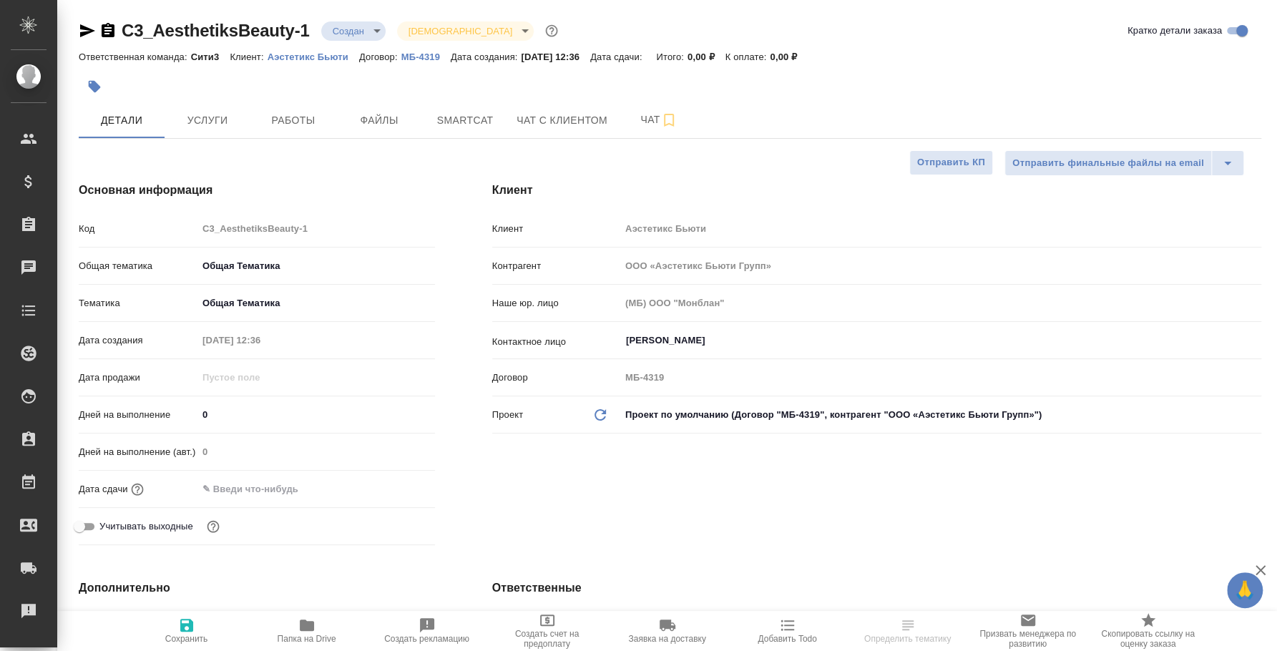
type textarea "x"
click at [235, 112] on span "Услуги" at bounding box center [207, 121] width 69 height 18
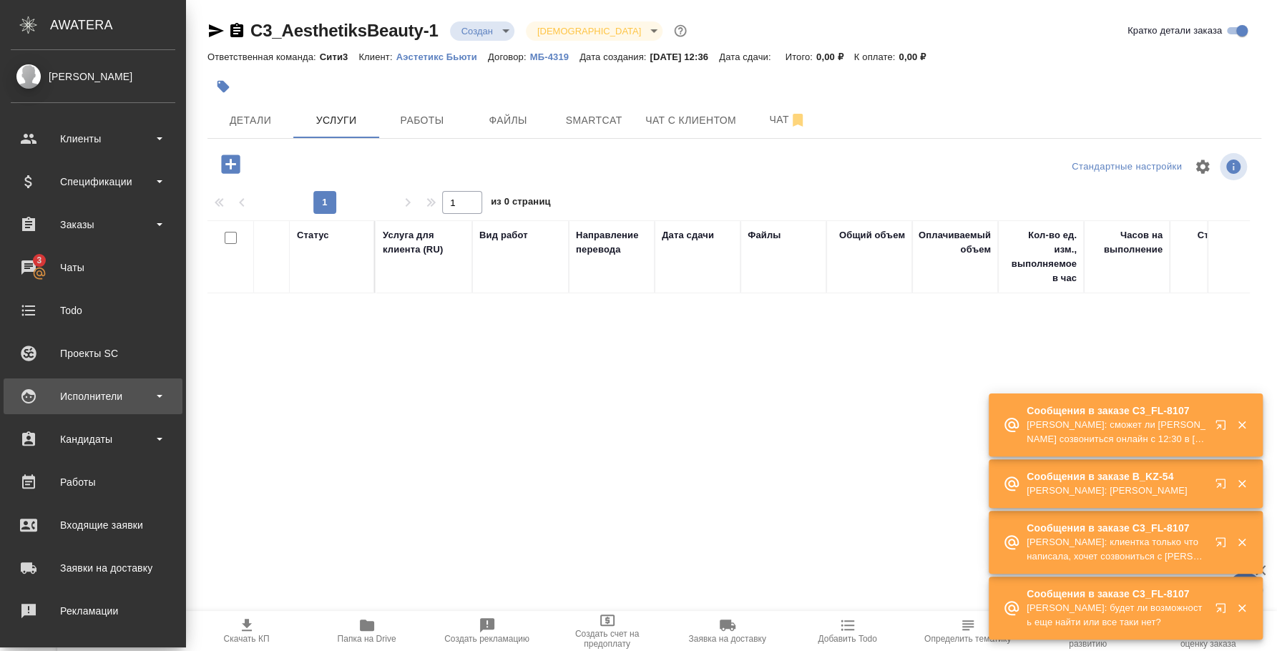
click at [106, 388] on div "Исполнители" at bounding box center [93, 396] width 165 height 21
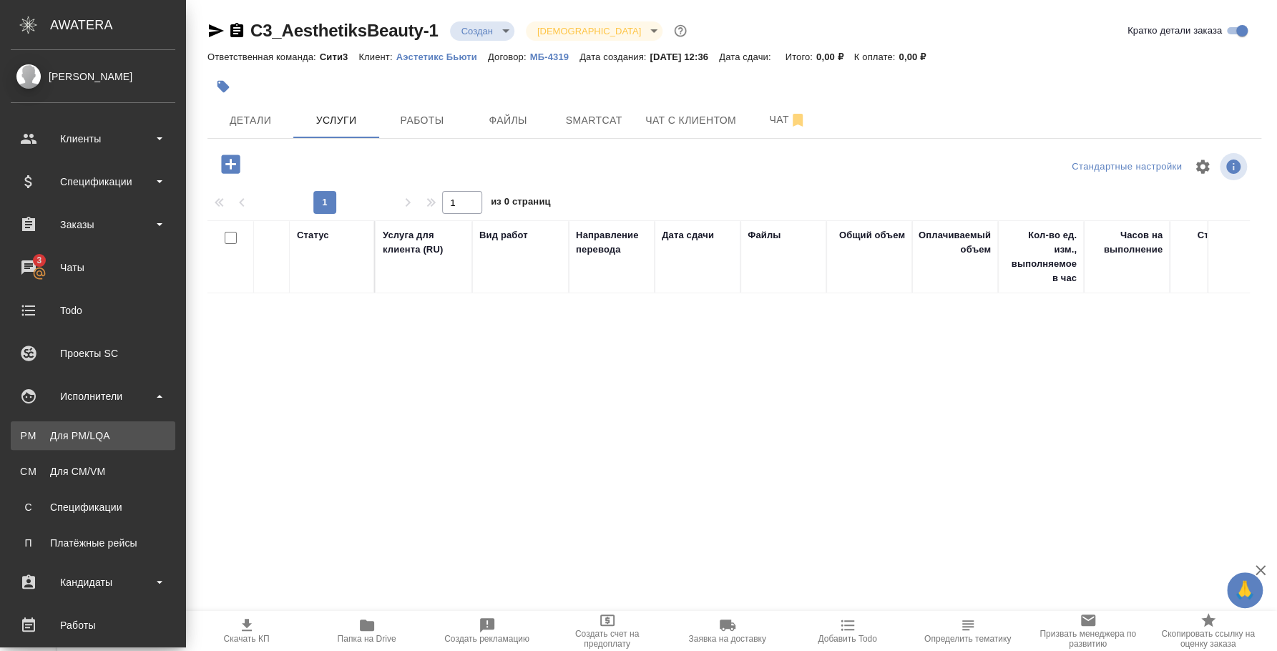
click at [112, 431] on div "Для PM/LQA" at bounding box center [93, 436] width 150 height 14
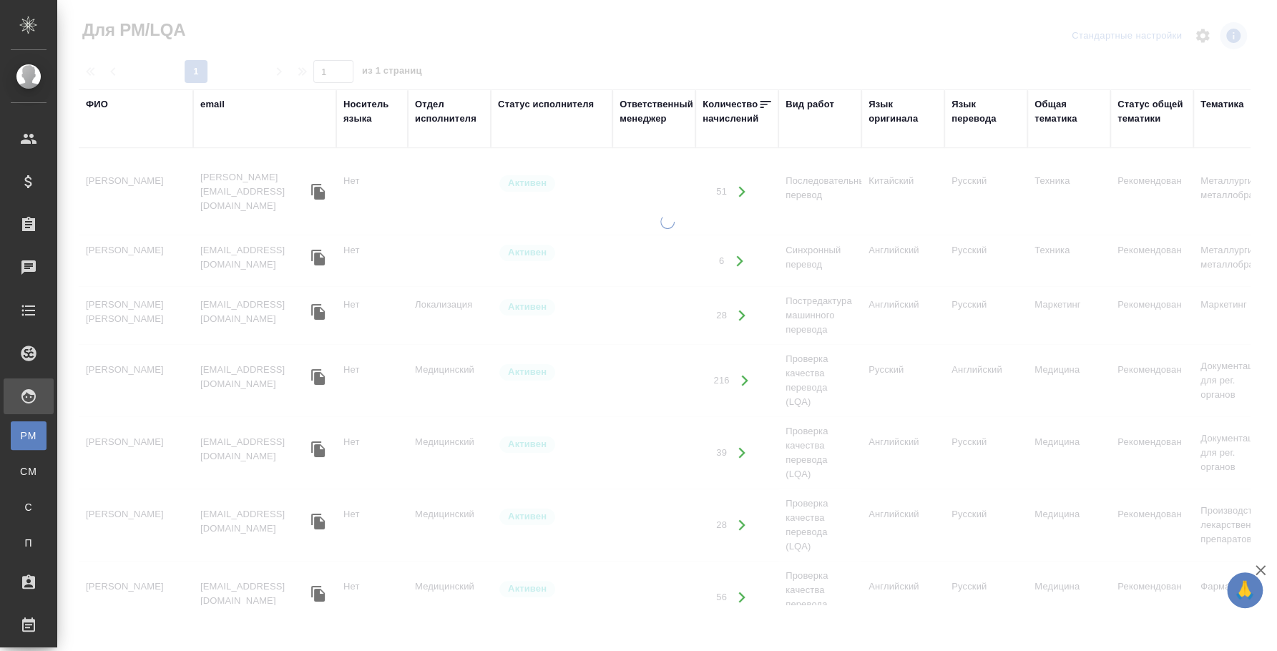
click at [102, 97] on div "ФИО" at bounding box center [97, 104] width 22 height 14
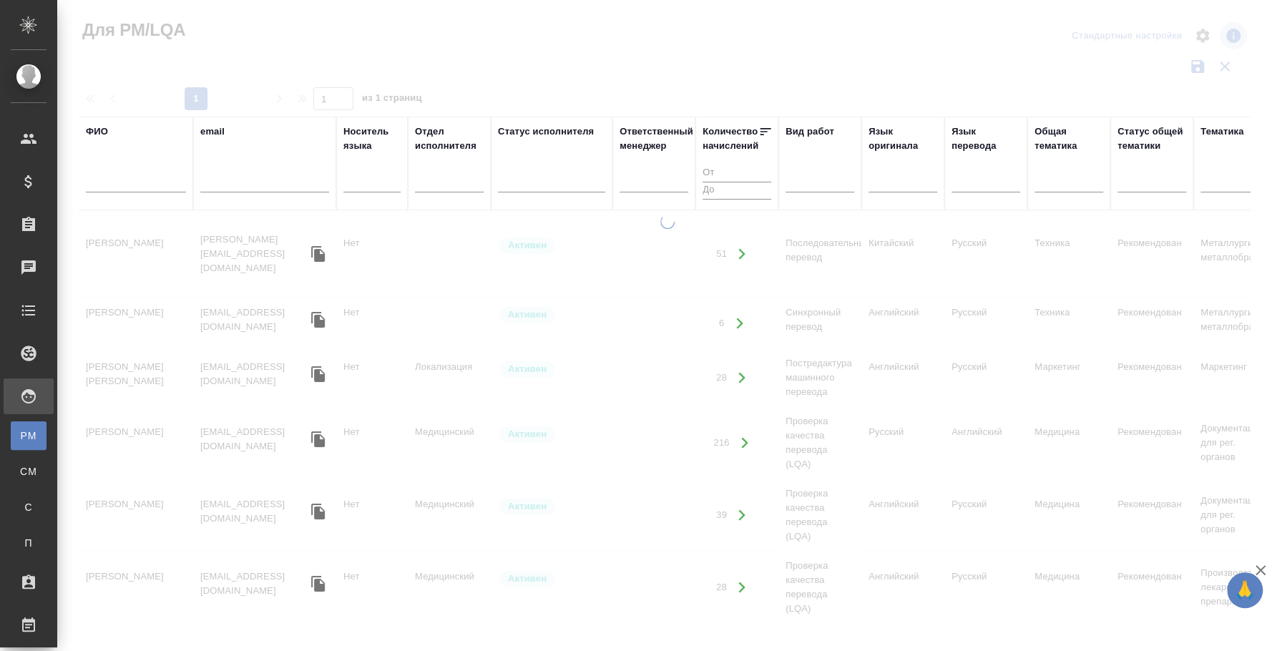
click at [138, 191] on input "text" at bounding box center [136, 184] width 100 height 18
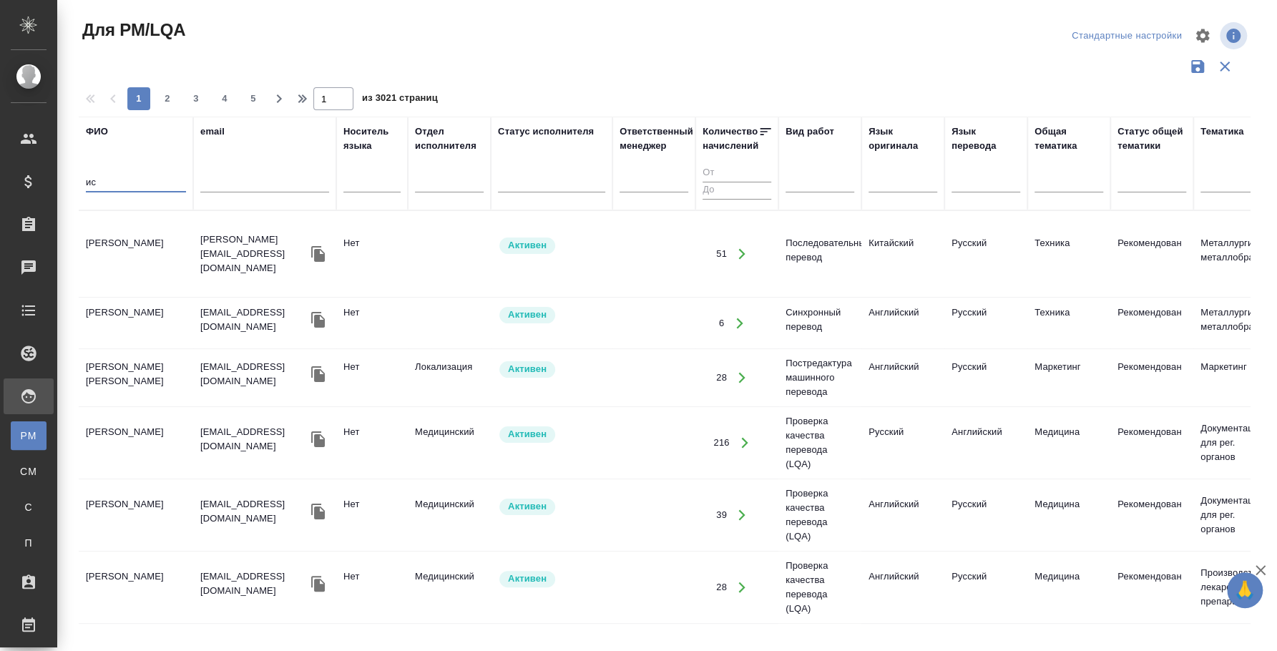
type input "и"
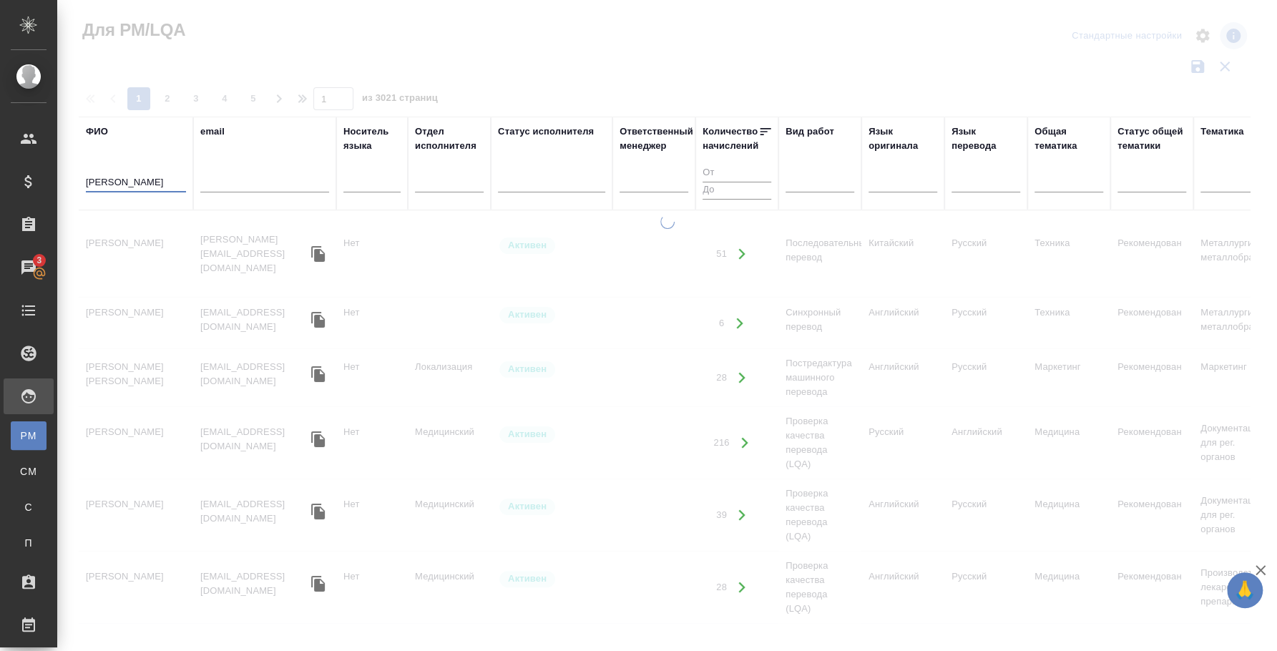
type input "[PERSON_NAME]"
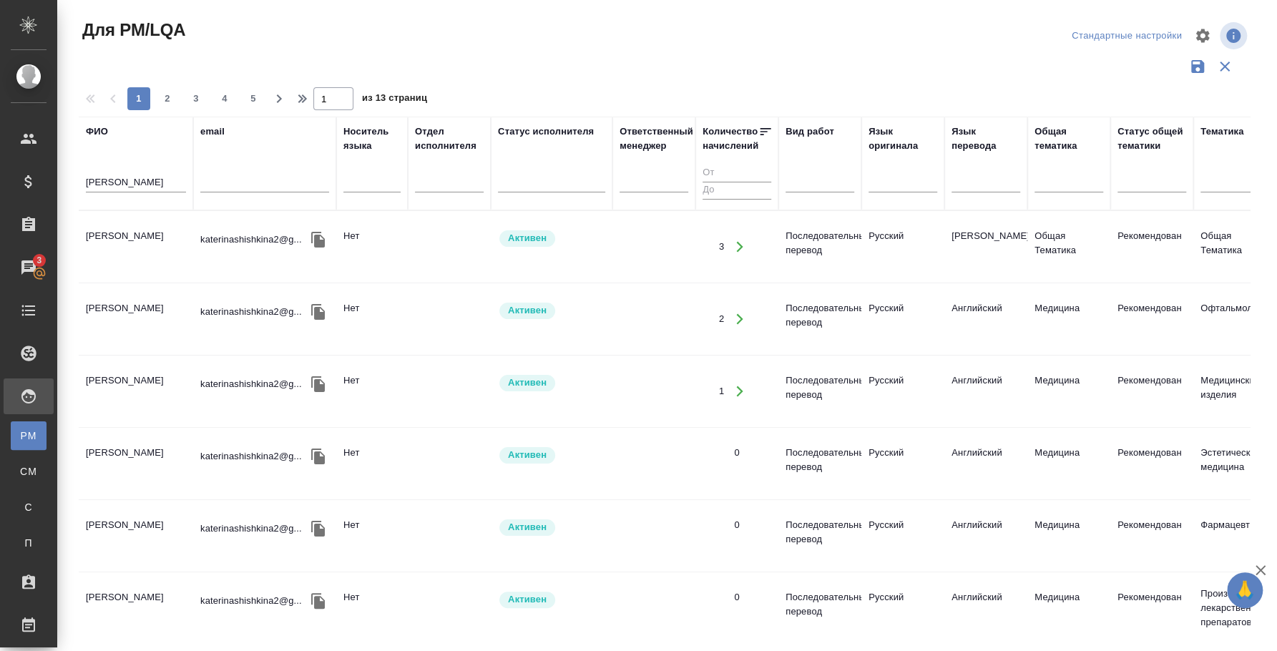
click at [123, 230] on td "[PERSON_NAME]" at bounding box center [136, 247] width 114 height 50
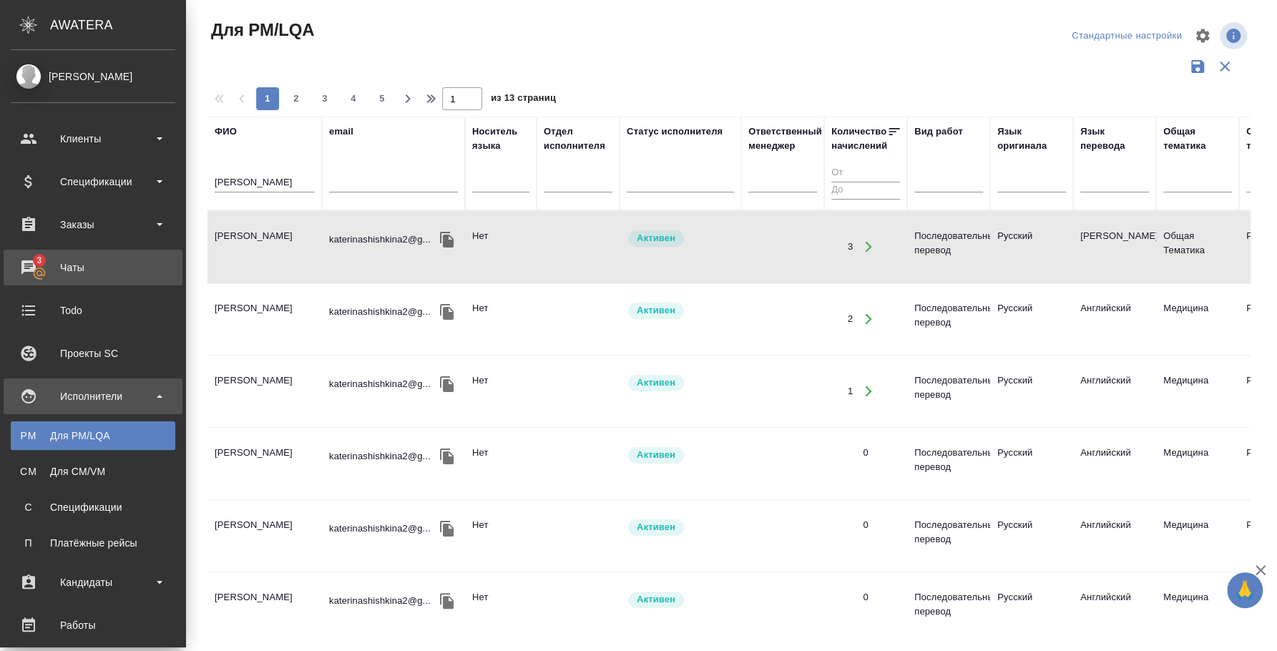
click at [36, 274] on div "Чаты" at bounding box center [93, 267] width 165 height 21
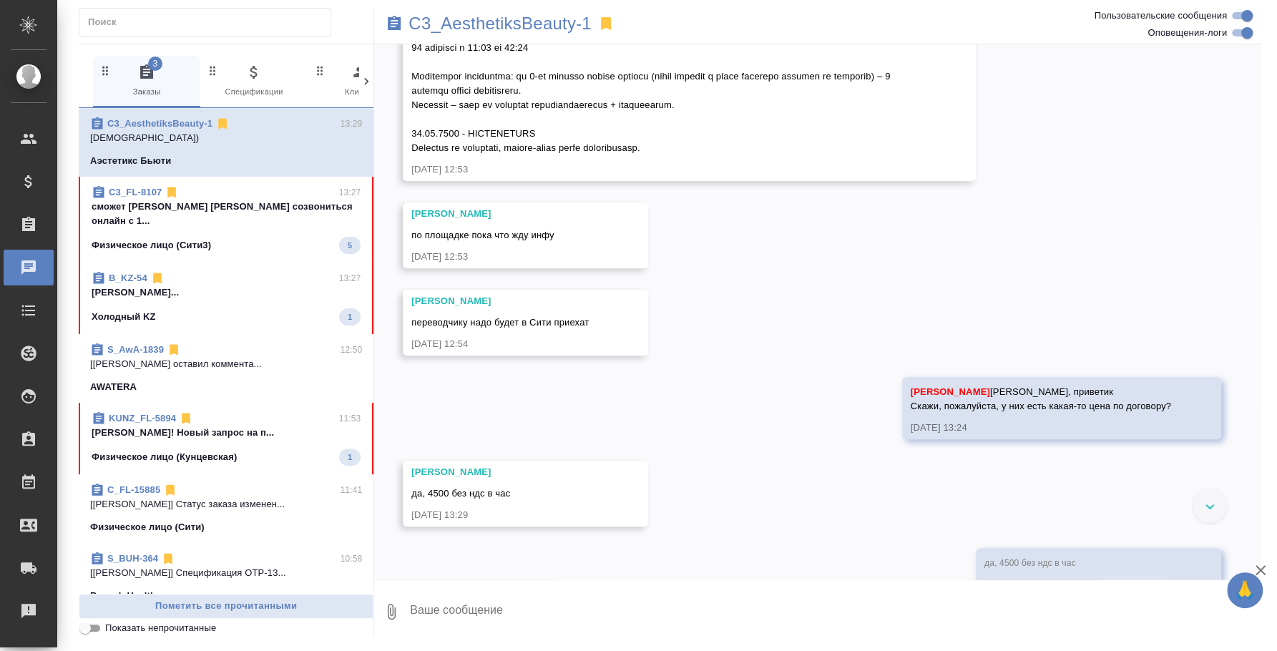
scroll to position [613, 0]
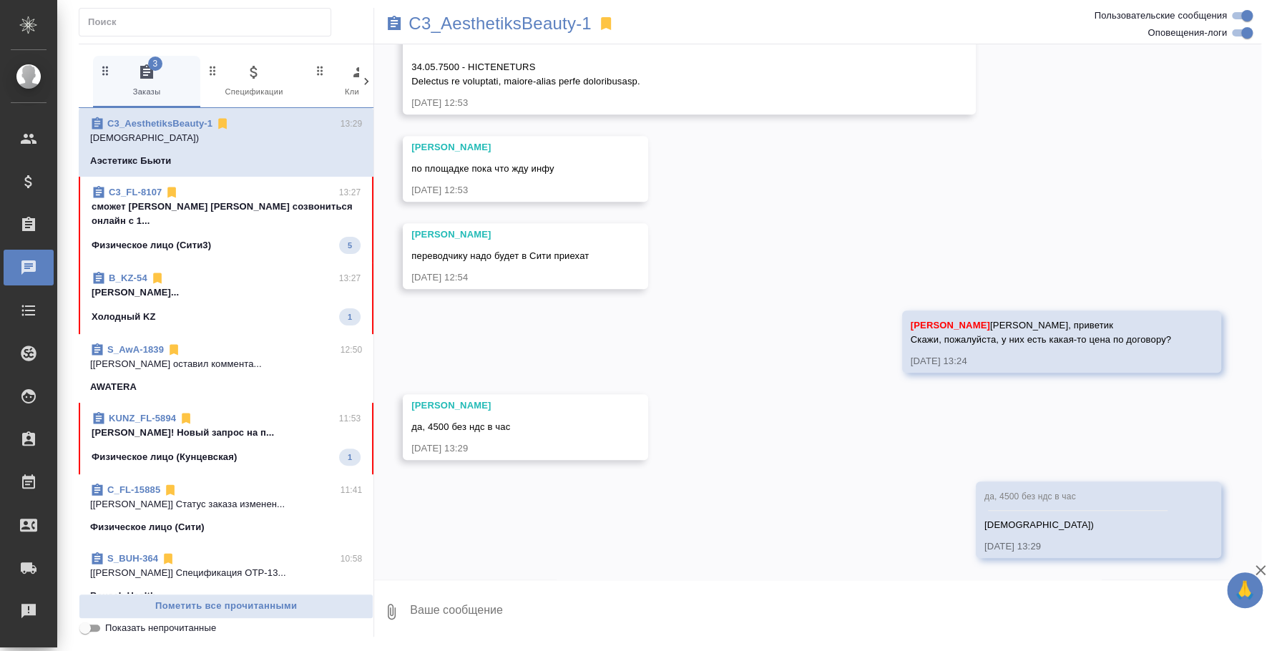
click at [251, 207] on p "сможет [PERSON_NAME] [PERSON_NAME] созвониться онлайн с 1..." at bounding box center [226, 214] width 269 height 29
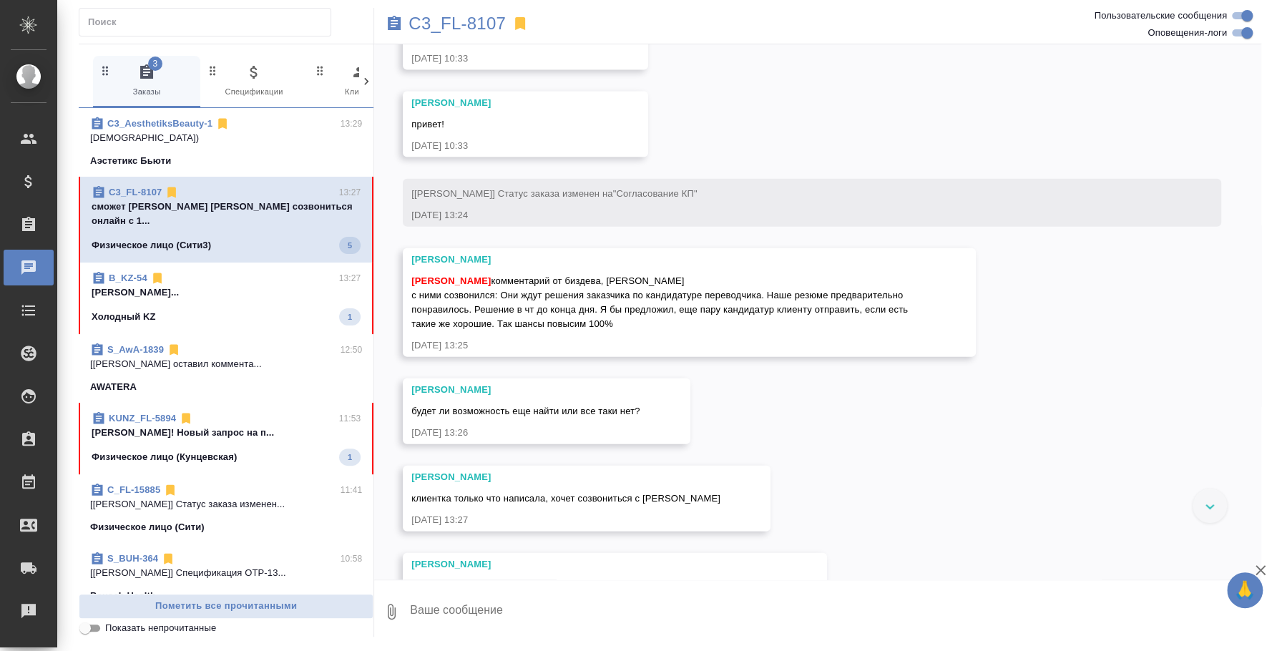
scroll to position [5655, 0]
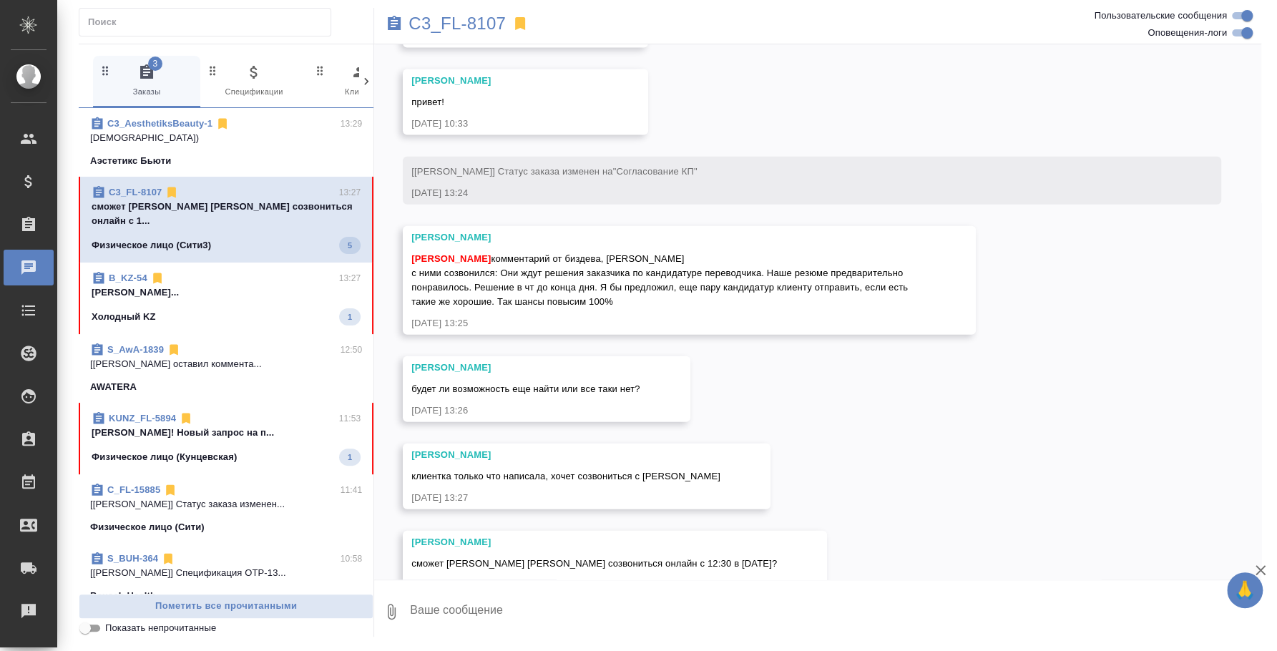
click at [496, 607] on textarea at bounding box center [834, 611] width 853 height 49
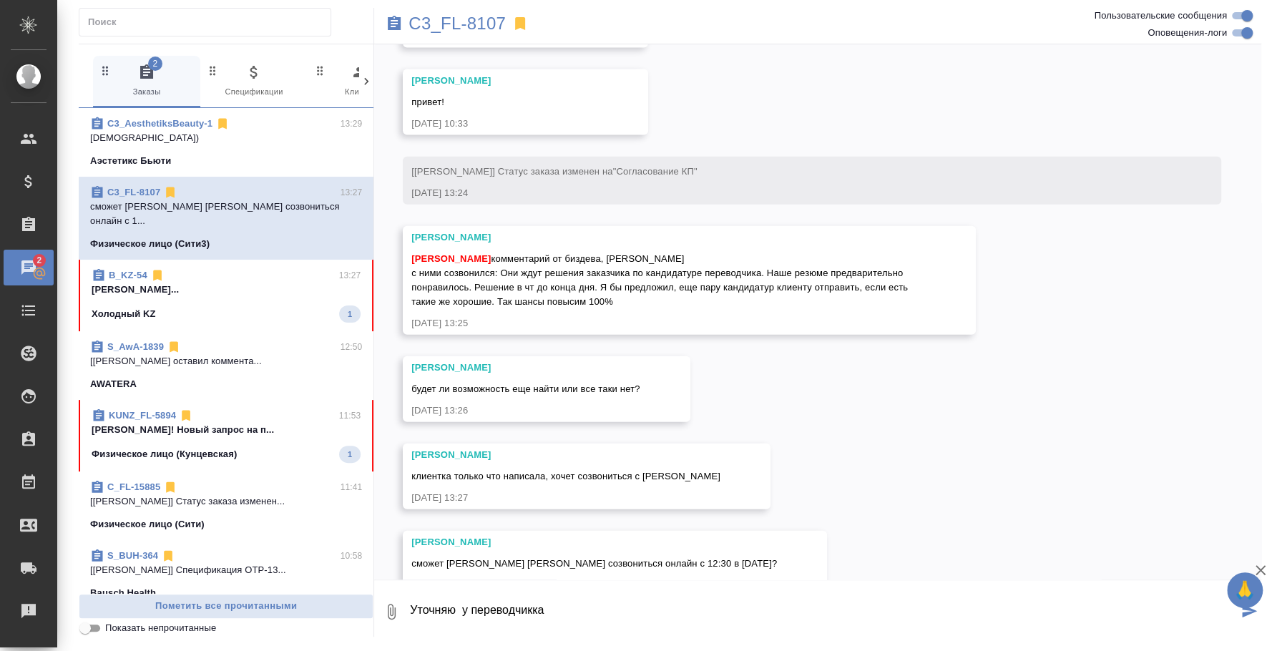
type textarea "Уточняю у переводчикка"
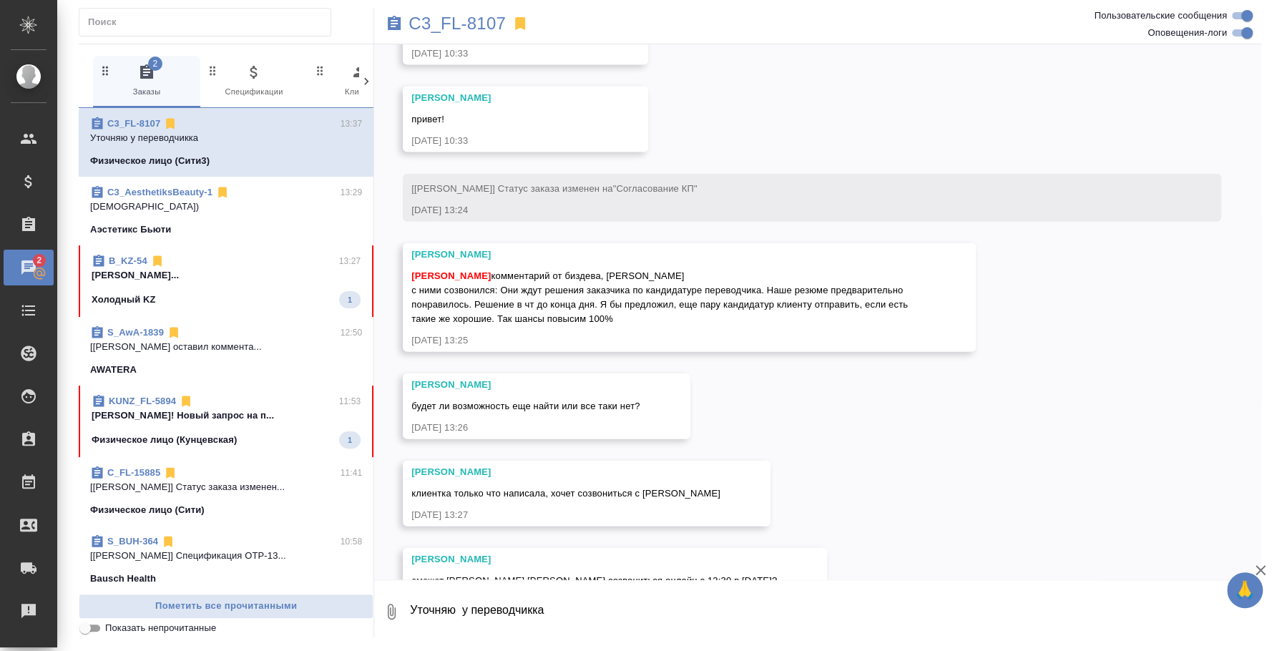
scroll to position [5725, 0]
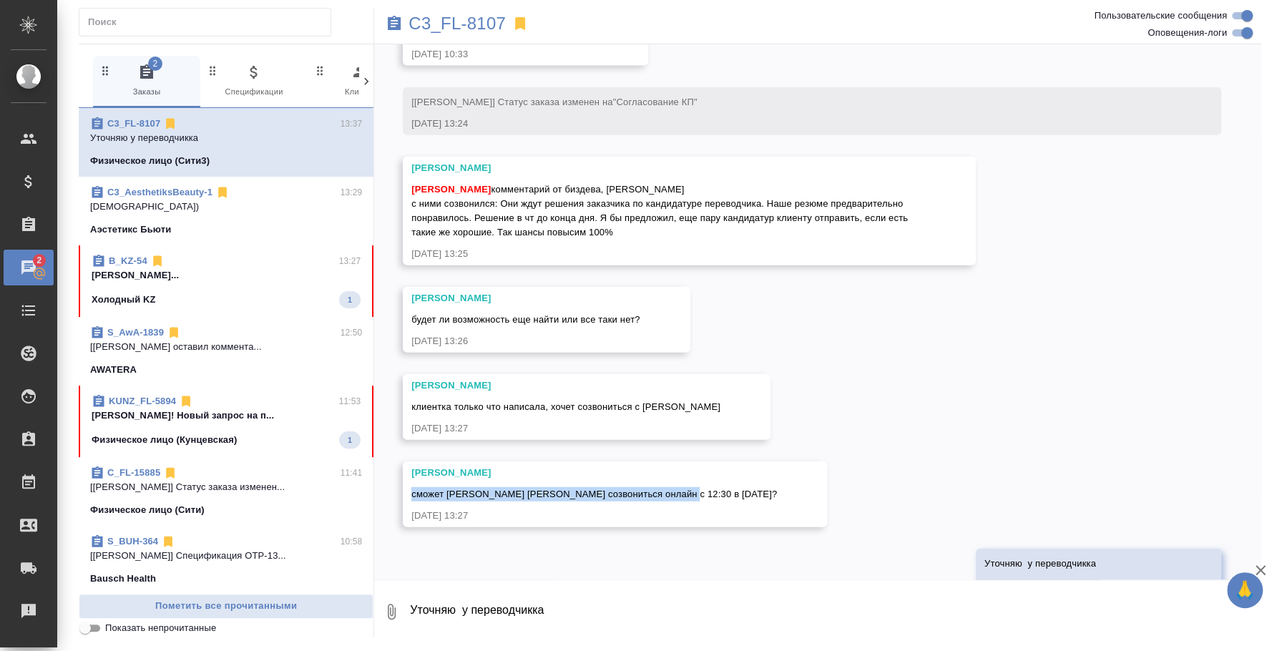
drag, startPoint x: 669, startPoint y: 456, endPoint x: 392, endPoint y: 449, distance: 276.9
click at [392, 449] on div "08.09, понедельник [Москалец Алина] Задана общая тематика: Юридическая/Финансов…" at bounding box center [817, 311] width 887 height 535
copy span "сможет ли Наталья созвониться онлайн с 12:30 в четверг"
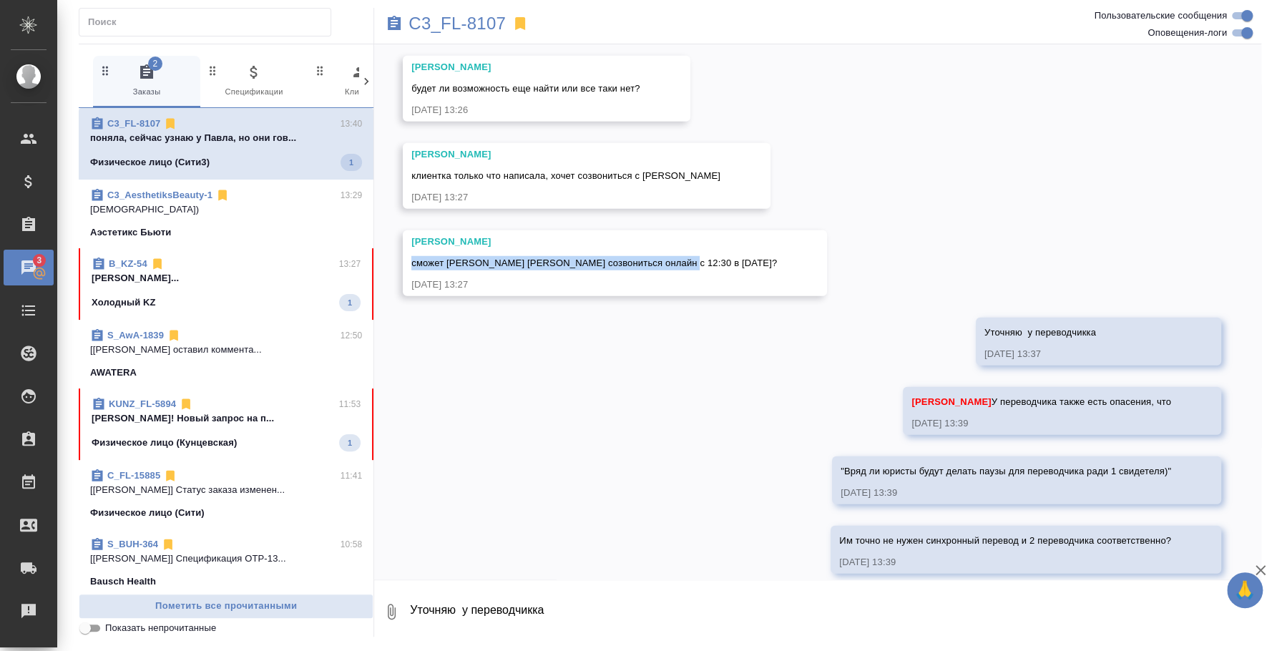
scroll to position [6020, 0]
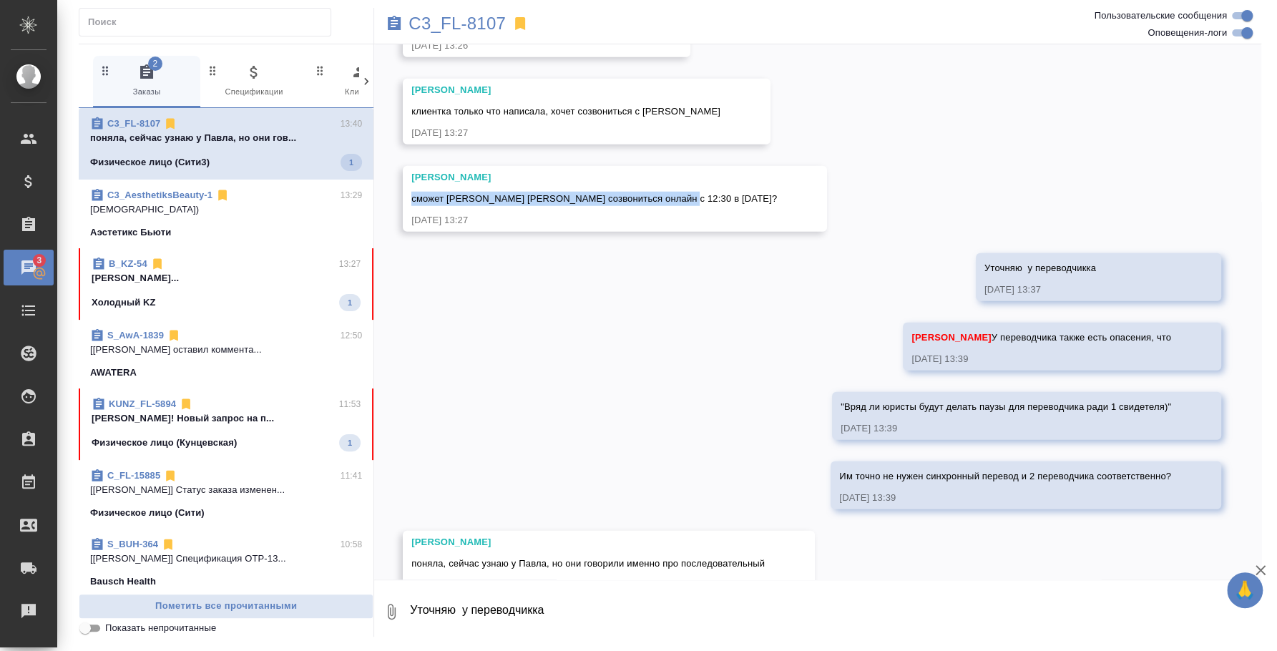
click at [615, 597] on textarea "Уточняю у переводчикка" at bounding box center [834, 611] width 853 height 49
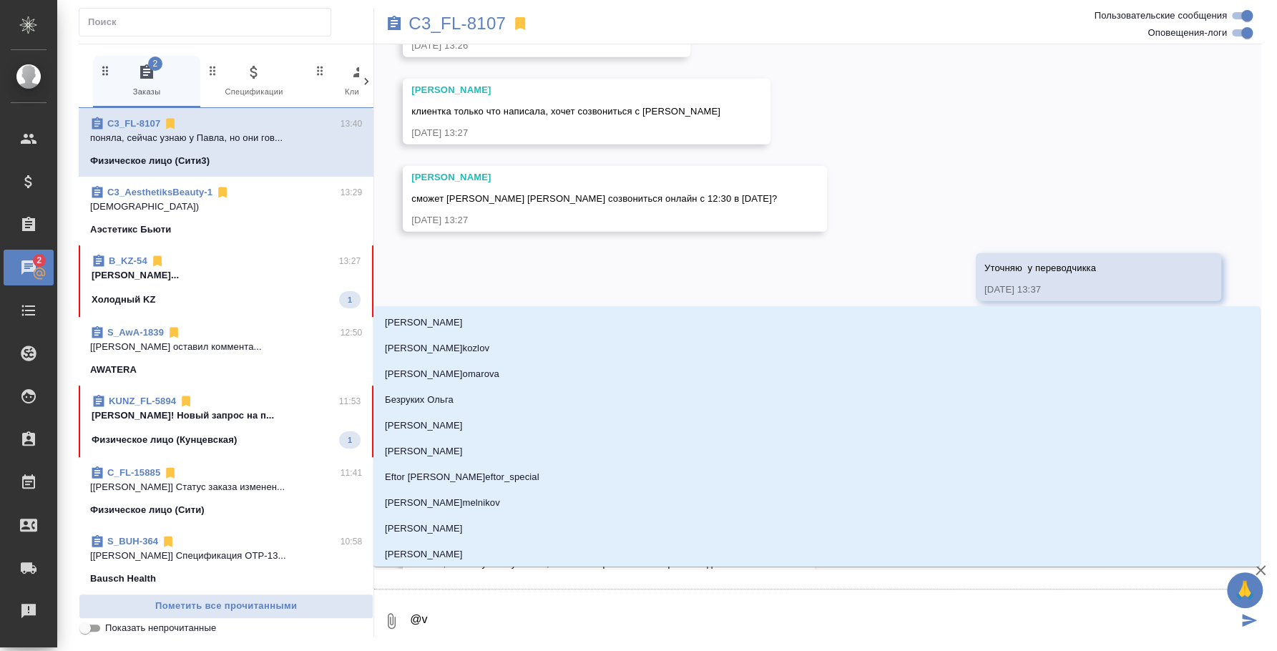
type textarea "@vj"
type input "vj"
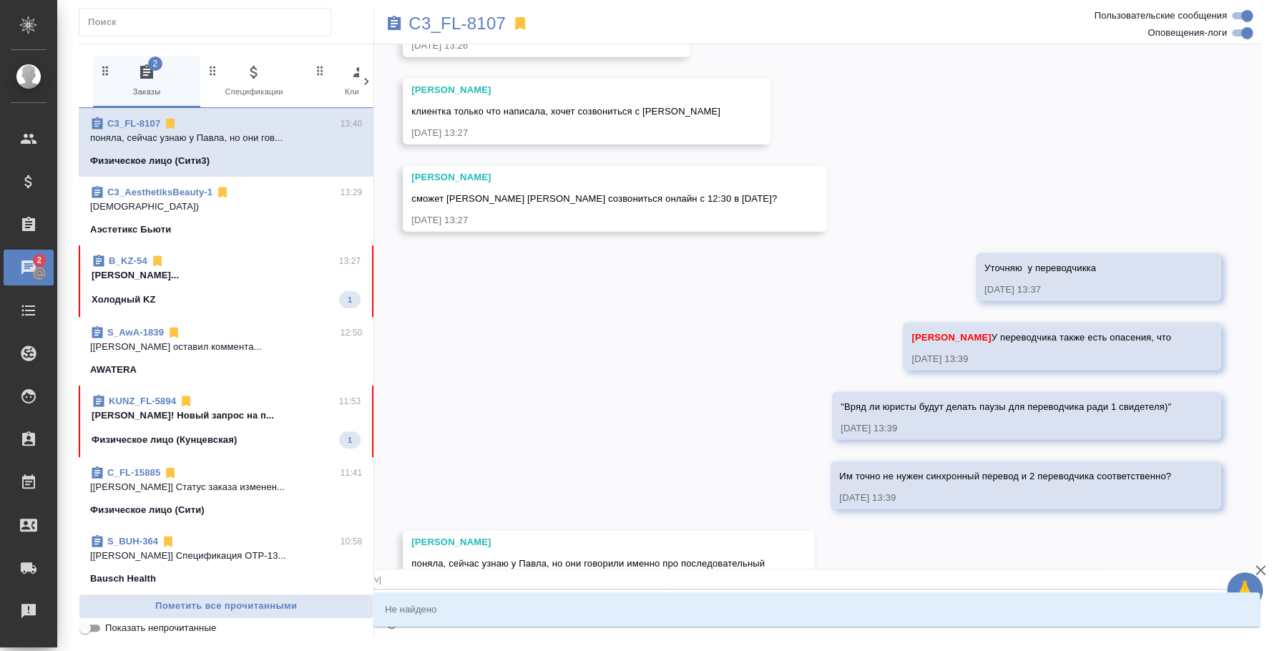
type textarea "@v"
type input "v"
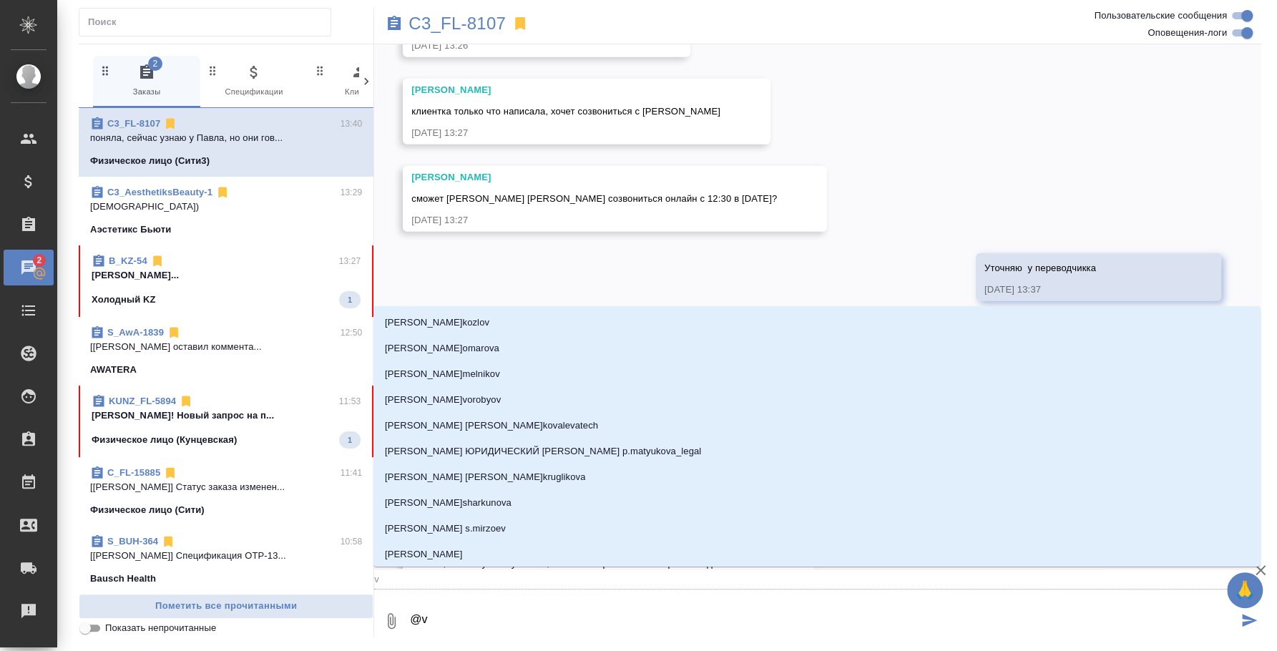
type textarea "@"
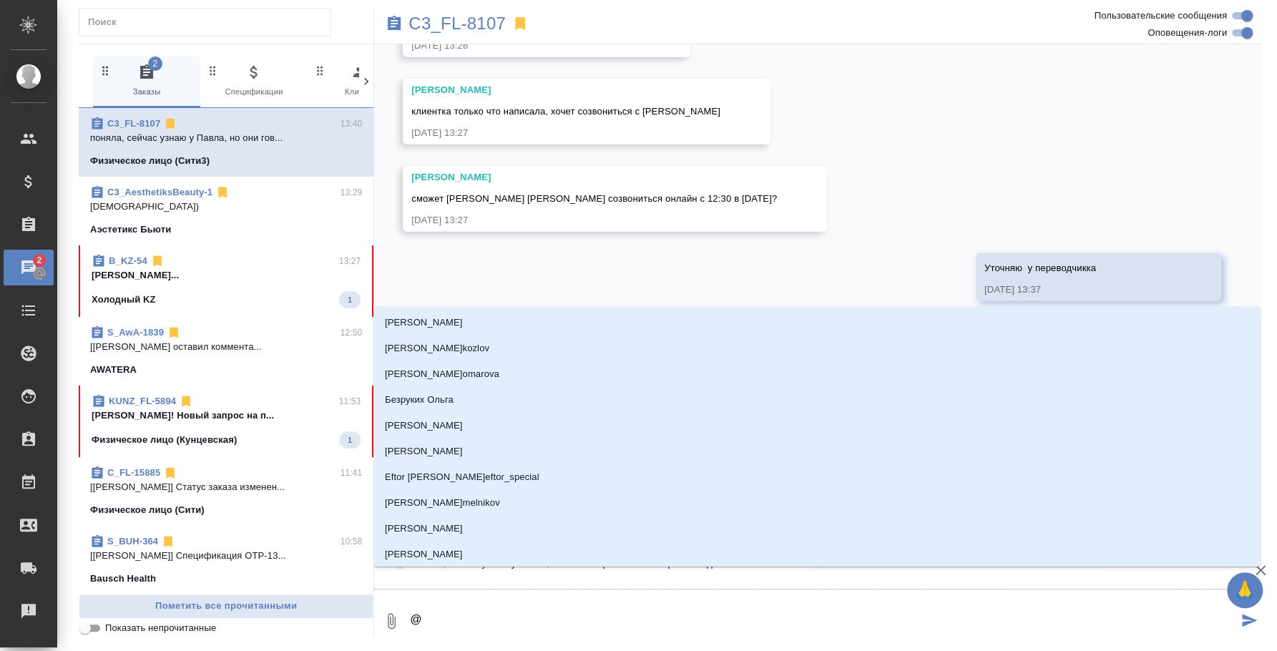
type textarea "@м"
type input "м"
type textarea "@мо"
type input "мо"
type textarea "@мос"
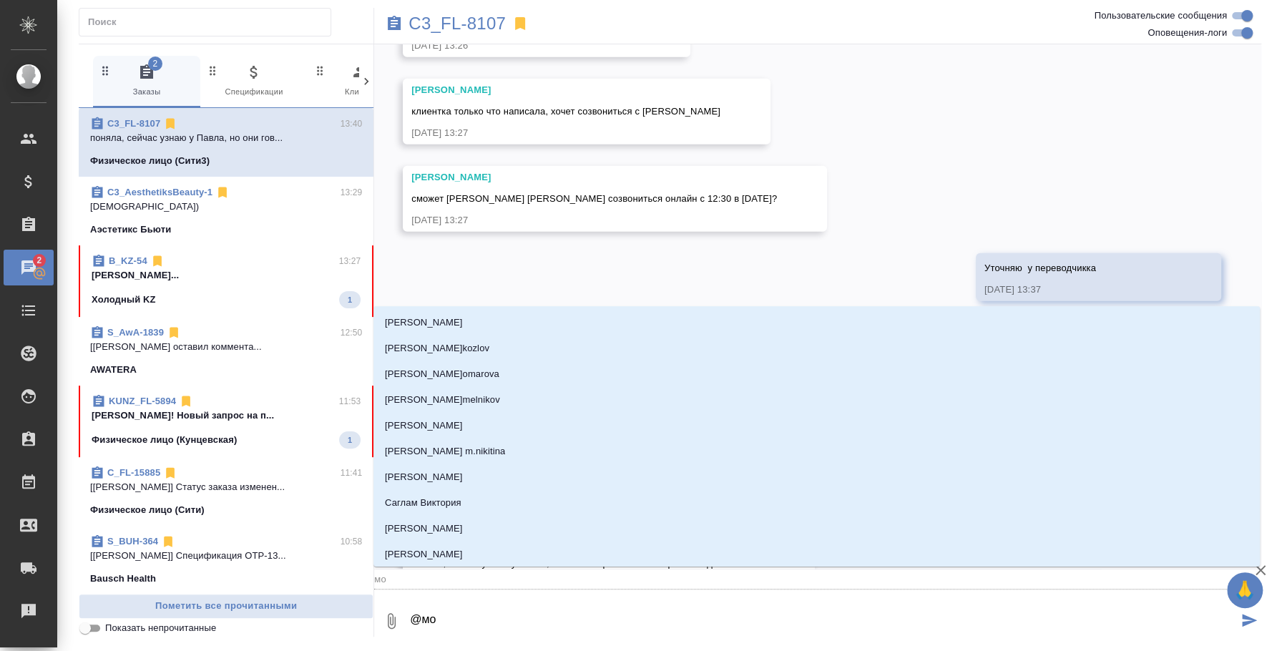
type input "мос"
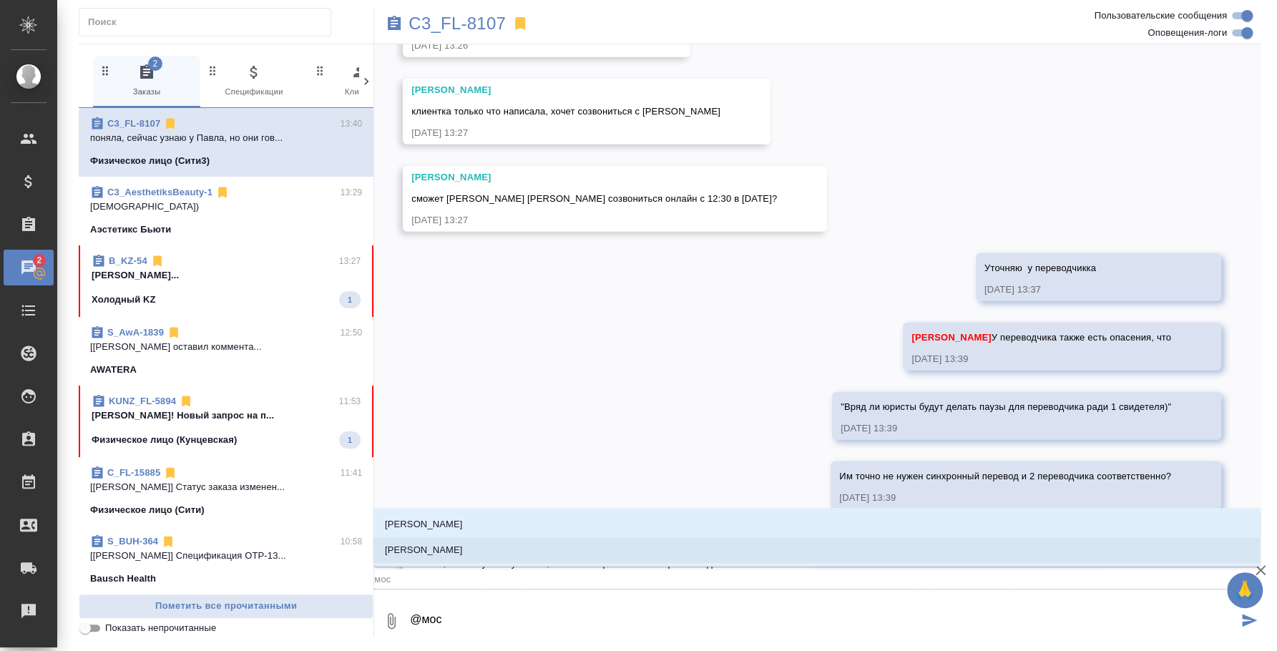
click at [622, 549] on li "[PERSON_NAME]" at bounding box center [816, 550] width 886 height 26
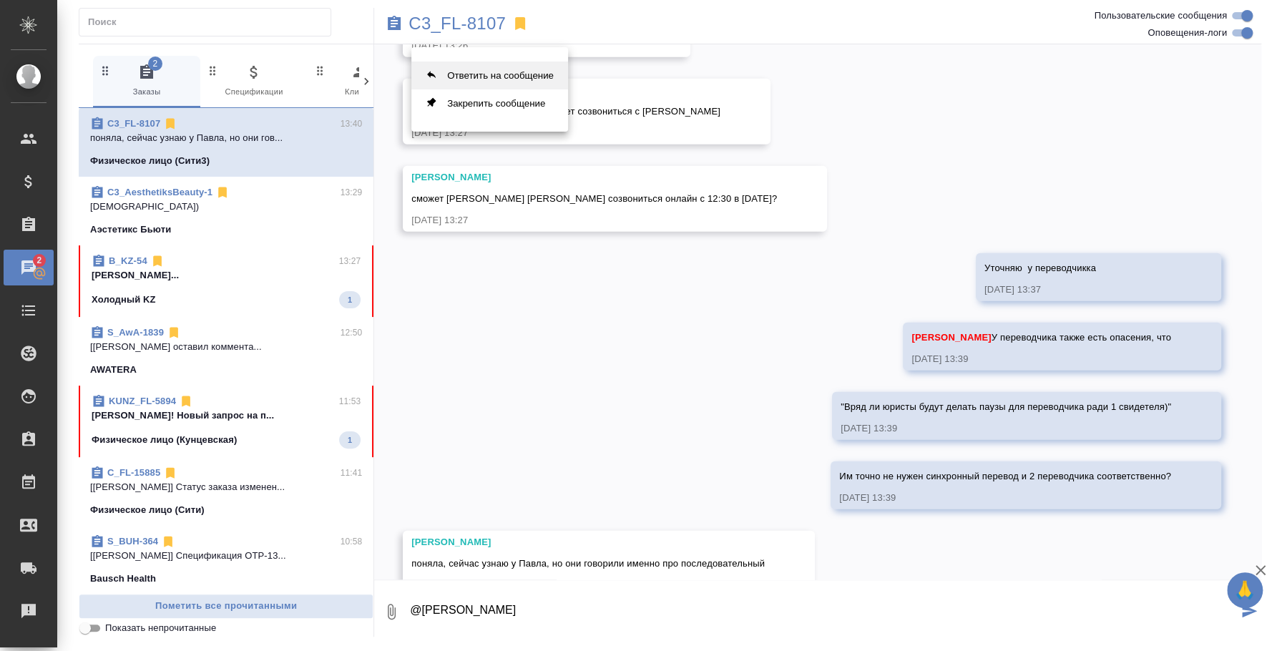
click at [504, 75] on button "Ответить на сообщение" at bounding box center [489, 76] width 157 height 28
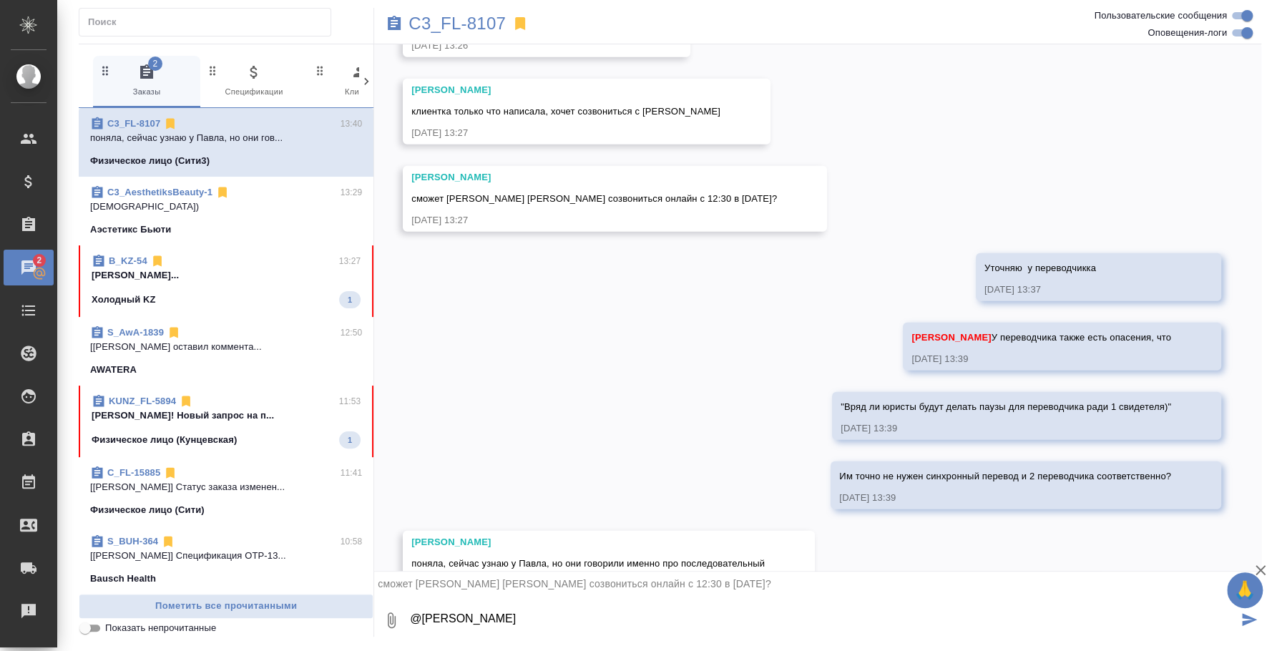
click at [546, 612] on textarea "@[PERSON_NAME]" at bounding box center [822, 620] width 829 height 49
type textarea "@Москалец Алина переводчик сказала, что сможет в 13:30 в четверг"
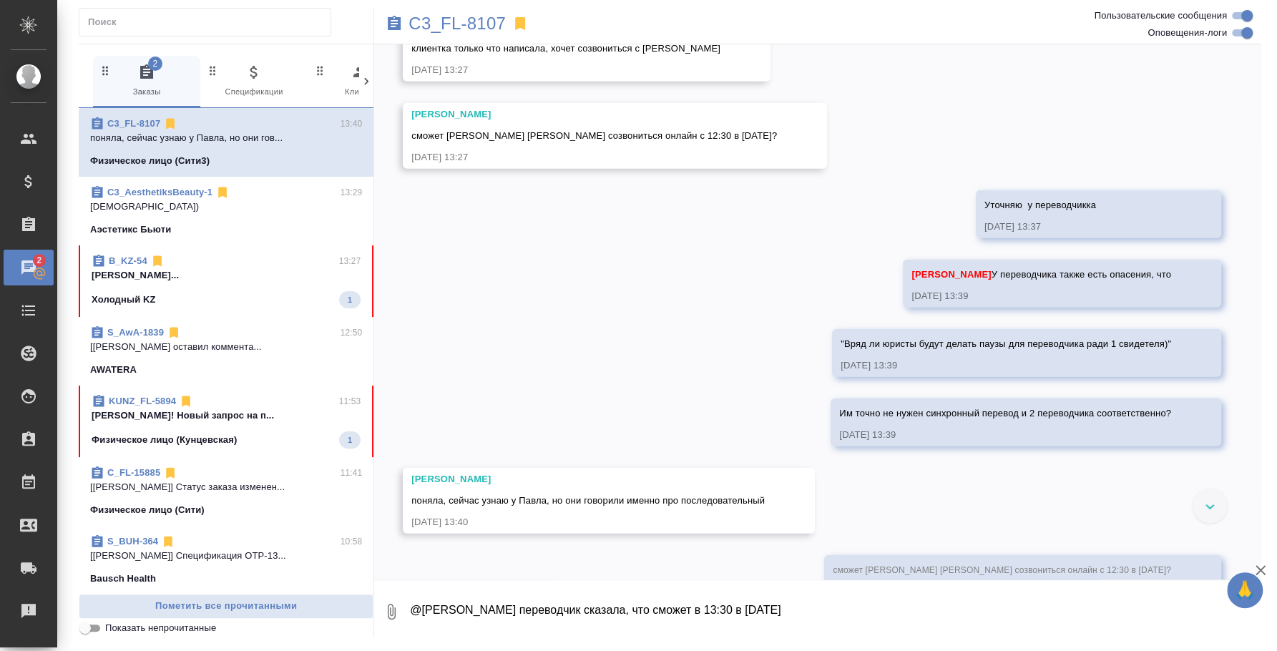
scroll to position [6119, 0]
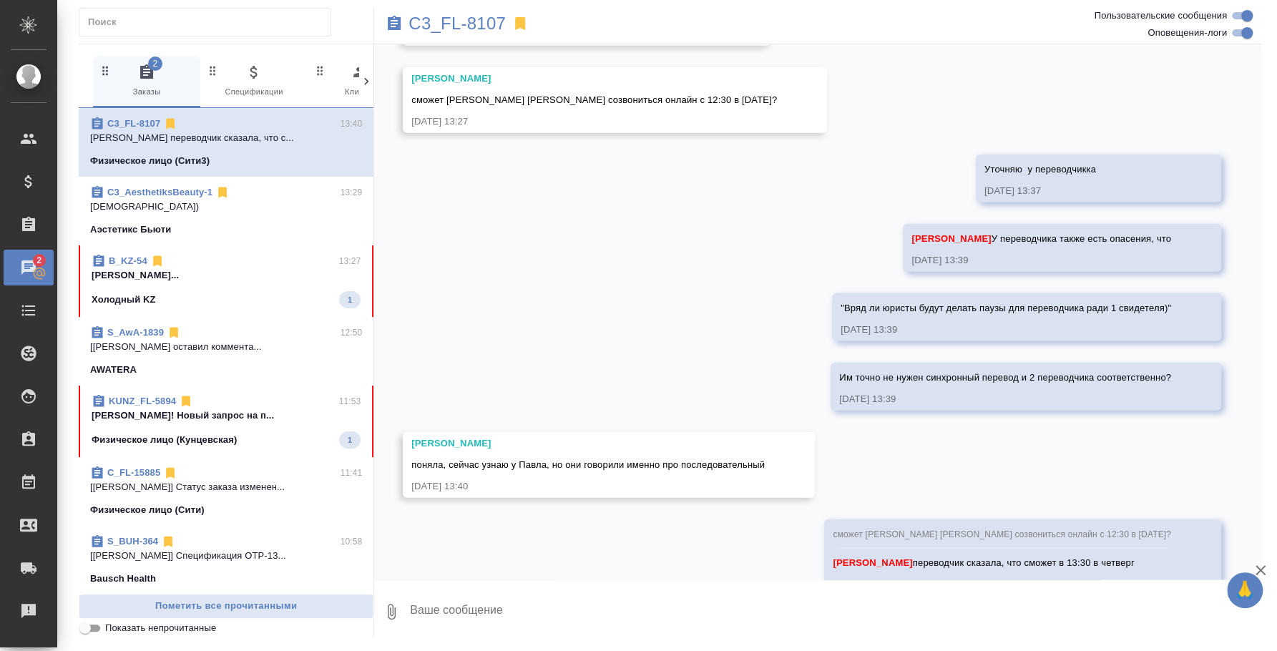
click at [275, 434] on div "Физическое лицо (Кунцевская) 1" at bounding box center [226, 439] width 269 height 17
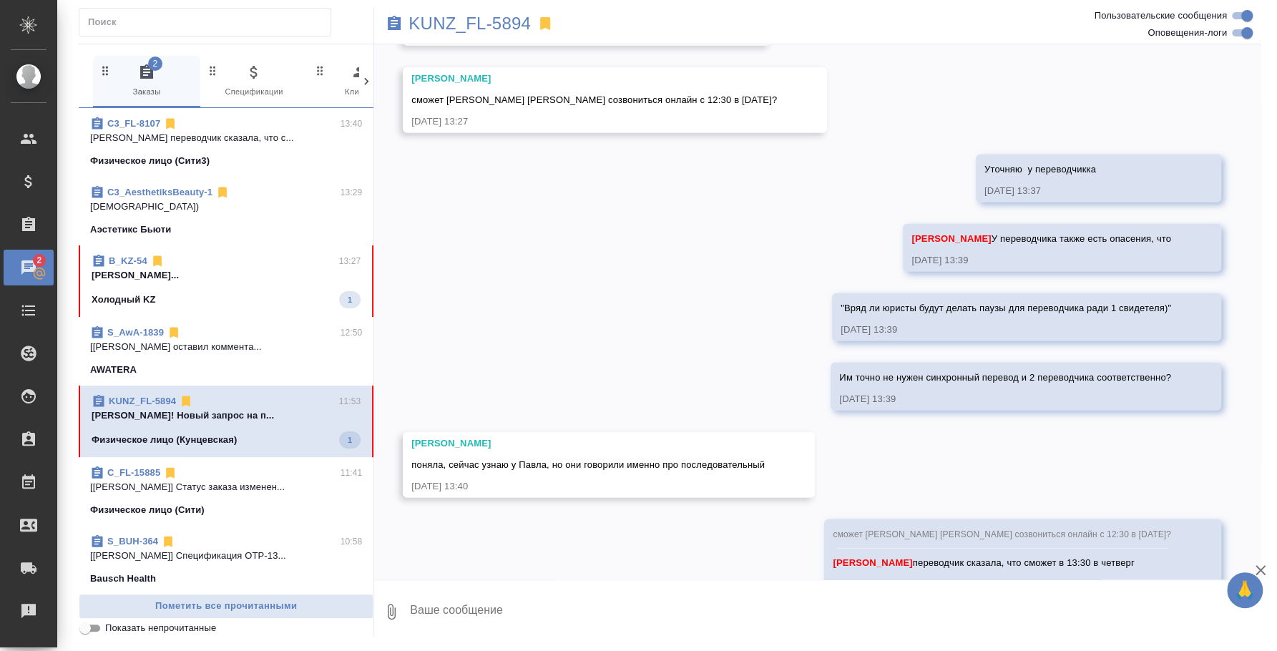
scroll to position [0, 0]
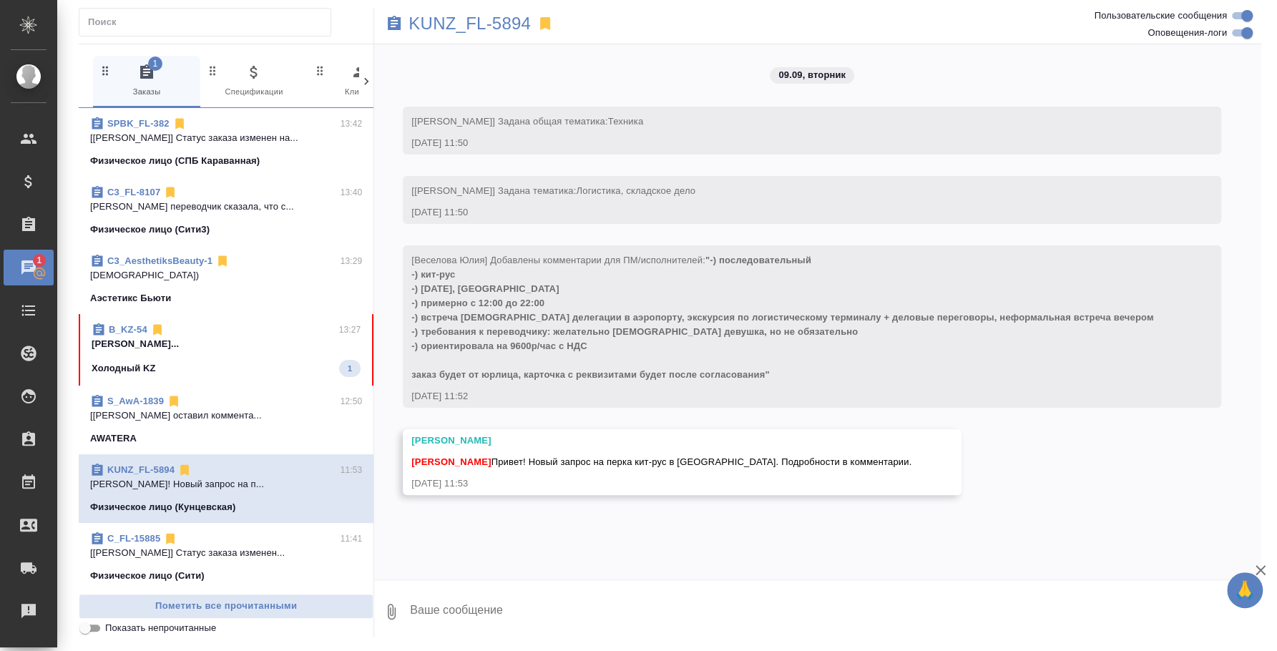
click at [610, 352] on div "[Веселова Юлия] Добавлены комментарии для ПМ/исполнителей: "-) последовательный…" at bounding box center [791, 316] width 760 height 132
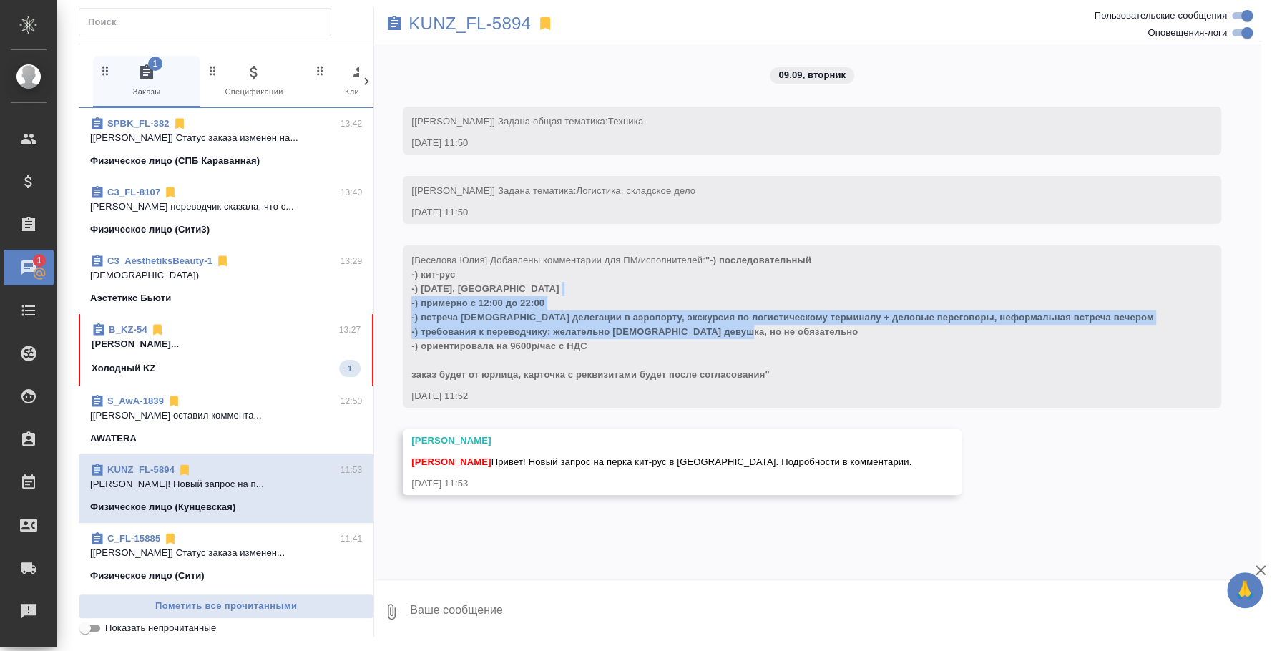
drag, startPoint x: 788, startPoint y: 326, endPoint x: 408, endPoint y: 307, distance: 380.4
click at [408, 307] on div "[Веселова Юлия] Добавлены комментарии для ПМ/исполнителей: "-) последовательный…" at bounding box center [812, 326] width 818 height 162
copy span "-) примерно с 12:00 до 22:00 -) встреча китайской делегации в аэропорту, экскур…"
click at [479, 16] on p "KUNZ_FL-5894" at bounding box center [469, 23] width 122 height 14
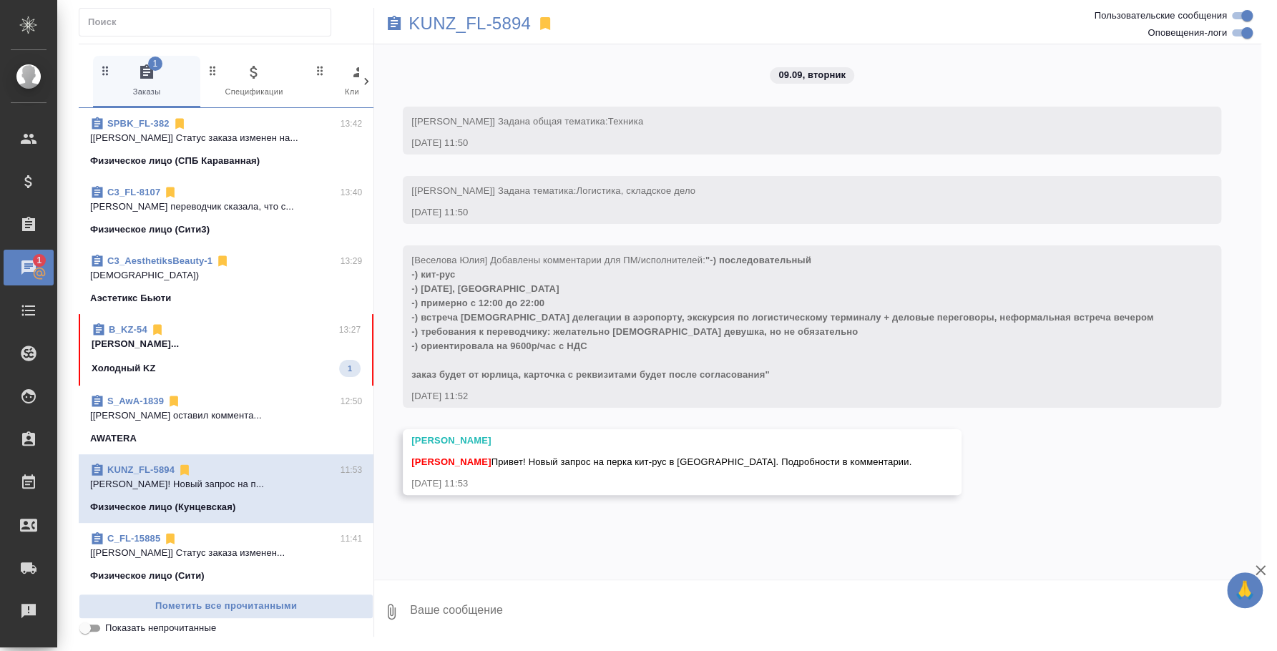
click at [554, 618] on textarea at bounding box center [834, 611] width 853 height 49
type textarea "Привет, ищу переводчикоы"
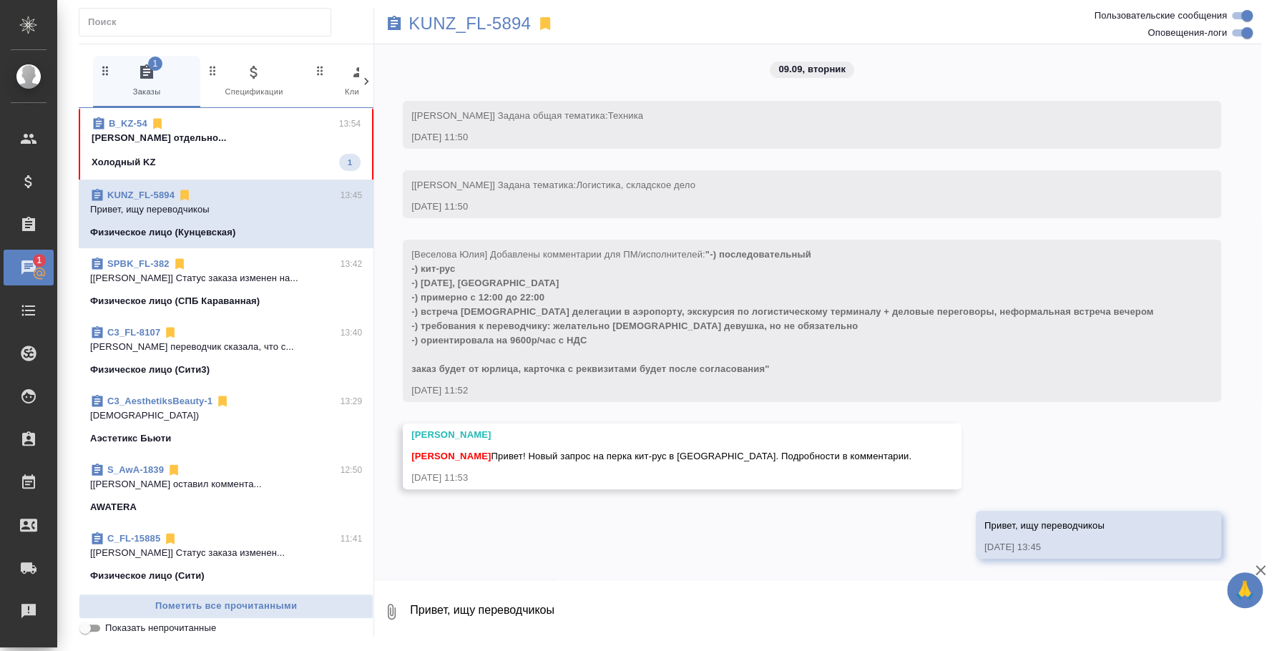
click at [177, 154] on div "Холодный KZ 1" at bounding box center [226, 162] width 269 height 17
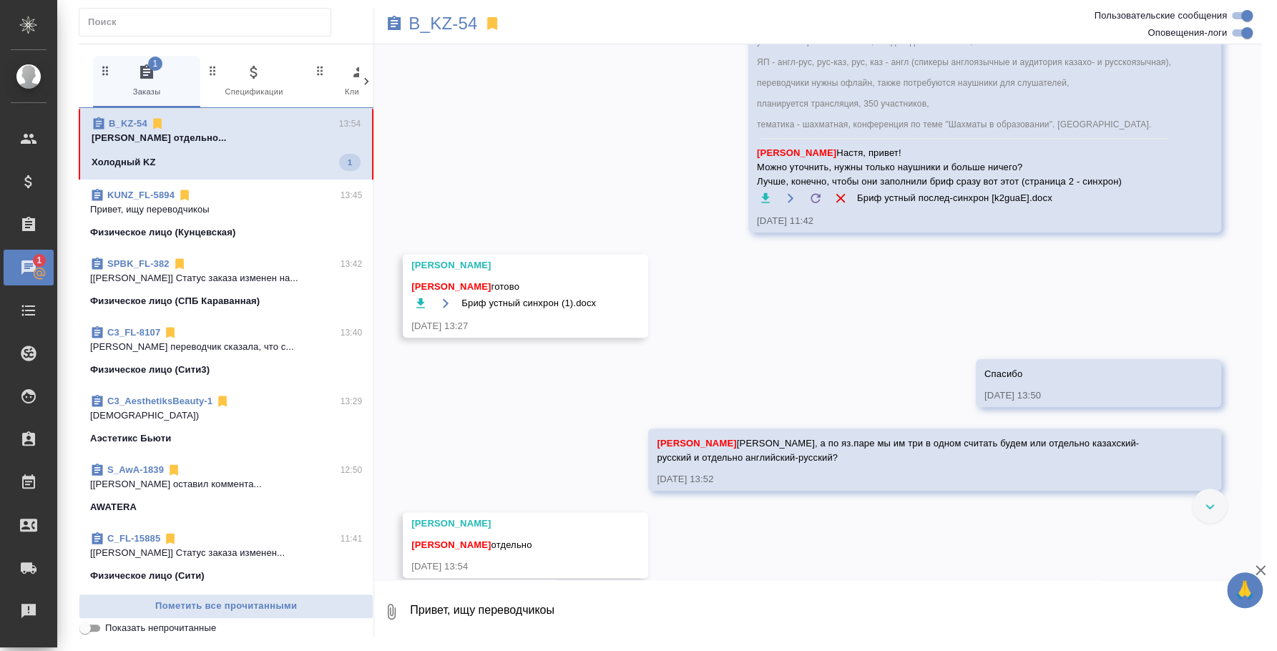
scroll to position [525, 0]
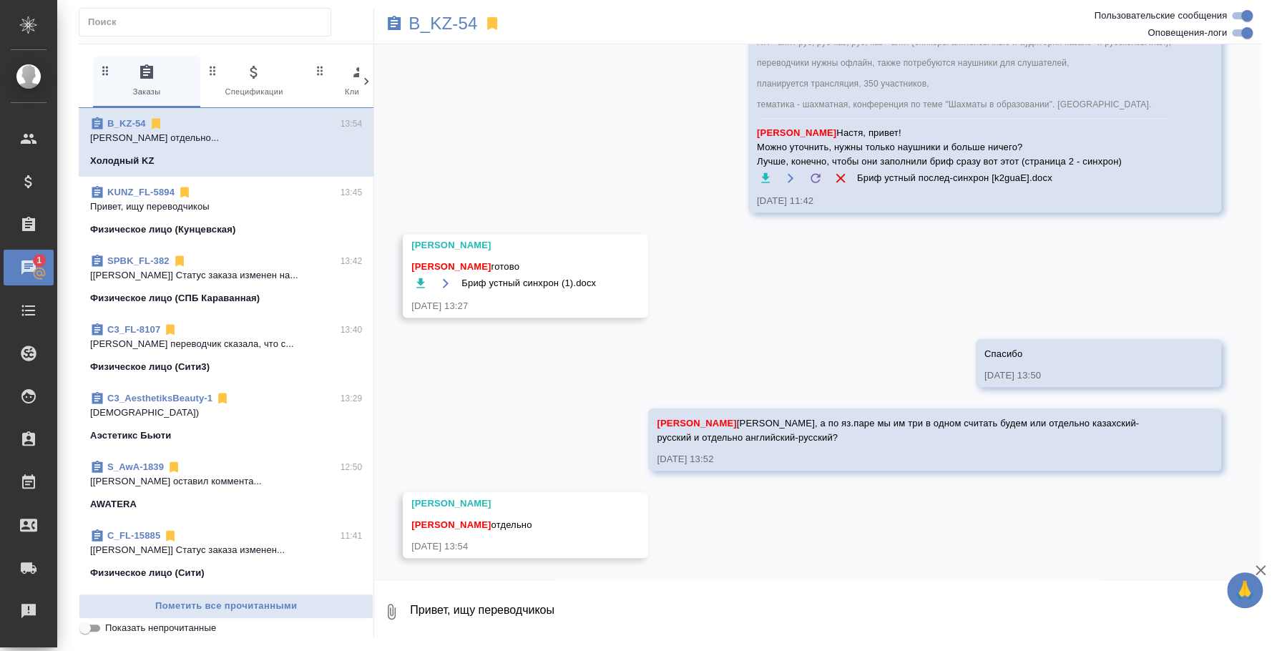
click at [562, 608] on textarea "Привет, ищу переводчикоы" at bounding box center [834, 611] width 853 height 49
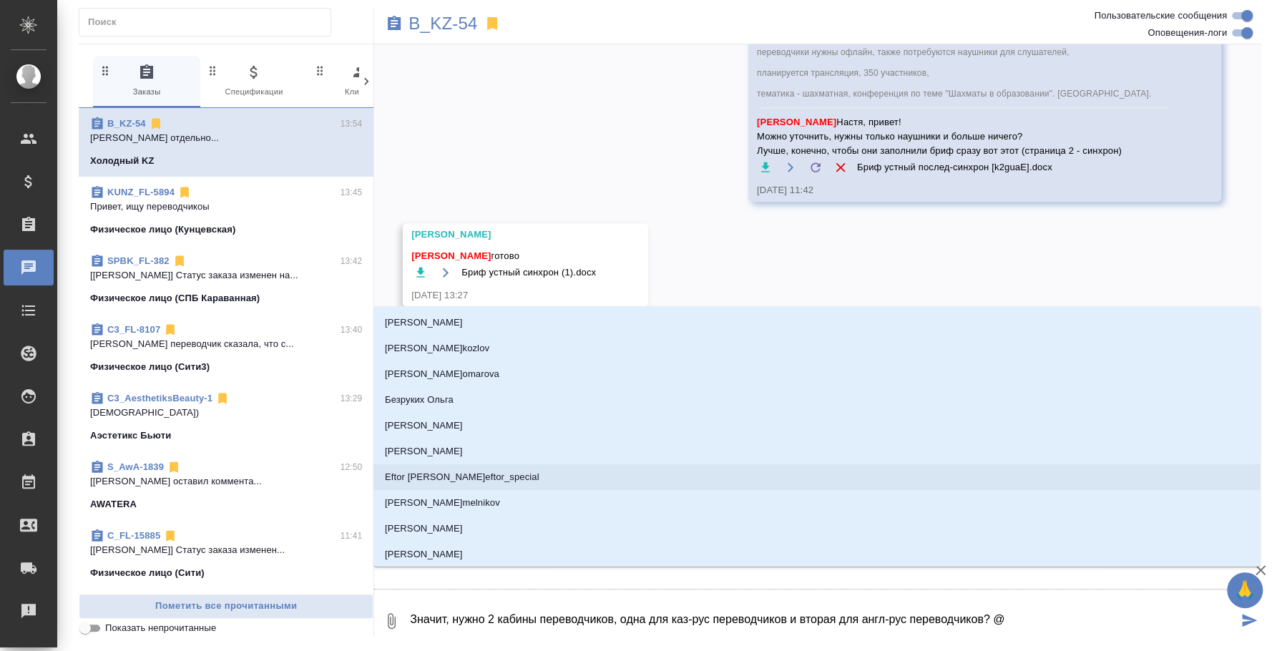
type textarea "Значит, нужно 2 кабины переводчиков, одна для каз-рус переводчиков и вторая для…"
type input ","
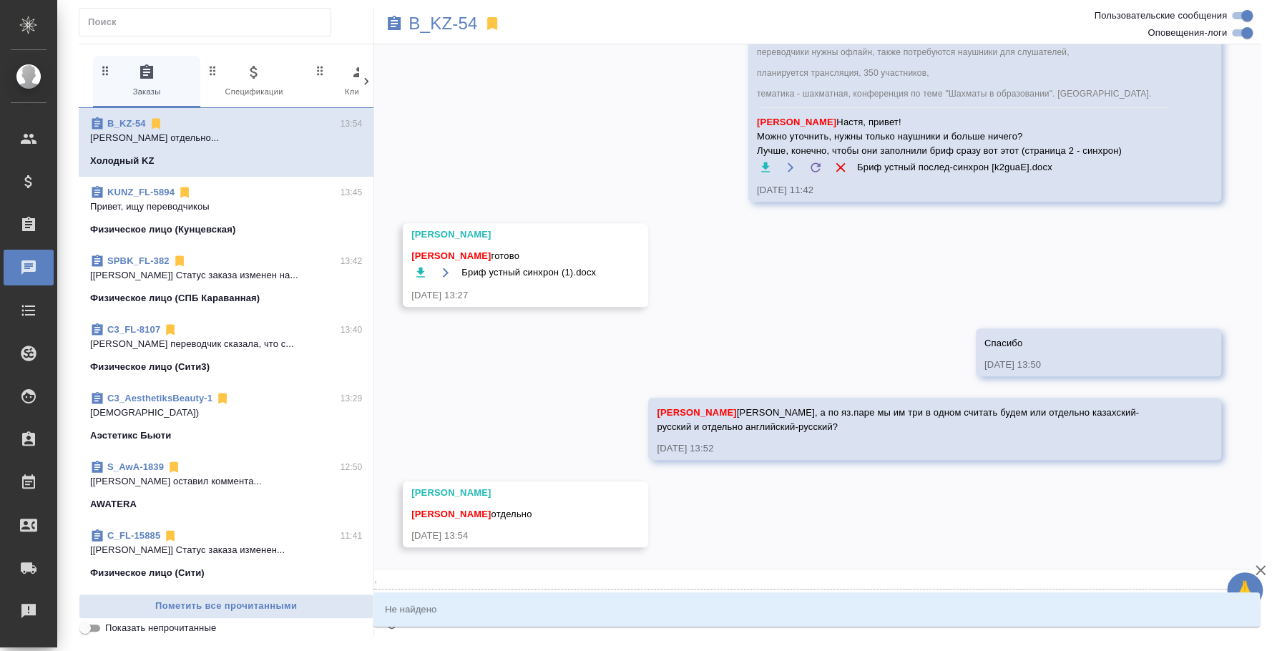
type textarea "Значит, нужно 2 кабины переводчиков, одна для каз-рус переводчиков и вторая для…"
type input ",j"
type textarea "Значит, нужно 2 кабины переводчиков, одна для каз-рус переводчиков и вторая для…"
type input ",ju"
type textarea "Значит, нужно 2 кабины переводчиков, одна для каз-рус переводчиков и вторая для…"
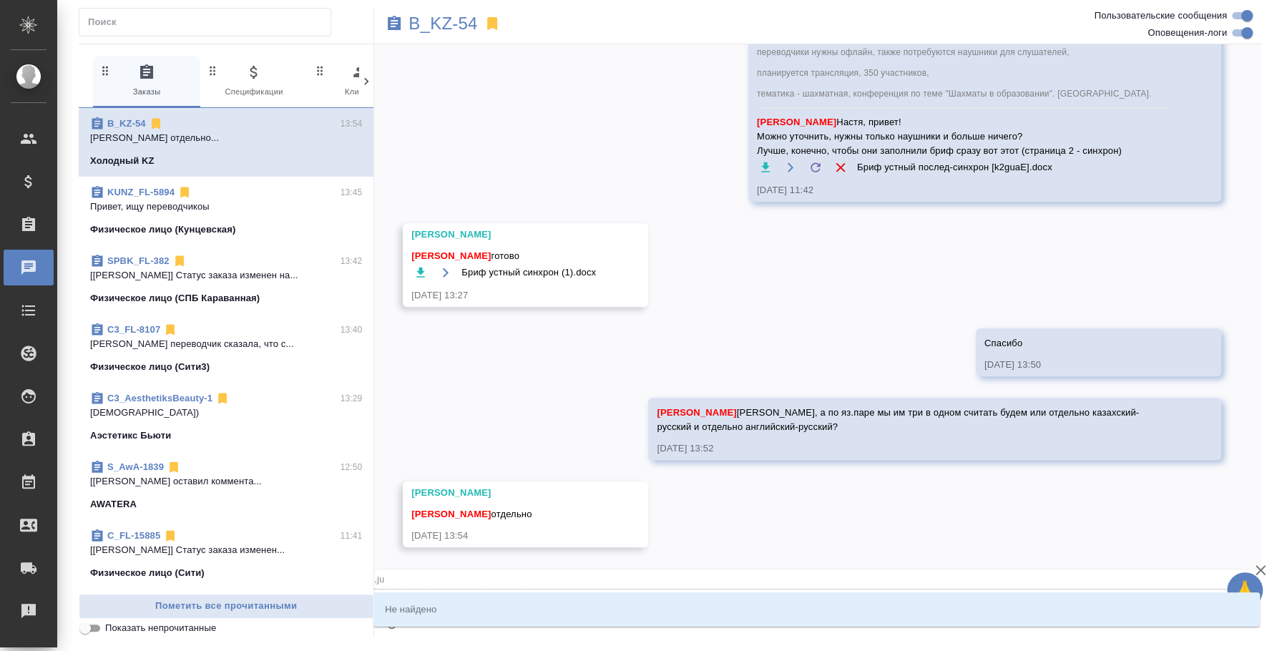
type input ",j"
type textarea "Значит, нужно 2 кабины переводчиков, одна для каз-рус переводчиков и вторая для…"
type input ","
type textarea "Значит, нужно 2 кабины переводчиков, одна для каз-рус переводчиков и вторая для…"
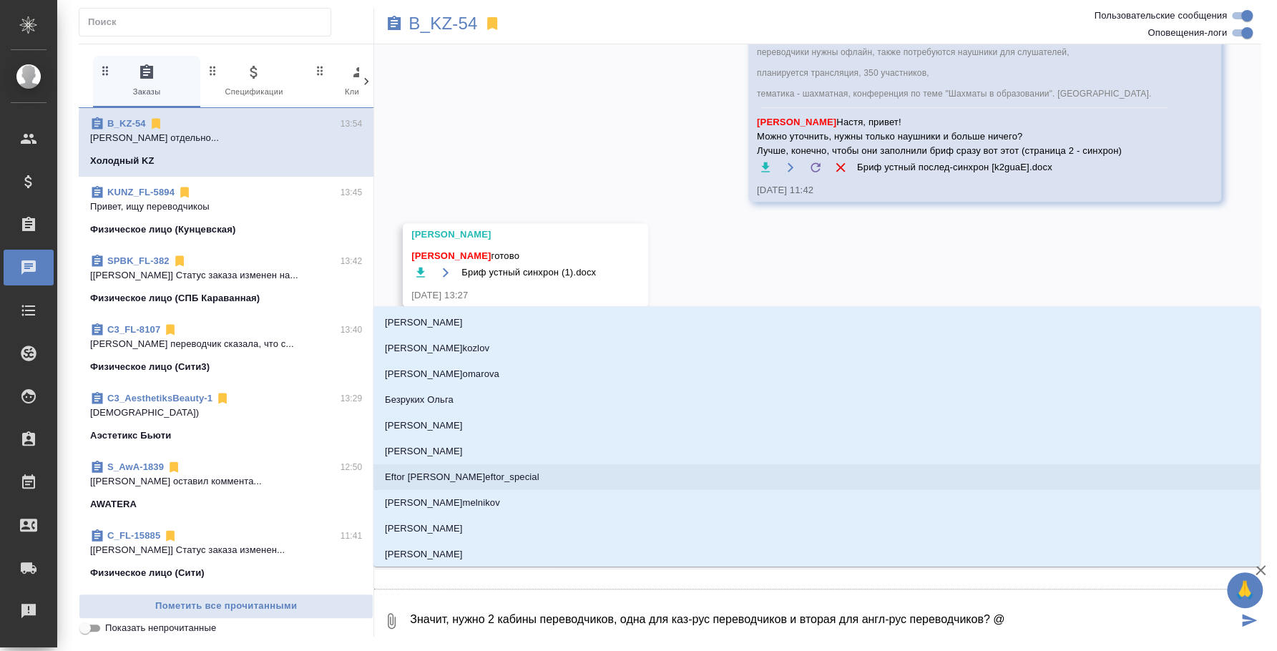
type textarea "Значит, нужно 2 кабины переводчиков, одна для каз-рус переводчиков и вторая для…"
type input "，"
type textarea "Значит, нужно 2 кабины переводчиков, одна для каз-рус переводчиков и вторая для…"
type input "，j"
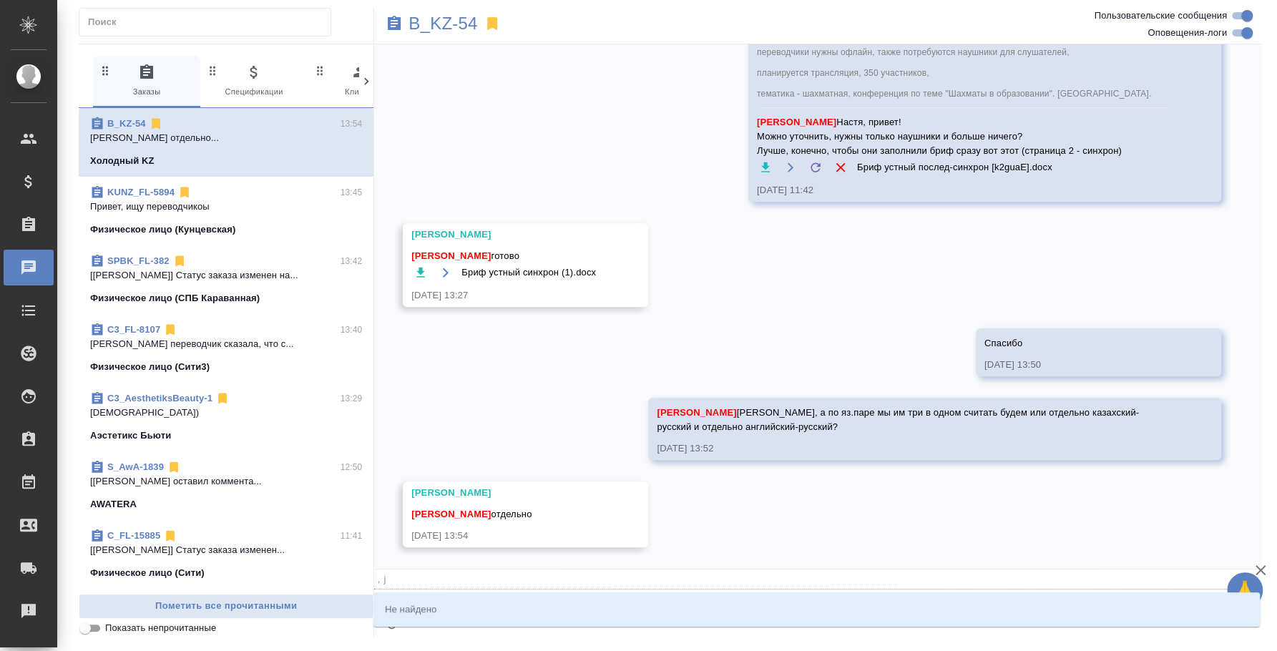
type textarea "Значит, нужно 2 кабины переводчиков, одна для каз-рус переводчиков и вторая для…"
type input "，ju"
type textarea "Значит, нужно 2 кабины переводчиков, одна для каз-рус переводчиков и вторая для…"
type input "，ju'j"
type textarea "Значит, нужно 2 кабины переводчиков, одна для каз-рус переводчиков и вторая для…"
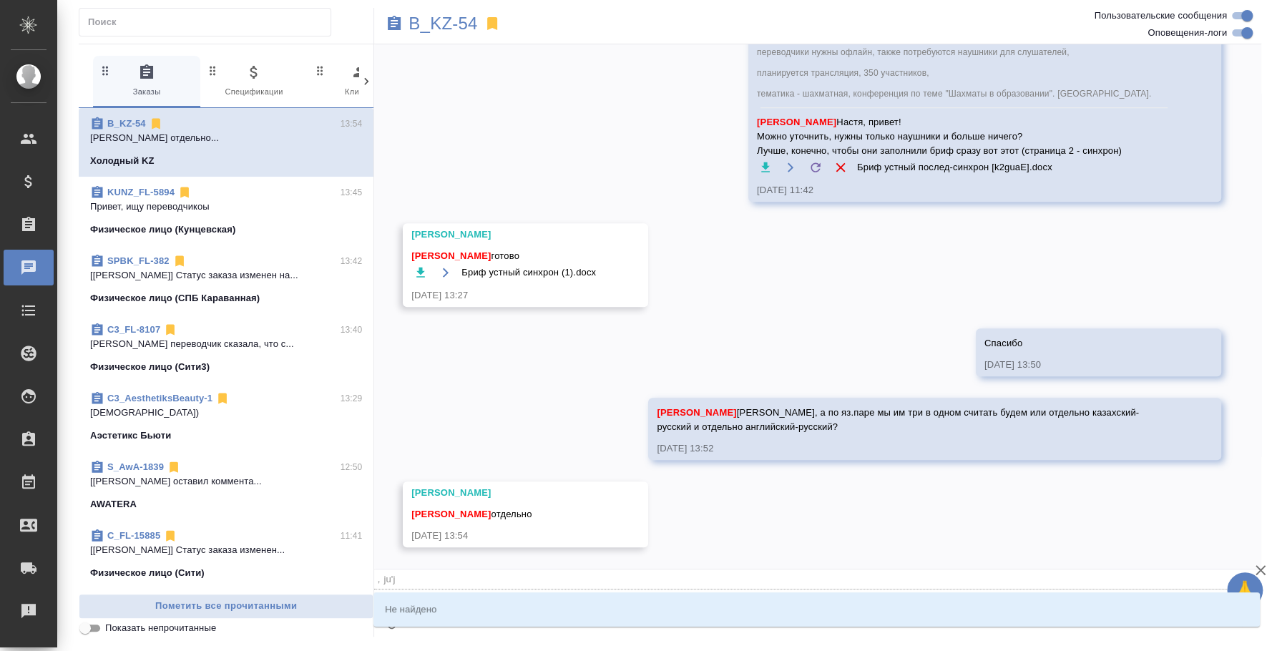
type input "，ju"
type textarea "Значит, нужно 2 кабины переводчиков, одна для каз-рус переводчиков и вторая для…"
type input "，j"
type textarea "Значит, нужно 2 кабины переводчиков, одна для каз-рус переводчиков и вторая для…"
type input "，"
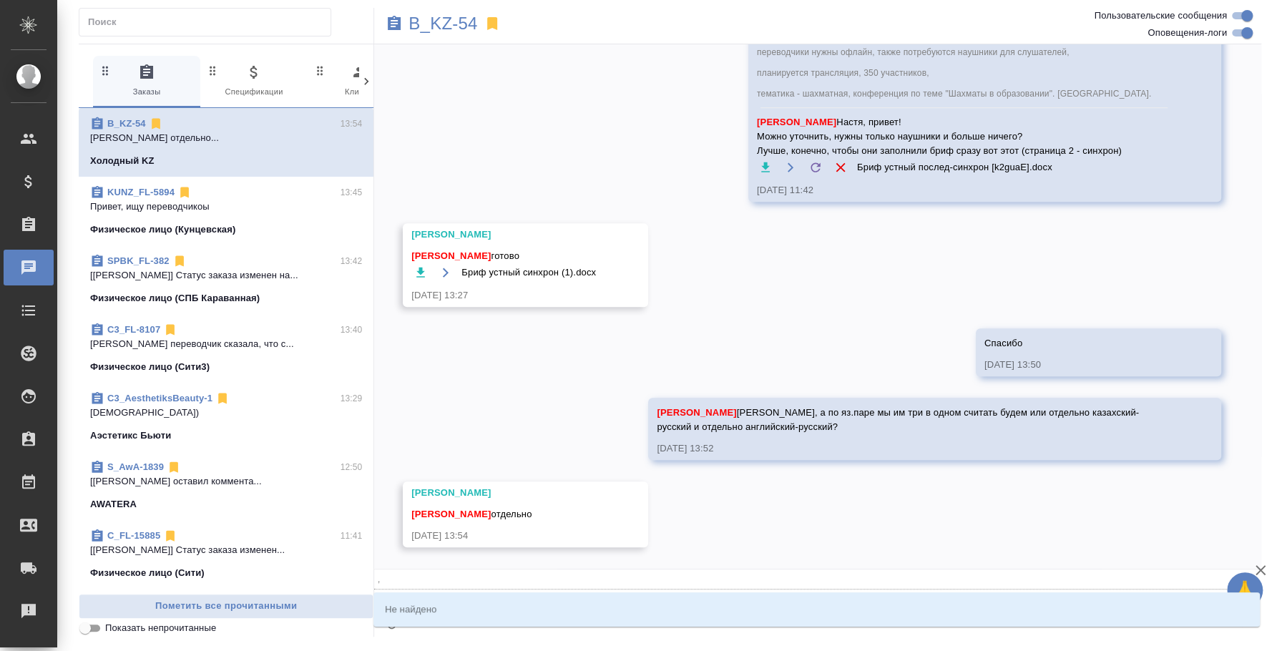
type textarea "Значит, нужно 2 кабины переводчиков, одна для каз-рус переводчиков и вторая для…"
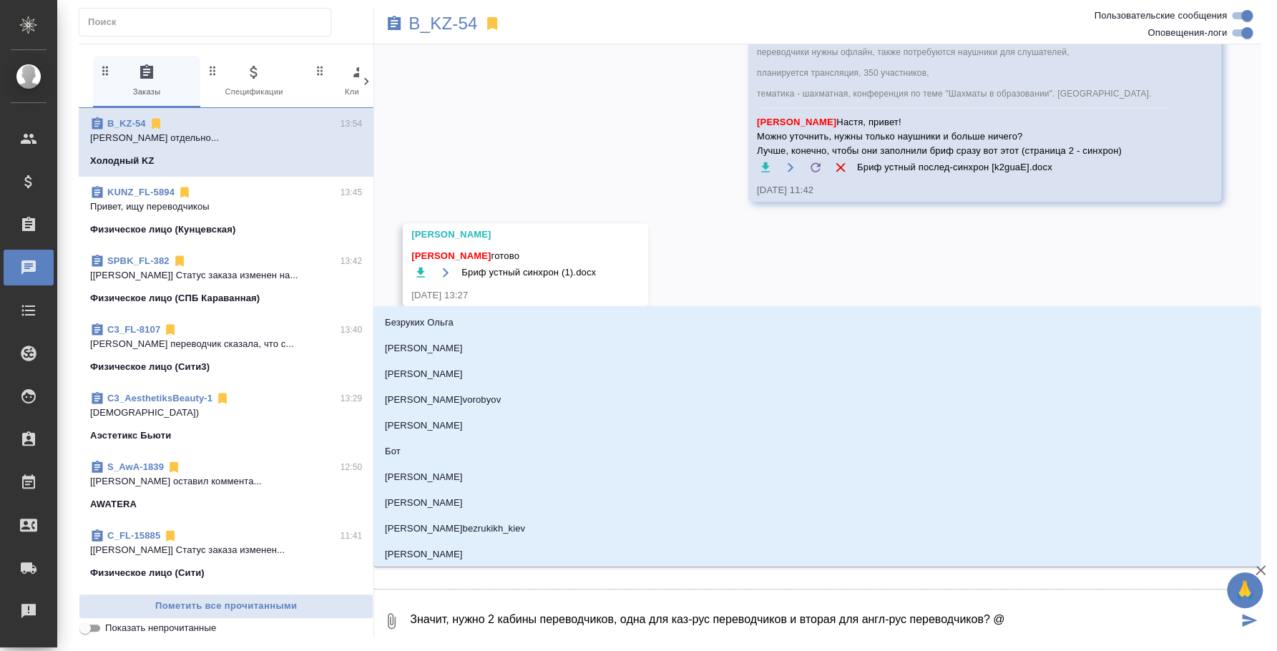
type textarea "Значит, нужно 2 кабины переводчиков, одна для каз-рус переводчиков и вторая для…"
type input "б"
type textarea "Значит, нужно 2 кабины переводчиков, одна для каз-рус переводчиков и вторая для…"
type input "бо"
type textarea "Значит, нужно 2 кабины переводчиков, одна для каз-рус переводчиков и вторая для…"
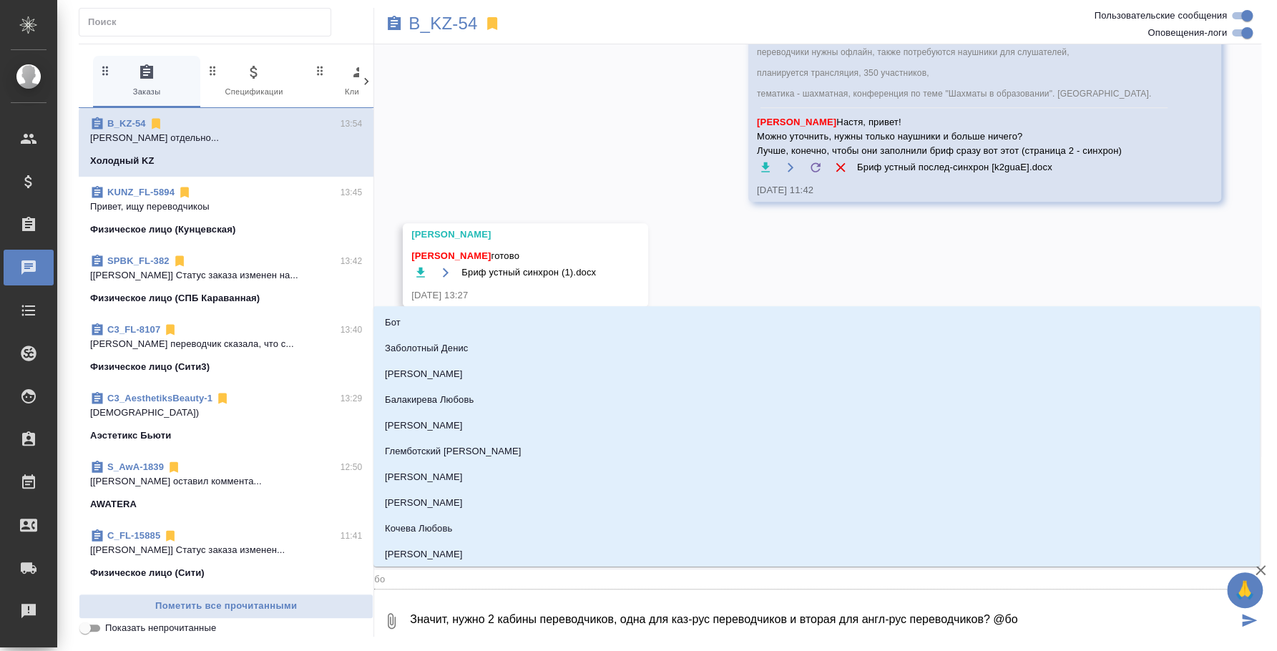
type input "бог"
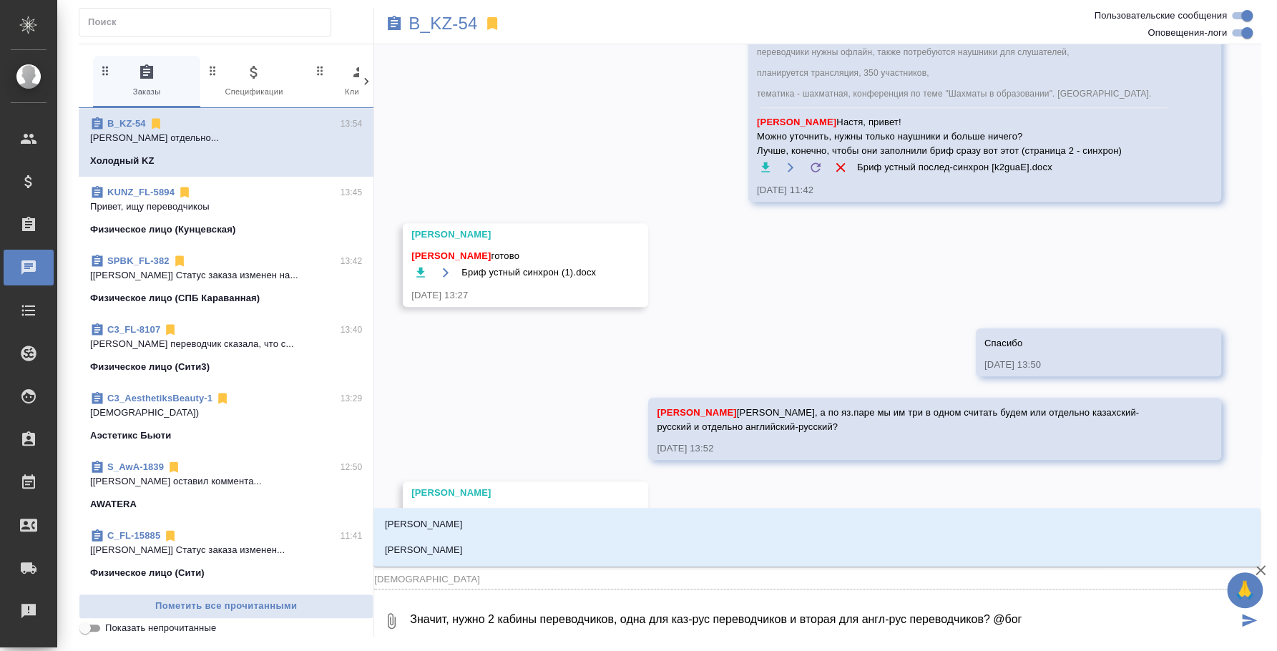
type textarea "Значит, нужно 2 кабины переводчиков, одна для каз-рус переводчиков и вторая для…"
type input "бого"
click li "[PERSON_NAME]"
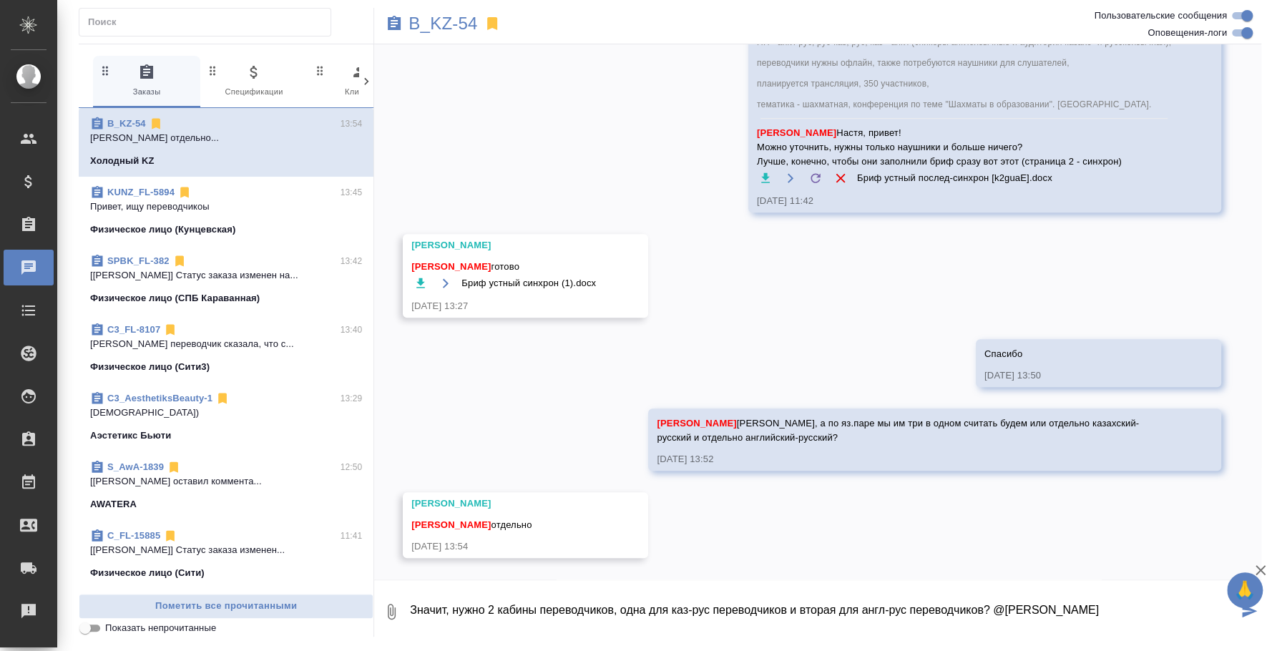
type textarea "Значит, нужно 2 кабины переводчиков, одна для каз-рус переводчиков и вторая для…"
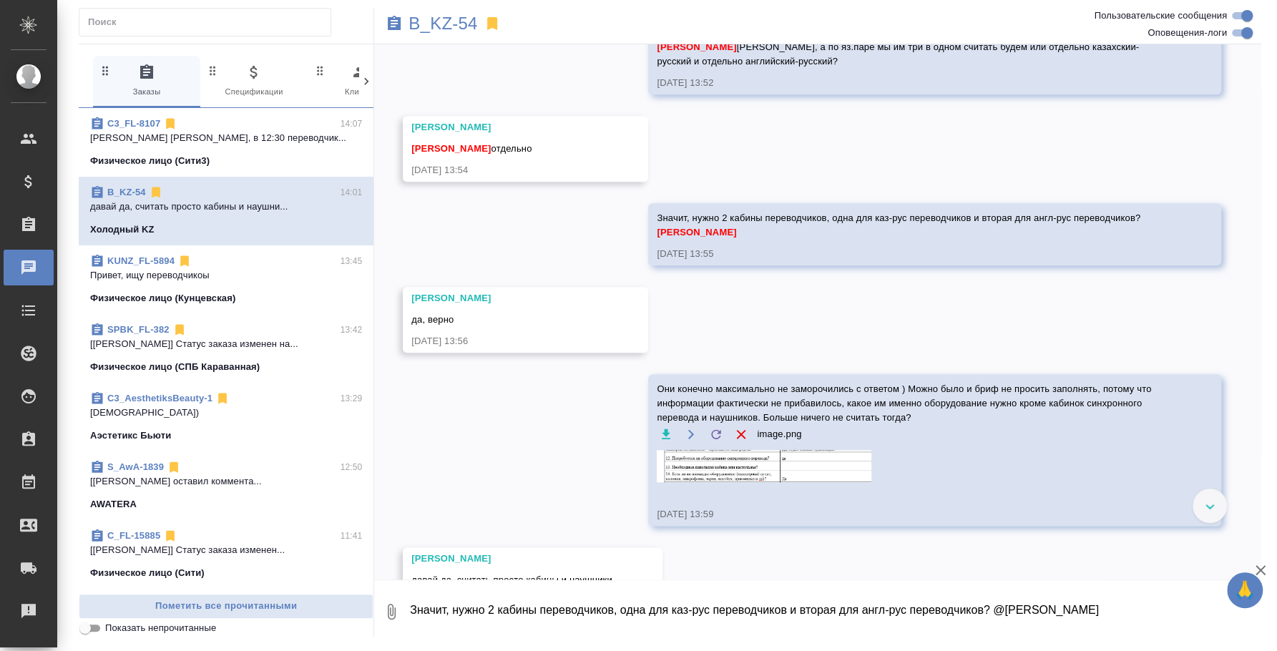
scroll to position [924, 0]
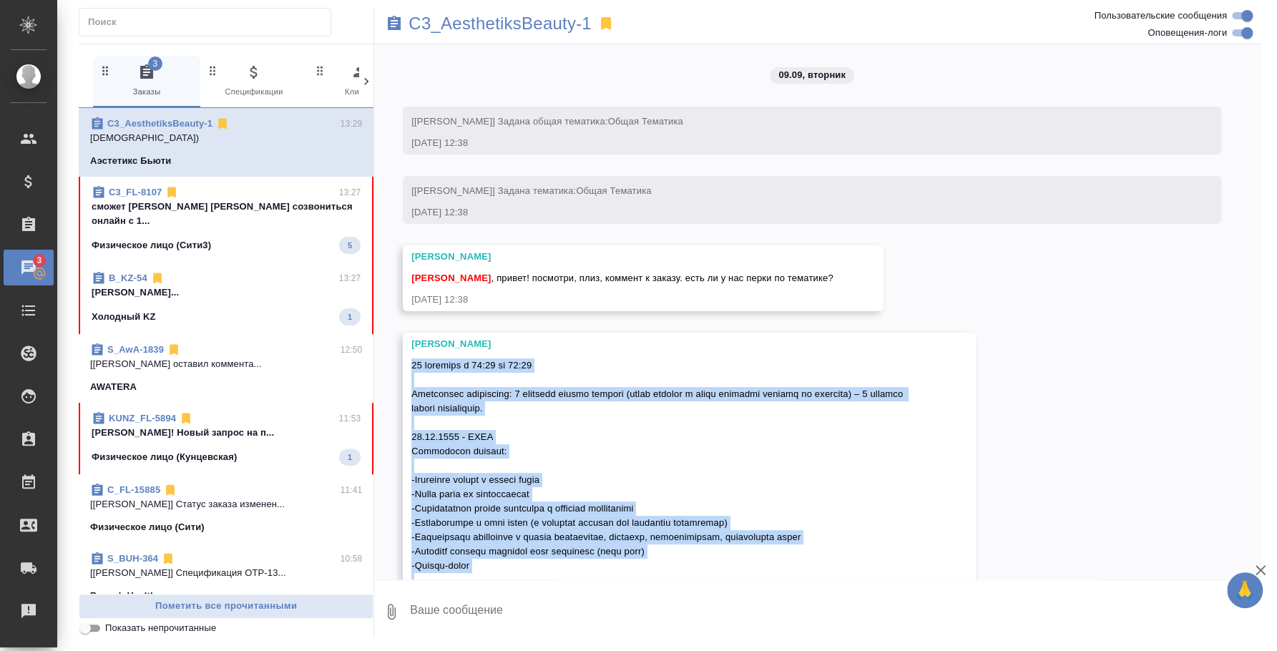
scroll to position [613, 0]
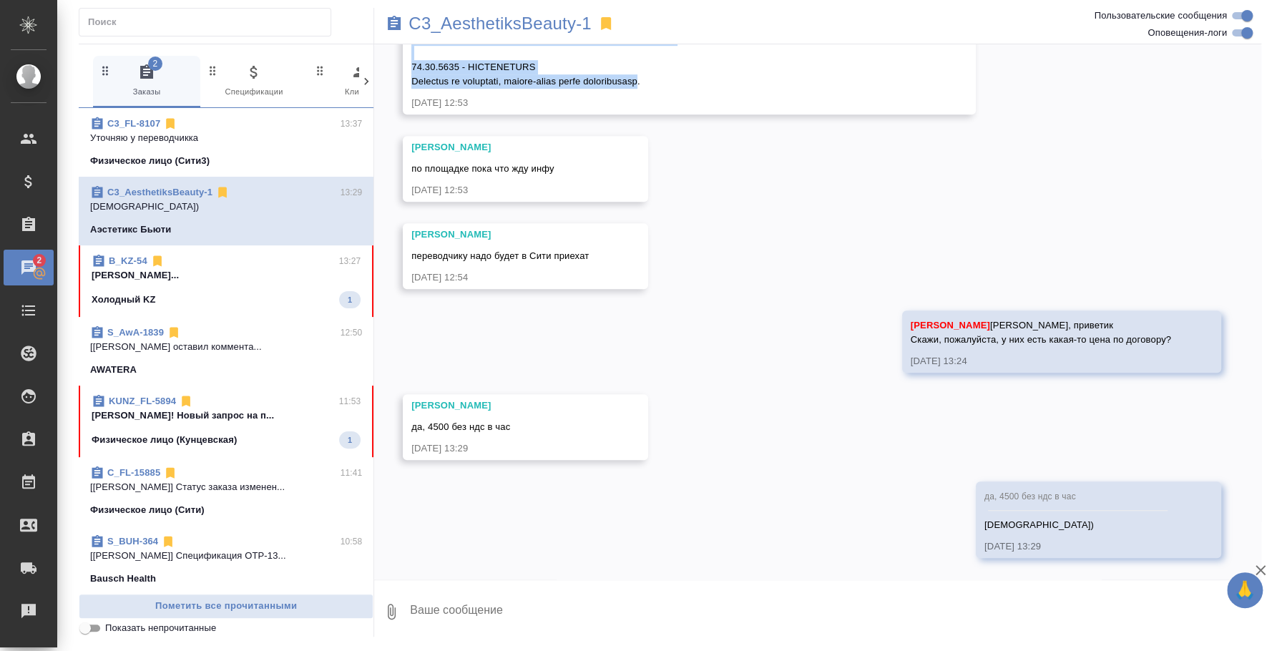
click at [199, 122] on div "C3_FL-8107 13:37" at bounding box center [226, 124] width 272 height 14
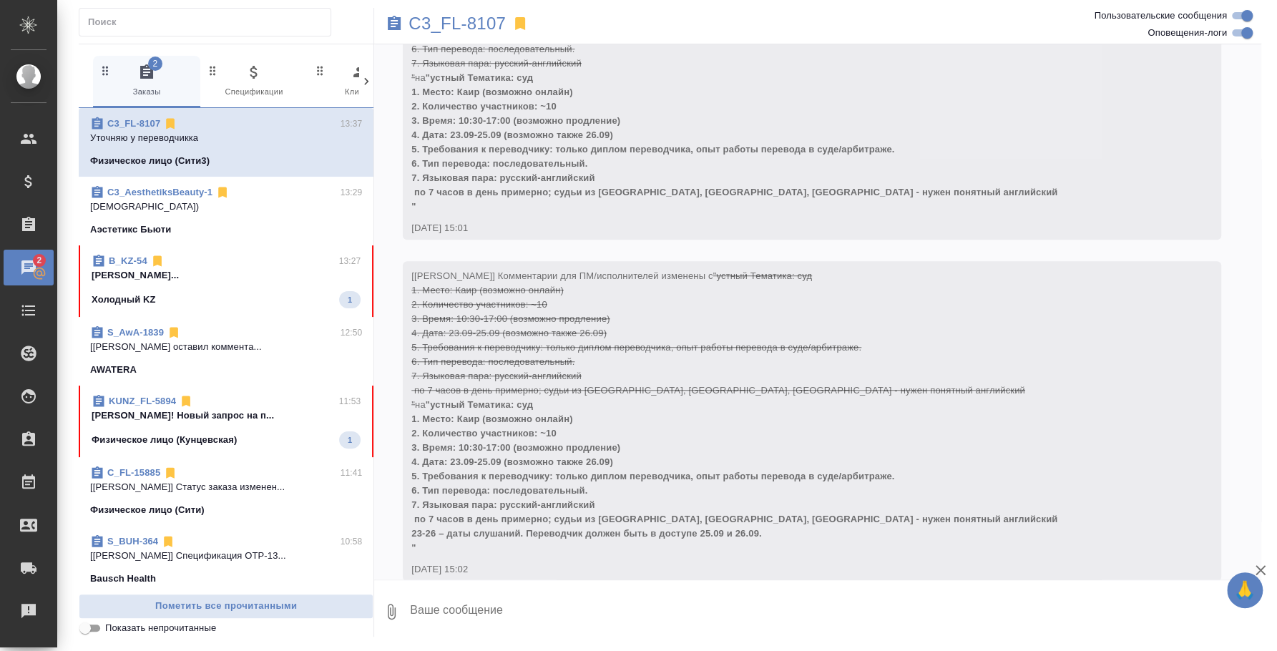
click at [473, 610] on textarea at bounding box center [834, 611] width 853 height 49
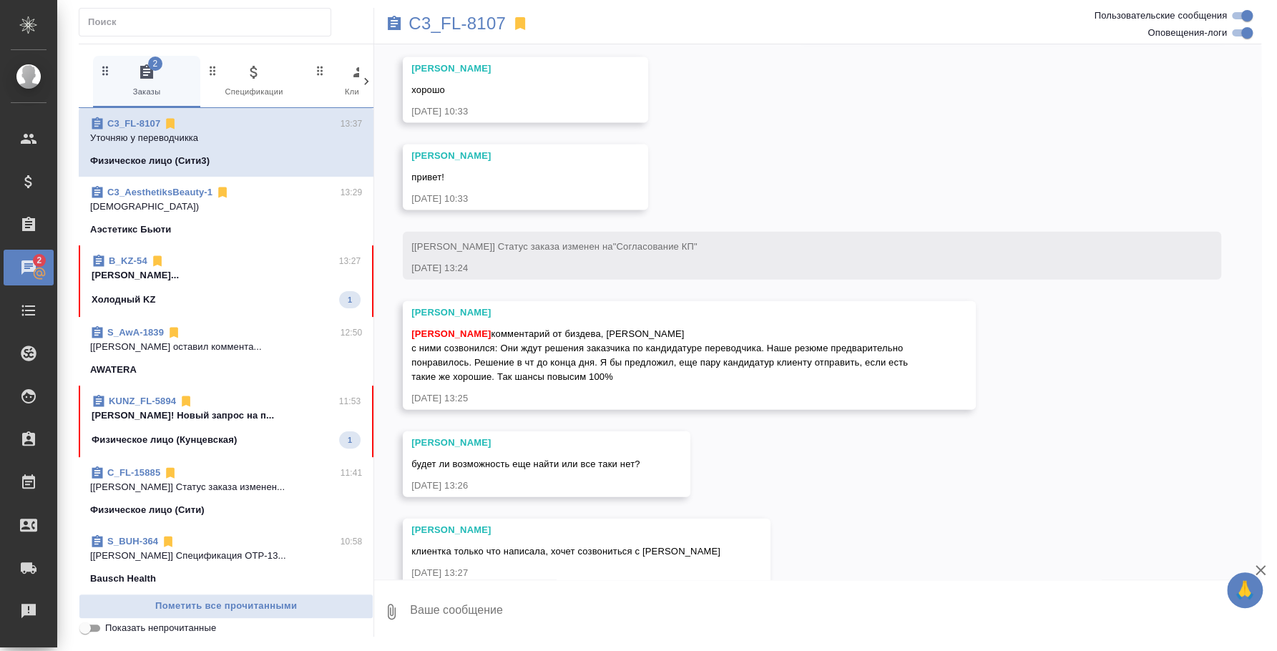
scroll to position [5725, 0]
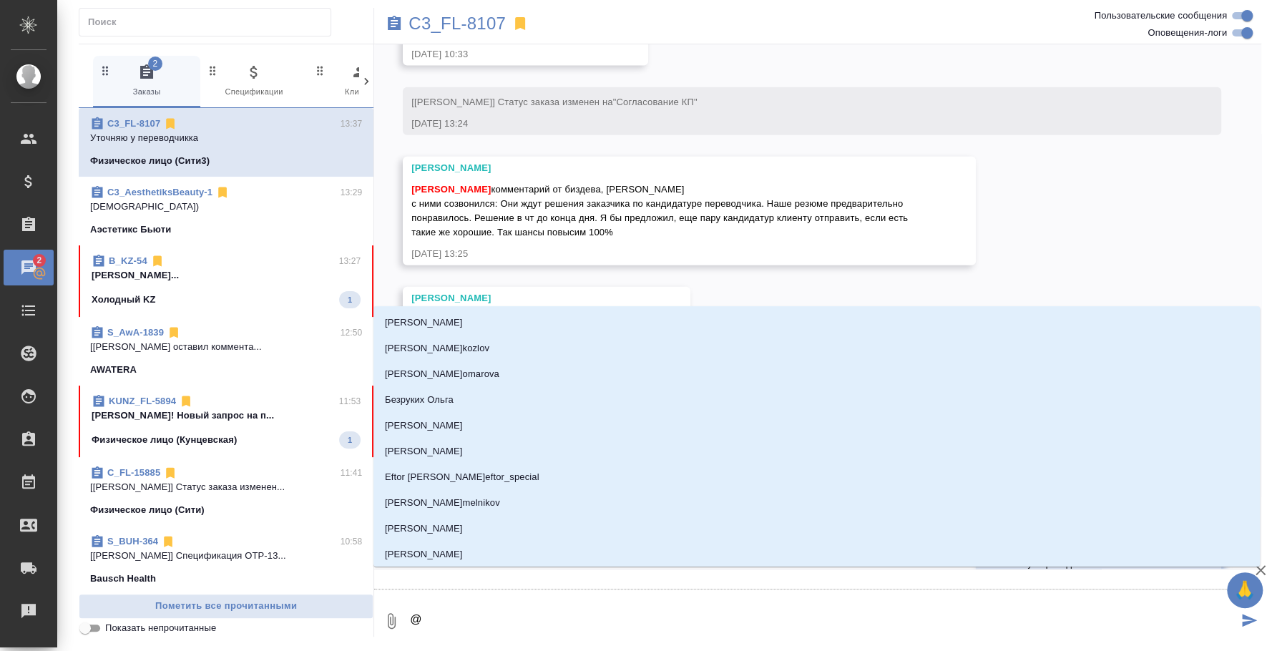
type textarea "@j"
type input "j"
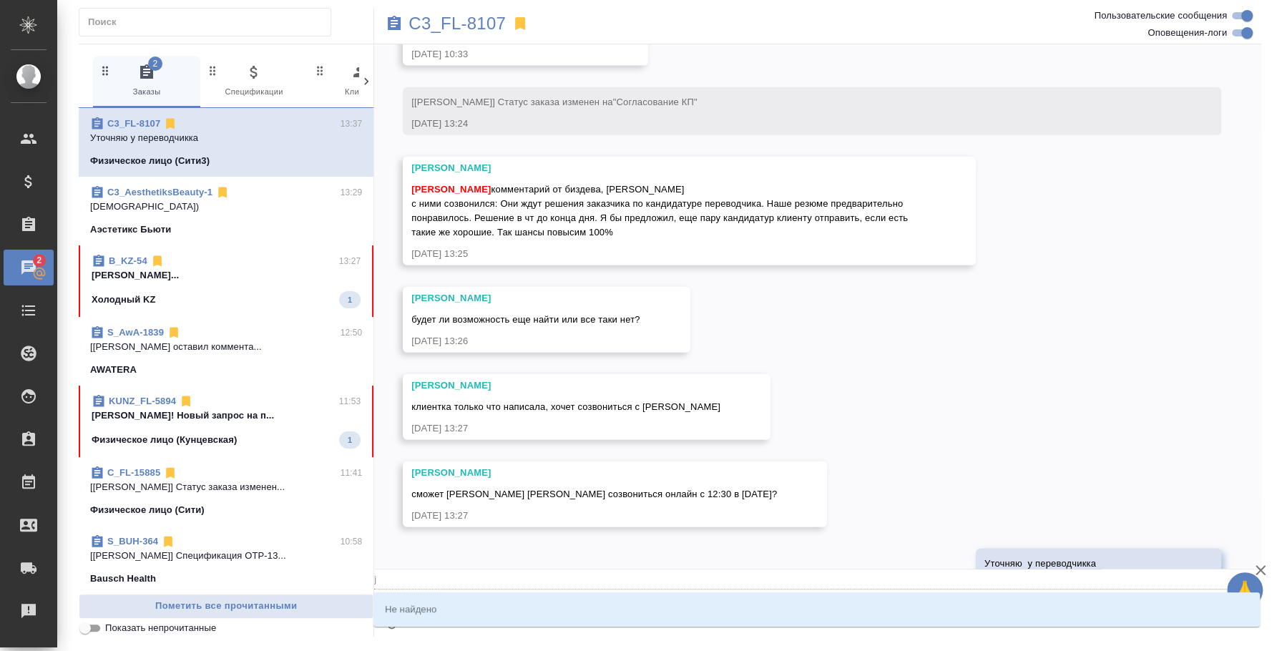
type textarea "@"
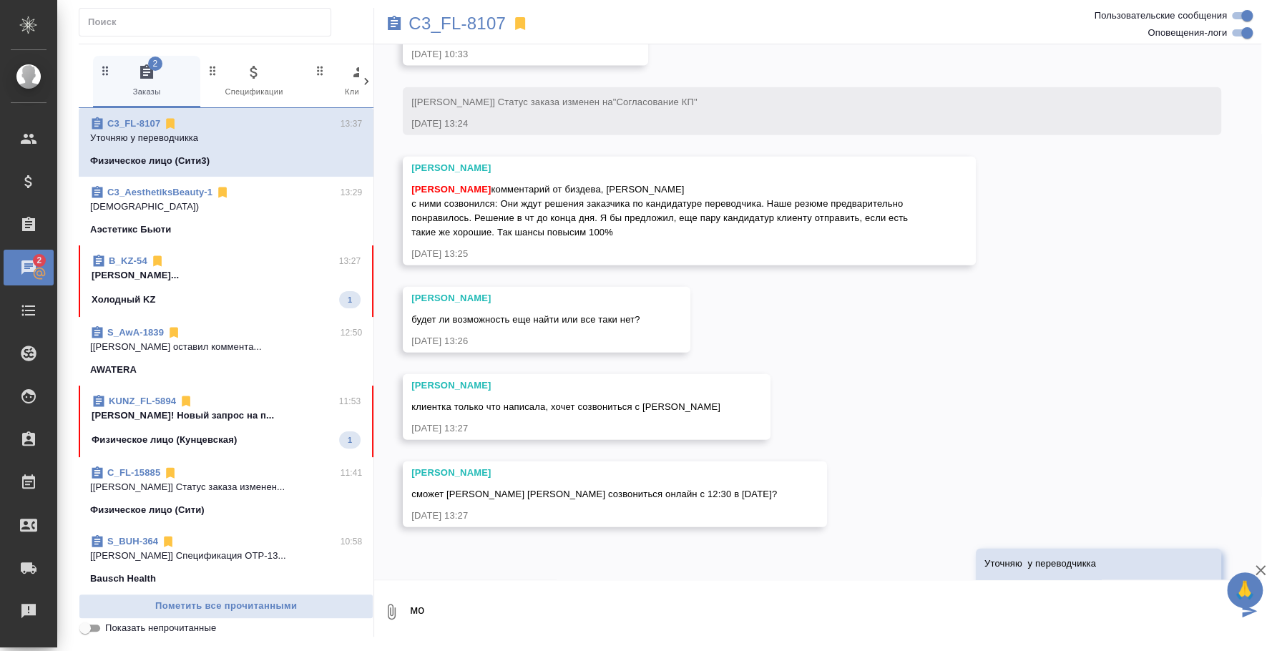
type textarea "м"
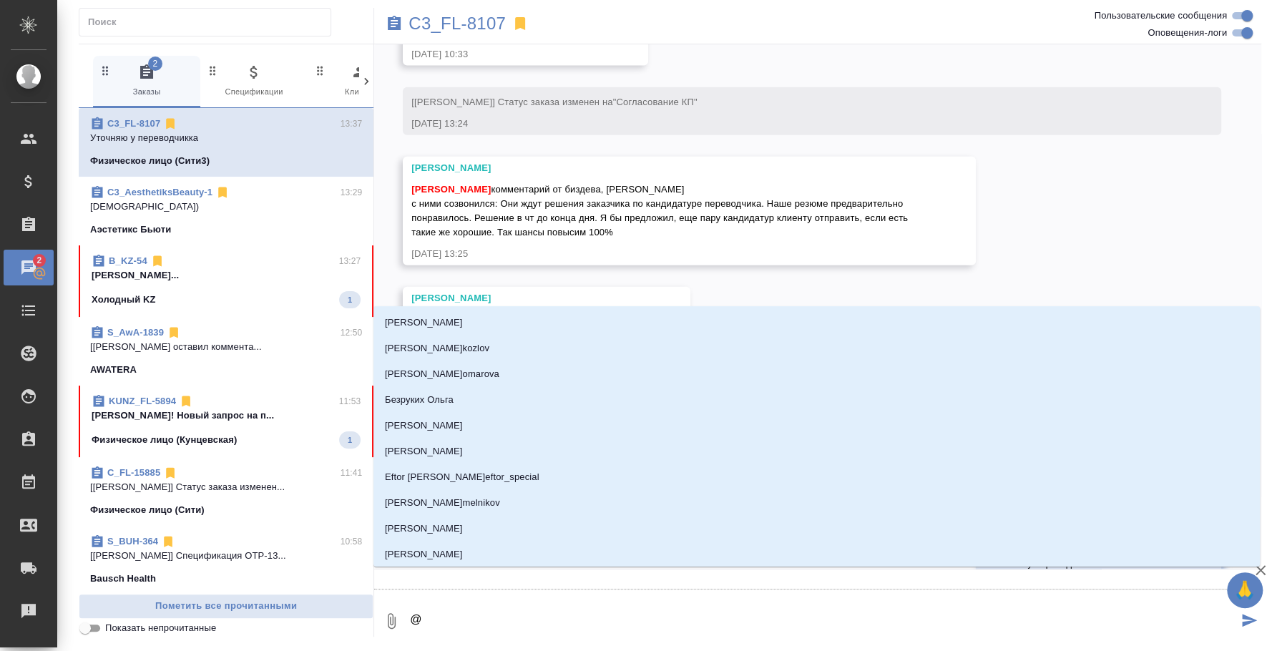
type textarea "@v"
type input "v"
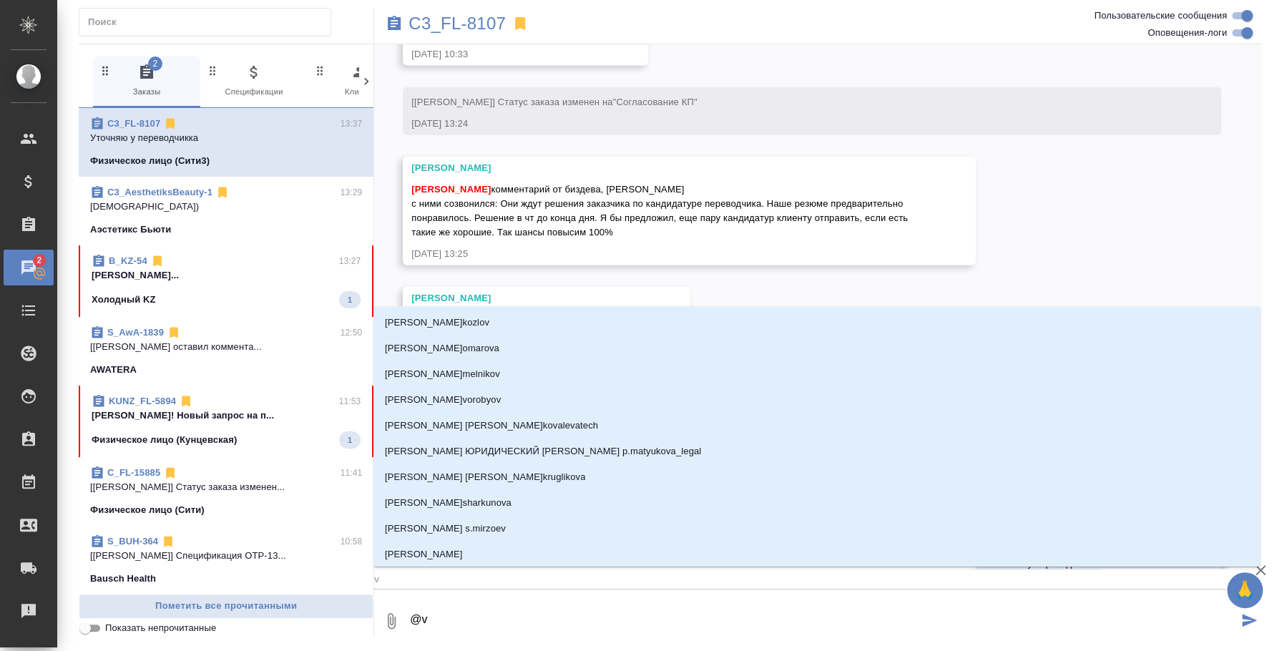
type textarea "@"
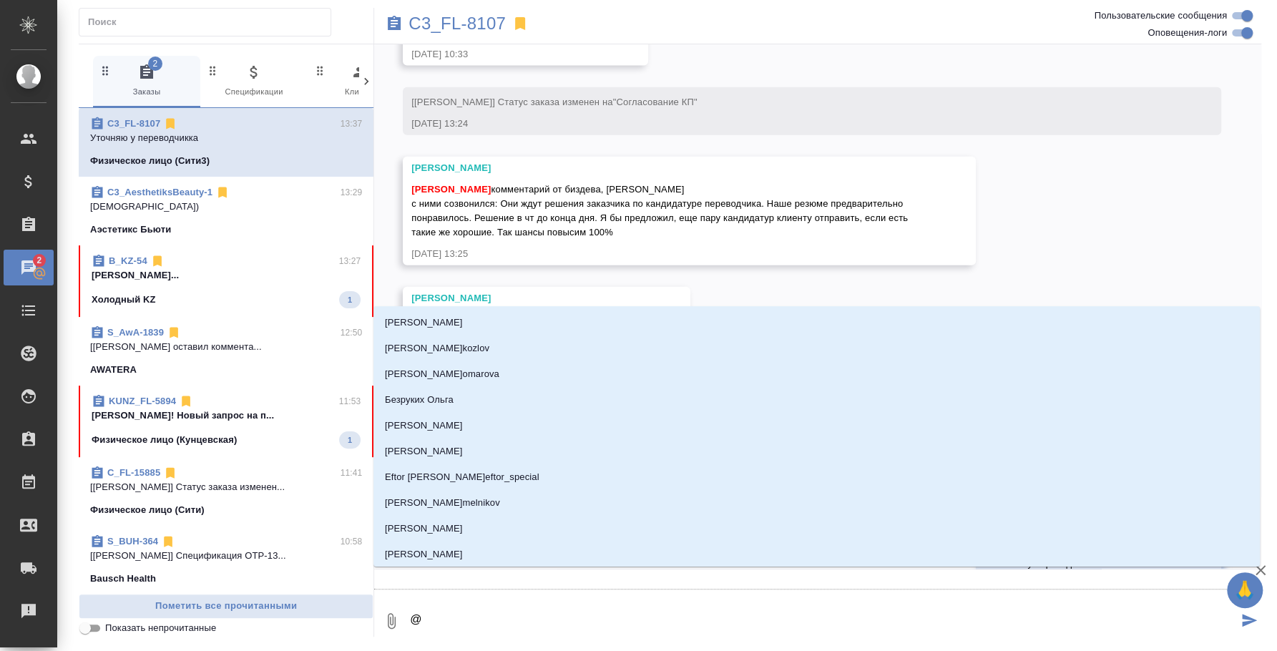
type textarea "@v"
type input "v"
type textarea "@vj"
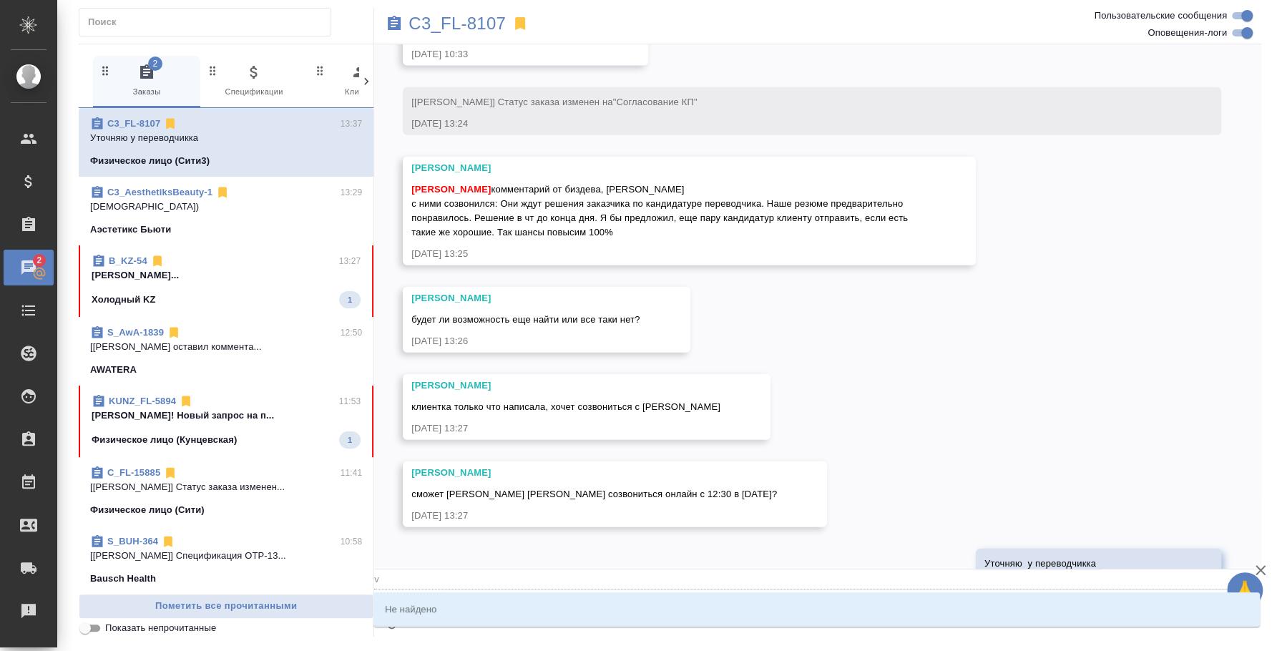
type input "vj"
type textarea "@v"
type input "v"
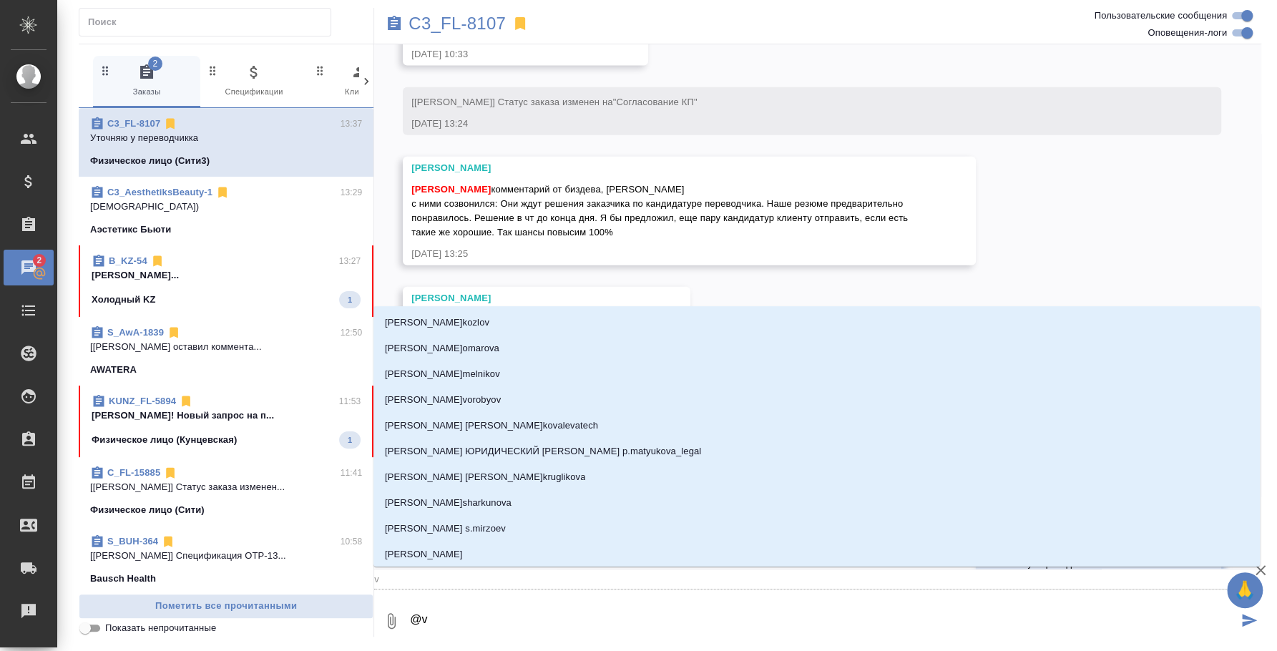
type textarea "@vv"
type input "vv"
type textarea "@vvj"
type input "vvj"
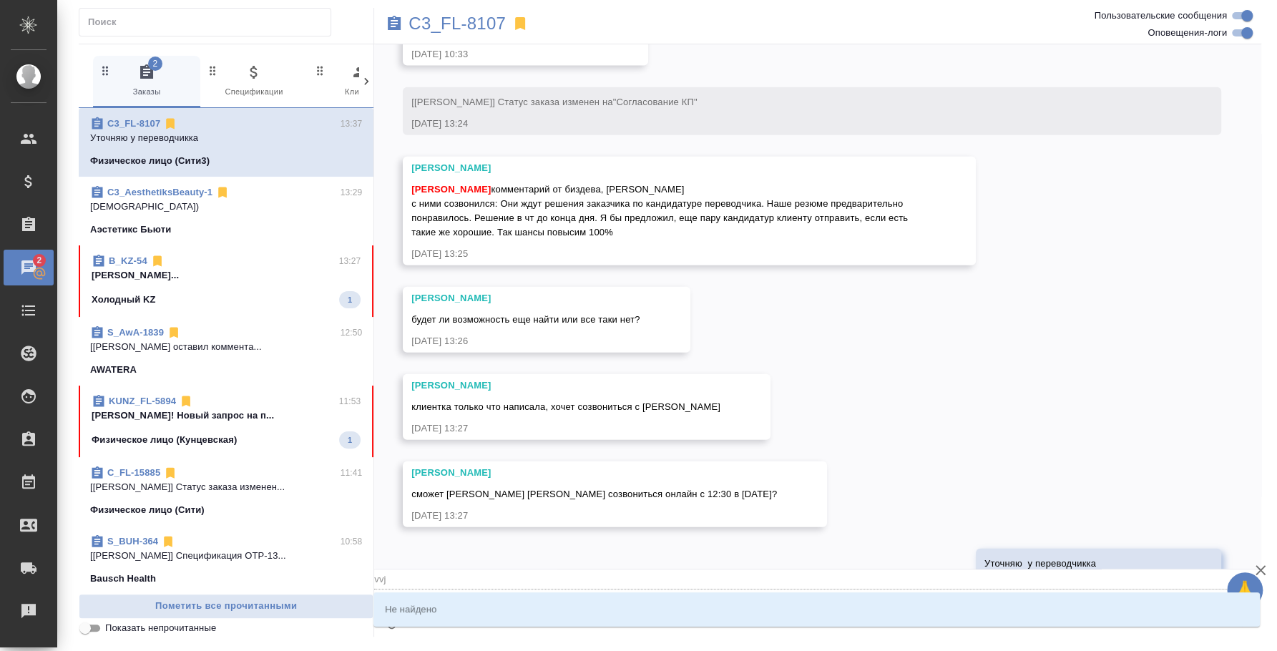
type textarea "@vv"
type input "vv"
type textarea "@v"
type input "v"
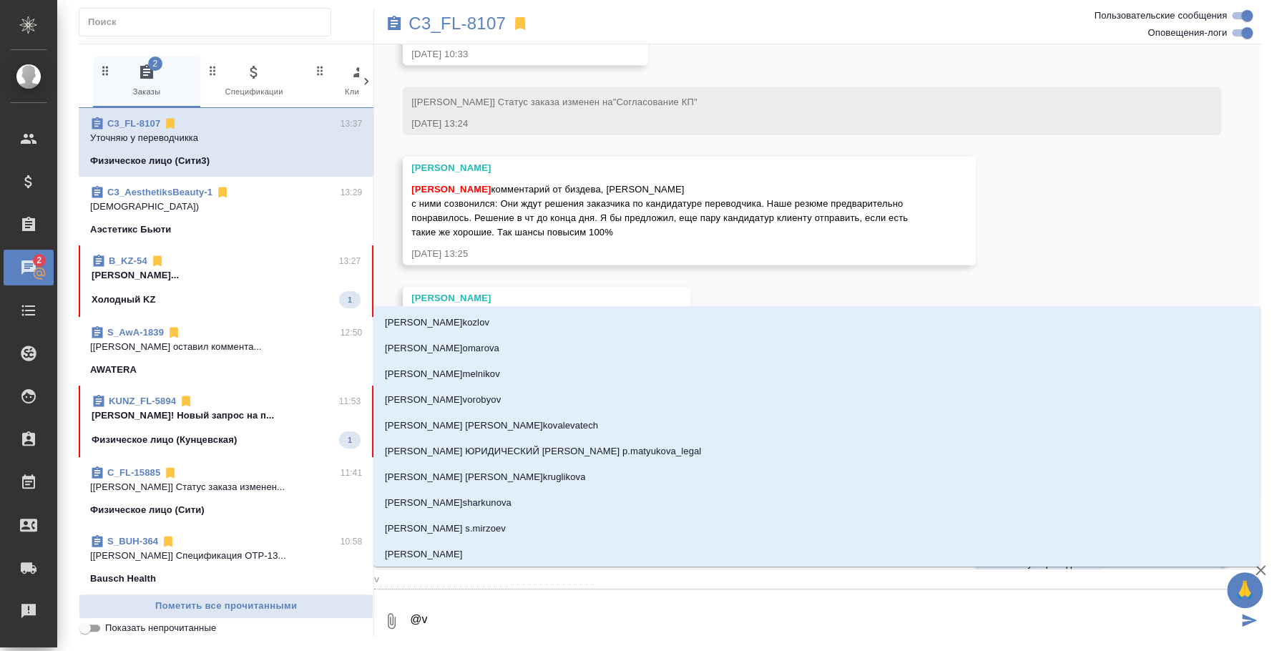
type textarea "@"
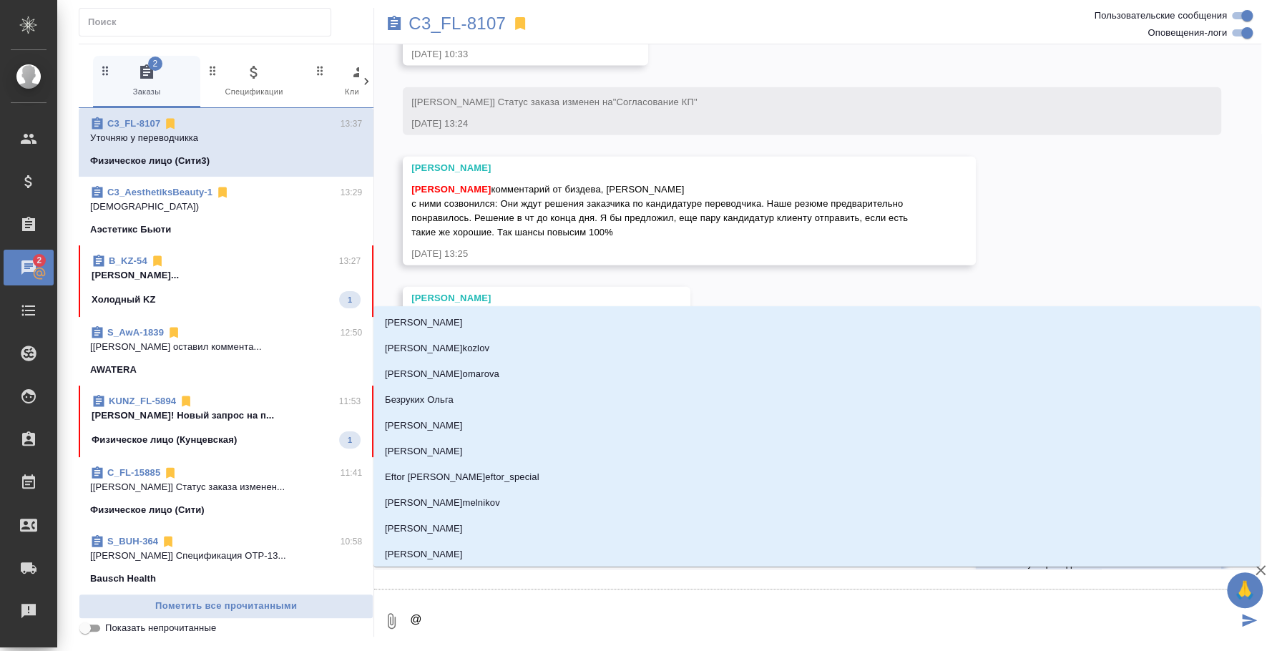
type textarea "@м"
type input "м"
type textarea "@мо"
type input "мо"
type textarea "@мос"
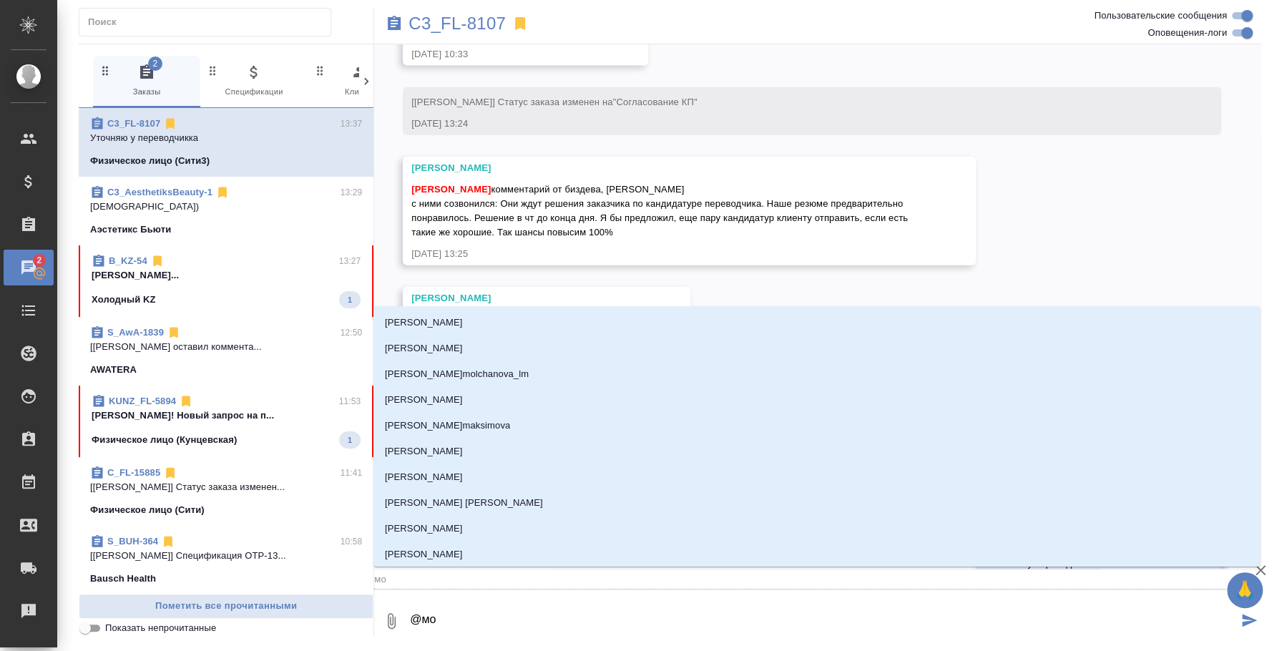
type input "мос"
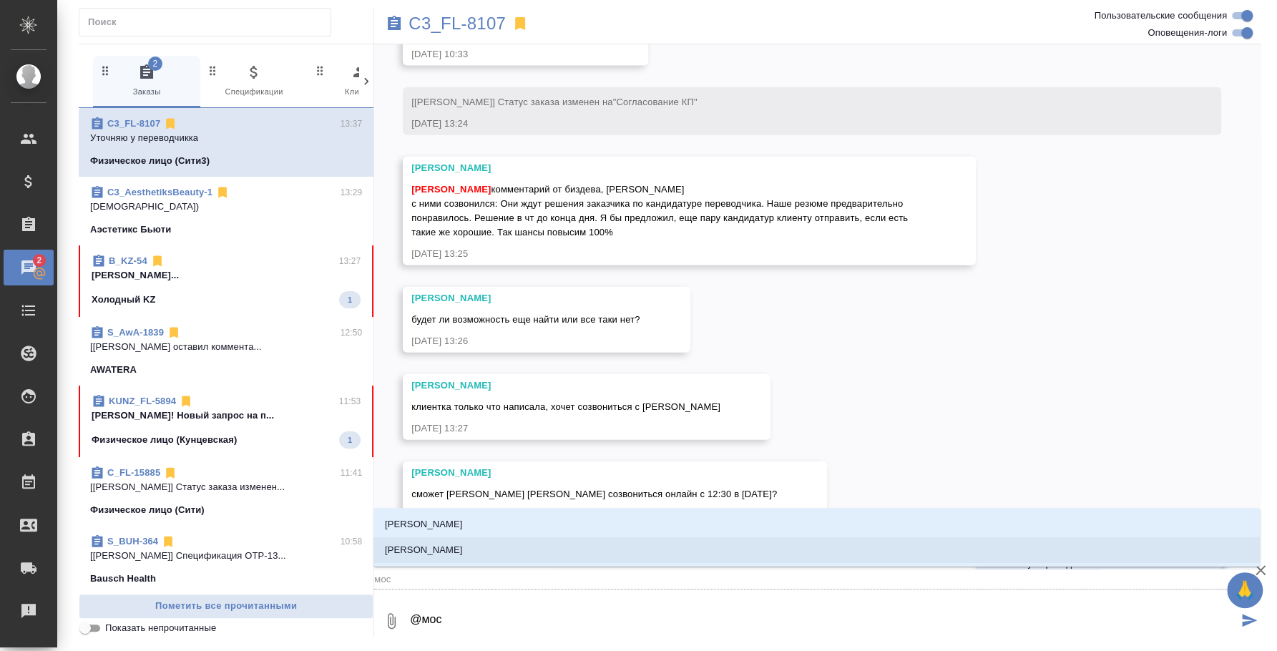
click at [451, 549] on p "[PERSON_NAME]" at bounding box center [424, 550] width 78 height 14
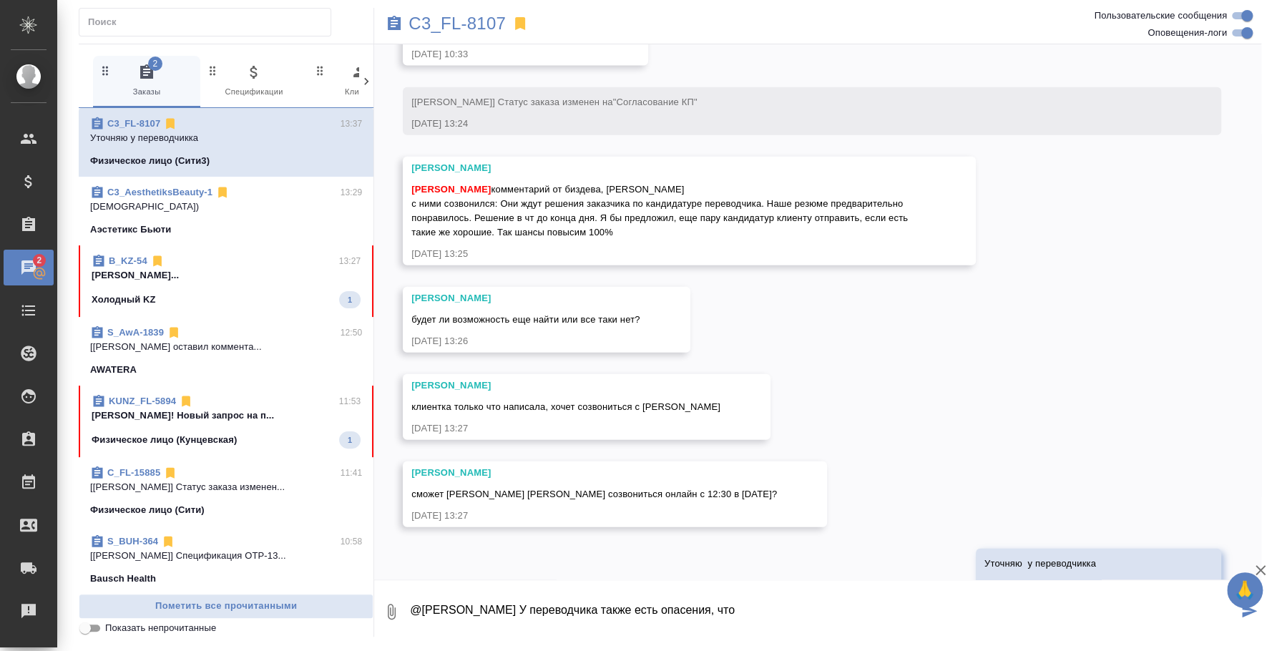
type textarea "@[PERSON_NAME] У переводчика также есть опасения, что"
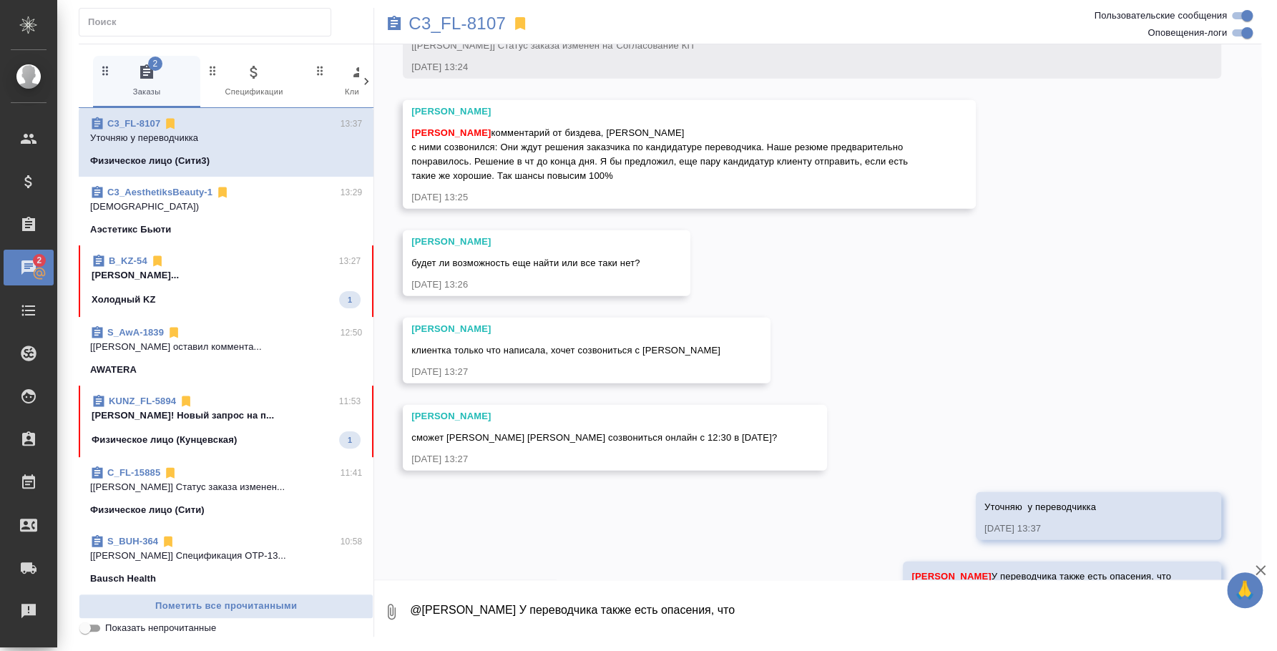
scroll to position [5794, 0]
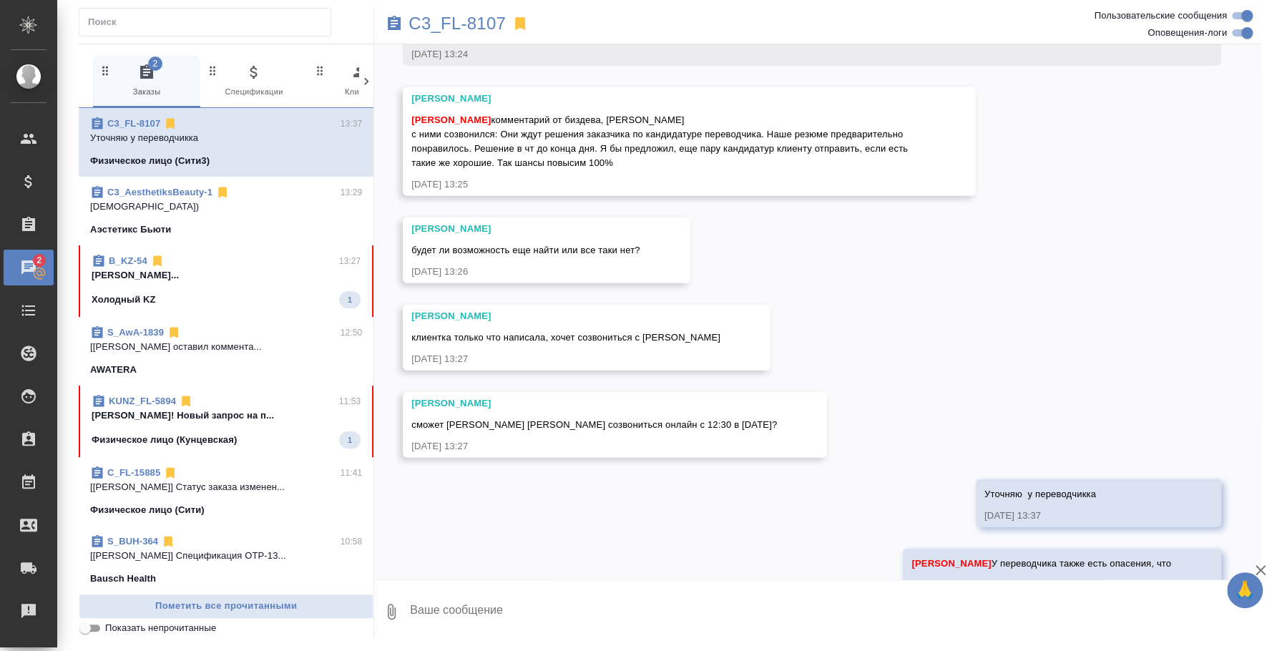
paste textarea "Вряд ли юристы будут делать паузы для переводчика ради 1 свидетеля)"
click at [411, 607] on textarea "Вряд ли юристы будут делать паузы для переводчика ради 1 свидетеля)" at bounding box center [822, 611] width 829 height 49
click at [838, 607] on textarea ""Вряд ли юристы будут делать паузы для переводчика ради 1 свидетеля)" at bounding box center [822, 611] width 829 height 49
type textarea ""Вряд ли юристы будут делать паузы для переводчика ради 1 свидетеля)""
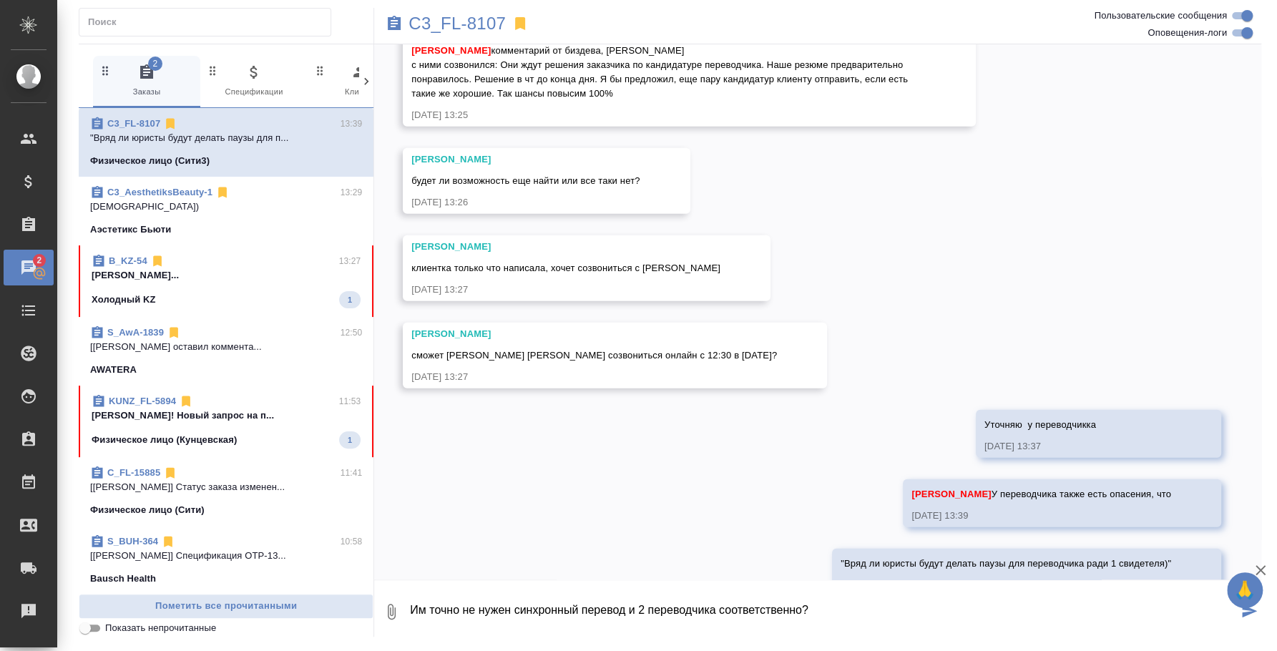
click at [823, 613] on textarea "Им точно не нужен синхронный перевод и 2 переводчика соответственно?" at bounding box center [822, 611] width 829 height 49
type textarea "Им точно не нужен синхронный перевод и 2 переводчика соответственно?"
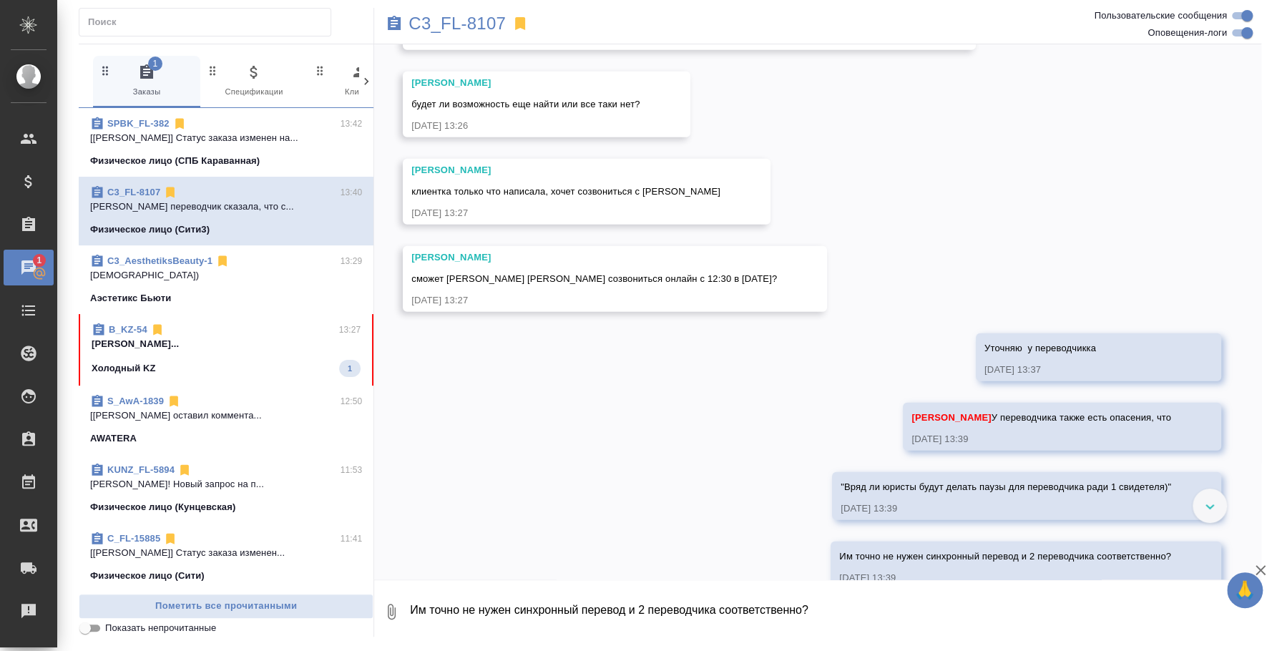
scroll to position [5850, 0]
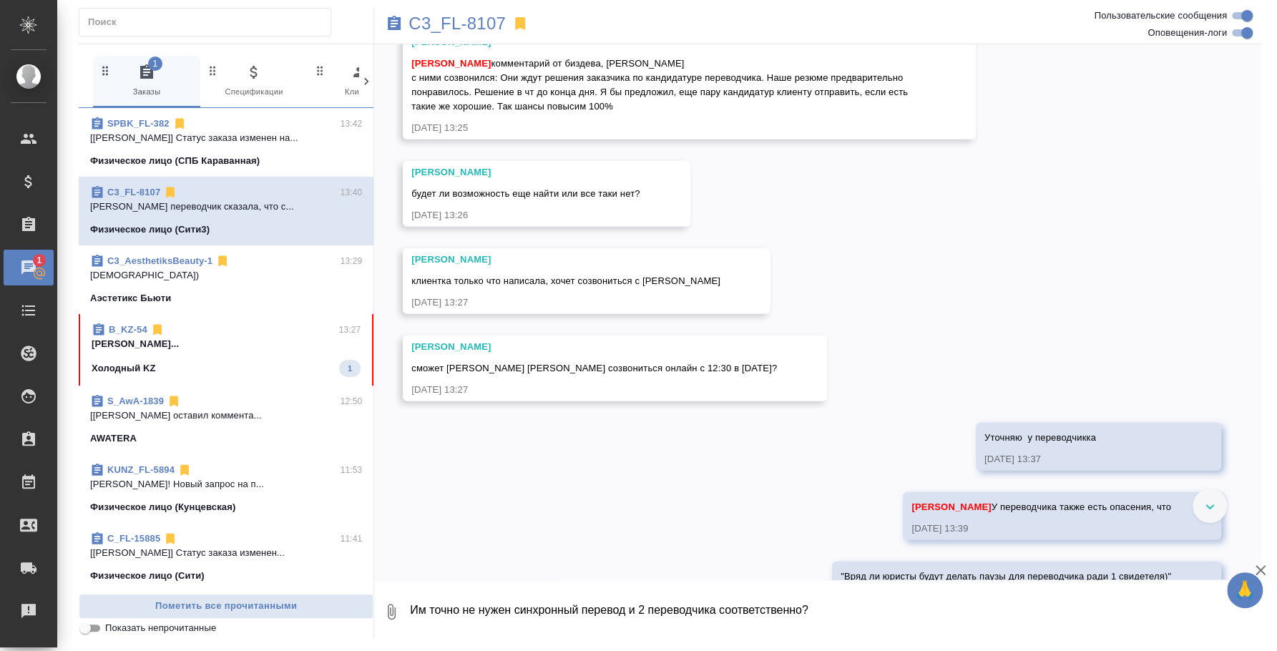
click at [229, 270] on p "[DEMOGRAPHIC_DATA])" at bounding box center [226, 275] width 272 height 14
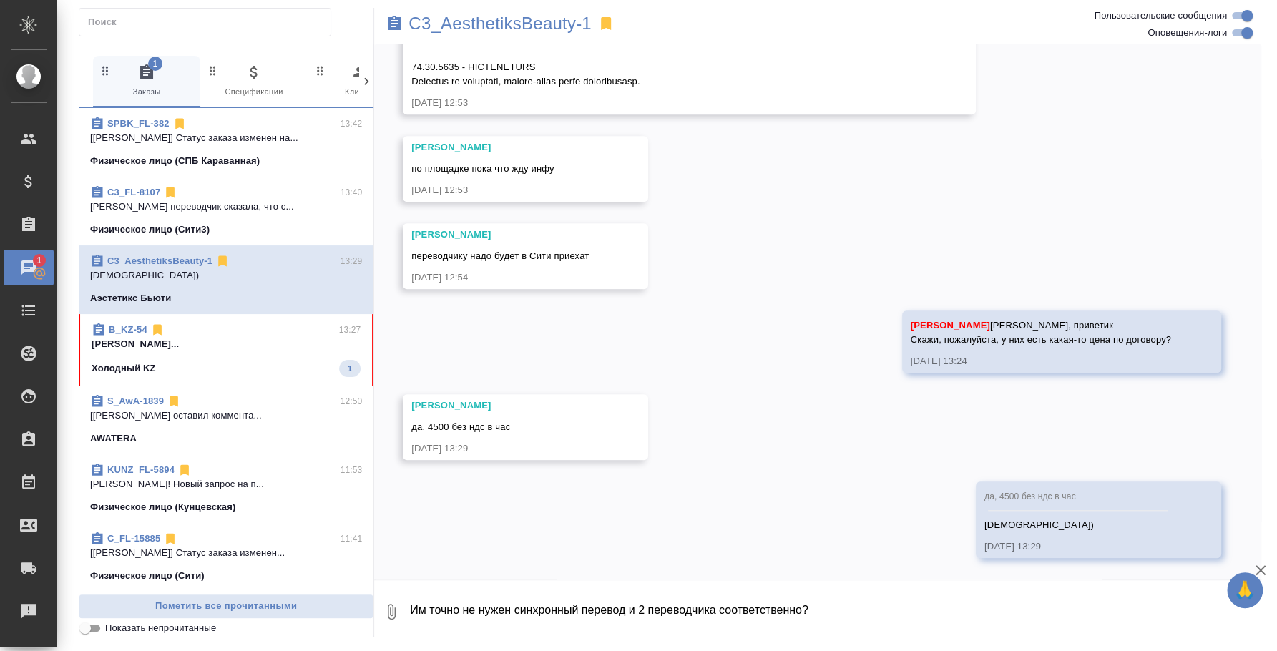
scroll to position [613, 0]
click at [212, 122] on div "SPBK_FL-382 13:42" at bounding box center [226, 124] width 272 height 14
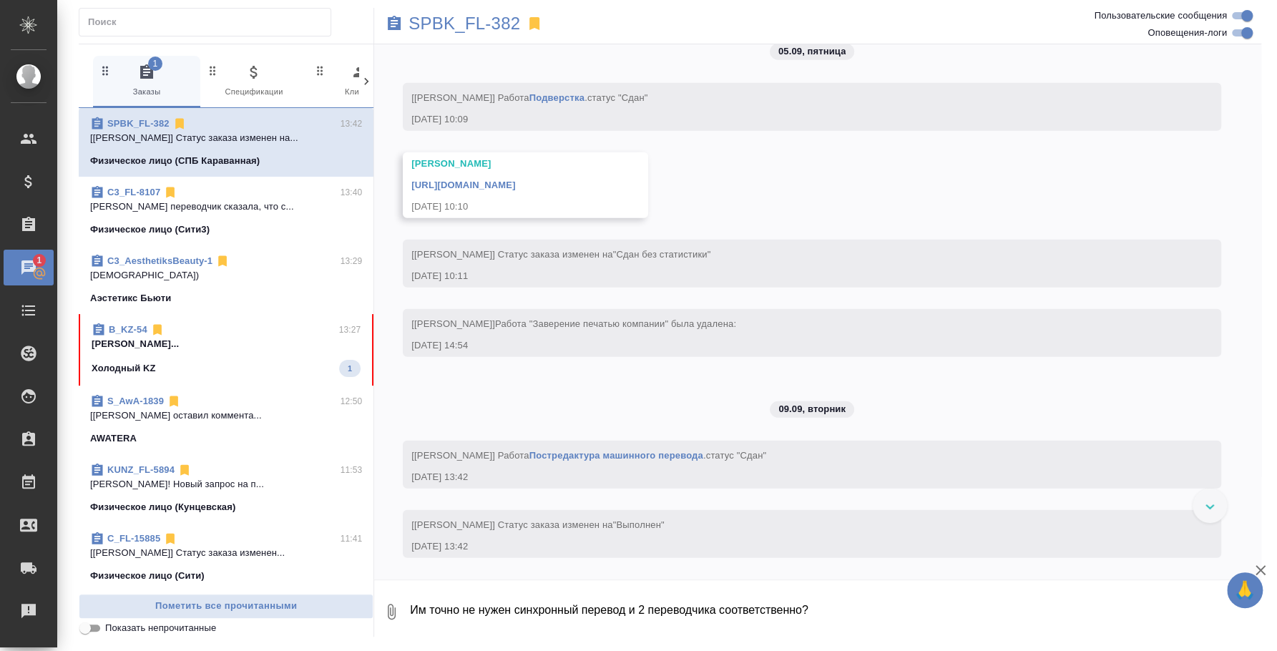
scroll to position [9540, 0]
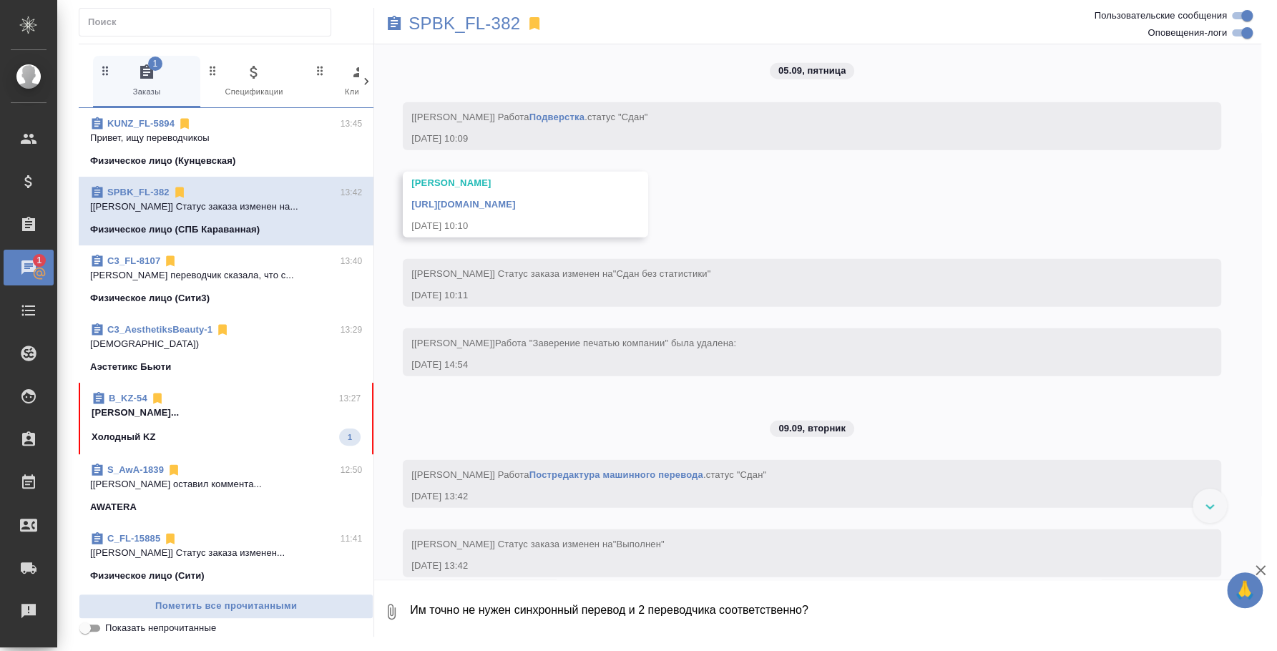
click at [241, 402] on div "B_KZ-54 13:27" at bounding box center [226, 398] width 269 height 14
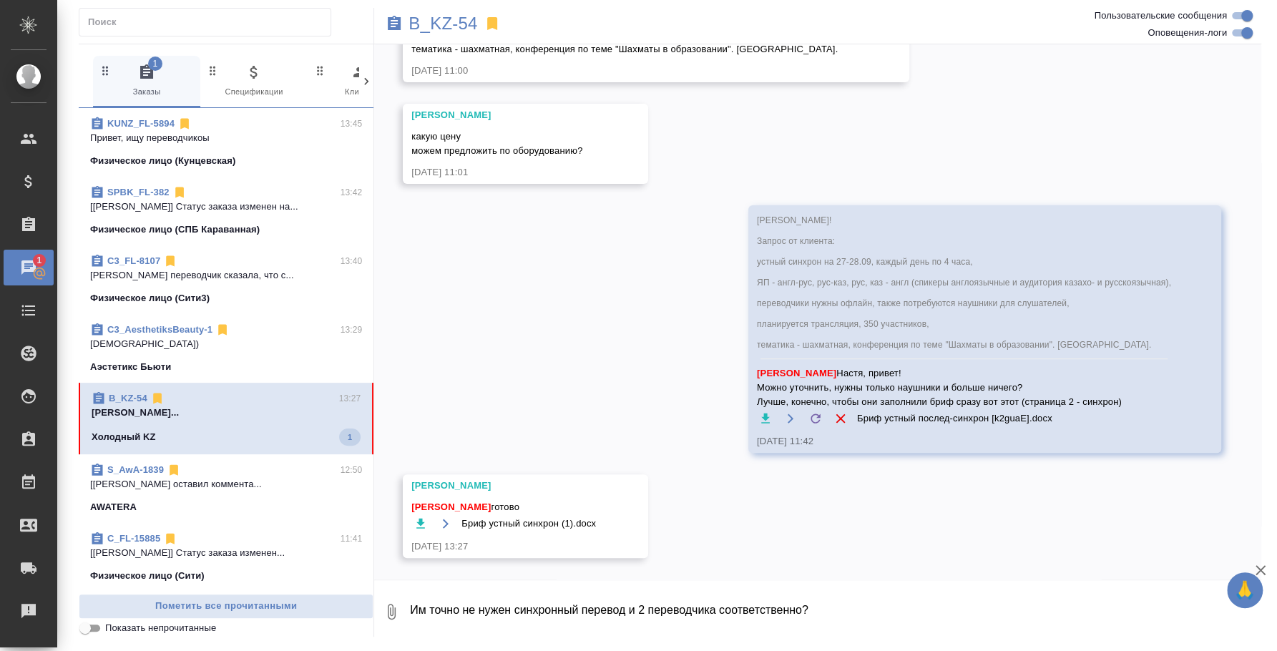
scroll to position [285, 0]
click at [422, 518] on icon "button" at bounding box center [420, 524] width 14 height 14
click at [612, 605] on textarea "Им точно не нужен синхронный перевод и 2 переводчика соответственно?" at bounding box center [834, 611] width 853 height 49
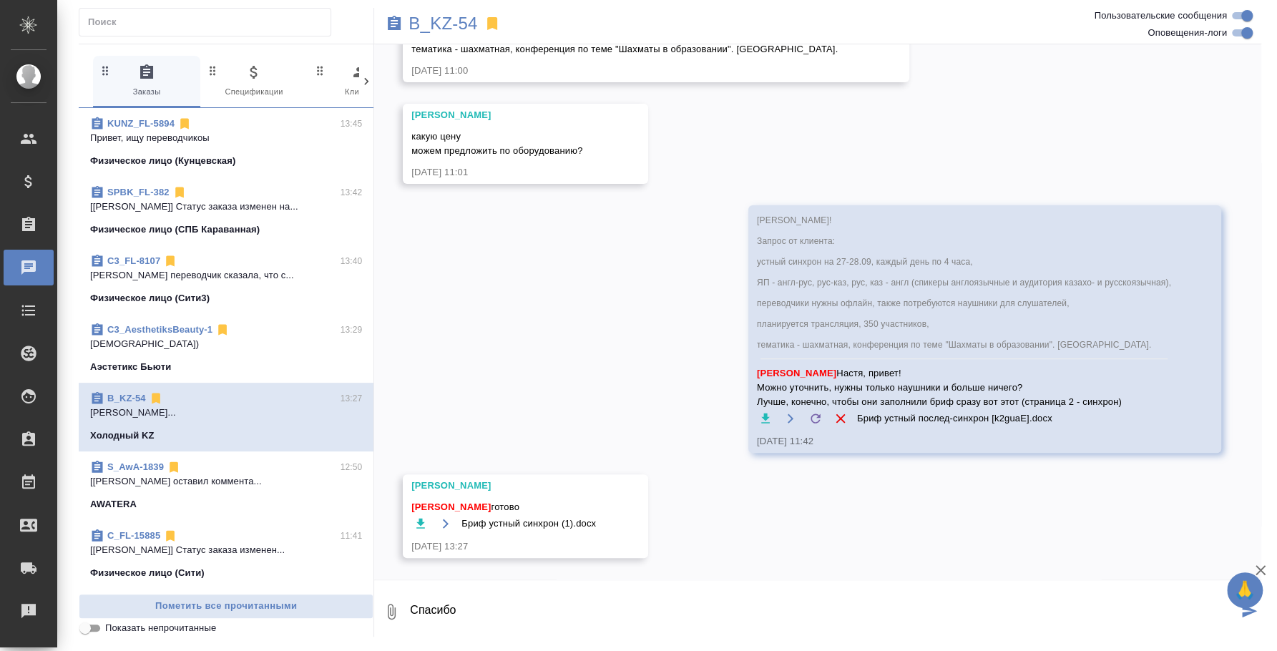
type textarea "Спасибо"
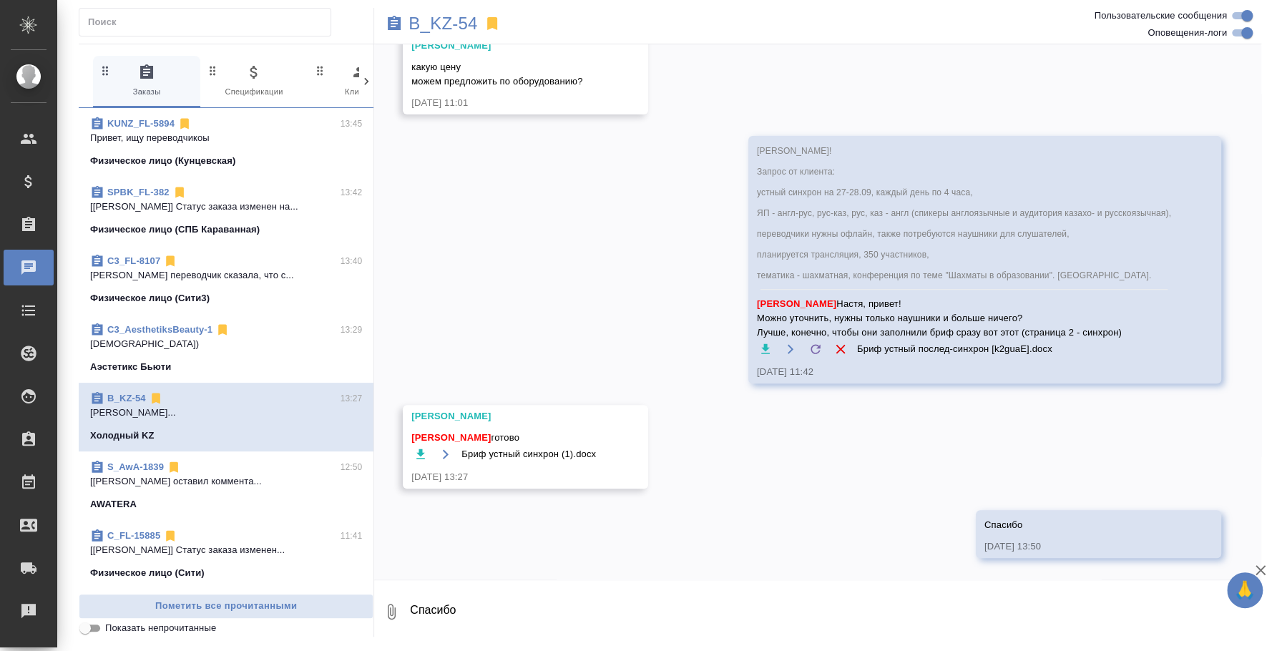
scroll to position [354, 0]
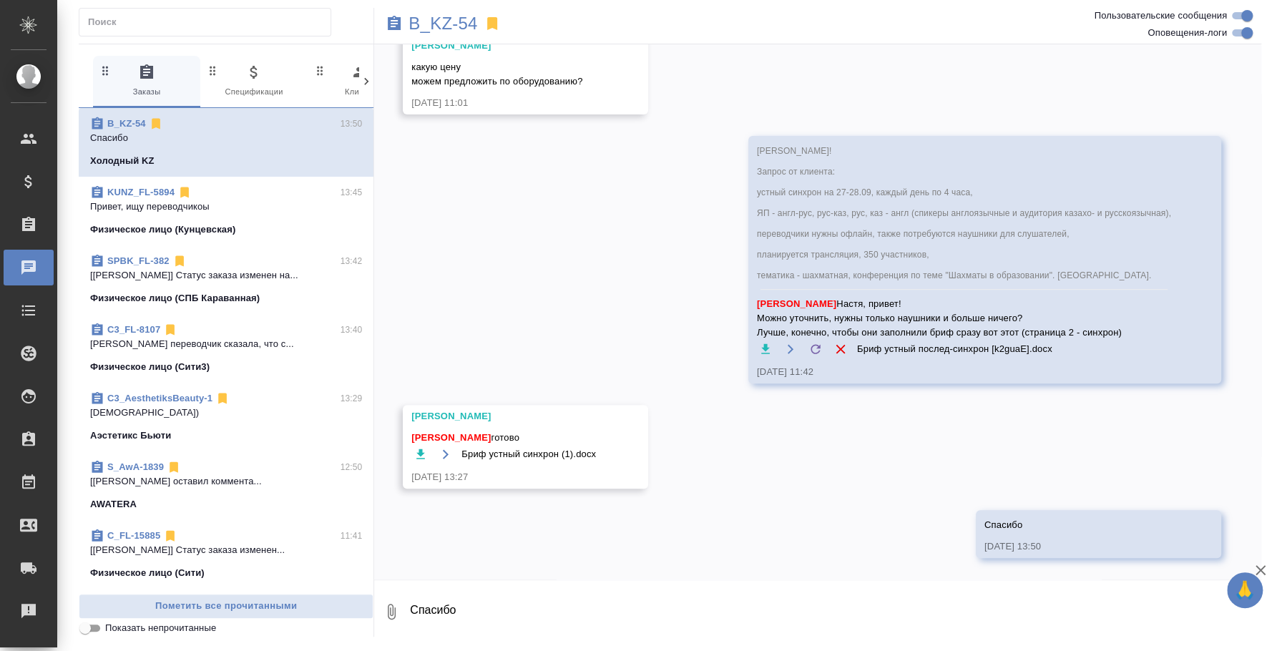
drag, startPoint x: 724, startPoint y: 495, endPoint x: 745, endPoint y: 524, distance: 36.3
click at [745, 524] on div "09.09, [DATE] [[PERSON_NAME]] Задана общая тематика: Общая Тематика [DATE] 11:0…" at bounding box center [817, 311] width 887 height 535
click at [525, 624] on textarea "Спасибо" at bounding box center [834, 611] width 853 height 49
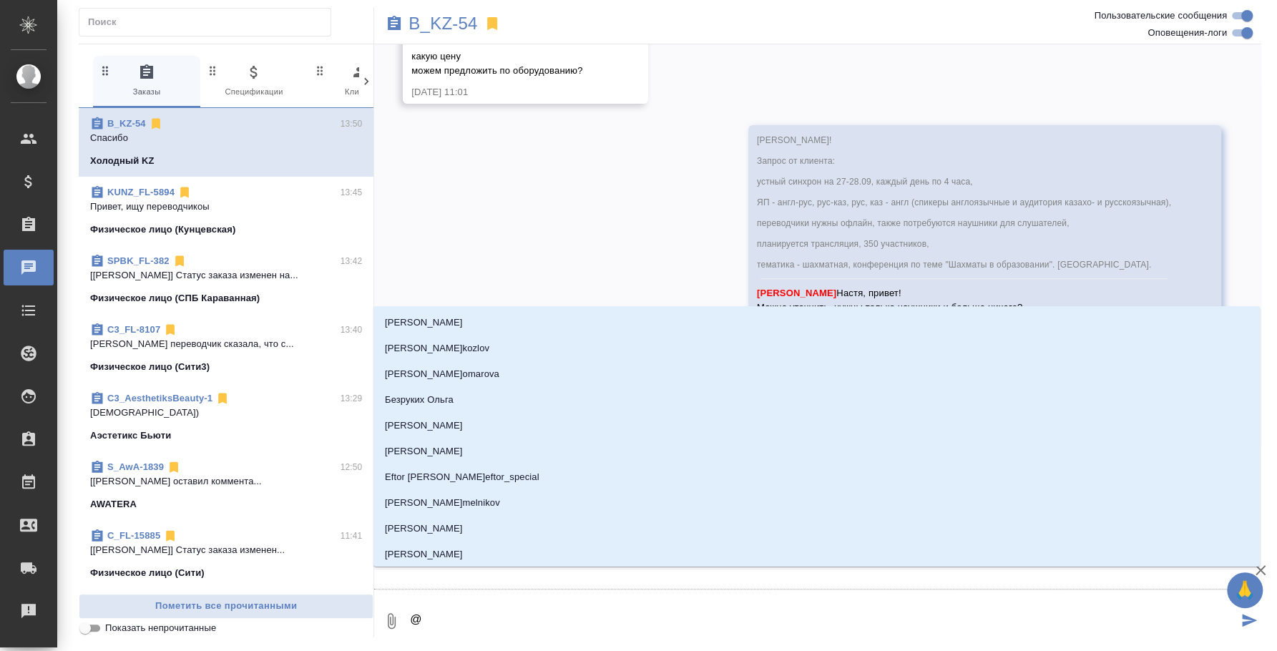
type textarea "@，"
type input "，"
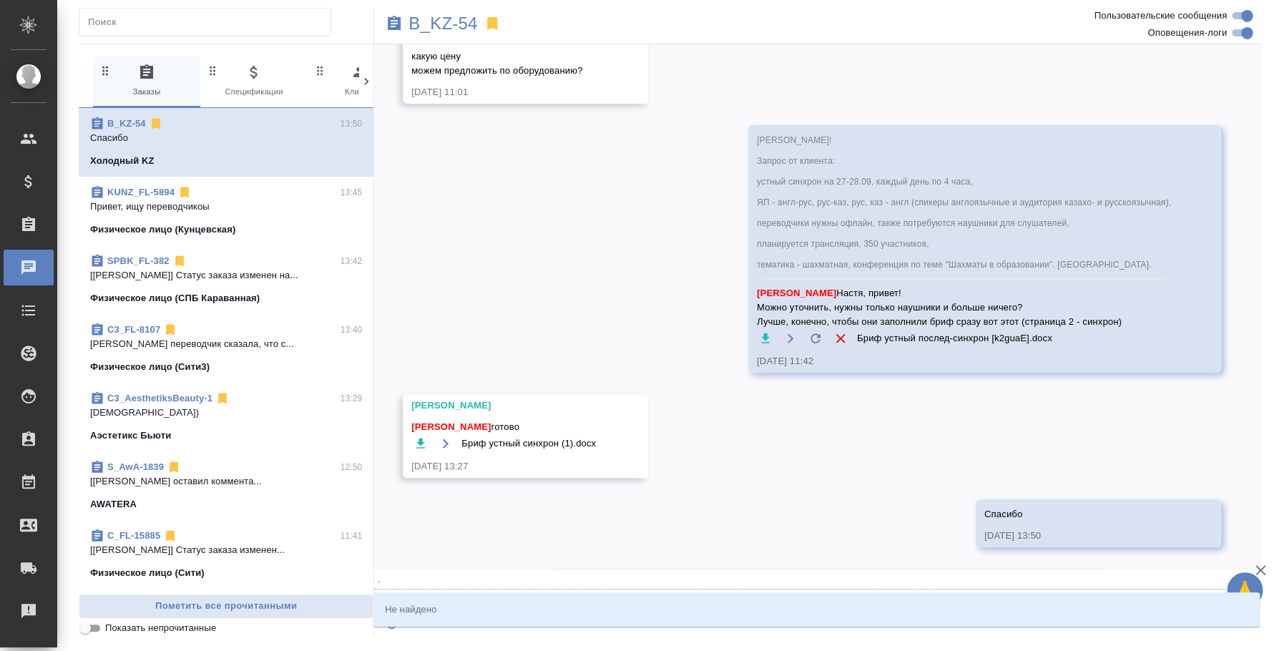
type textarea "@，j"
type input "，j"
type textarea "@，ju"
type input "，ju"
type textarea "@，j"
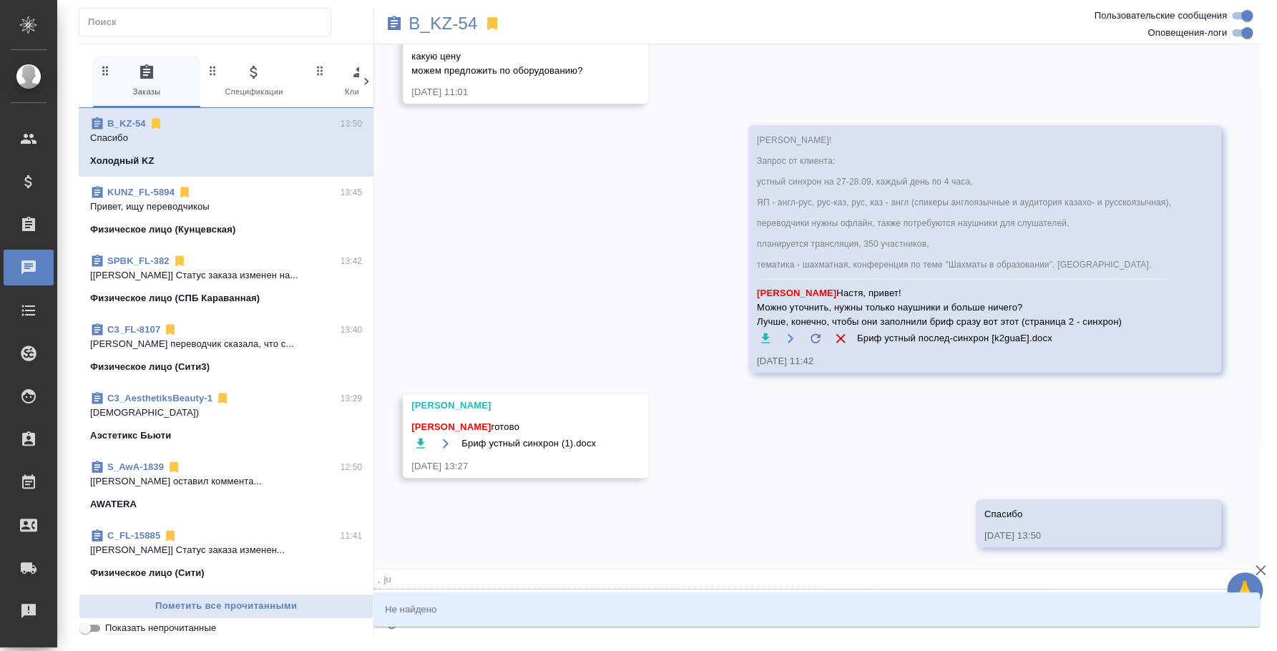
type input "，j"
type textarea "@，"
type input "，"
type textarea "@"
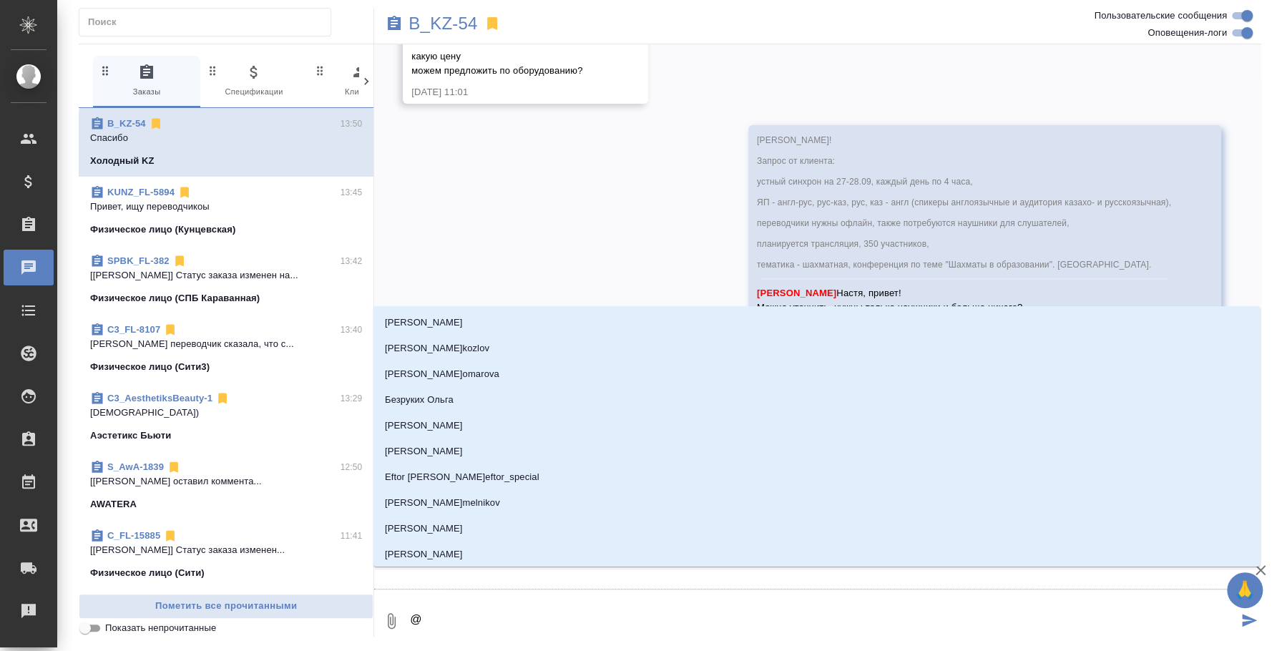
type textarea "@б"
type input "б"
type textarea "@бо"
type input "бо"
type textarea "@[DEMOGRAPHIC_DATA]"
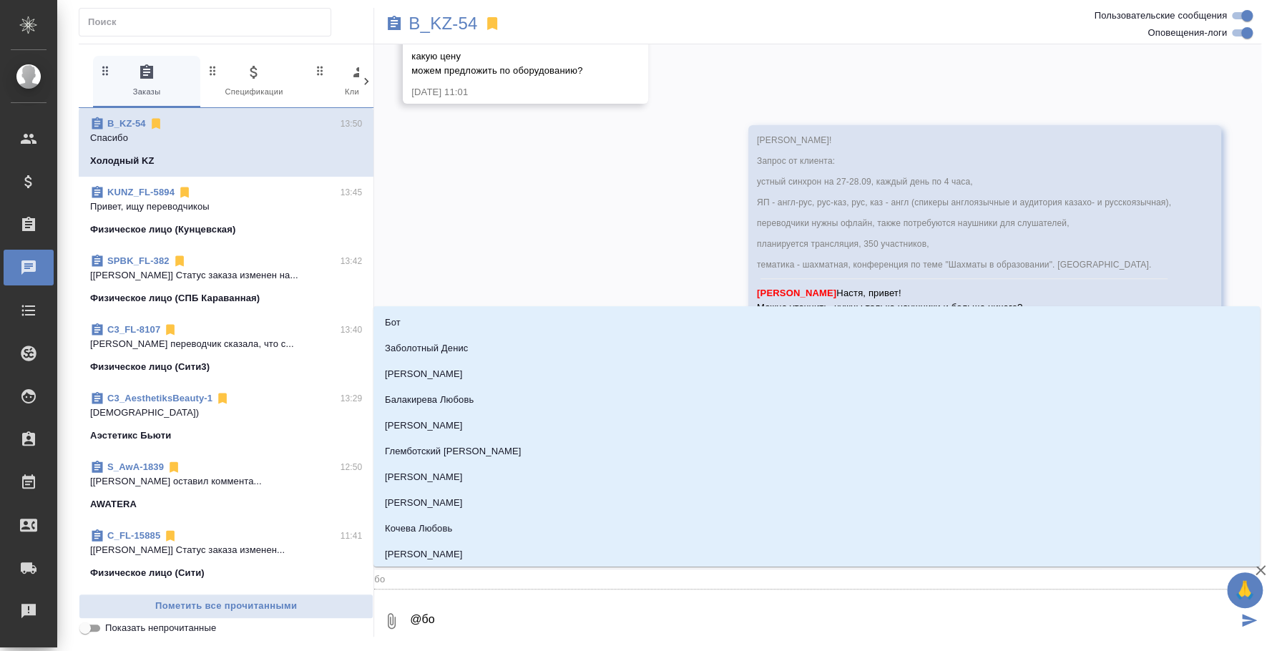
type input "[DEMOGRAPHIC_DATA]"
type textarea "@бого"
type input "[DEMOGRAPHIC_DATA]"
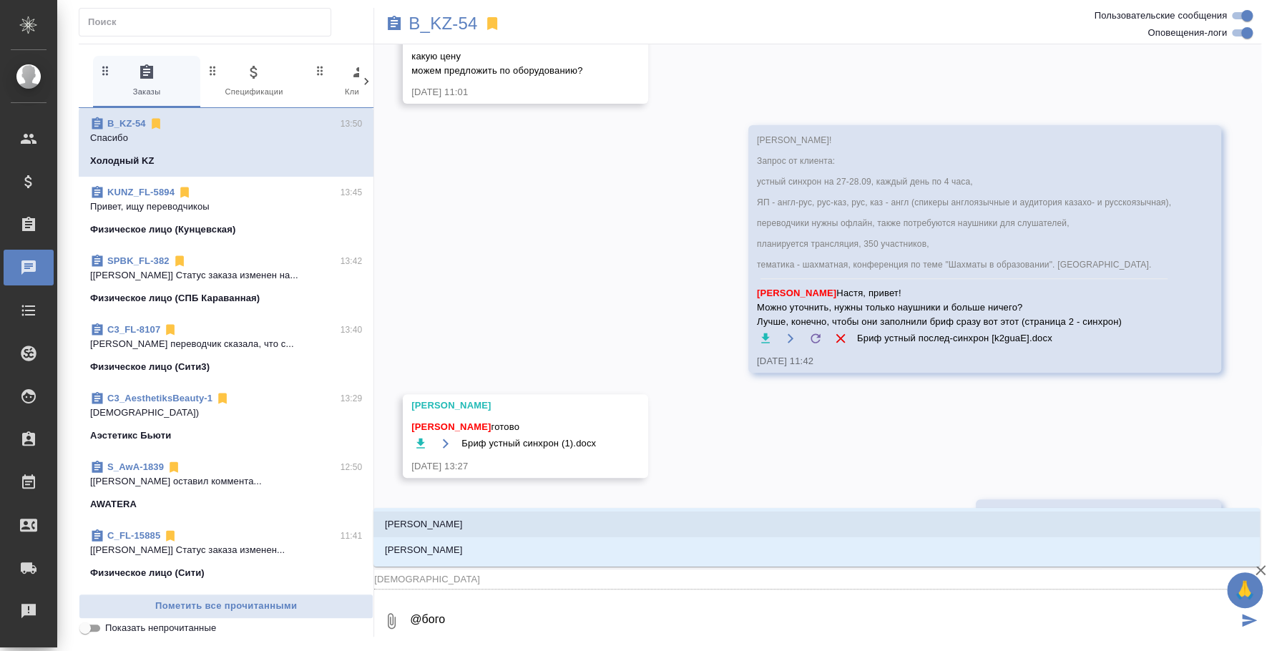
click at [524, 520] on li "[PERSON_NAME]" at bounding box center [816, 525] width 886 height 26
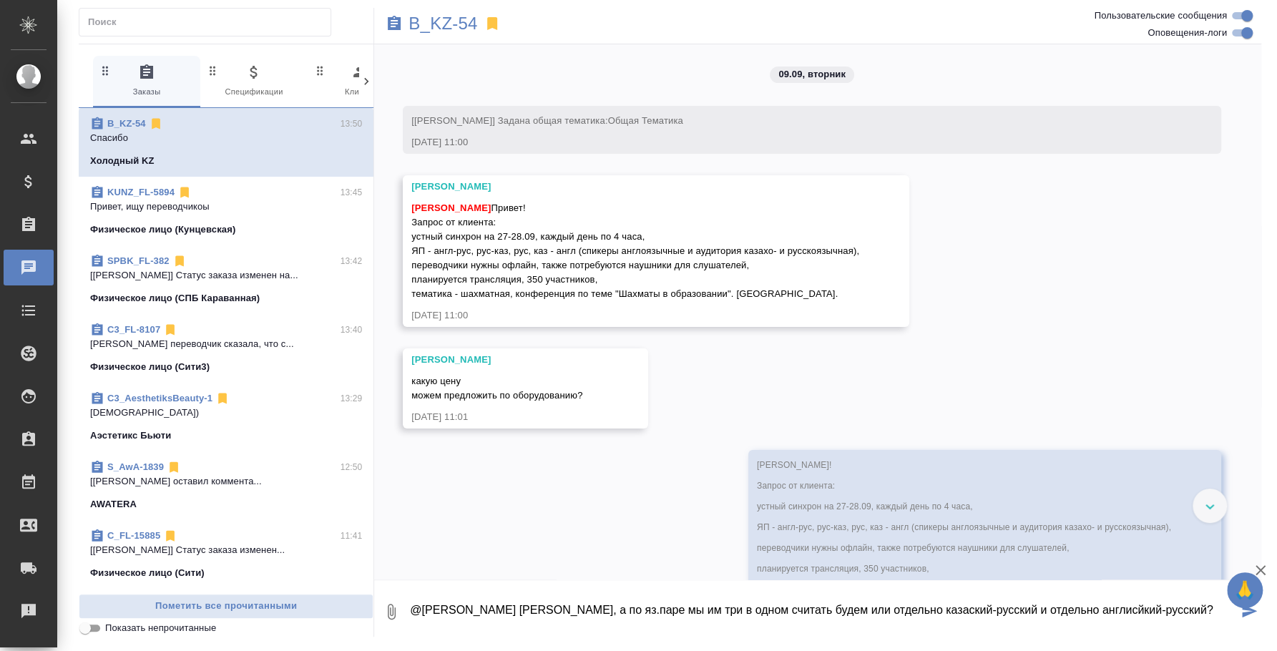
scroll to position [0, 0]
click at [1203, 602] on textarea "@[PERSON_NAME] [PERSON_NAME], а по яз.паре мы им три в одном считать будем или …" at bounding box center [822, 611] width 829 height 49
type textarea "@[PERSON_NAME] [PERSON_NAME], а по яз.паре мы им три в одном считать будем или …"
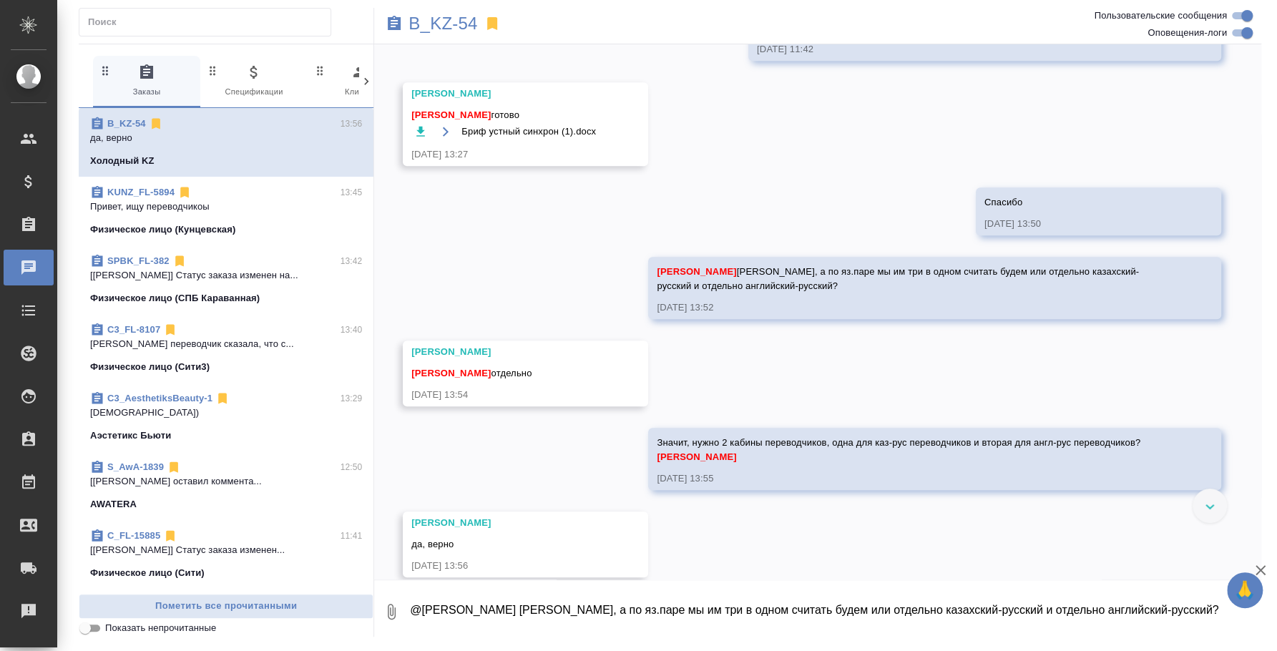
scroll to position [696, 0]
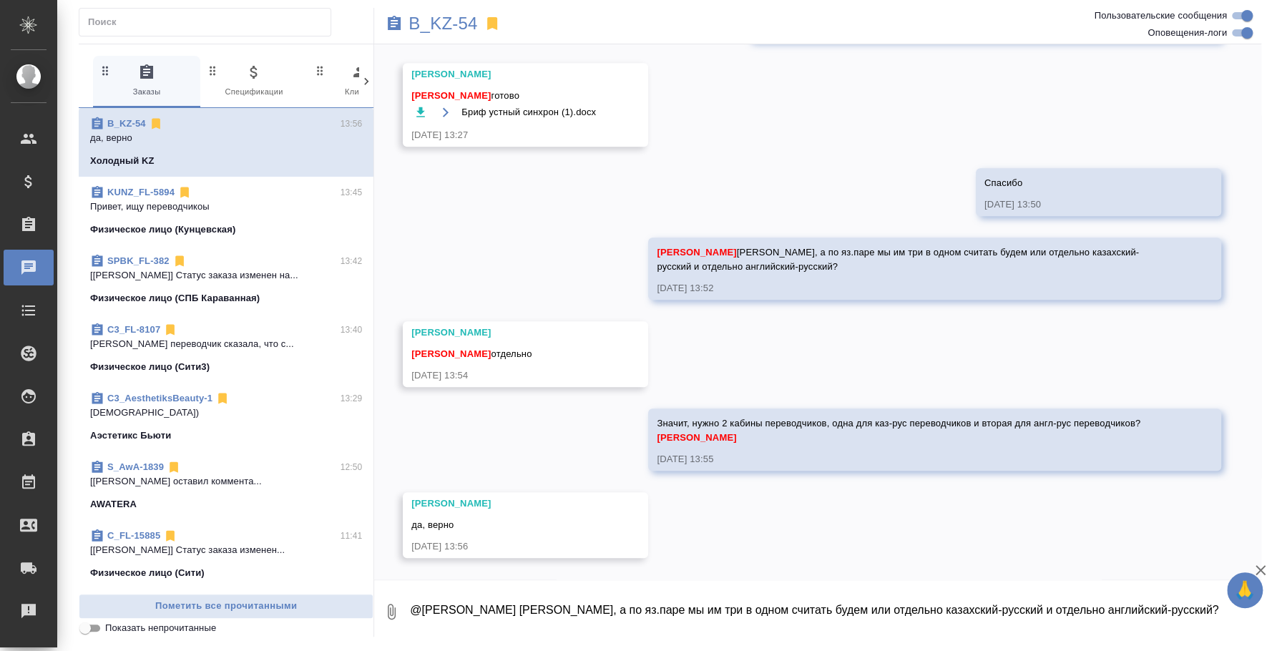
click at [549, 606] on textarea "@[PERSON_NAME] [PERSON_NAME], а по яз.паре мы им три в одном считать будем или …" at bounding box center [834, 611] width 853 height 49
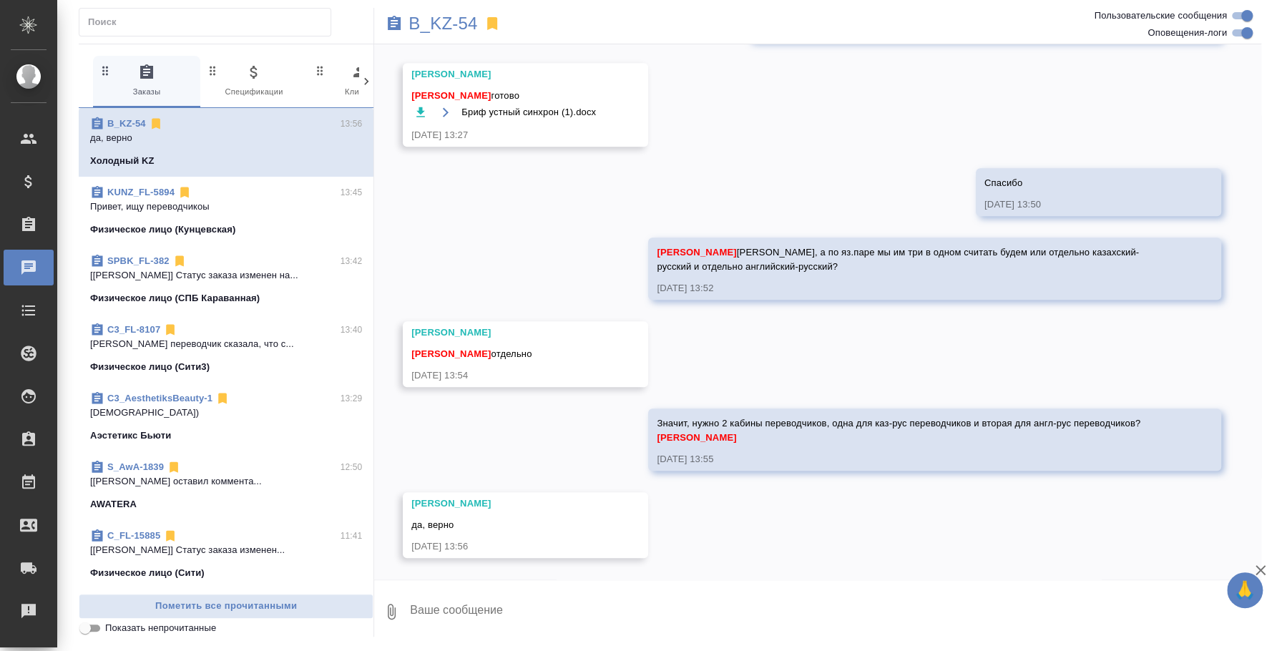
paste textarea "О"
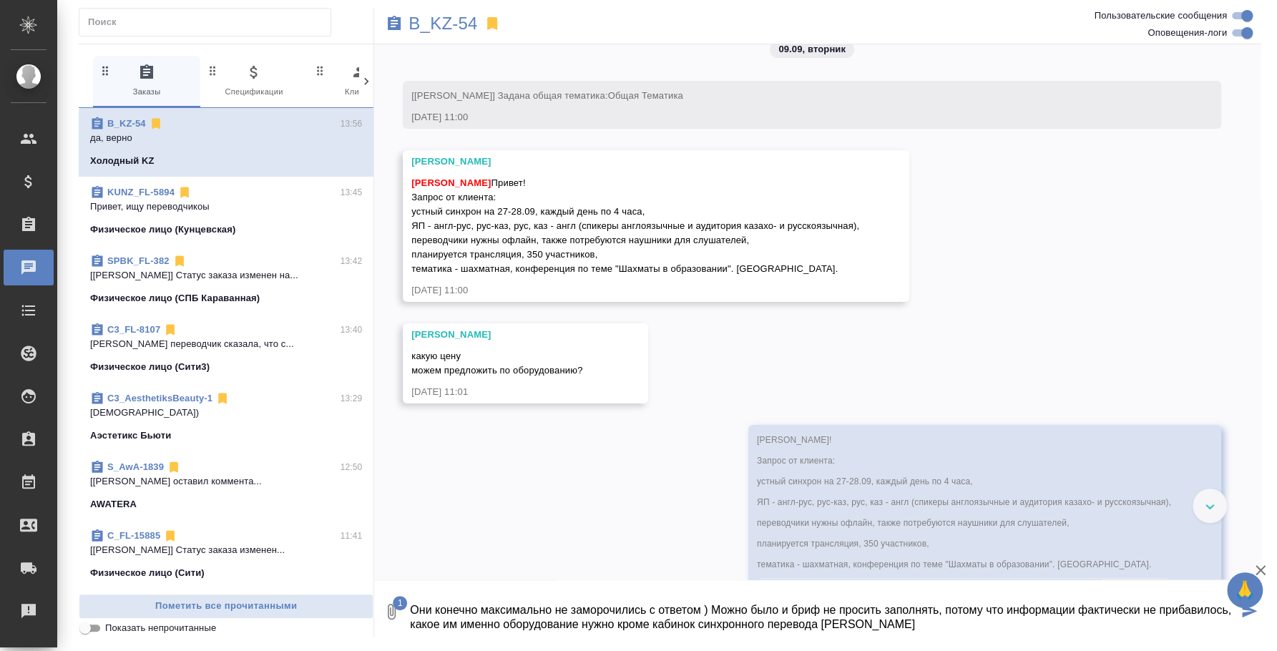
scroll to position [0, 0]
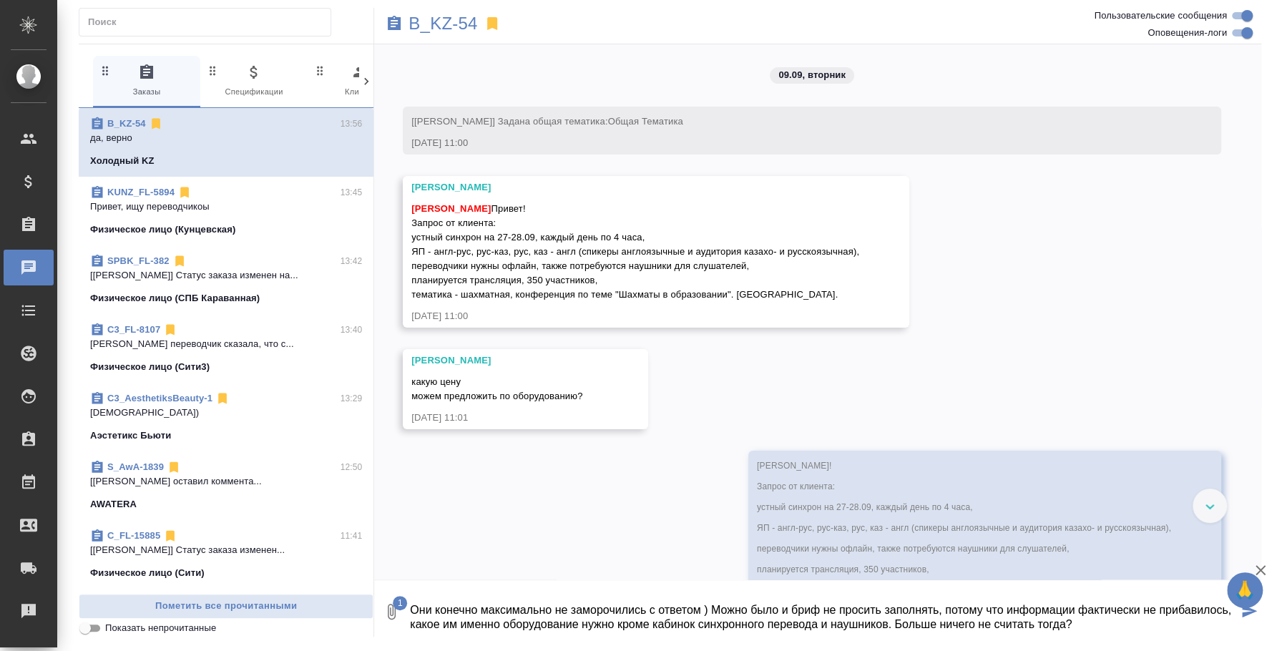
type textarea "Они конечно максимально не заморочились с ответом ) Можно было и бриф не просит…"
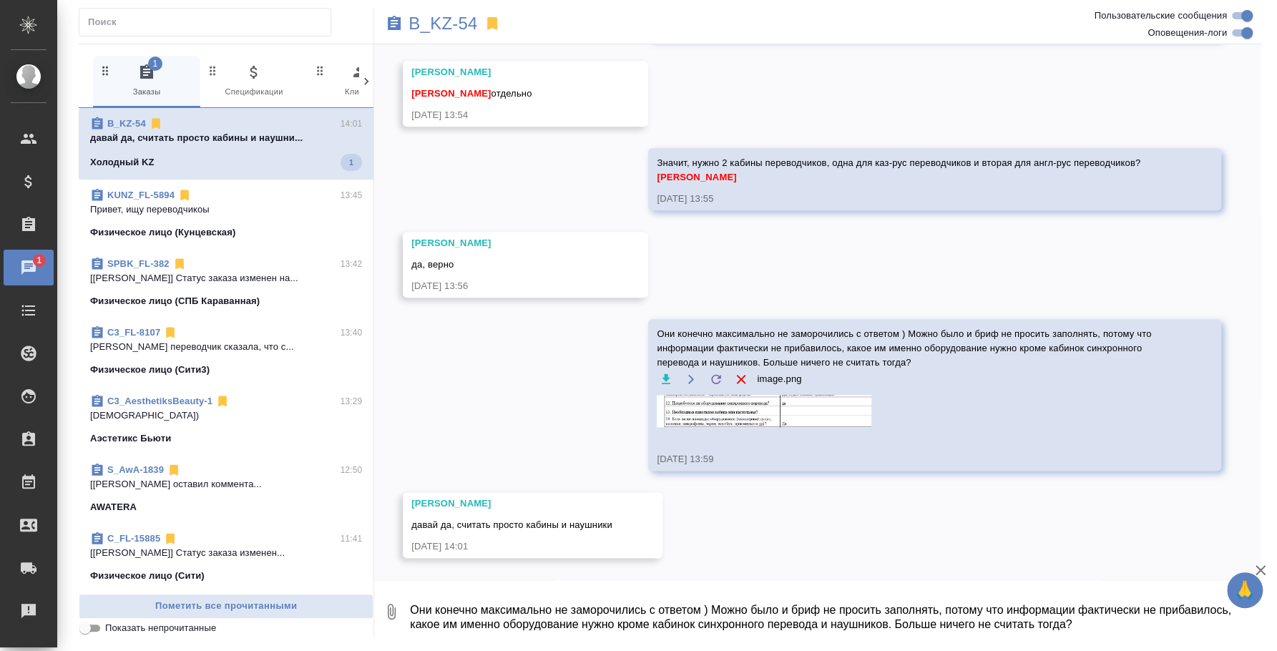
scroll to position [957, 0]
click at [208, 397] on link "C3_AesthetiksBeauty-1" at bounding box center [159, 398] width 105 height 11
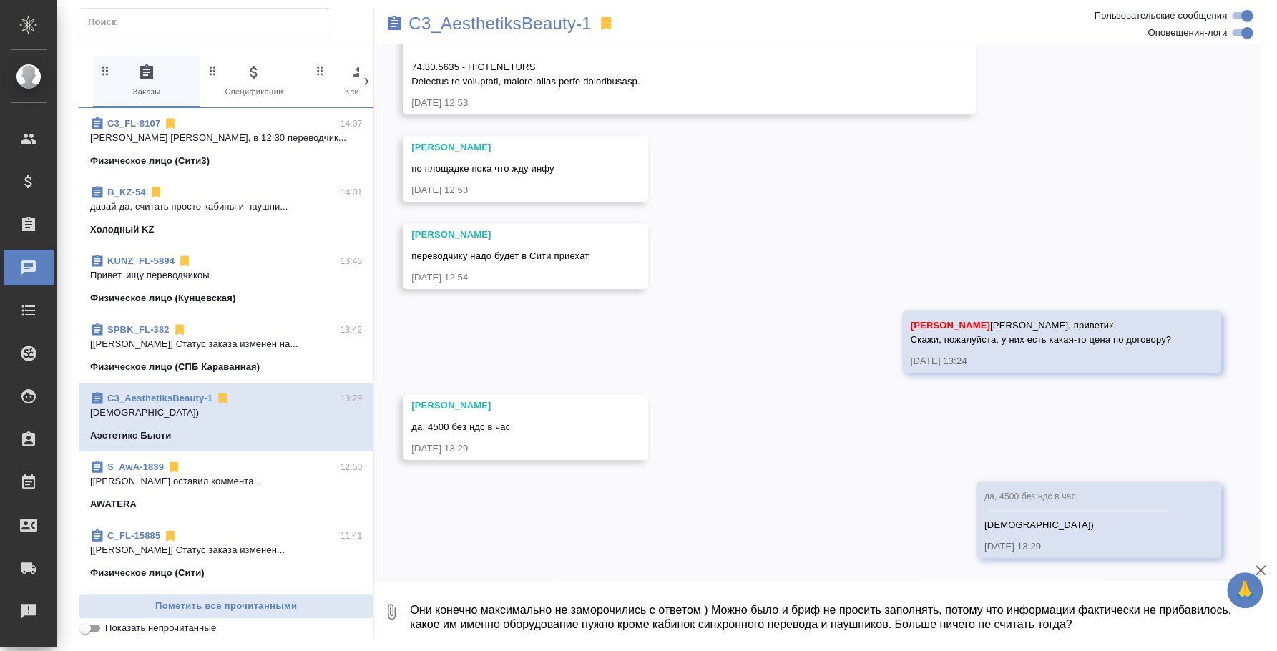
scroll to position [613, 0]
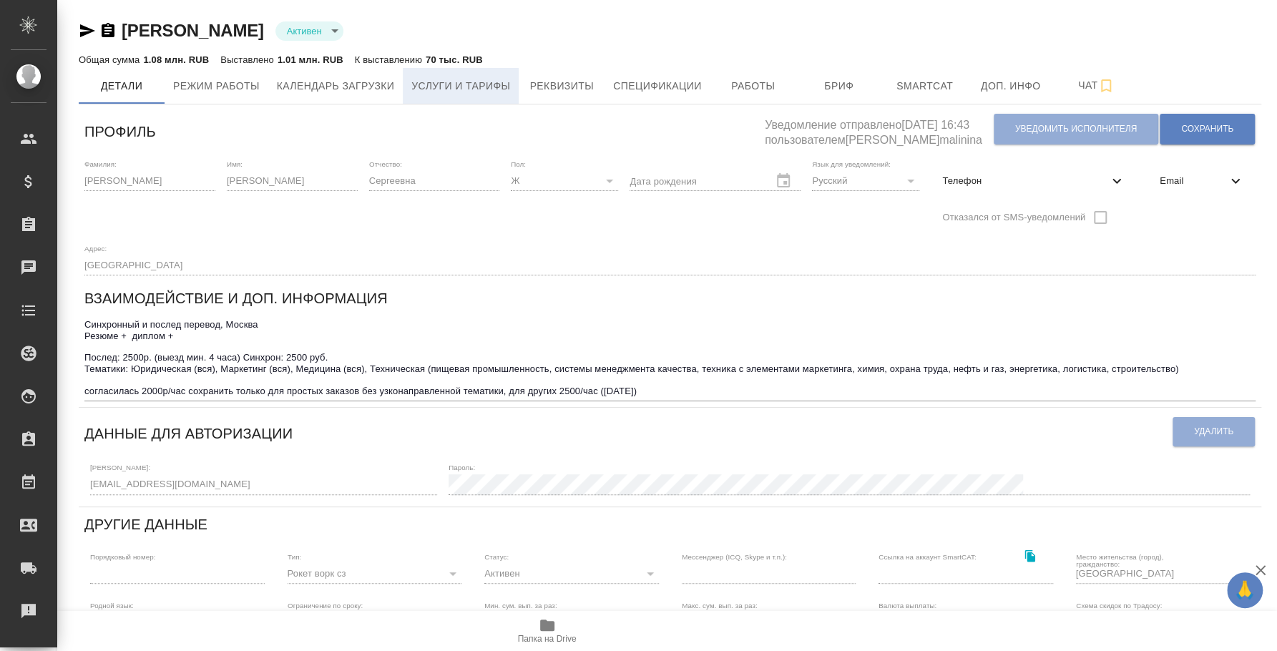
click at [486, 75] on button "Услуги и тарифы" at bounding box center [461, 86] width 116 height 36
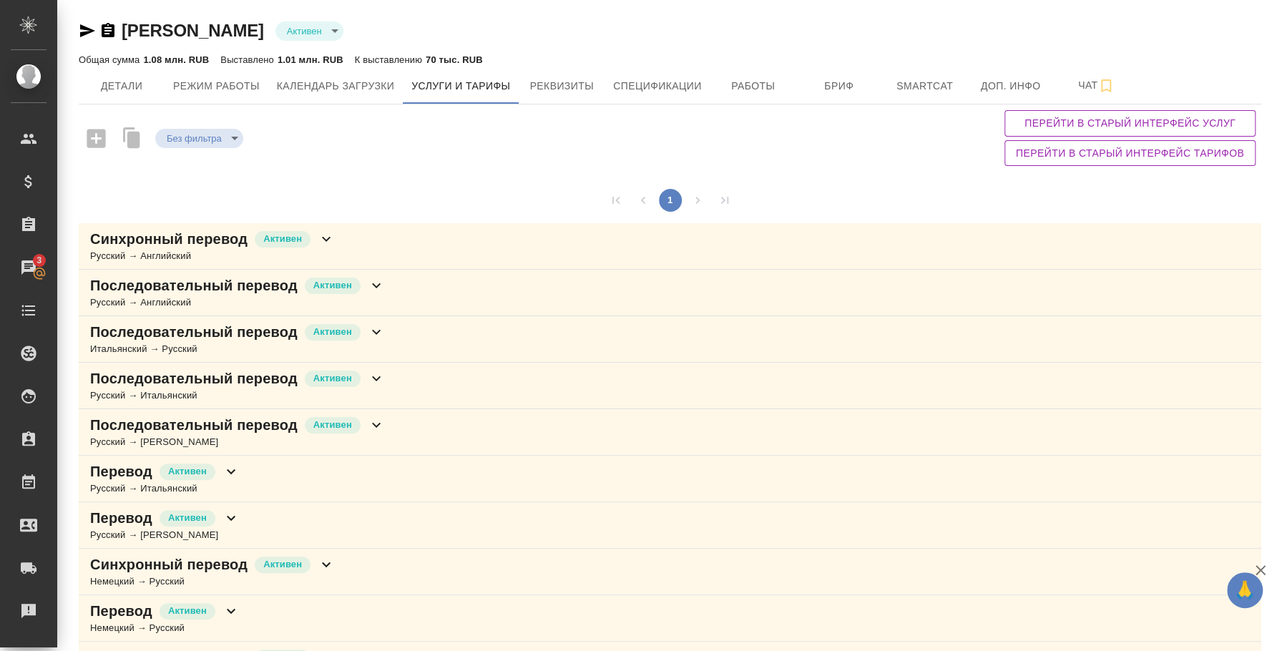
click at [482, 337] on div "Последовательный перевод [PERSON_NAME] → Русский" at bounding box center [670, 339] width 1183 height 47
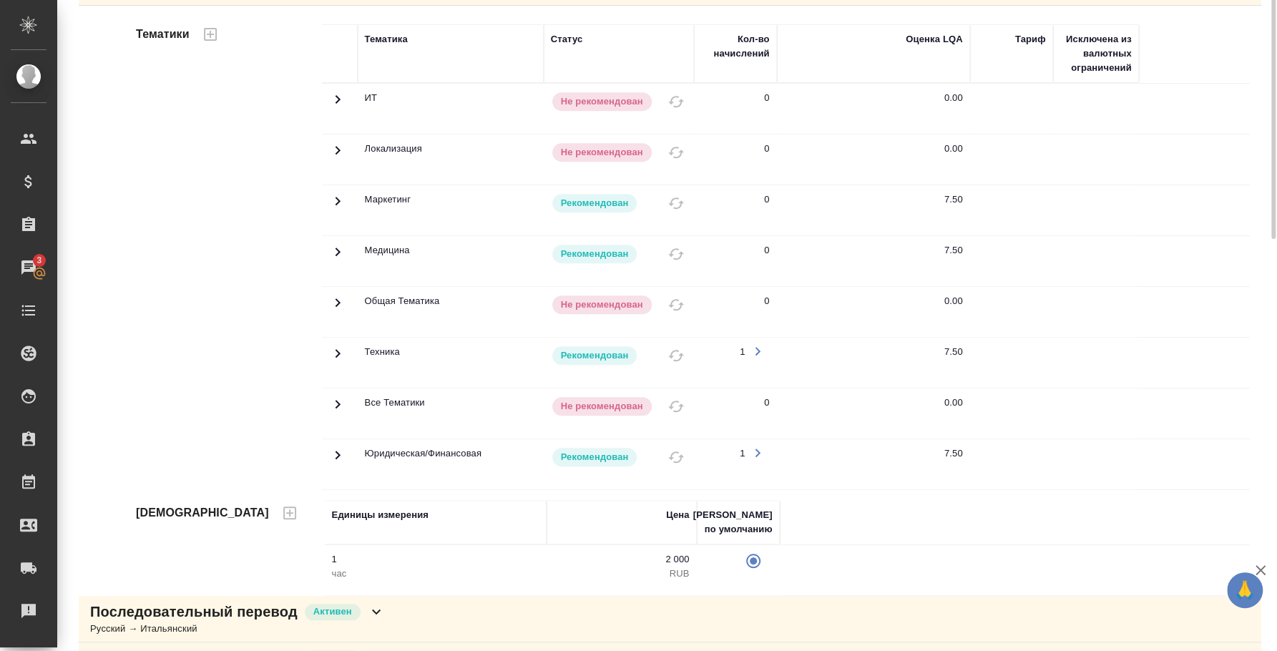
scroll to position [446, 0]
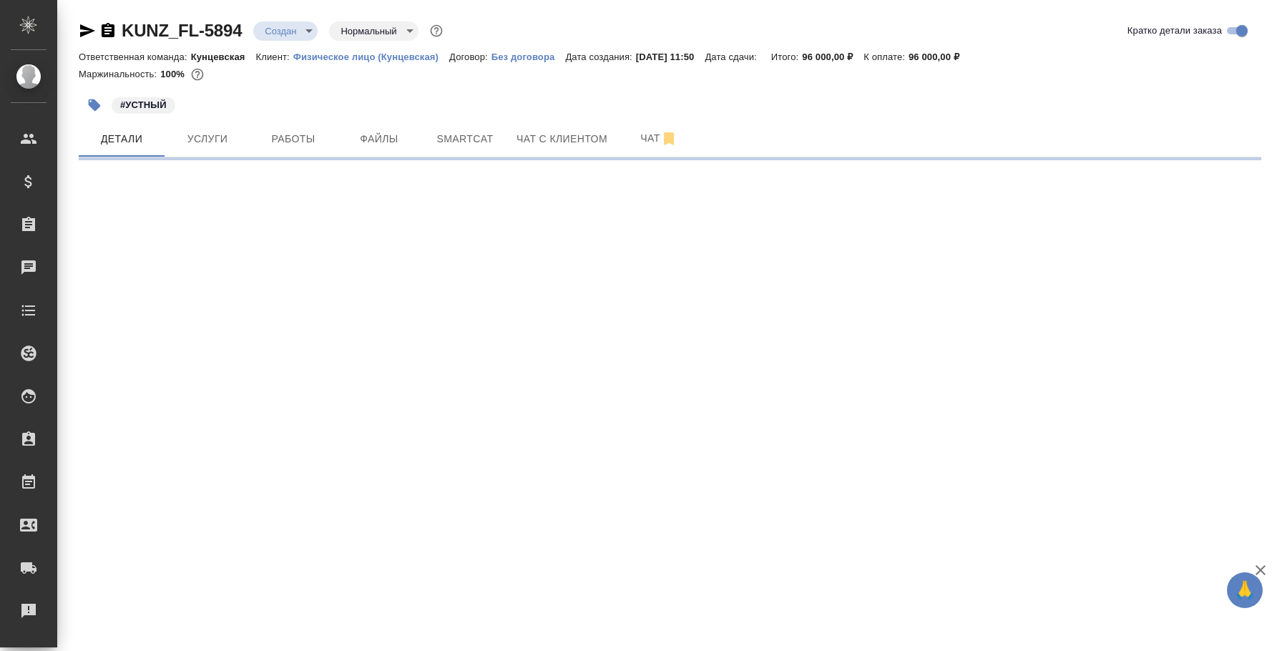
select select "RU"
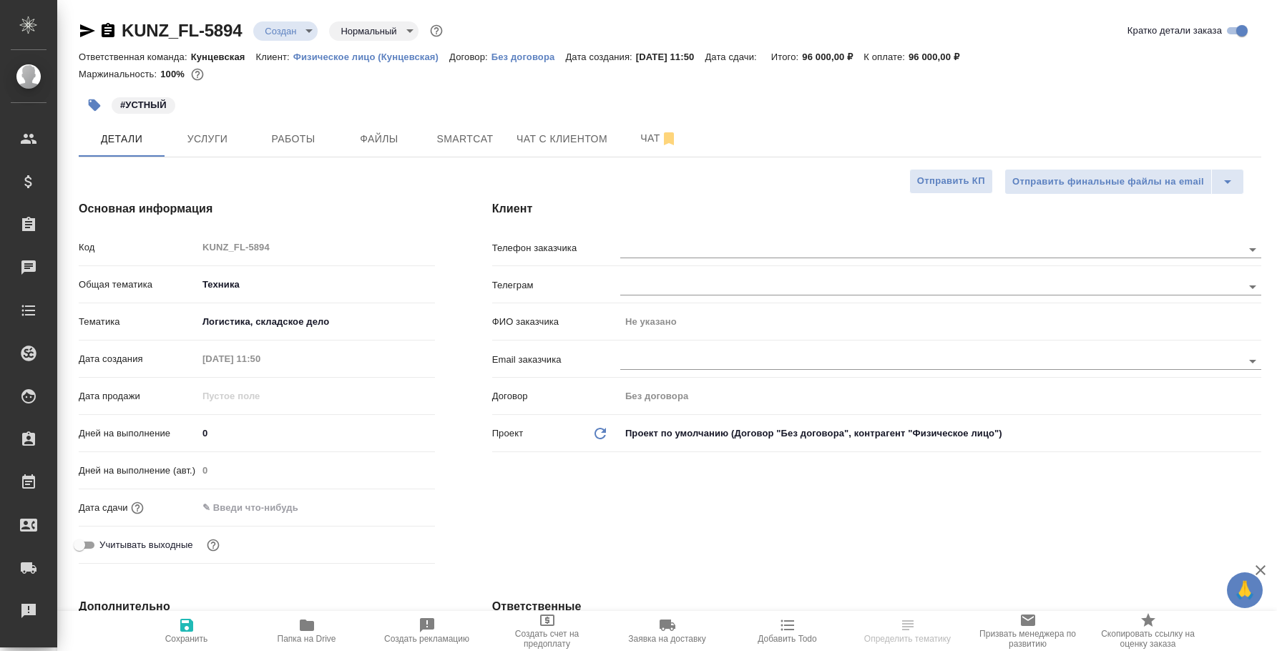
type textarea "x"
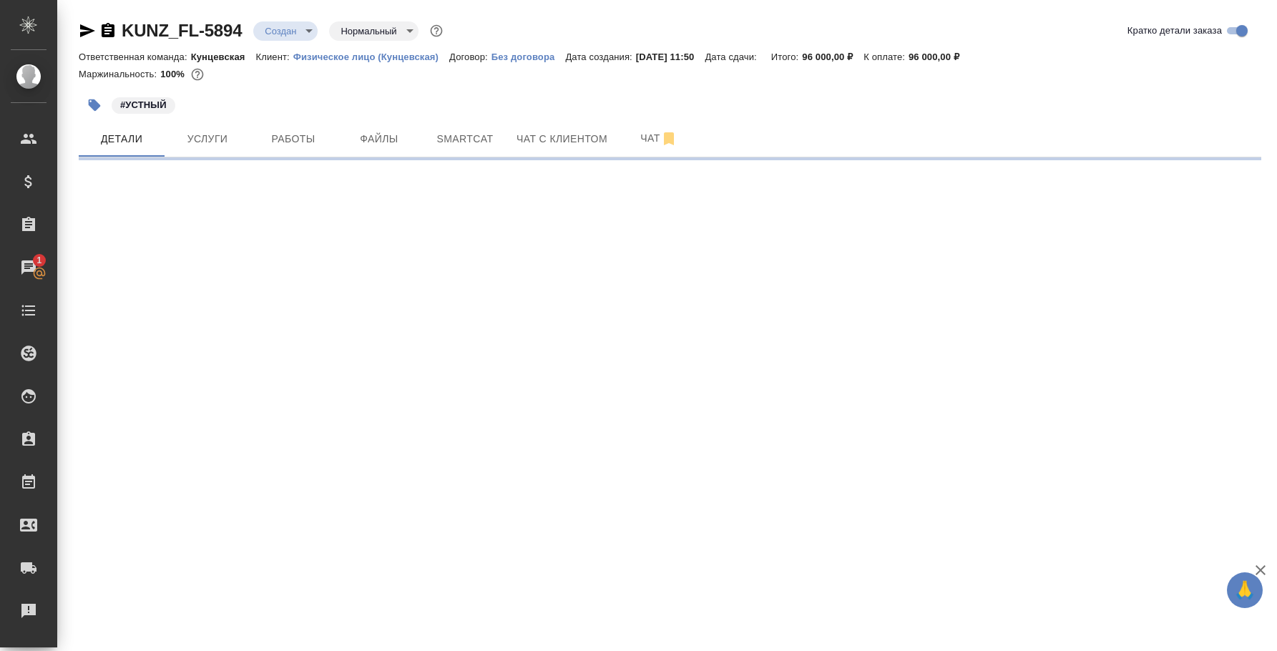
select select "RU"
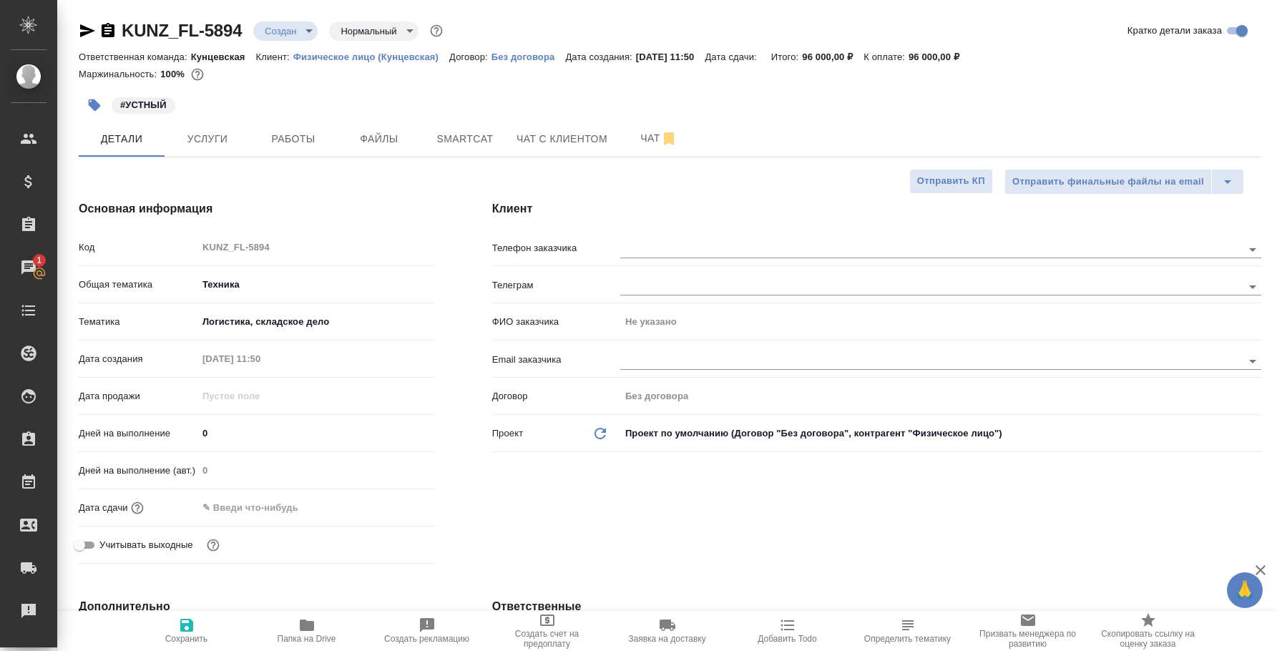
type textarea "x"
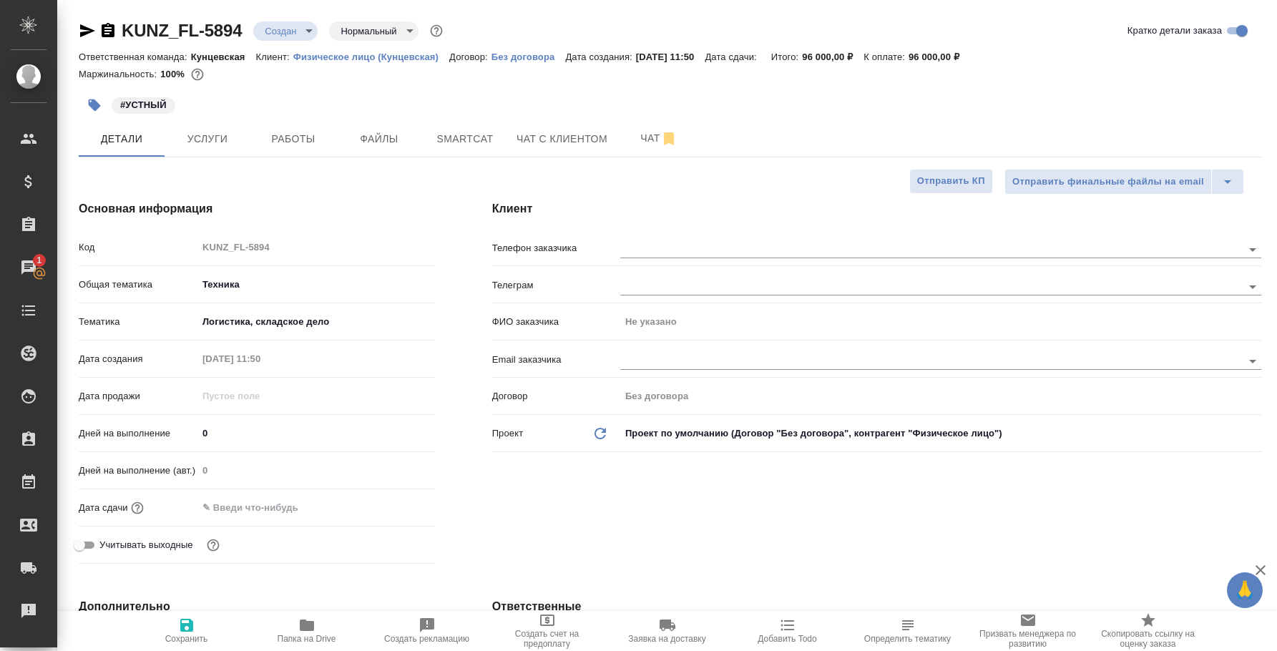
type textarea "x"
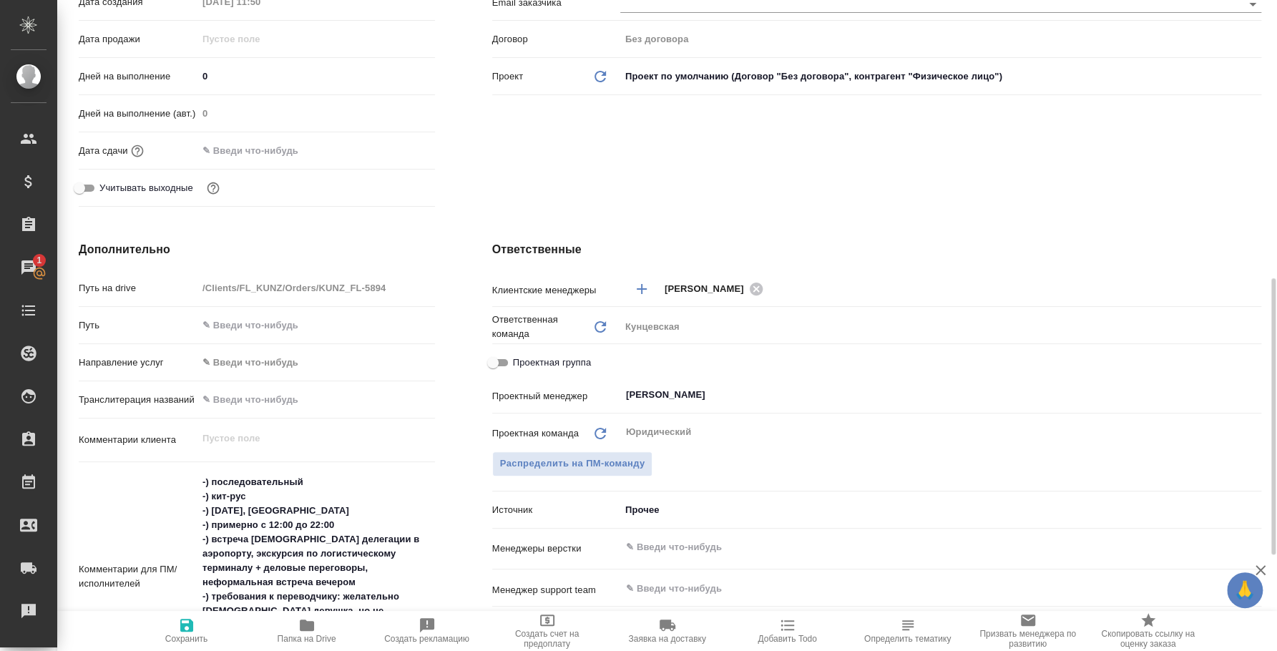
scroll to position [446, 0]
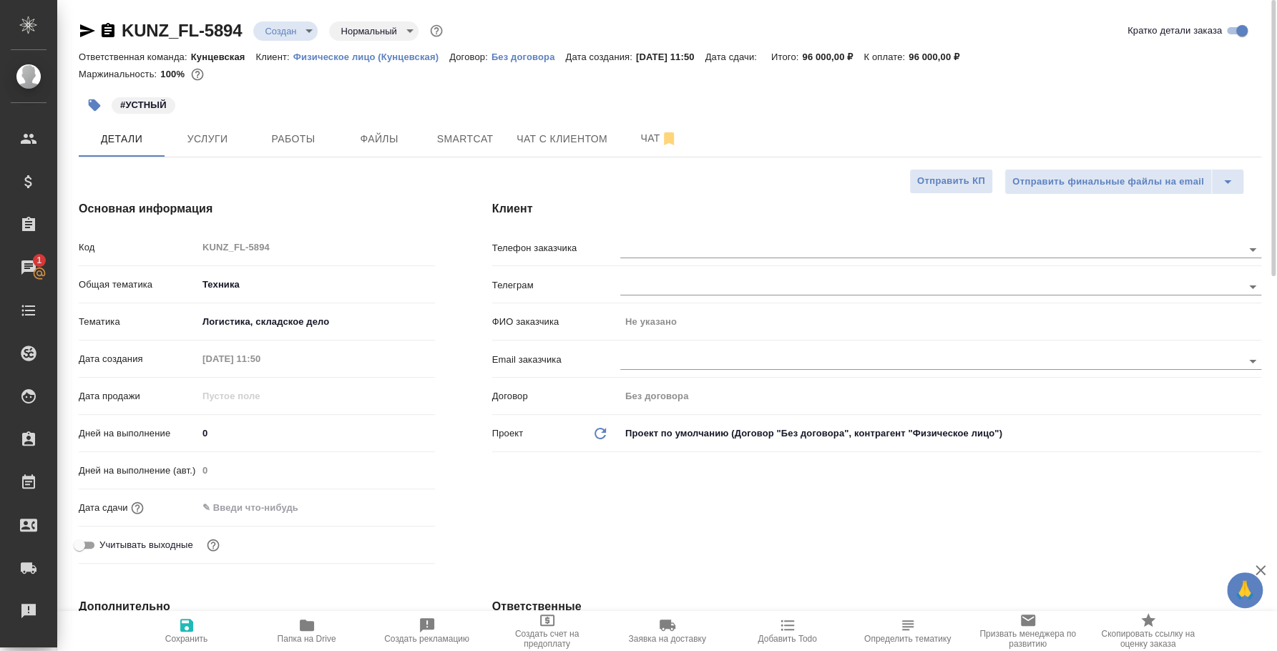
type textarea "x"
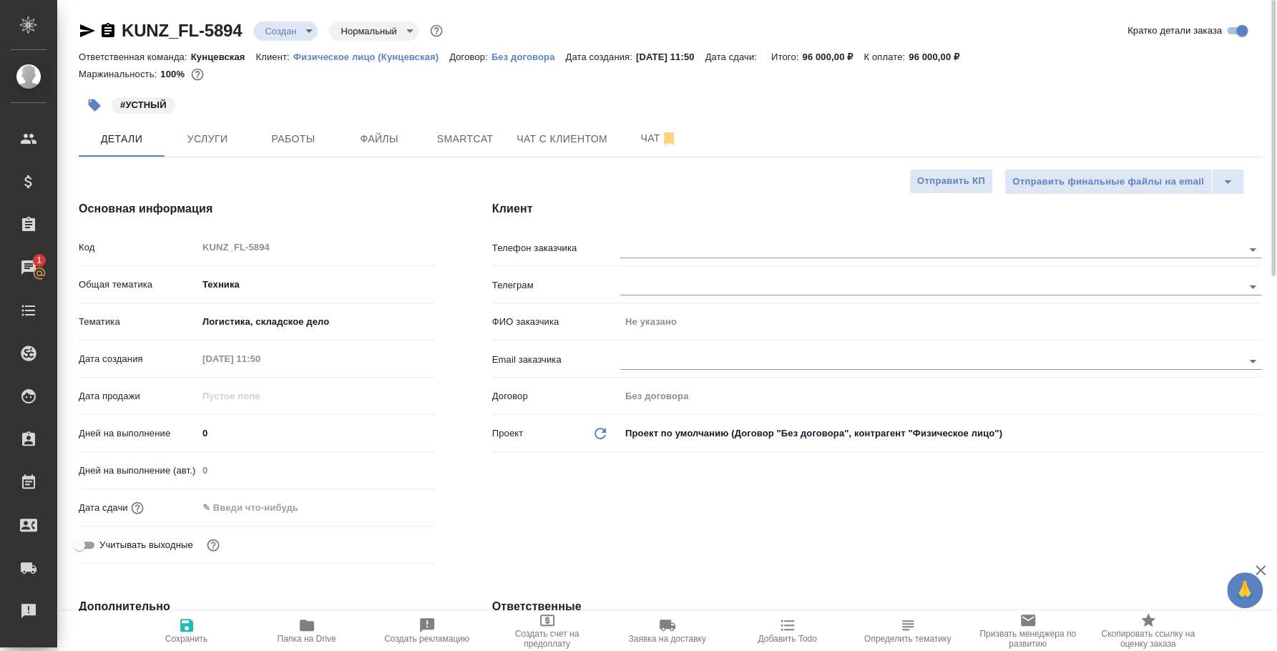
type textarea "x"
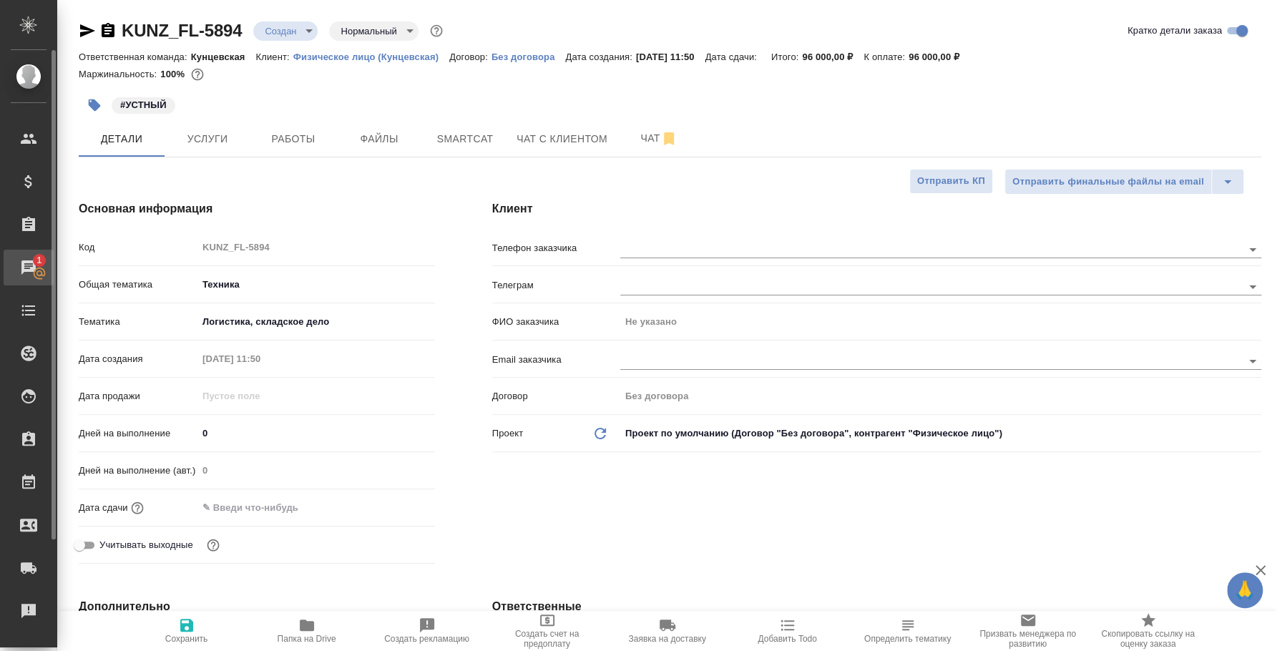
type textarea "x"
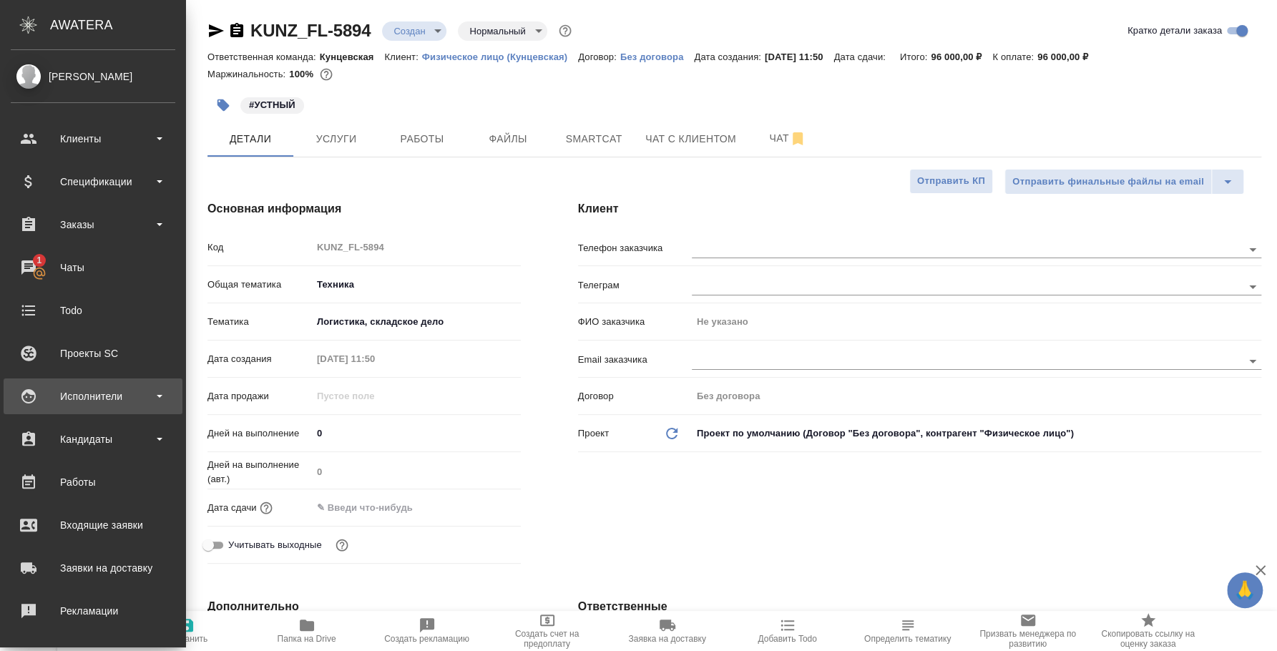
click at [98, 398] on div "Исполнители" at bounding box center [93, 396] width 165 height 21
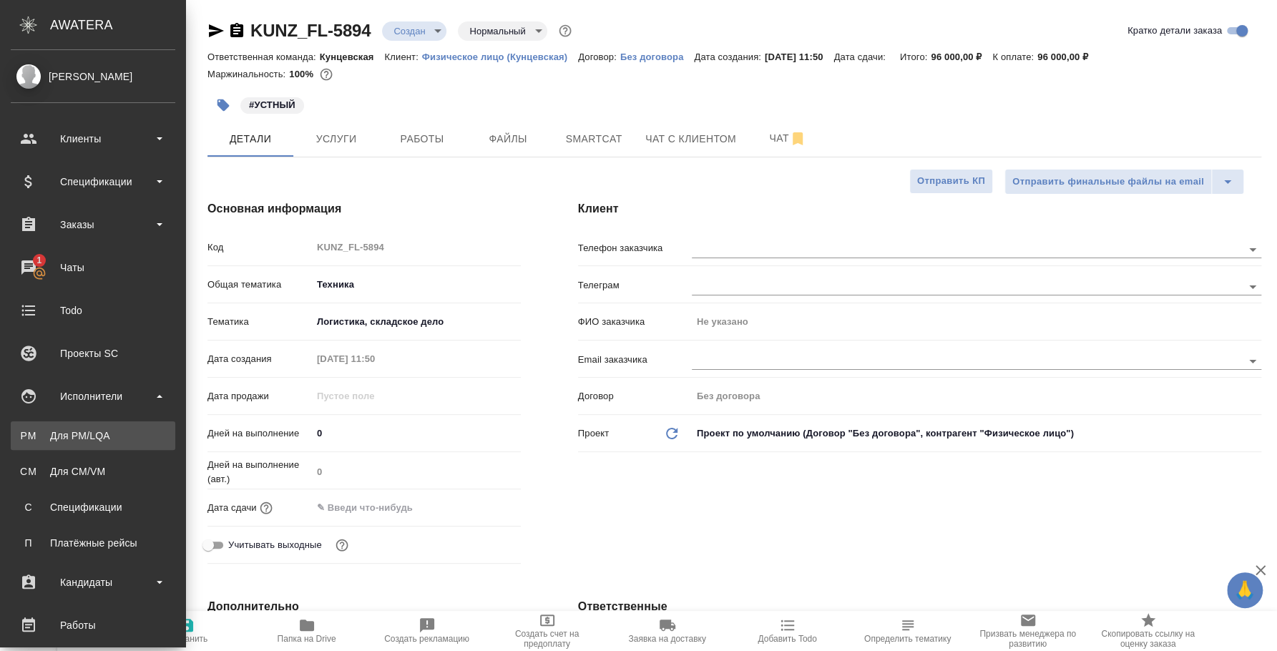
type textarea "x"
click at [99, 429] on div "Для PM/LQA" at bounding box center [93, 436] width 150 height 14
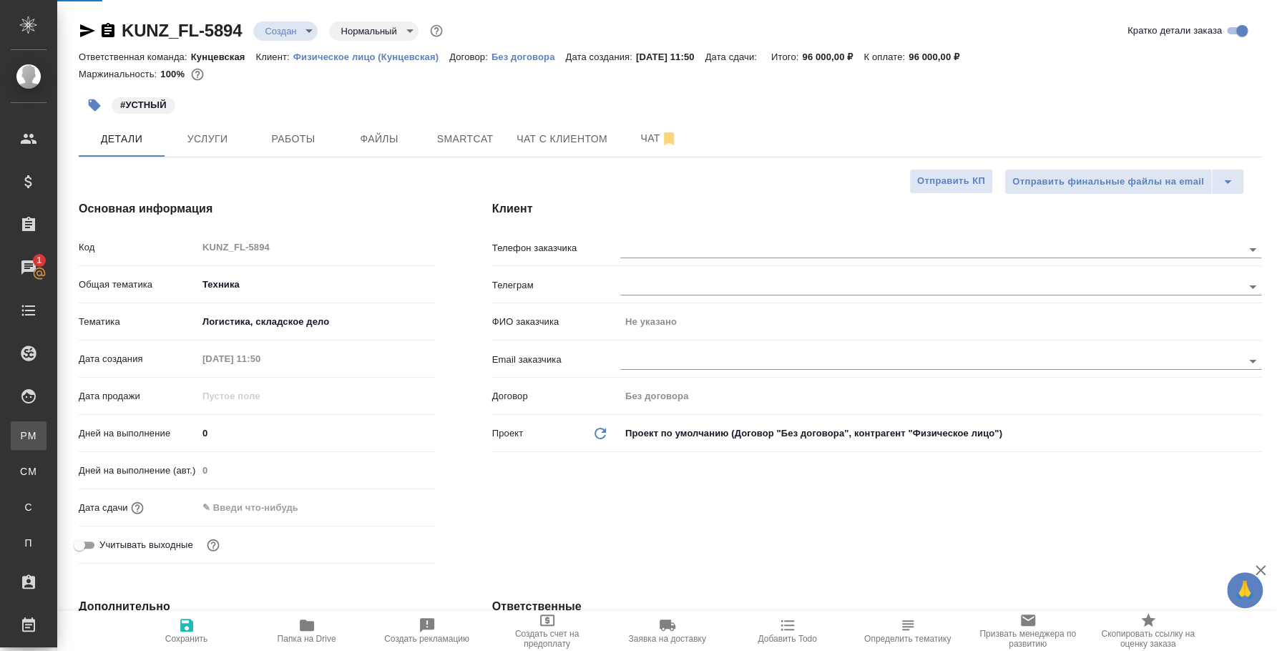
type textarea "x"
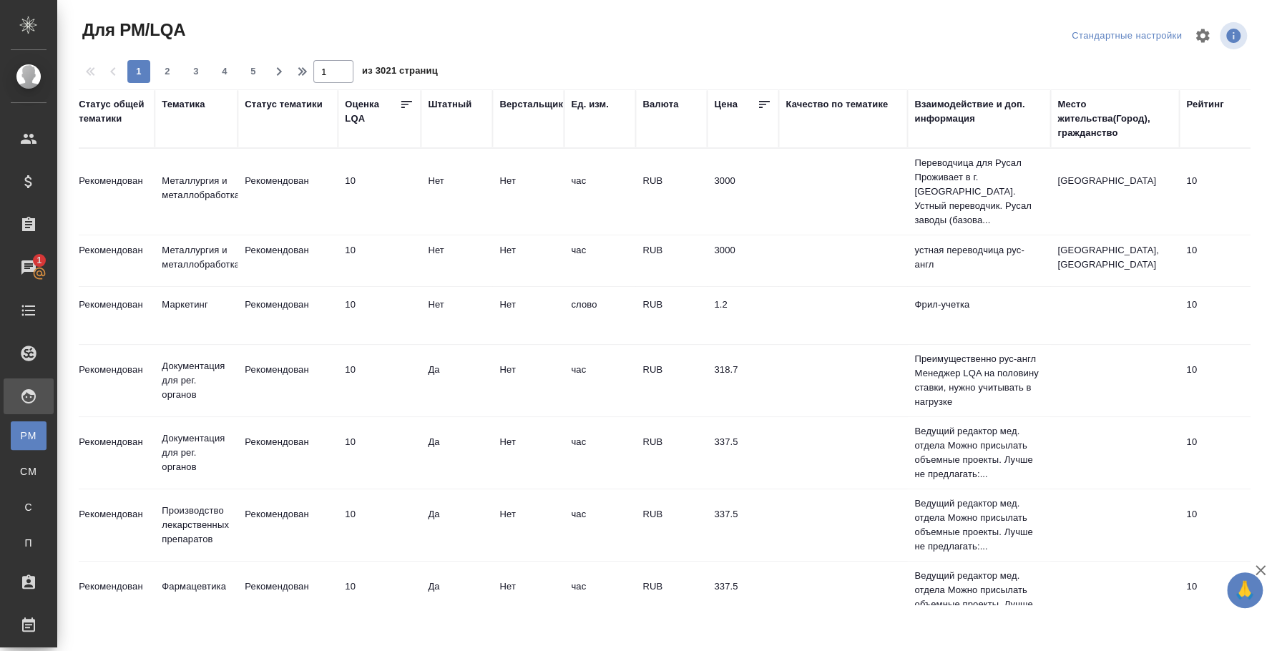
scroll to position [0, 1117]
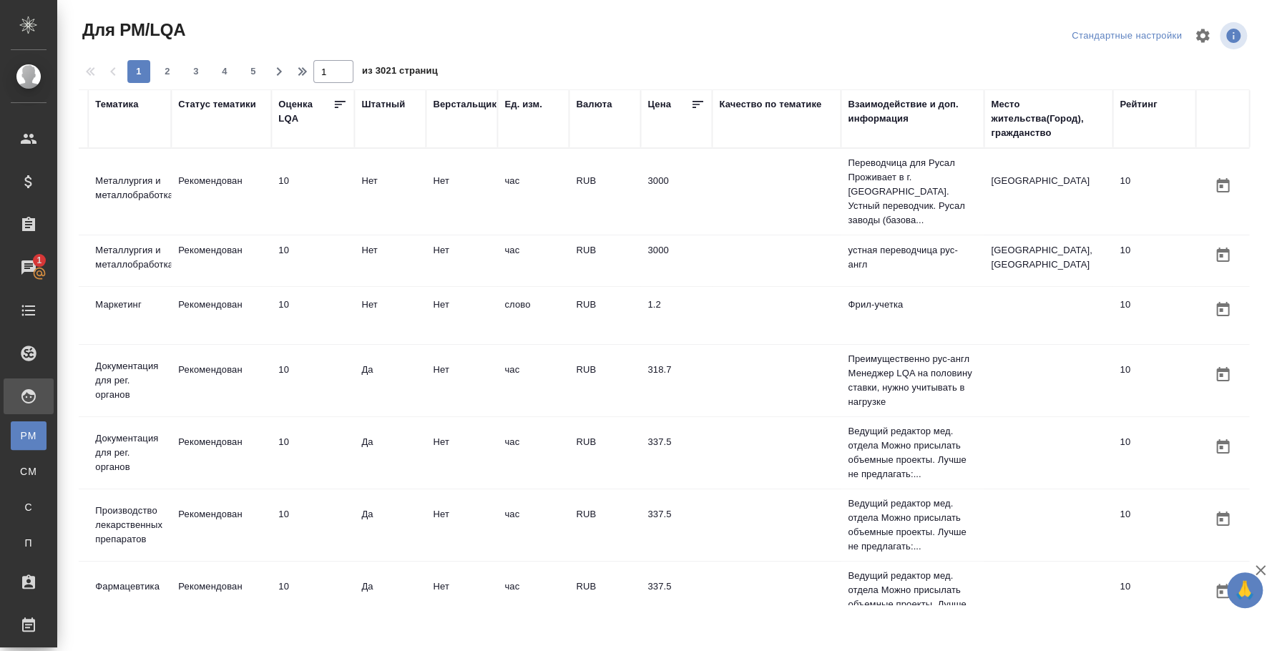
click at [994, 104] on div "Место жительства(Город), гражданство" at bounding box center [1048, 118] width 114 height 43
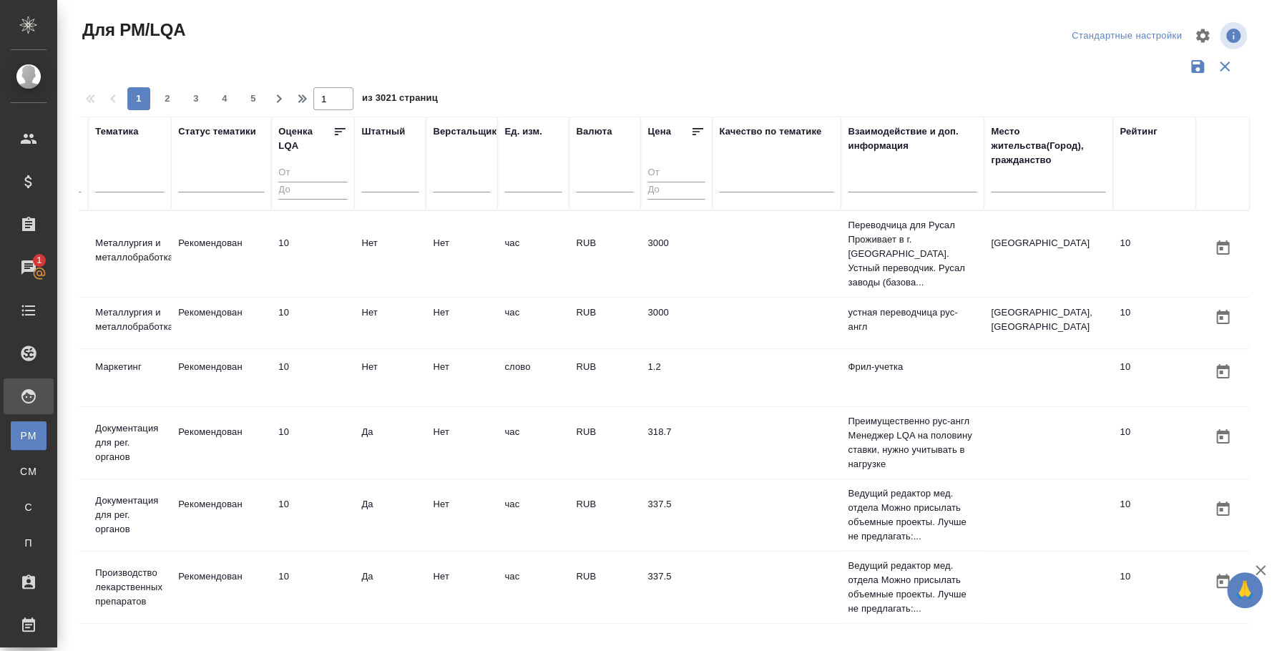
click at [1007, 192] on div at bounding box center [1048, 184] width 114 height 35
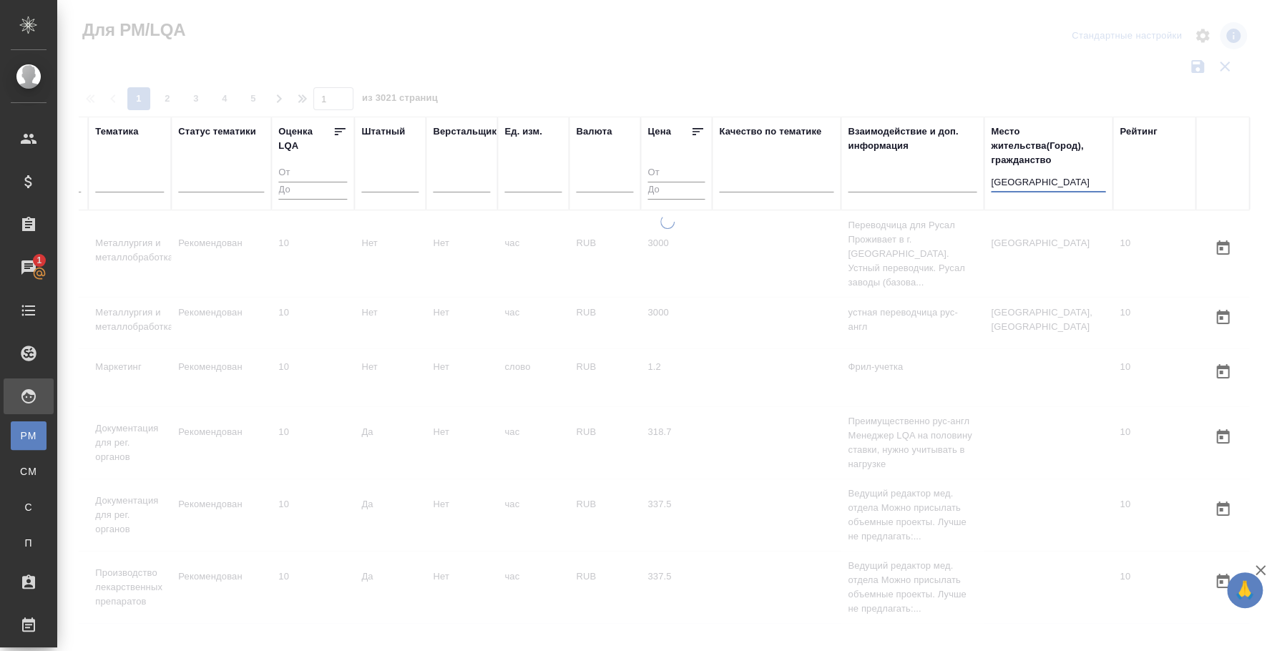
type input "[GEOGRAPHIC_DATA]"
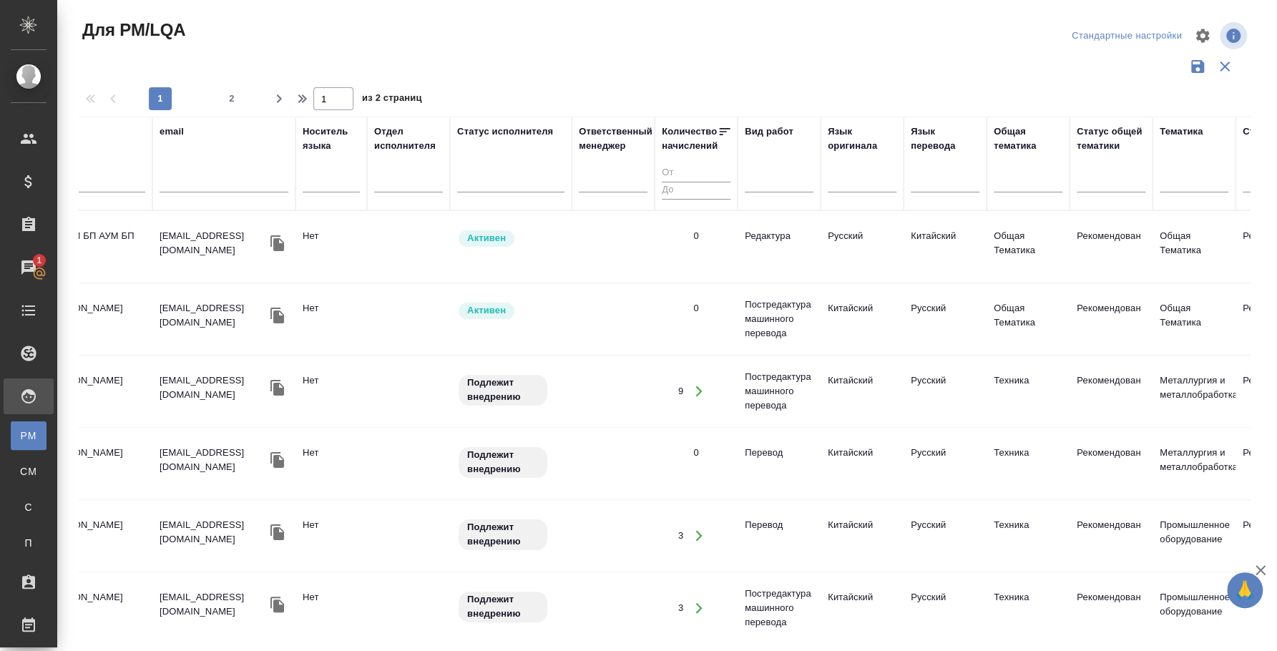
scroll to position [0, 0]
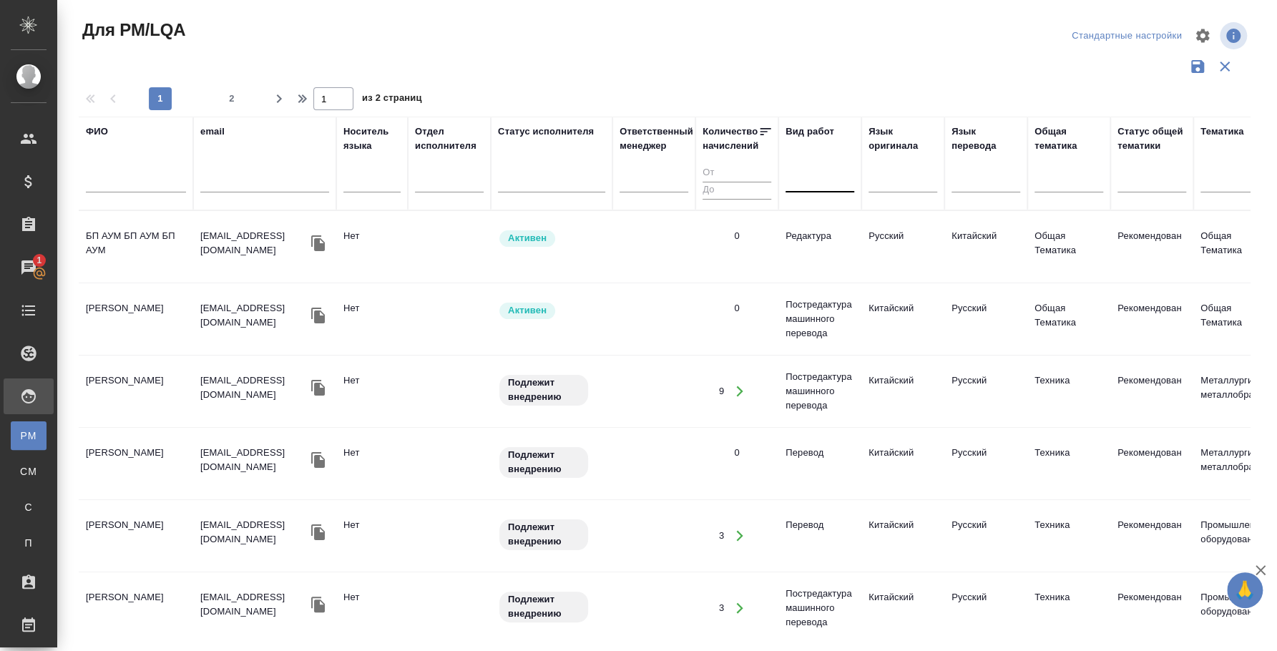
click at [811, 167] on div at bounding box center [820, 178] width 69 height 27
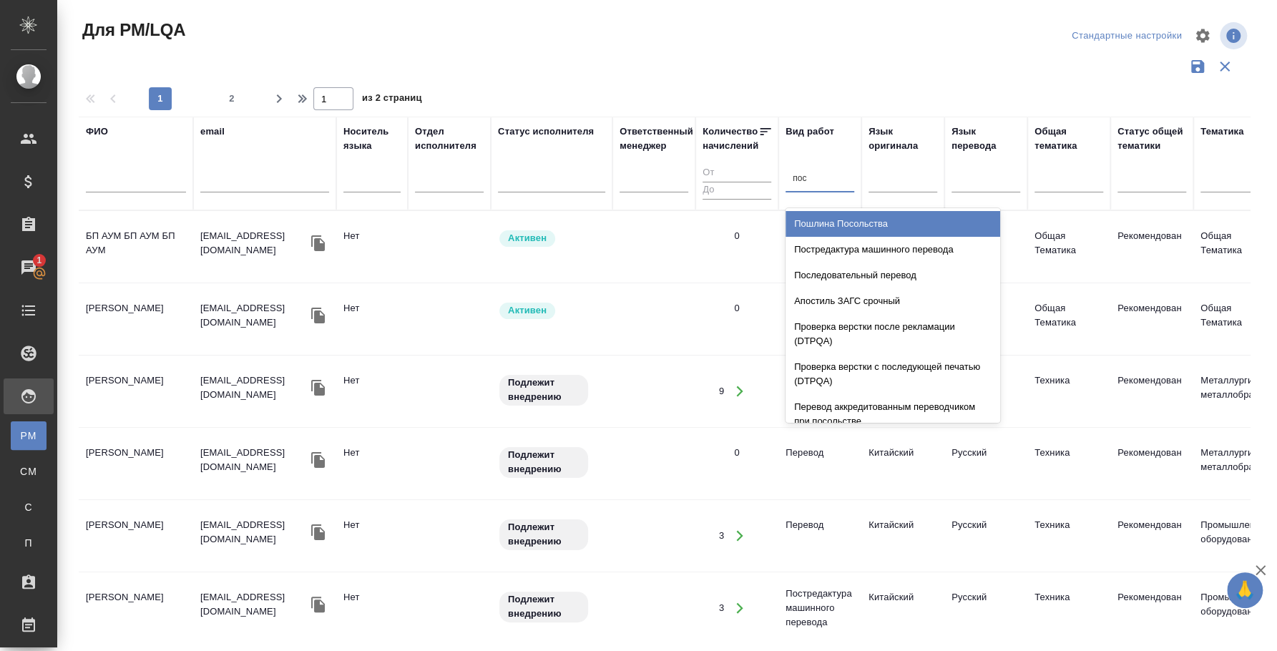
type input "посл"
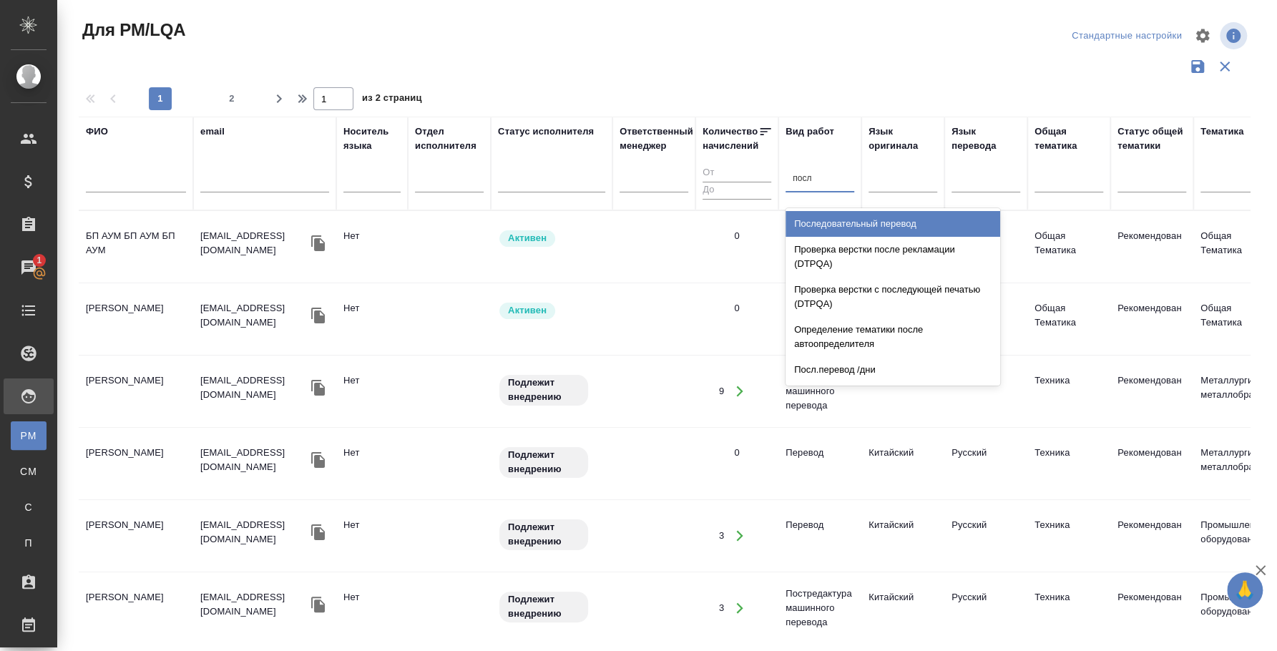
click at [889, 220] on div "Последовательный перевод" at bounding box center [893, 224] width 215 height 26
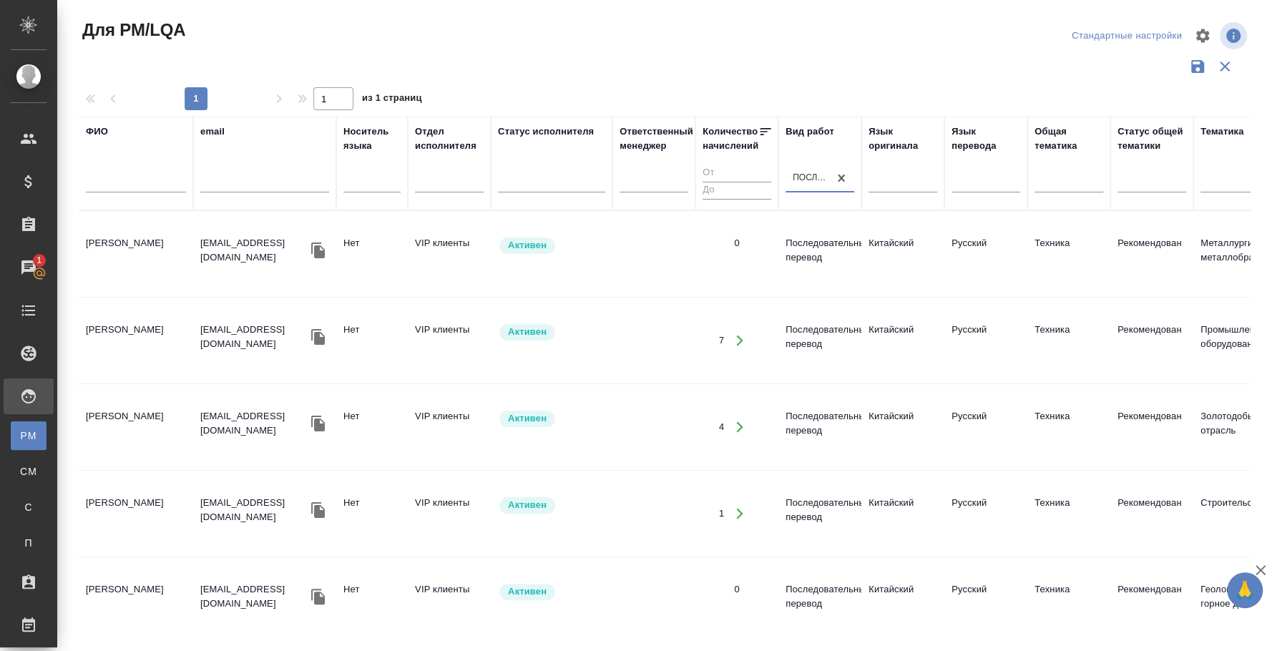
click at [122, 238] on td "[PERSON_NAME]" at bounding box center [136, 254] width 114 height 50
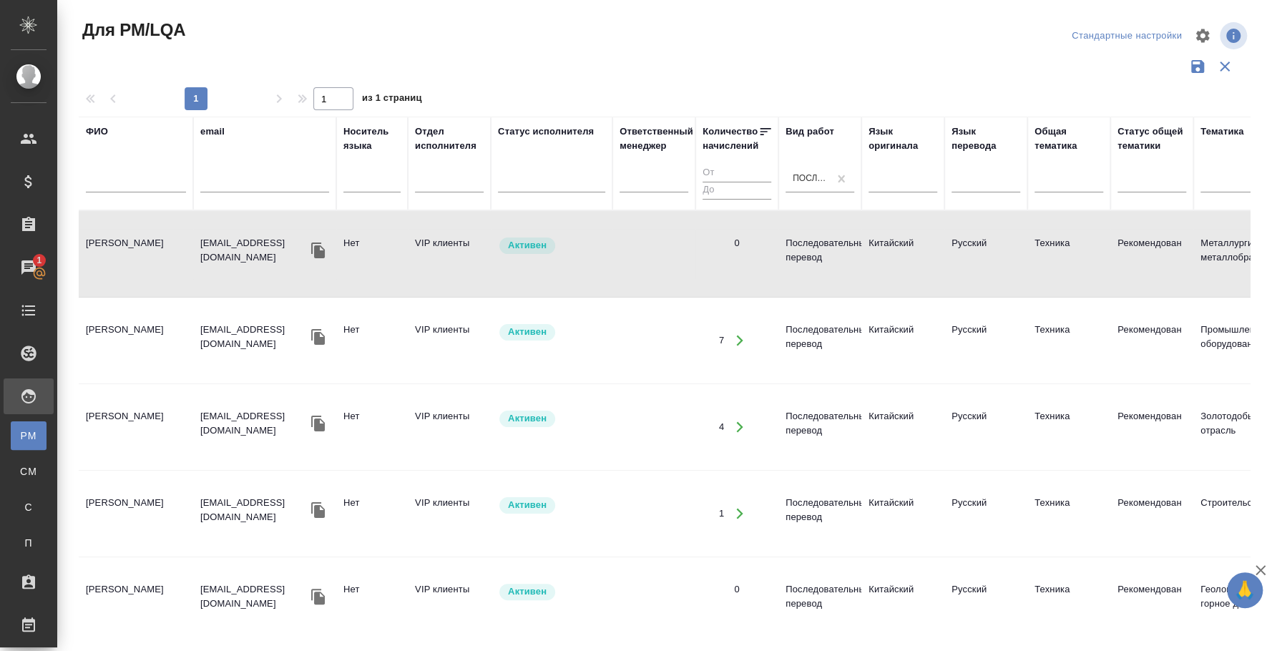
click at [122, 238] on td "[PERSON_NAME]" at bounding box center [136, 254] width 114 height 50
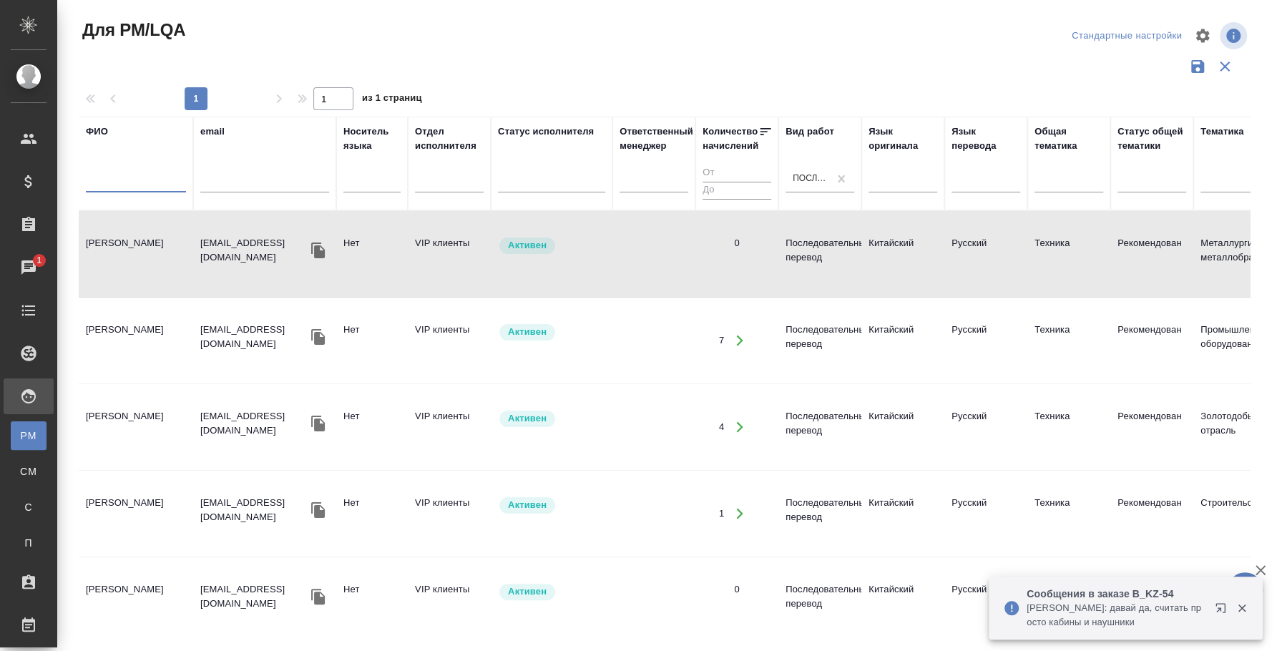
click at [128, 188] on input "text" at bounding box center [136, 184] width 100 height 18
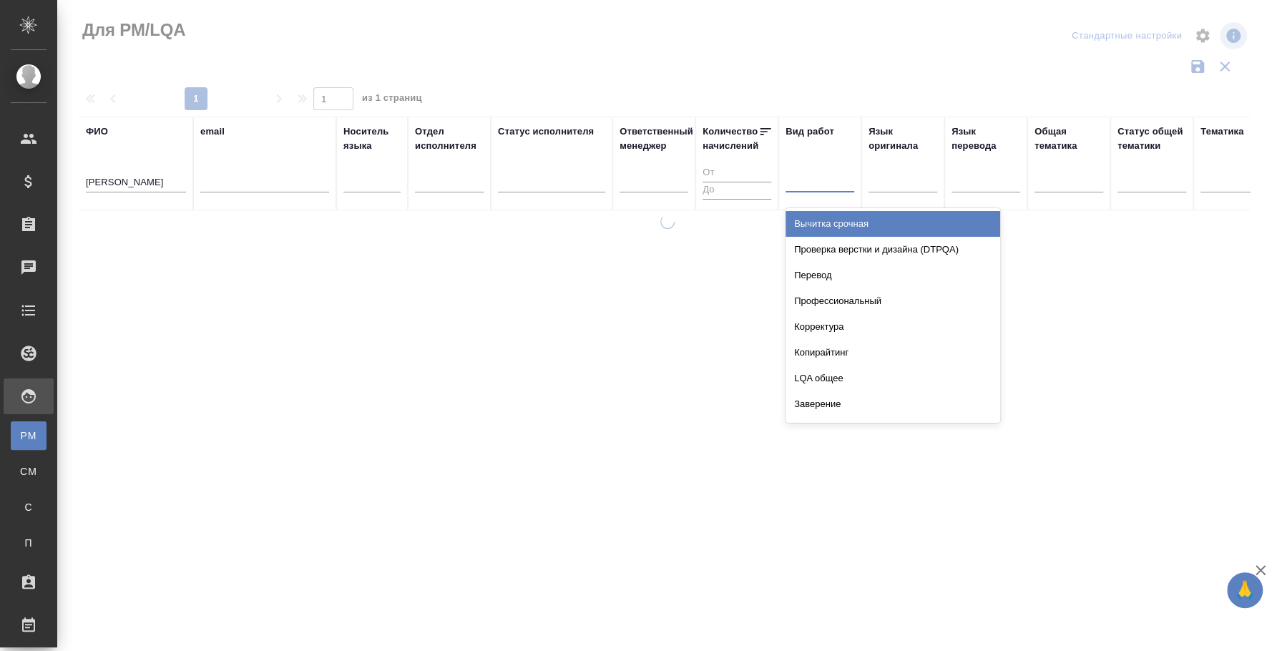
click at [143, 185] on input "[PERSON_NAME]" at bounding box center [136, 184] width 100 height 18
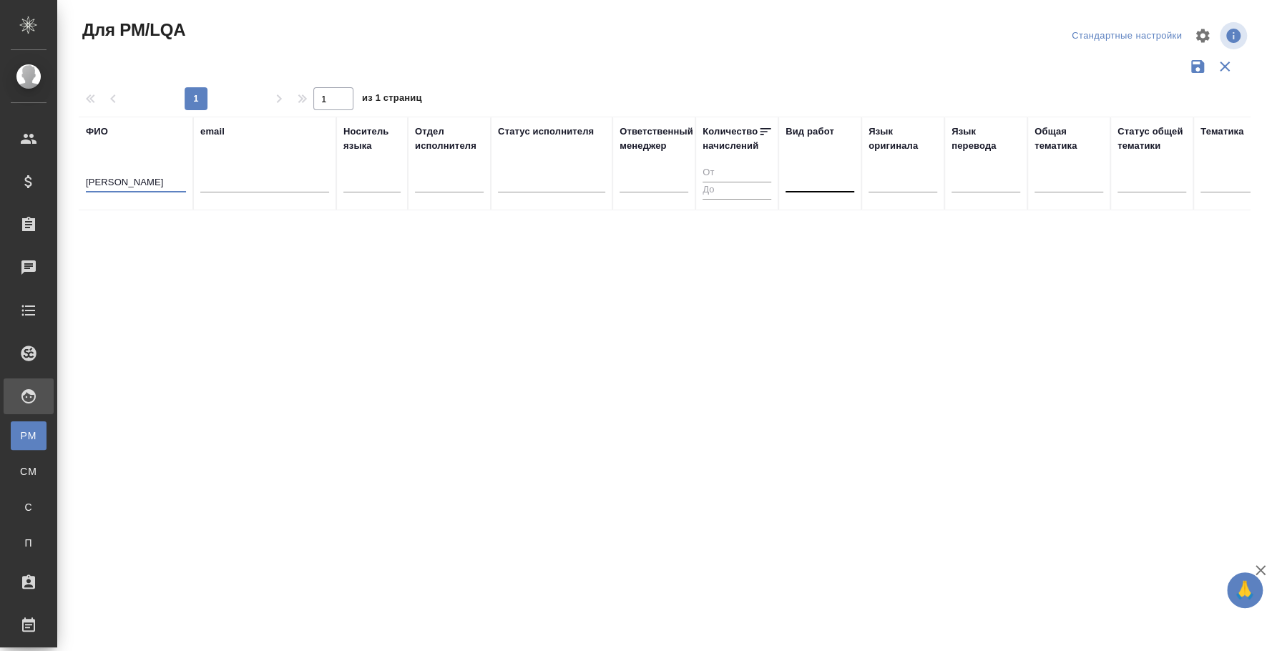
type input "[PERSON_NAME]"
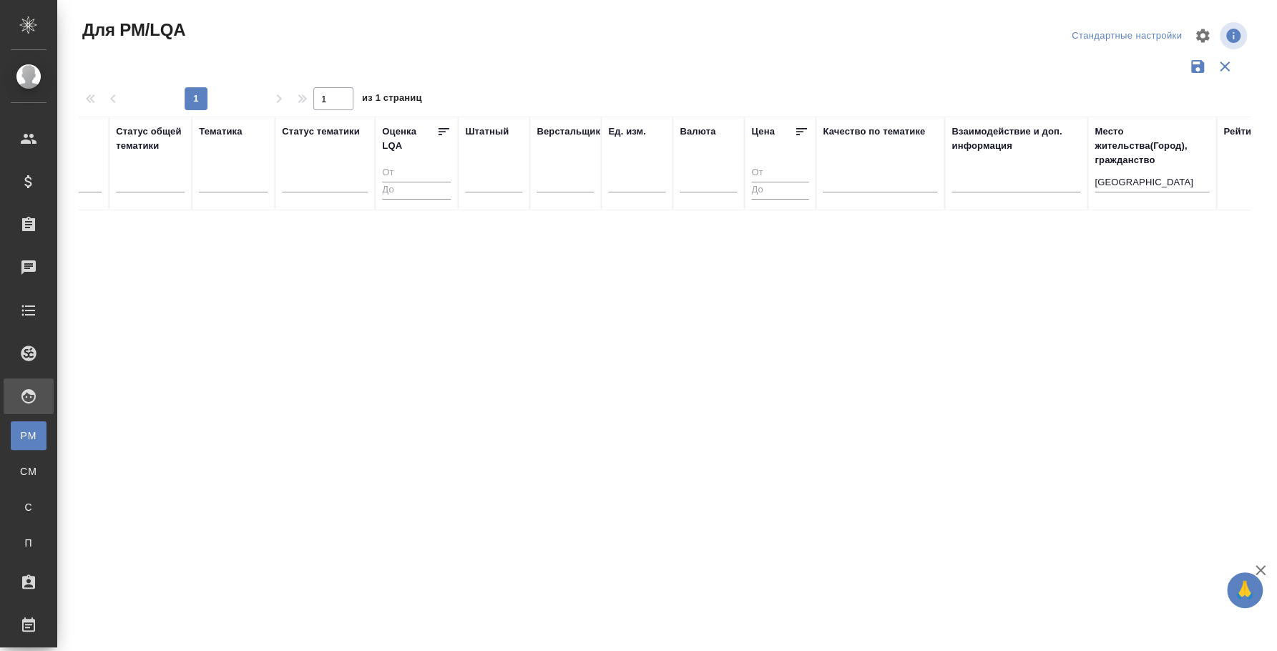
scroll to position [0, 1105]
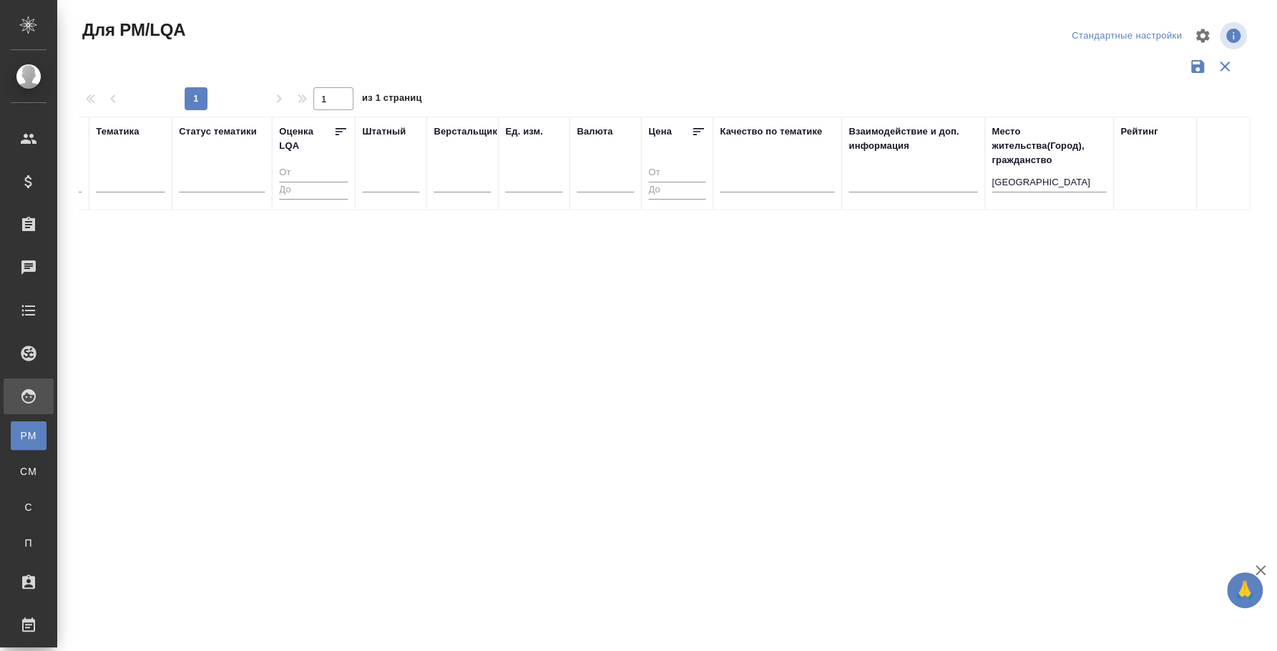
click at [1054, 170] on div "[GEOGRAPHIC_DATA]" at bounding box center [1049, 184] width 114 height 35
click at [1047, 182] on input "[GEOGRAPHIC_DATA]" at bounding box center [1049, 184] width 114 height 18
click at [1047, 182] on input "новосибирск" at bounding box center [1049, 184] width 114 height 18
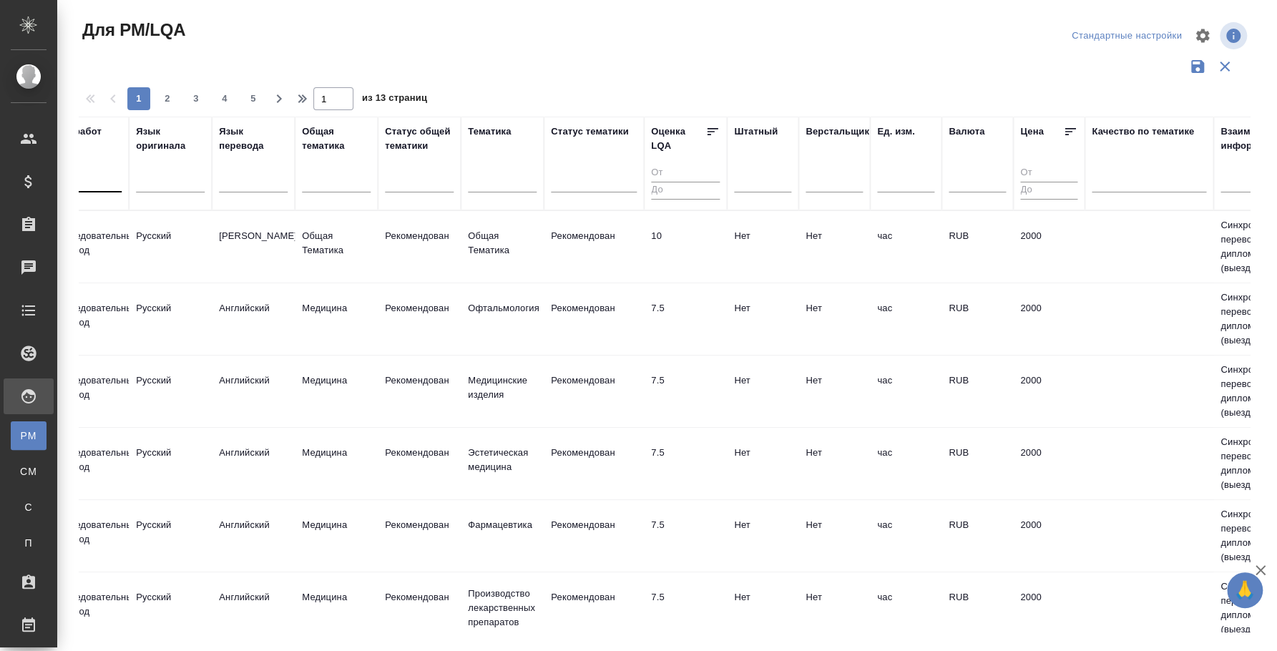
scroll to position [0, 0]
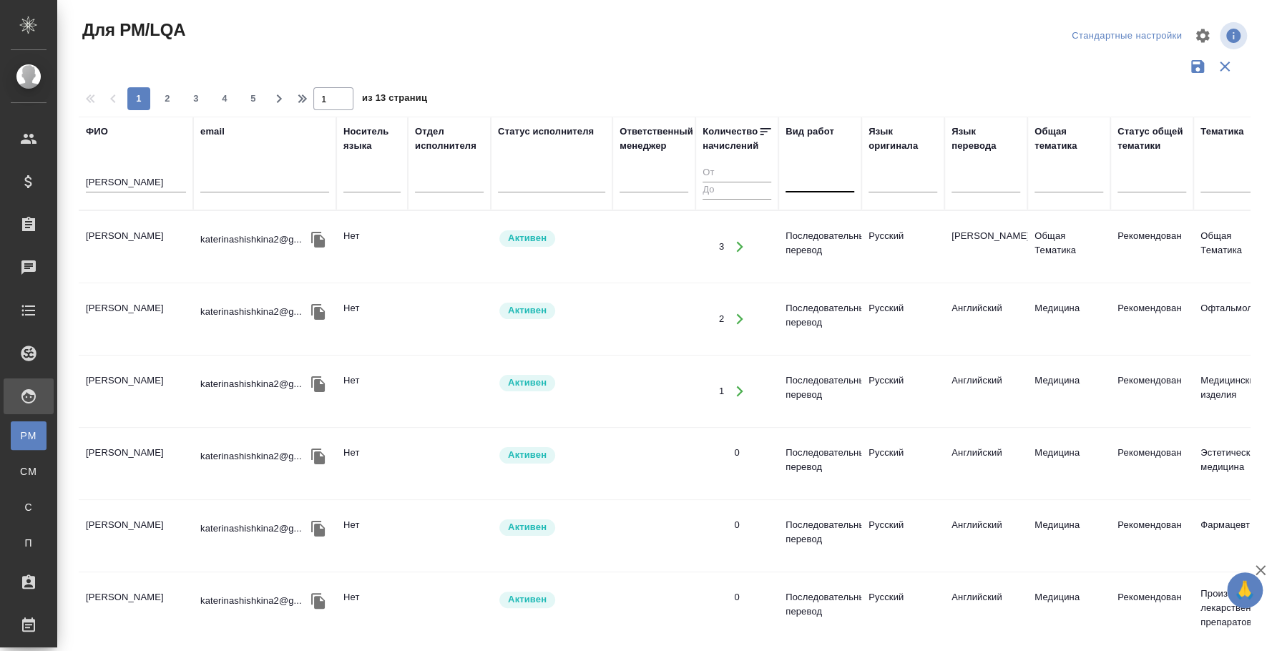
click at [127, 240] on td "Шишкина Екатерина Сергеевна" at bounding box center [136, 247] width 114 height 50
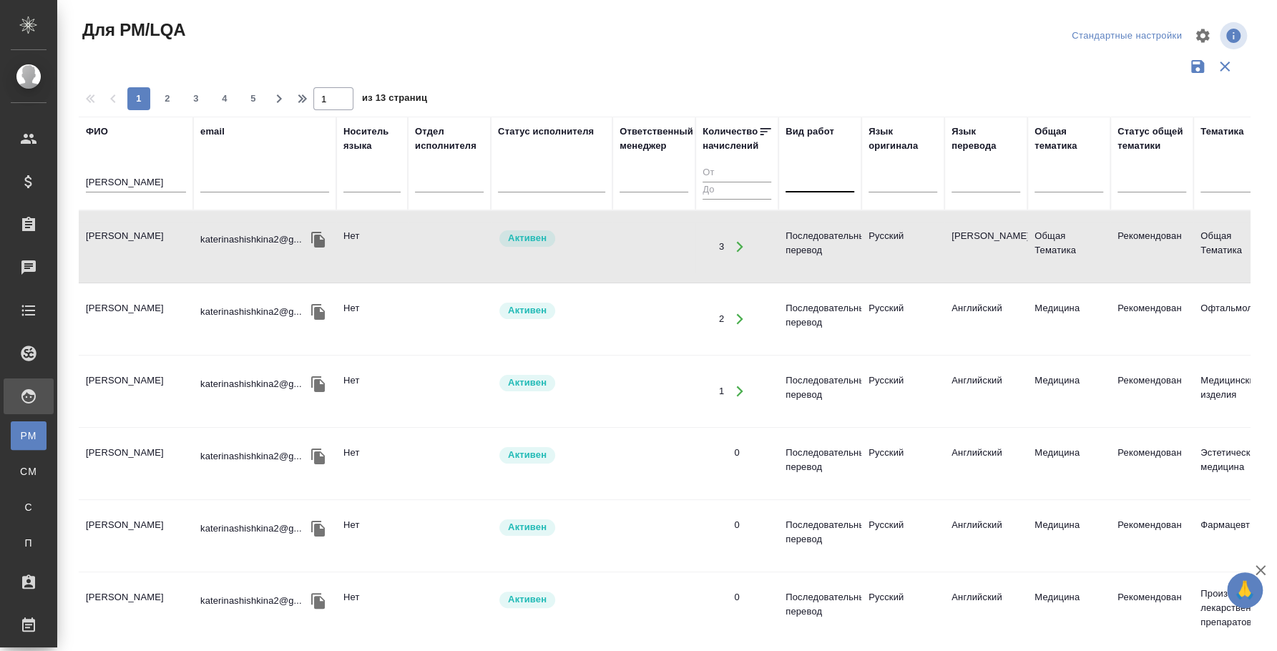
click at [131, 234] on td "Шишкина Екатерина Сергеевна" at bounding box center [136, 247] width 114 height 50
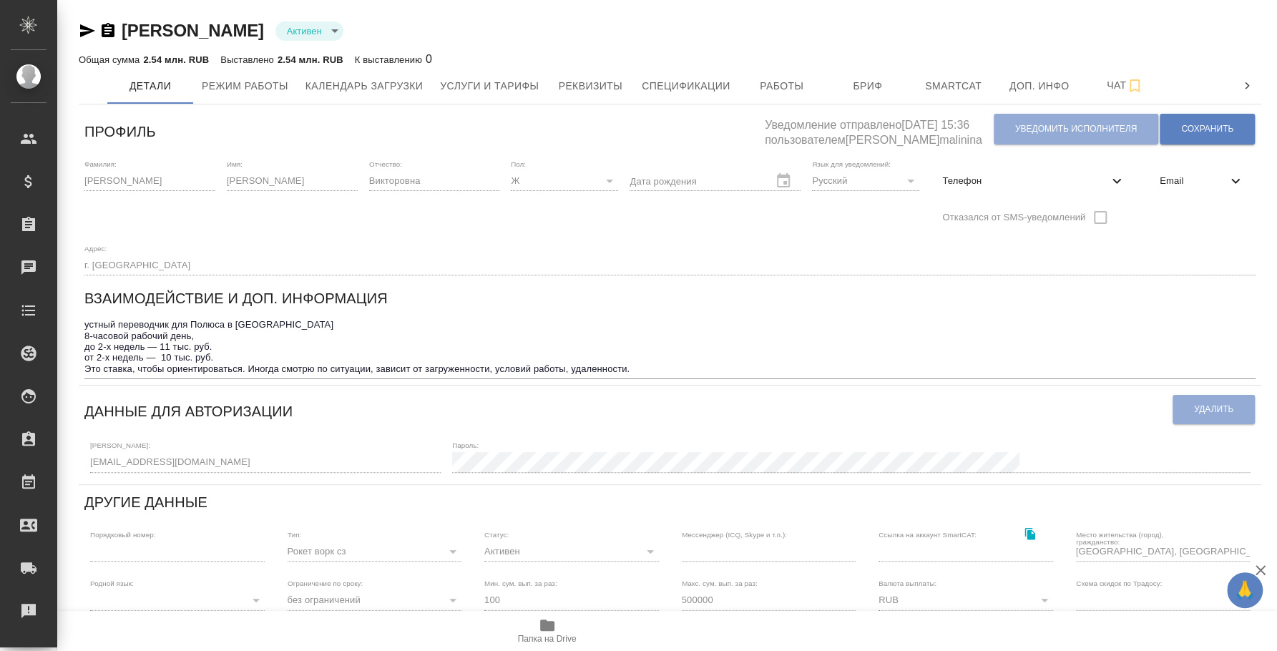
click at [82, 33] on icon "button" at bounding box center [87, 30] width 15 height 13
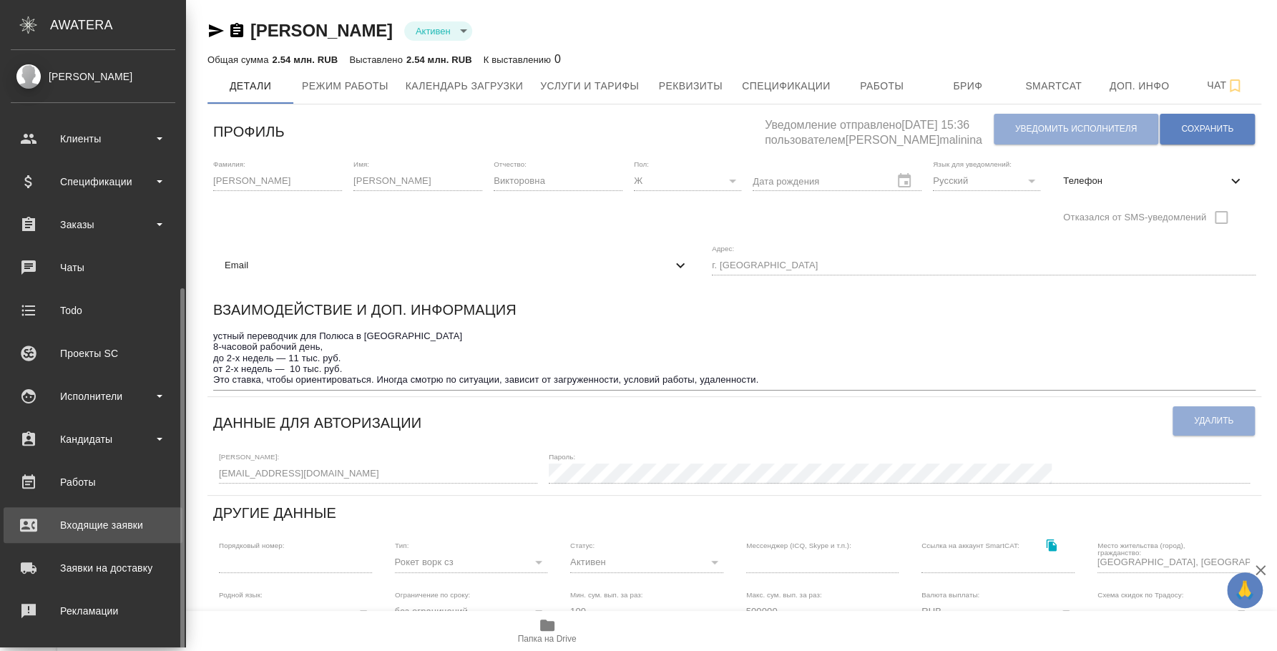
scroll to position [131, 0]
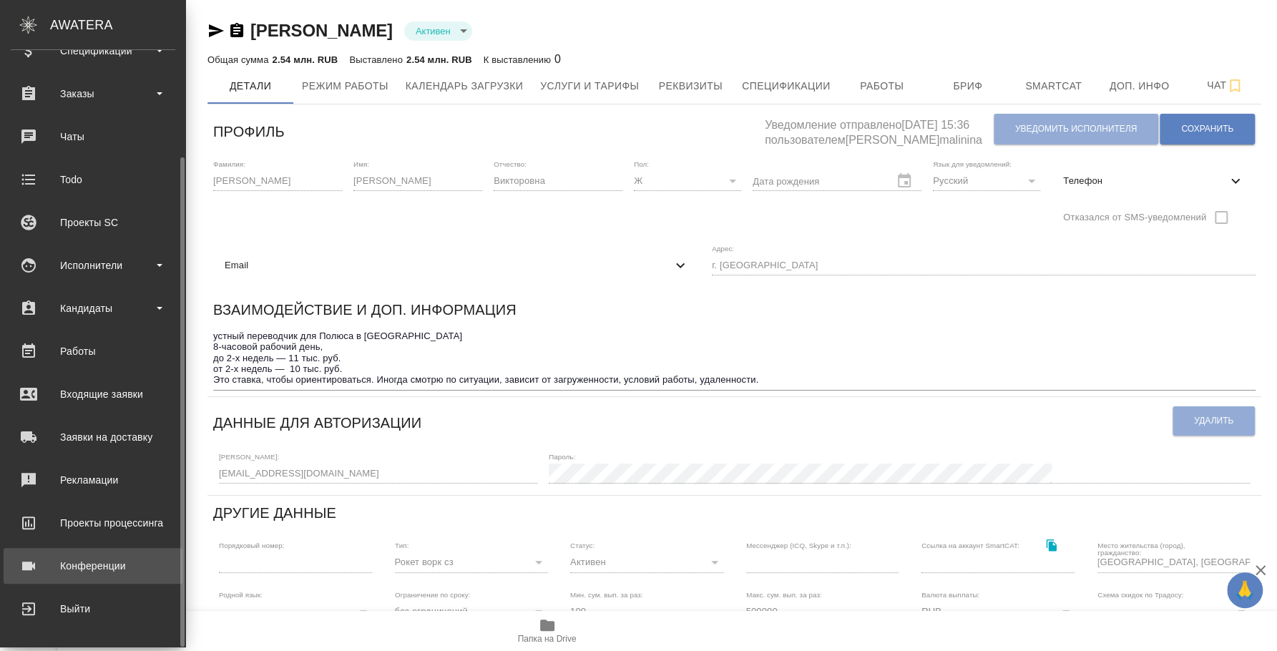
click at [101, 562] on div "Конференции" at bounding box center [93, 565] width 165 height 21
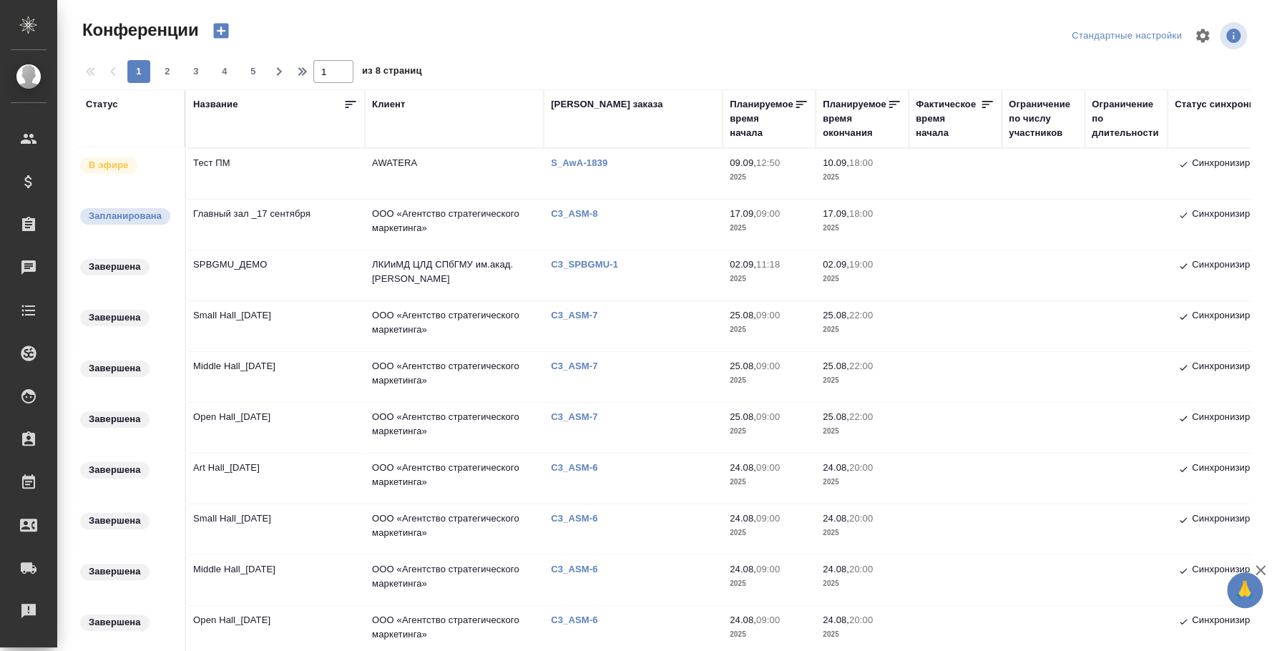
click at [243, 222] on td "Главный зал _17 сентября" at bounding box center [275, 225] width 179 height 50
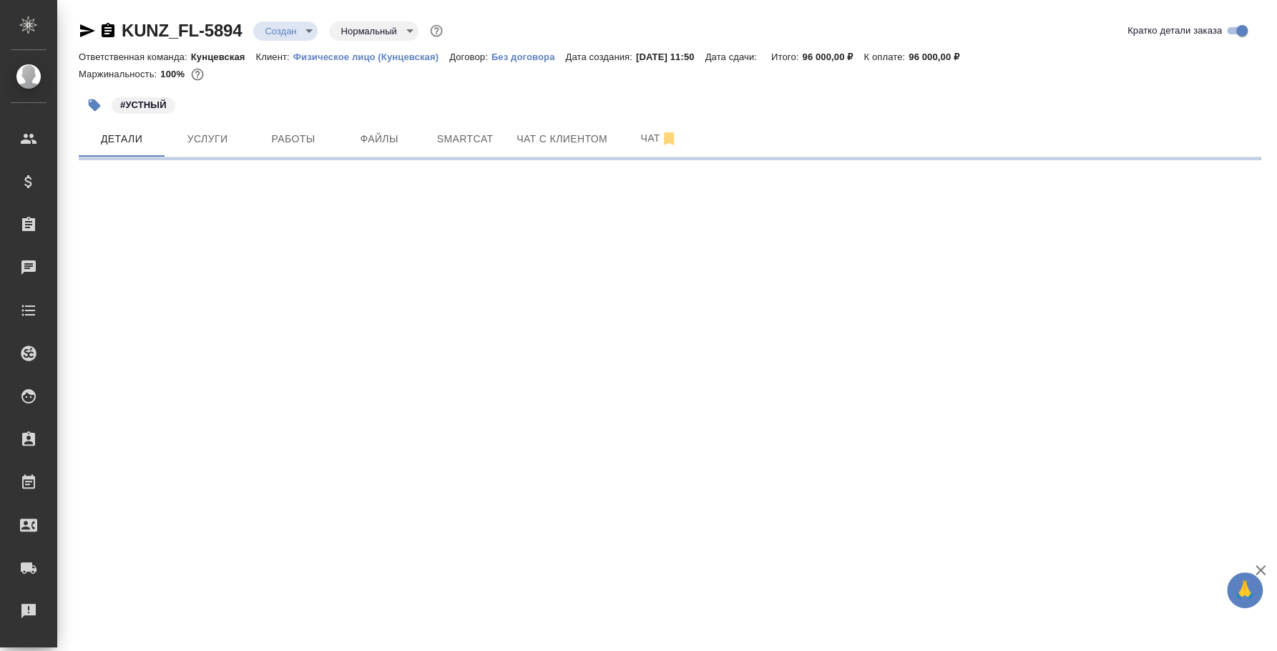
select select "RU"
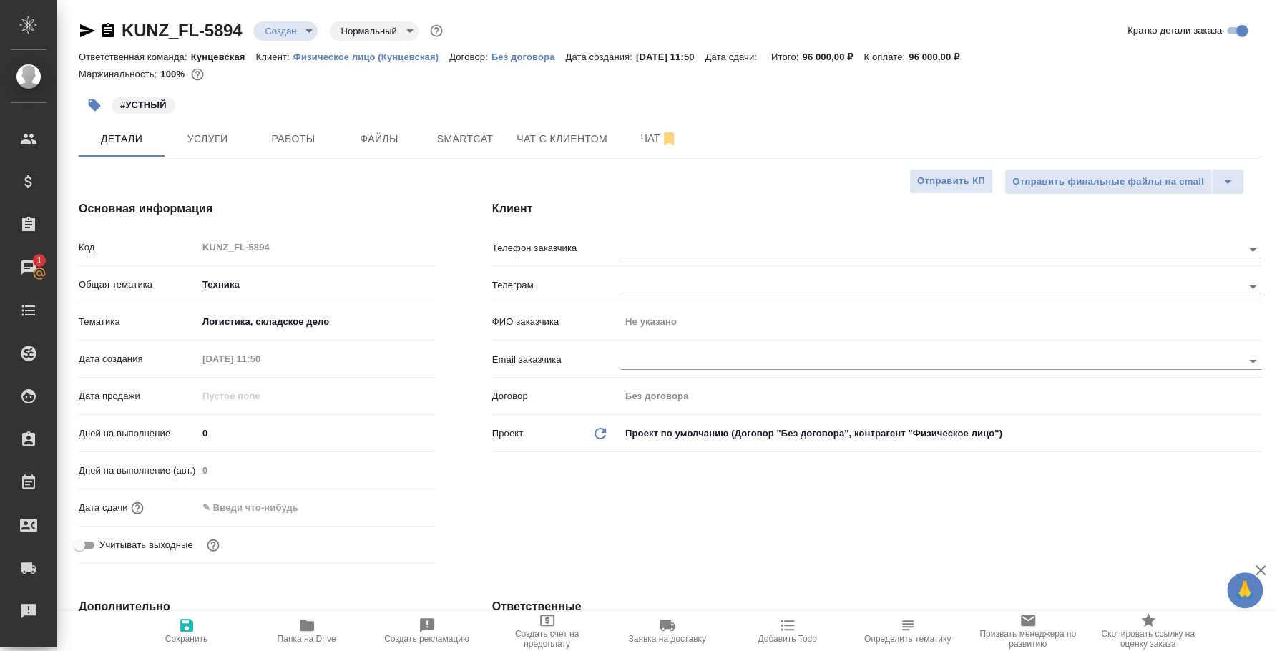
type textarea "x"
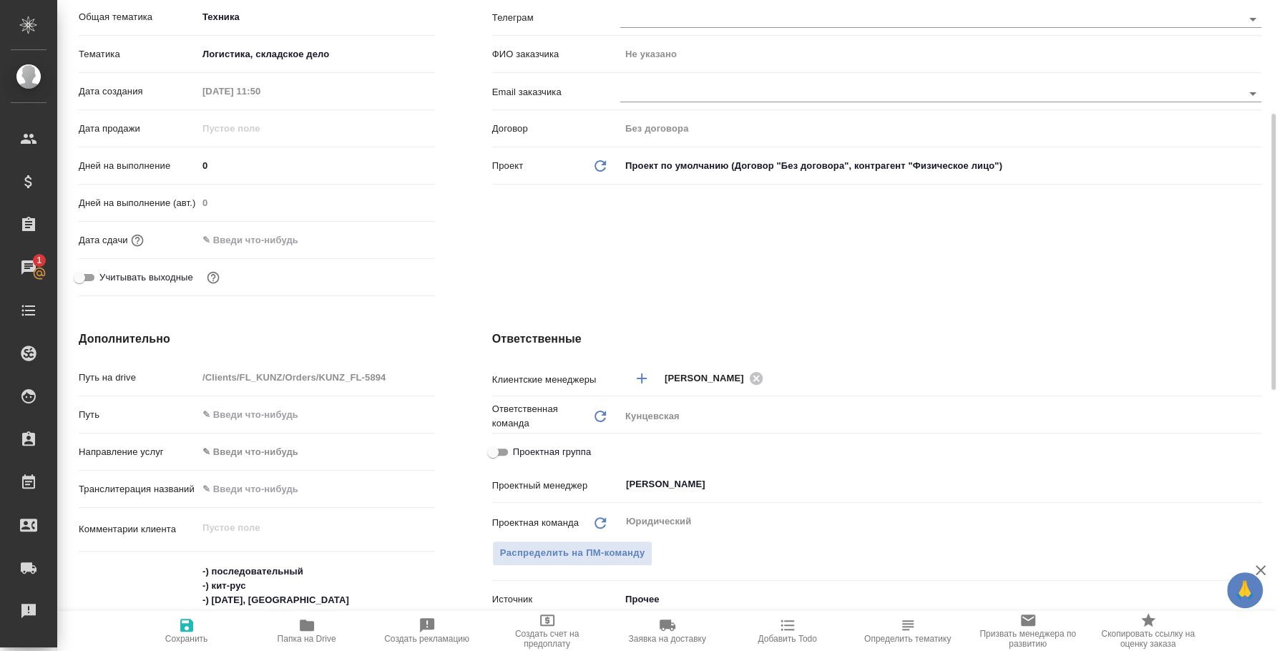
scroll to position [535, 0]
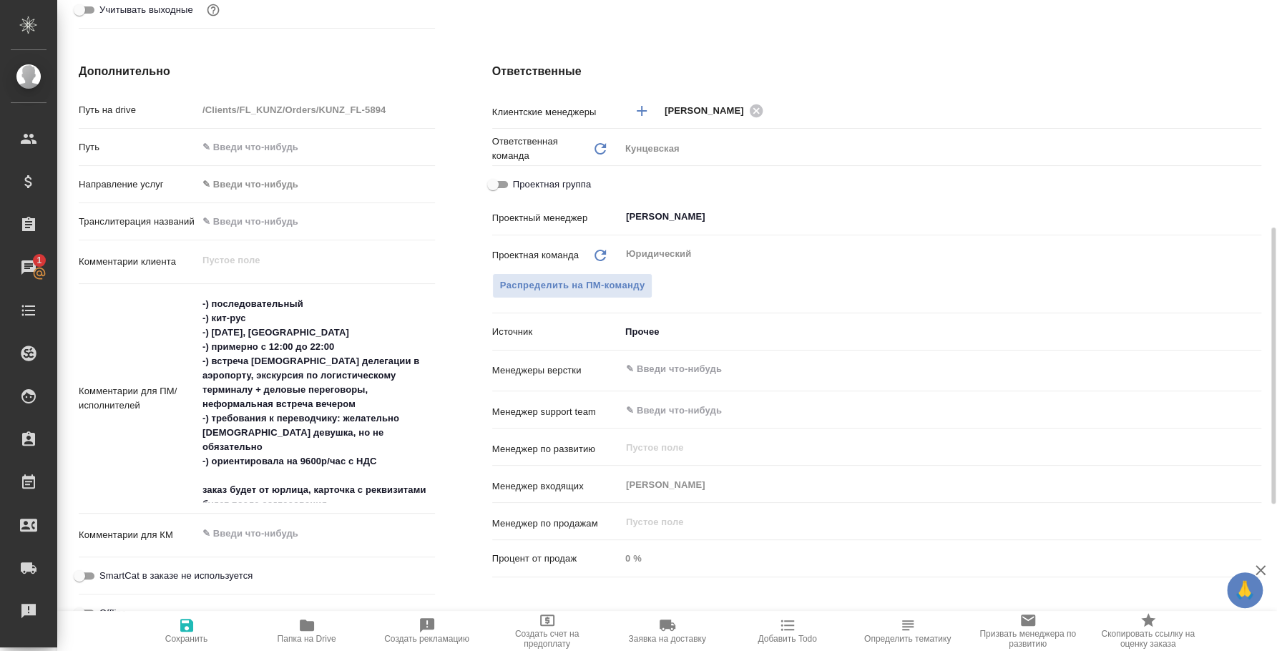
type textarea "x"
drag, startPoint x: 386, startPoint y: 427, endPoint x: 203, endPoint y: 346, distance: 200.5
click at [203, 346] on textarea "-) последовательный -) кит-рус -) [DATE], [GEOGRAPHIC_DATA] -) примерно с 12:00…" at bounding box center [316, 398] width 236 height 210
type textarea "x"
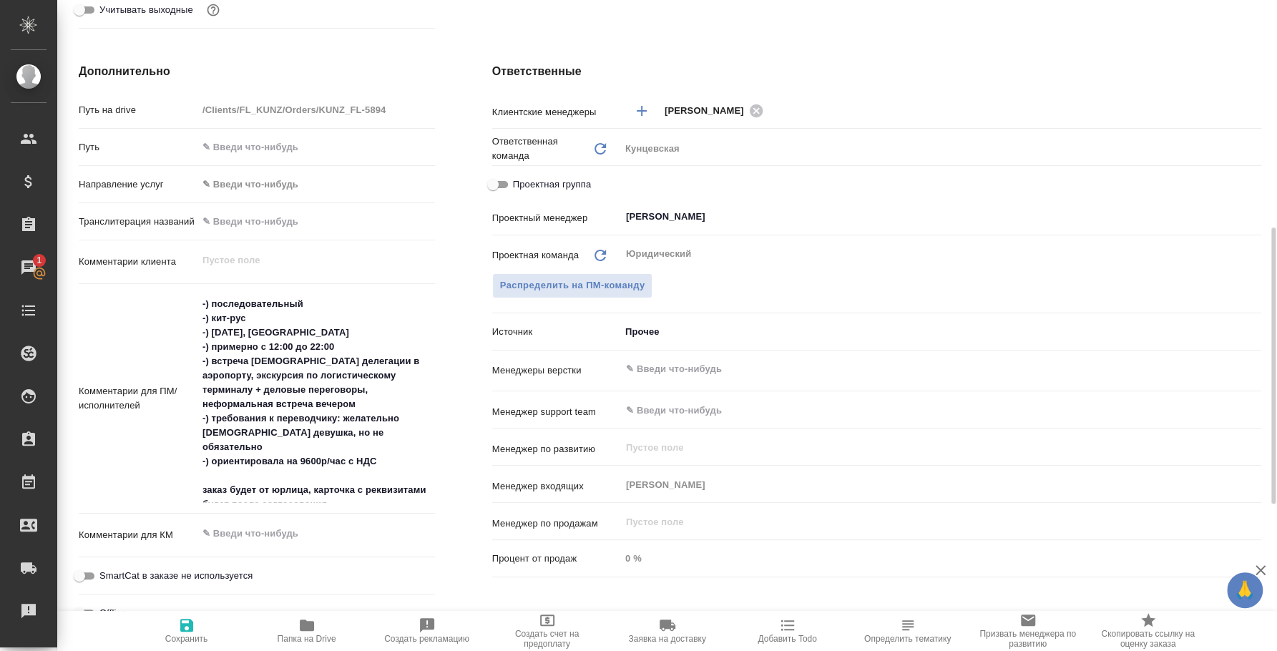
type textarea "x"
click at [362, 401] on textarea "-) последовательный -) кит-рус -) [DATE], [GEOGRAPHIC_DATA] -) примерно с 12:00…" at bounding box center [316, 398] width 236 height 210
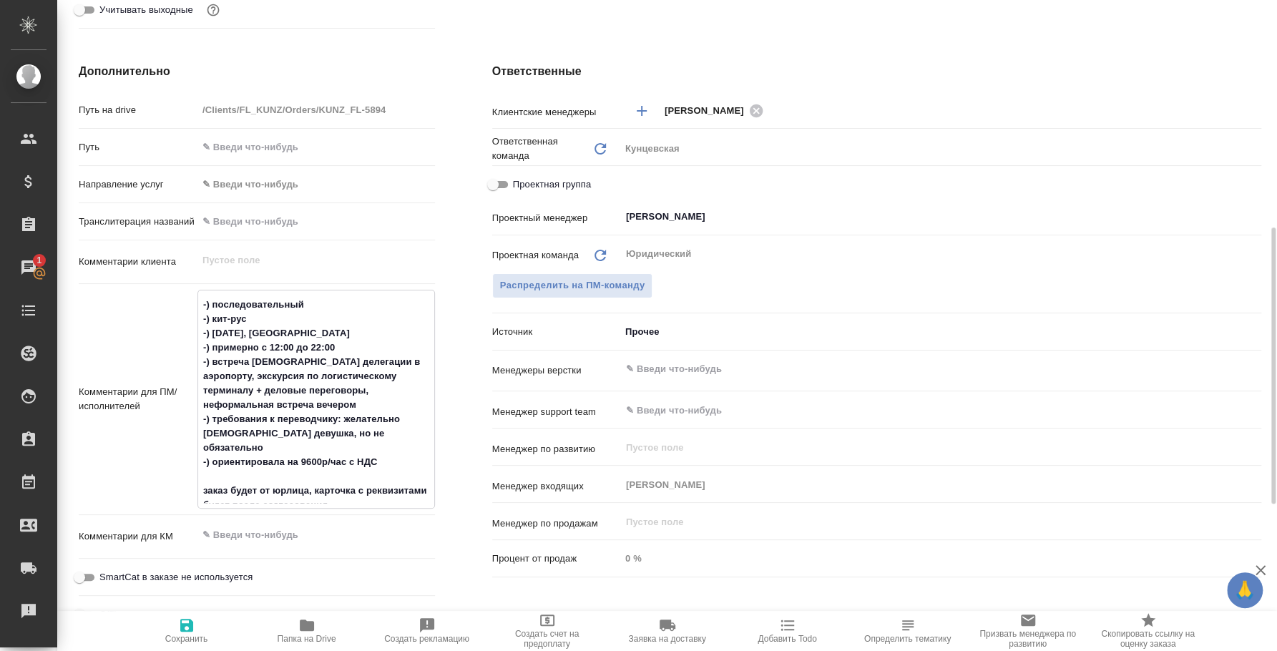
drag, startPoint x: 361, startPoint y: 400, endPoint x: 214, endPoint y: 361, distance: 151.7
click at [214, 361] on textarea "-) последовательный -) кит-рус -) 11 сентября, Новосибирск -) примерно с 12:00 …" at bounding box center [316, 398] width 236 height 210
type textarea "x"
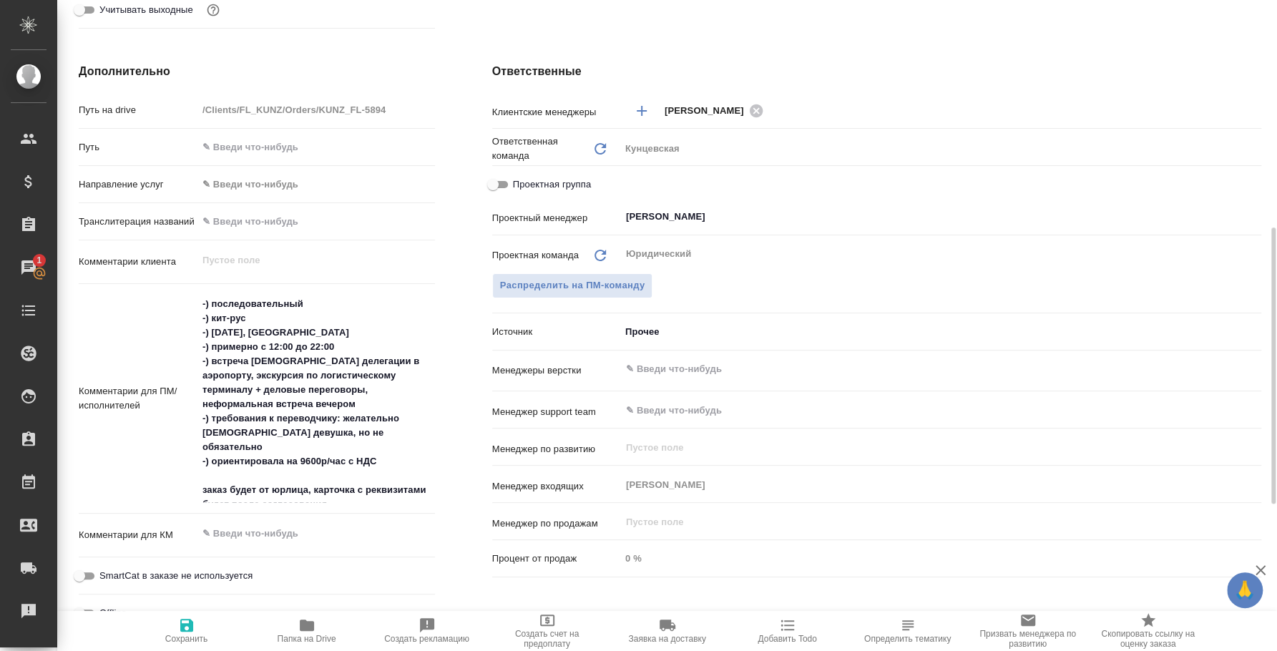
type textarea "x"
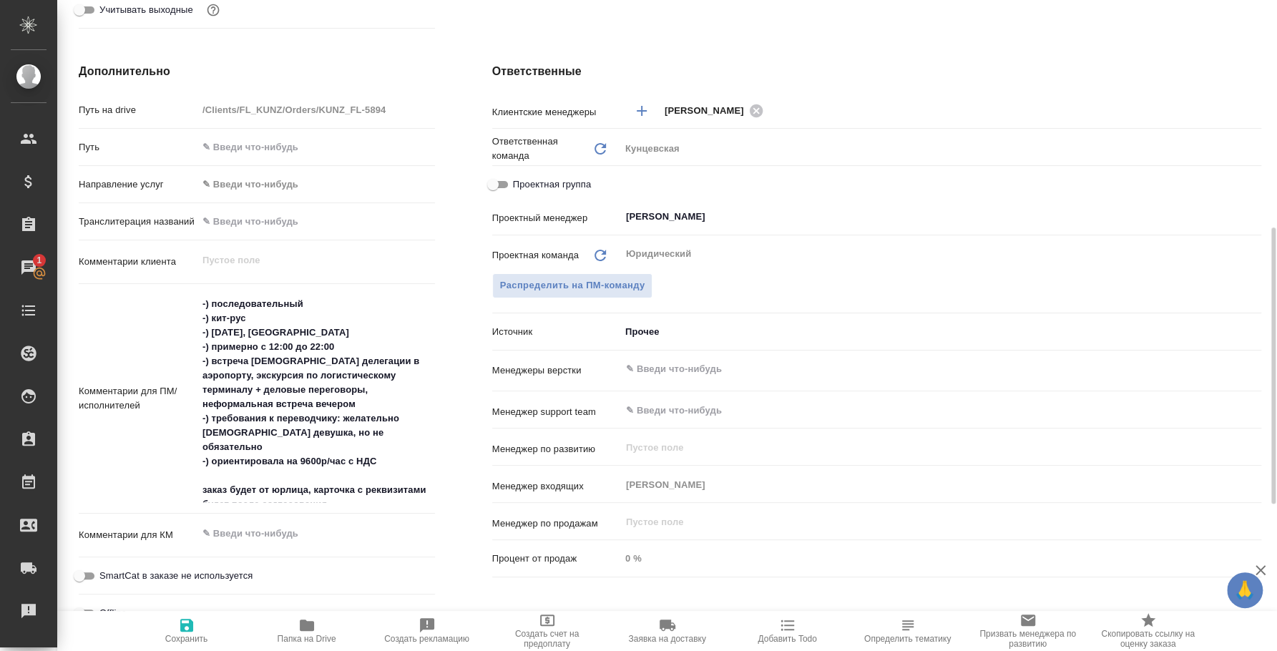
type textarea "x"
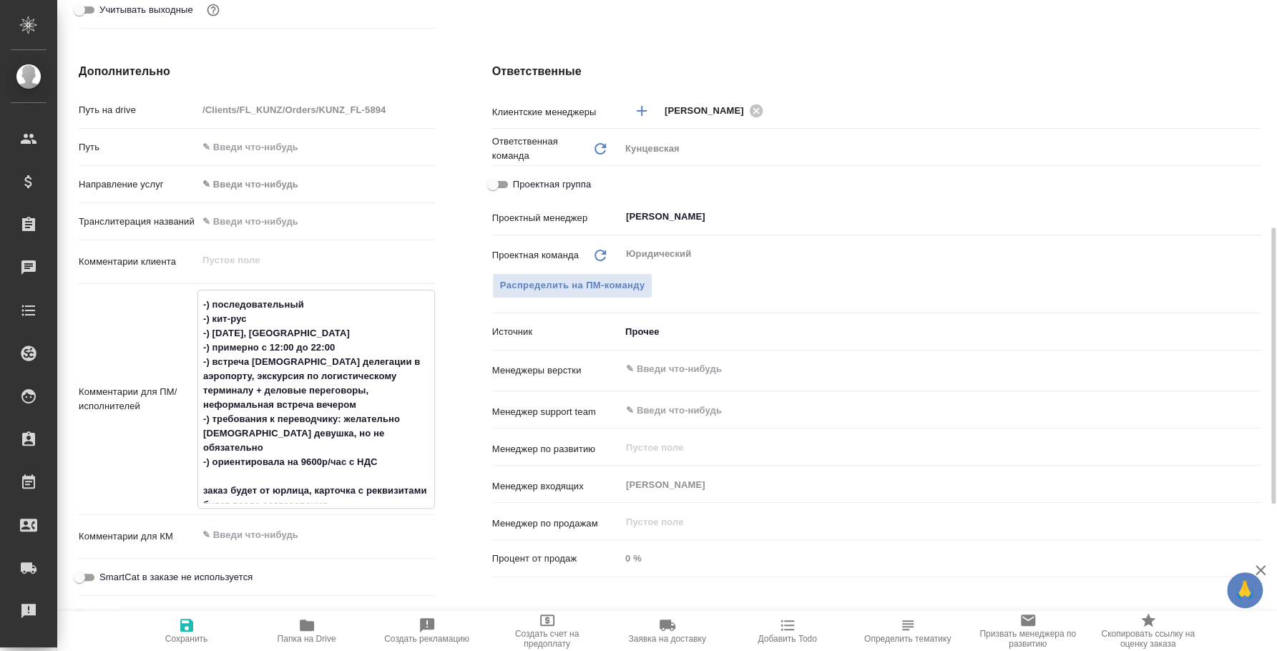
type textarea "x"
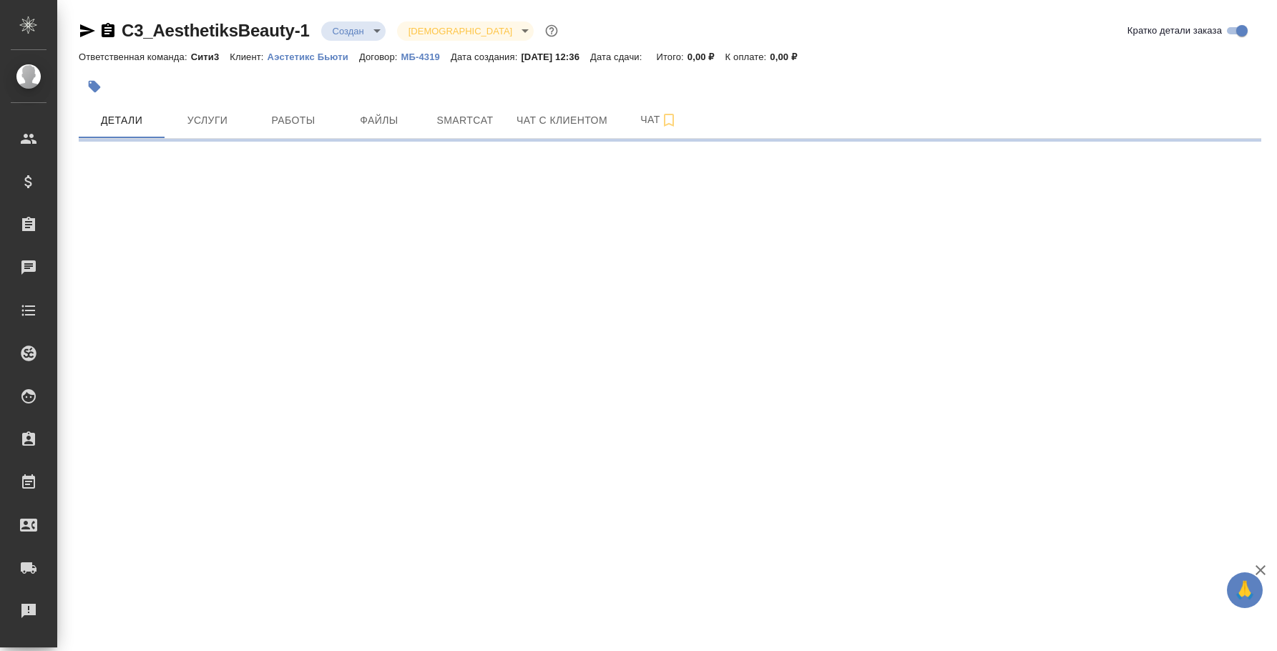
select select "RU"
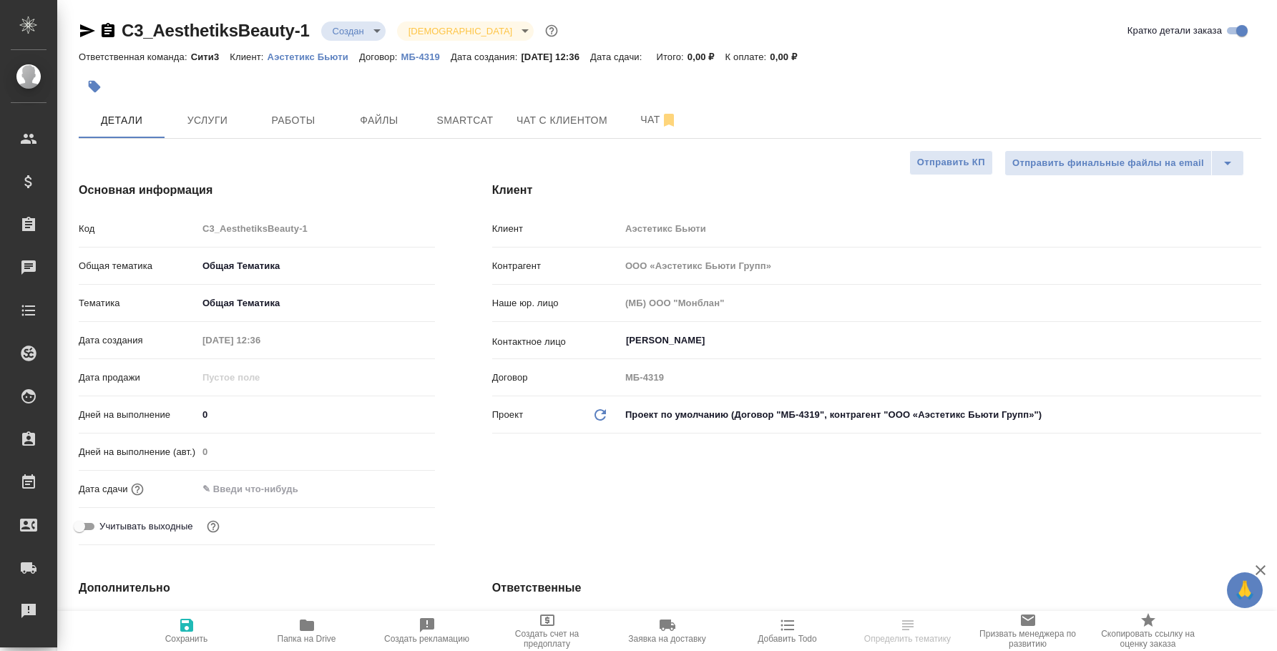
select select "RU"
type textarea "x"
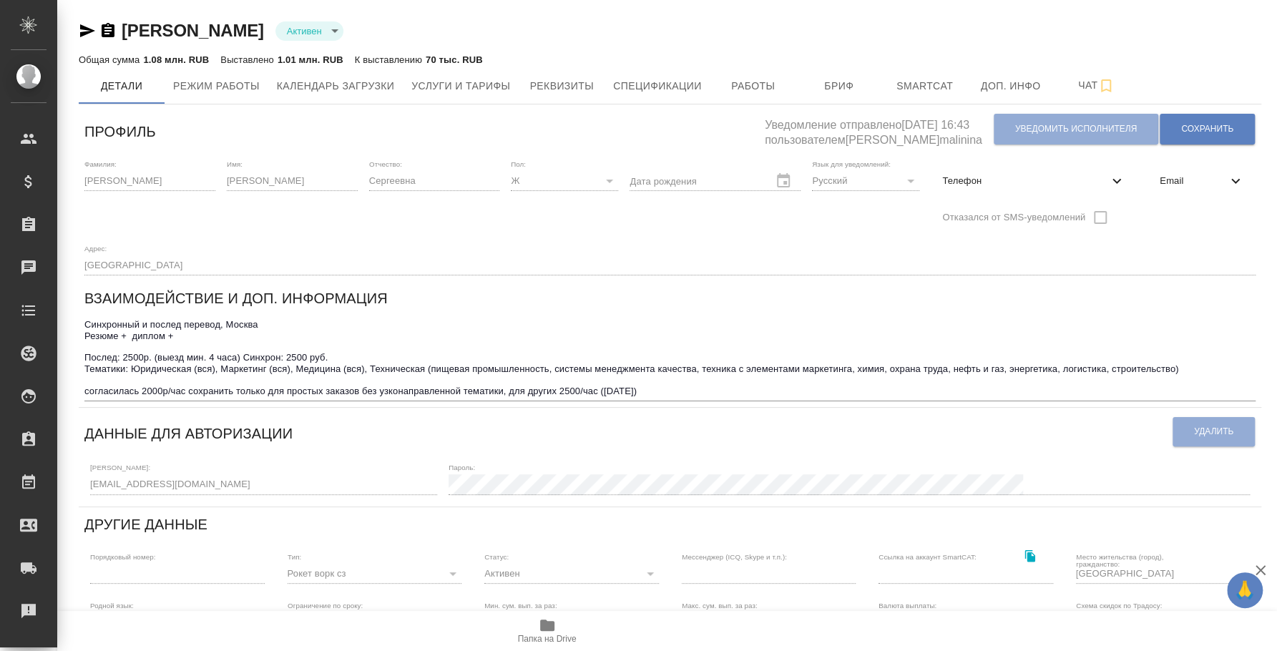
click at [87, 22] on icon "button" at bounding box center [87, 30] width 17 height 17
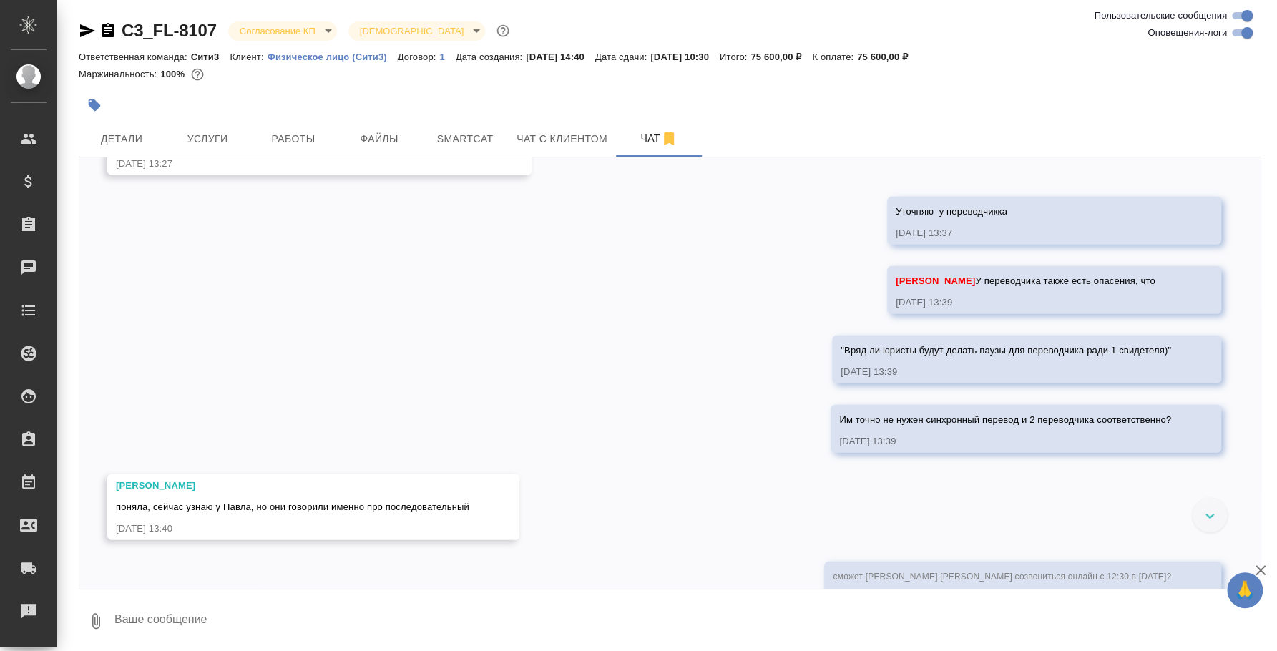
scroll to position [6087, 0]
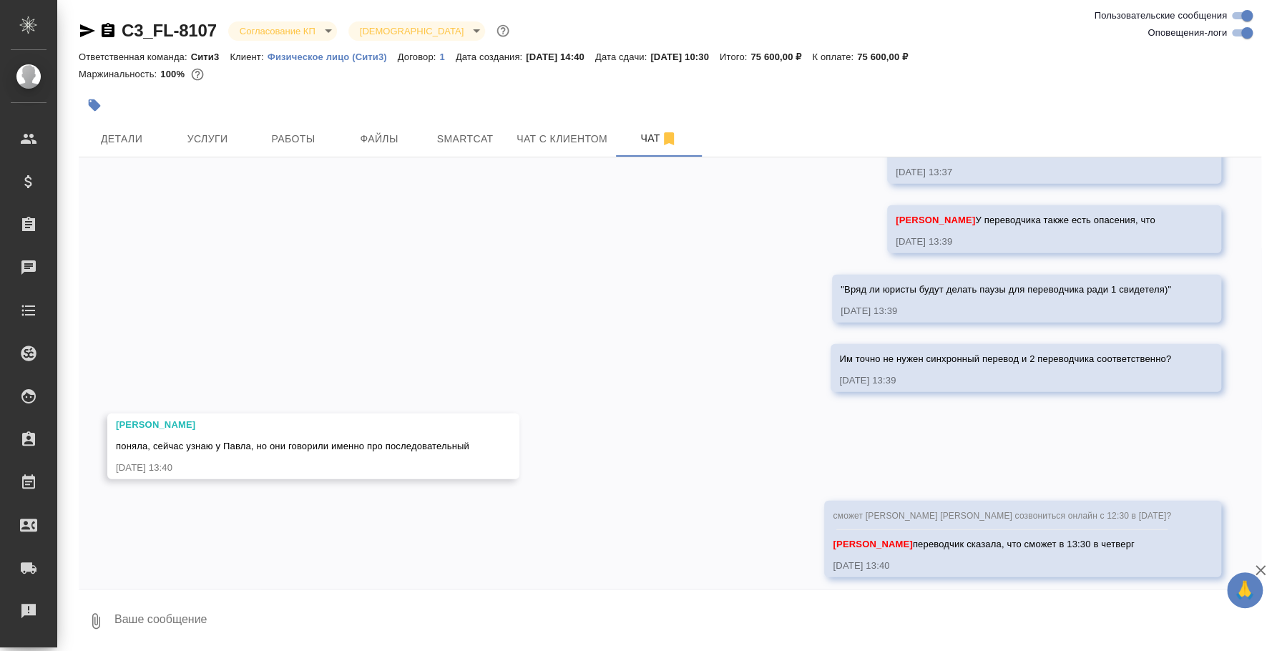
click at [1021, 590] on div at bounding box center [670, 592] width 1183 height 7
click at [919, 622] on textarea at bounding box center [687, 621] width 1148 height 49
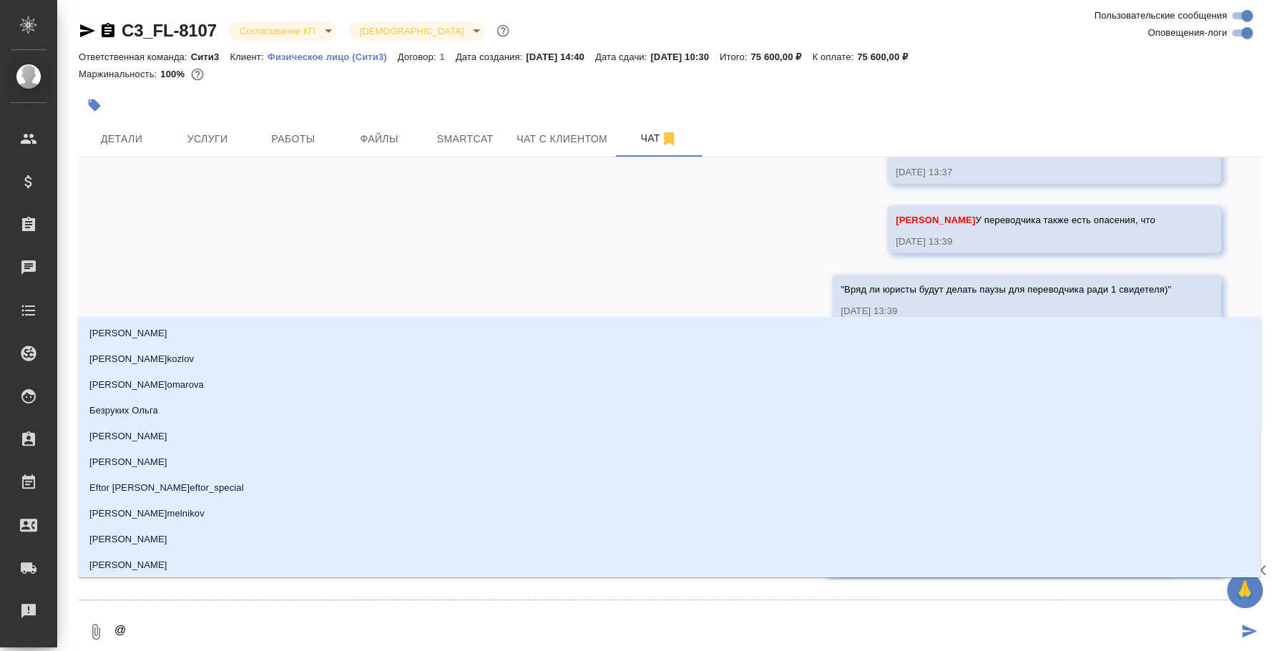
type textarea "@v"
type input "v"
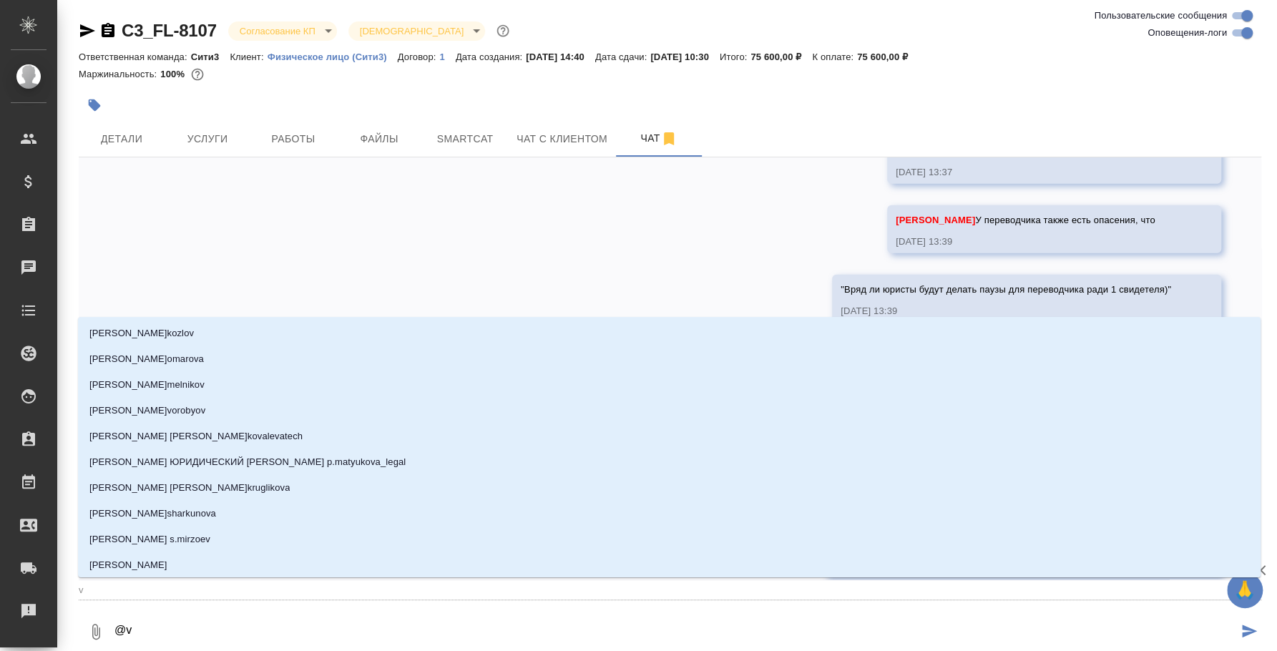
type textarea "@vj"
type input "vj"
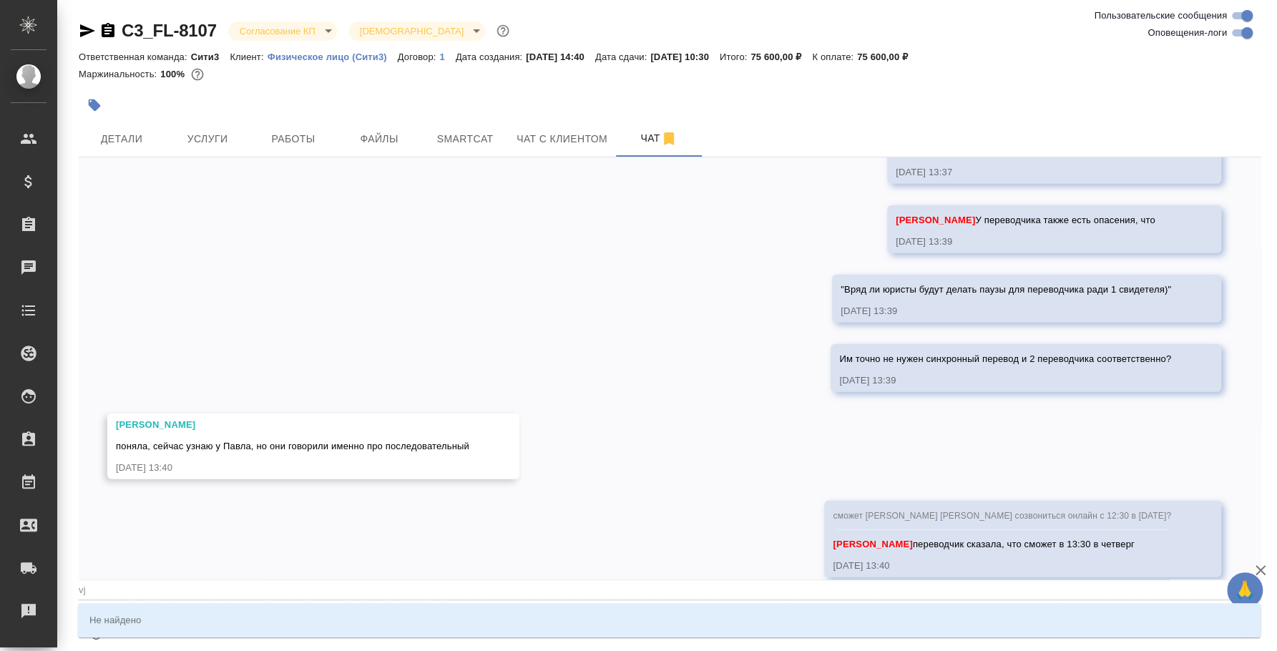
type textarea "@vjc"
type input "vjc"
type textarea "@vj"
type input "vj"
type textarea "@v"
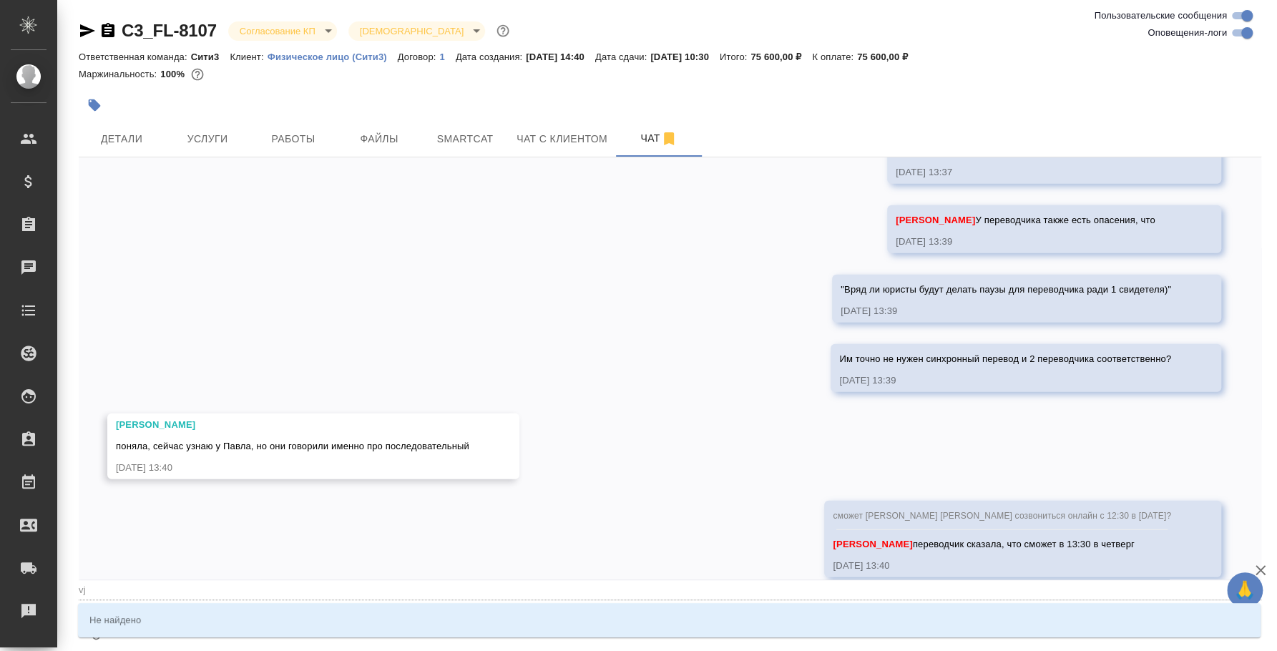
type input "v"
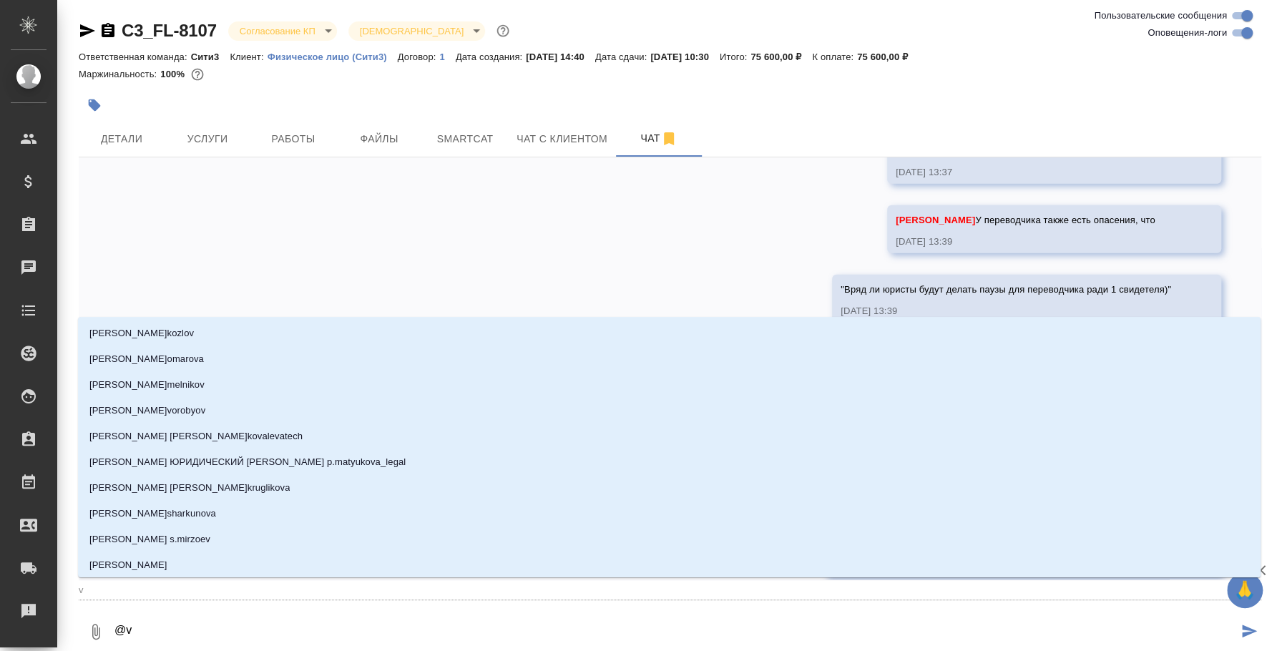
type textarea "@"
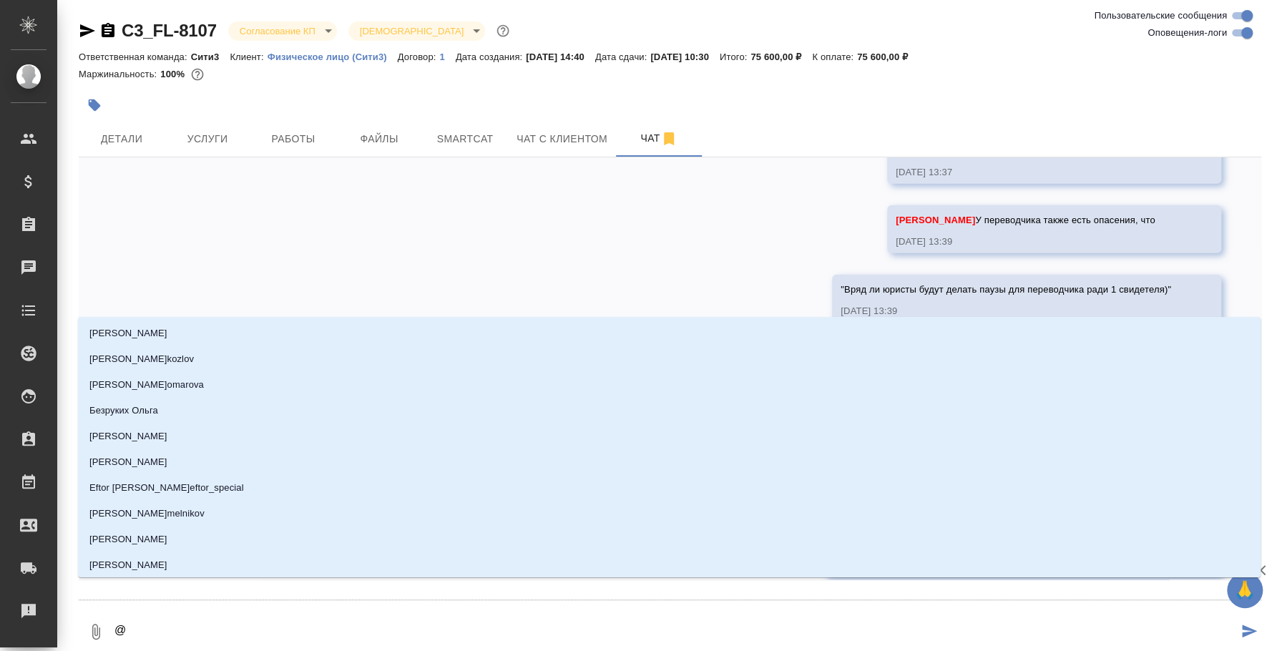
type textarea "@м"
type input "м"
type textarea "@мо"
type input "мо"
type textarea "@мос"
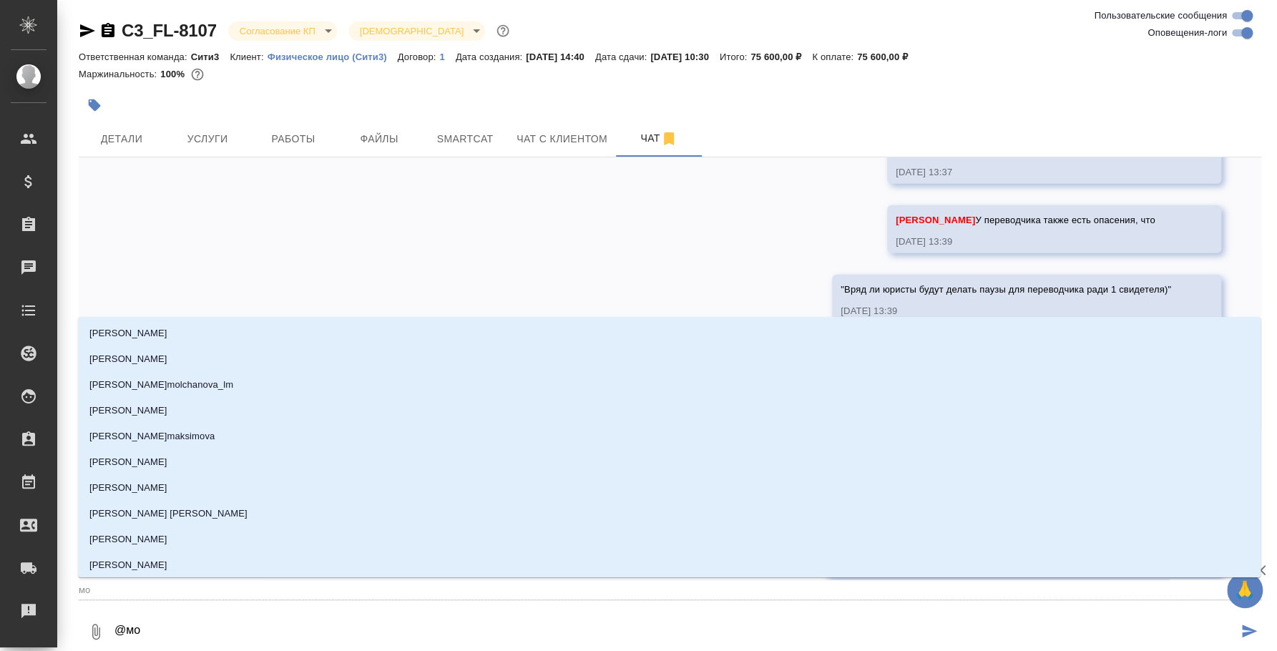
type input "мос"
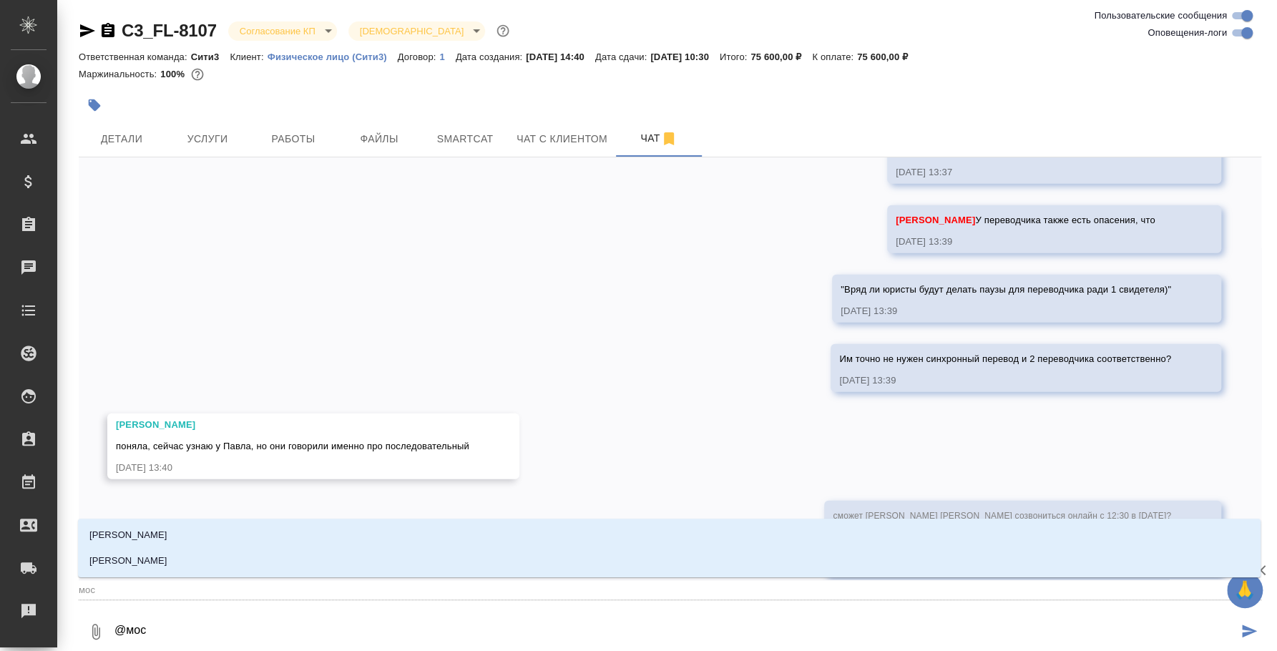
type textarea "@моск"
type input "моск"
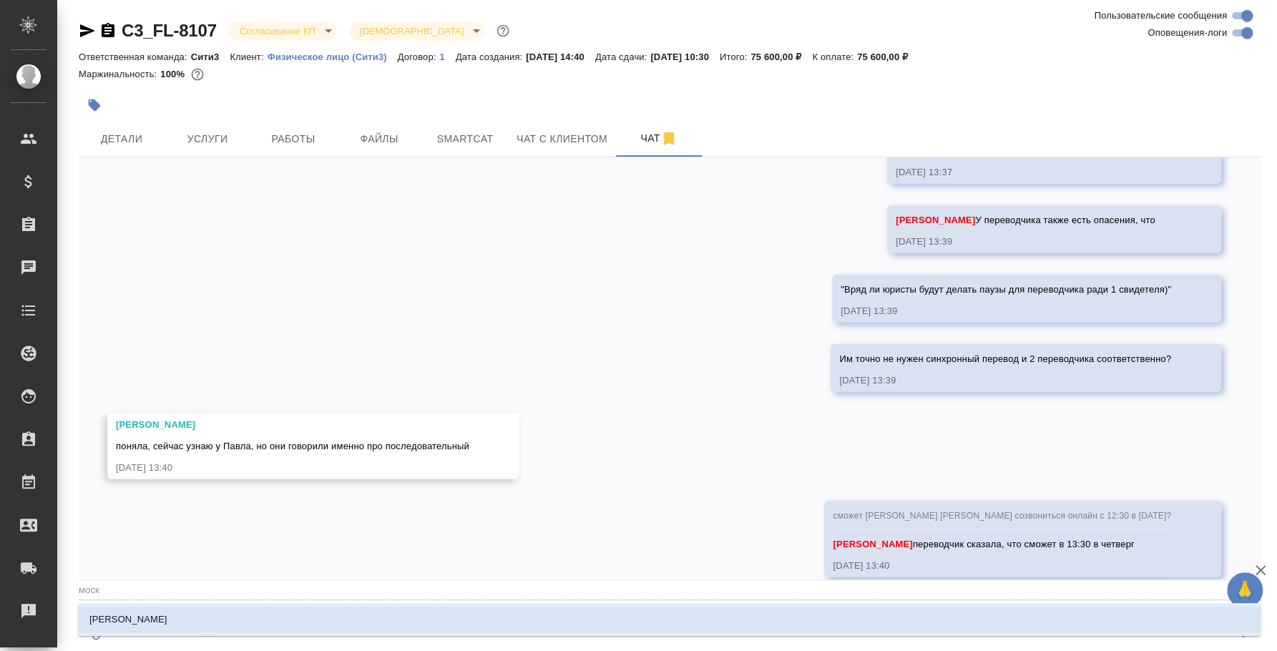
click at [919, 622] on li "Москалец Алина" at bounding box center [669, 620] width 1183 height 26
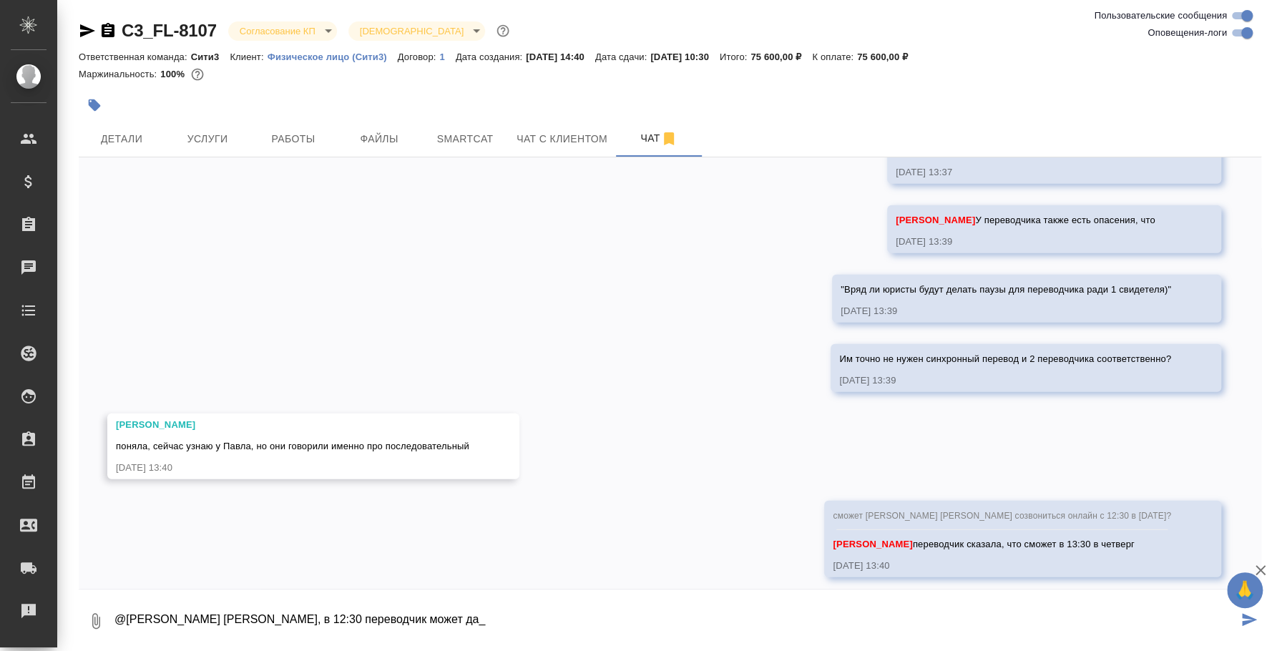
type textarea "@Москалец Алина Алина, в 12:30 переводчик может да_"
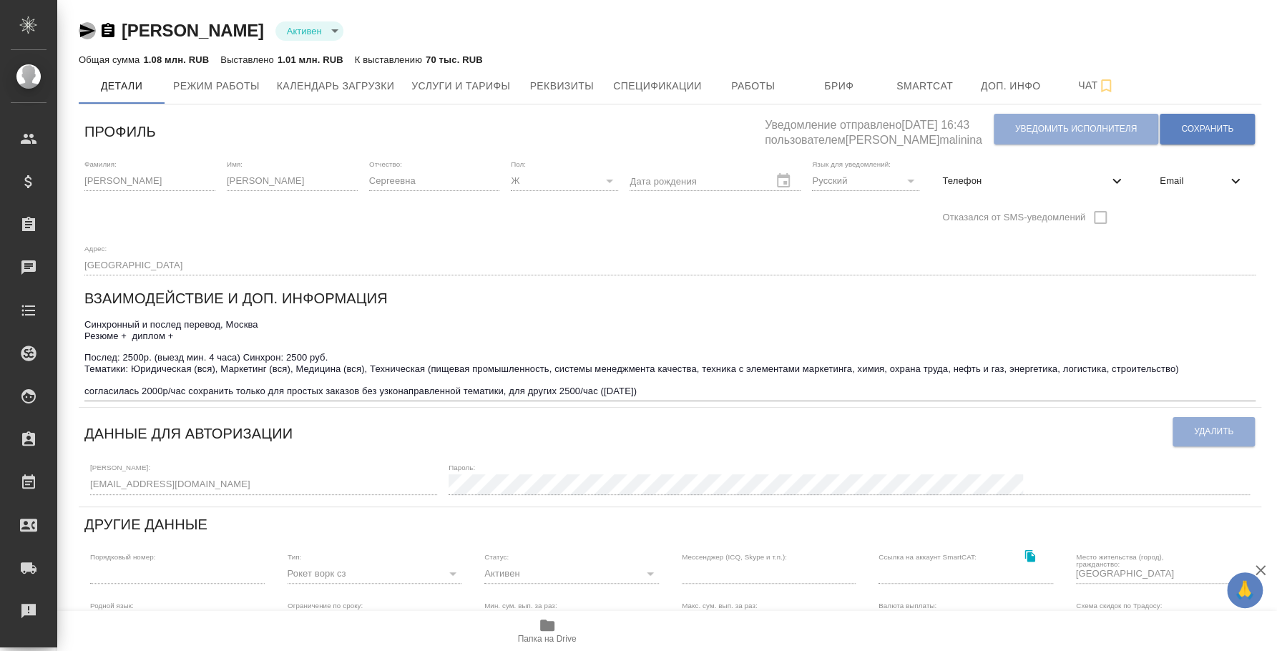
click at [80, 34] on icon "button" at bounding box center [87, 30] width 15 height 13
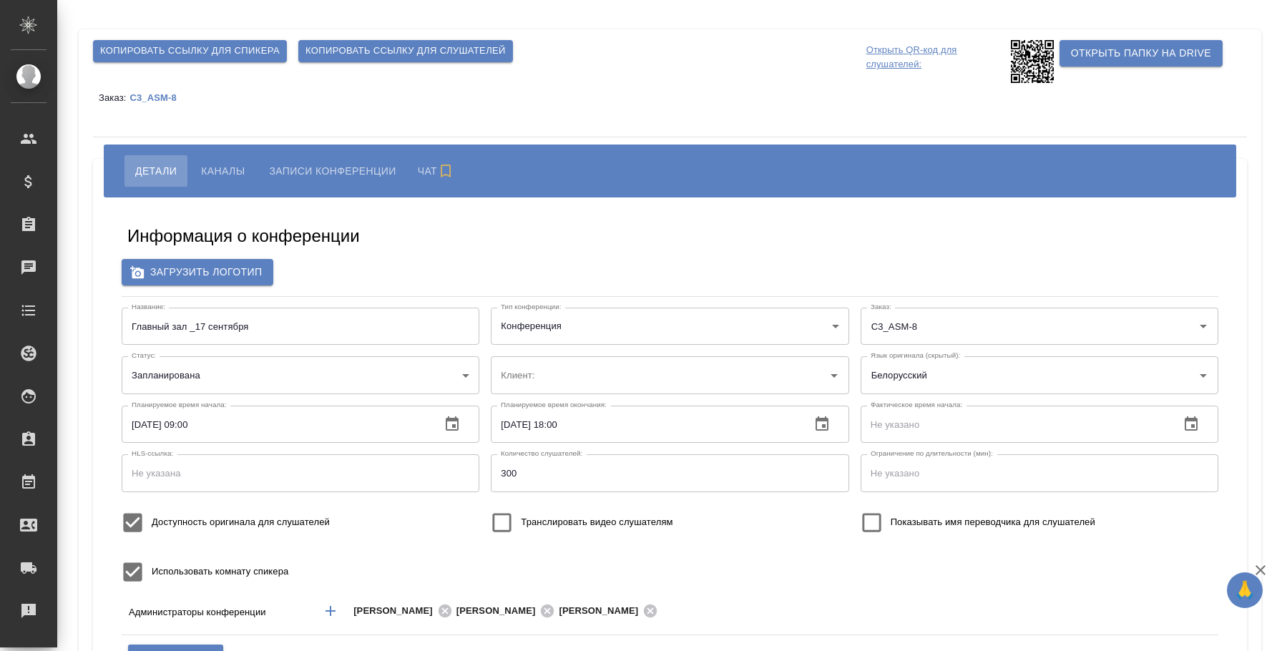
type input "ООО «Агентство стратегического маркетинга»"
type input "Плеханова Мария"
click at [222, 177] on span "Каналы" at bounding box center [223, 170] width 44 height 17
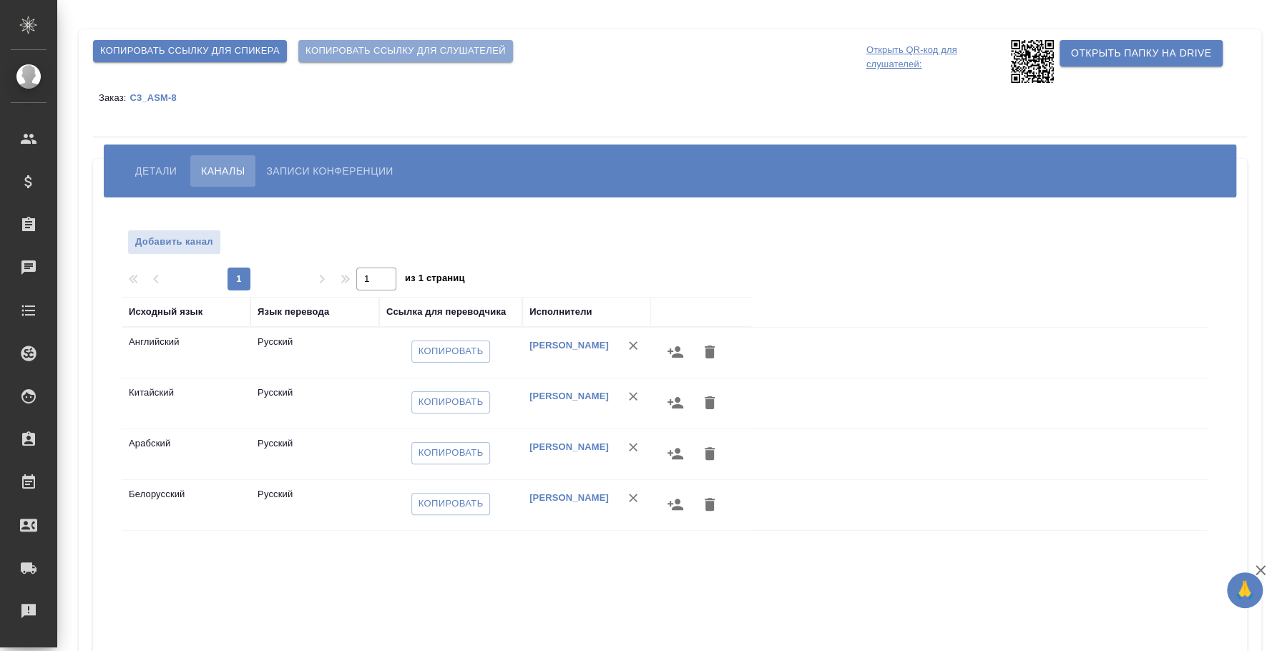
click at [398, 59] on button "Копировать ссылку для слушателей" at bounding box center [405, 51] width 215 height 22
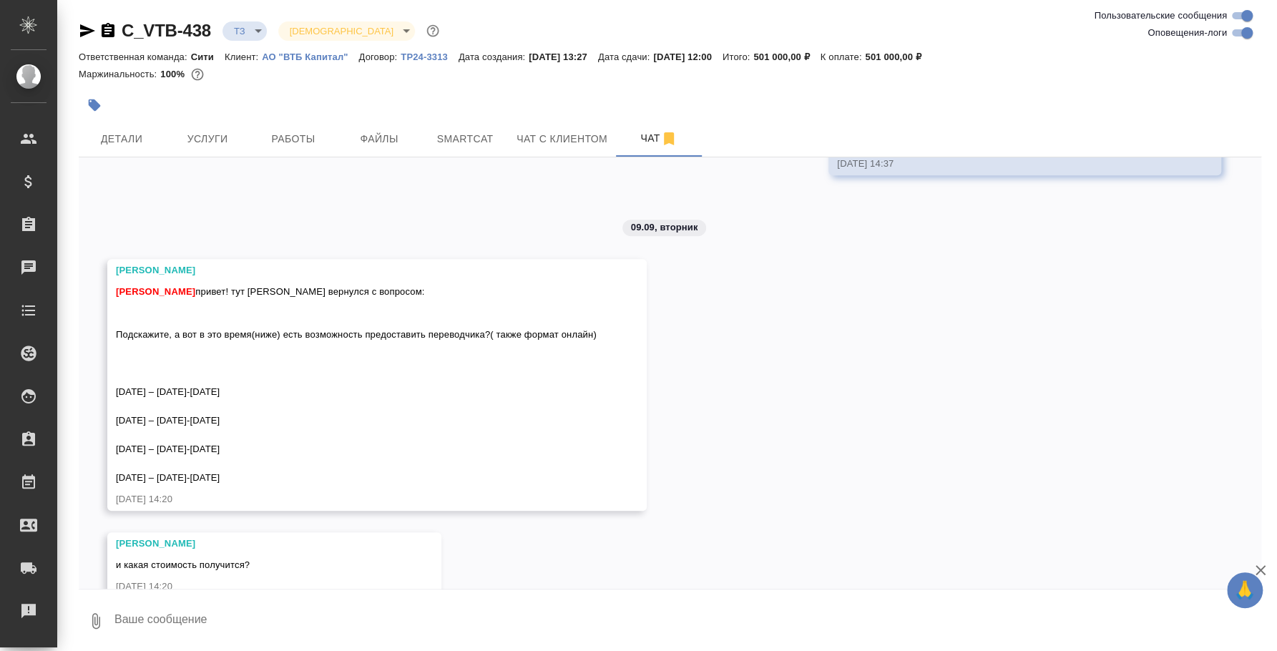
scroll to position [768, 0]
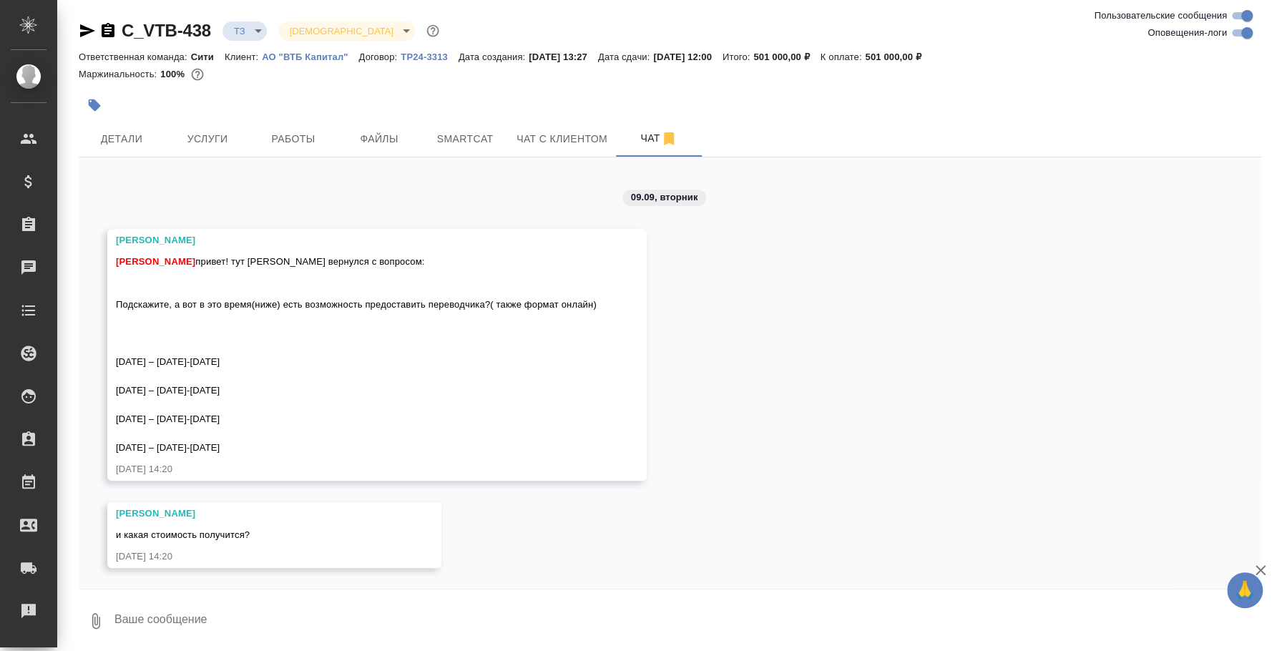
click at [197, 634] on textarea at bounding box center [687, 621] width 1148 height 49
type textarea "П"
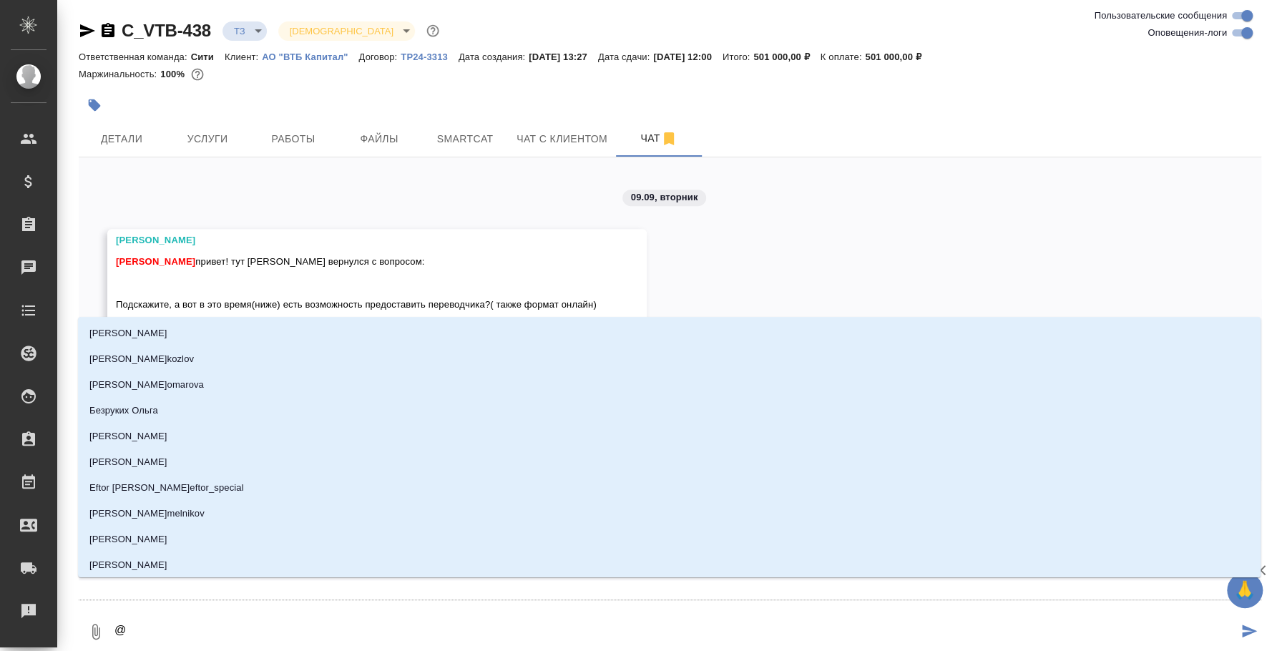
type textarea "@k"
type input "k"
type textarea "@k'z"
type input "k'z"
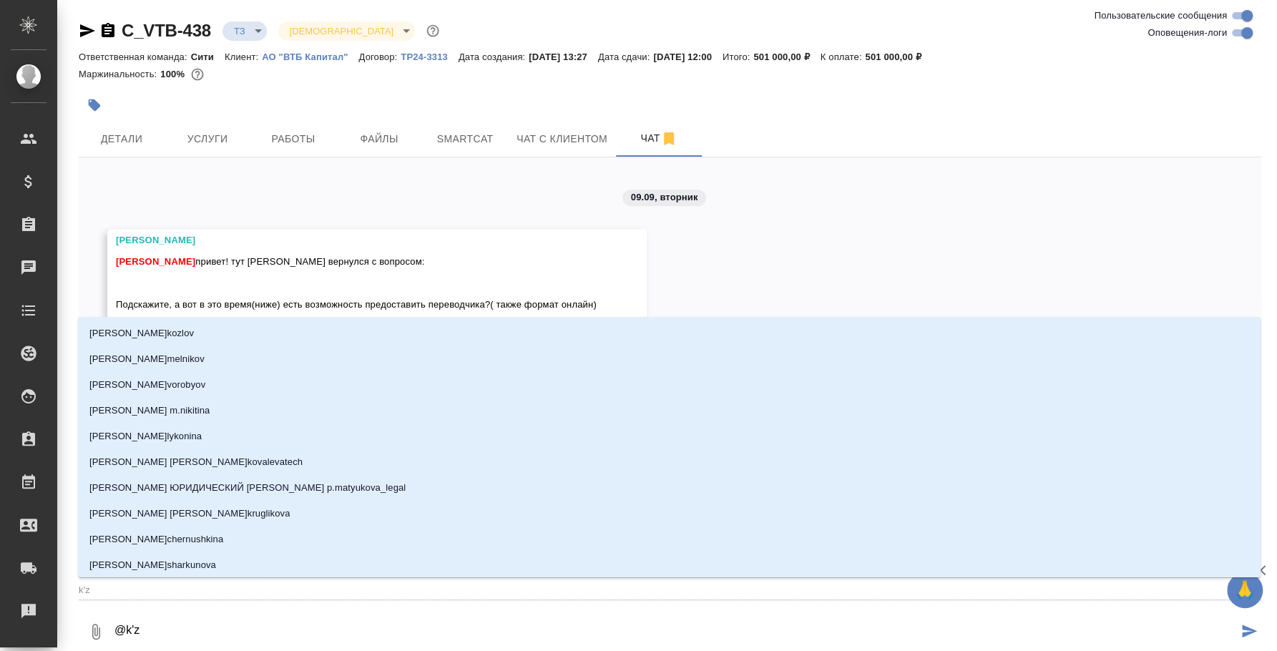
type textarea "@k'z'v"
type input "k'z'v"
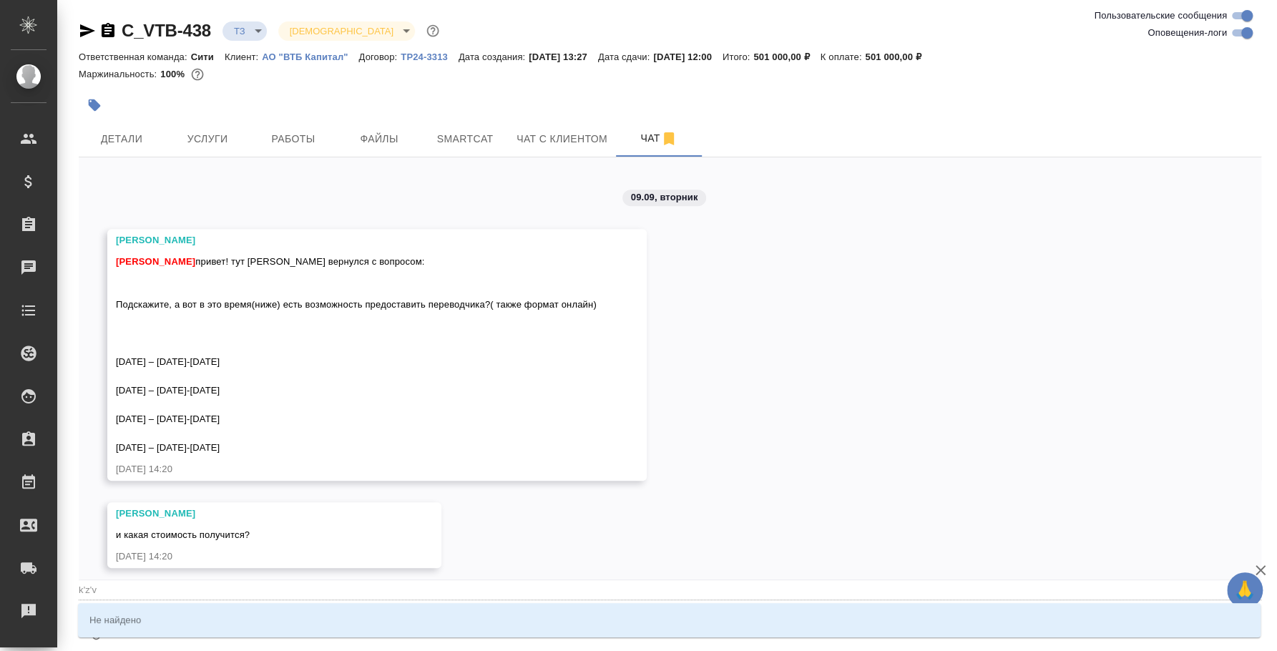
type textarea "@k'z'v'b"
type input "k'z'v'b"
type textarea "@k'z'vb"
type input "k'z'vb"
type textarea "@k'z'v"
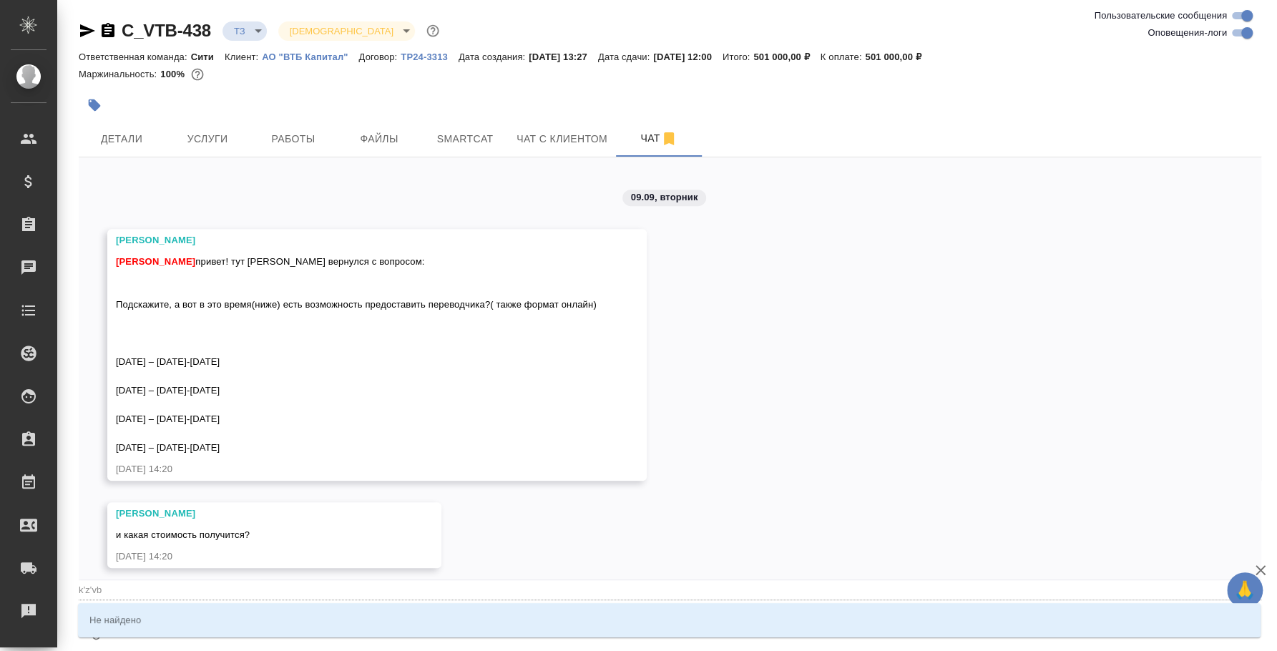
type input "k'z'v"
type textarea "@k'z"
type input "k'z"
type textarea "@k"
type input "k"
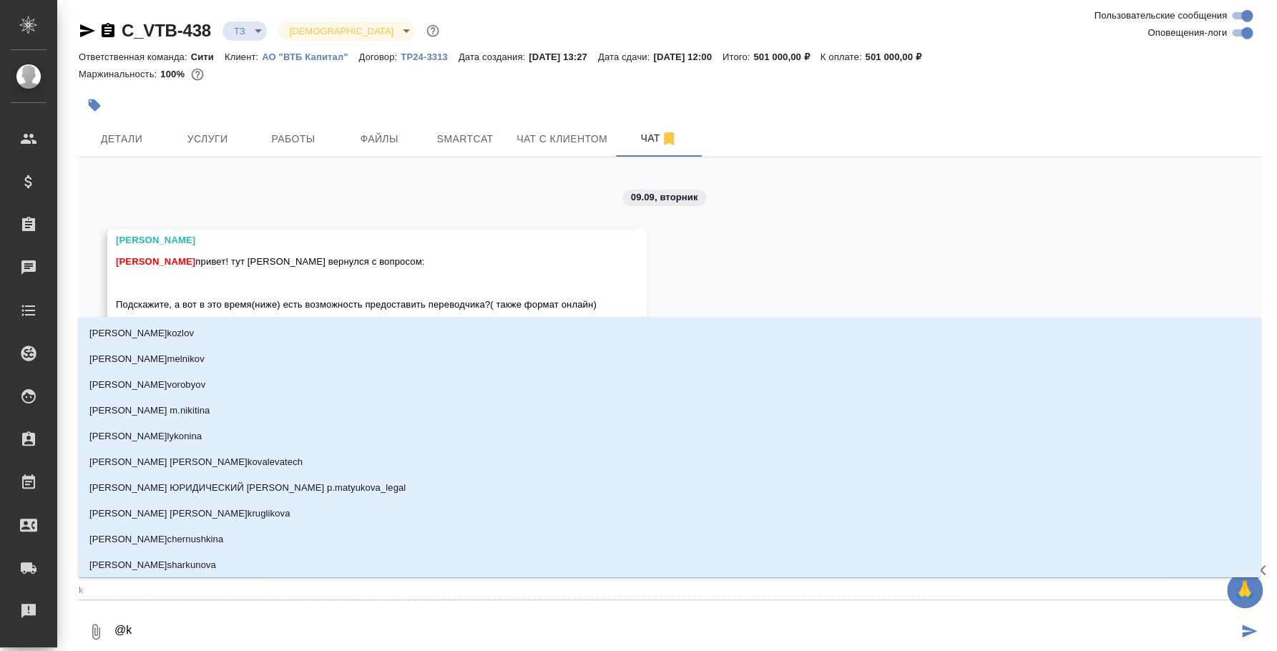
type textarea "@"
type textarea "@л"
type input "л"
type textarea "@ля"
type input "ля"
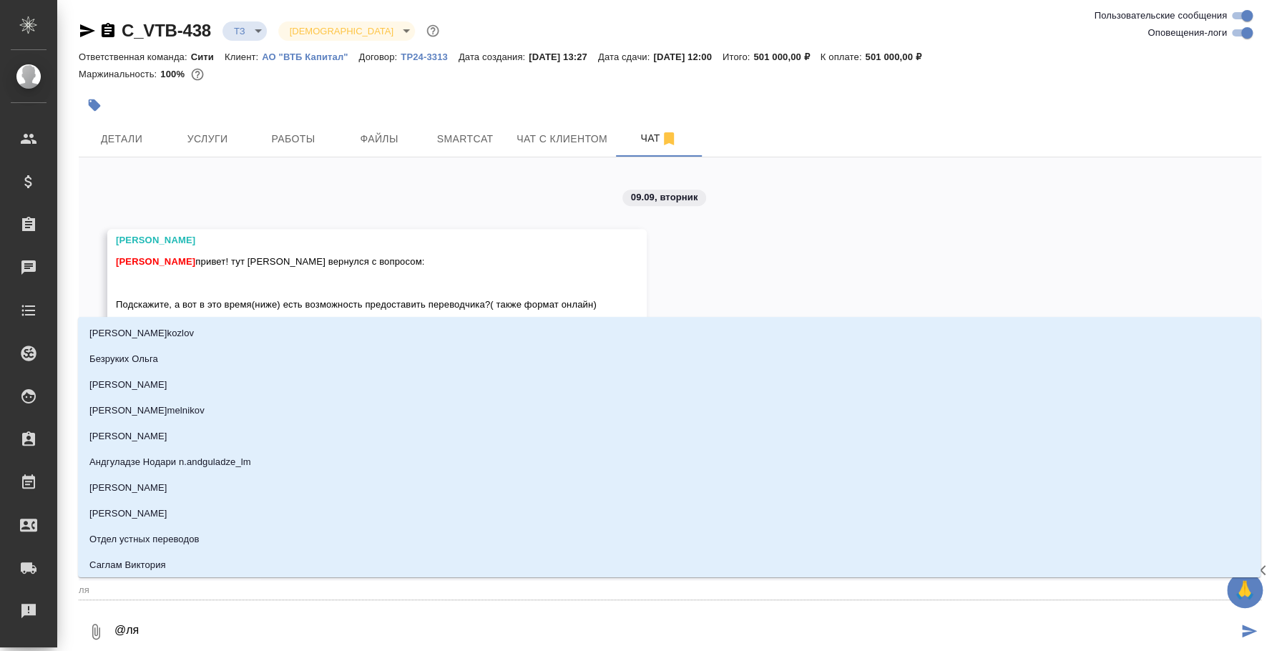
type textarea "@лям"
type input "лям"
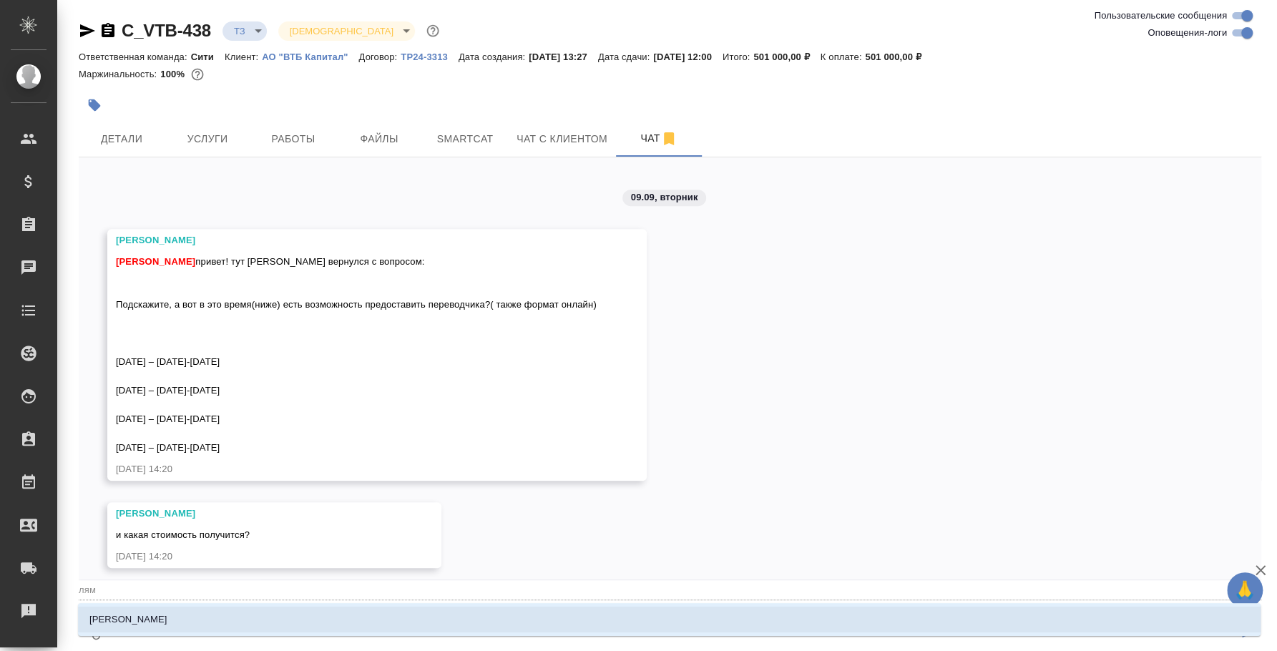
type textarea "@лями"
type input "лями"
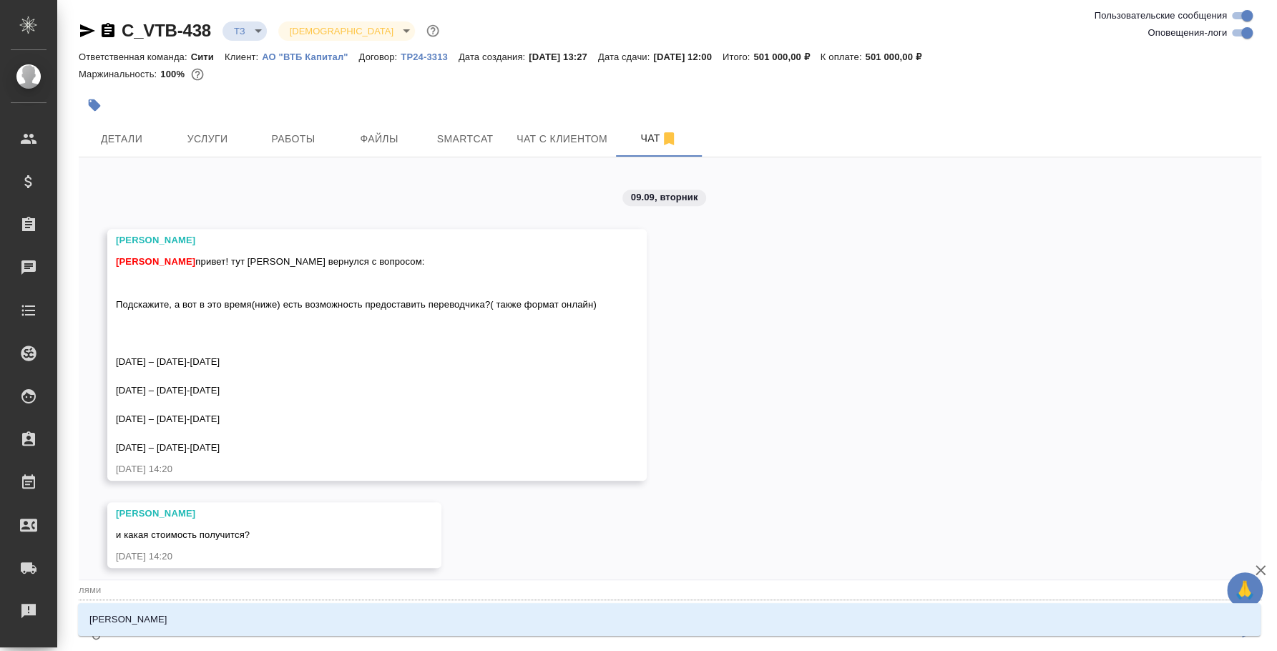
click at [202, 630] on li "Лямина Надежда" at bounding box center [669, 620] width 1183 height 26
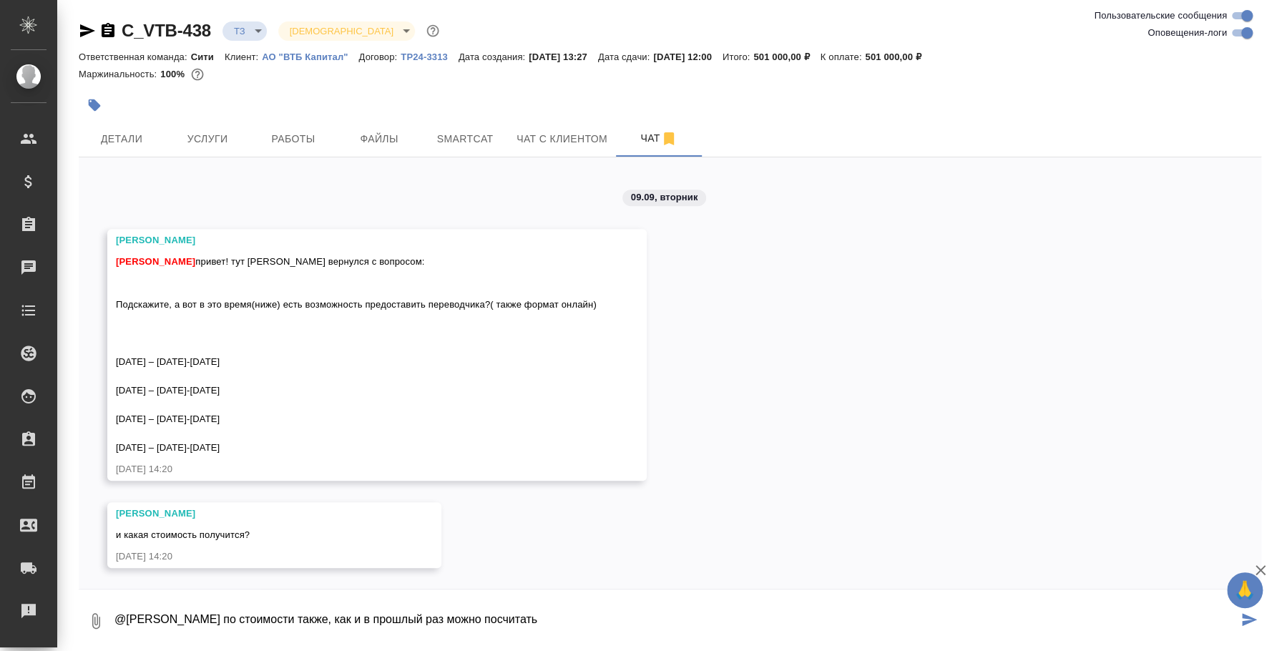
click at [597, 604] on textarea "@Лямина Надежда по стоимости также, как и в прошлый раз можно посчитать" at bounding box center [675, 621] width 1125 height 49
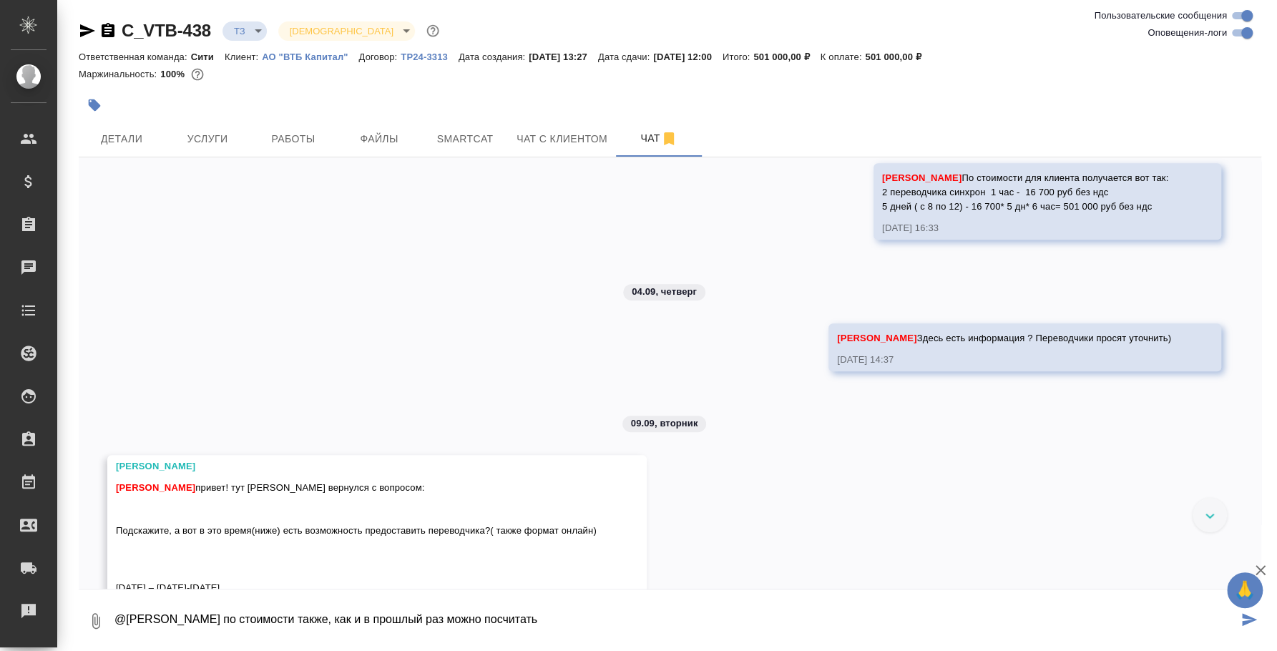
scroll to position [320, 0]
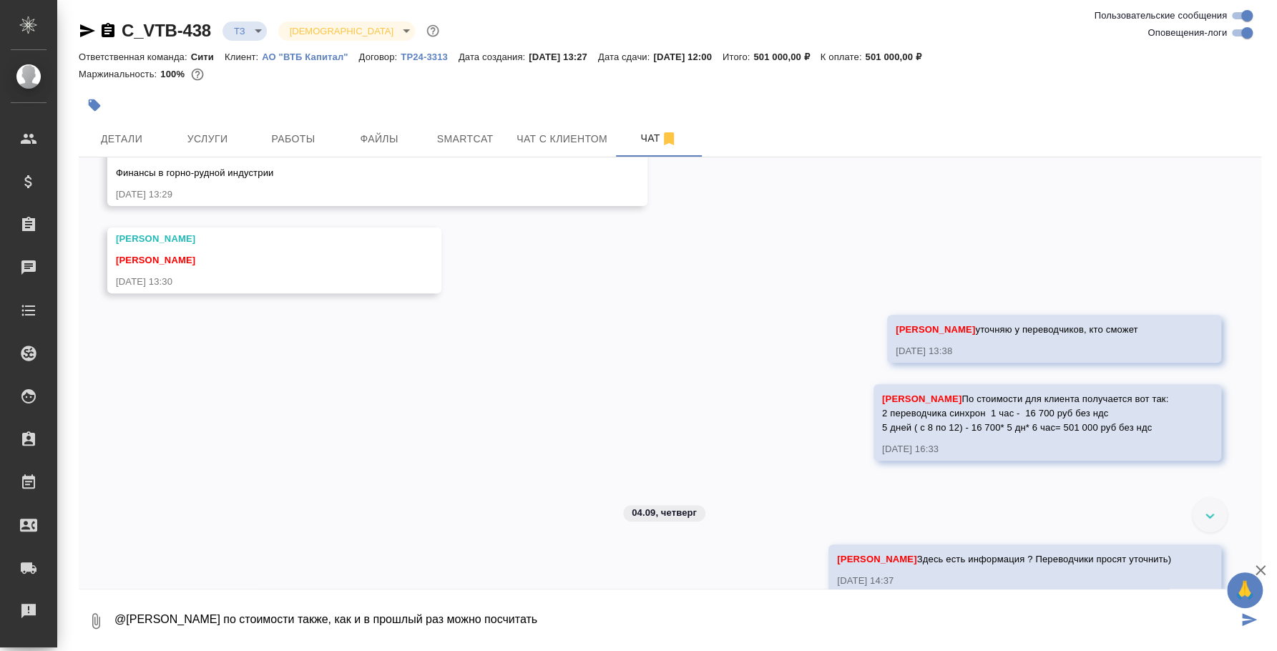
click at [1009, 412] on span "Лямина Надежда По стоимости для клиента получается вот так: 2 переводчика синхр…" at bounding box center [1026, 412] width 289 height 39
drag, startPoint x: 866, startPoint y: 412, endPoint x: 1119, endPoint y: 411, distance: 252.5
click at [1119, 411] on div "Лямина Надежда По стоимости для клиента получается вот так: 2 переводчика синхр…" at bounding box center [1026, 411] width 289 height 47
copy span "2 переводчика синхрон 1 час - 16 700 руб без ндс"
click at [607, 611] on textarea "@Лямина Надежда по стоимости также, как и в прошлый раз можно посчитать" at bounding box center [675, 621] width 1125 height 49
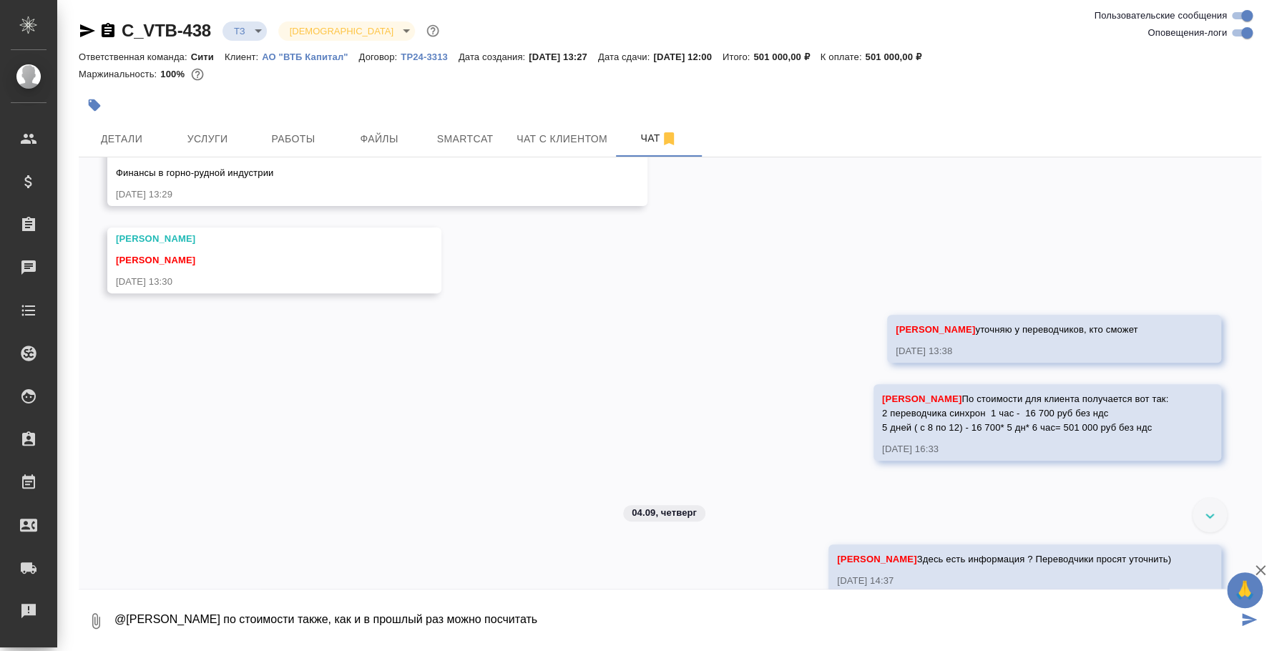
paste textarea "2 переводчика синхрон 1 час - 16 700 руб без ндс"
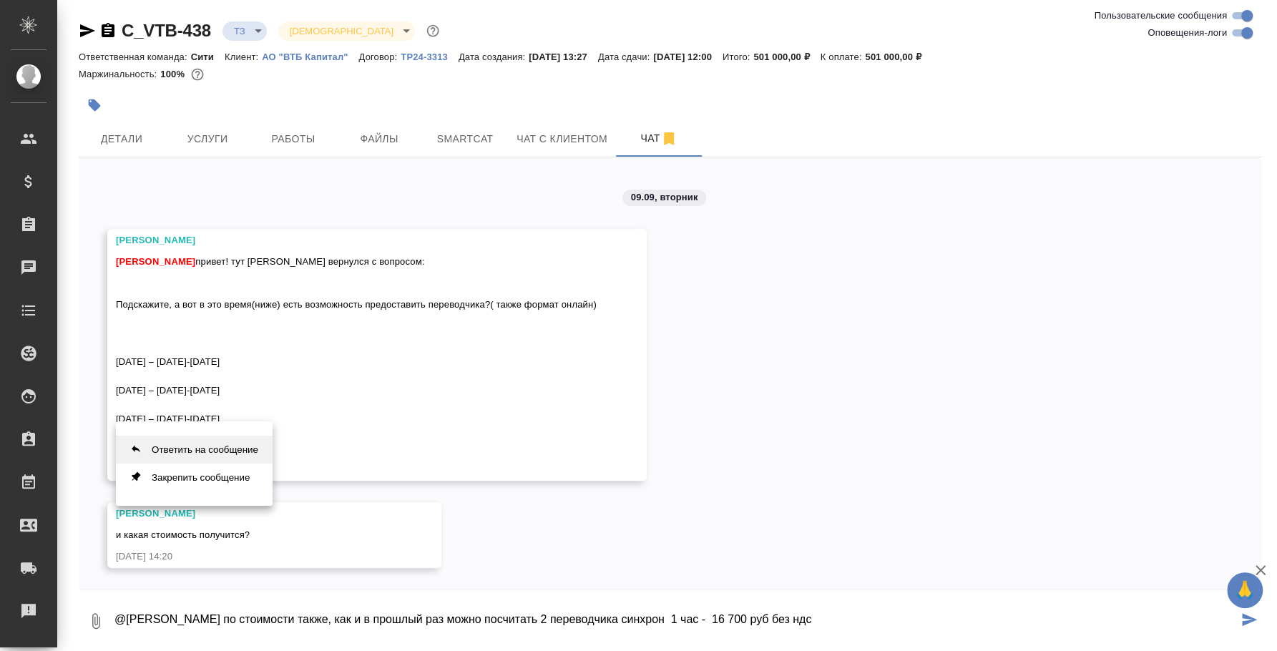
click at [221, 447] on button "Ответить на сообщение" at bounding box center [194, 450] width 157 height 28
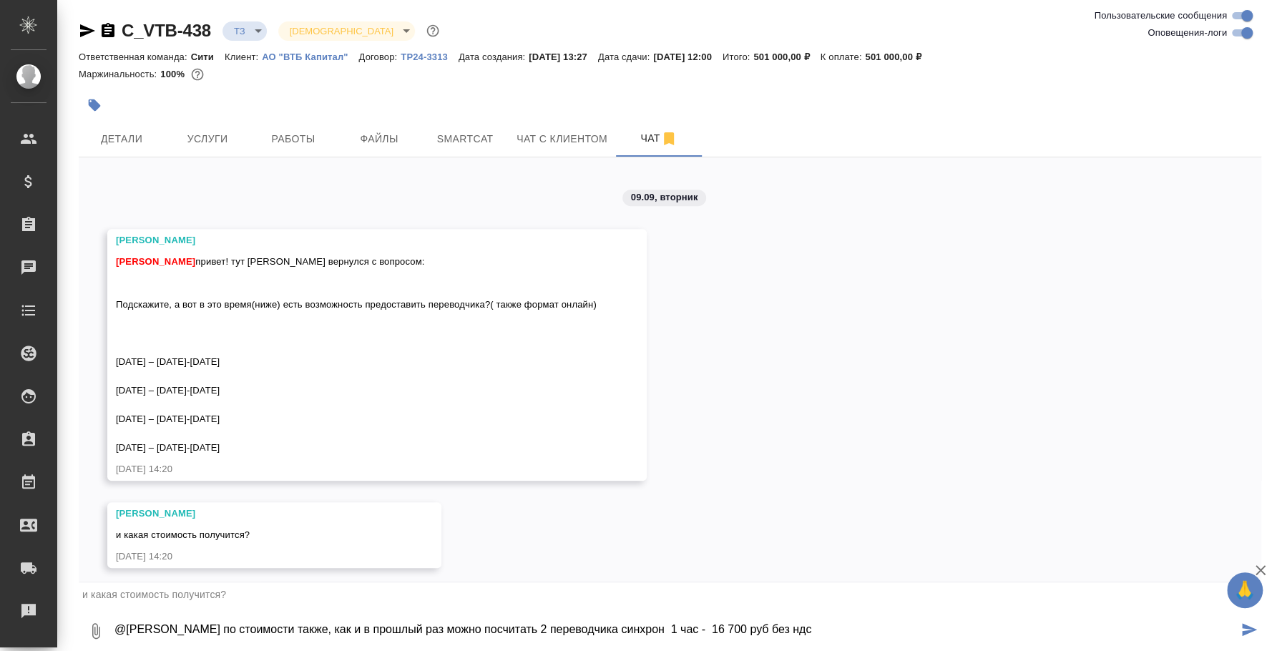
click at [817, 635] on textarea "@Лямина Надежда по стоимости также, как и в прошлый раз можно посчитать 2 перев…" at bounding box center [675, 631] width 1125 height 49
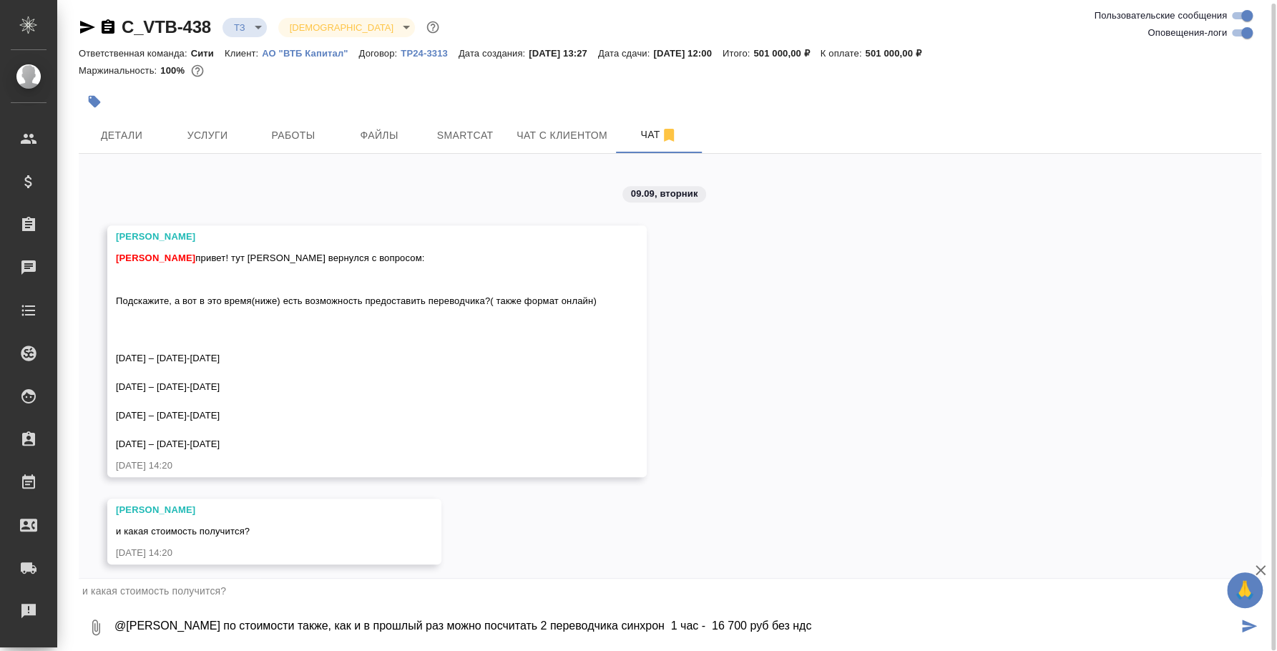
click at [829, 603] on textarea "@Лямина Надежда по стоимости также, как и в прошлый раз можно посчитать 2 перев…" at bounding box center [675, 627] width 1125 height 49
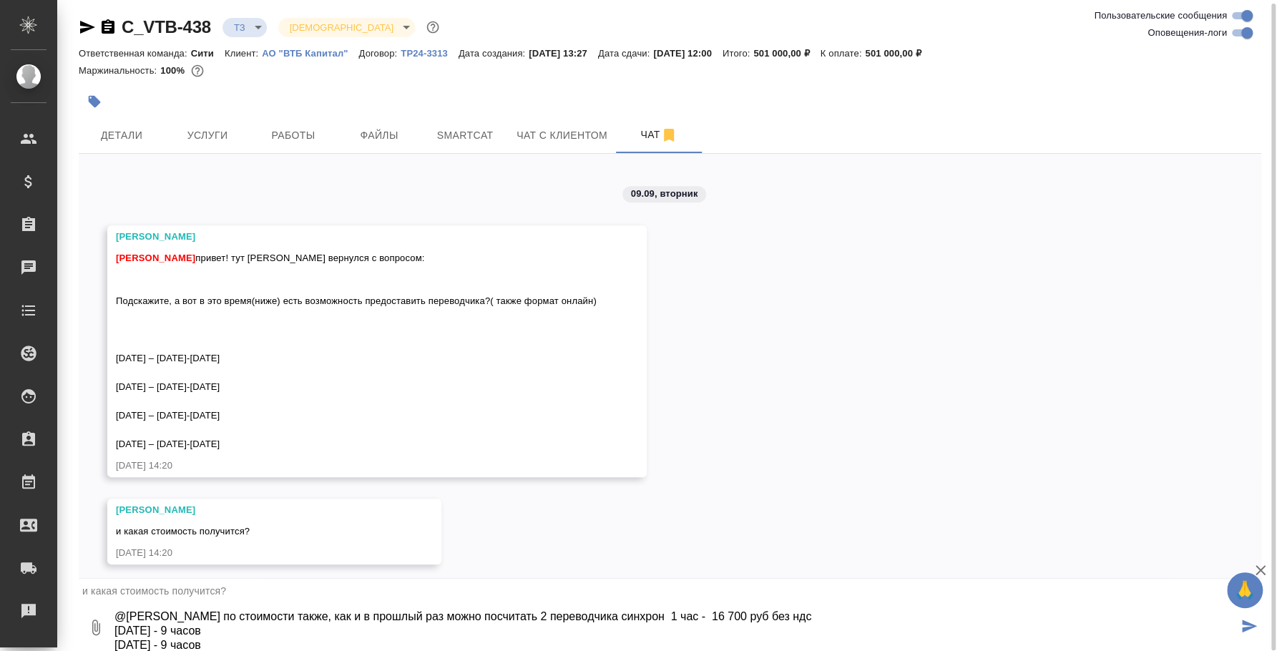
type textarea "@Лямина Надежда по стоимости также, как и в прошлый раз можно посчитать 2 перев…"
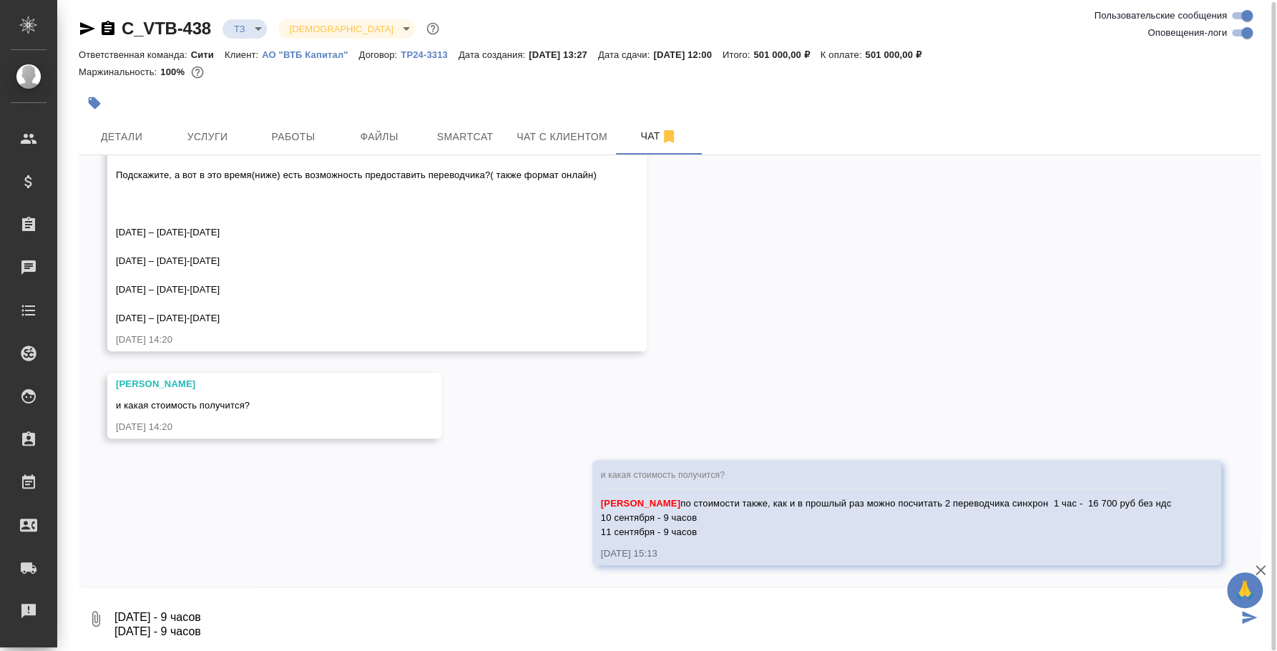
scroll to position [9, 0]
type textarea "12 сентября - 9 часов 15 сентября - 9 часов Итого: 601 200 руб без ндс"
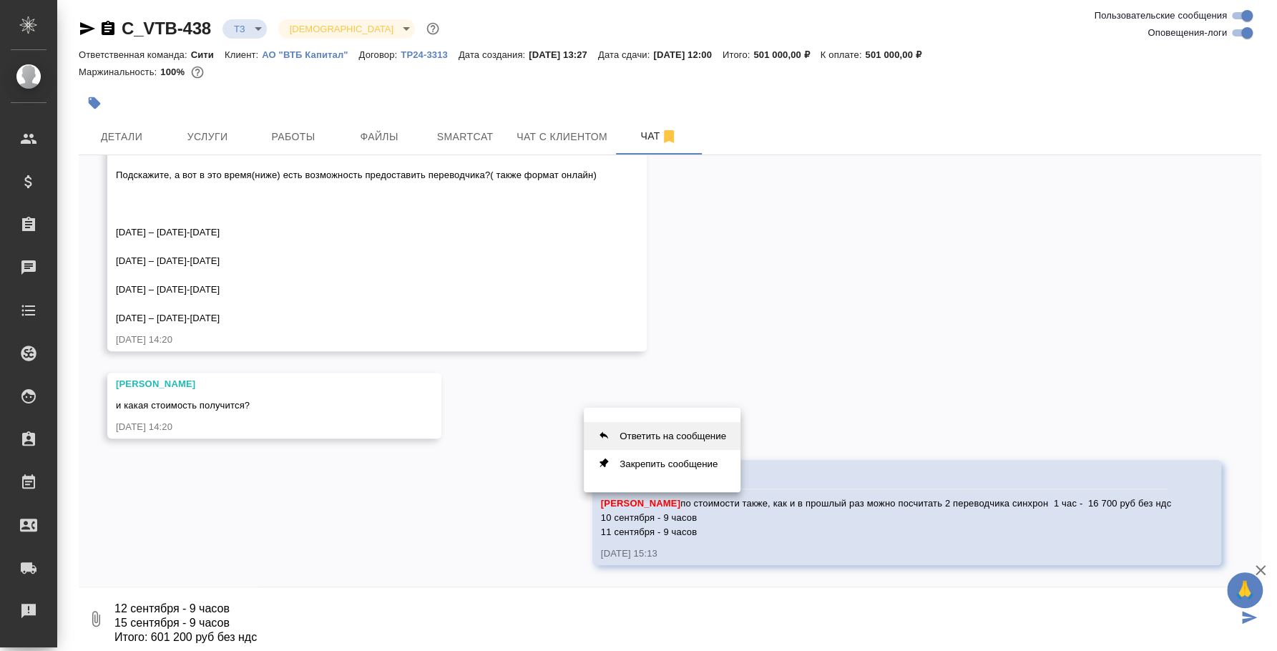
click at [680, 430] on button "Ответить на сообщение" at bounding box center [662, 436] width 157 height 28
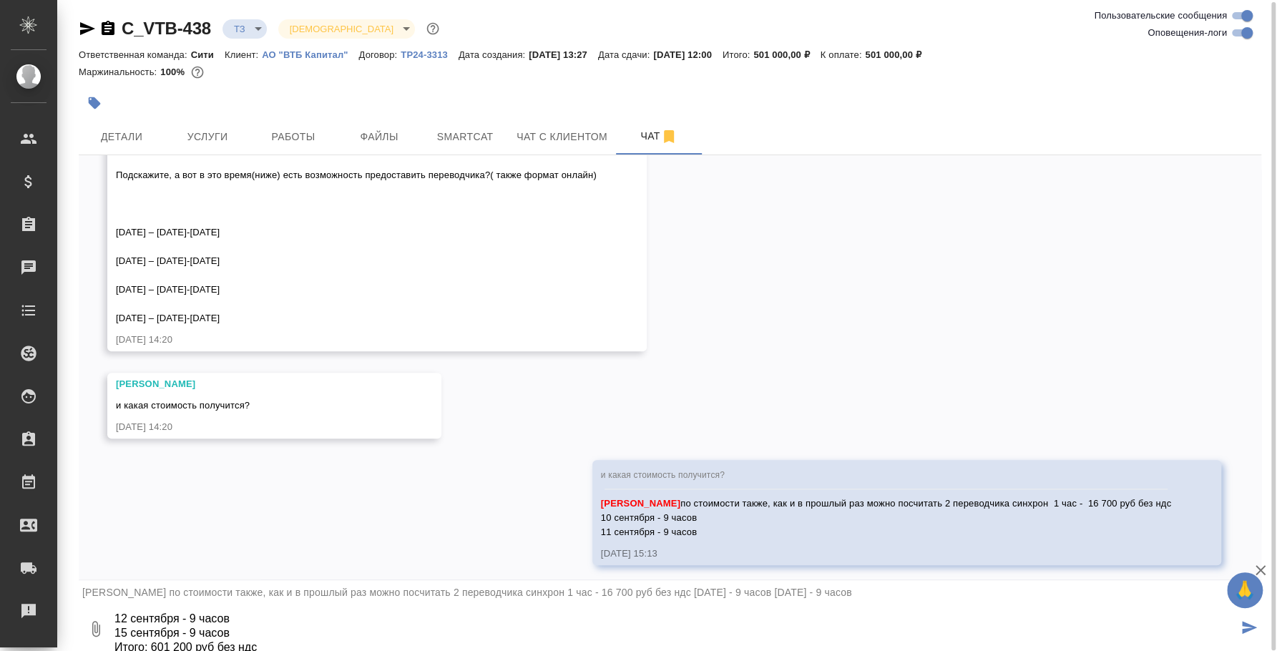
click at [1251, 628] on icon "submit" at bounding box center [1249, 627] width 15 height 13
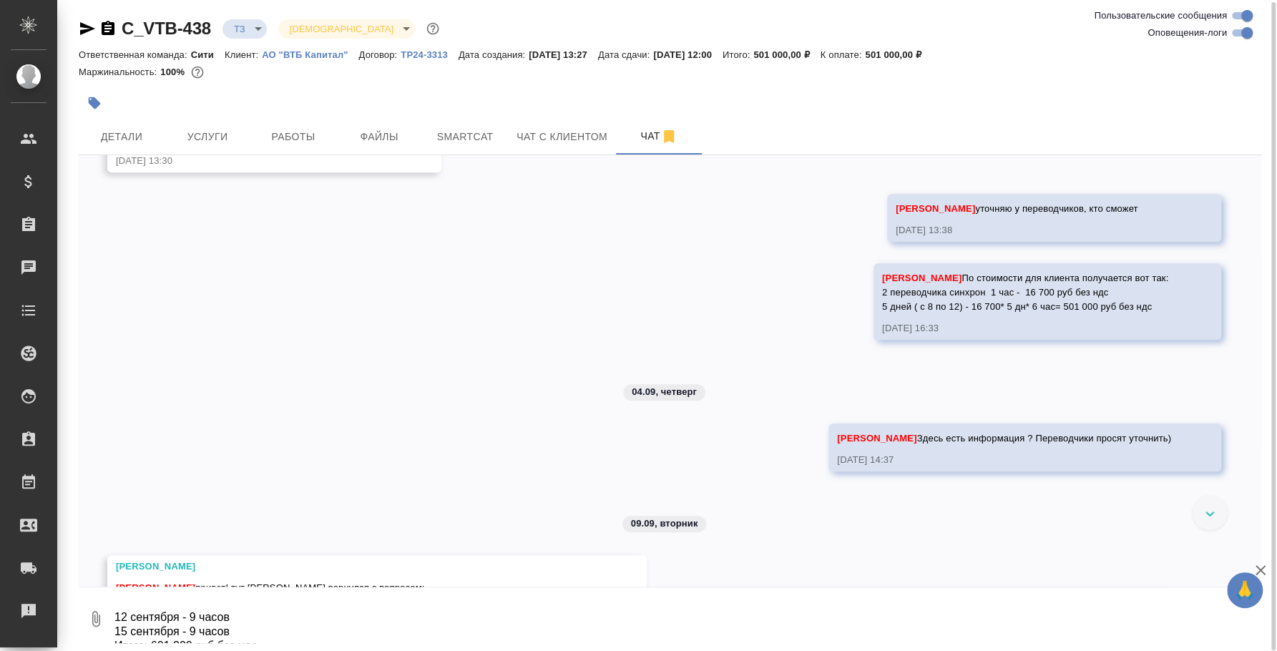
scroll to position [1065, 0]
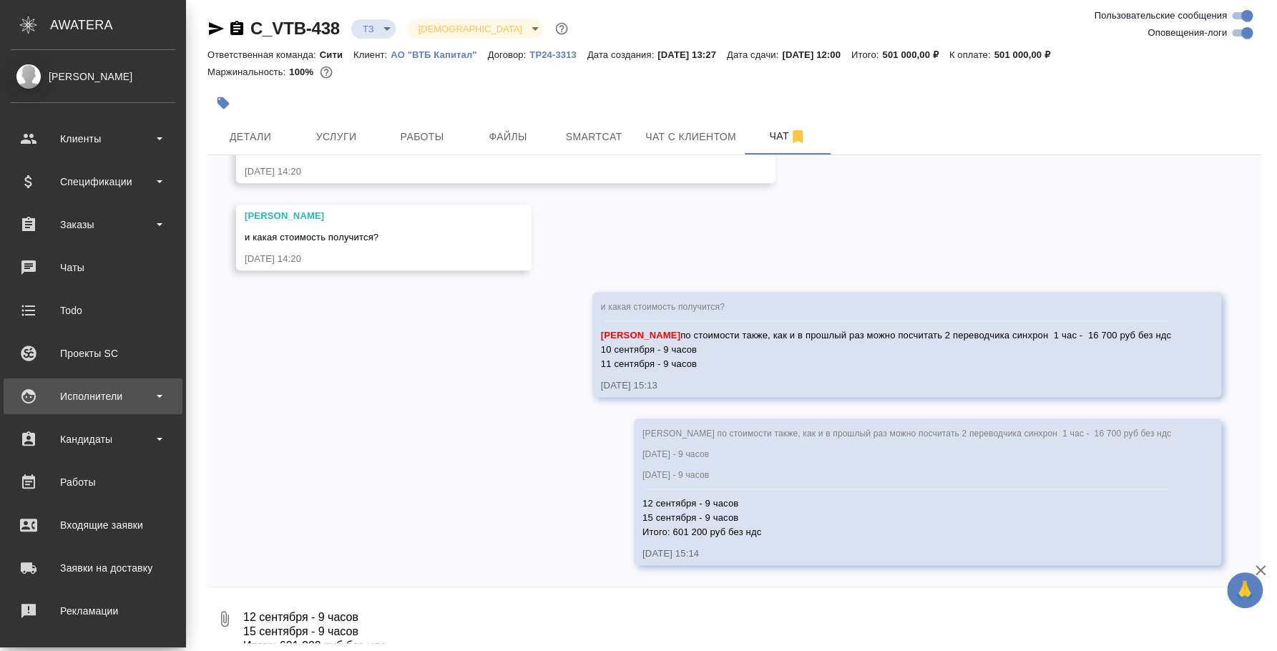
click at [77, 401] on div "Исполнители" at bounding box center [93, 396] width 165 height 21
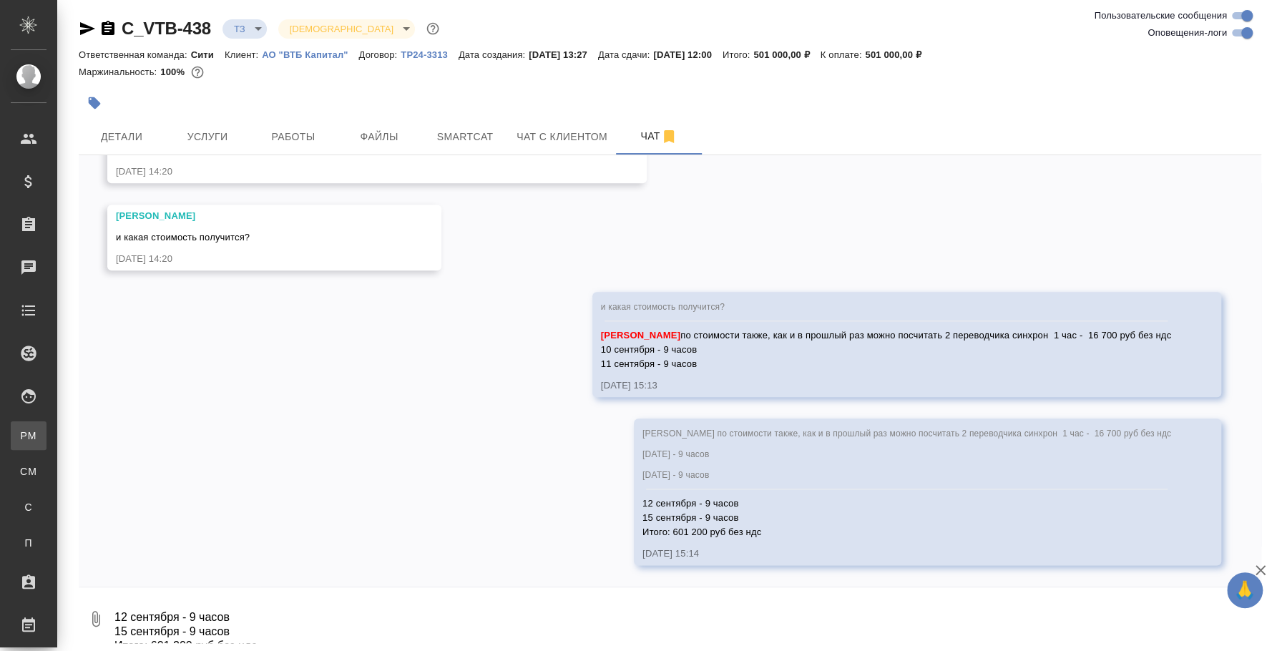
click at [21, 436] on div "Для PM/LQA" at bounding box center [10, 436] width 21 height 14
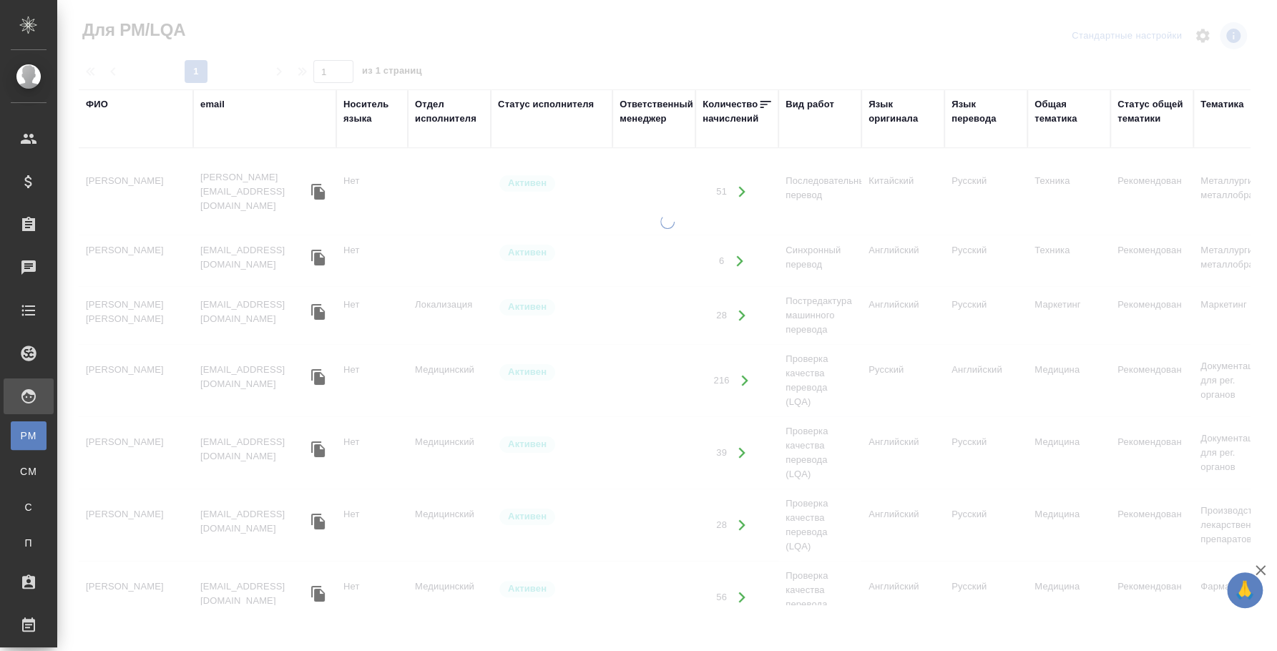
click at [102, 105] on div "ФИО" at bounding box center [97, 104] width 22 height 14
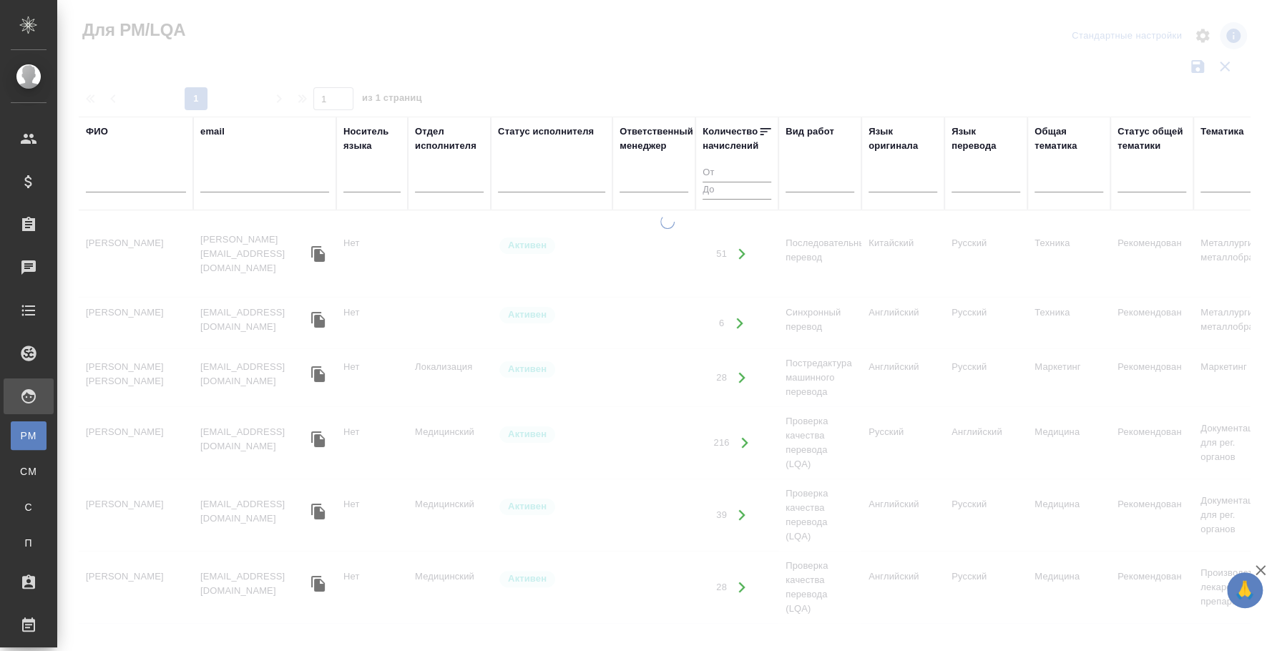
click at [121, 182] on input "text" at bounding box center [136, 184] width 100 height 18
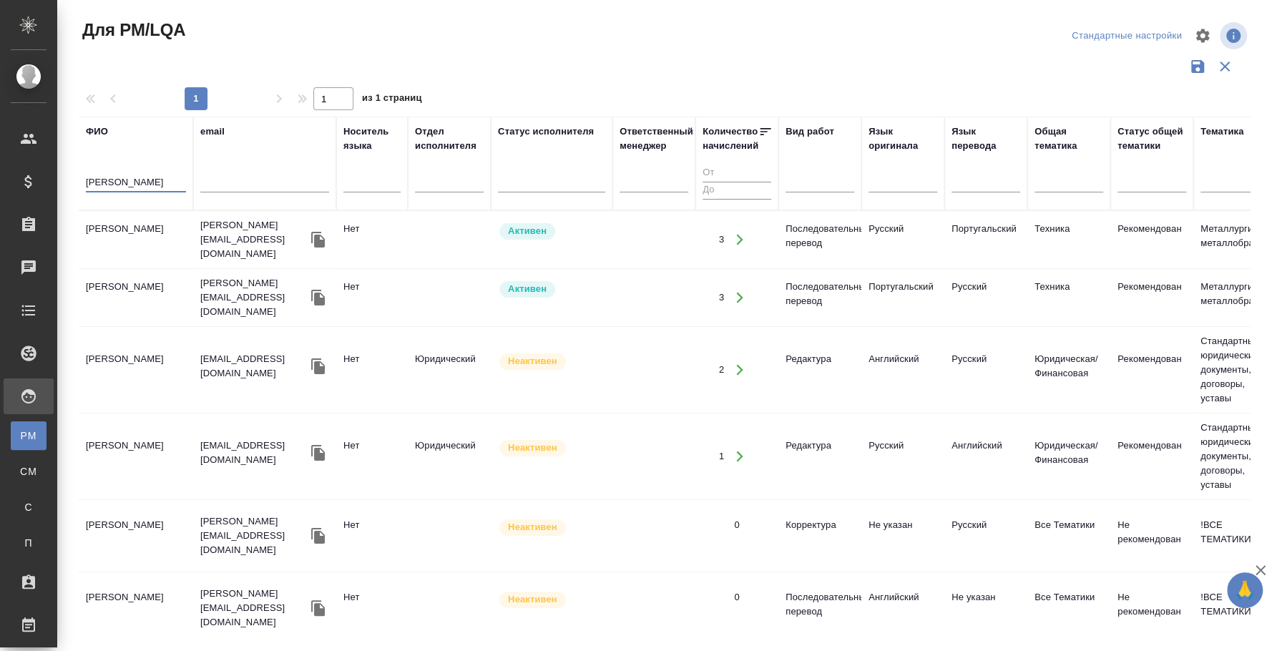
click at [149, 230] on td "Голубева-Басова Мария" at bounding box center [136, 240] width 114 height 50
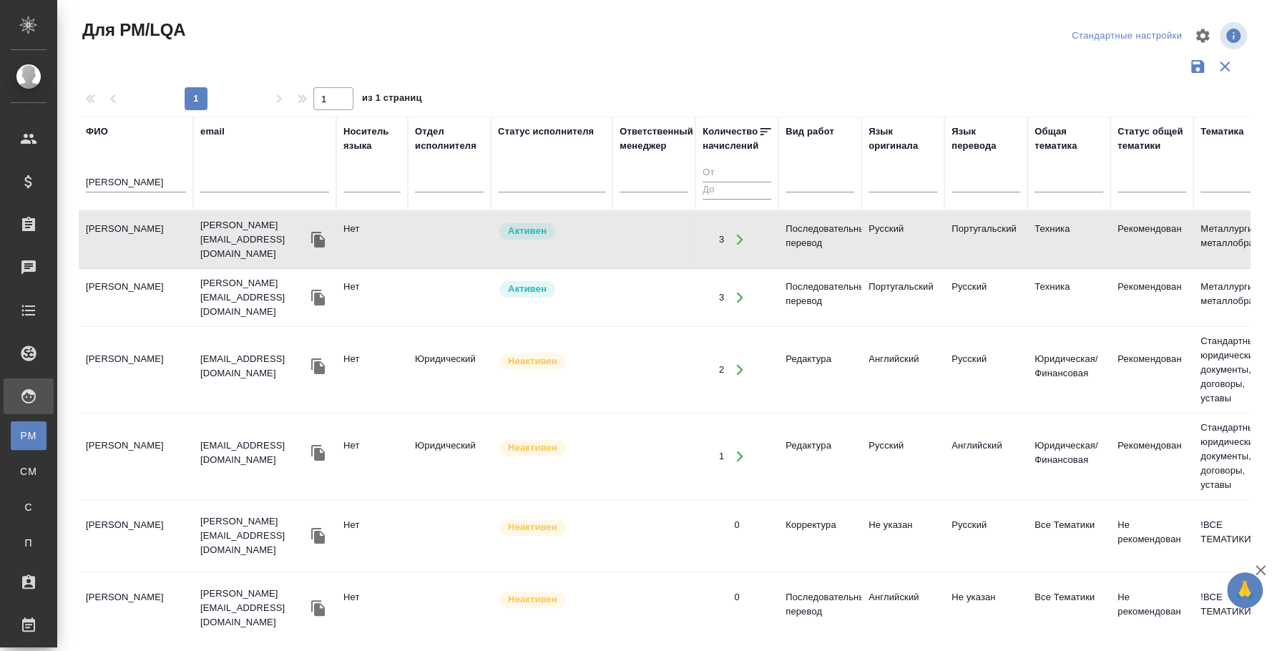
click at [149, 230] on td "Голубева-Басова Мария" at bounding box center [136, 240] width 114 height 50
click at [110, 189] on input "басова" at bounding box center [136, 184] width 100 height 18
type input "лешин"
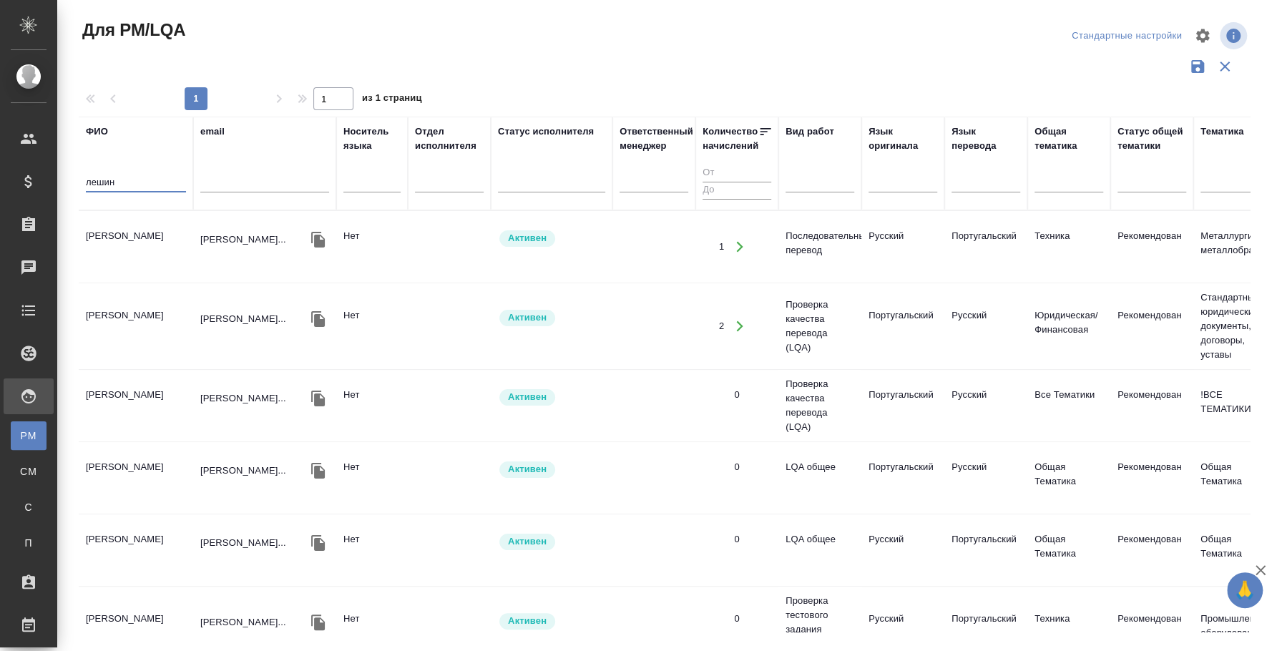
click at [138, 228] on td "Лешин Александр Геннадьевич" at bounding box center [136, 247] width 114 height 50
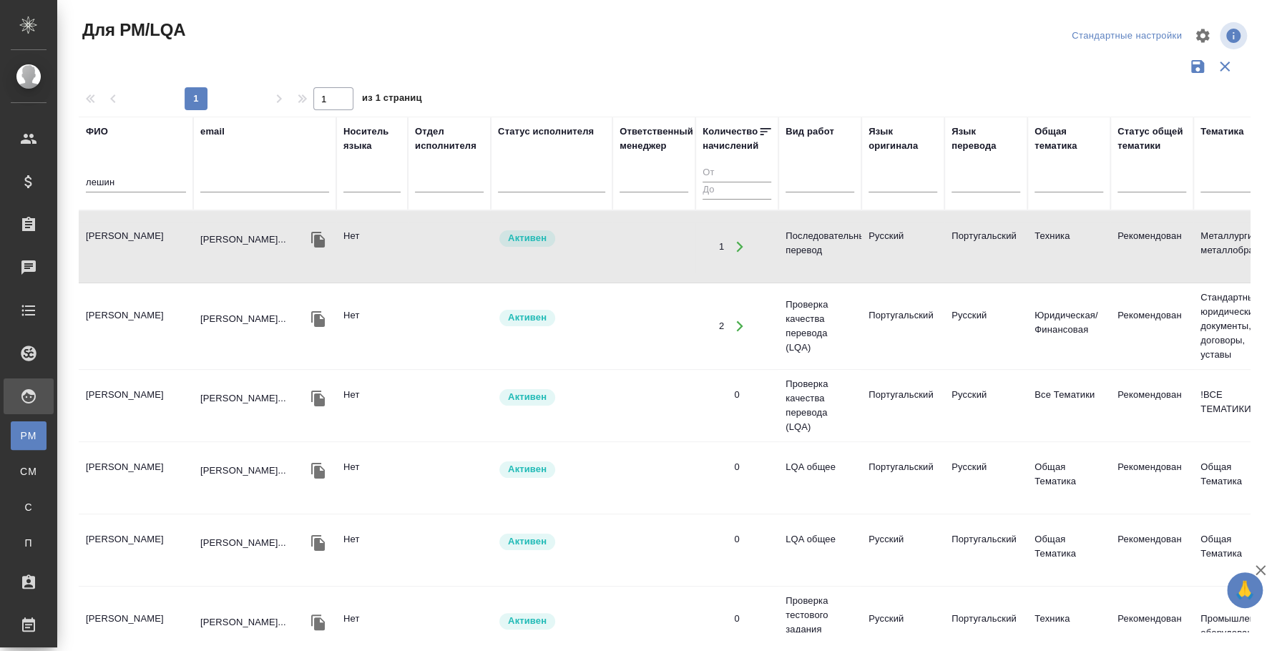
scroll to position [268, 0]
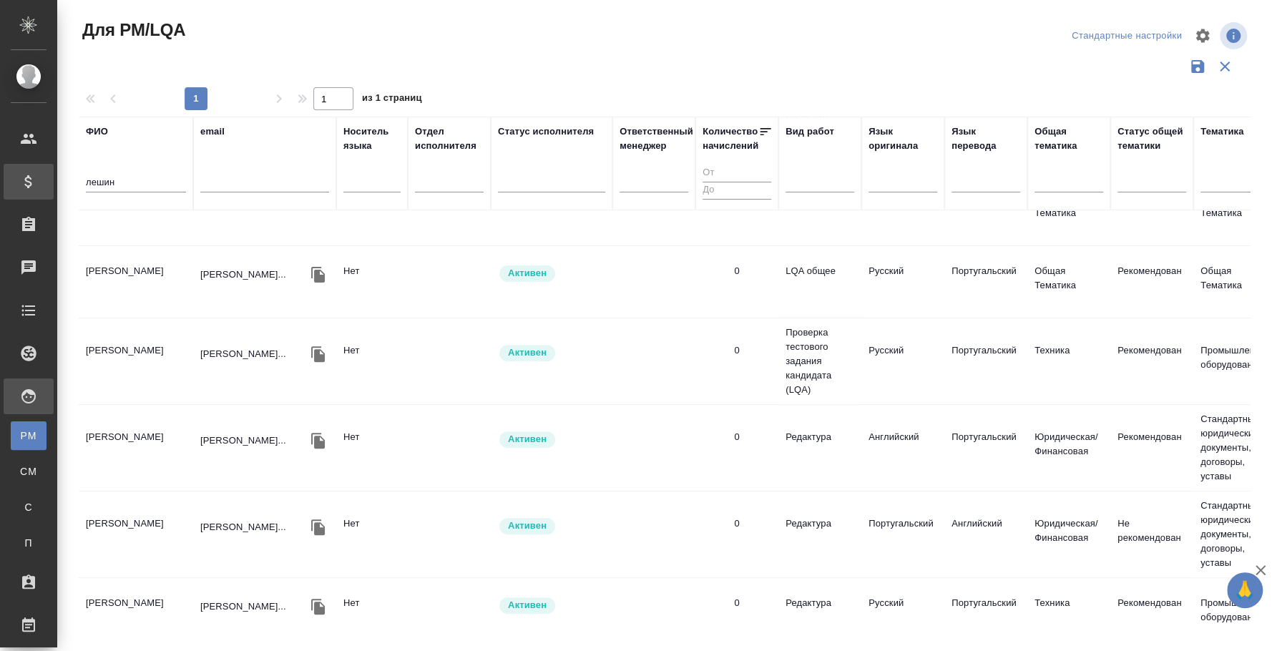
drag, startPoint x: 127, startPoint y: 182, endPoint x: 18, endPoint y: 165, distance: 110.1
click at [18, 165] on div ".cls-1 fill:#fff; AWATERA Fedotova Irina Клиенты Спецификации Заказы 0 Чаты Tod…" at bounding box center [638, 325] width 1277 height 651
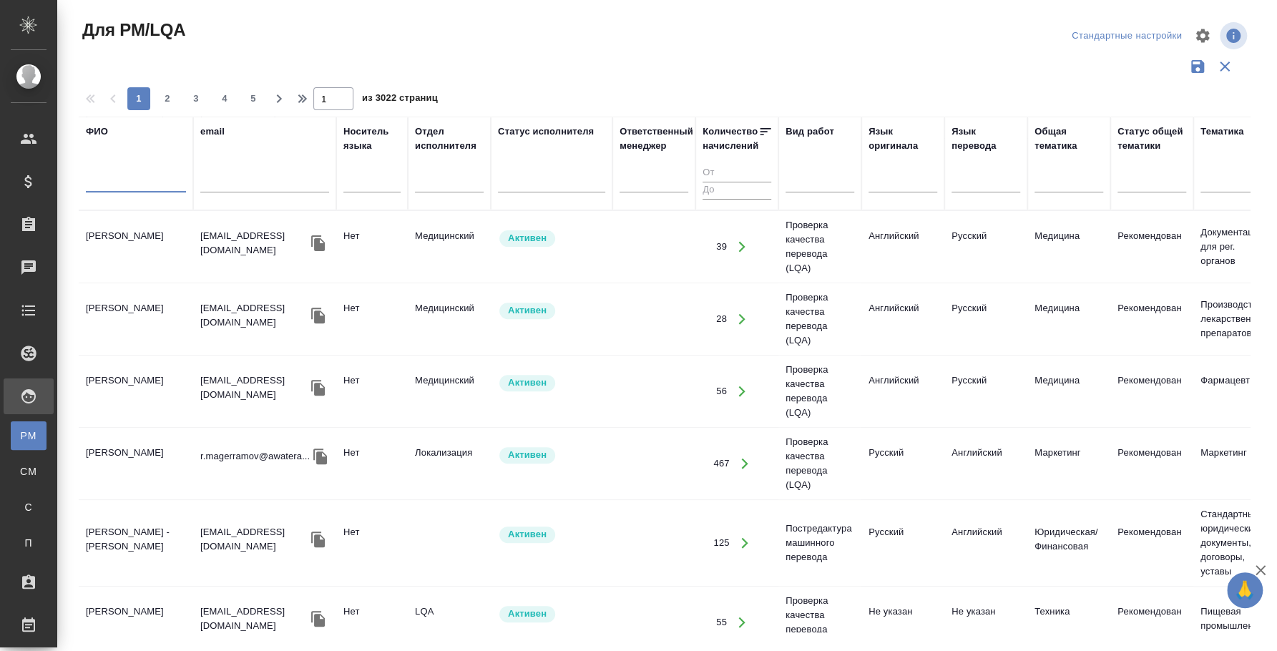
click at [150, 439] on td "Магеррамов Руслан" at bounding box center [136, 464] width 114 height 50
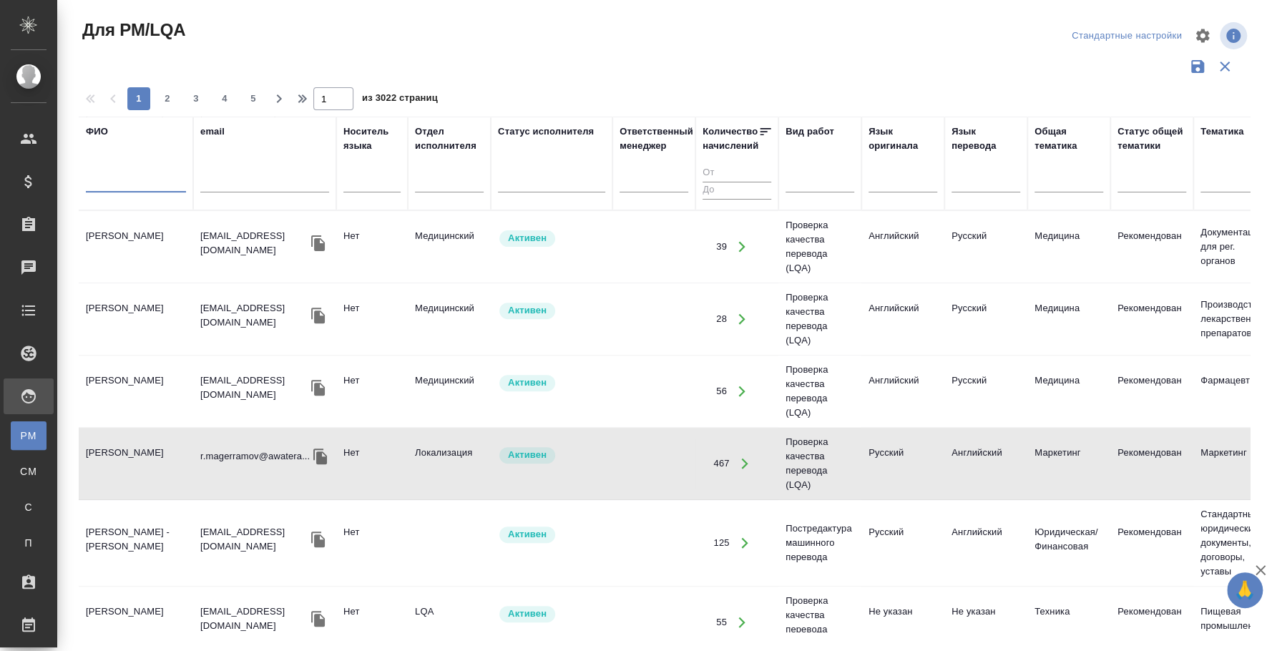
click at [137, 178] on input "text" at bounding box center [136, 184] width 100 height 18
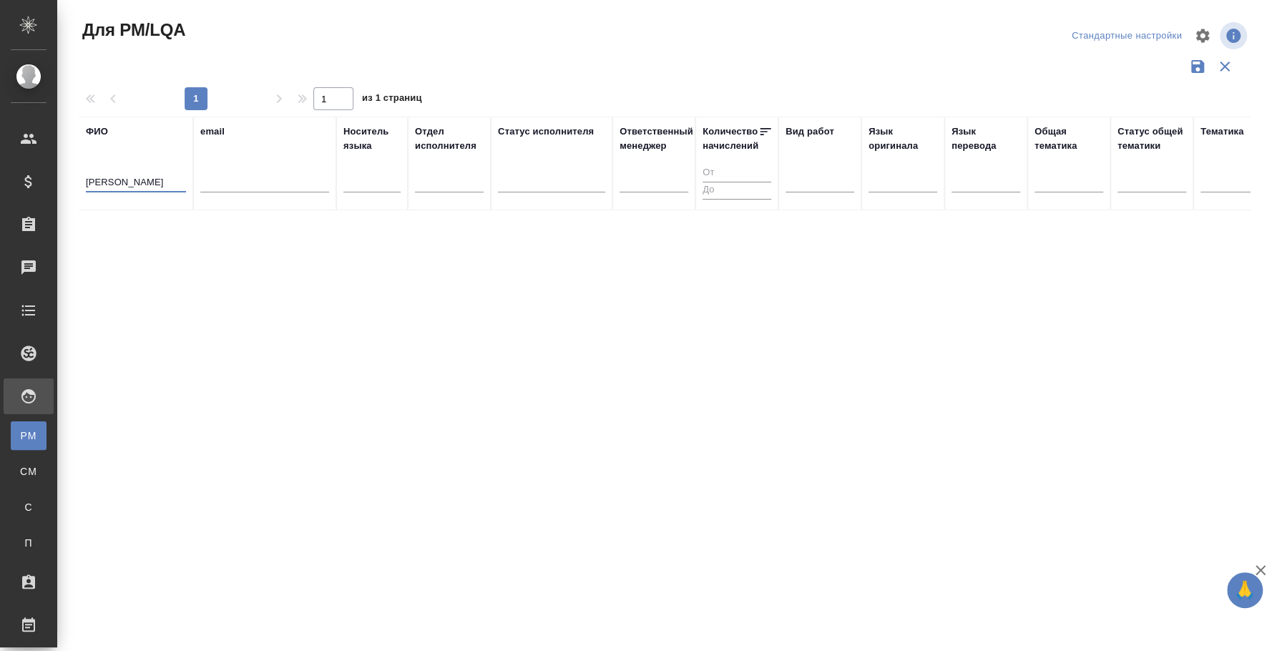
scroll to position [0, 0]
drag, startPoint x: 121, startPoint y: 175, endPoint x: 172, endPoint y: 177, distance: 50.8
click at [172, 177] on input "юдина ольга" at bounding box center [136, 184] width 100 height 18
type input "юдина"
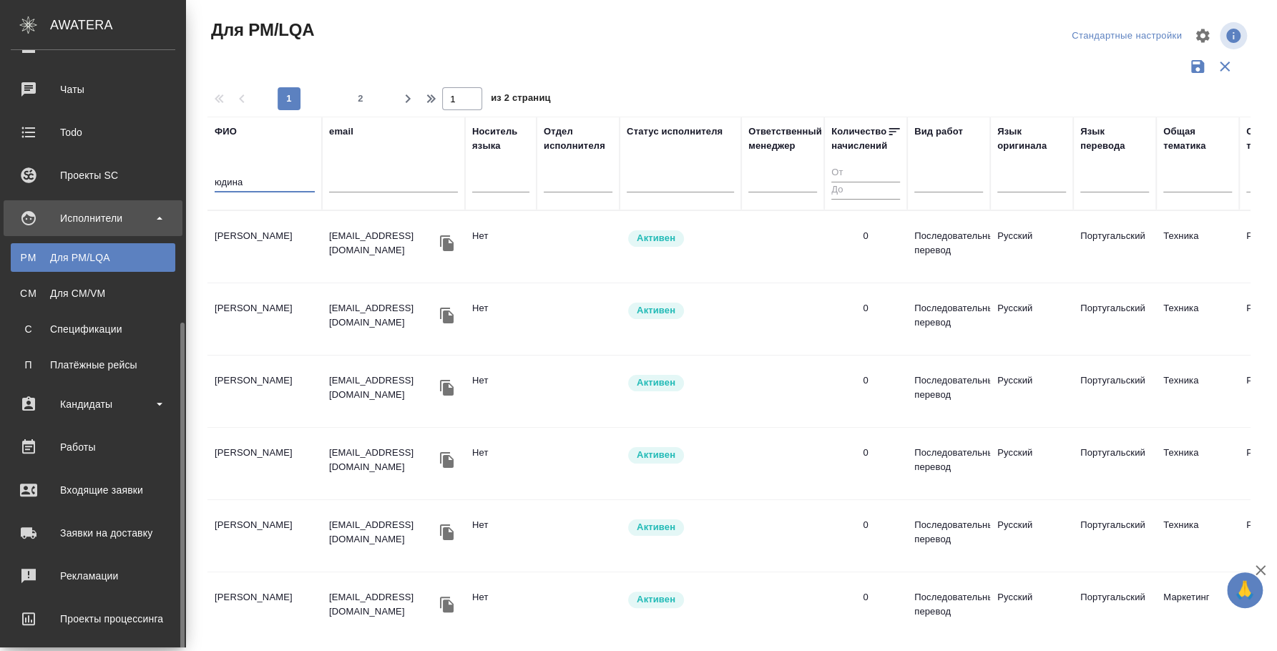
scroll to position [268, 0]
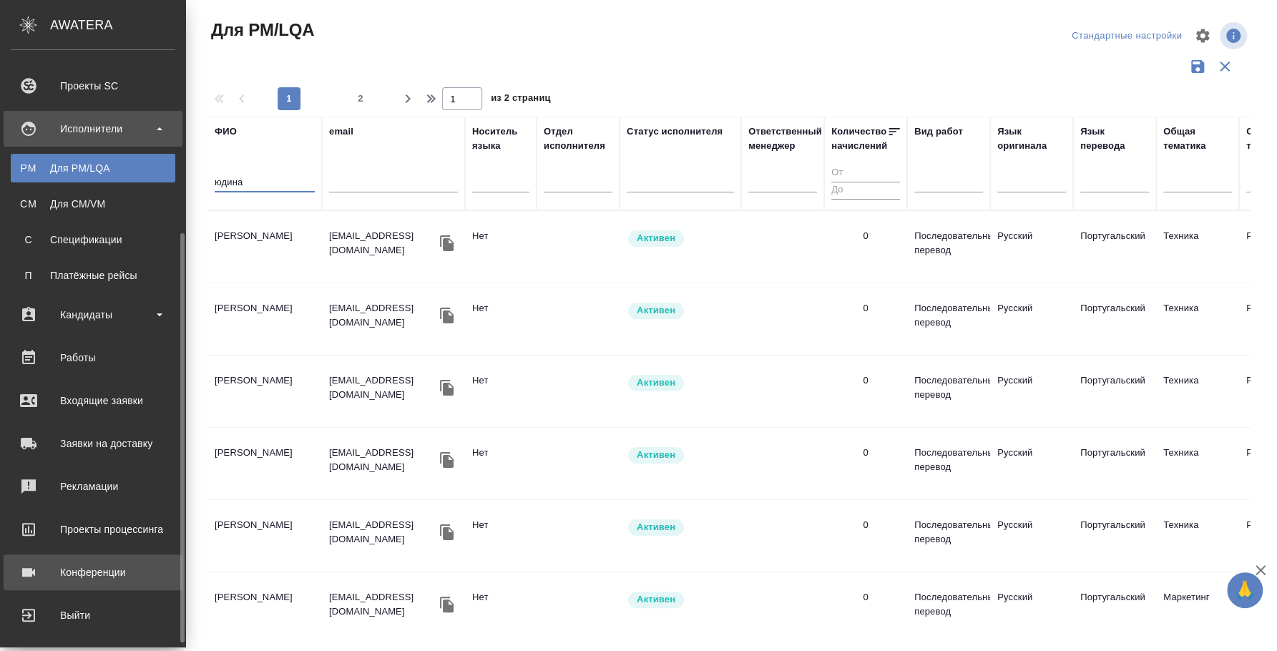
click at [104, 574] on div "Конференции" at bounding box center [93, 572] width 165 height 21
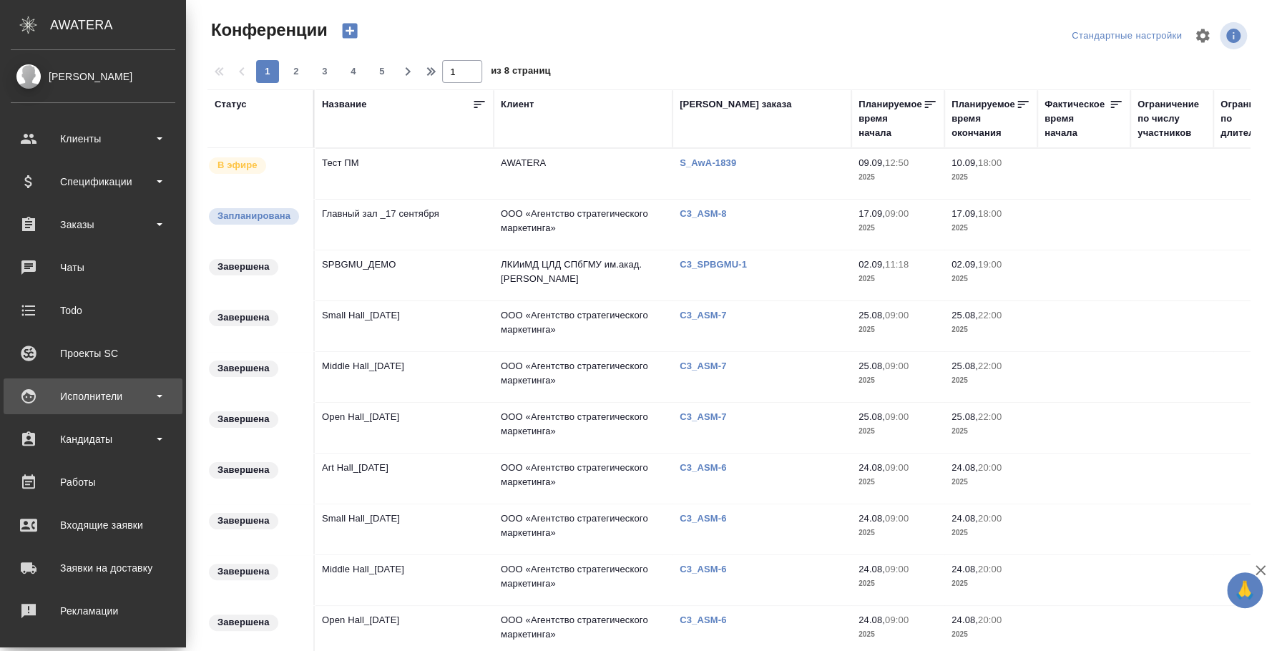
click at [95, 391] on div "Исполнители" at bounding box center [93, 396] width 165 height 21
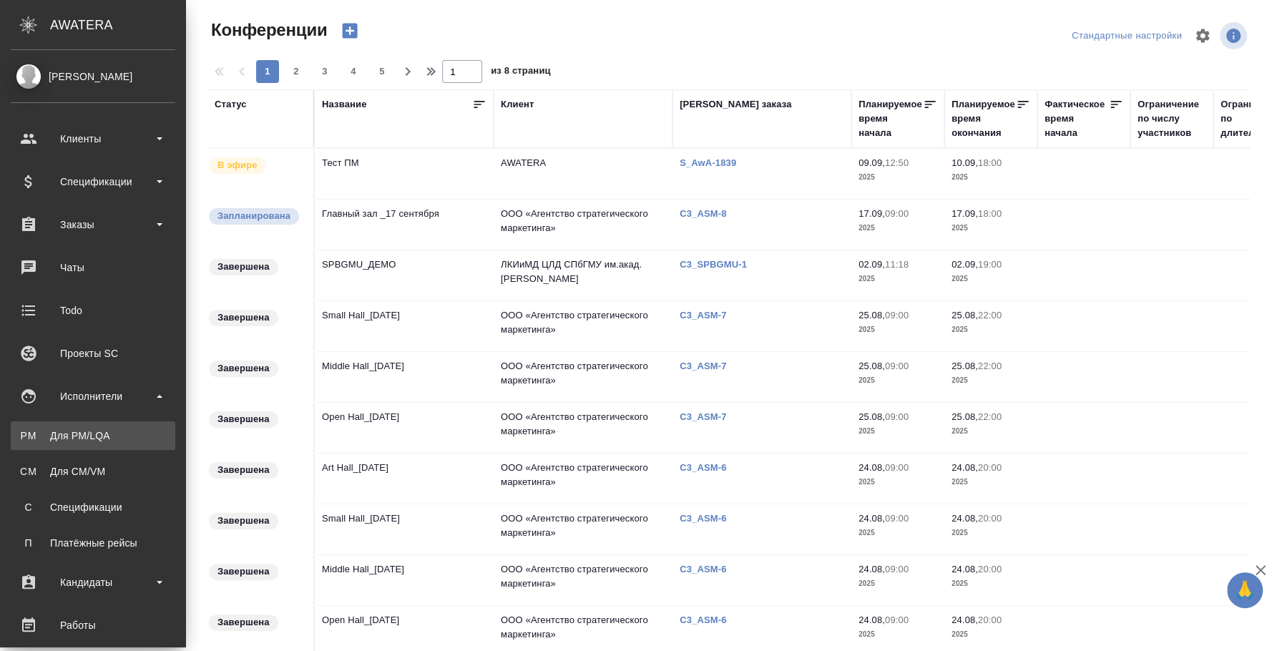
click at [97, 434] on div "Для PM/LQA" at bounding box center [93, 436] width 150 height 14
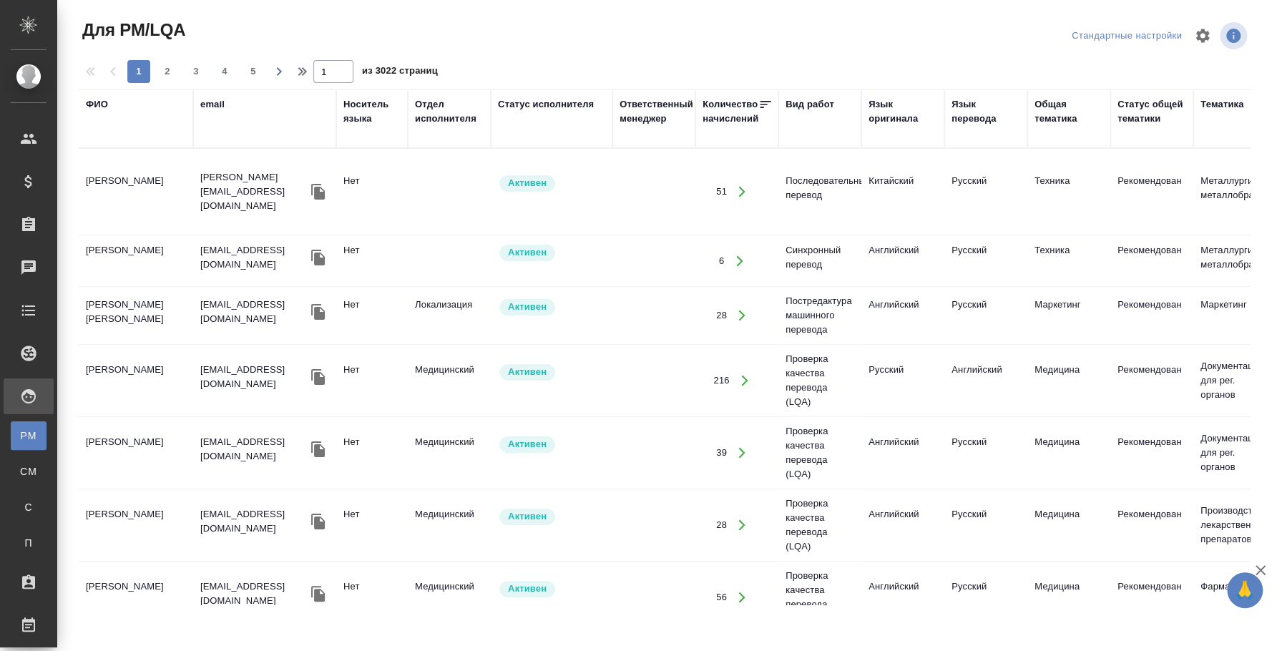
click at [92, 102] on div "ФИО" at bounding box center [97, 104] width 22 height 14
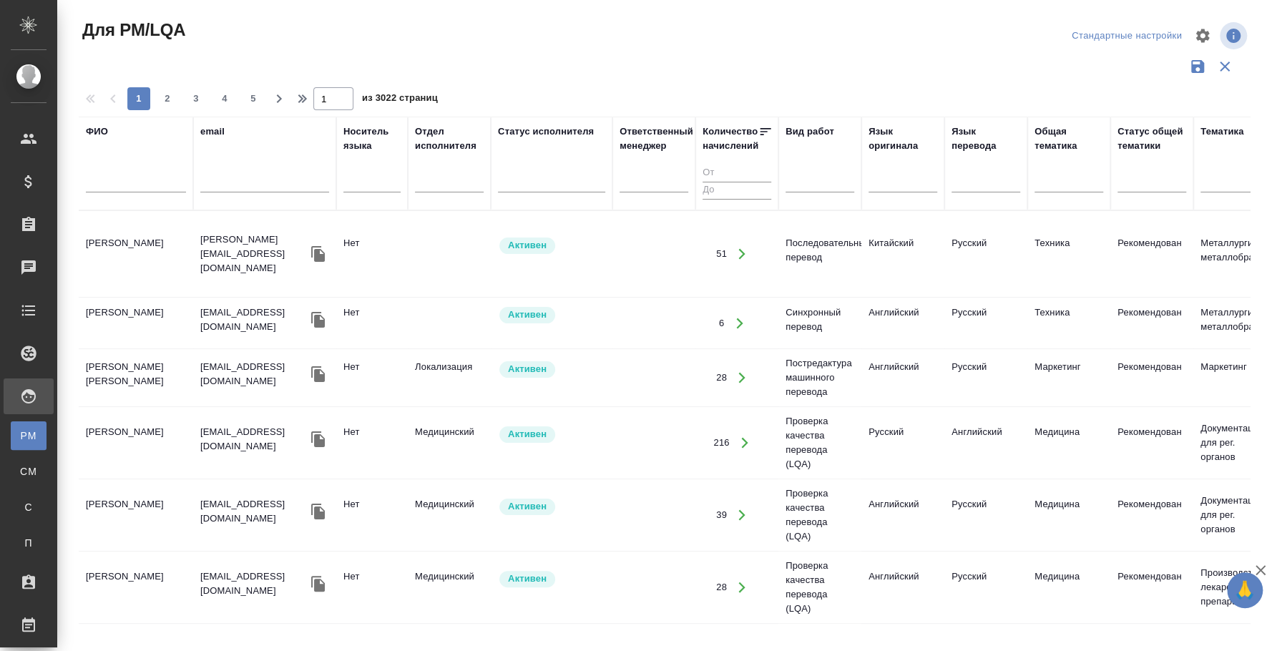
click at [123, 188] on input "text" at bounding box center [136, 184] width 100 height 18
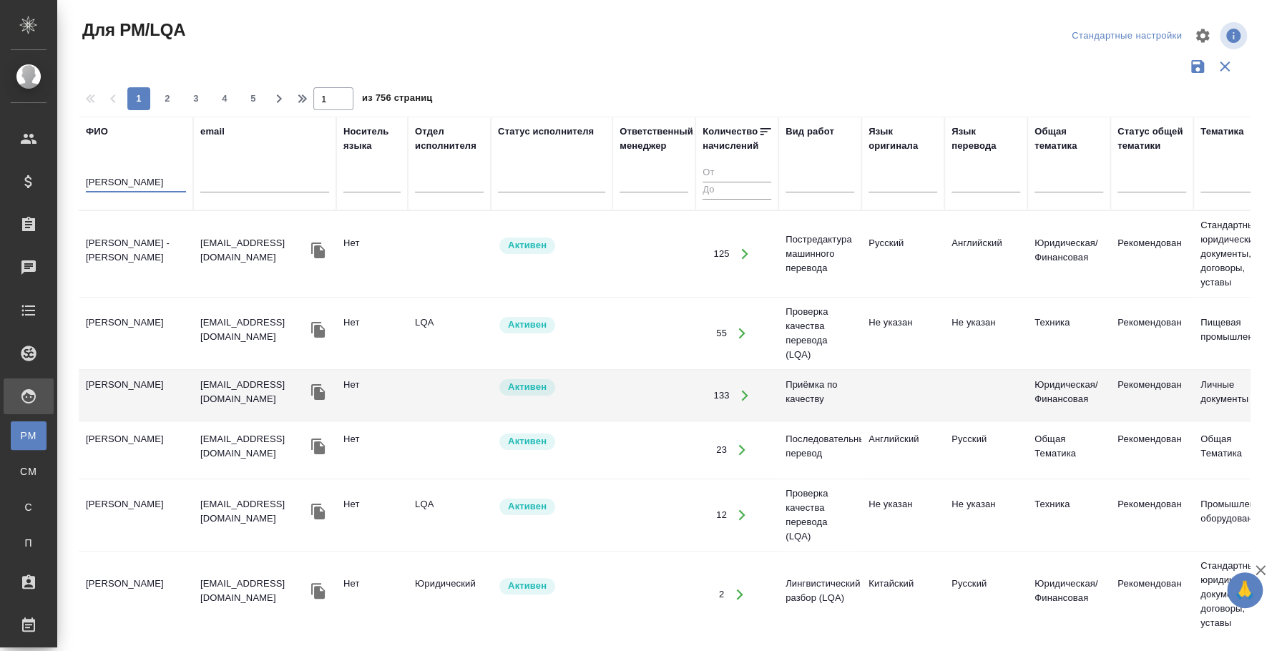
type input "космачева"
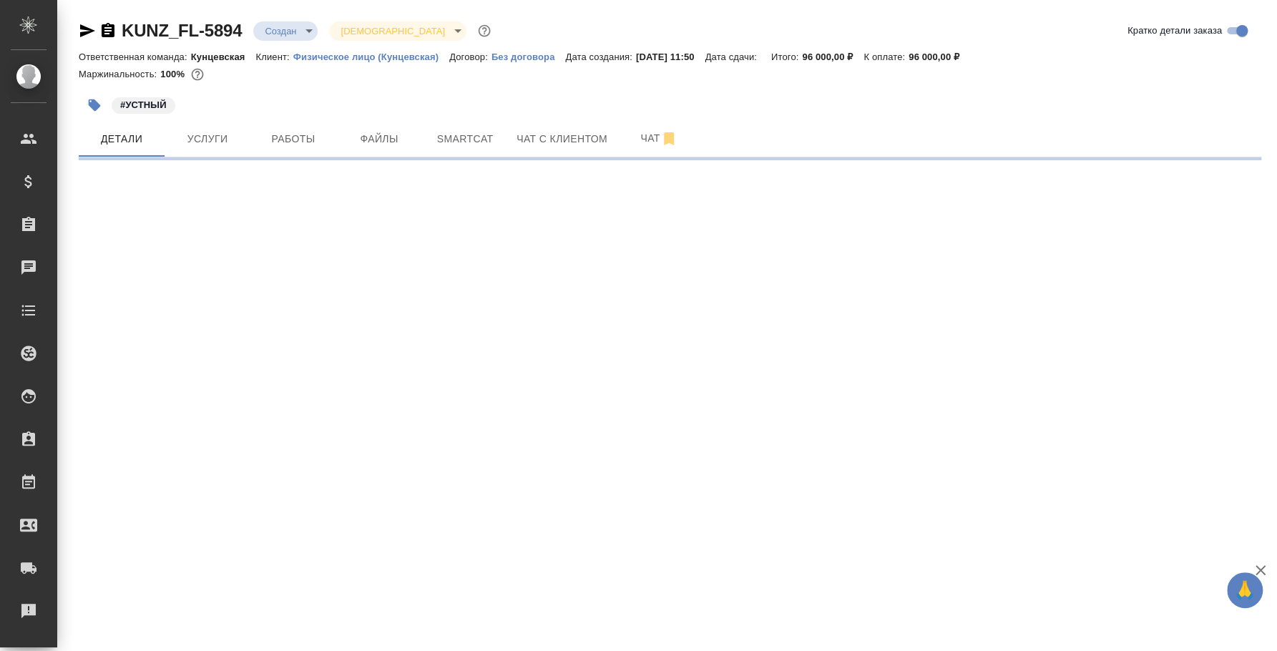
select select "RU"
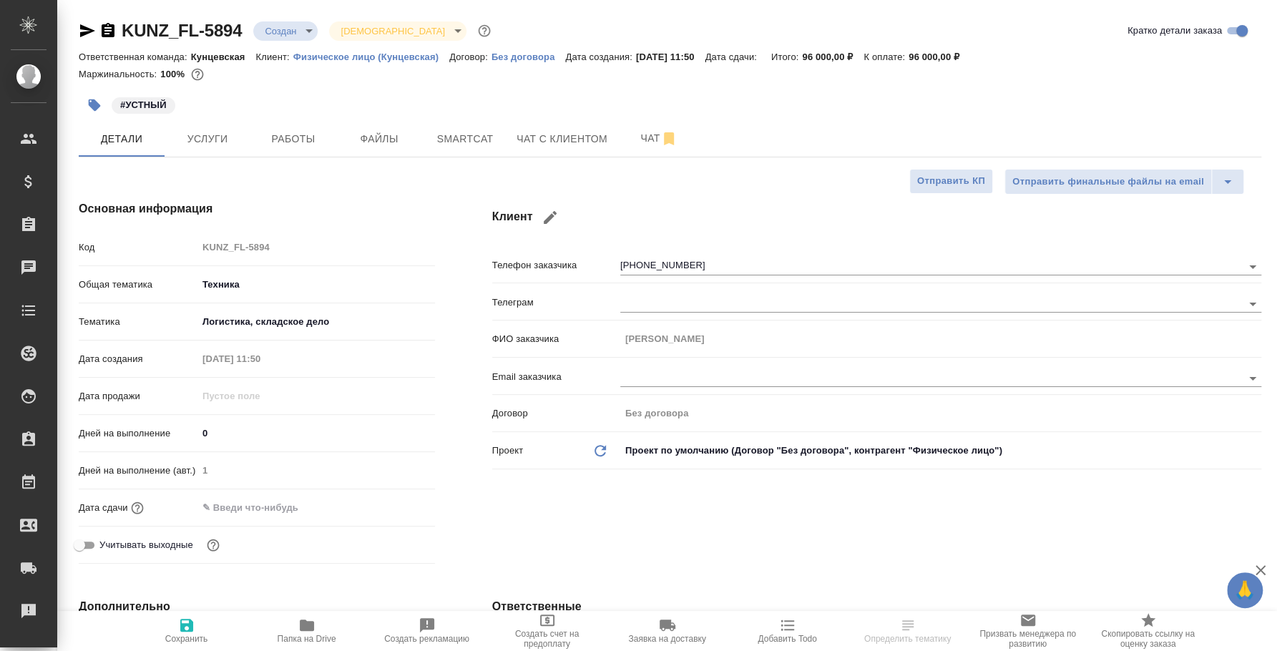
type textarea "x"
click at [653, 122] on button "Чат" at bounding box center [659, 139] width 86 height 36
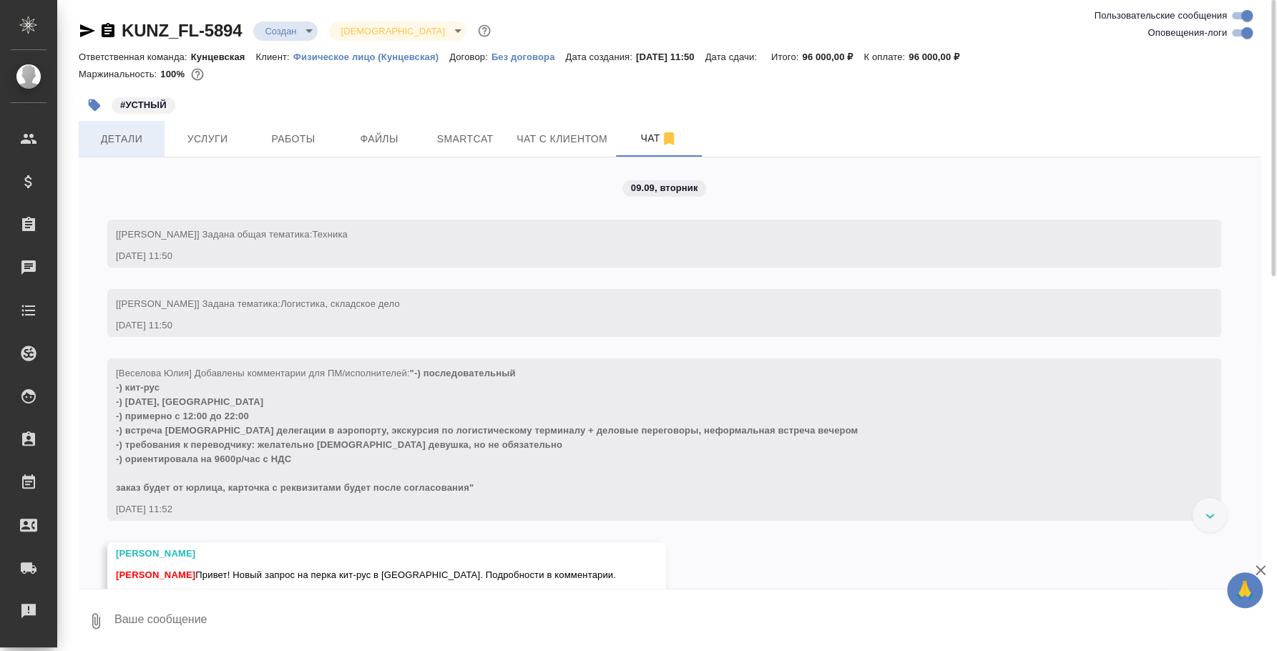
click at [142, 127] on button "Детали" at bounding box center [122, 139] width 86 height 36
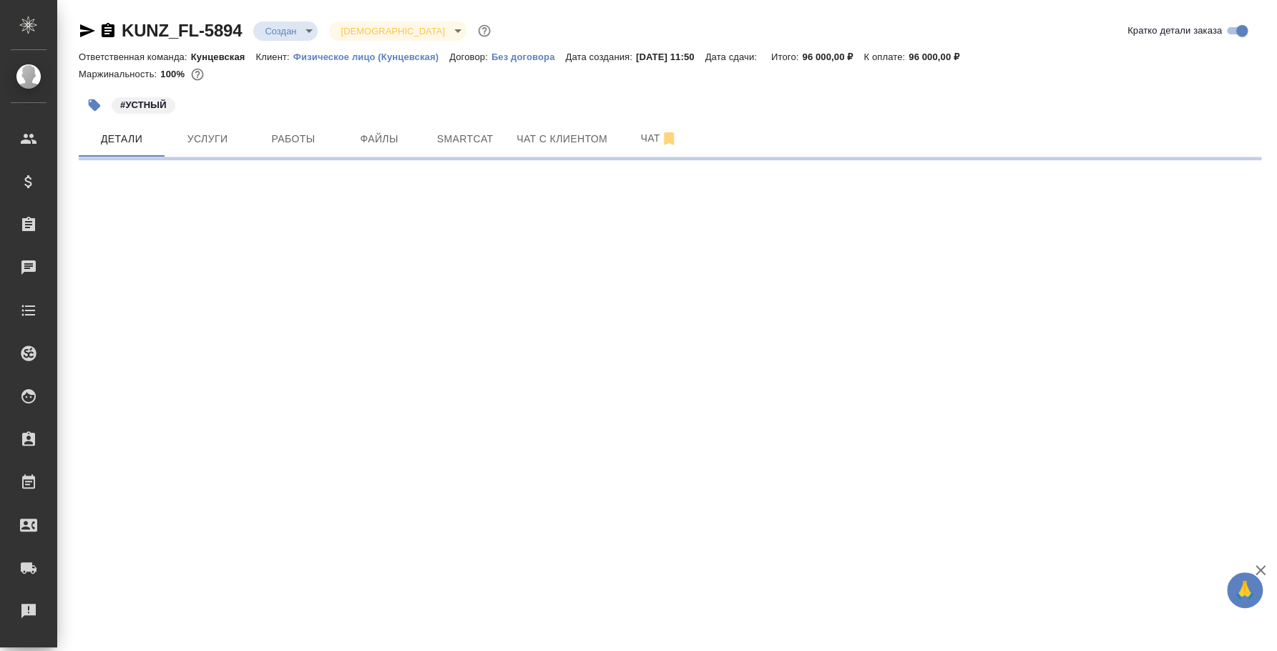
select select "RU"
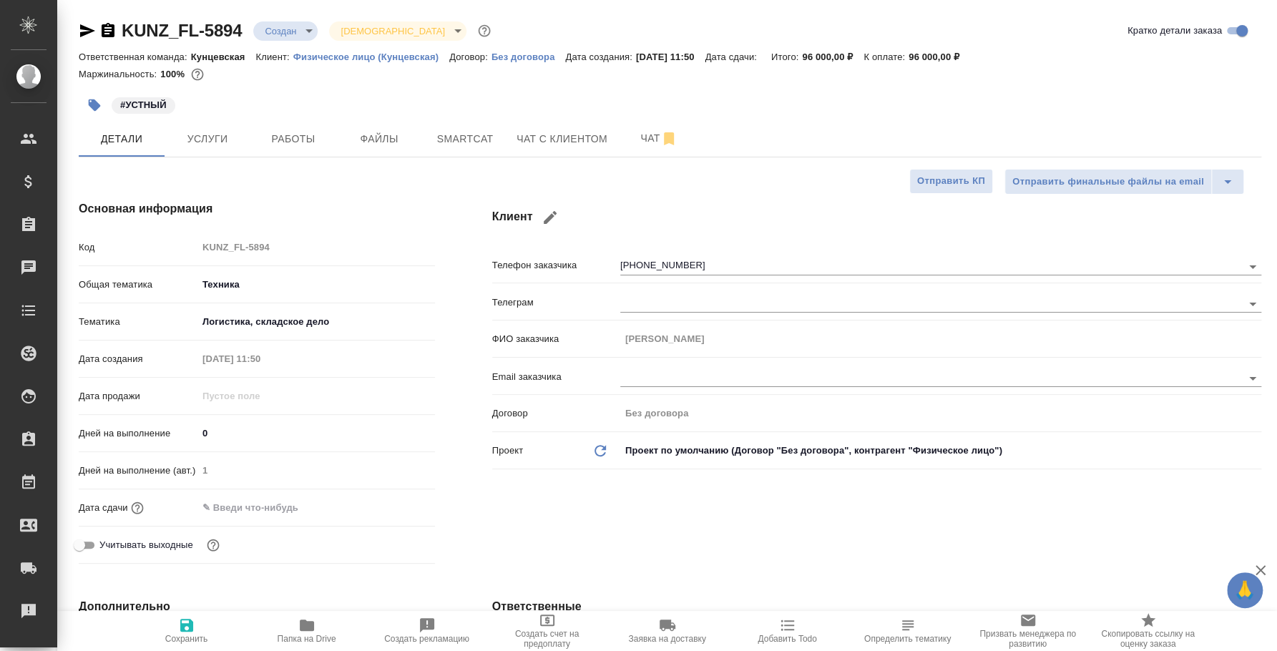
type textarea "x"
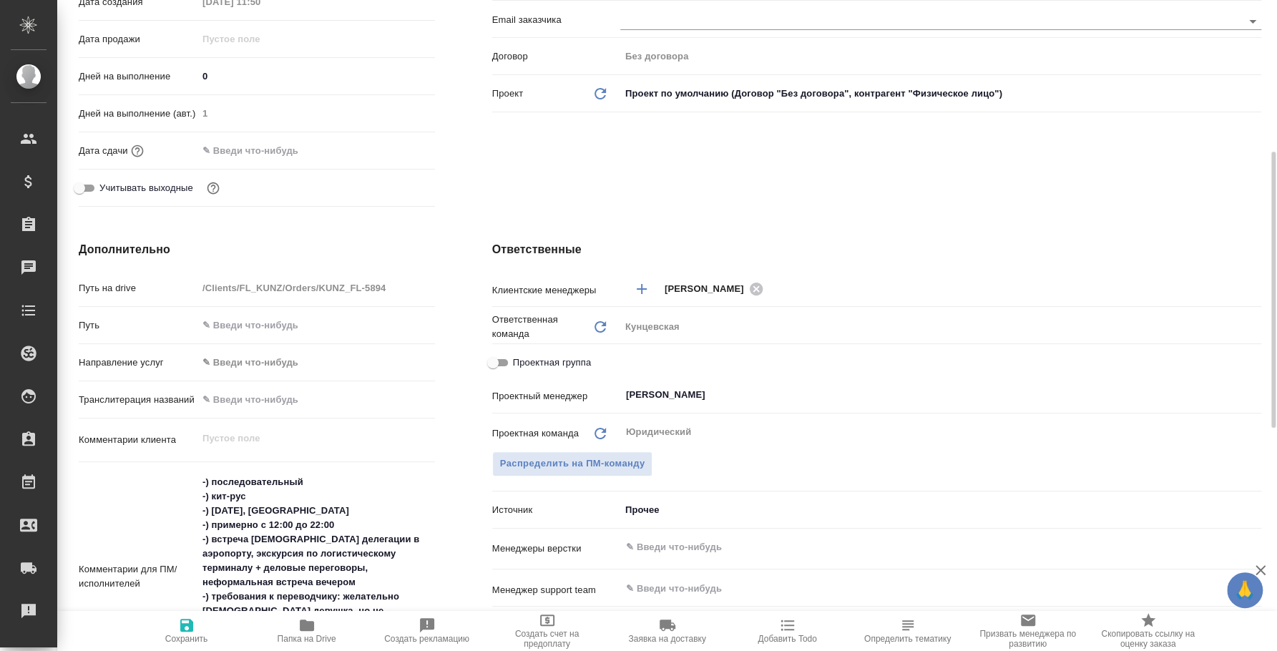
type textarea "x"
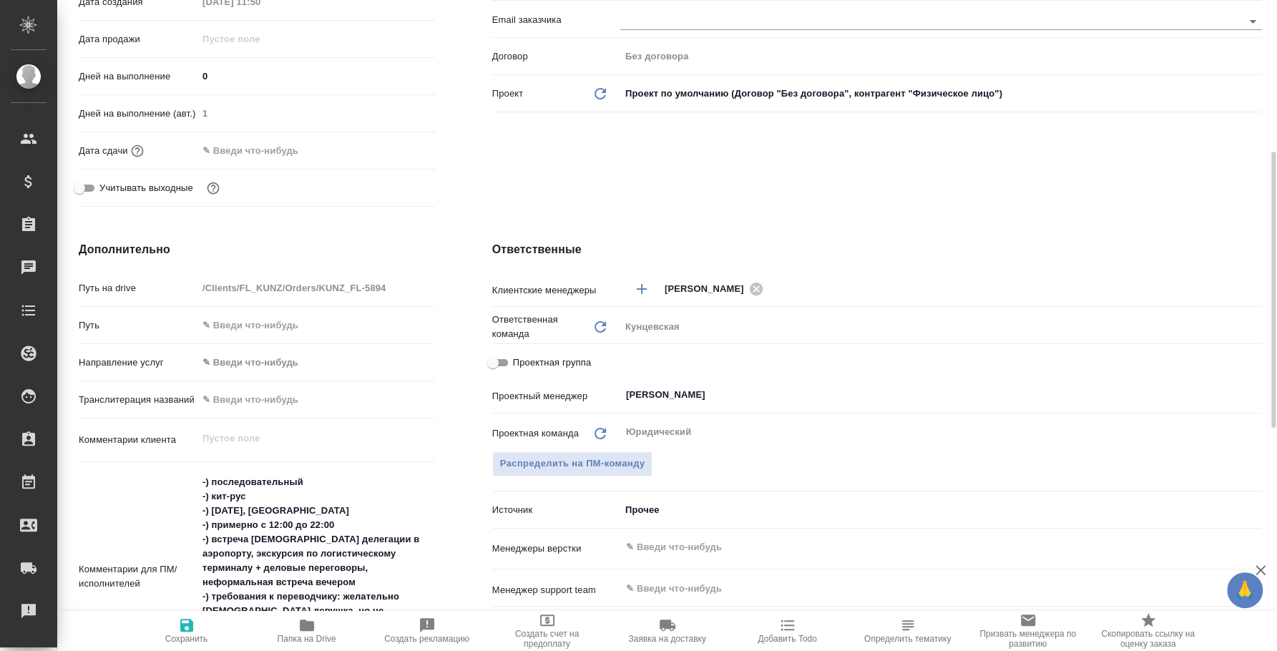
type textarea "x"
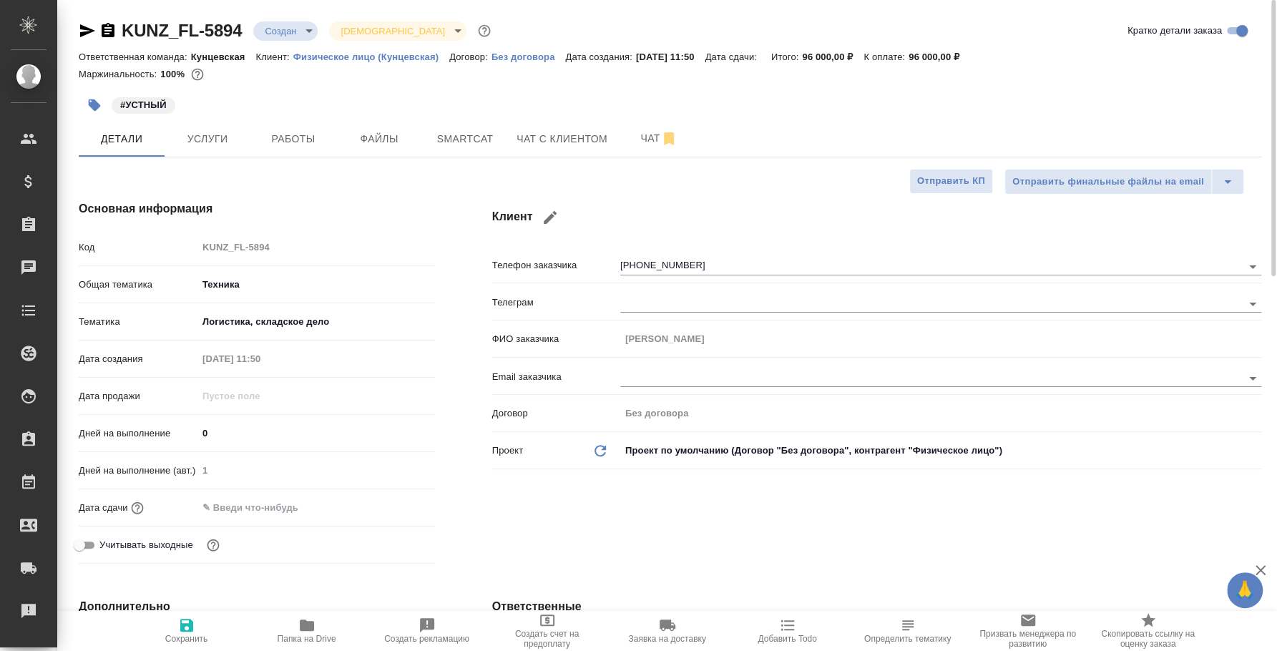
type textarea "x"
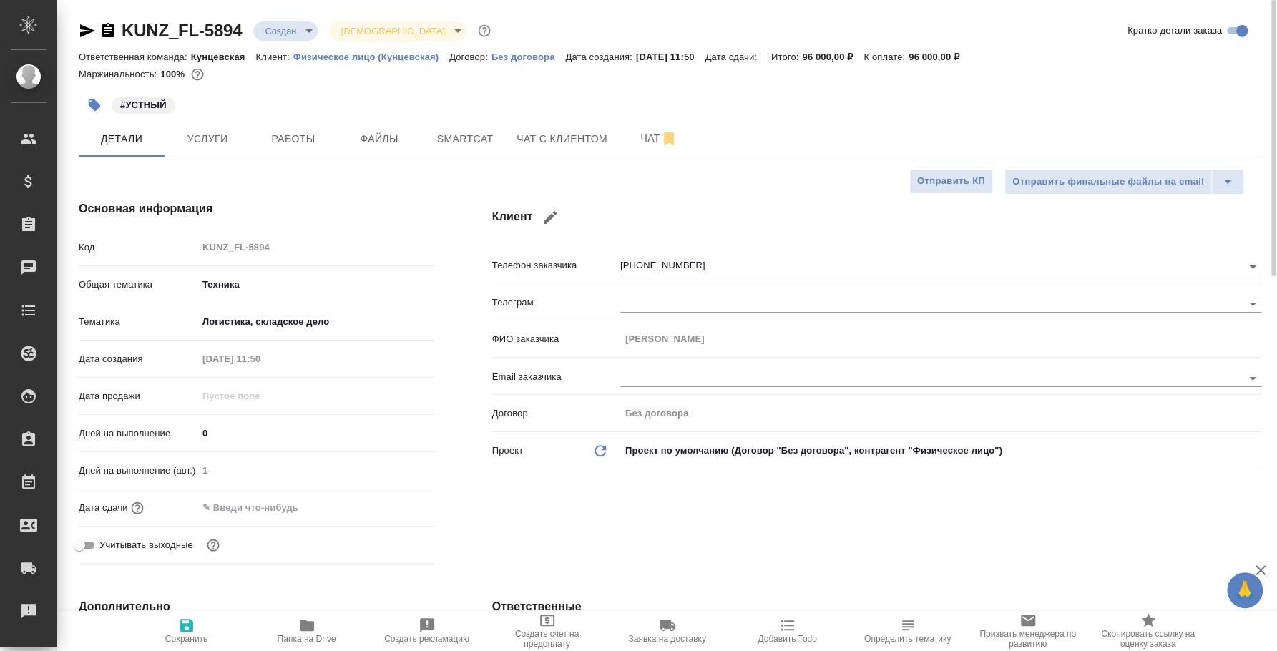
type textarea "x"
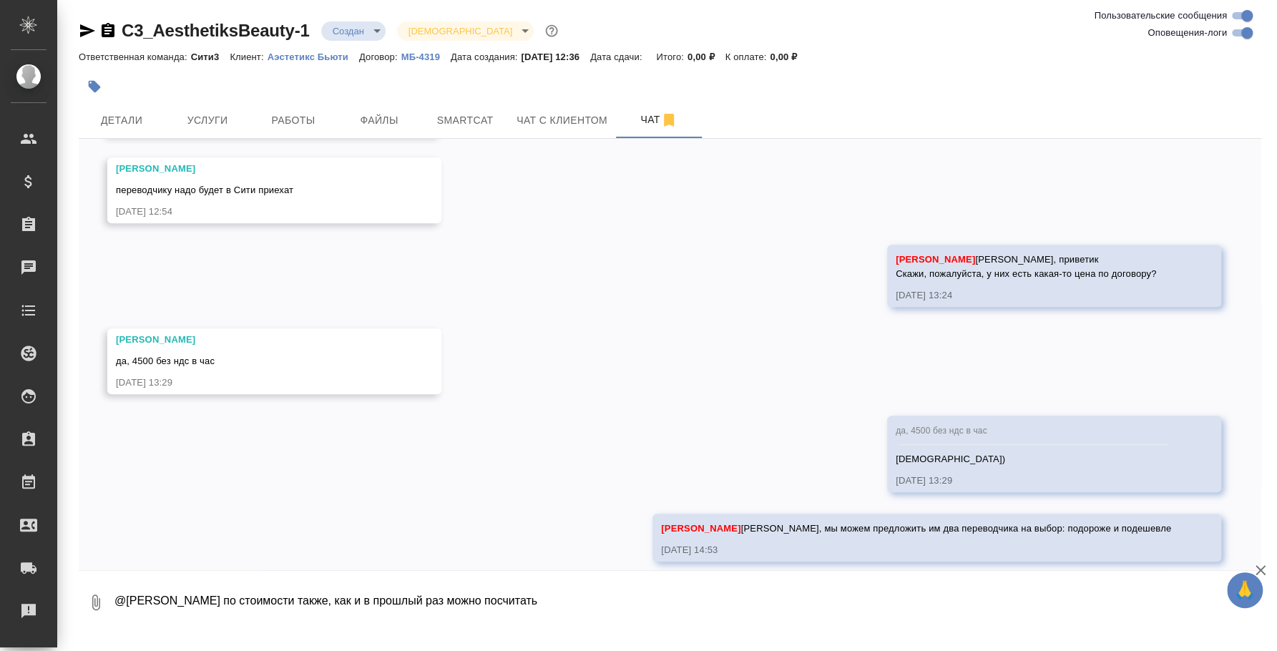
scroll to position [758, 0]
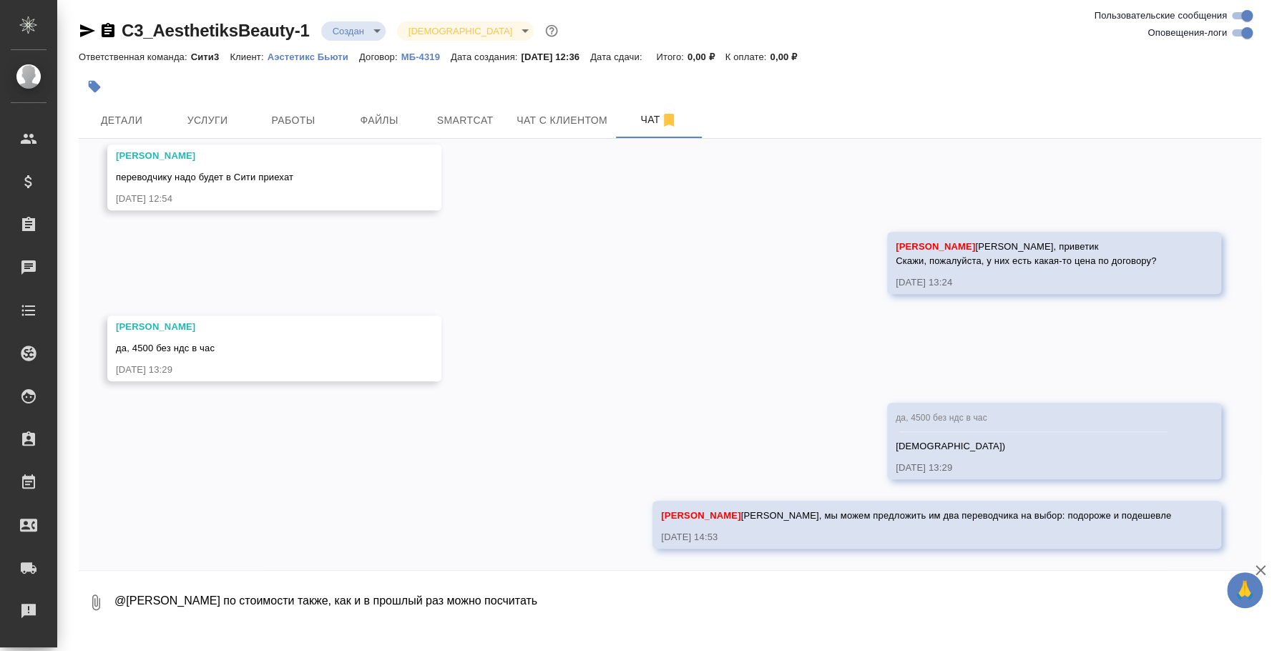
click at [567, 602] on textarea "@[PERSON_NAME] по стоимости также, как и в прошлый раз можно посчитать" at bounding box center [687, 602] width 1148 height 49
type textarea "@[PERSON_NAME] по стоимости также, как и в прошлый раз можно посчитать 6"
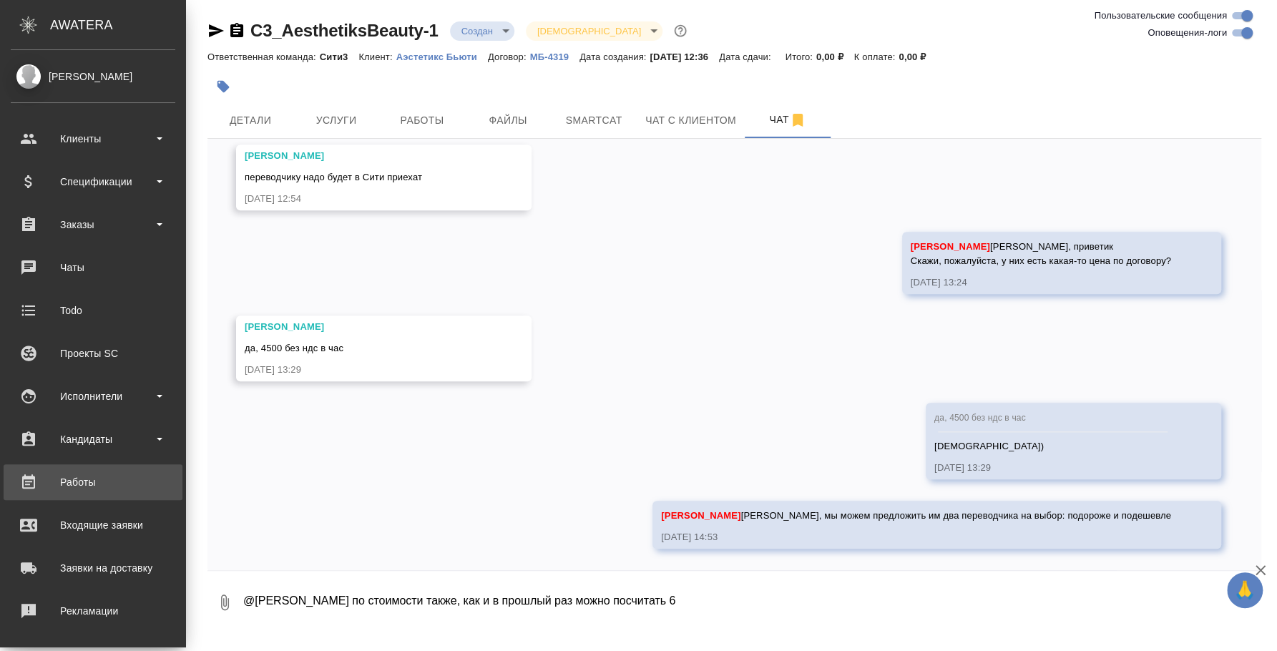
scroll to position [786, 0]
drag, startPoint x: 586, startPoint y: 605, endPoint x: 19, endPoint y: 494, distance: 577.3
click at [19, 494] on div ".cls-1 fill:#fff; AWATERA [PERSON_NAME] Спецификации Заказы 0 Чаты Todo Проекты…" at bounding box center [638, 325] width 1277 height 651
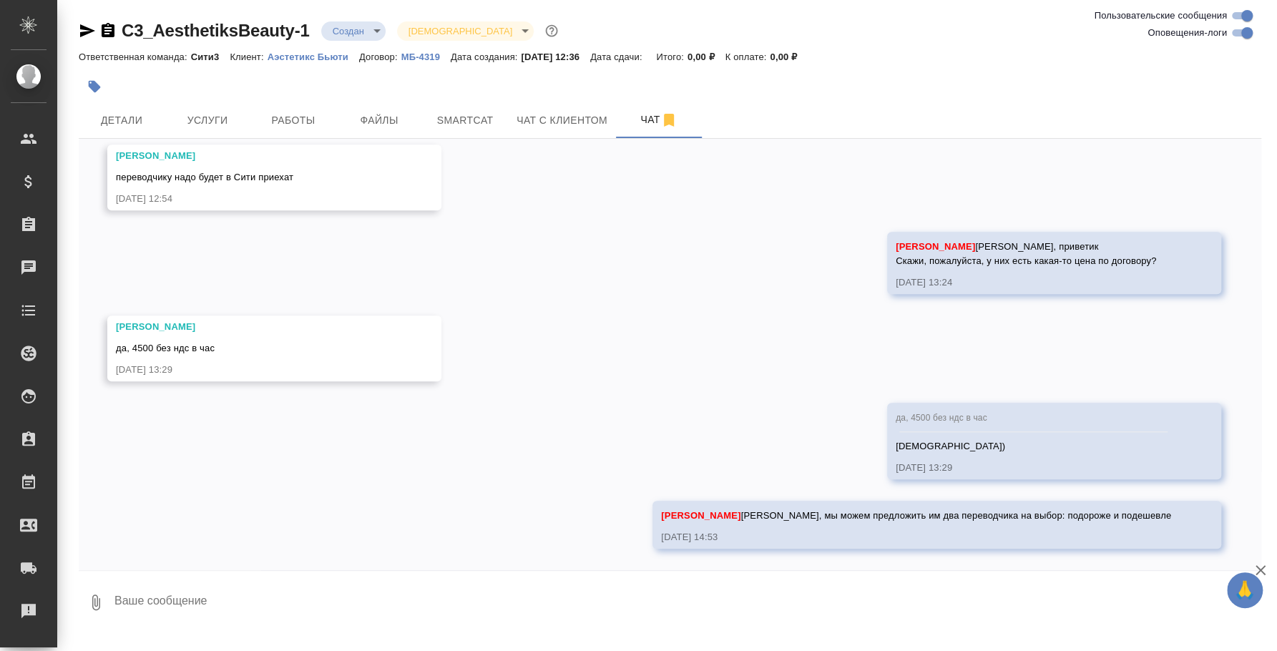
scroll to position [758, 0]
click at [504, 619] on textarea at bounding box center [687, 602] width 1148 height 49
type textarea "Переводчик подороже будет для клиента 6700 руб/час без ндс"
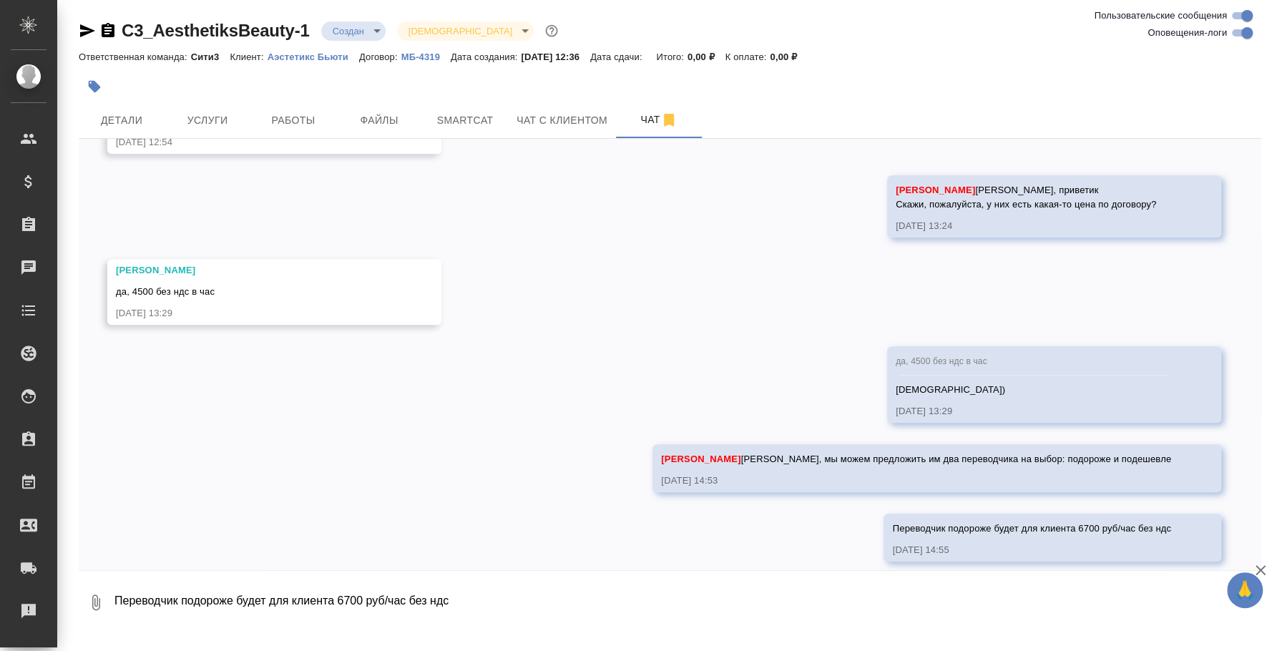
scroll to position [827, 0]
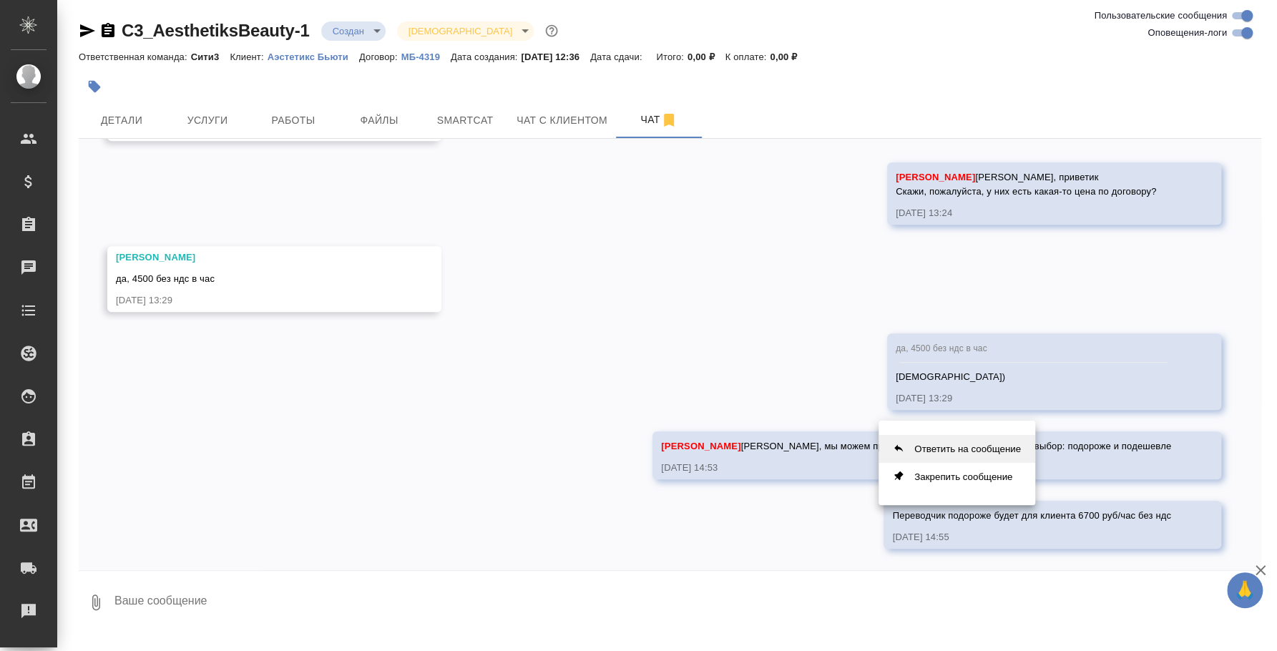
click at [966, 458] on button "Ответить на сообщение" at bounding box center [957, 449] width 157 height 28
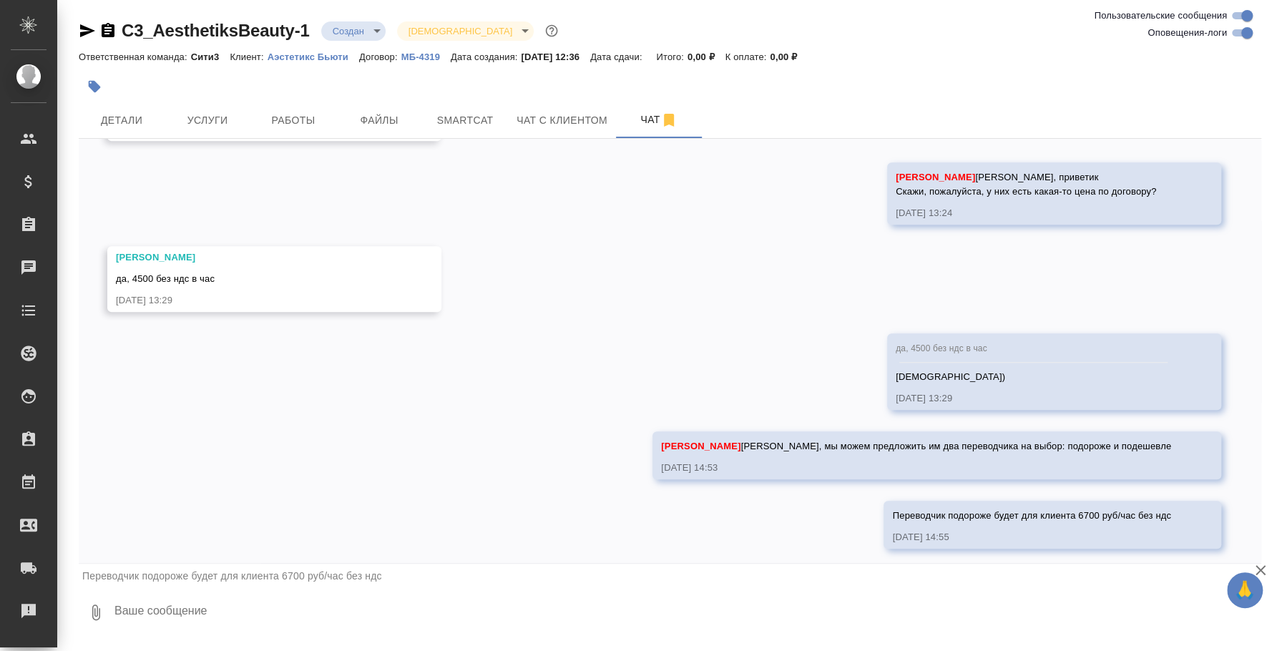
click at [104, 612] on icon "button" at bounding box center [95, 612] width 17 height 17
click at [122, 532] on span "С локального диска" at bounding box center [90, 537] width 97 height 18
click at [0, 0] on input "С локального диска" at bounding box center [0, 0] width 0 height 0
click at [1242, 610] on icon "submit" at bounding box center [1249, 609] width 15 height 13
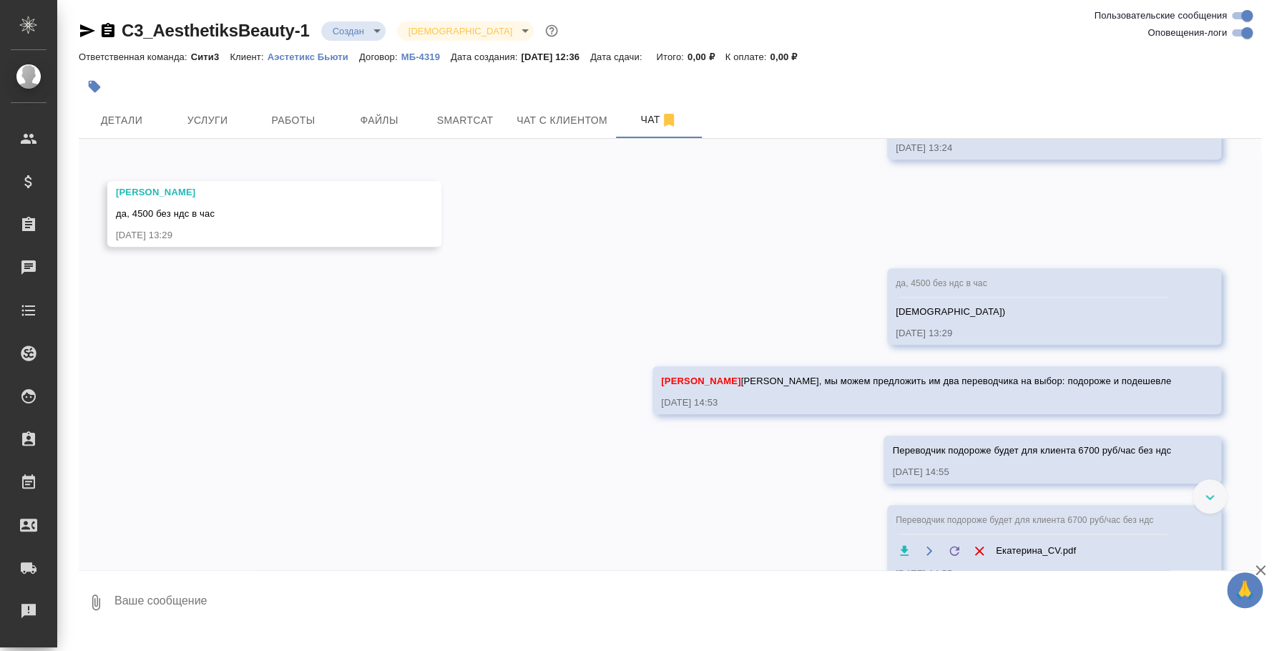
scroll to position [929, 0]
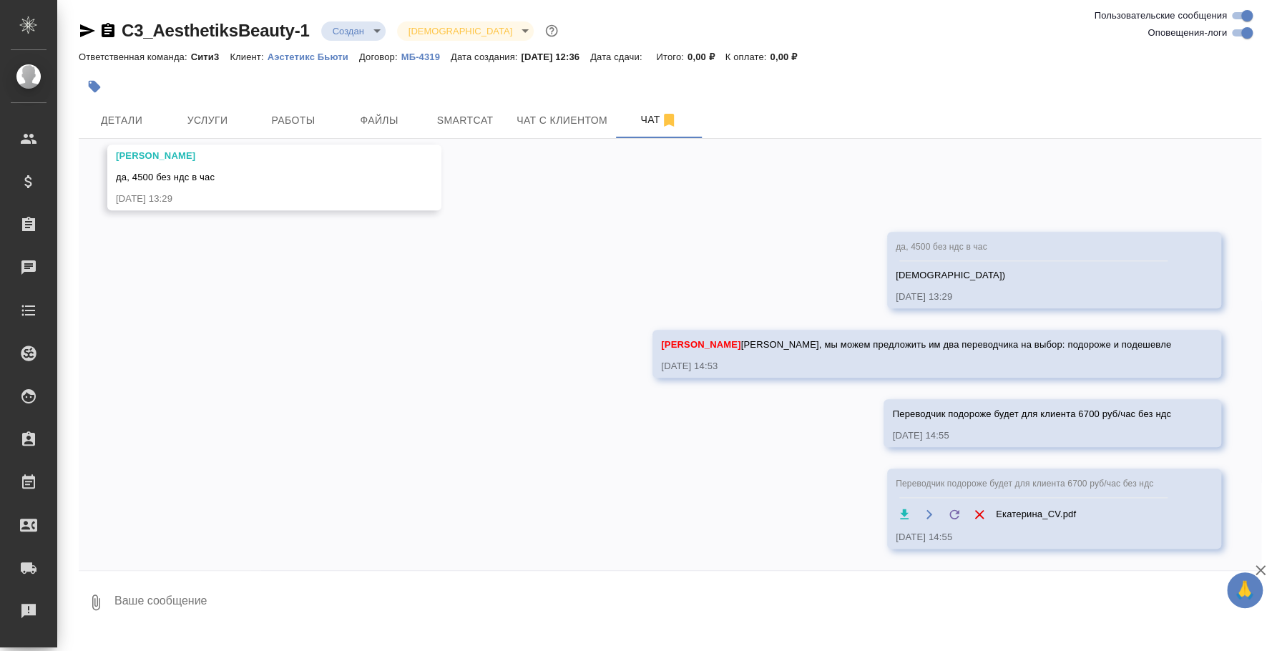
click at [964, 589] on textarea at bounding box center [687, 602] width 1148 height 49
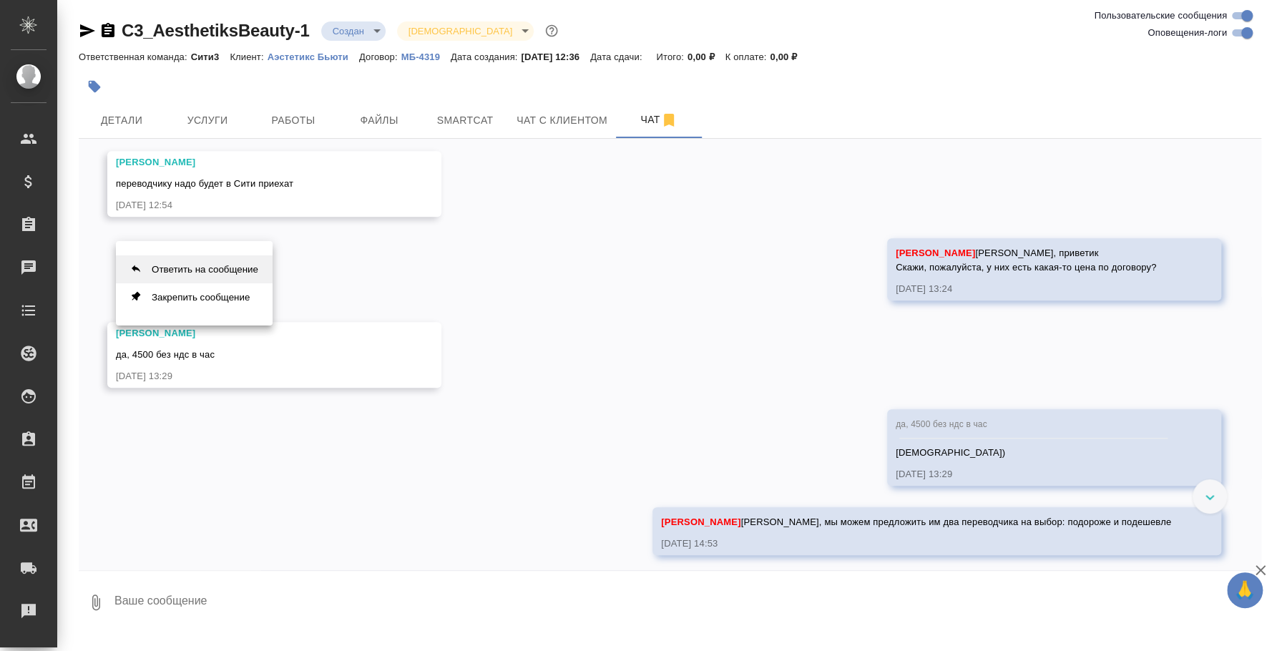
click at [217, 270] on button "Ответить на сообщение" at bounding box center [194, 269] width 157 height 28
click at [452, 622] on textarea at bounding box center [687, 612] width 1148 height 49
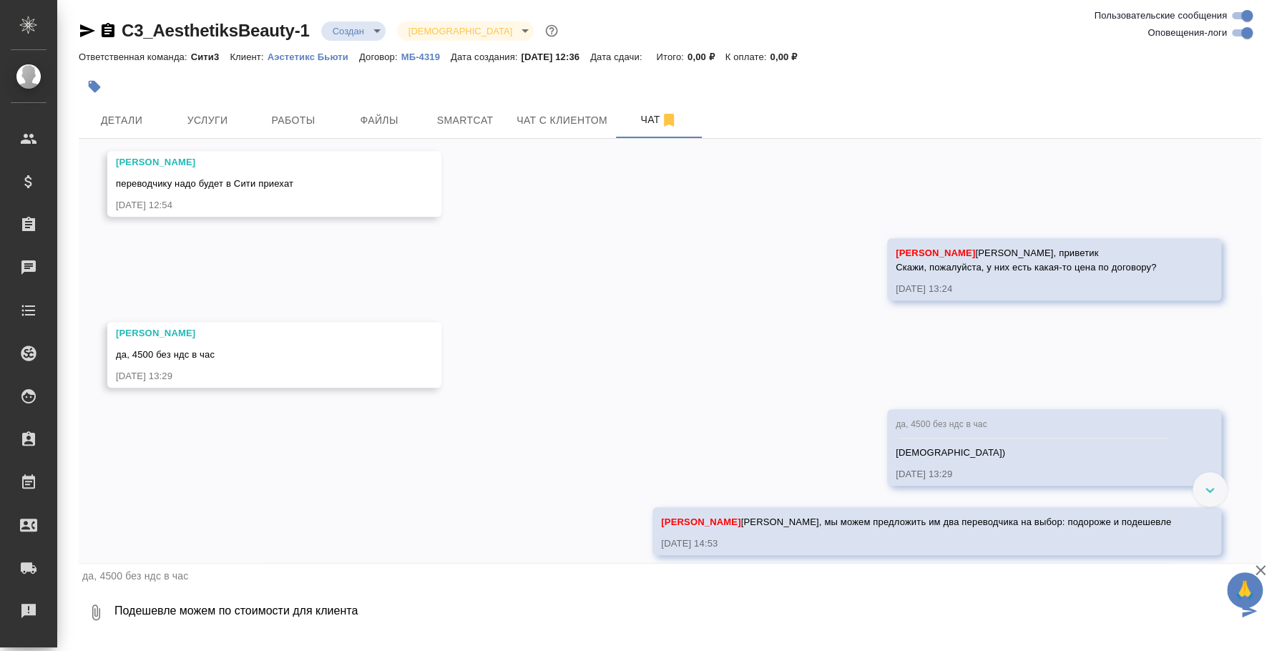
click at [108, 608] on button "0" at bounding box center [96, 612] width 34 height 49
click at [102, 521] on div "С локального диска" at bounding box center [100, 536] width 179 height 34
click at [106, 528] on span "С локального диска" at bounding box center [90, 537] width 97 height 18
click at [0, 0] on input "С локального диска" at bounding box center [0, 0] width 0 height 0
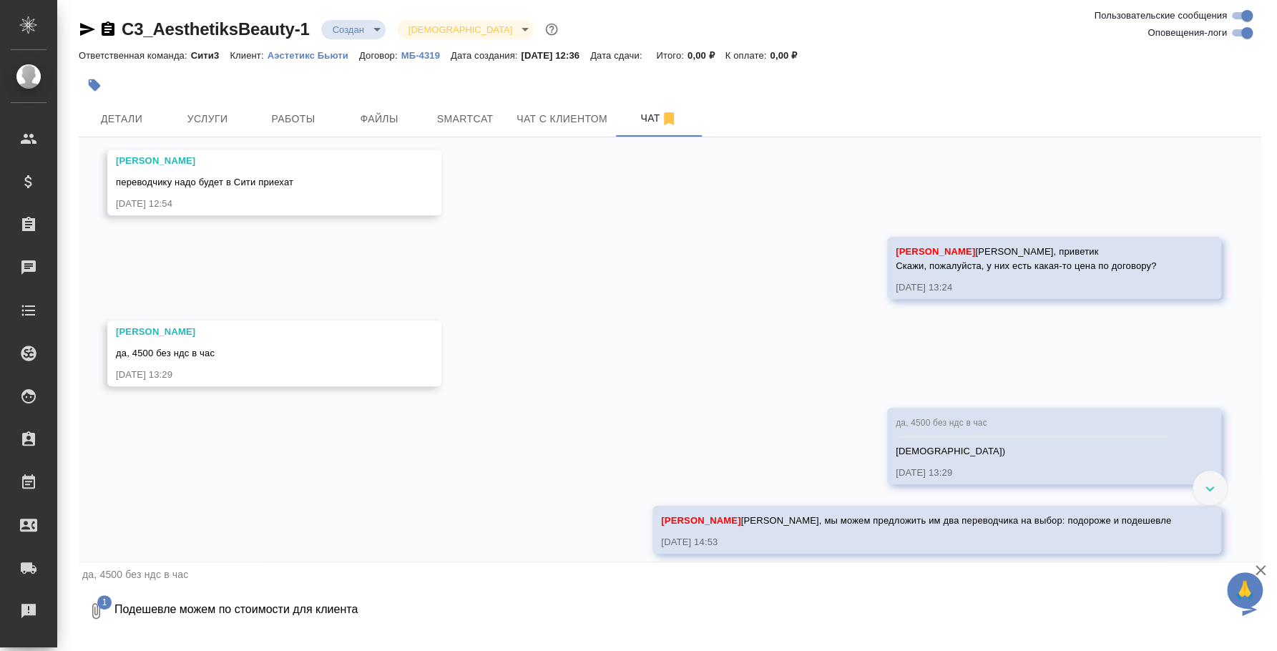
click at [411, 608] on textarea "Подешевле можем по стоимости для клиента" at bounding box center [675, 611] width 1125 height 49
click at [86, 612] on button "1" at bounding box center [96, 611] width 34 height 49
click at [94, 534] on span "С локального диска" at bounding box center [90, 535] width 97 height 18
click at [0, 0] on input "С локального диска" at bounding box center [0, 0] width 0 height 0
click at [380, 599] on textarea "Подешевле можем по стоимости для клиента" at bounding box center [675, 611] width 1125 height 49
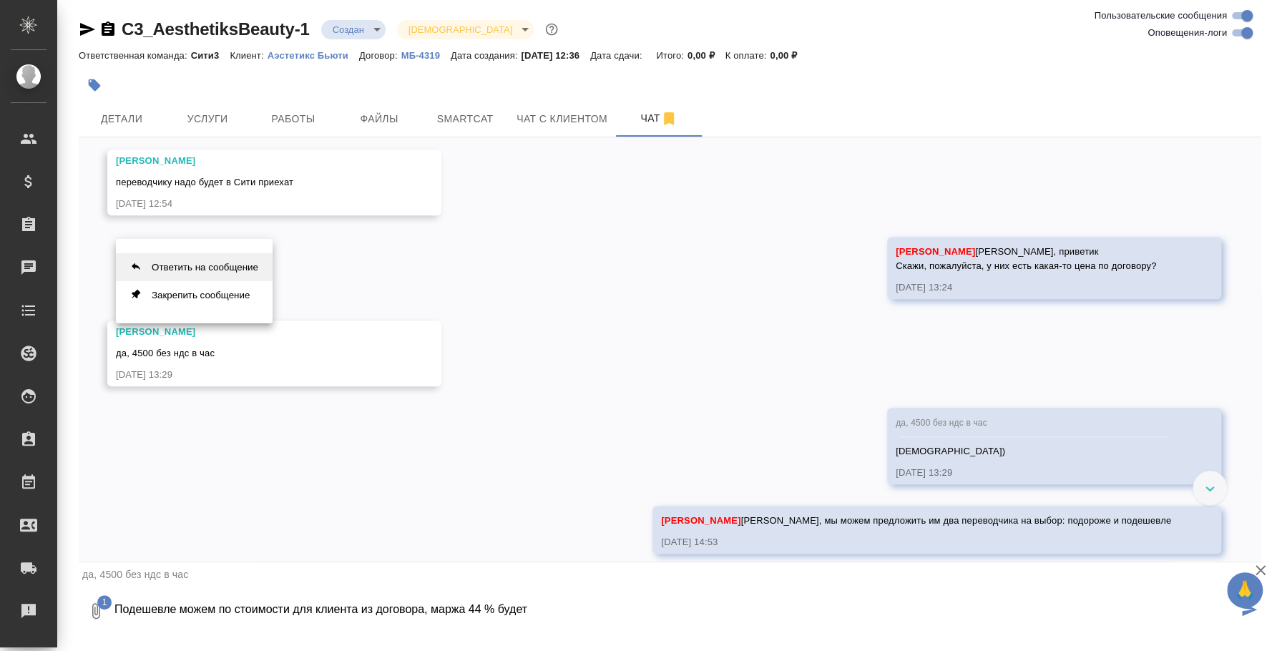
click at [255, 267] on button "Ответить на сообщение" at bounding box center [194, 267] width 157 height 28
click at [1261, 569] on icon "button" at bounding box center [1261, 570] width 10 height 10
click at [422, 610] on textarea "Подешевле можем по стоимости для клиента из договора, маржа 44 % будет" at bounding box center [675, 611] width 1125 height 49
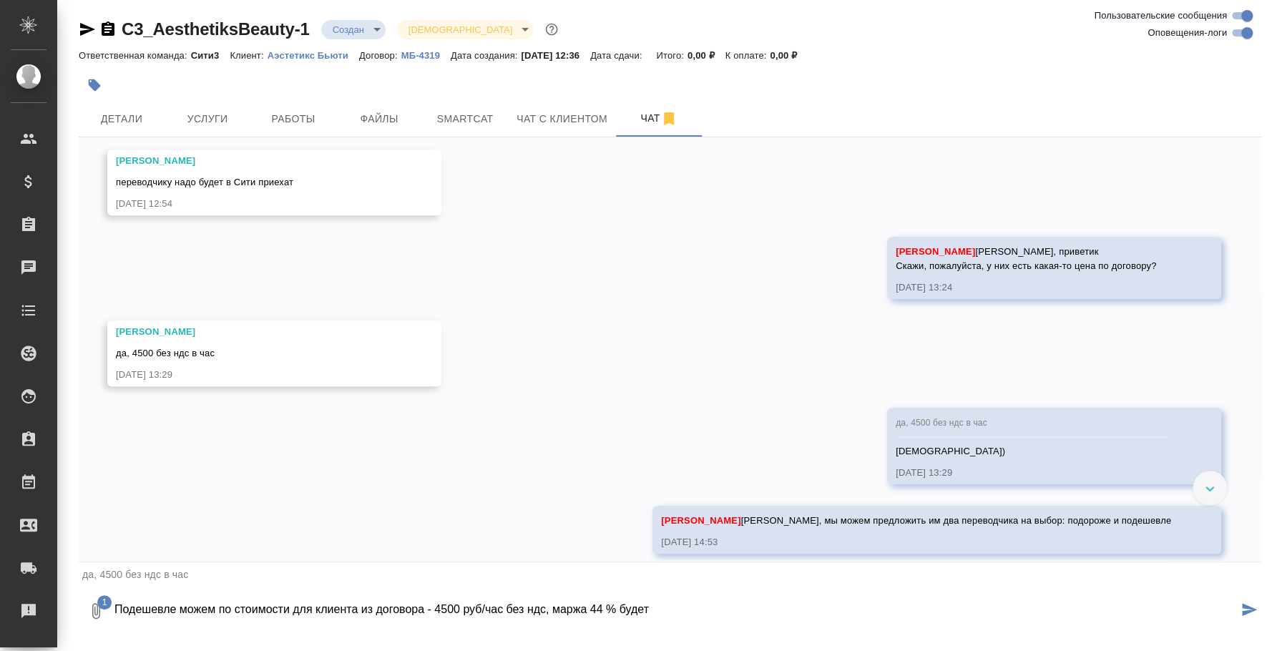
type textarea "Подешевле можем по стоимости для клиента из договора - 4500 руб/час без ндс, ма…"
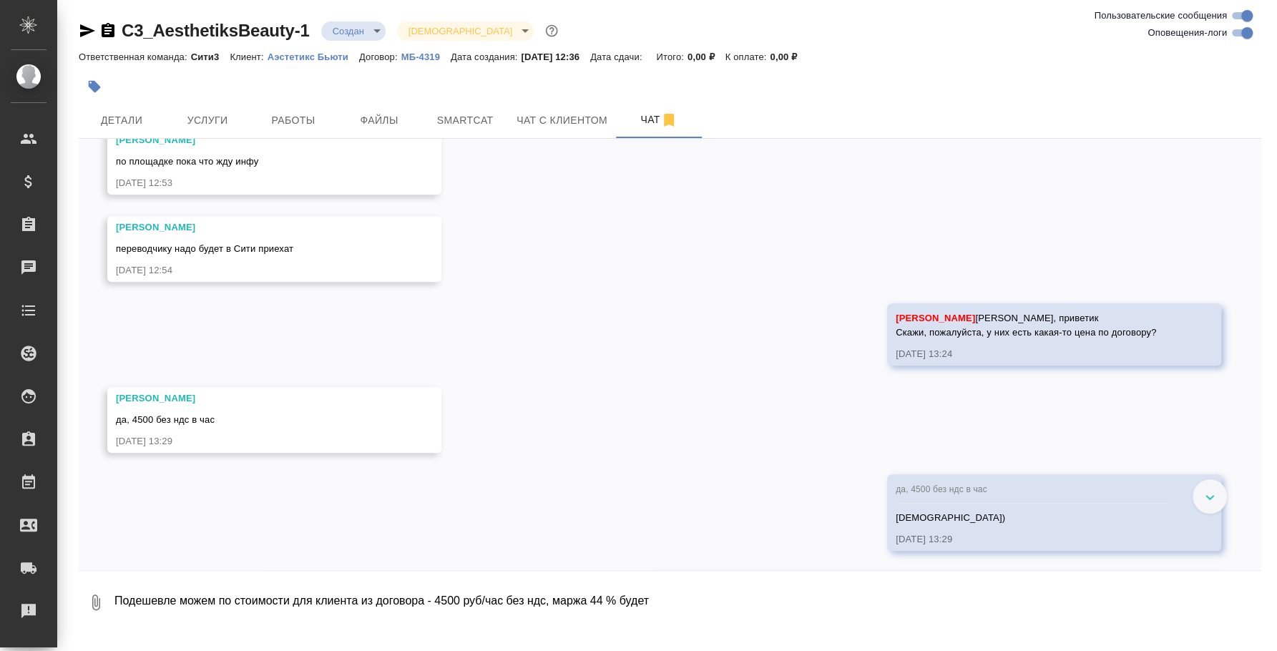
scroll to position [509, 0]
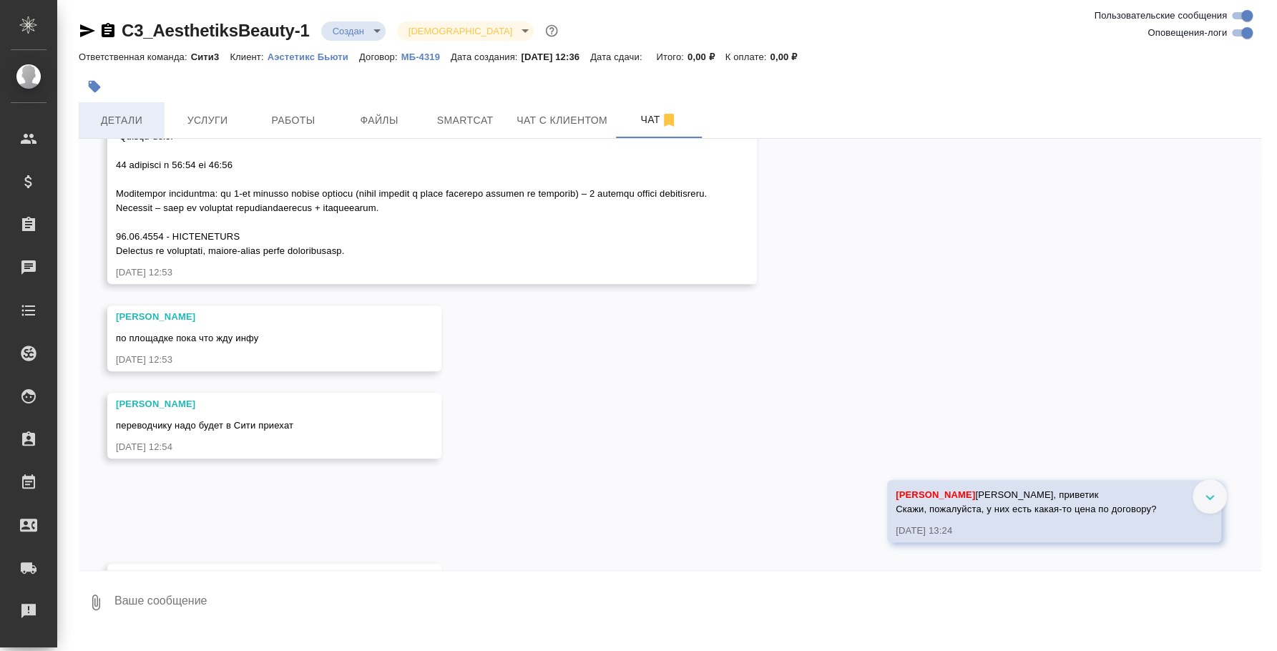
click at [138, 113] on span "Детали" at bounding box center [121, 121] width 69 height 18
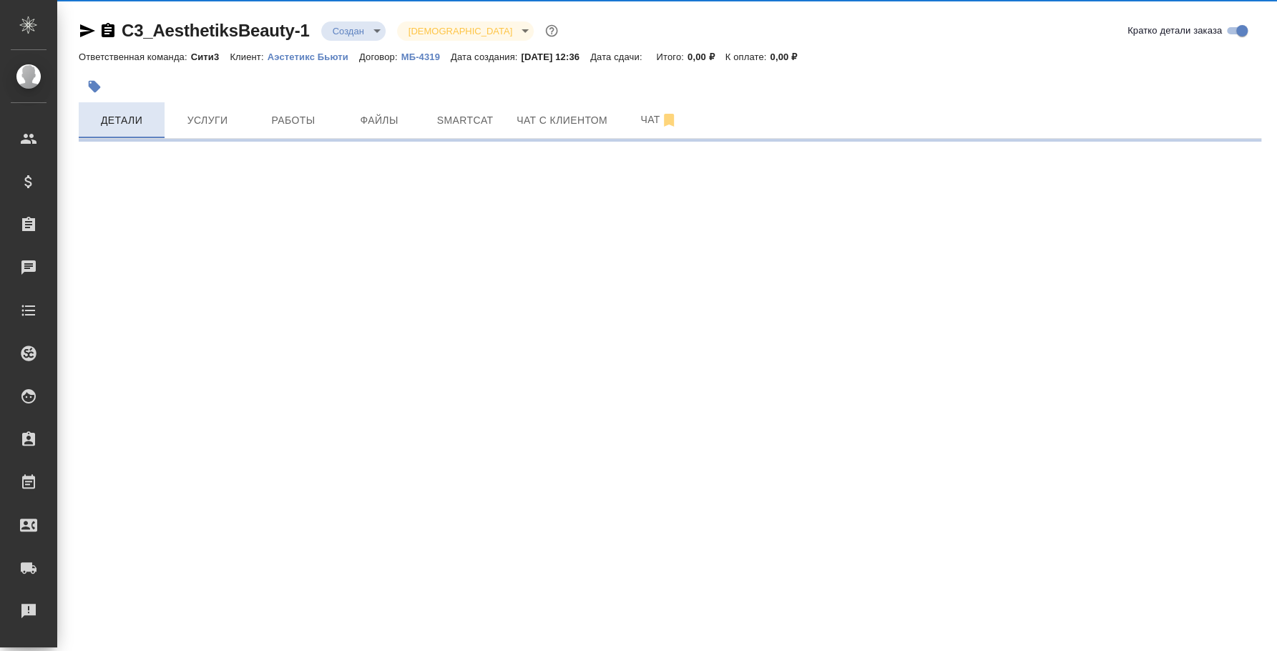
select select "RU"
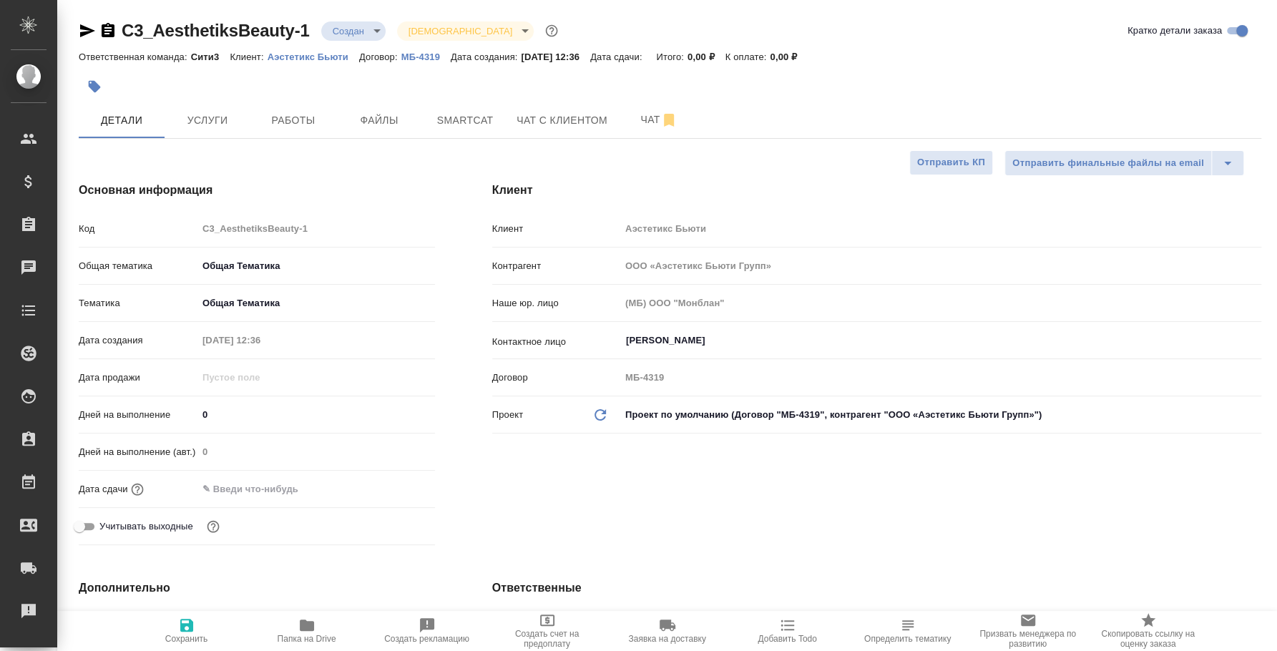
type textarea "x"
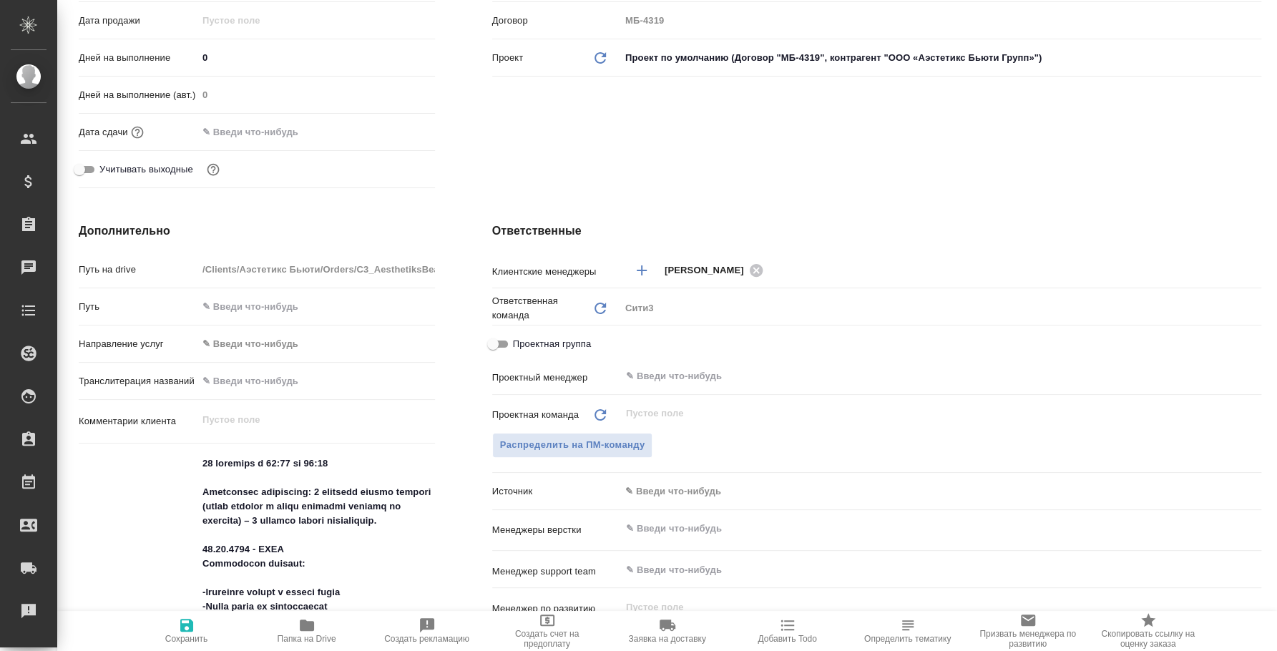
click at [738, 359] on div "Проектная группа" at bounding box center [876, 347] width 769 height 32
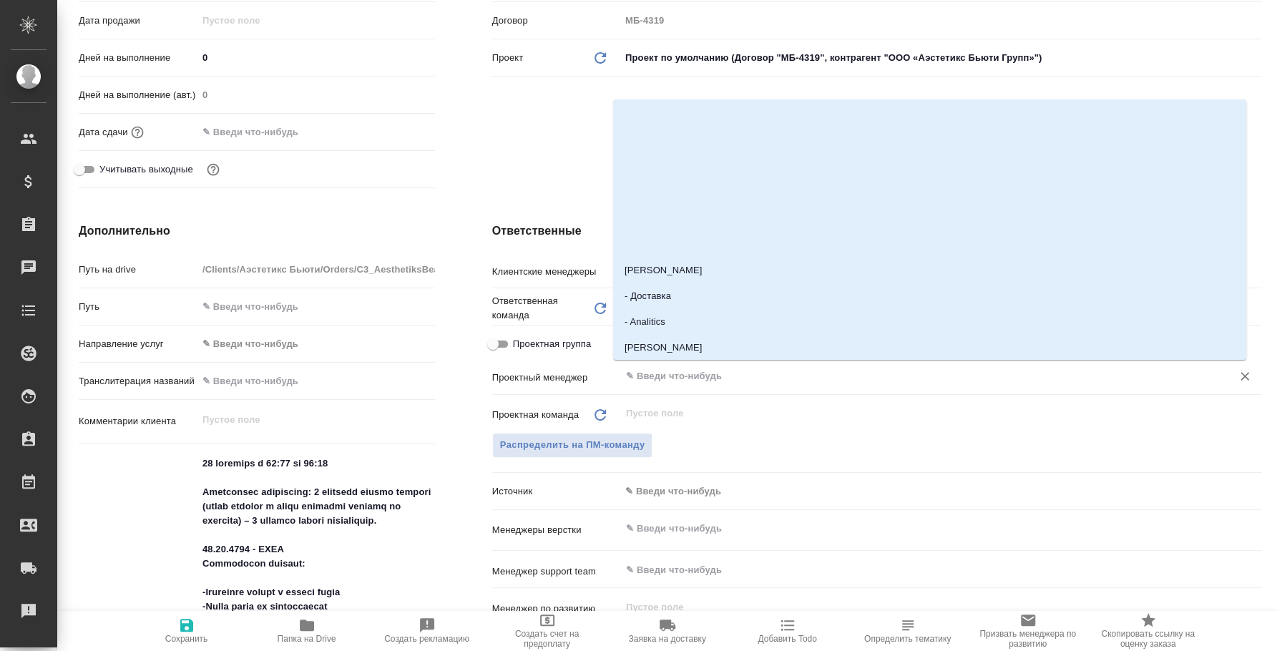
click at [740, 368] on input "text" at bounding box center [917, 376] width 584 height 17
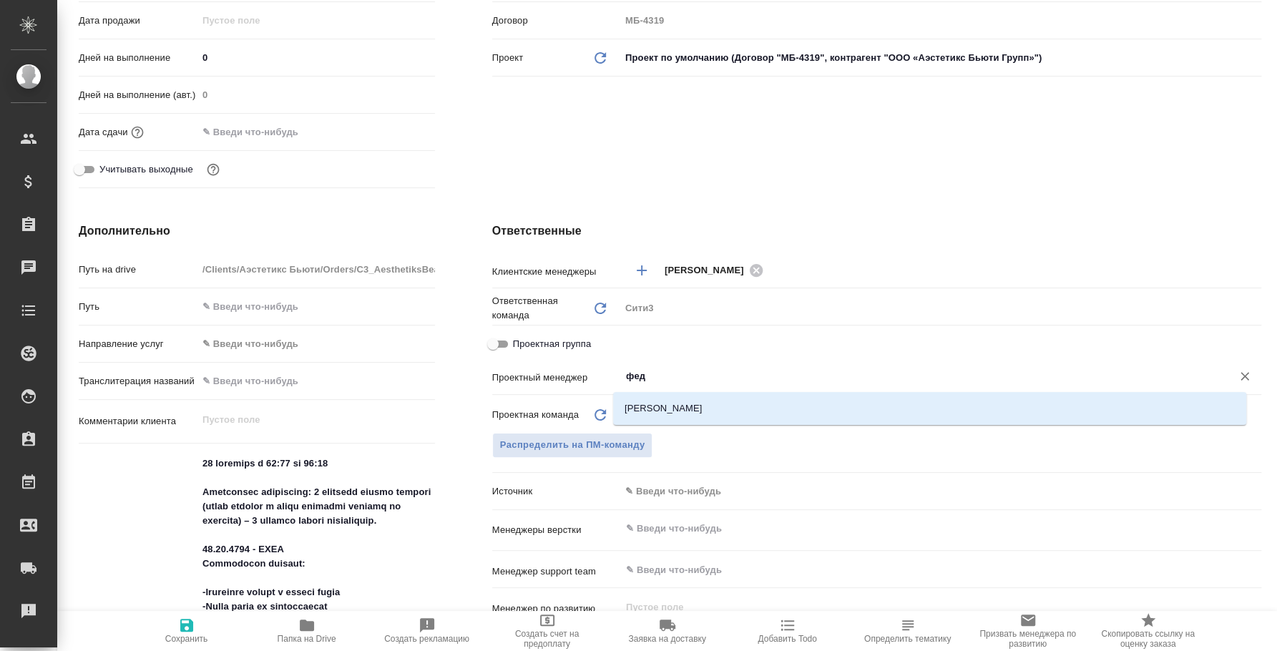
type input "федо"
click at [746, 410] on li "[PERSON_NAME]" at bounding box center [929, 409] width 633 height 26
type textarea "x"
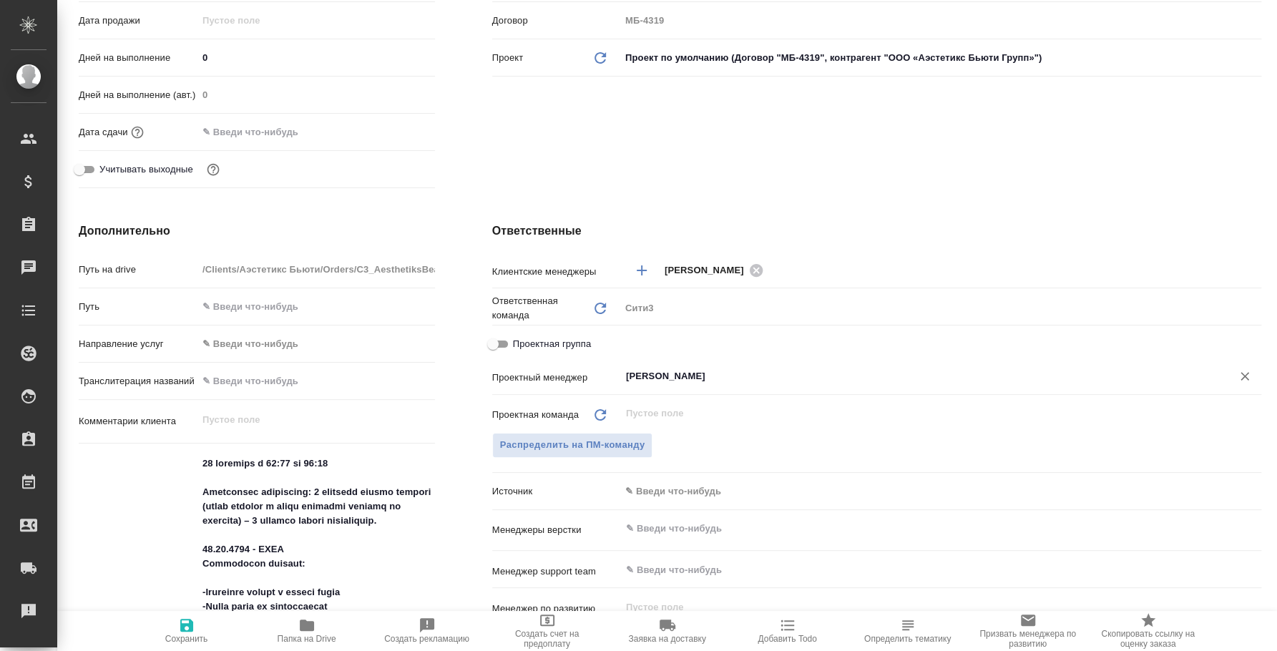
type input "[PERSON_NAME]"
click at [205, 630] on span "Сохранить" at bounding box center [186, 630] width 103 height 27
type textarea "x"
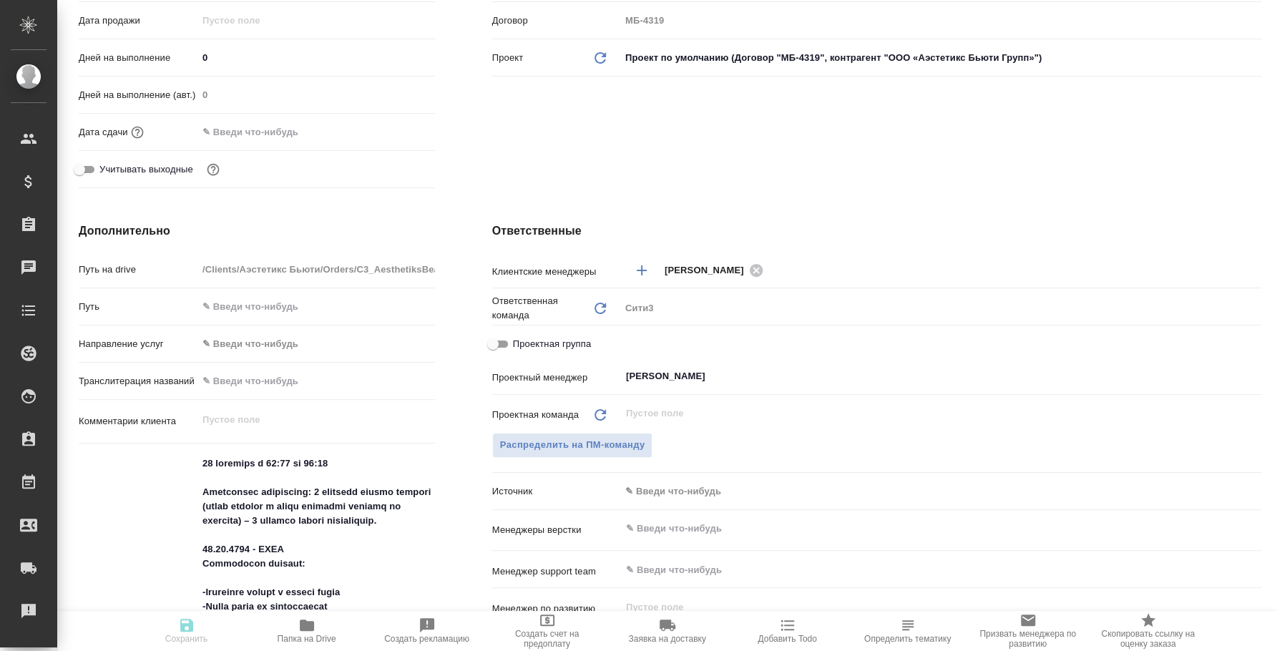
type textarea "x"
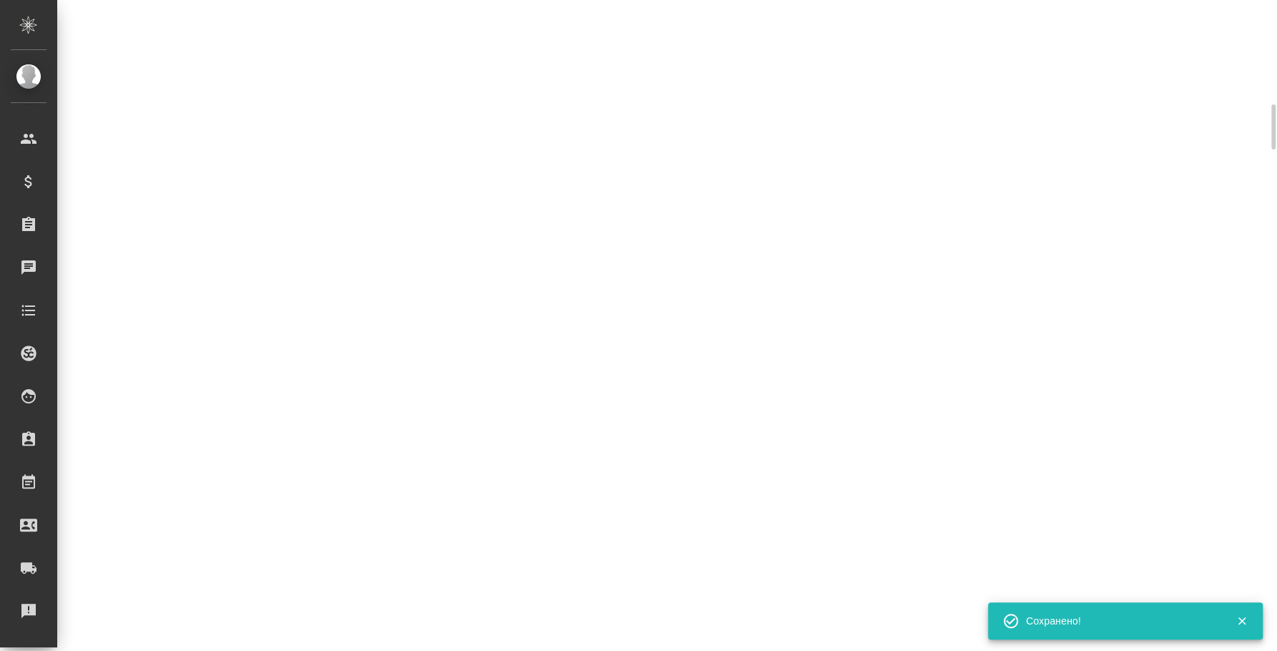
select select "RU"
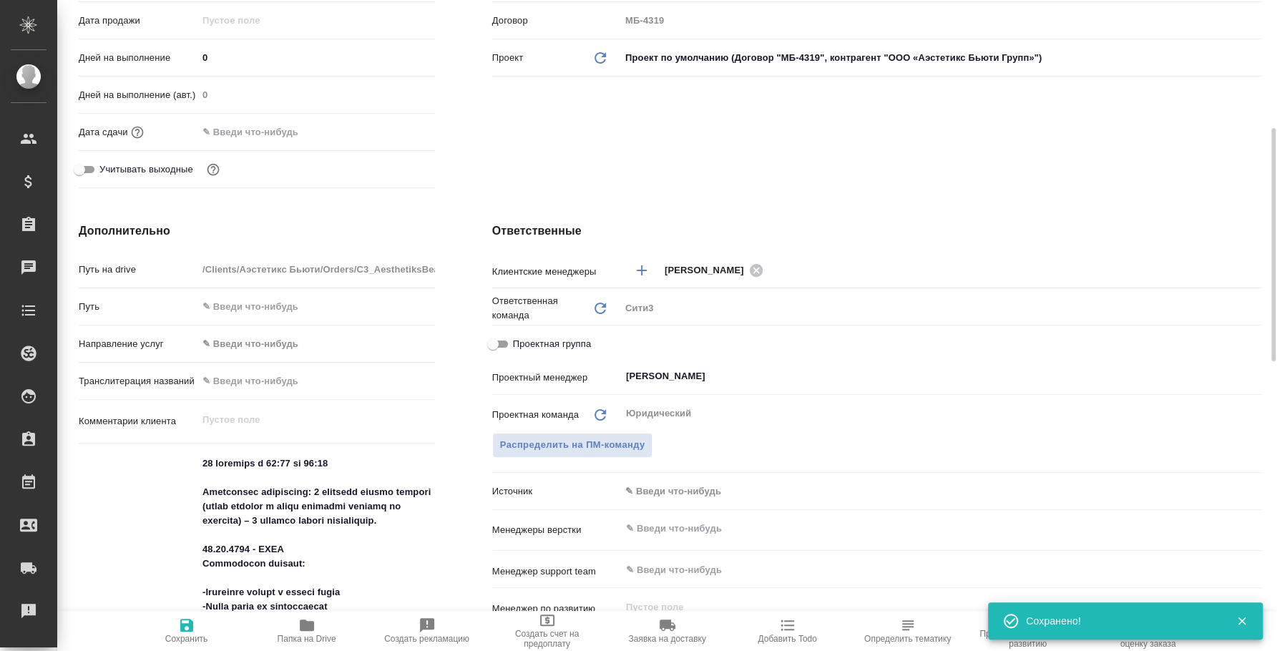
type textarea "x"
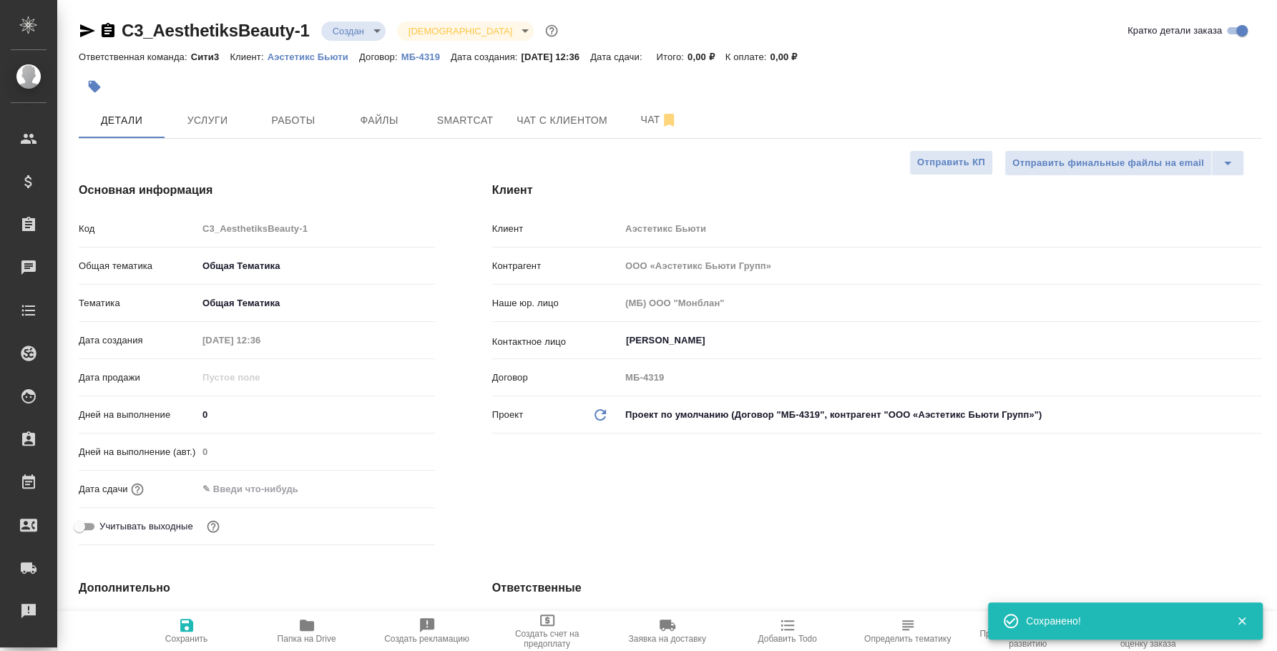
type textarea "x"
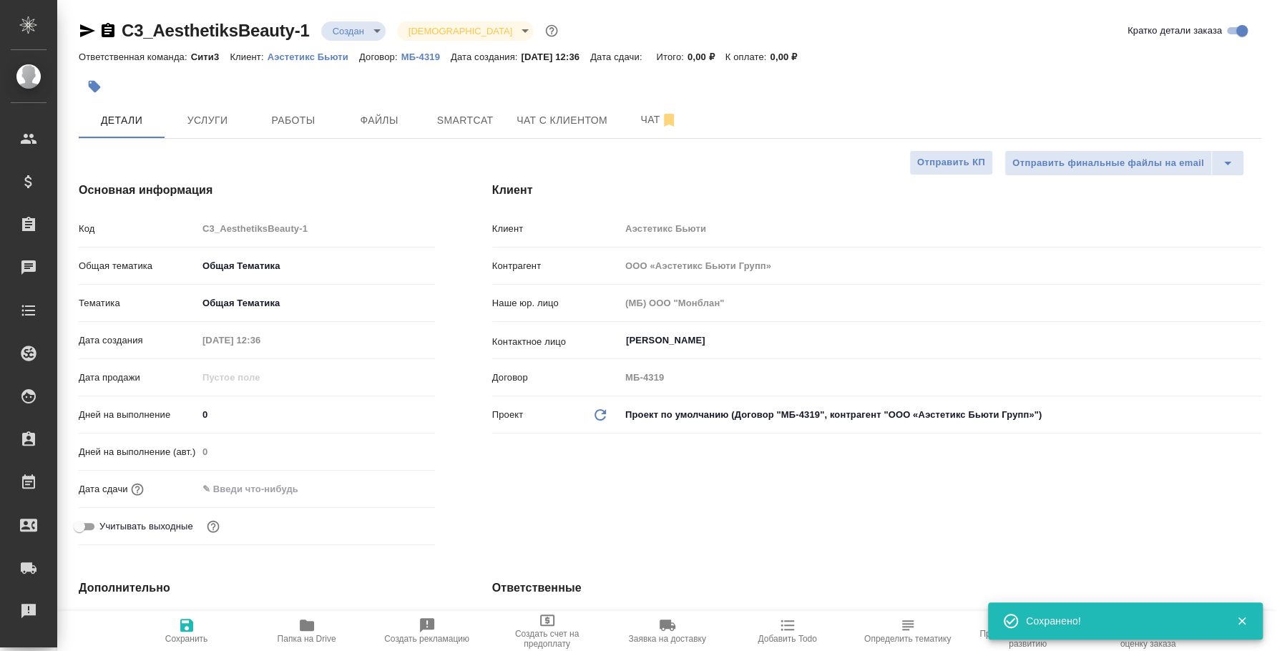
type textarea "x"
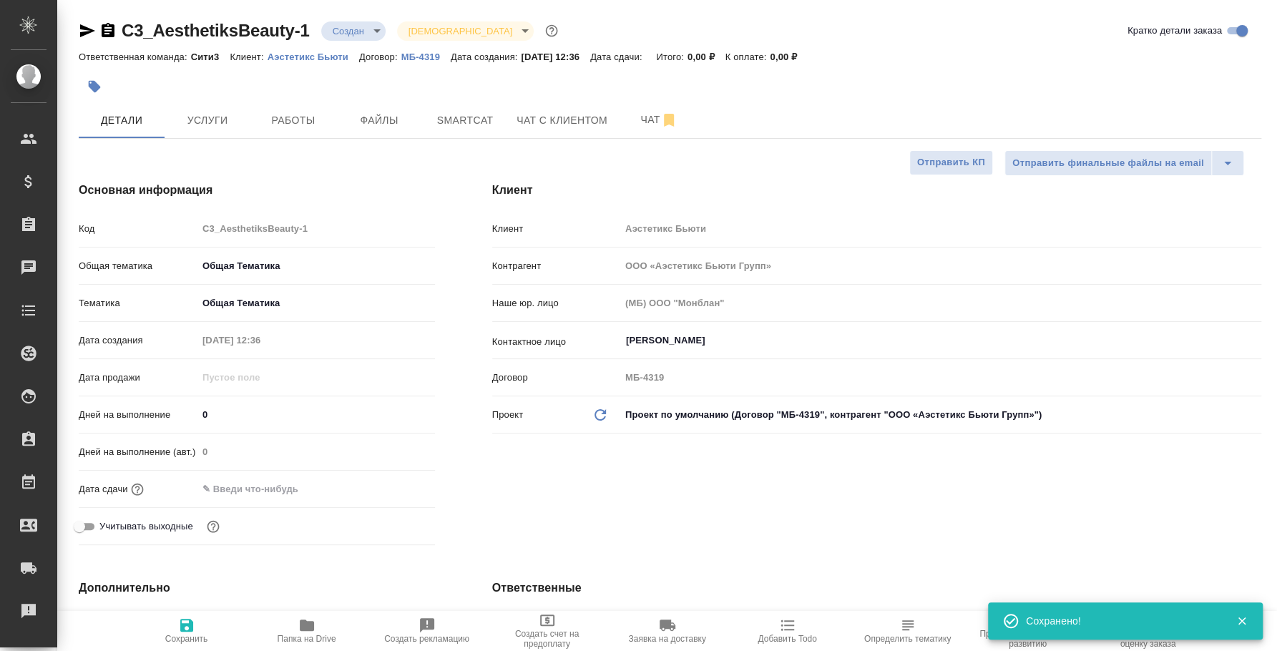
type textarea "x"
click at [551, 117] on span "Чат с клиентом" at bounding box center [562, 121] width 91 height 18
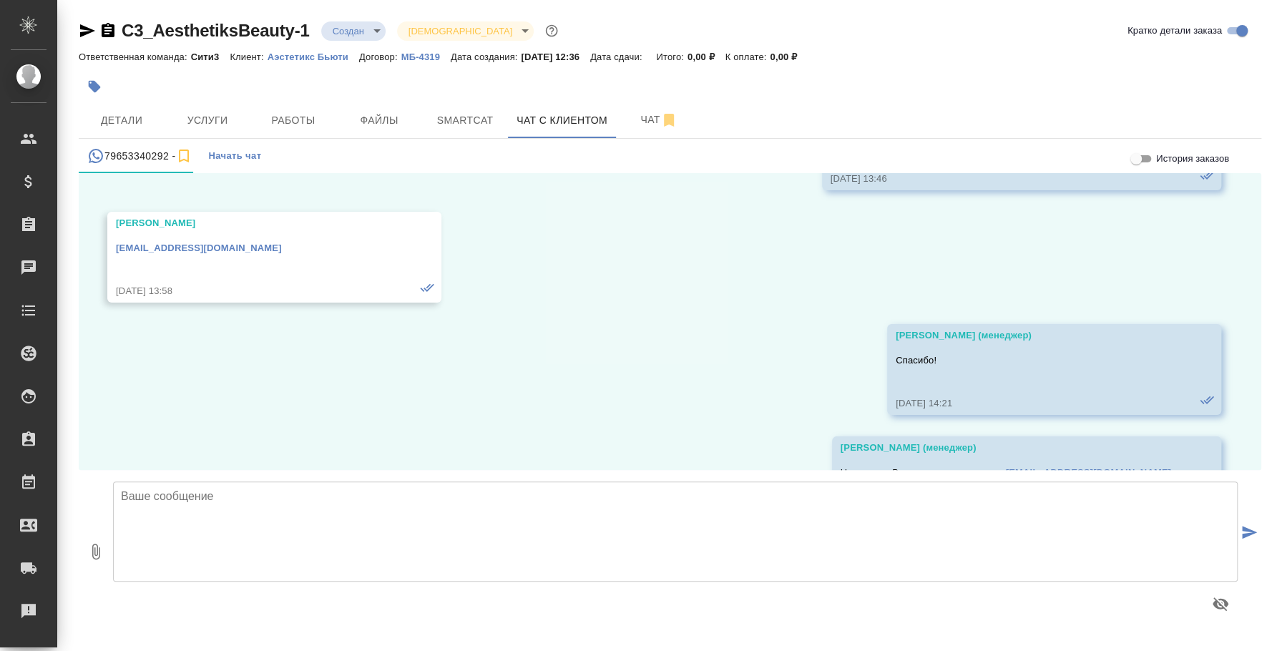
scroll to position [3628, 0]
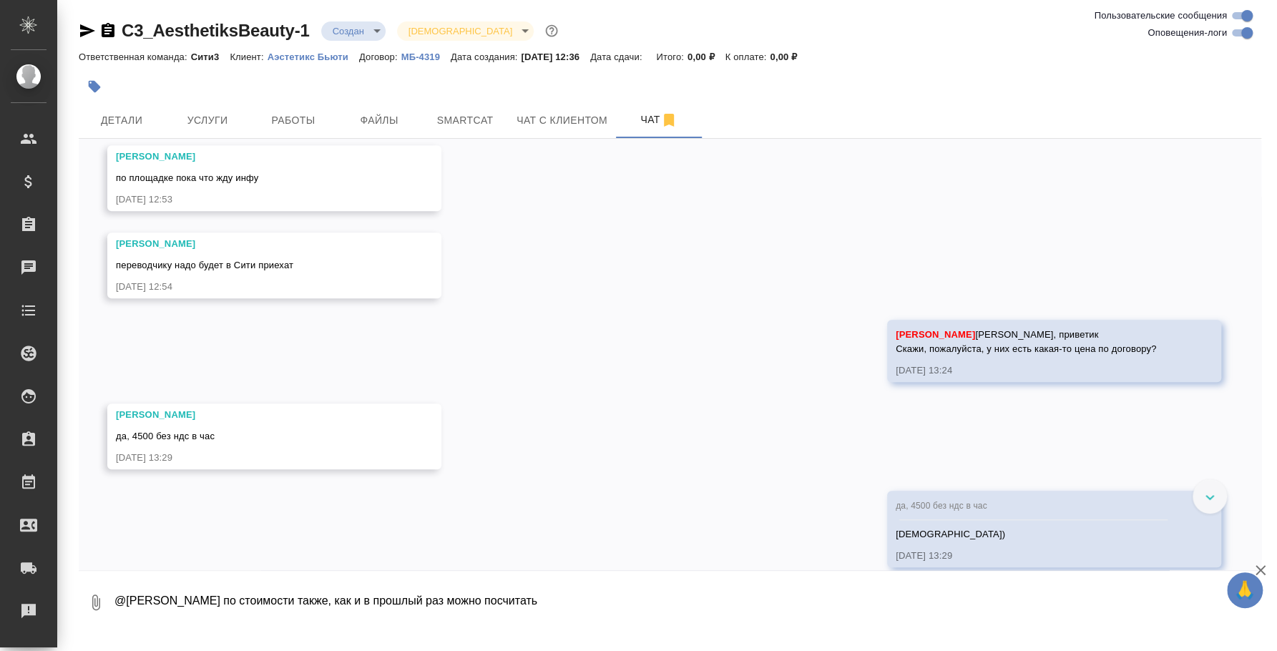
scroll to position [688, 0]
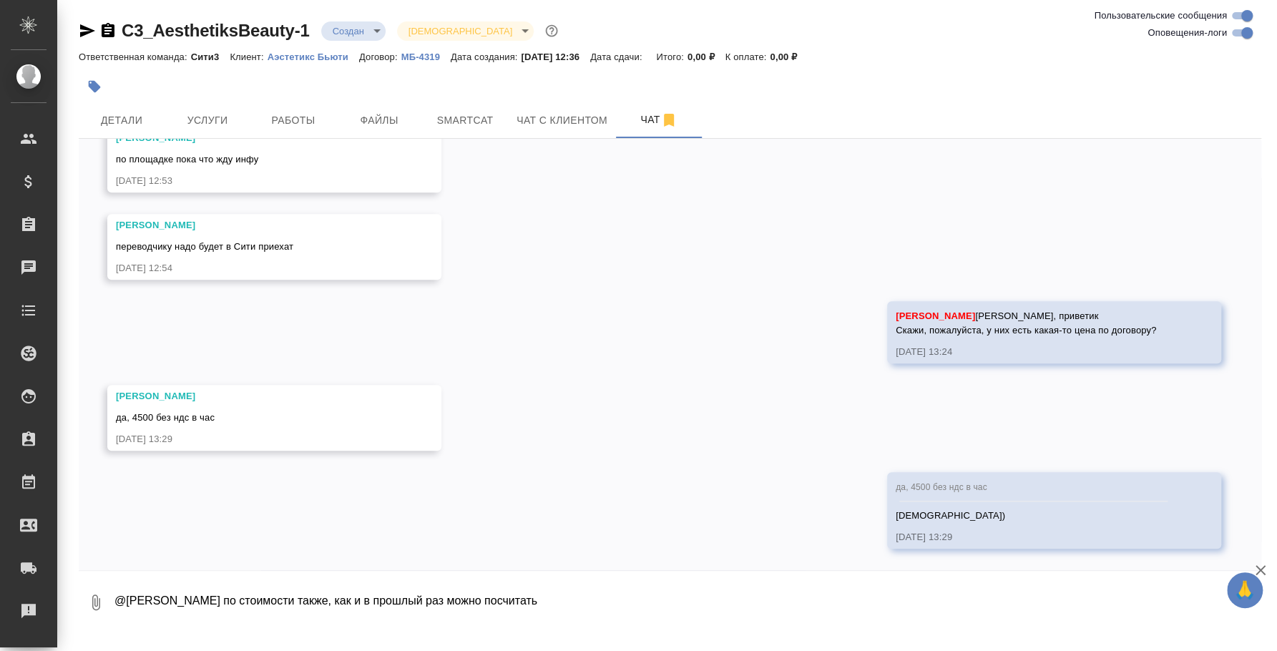
click at [207, 610] on textarea "@Лямина Надежда по стоимости также, как и в прошлый раз можно посчитать" at bounding box center [687, 602] width 1148 height 49
drag, startPoint x: 620, startPoint y: 597, endPoint x: -23, endPoint y: 489, distance: 651.6
click at [0, 489] on html "🙏 .cls-1 fill:#fff; AWATERA Fedotova Irina Клиенты Спецификации Заказы 0 Чаты T…" at bounding box center [638, 325] width 1277 height 651
type textarea """
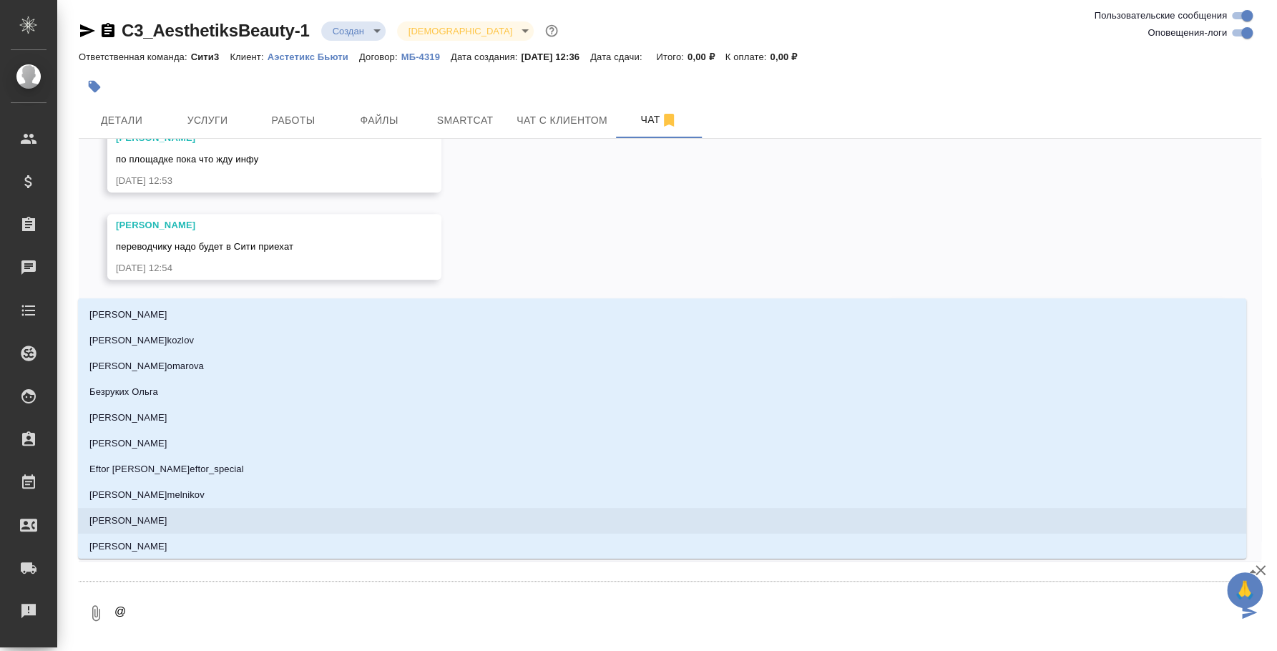
type textarea "@н"
type input "н"
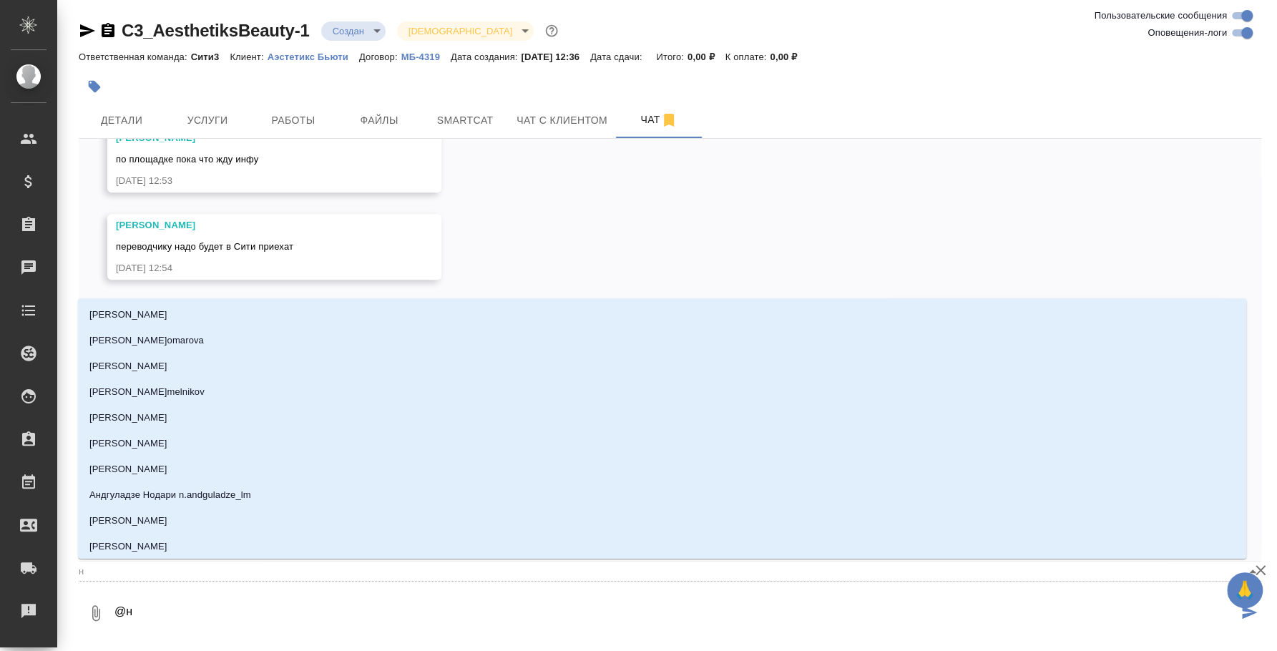
type textarea "@ни"
type input "ни"
type textarea "@ник"
type input "ник"
type textarea "@ники"
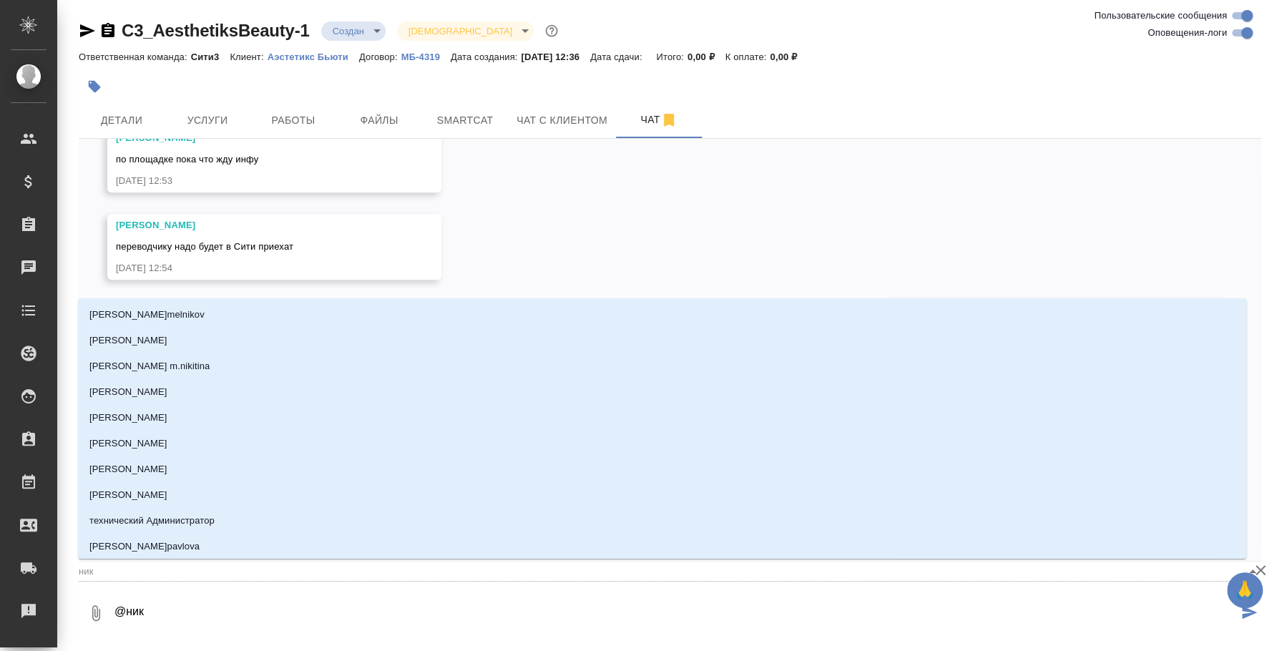
type input "ники"
type textarea "@никит"
type input "никит"
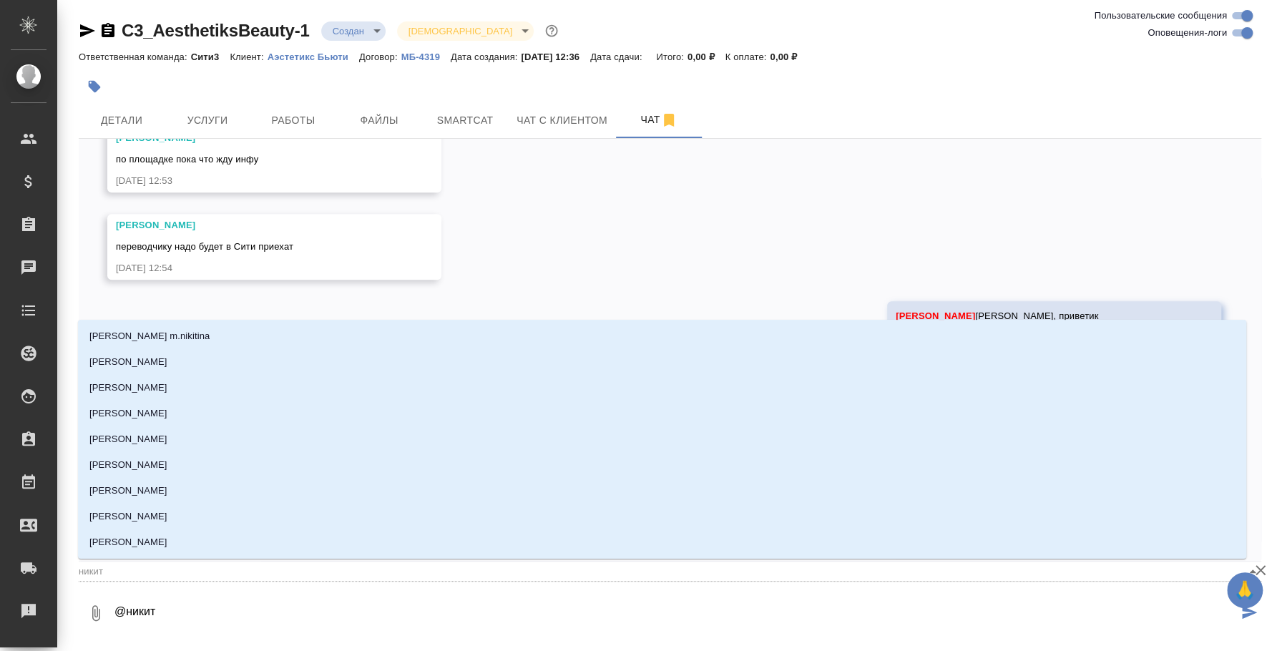
type textarea "@никити"
type input "никити"
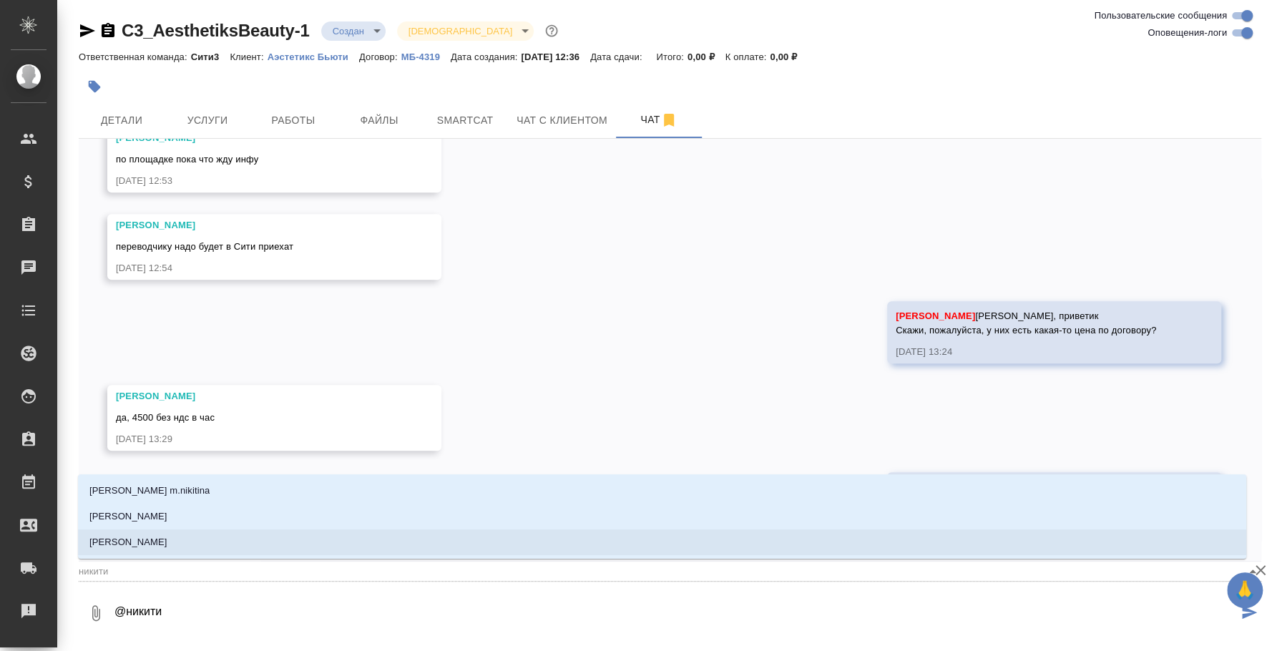
click at [212, 518] on li "Никитина Татьяна" at bounding box center [662, 517] width 1168 height 26
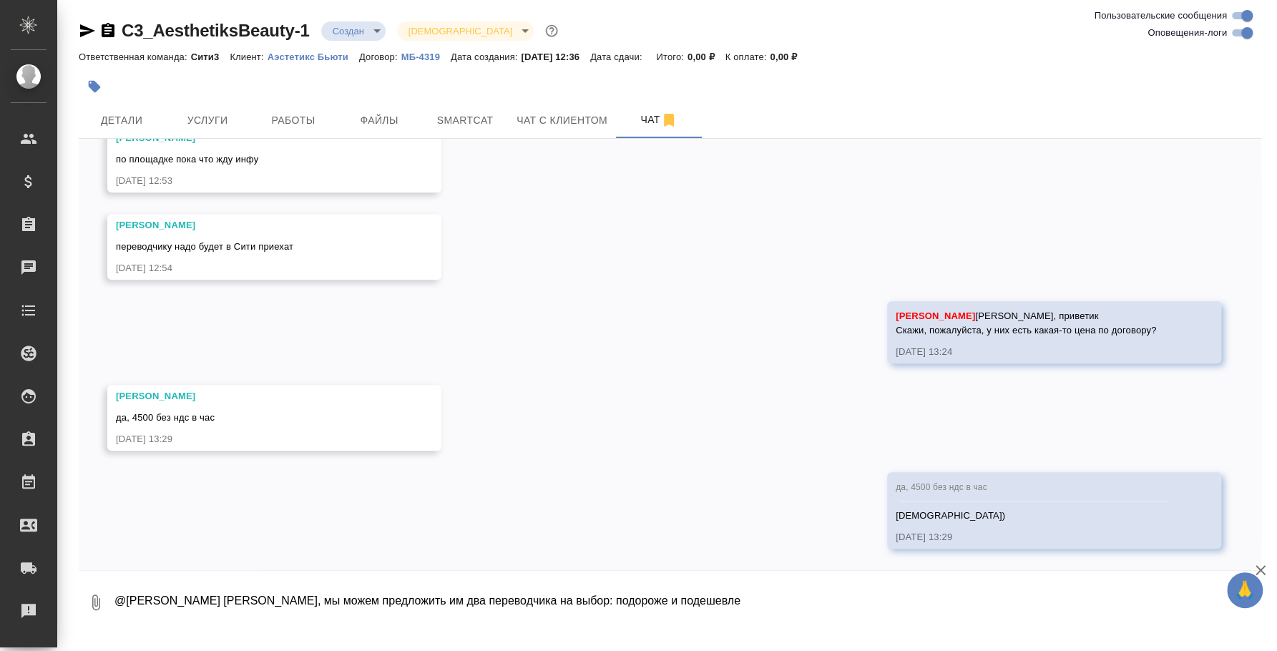
type textarea "@Никитина Татьяна Таня, мы можем предложить им два переводчика на выбор: подоро…"
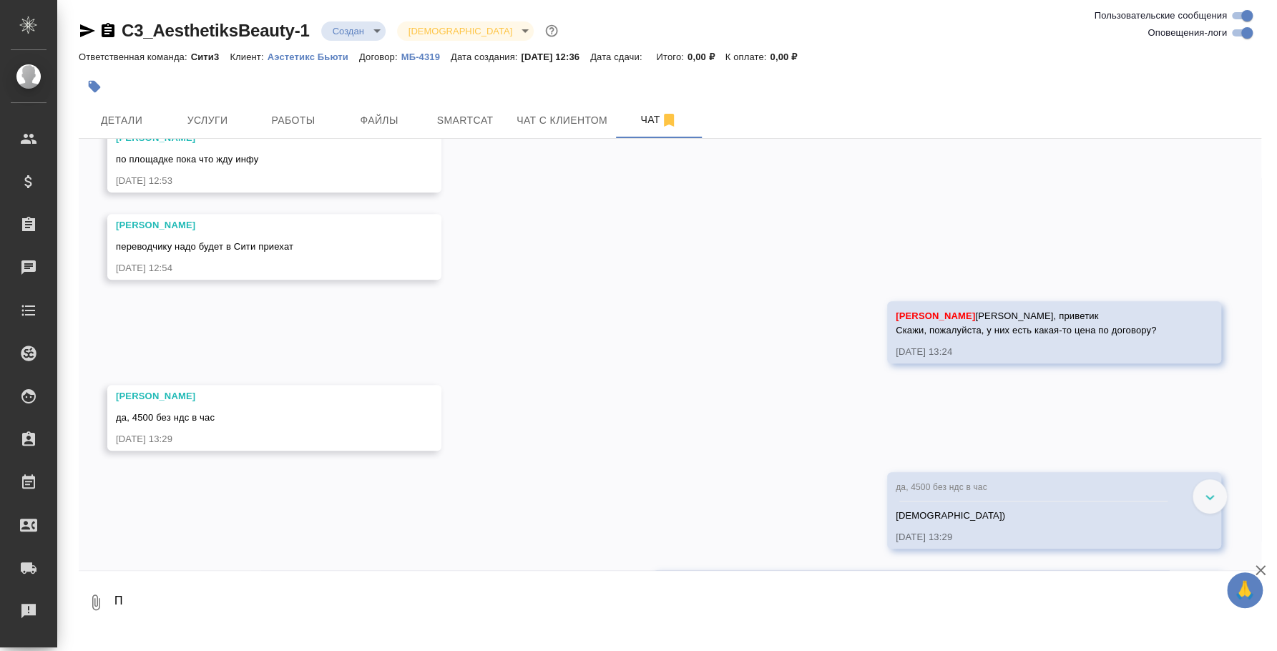
scroll to position [758, 0]
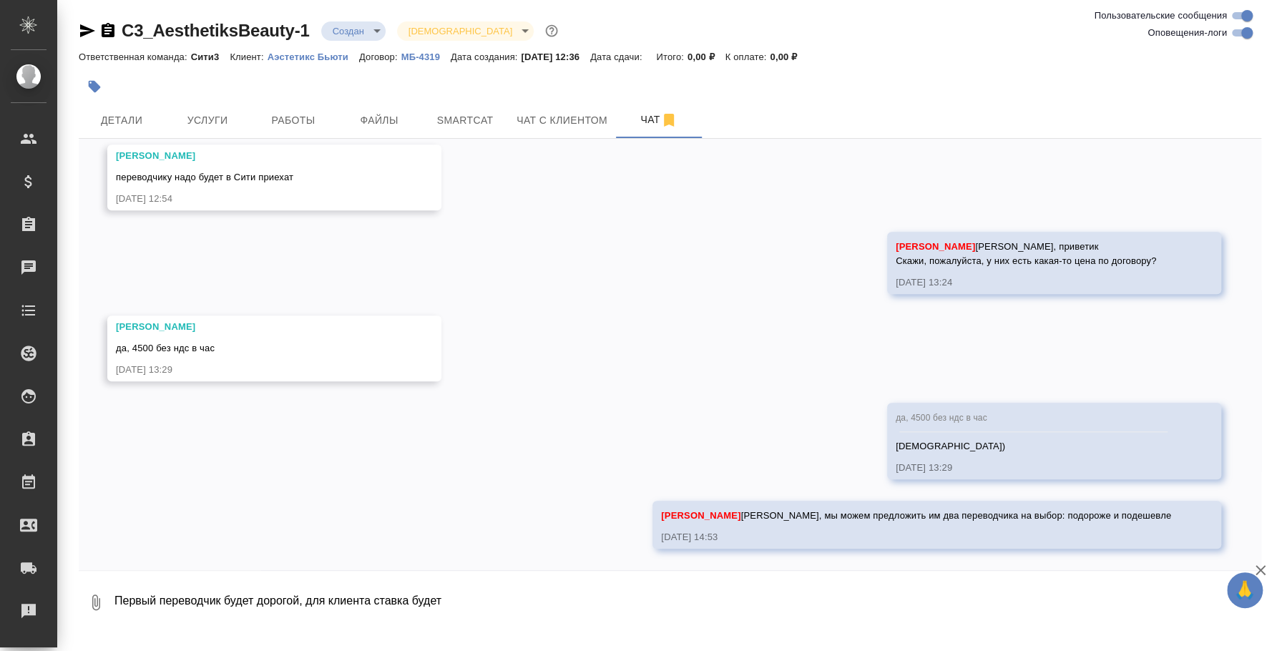
type textarea "Первый переводчик будет дорогой, для клиента ставка будет"
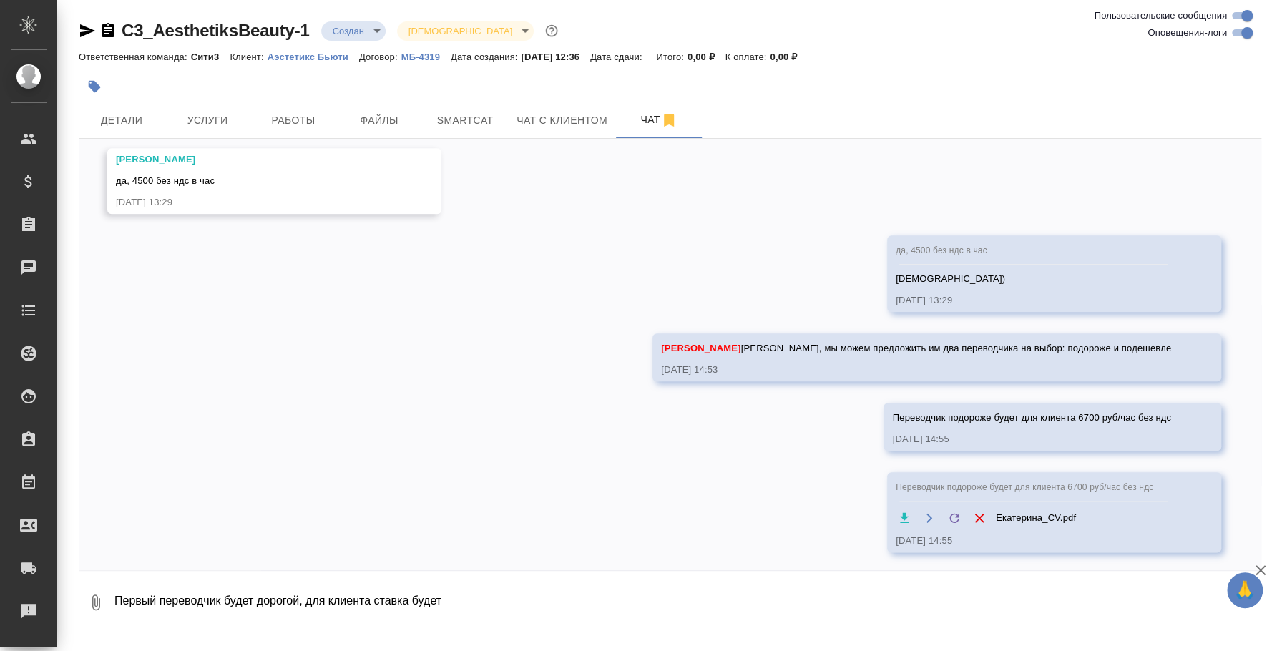
scroll to position [929, 0]
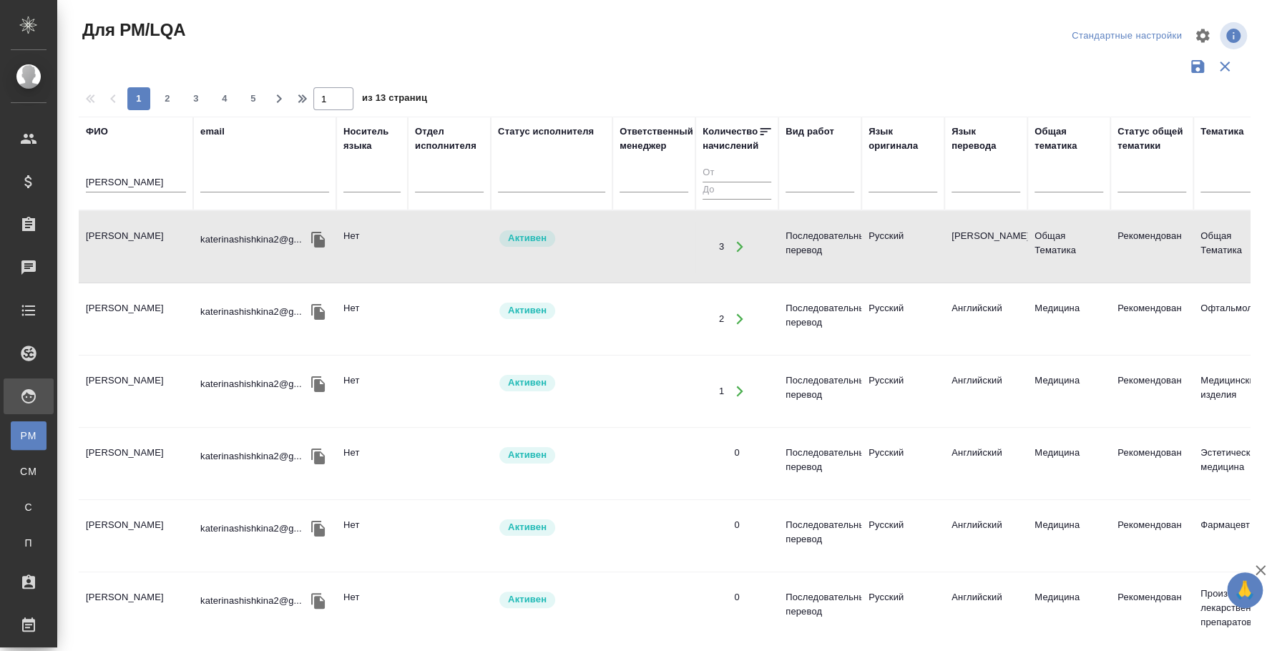
click at [118, 182] on input "[PERSON_NAME]" at bounding box center [136, 184] width 100 height 18
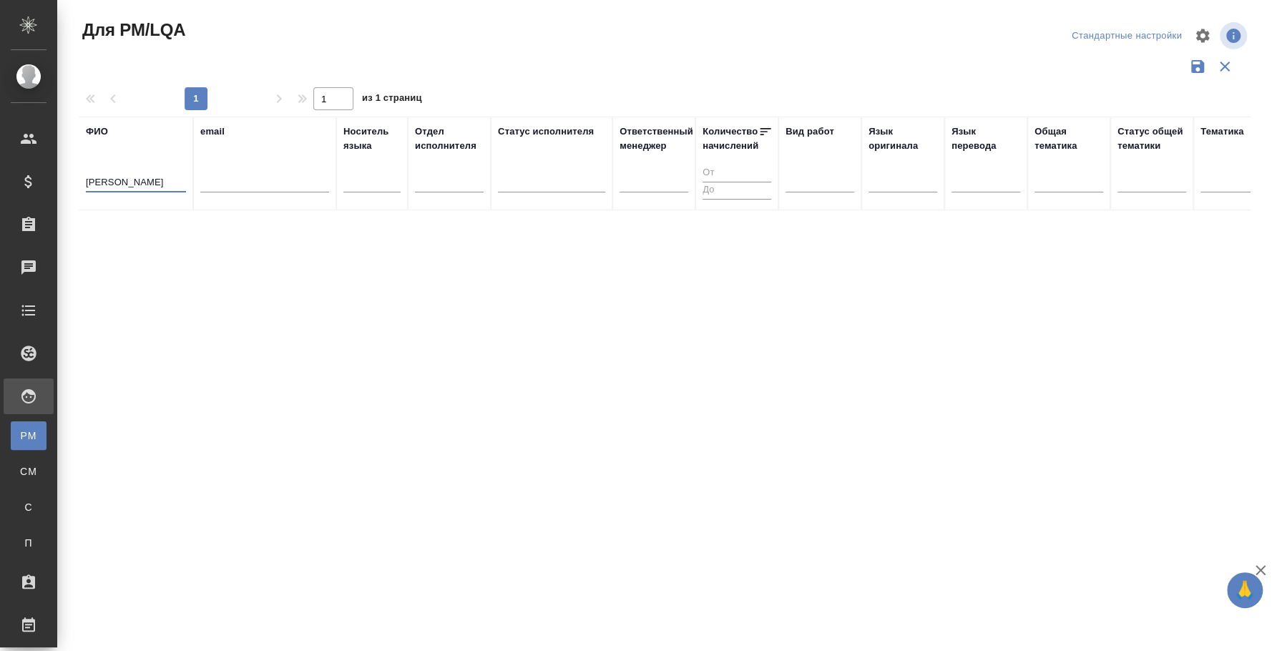
drag, startPoint x: 129, startPoint y: 182, endPoint x: 245, endPoint y: 171, distance: 116.4
click at [245, 171] on tr "ФИО [PERSON_NAME] email Носитель языка Отдел исполнителя Статус исполнителя Отв…" at bounding box center [1217, 164] width 2276 height 94
type input "заненко"
click at [117, 176] on input "заненко" at bounding box center [136, 184] width 100 height 18
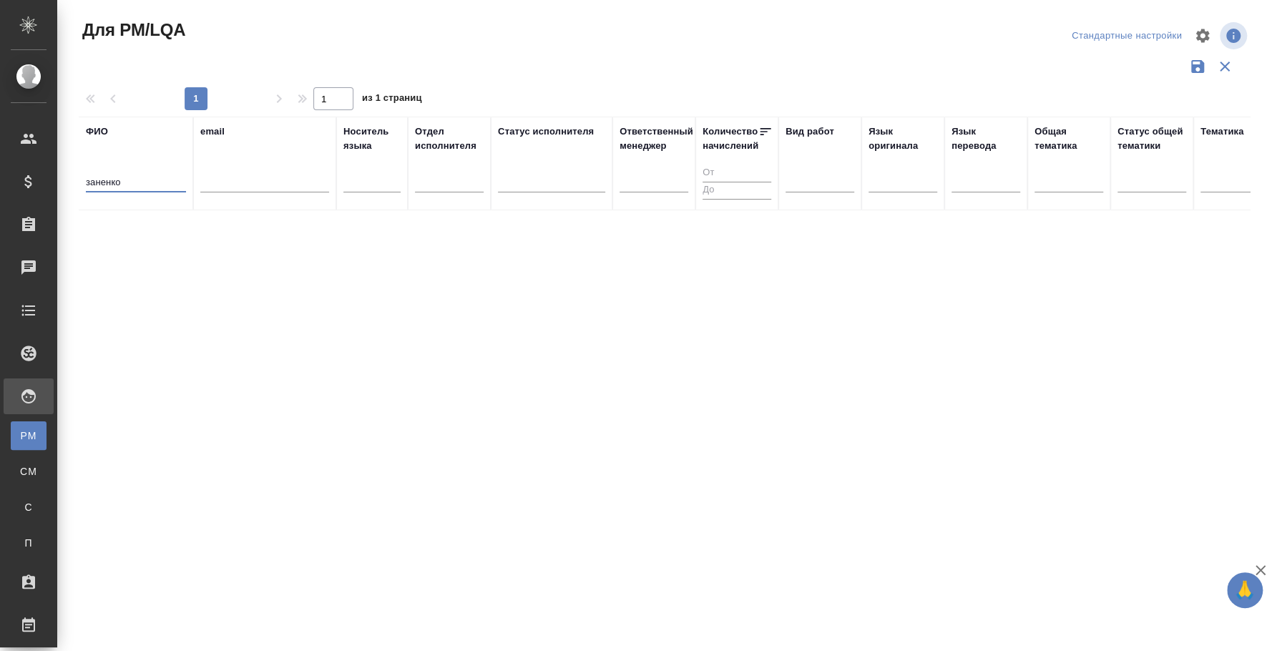
click at [117, 176] on input "заненко" at bounding box center [136, 184] width 100 height 18
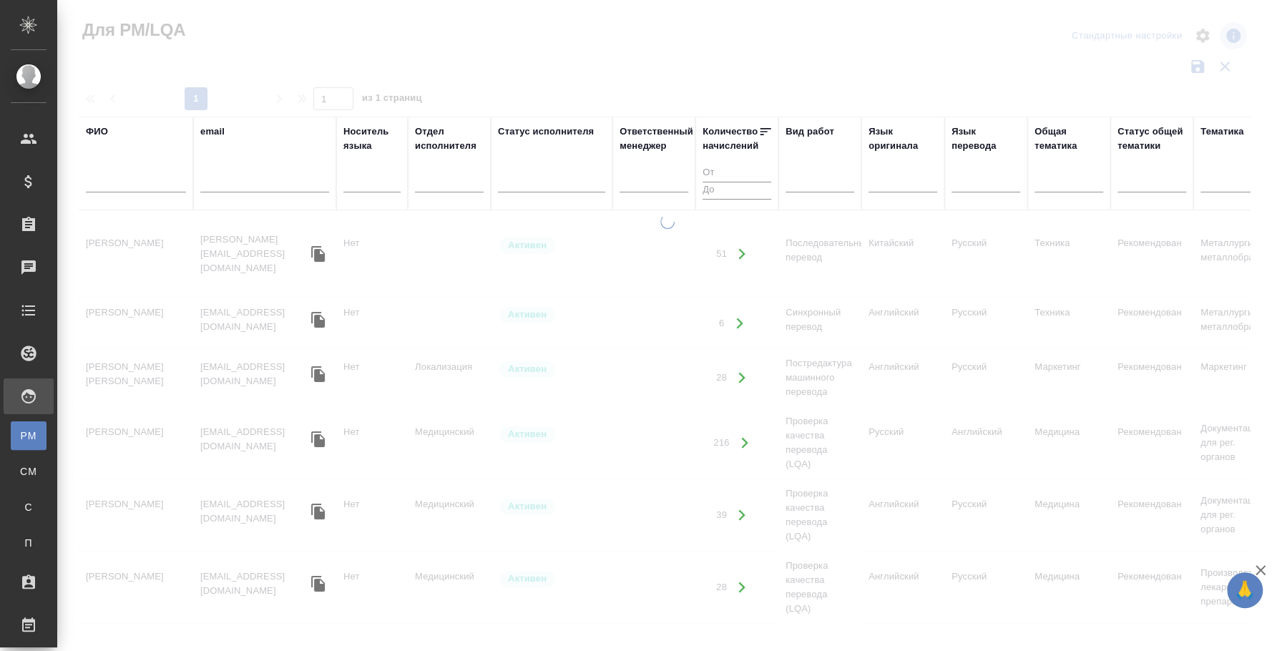
drag, startPoint x: 627, startPoint y: 624, endPoint x: 830, endPoint y: 618, distance: 203.3
click at [830, 618] on div at bounding box center [667, 427] width 1220 height 425
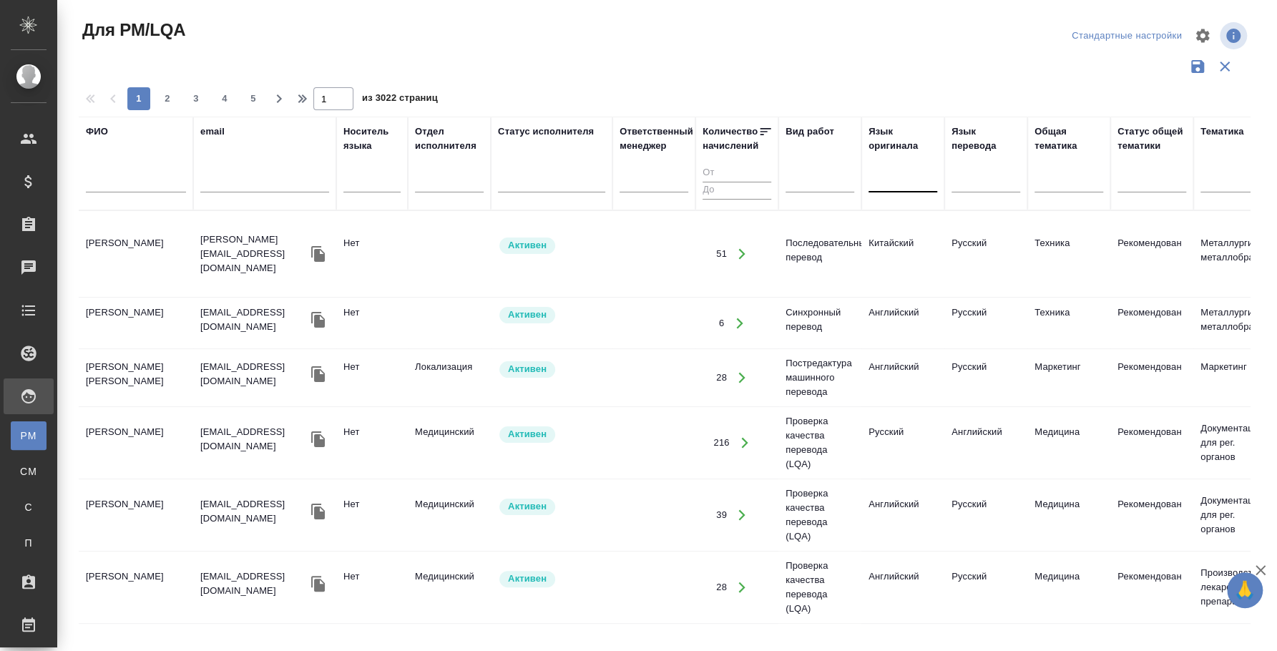
click at [897, 192] on div at bounding box center [902, 178] width 69 height 27
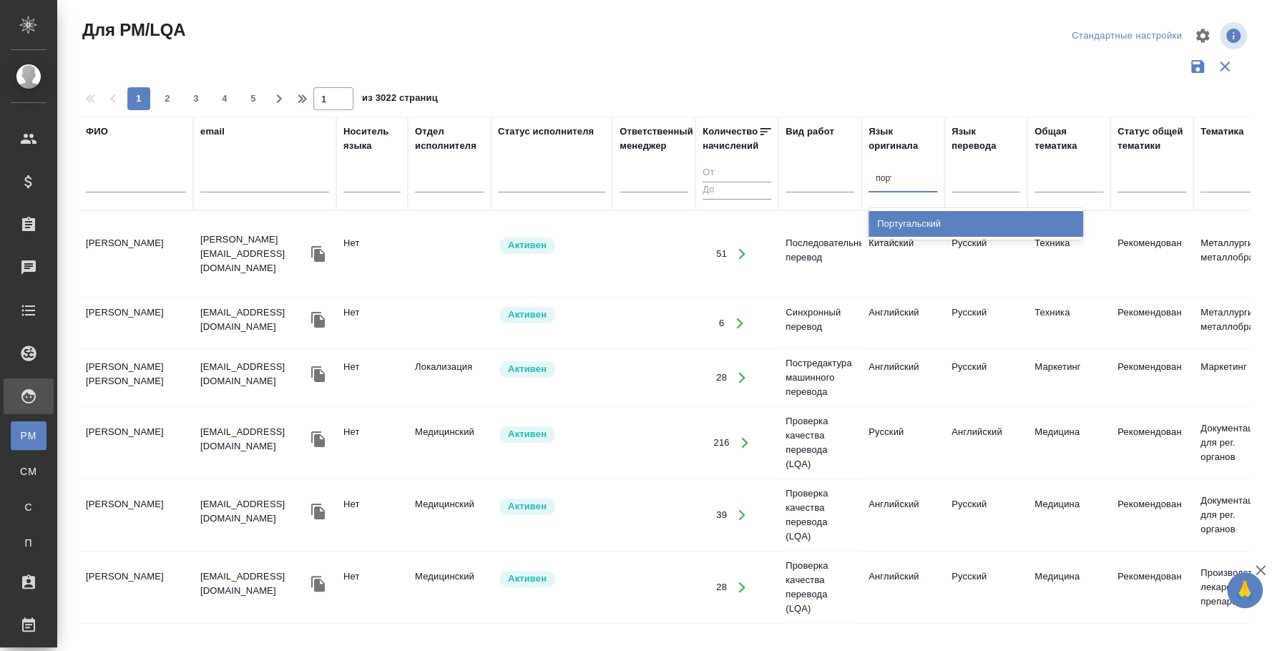
type input "порту"
click at [909, 213] on div "Португальский" at bounding box center [975, 224] width 215 height 26
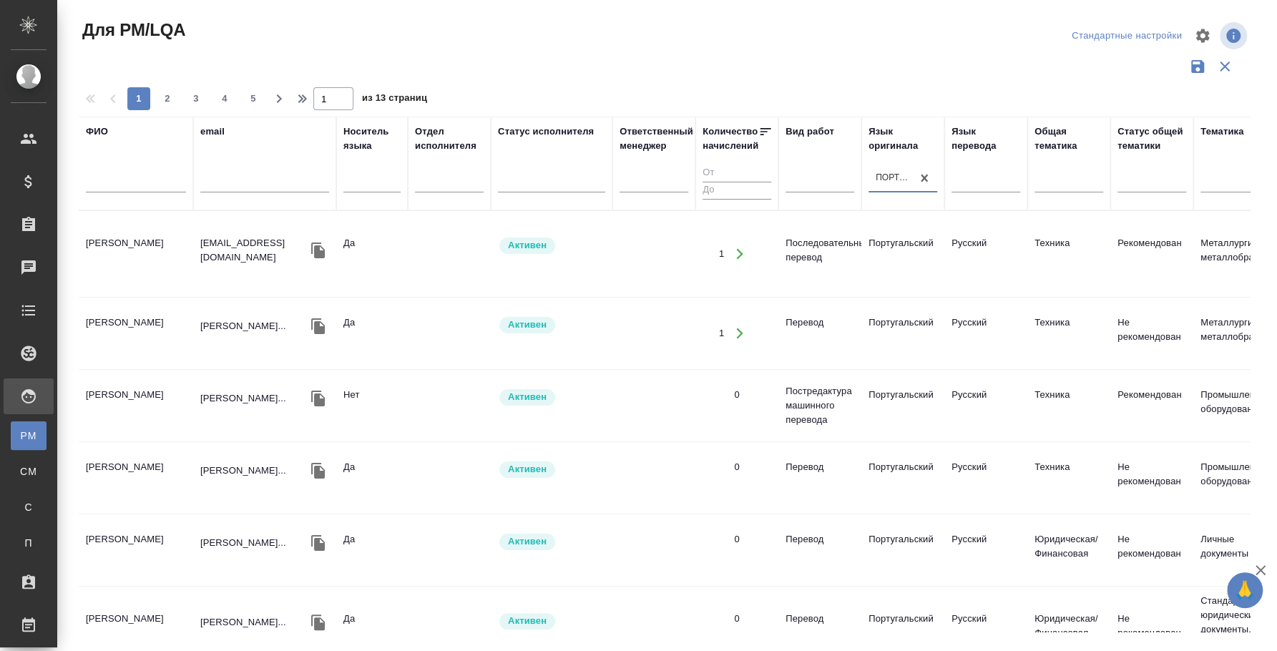
click at [147, 229] on td "[PERSON_NAME]" at bounding box center [136, 254] width 114 height 50
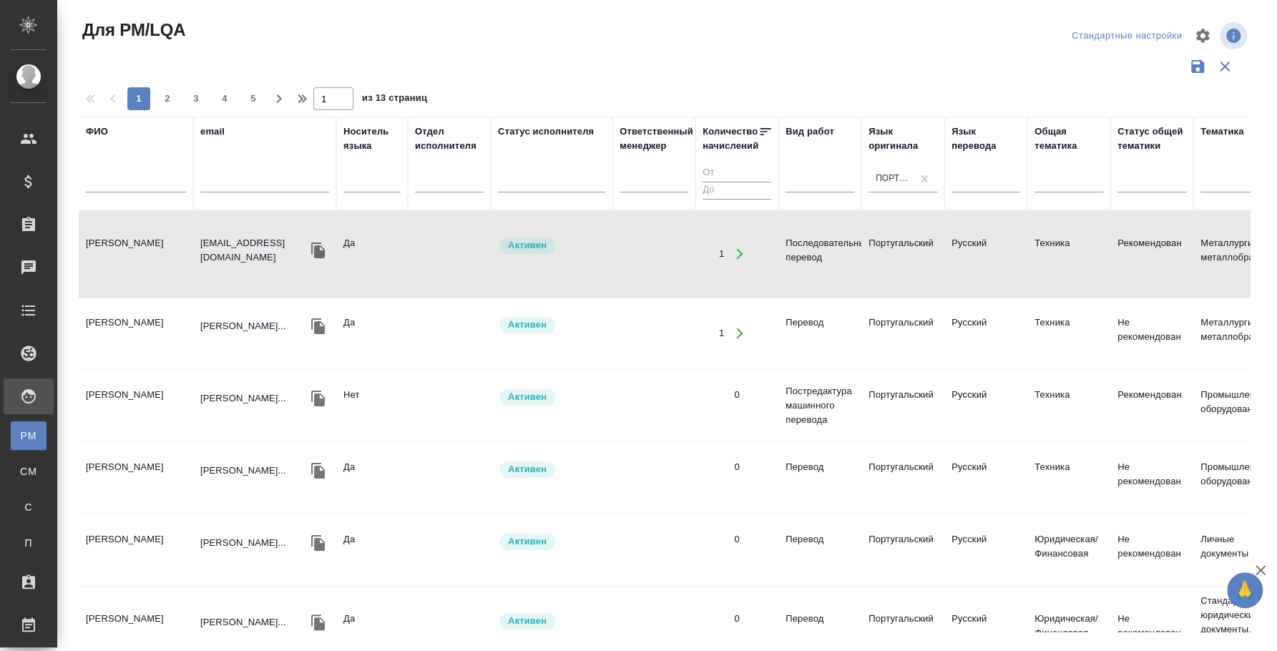
click at [132, 319] on td "[PERSON_NAME]" at bounding box center [136, 333] width 114 height 50
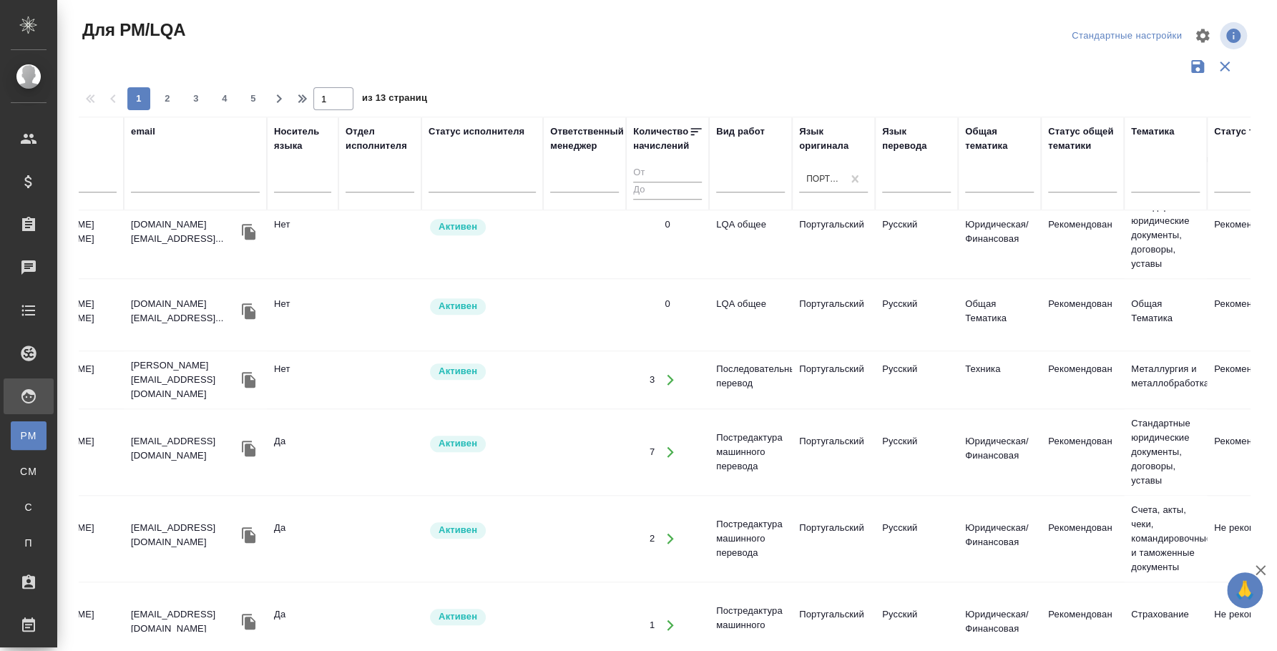
scroll to position [625, 0]
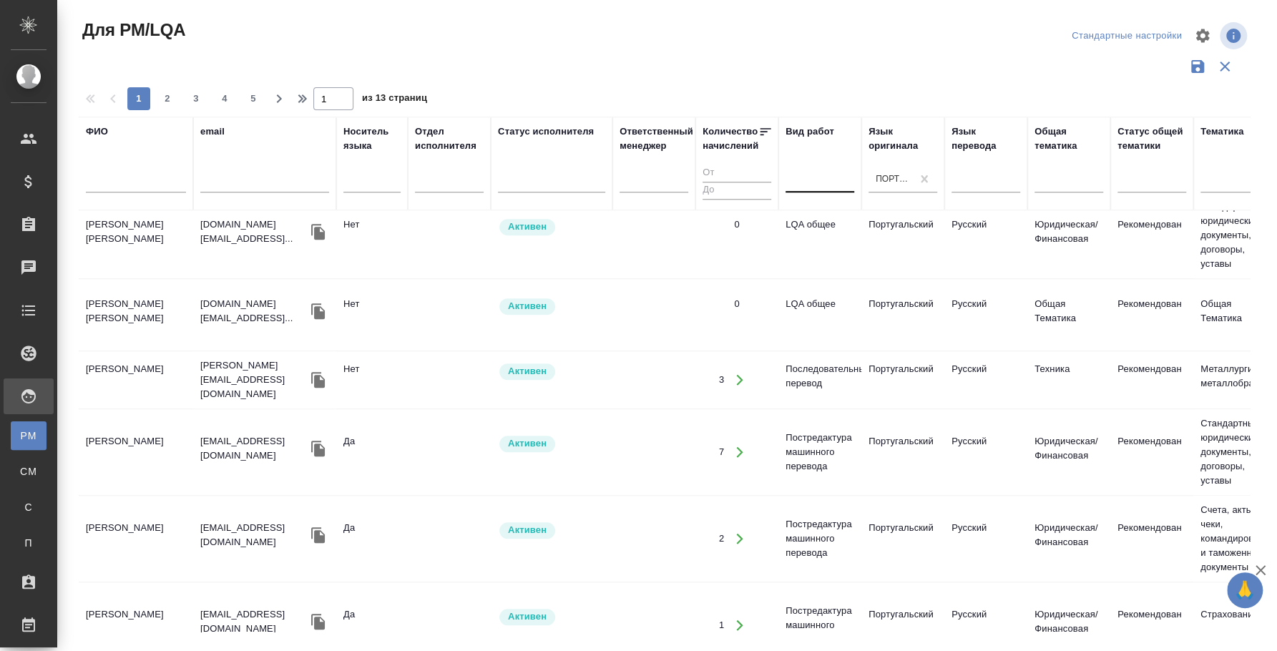
click at [804, 181] on div at bounding box center [820, 178] width 69 height 21
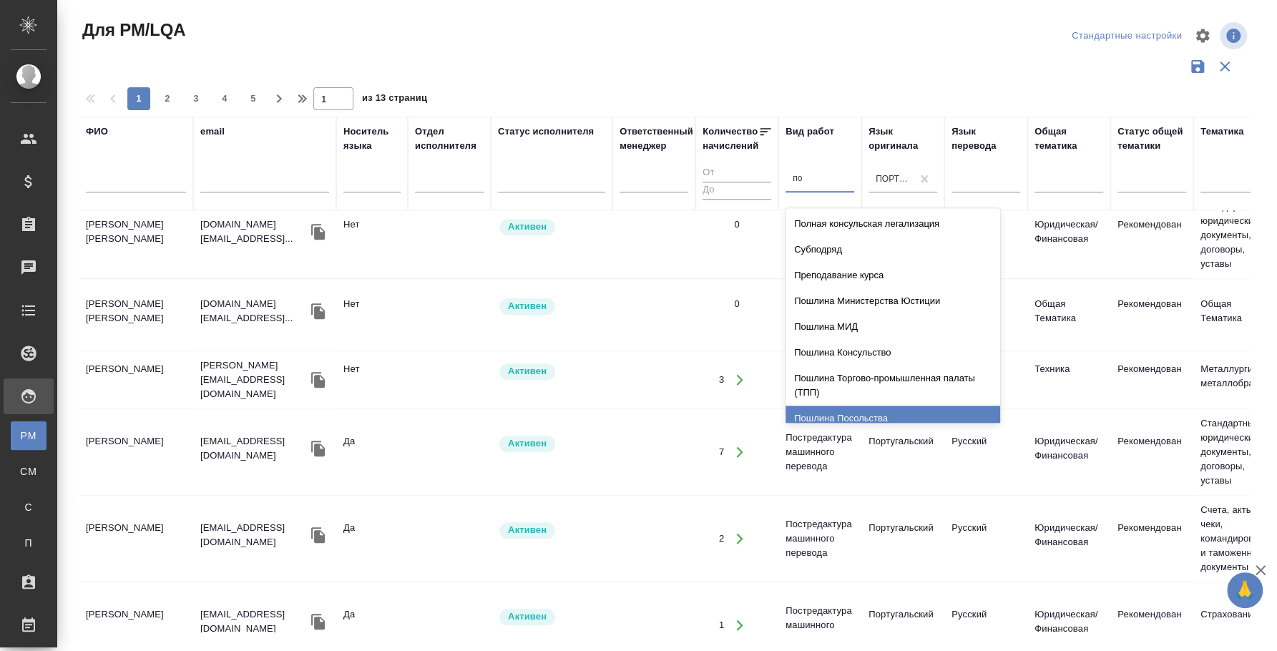
type input "п"
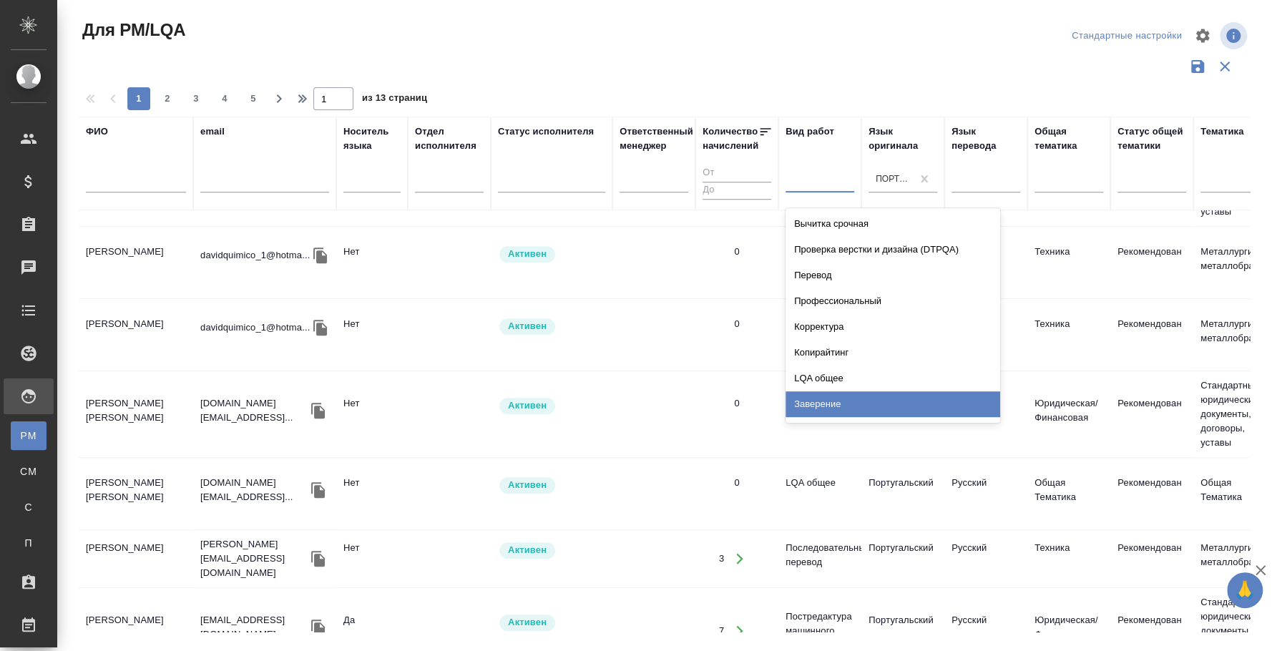
scroll to position [0, 0]
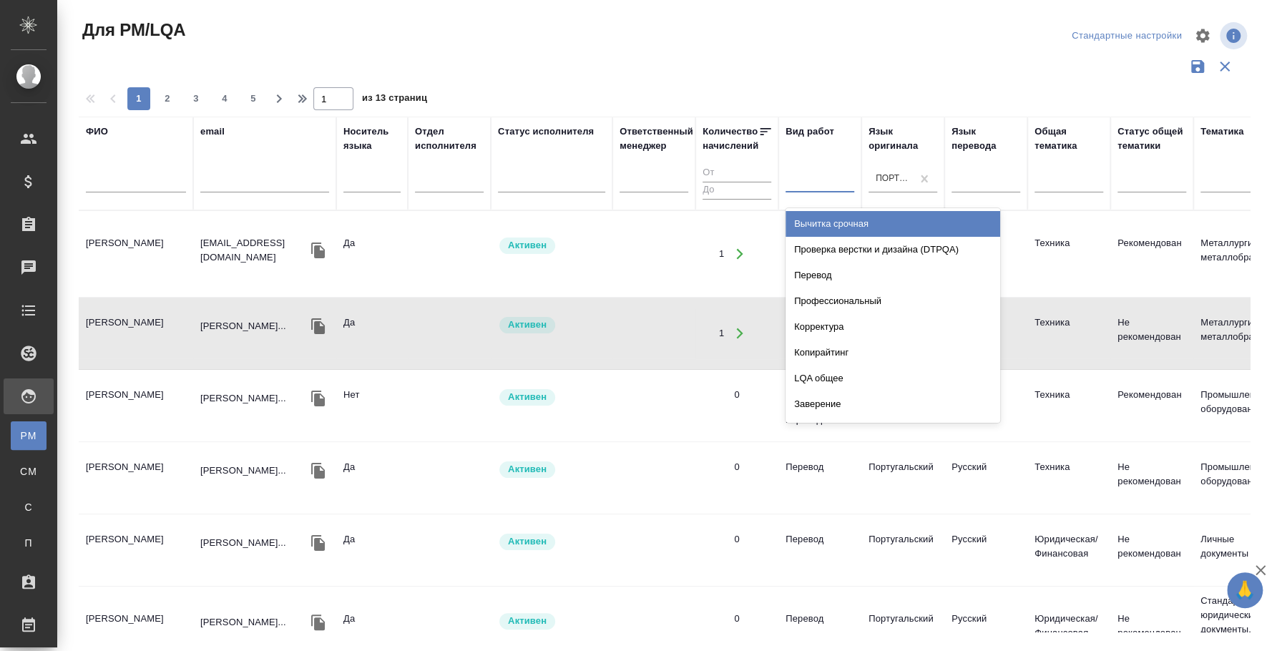
click at [810, 81] on div at bounding box center [670, 83] width 1183 height 7
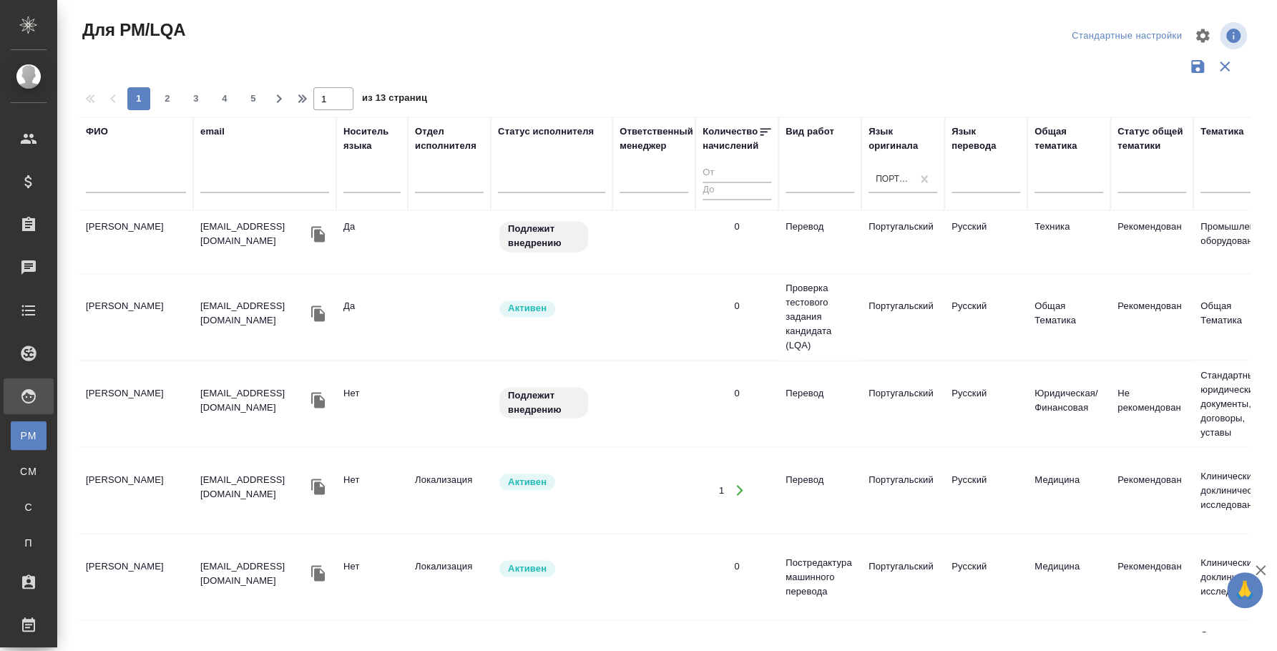
scroll to position [1527, 0]
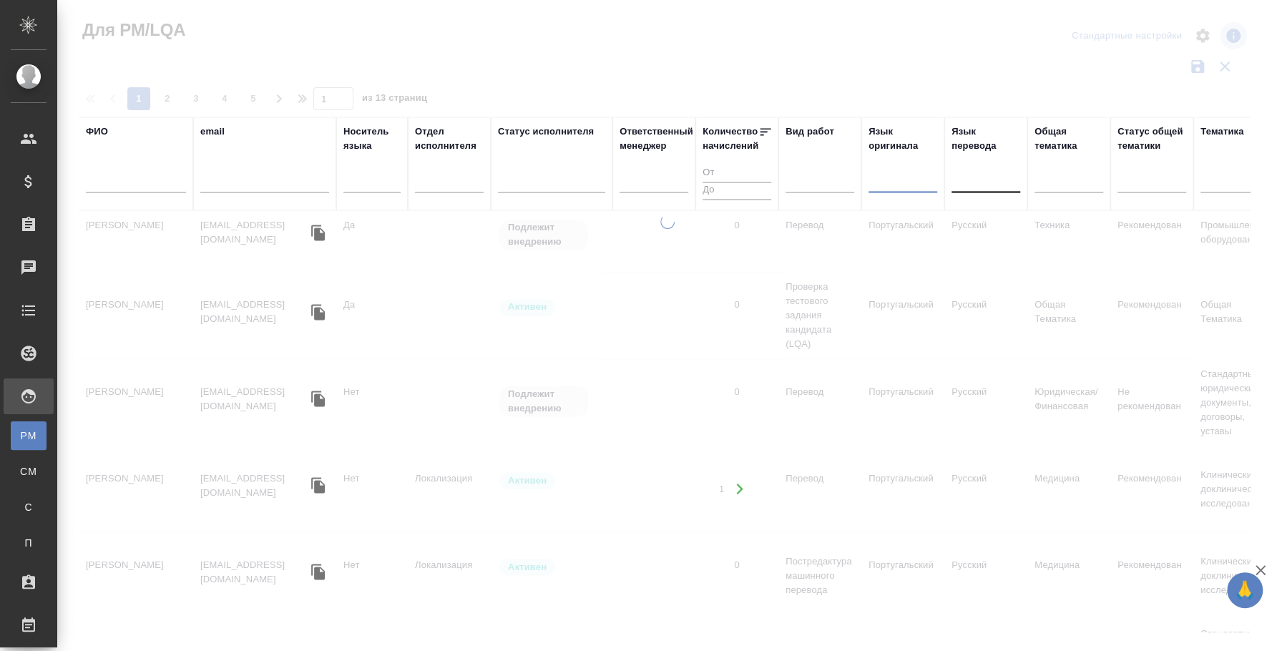
click at [987, 183] on div at bounding box center [985, 178] width 69 height 21
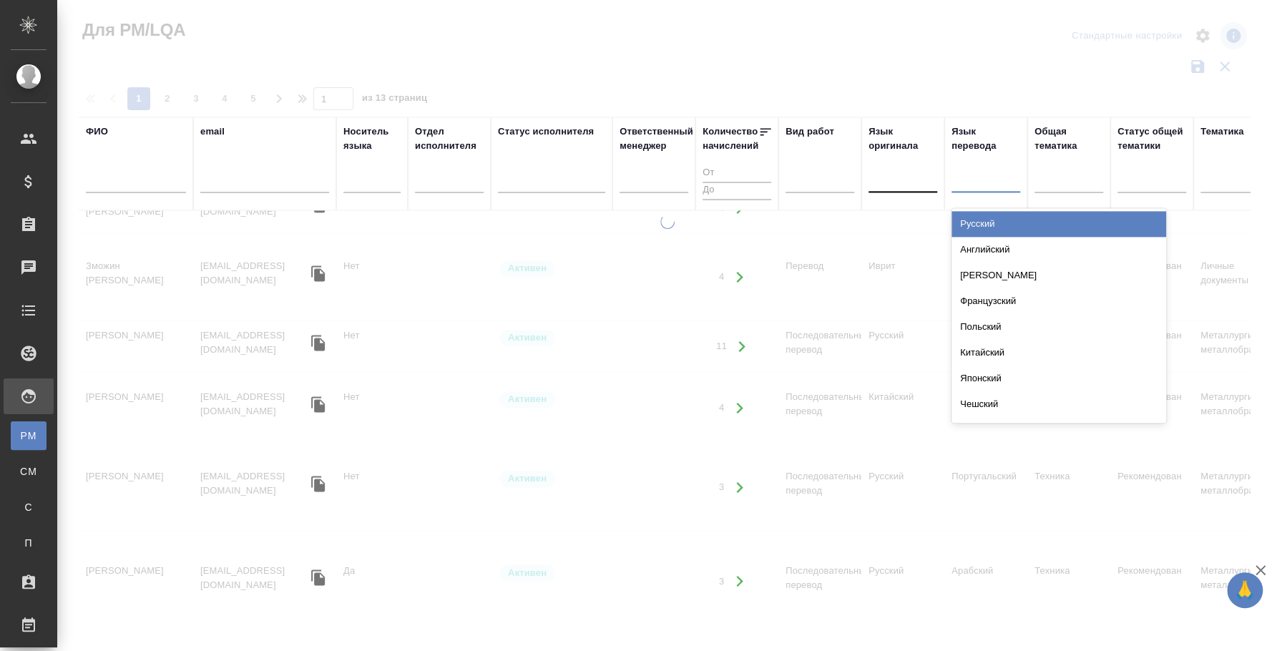
scroll to position [1294, 0]
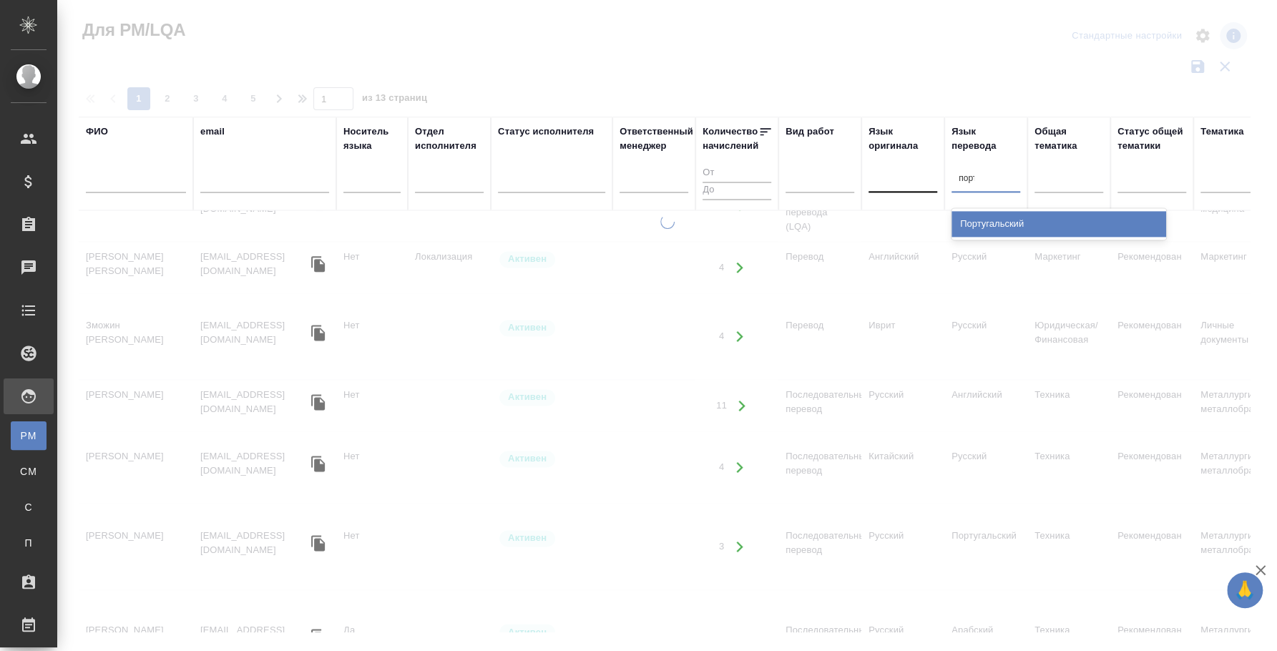
type input "порту"
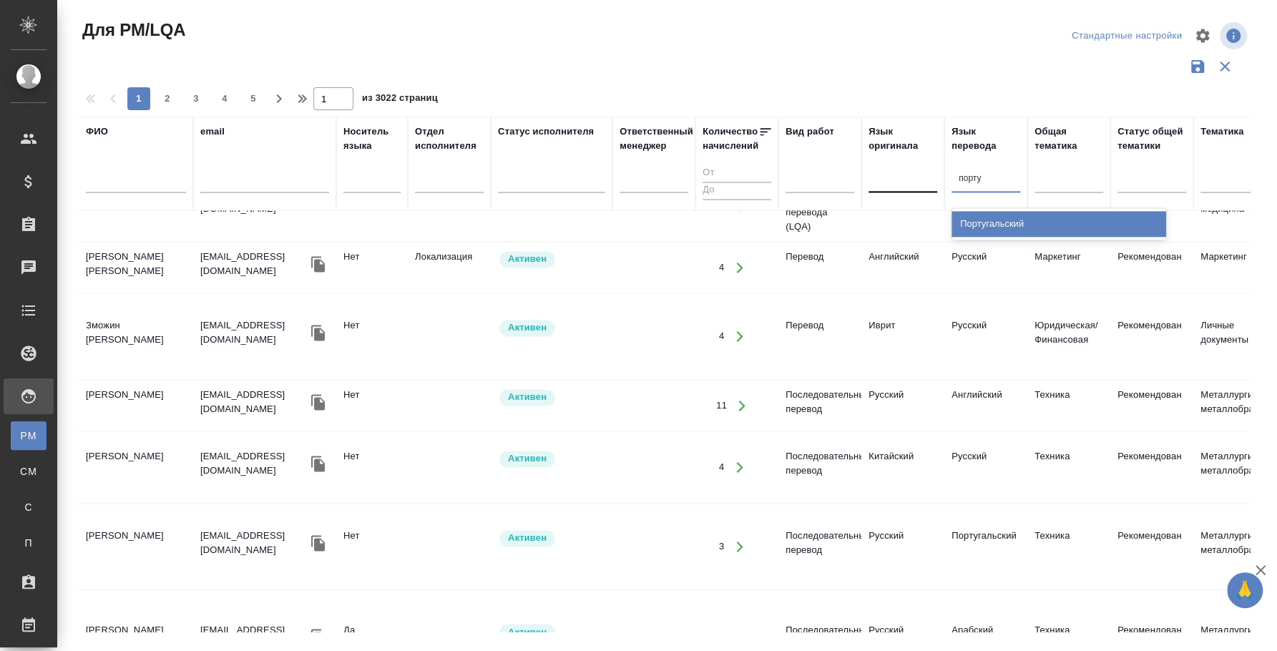
click at [1034, 225] on div "Португальский" at bounding box center [1058, 224] width 215 height 26
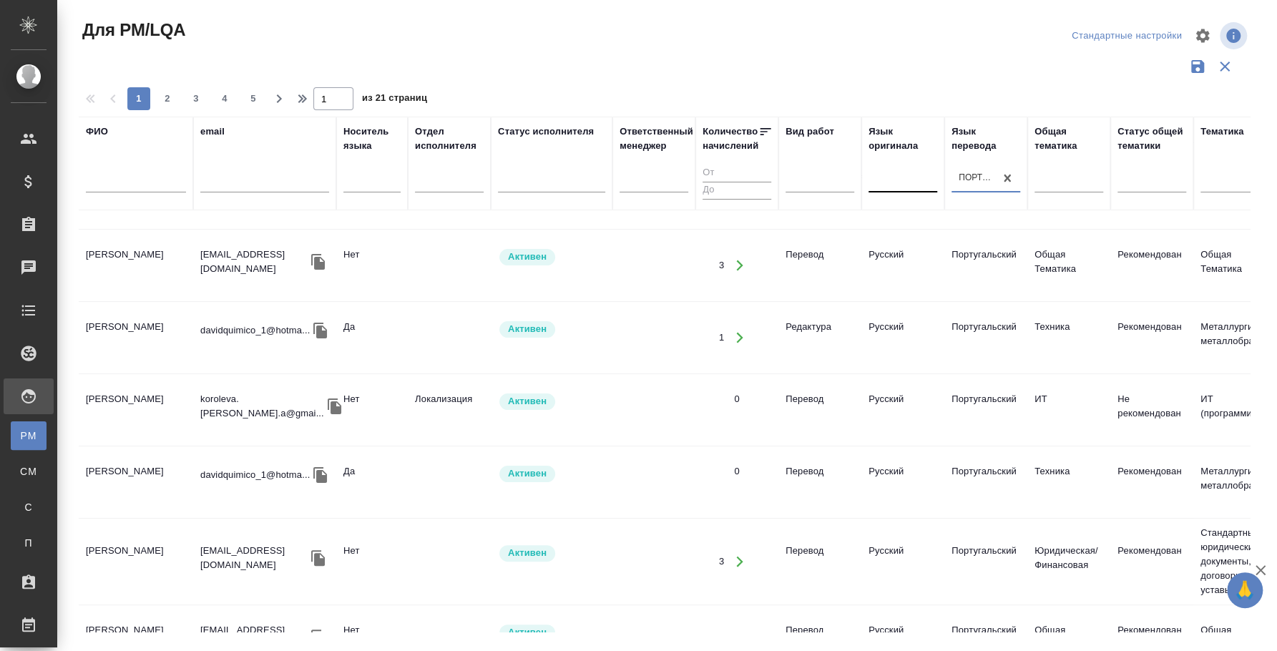
scroll to position [0, 0]
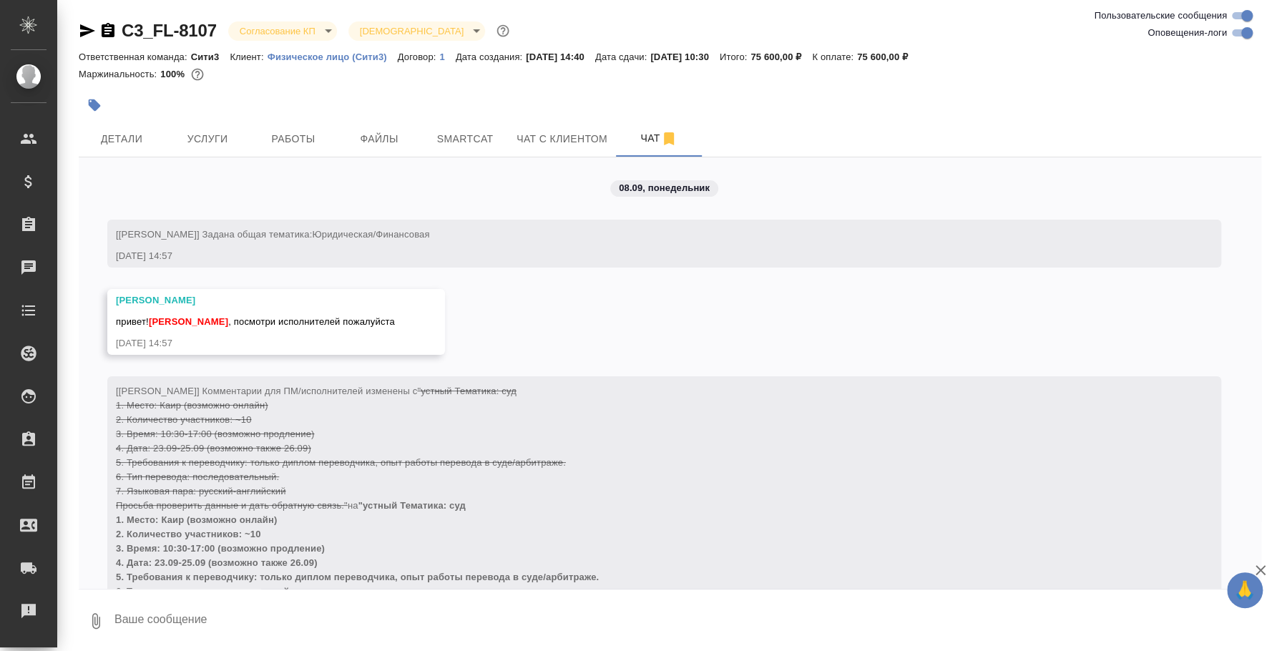
scroll to position [6156, 0]
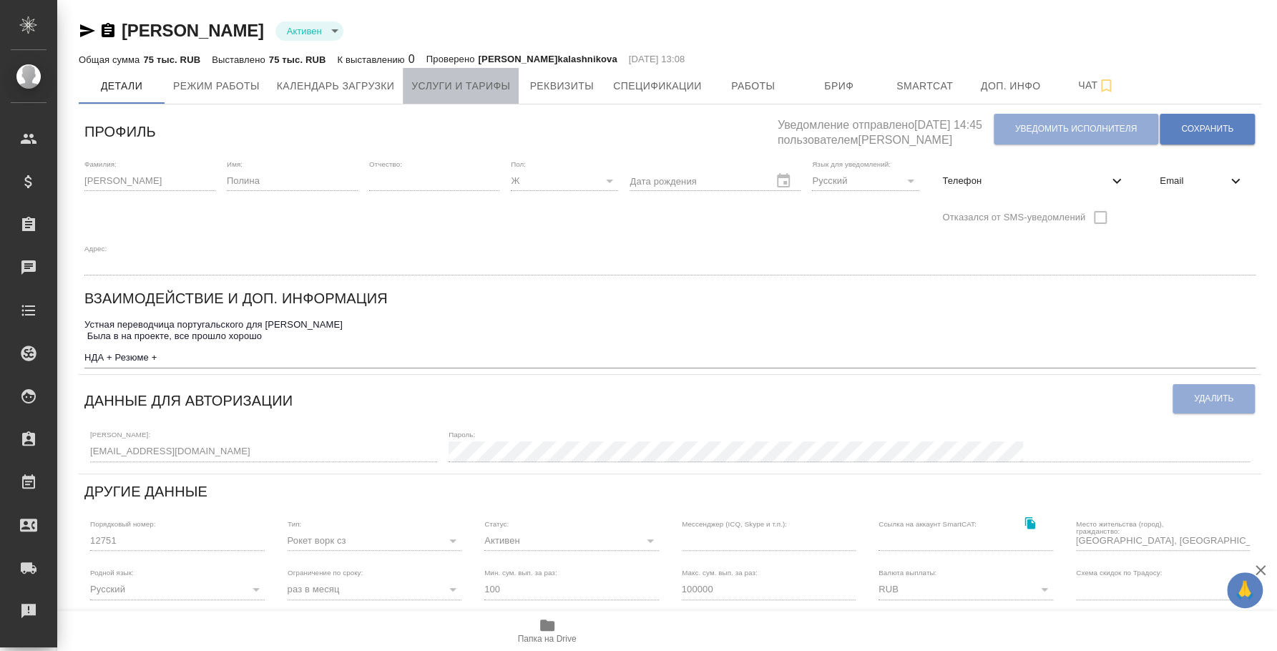
click at [483, 78] on span "Услуги и тарифы" at bounding box center [460, 86] width 99 height 18
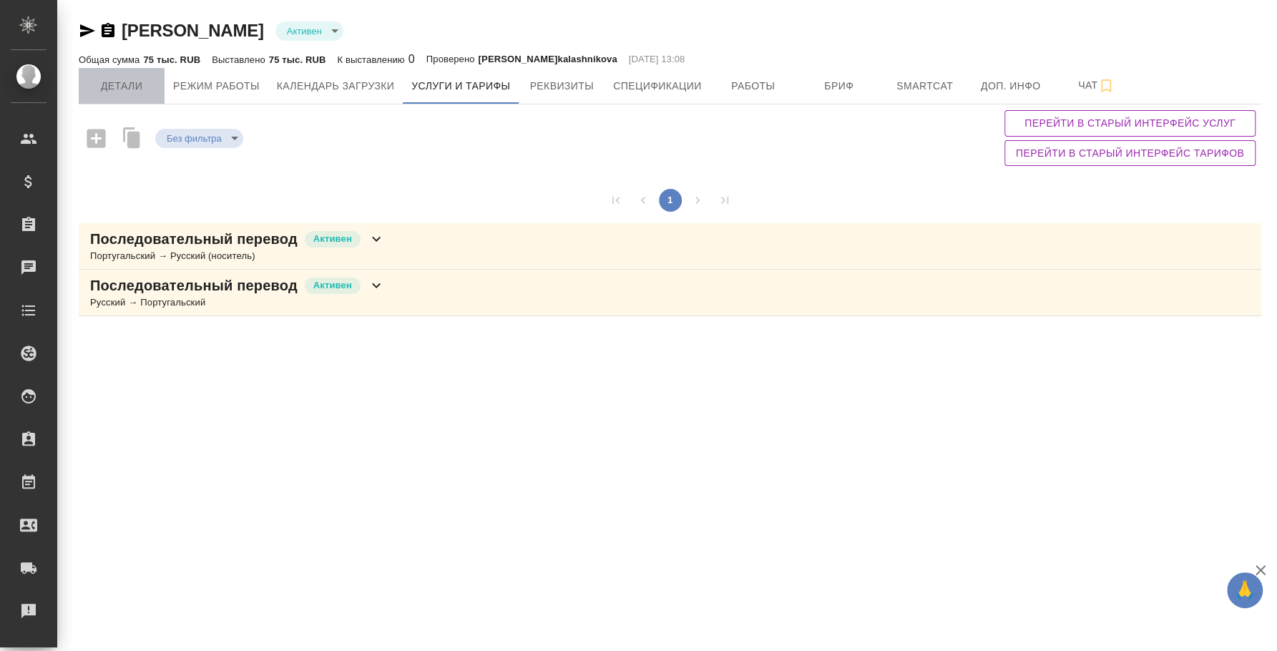
click at [124, 94] on button "Детали" at bounding box center [122, 86] width 86 height 36
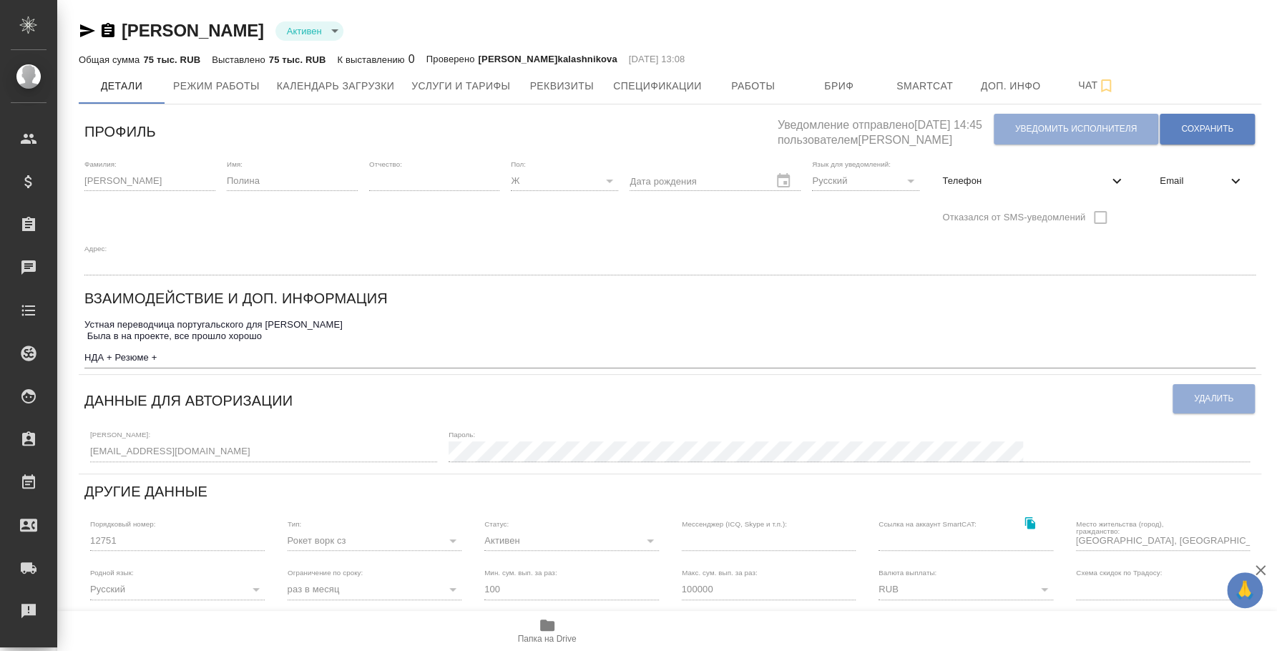
click at [1032, 175] on span "Телефон" at bounding box center [1025, 181] width 166 height 14
select select "RU"
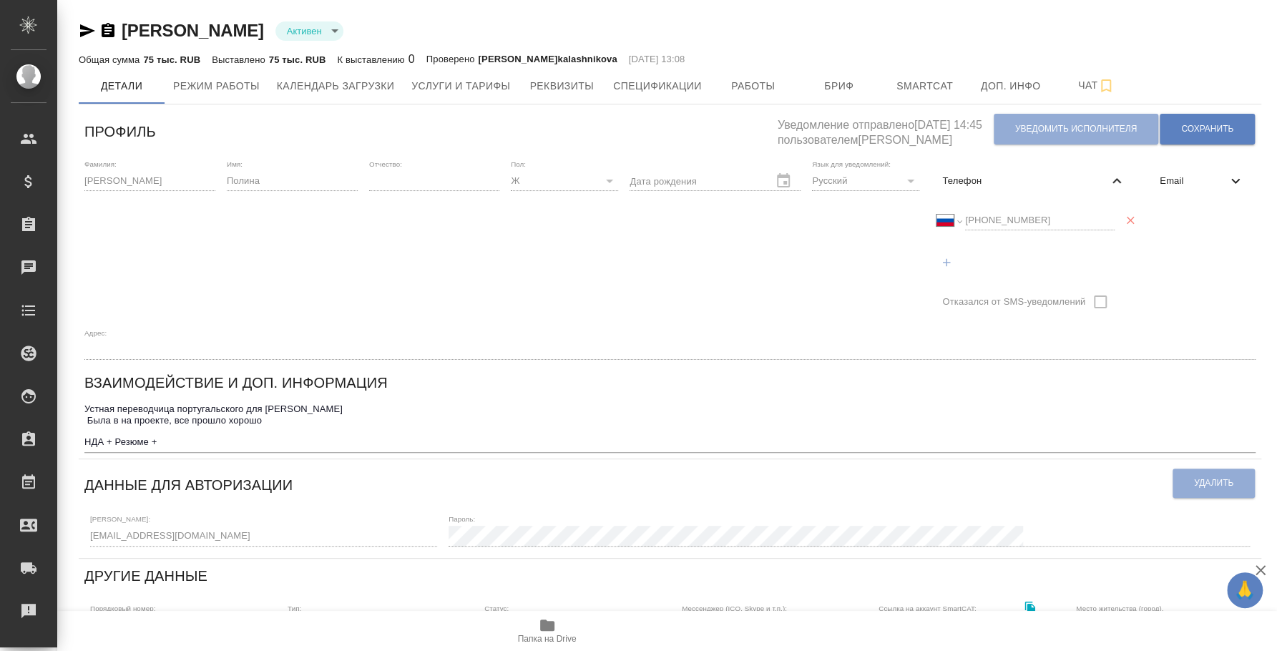
click at [549, 623] on icon "button" at bounding box center [547, 625] width 14 height 11
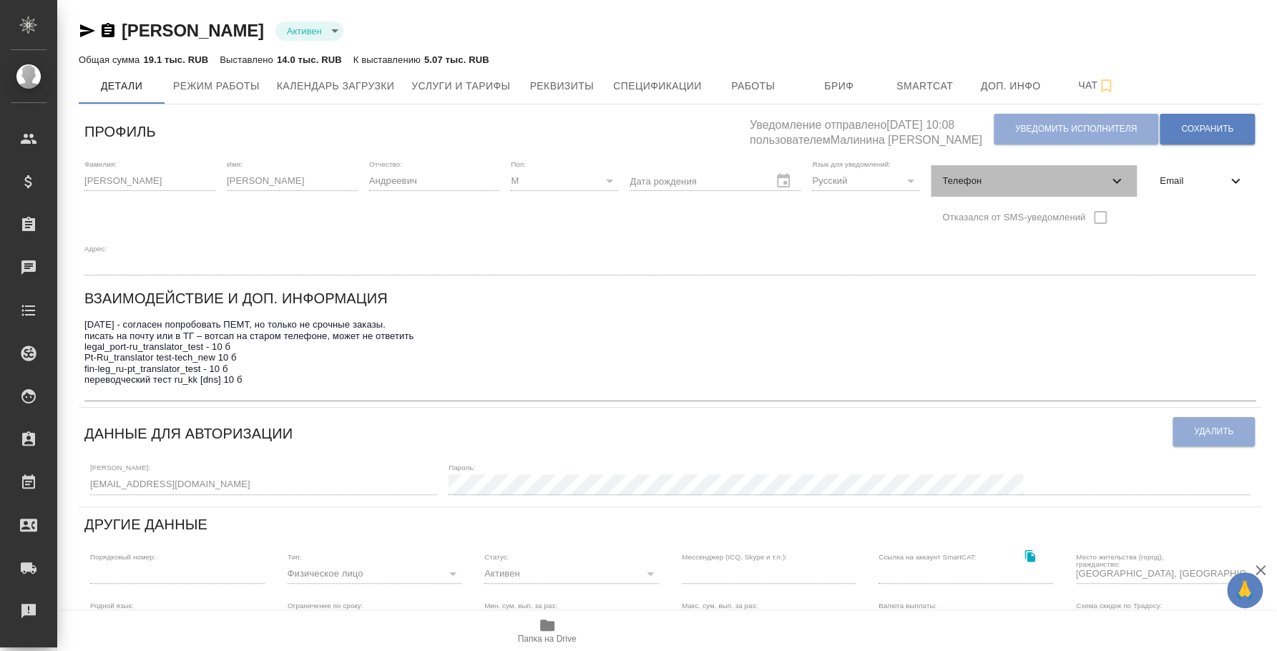
click at [1068, 174] on span "Телефон" at bounding box center [1025, 181] width 166 height 14
select select "RU"
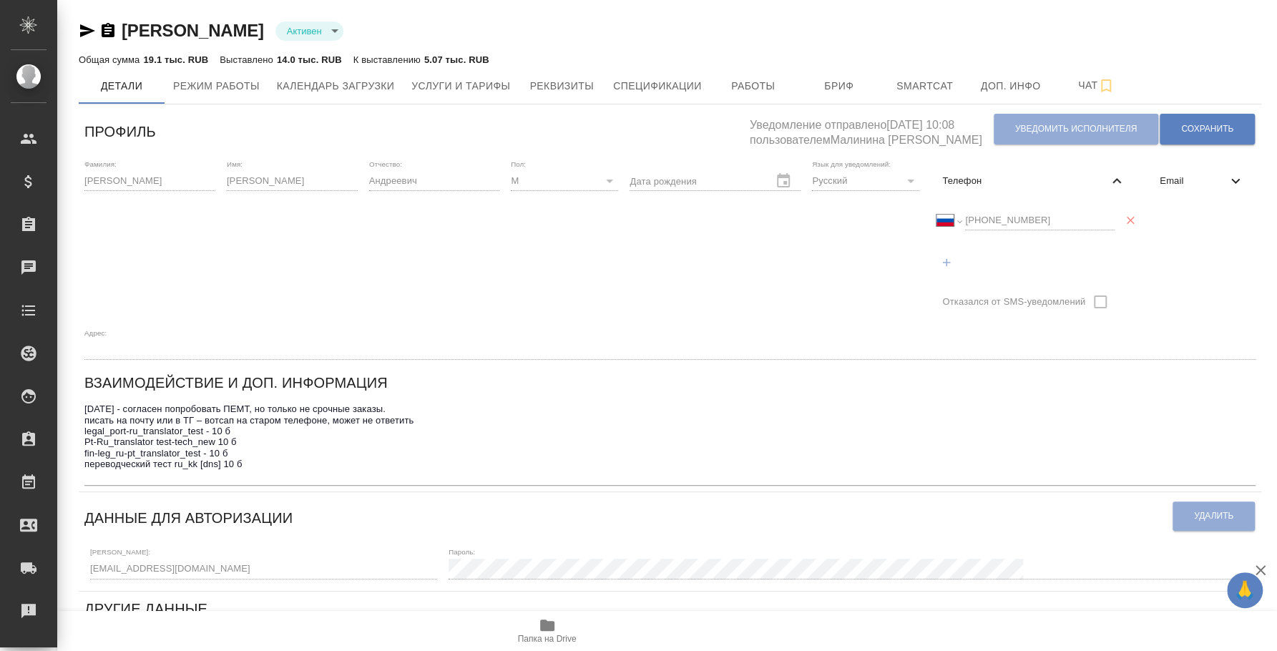
click at [931, 220] on div "Международный Австралия Австрия Азербайджан Албания Алжир Американское Самоа Ан…" at bounding box center [1034, 239] width 206 height 84
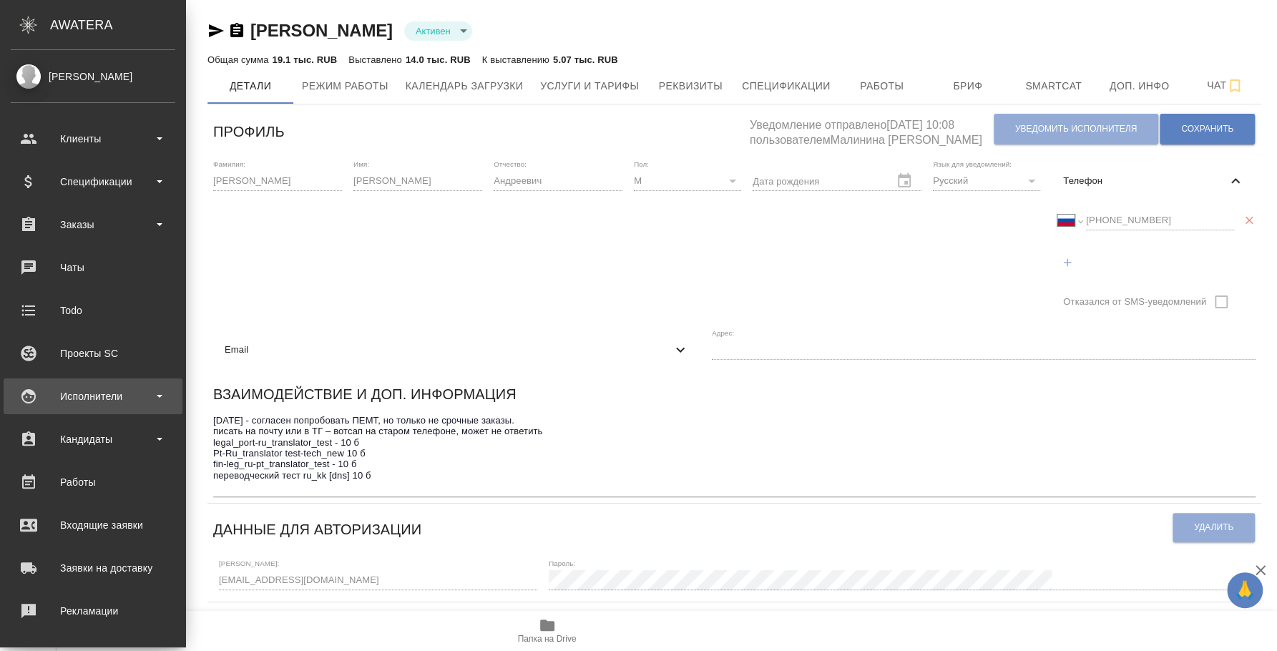
click at [91, 386] on div "Исполнители" at bounding box center [93, 396] width 165 height 21
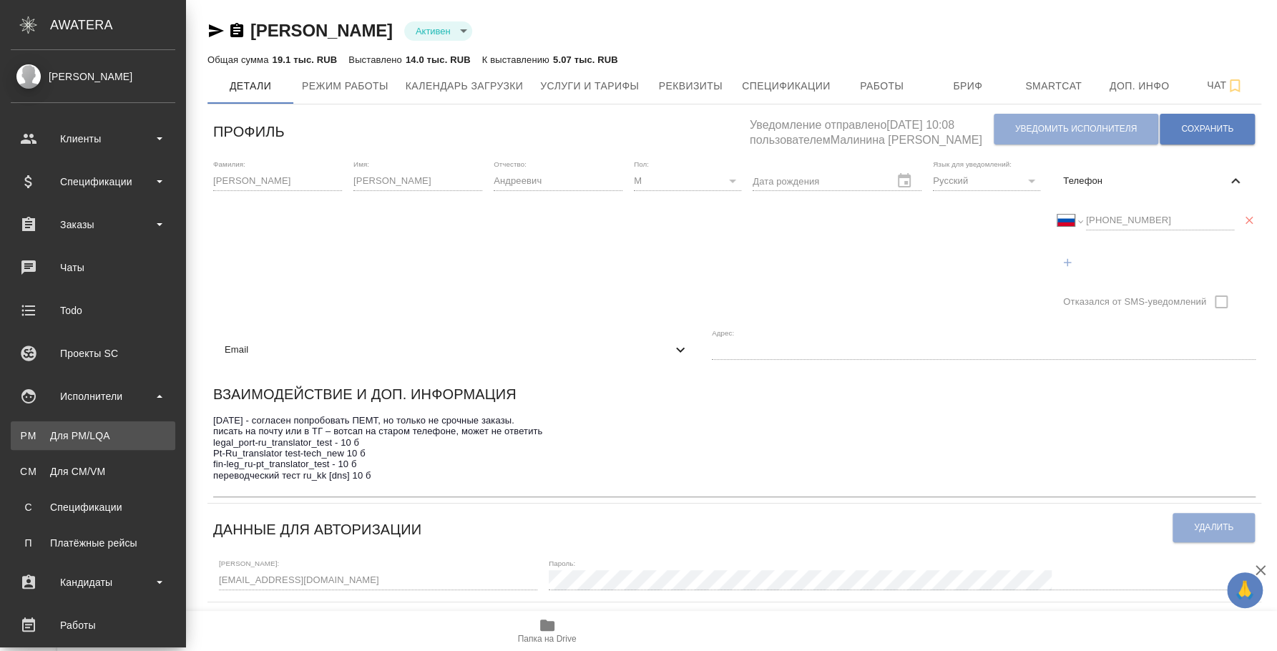
click at [94, 434] on div "Для PM/LQA" at bounding box center [93, 436] width 150 height 14
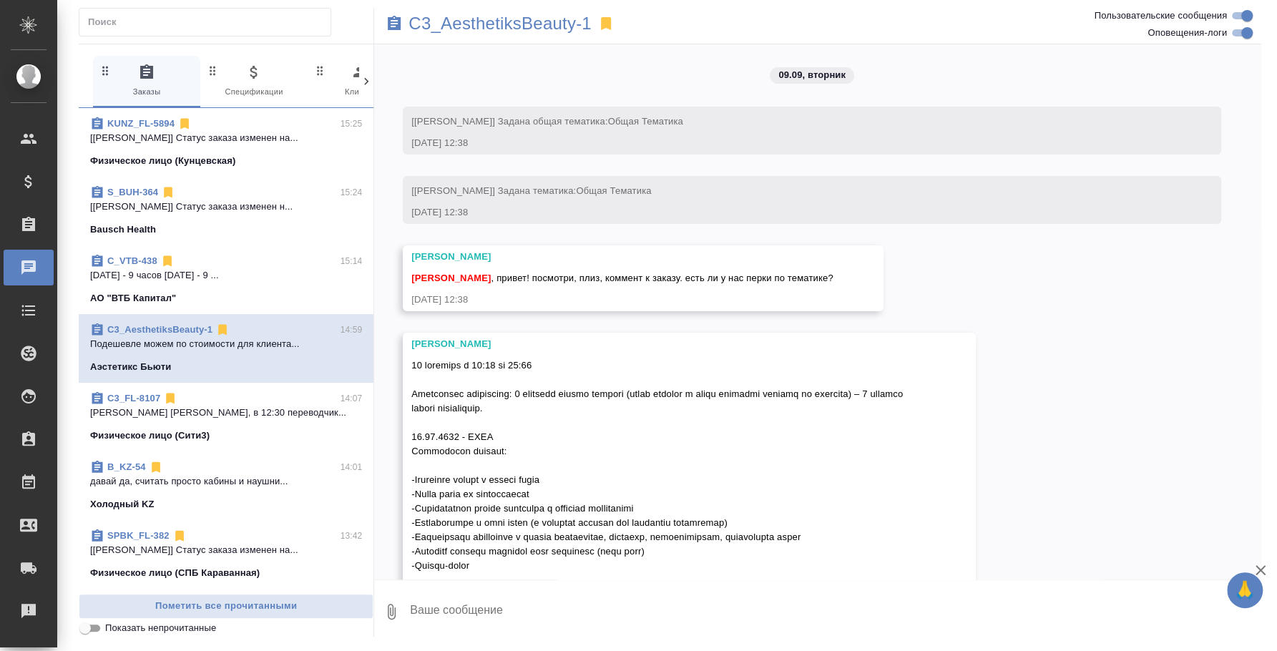
scroll to position [970, 0]
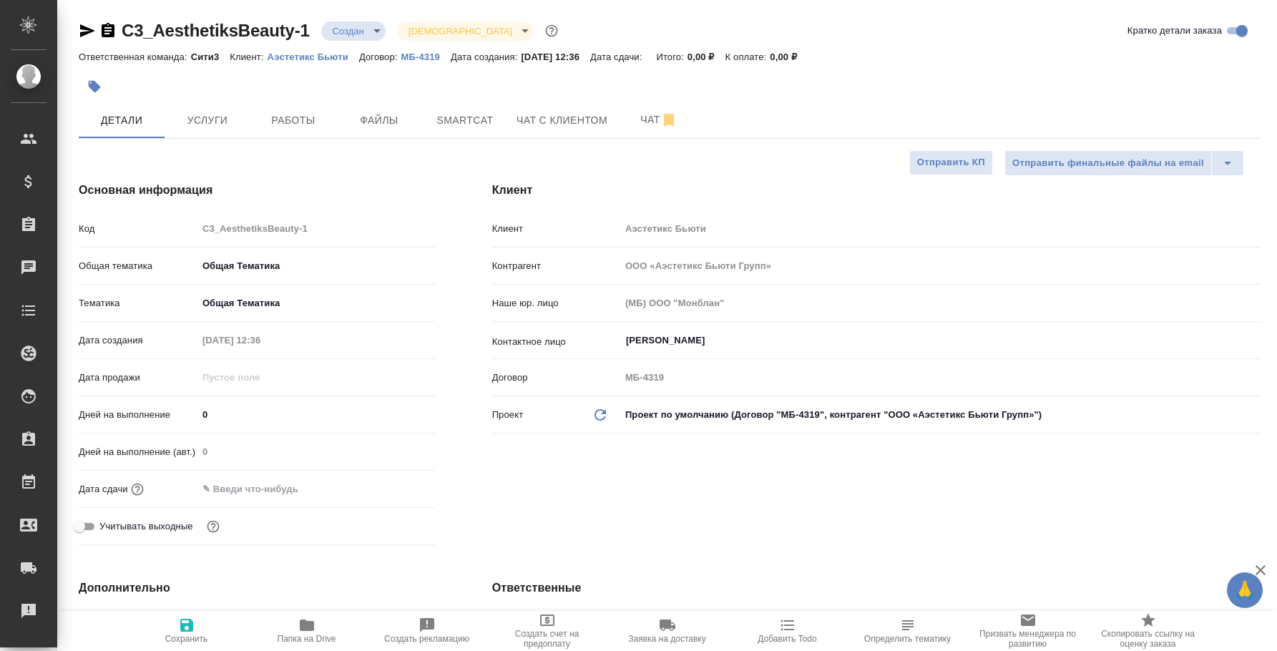
select select "RU"
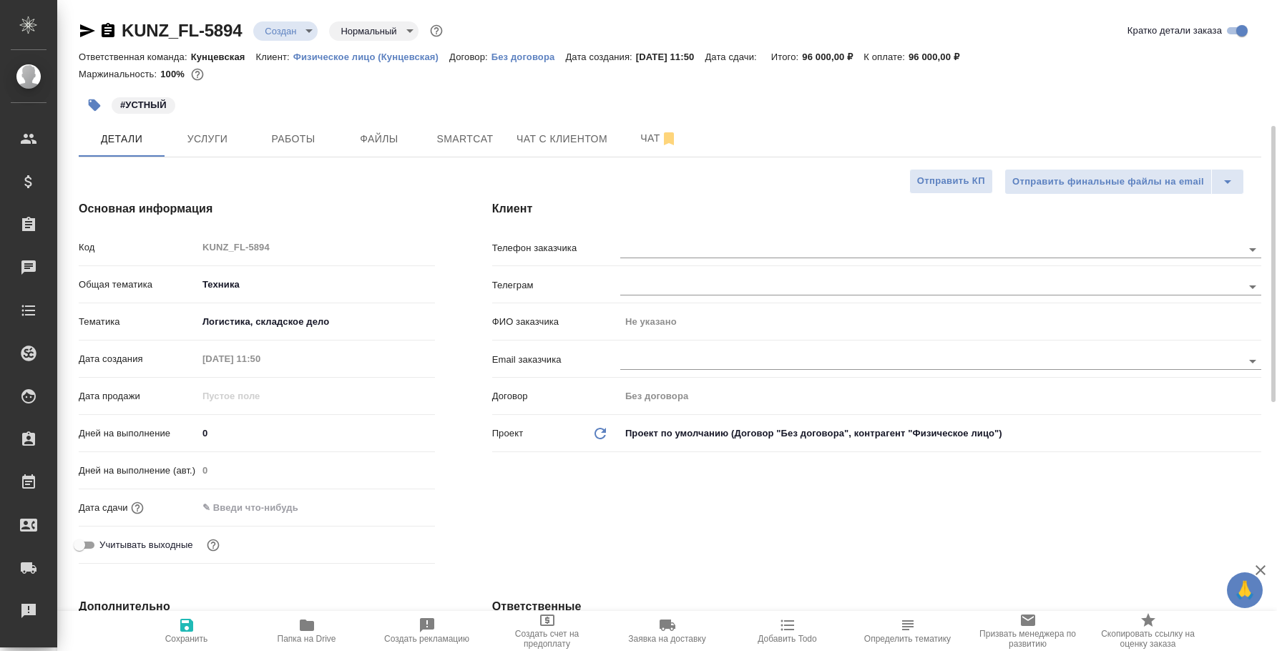
select select "RU"
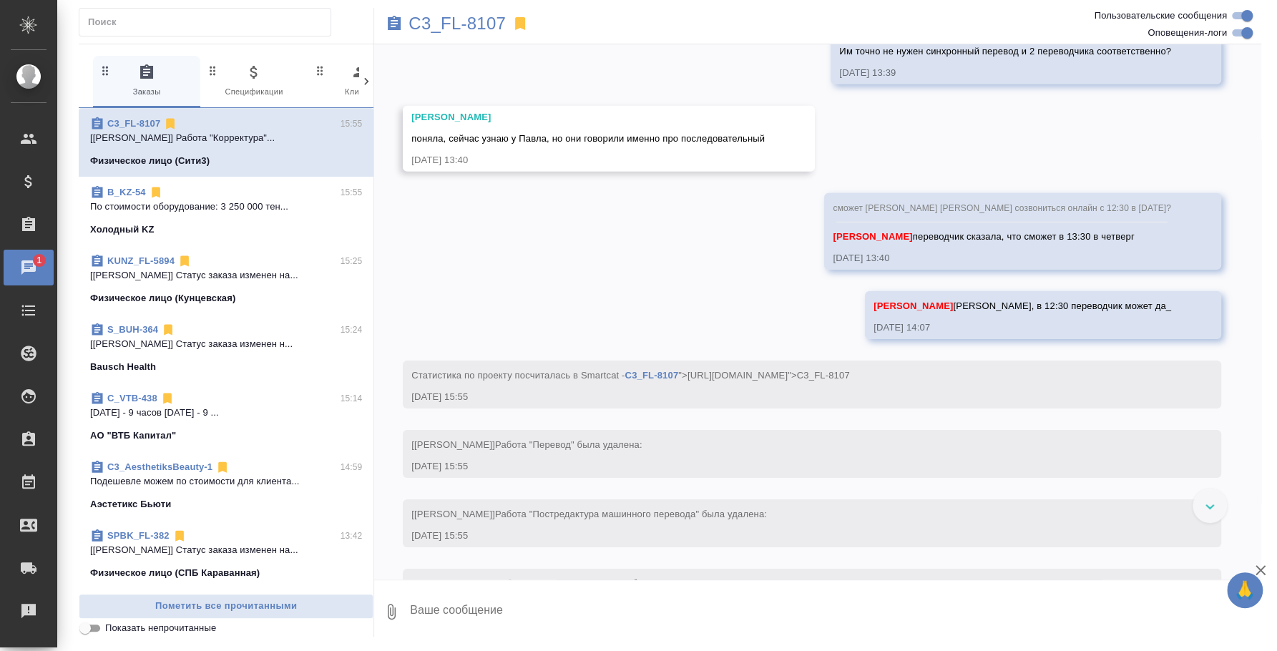
scroll to position [6605, 0]
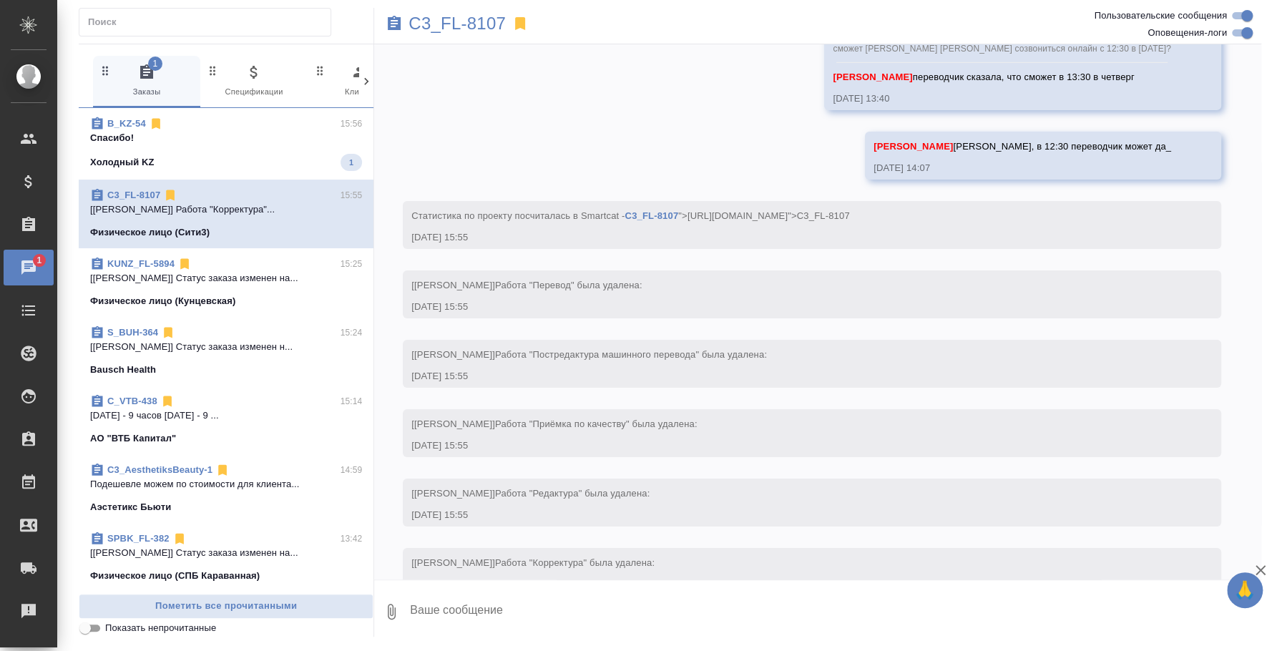
click at [207, 142] on p "Спасибо!" at bounding box center [226, 138] width 272 height 14
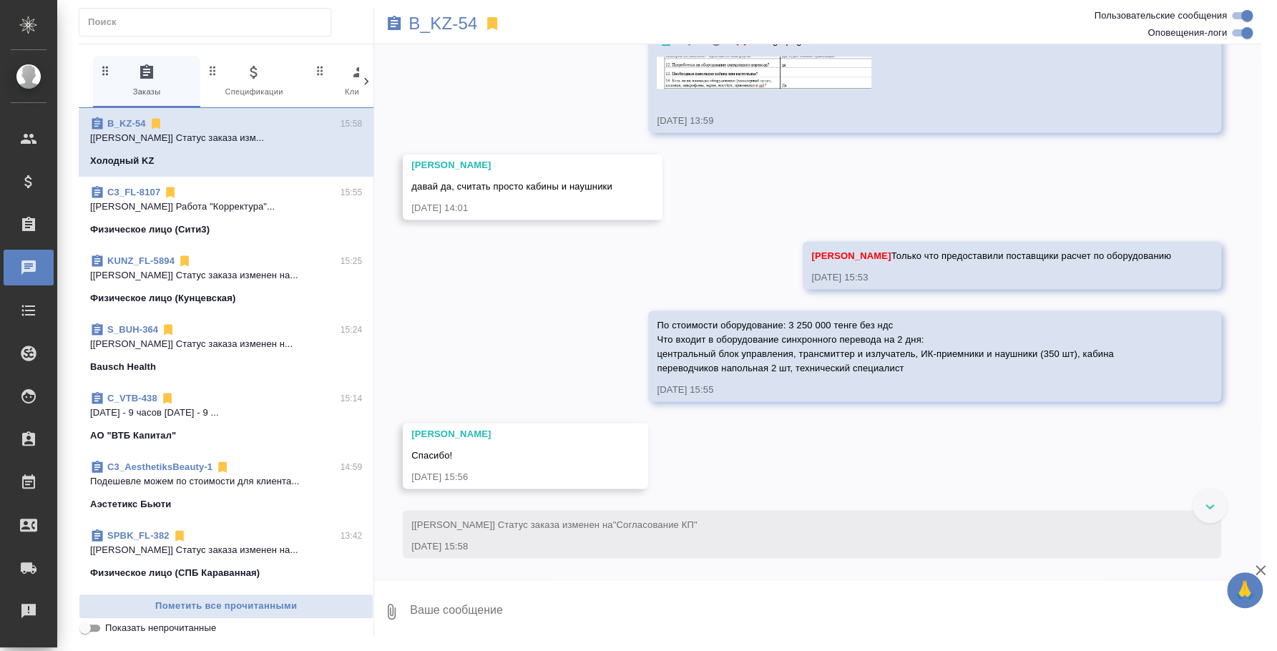
scroll to position [1295, 0]
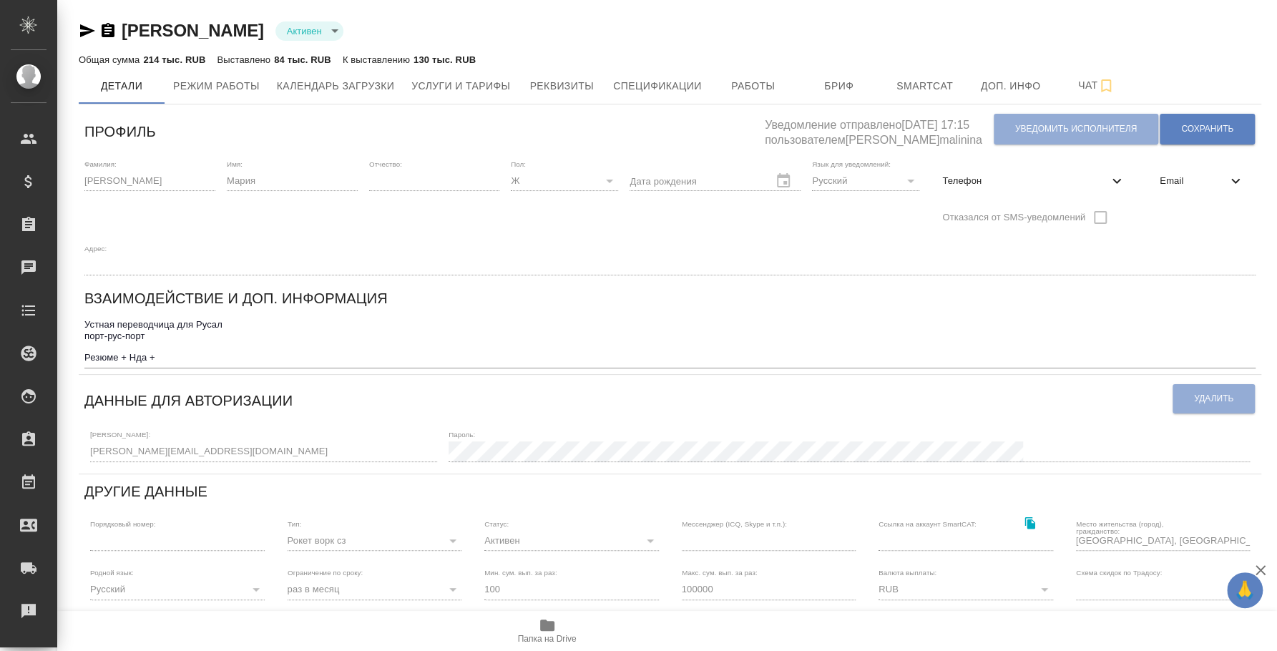
click at [1034, 192] on div "Телефон" at bounding box center [1034, 180] width 206 height 31
select select "RU"
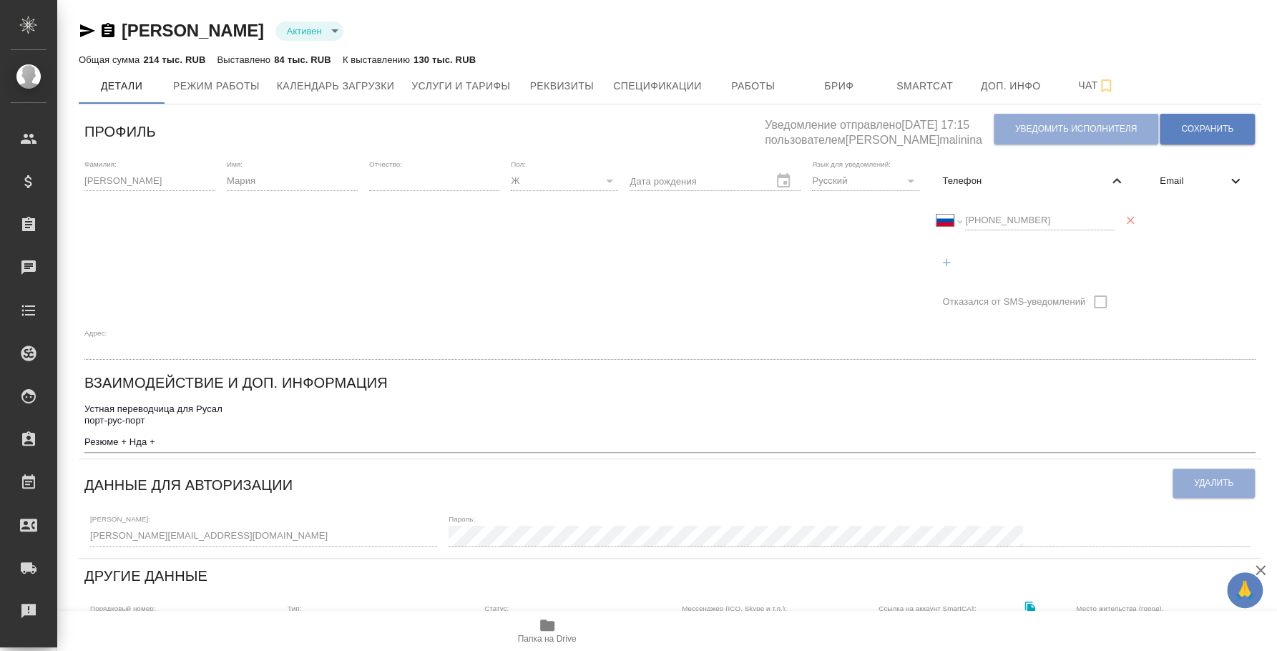
click at [941, 222] on div "Международный [GEOGRAPHIC_DATA] [GEOGRAPHIC_DATA] [GEOGRAPHIC_DATA] [GEOGRAPHIC…" at bounding box center [1025, 220] width 178 height 20
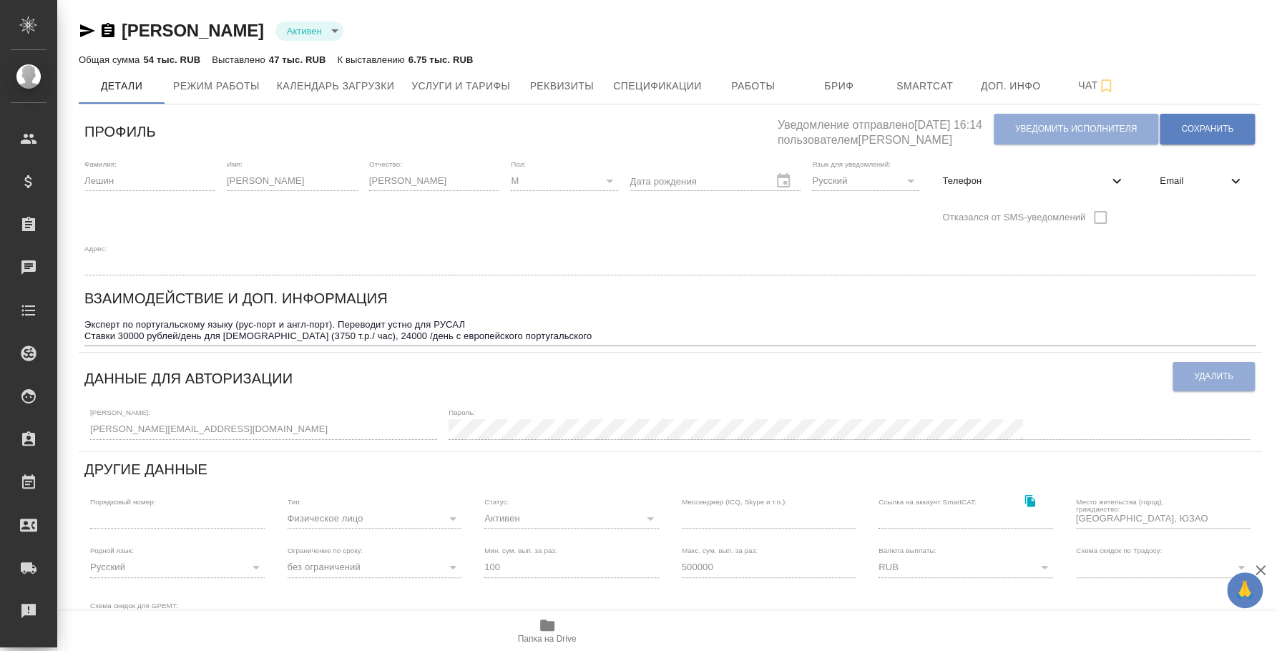
click at [1052, 176] on span "Телефон" at bounding box center [1025, 181] width 166 height 14
select select "RU"
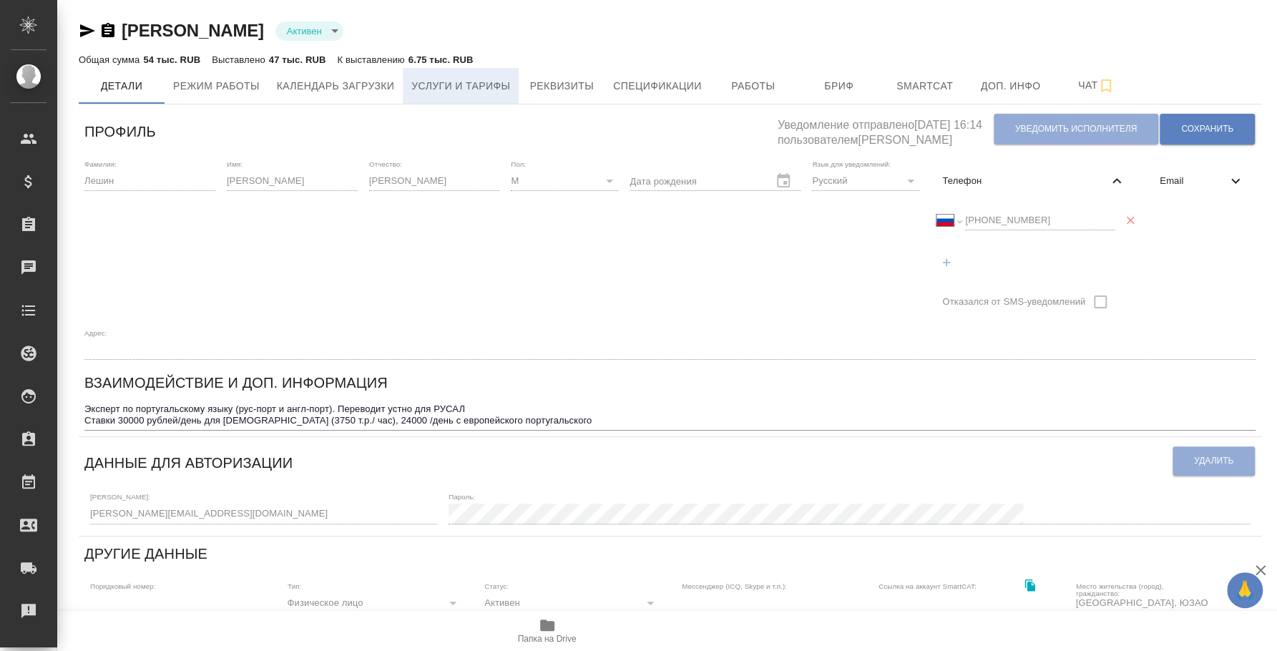
click at [500, 75] on button "Услуги и тарифы" at bounding box center [461, 86] width 116 height 36
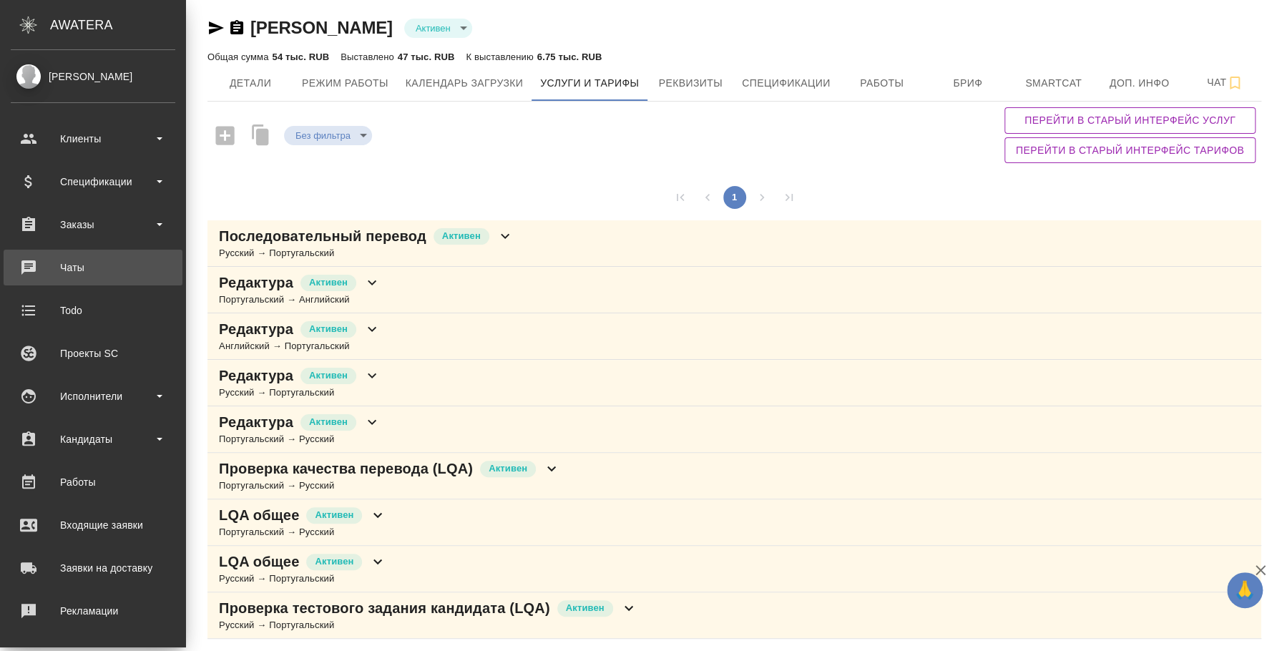
click at [69, 260] on div "Чаты" at bounding box center [93, 267] width 165 height 21
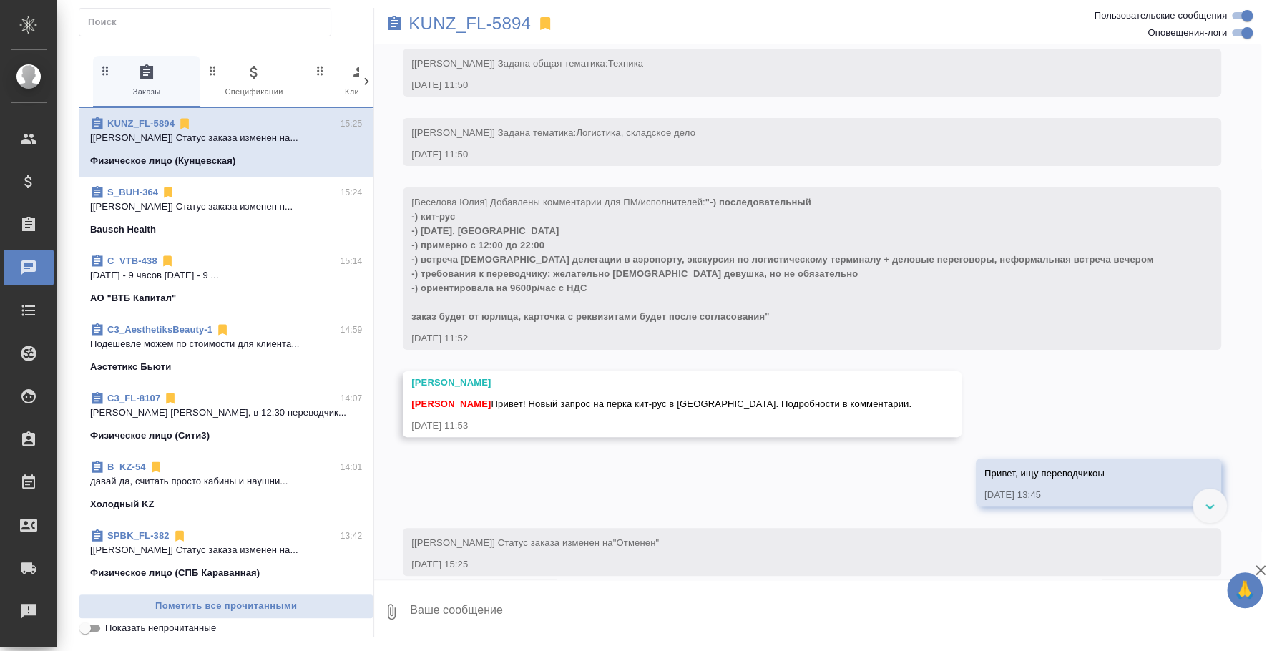
scroll to position [75, 0]
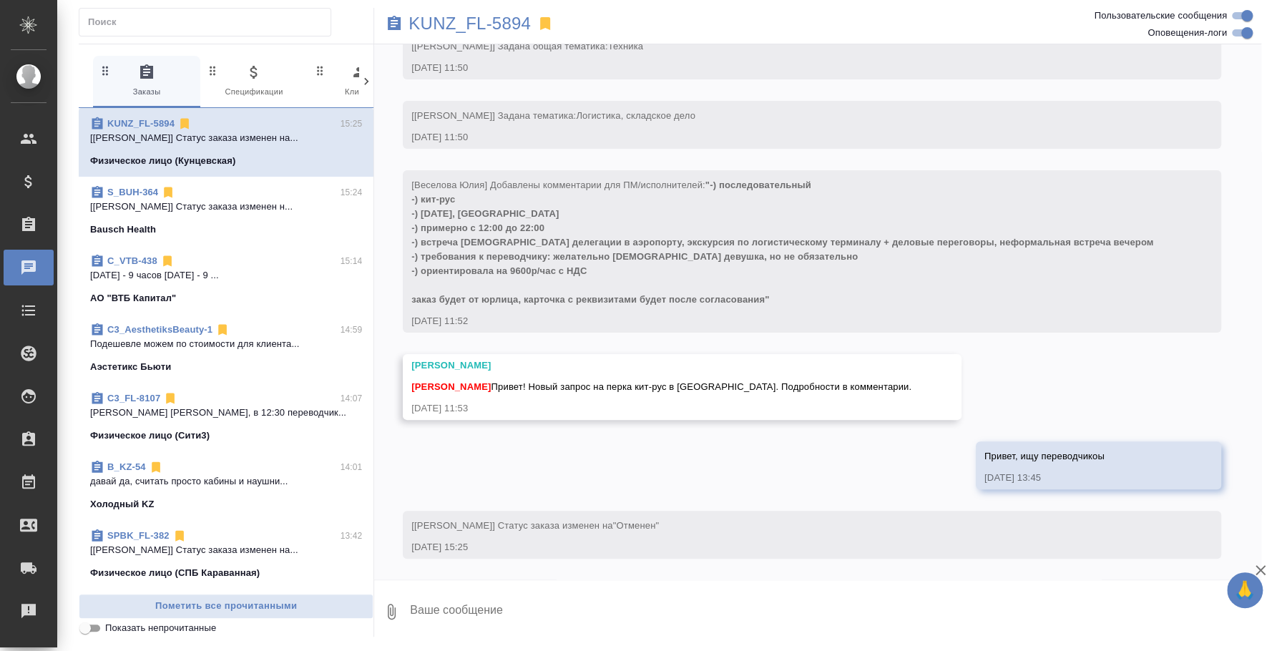
click at [220, 492] on span "B_KZ-54 14:01 давай да, считать просто кабины и наушни... Холодный KZ" at bounding box center [226, 486] width 272 height 52
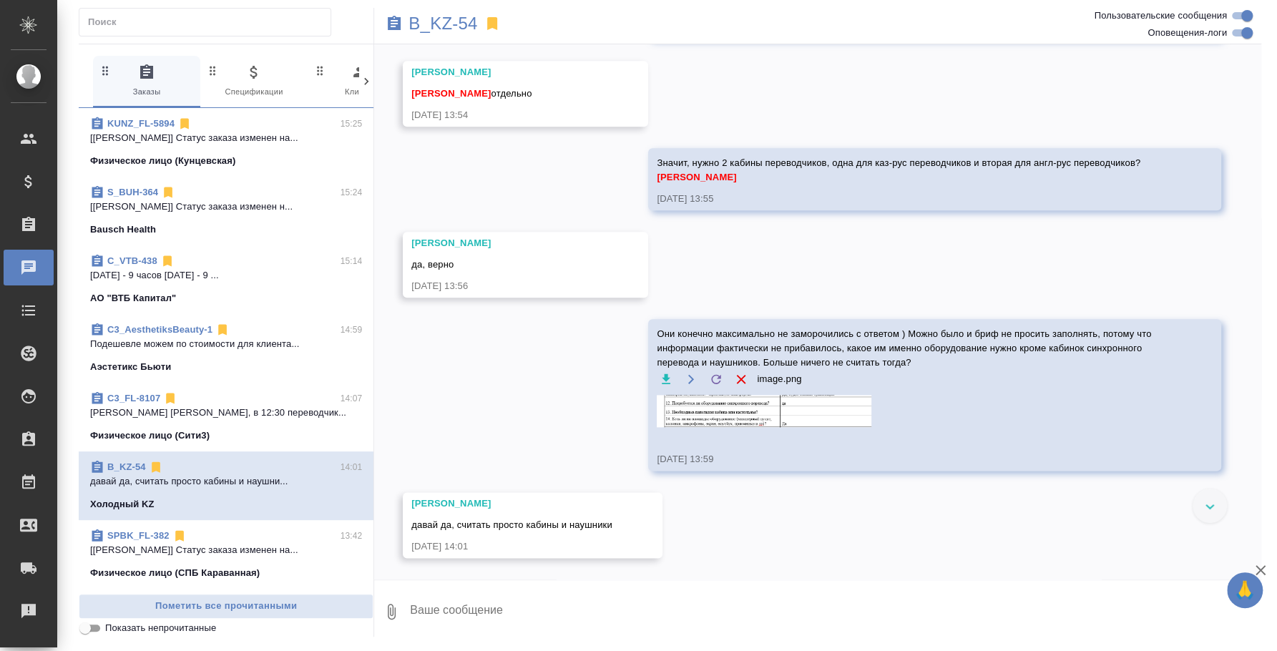
scroll to position [924, 0]
click at [906, 607] on textarea at bounding box center [834, 611] width 853 height 49
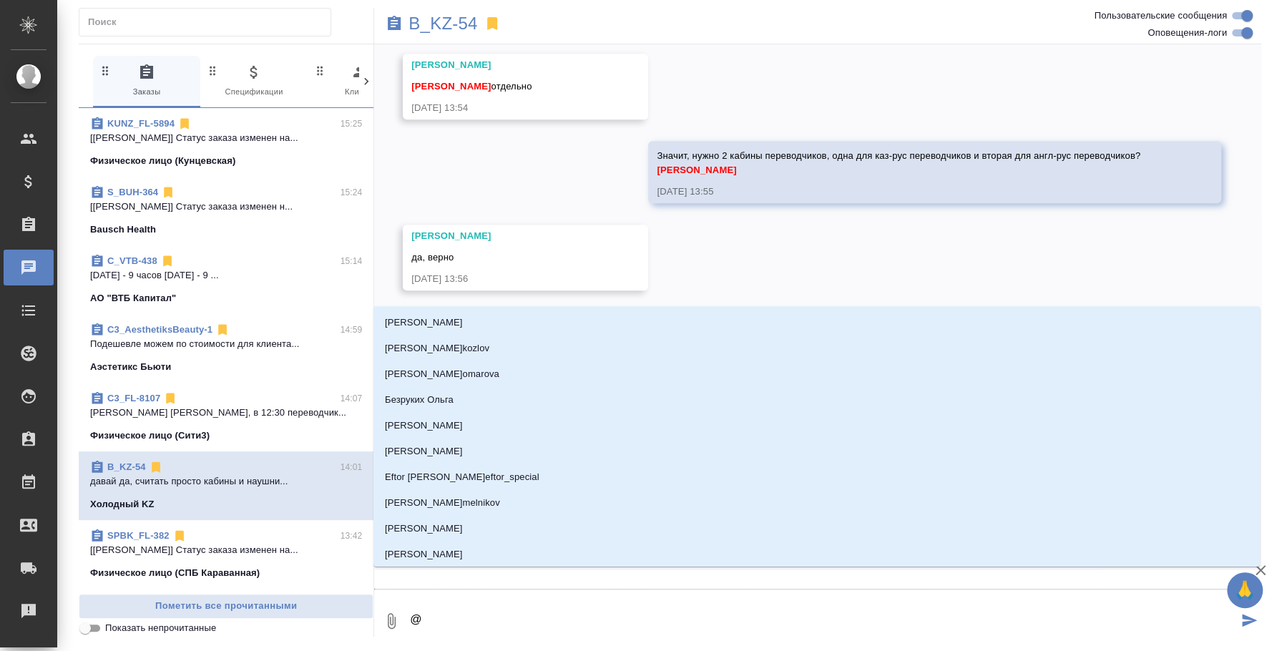
type textarea "@,"
type input ","
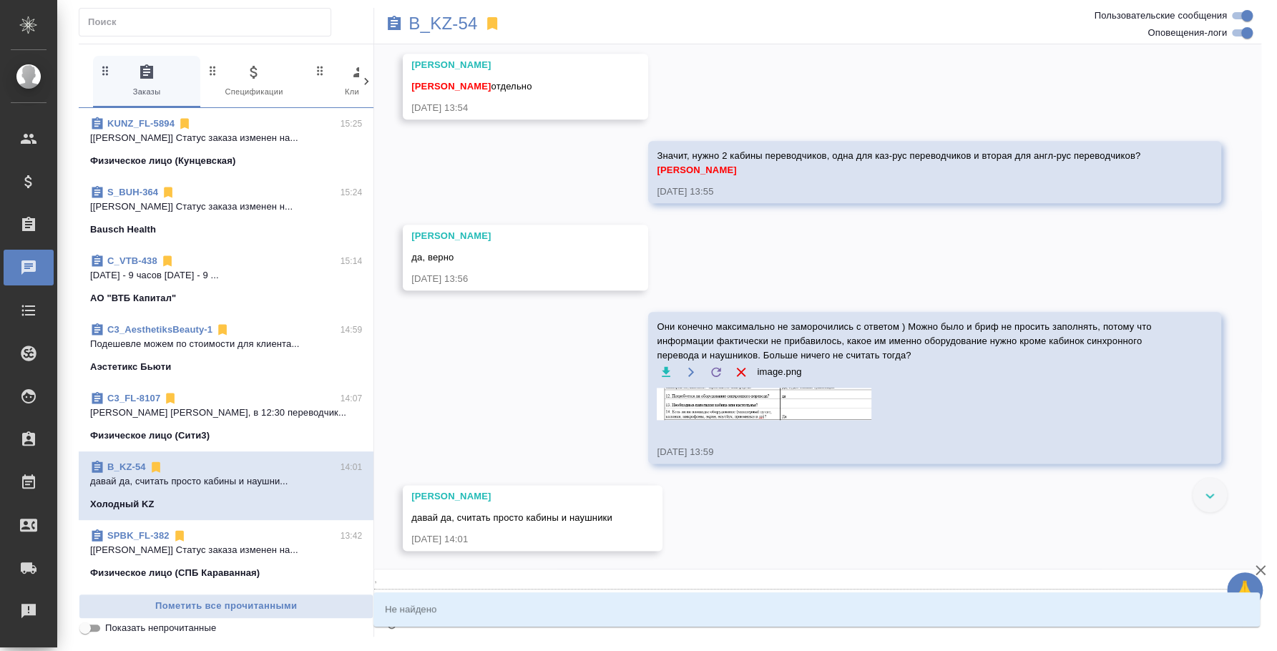
type textarea "@,u"
type input ",u"
type textarea "@,"
type input ","
type textarea "@"
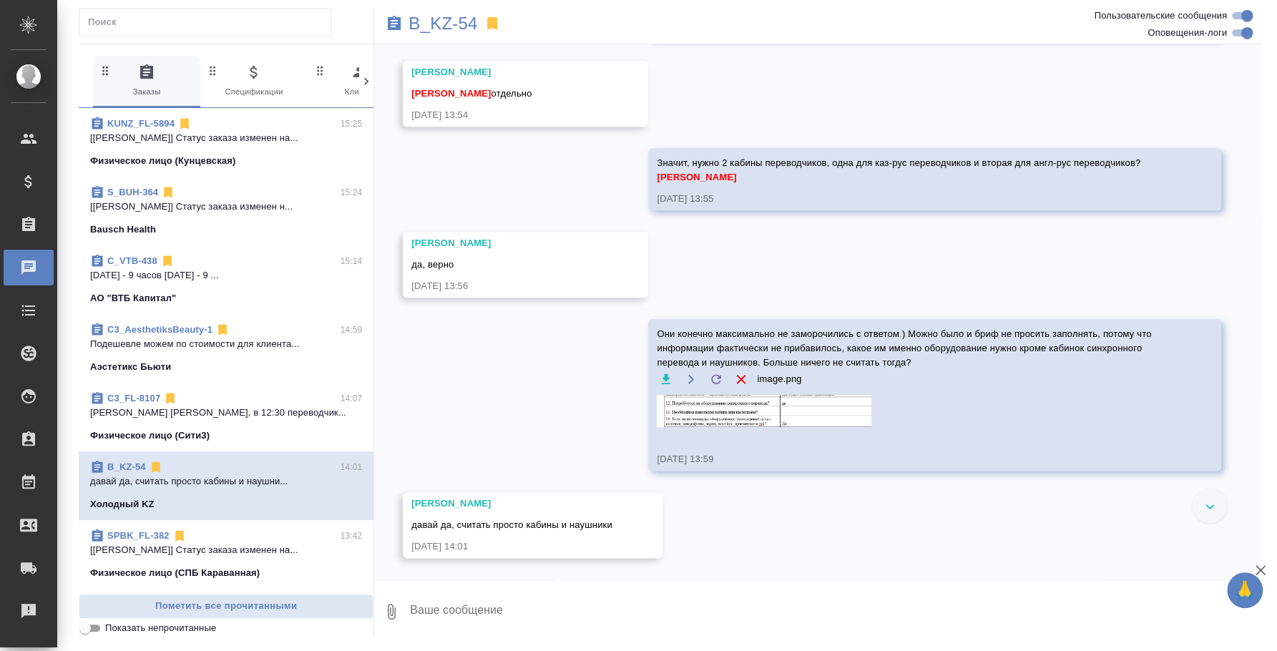
type textarea """
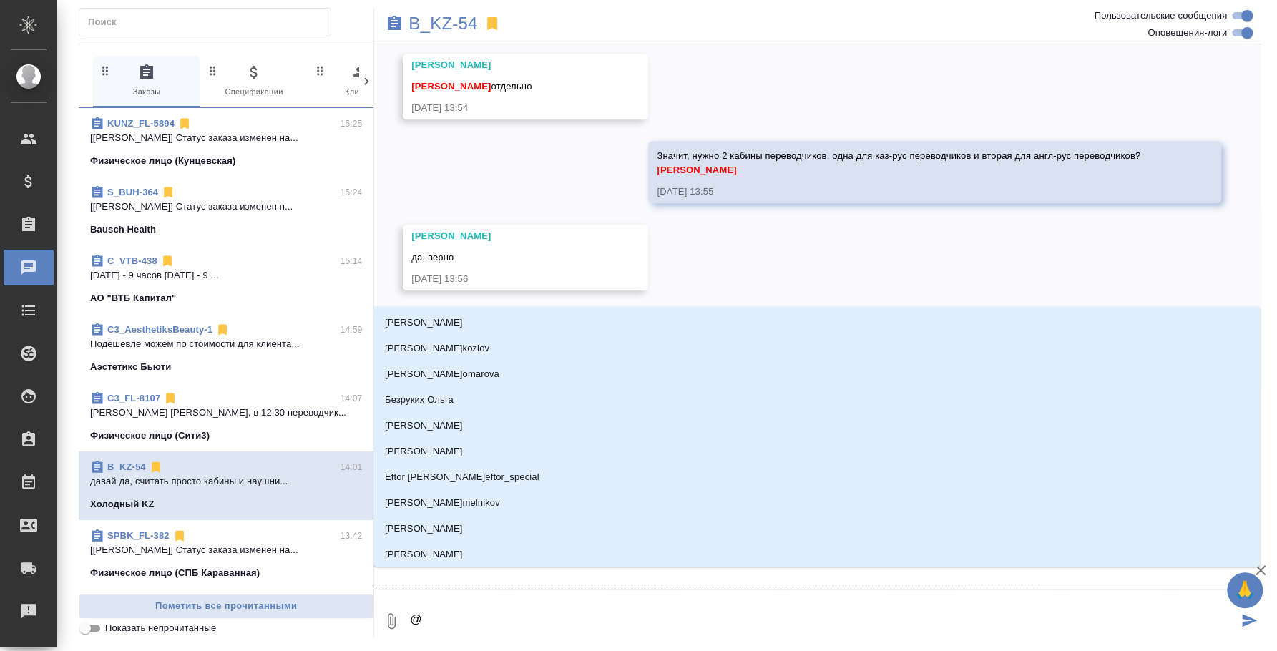
type textarea "@,"
type input ","
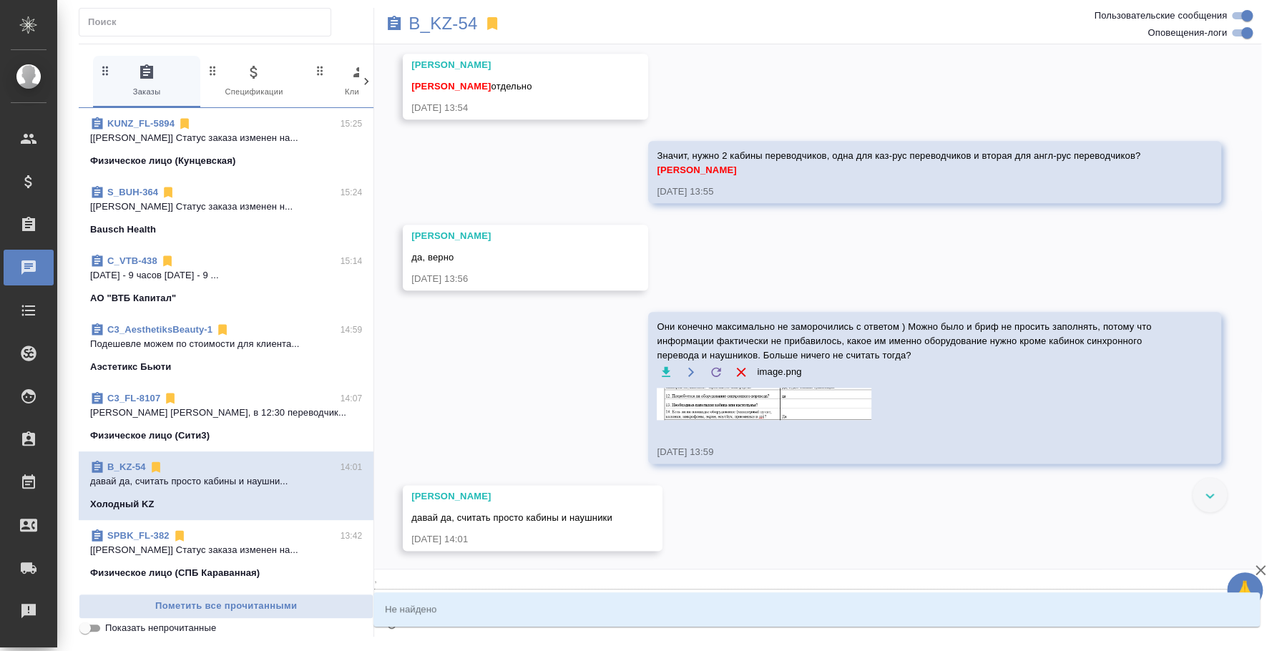
type textarea "@,j"
type input ",j"
type textarea "@,ju"
type input ",ju"
type textarea "@,juj"
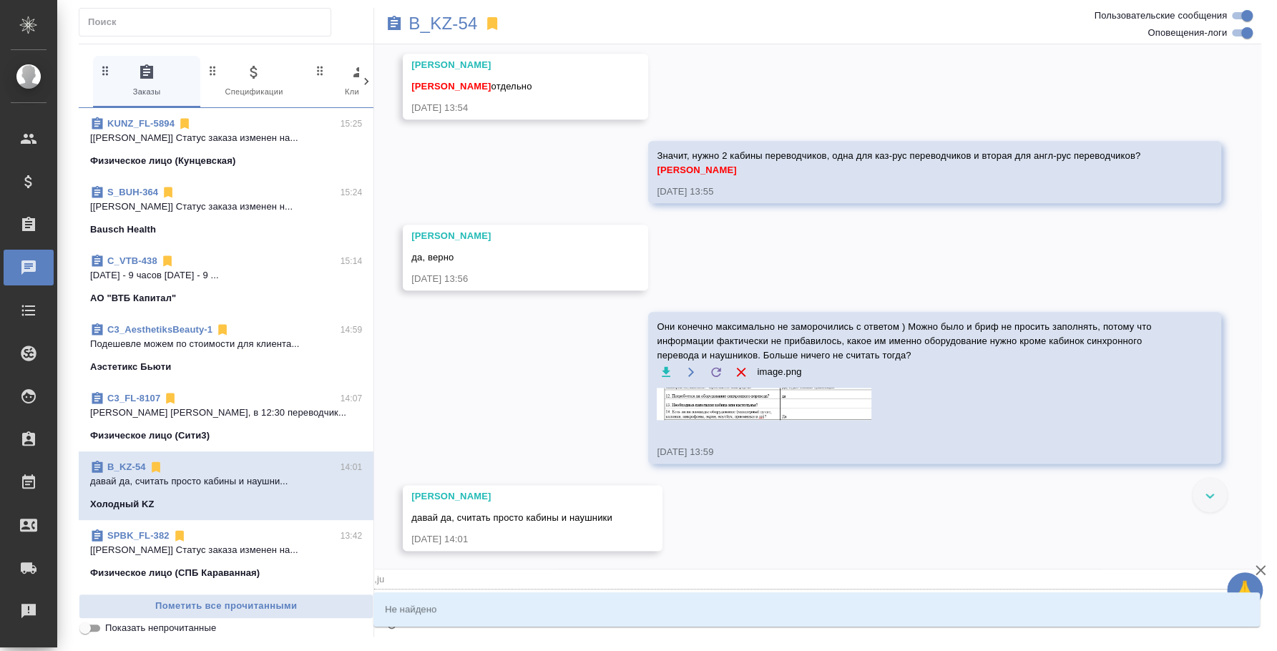
type input ",juj"
type textarea "@,ju"
type input ",ju"
type textarea "@,j"
type input ",j"
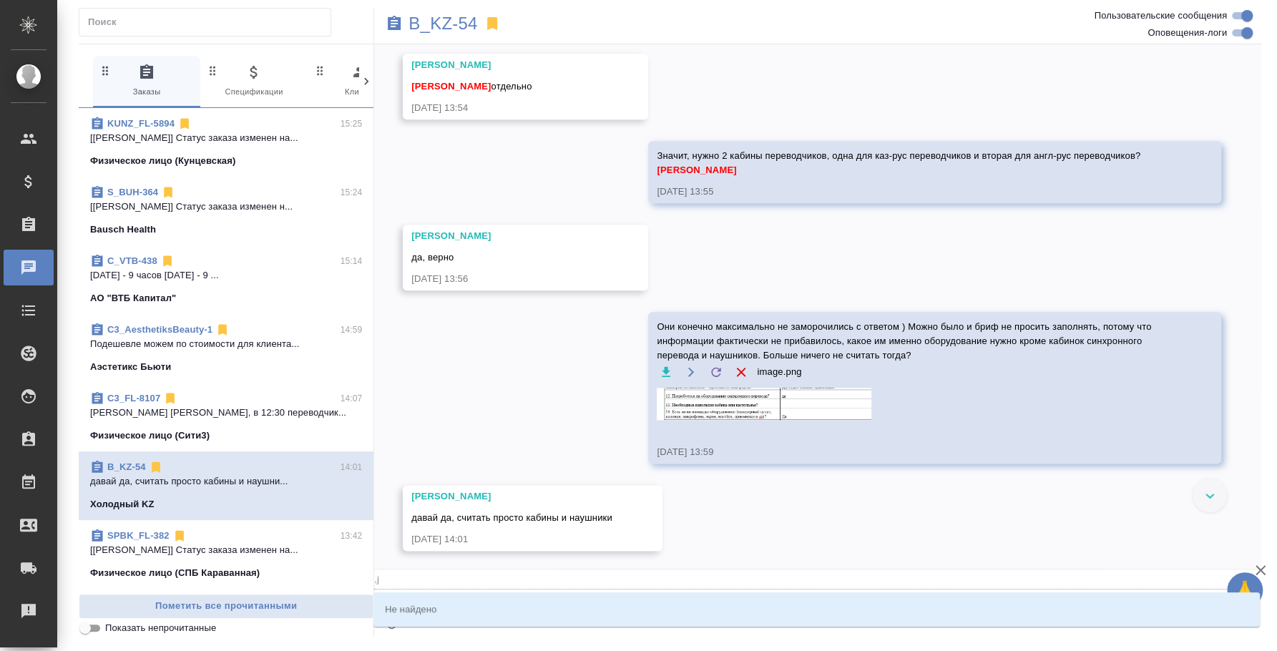
type textarea "@,"
type input ","
type textarea "@"
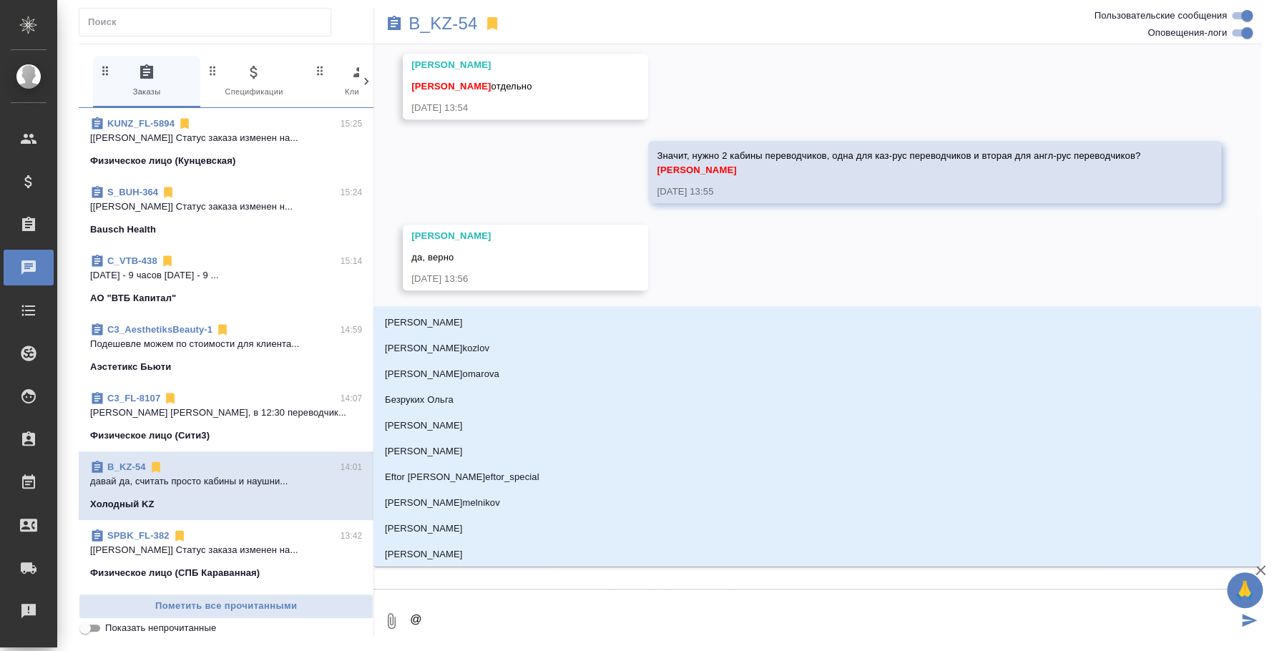
type textarea "@,"
type input ","
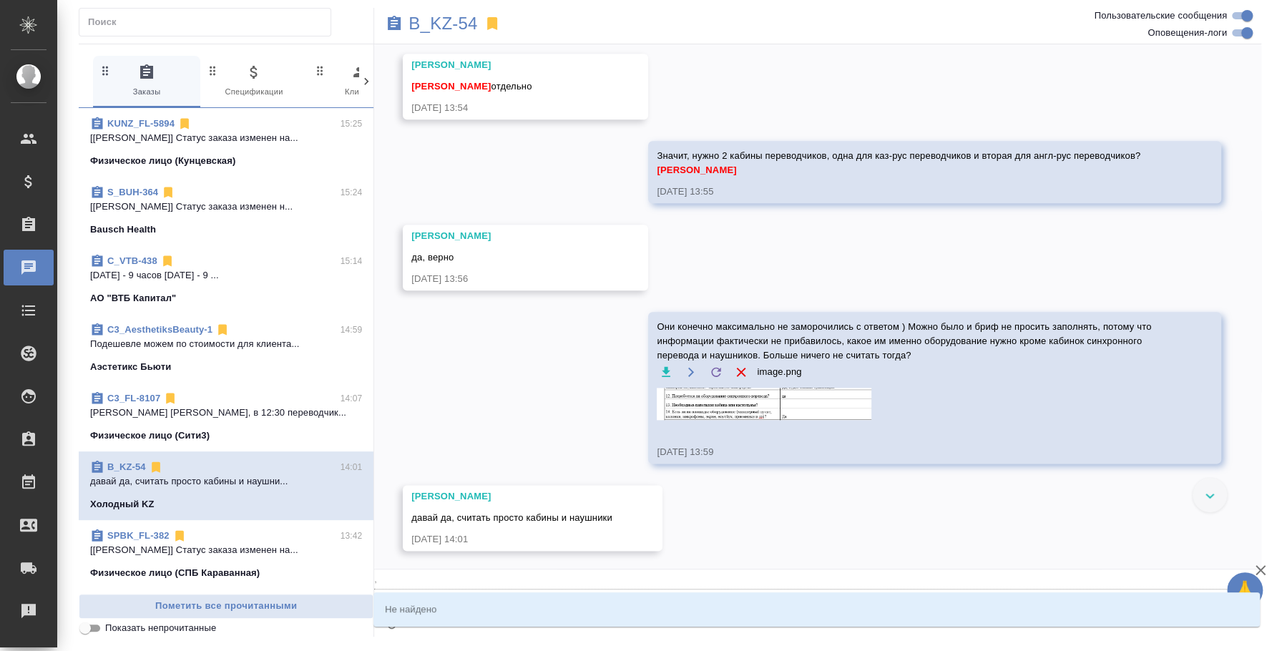
type textarea "@"
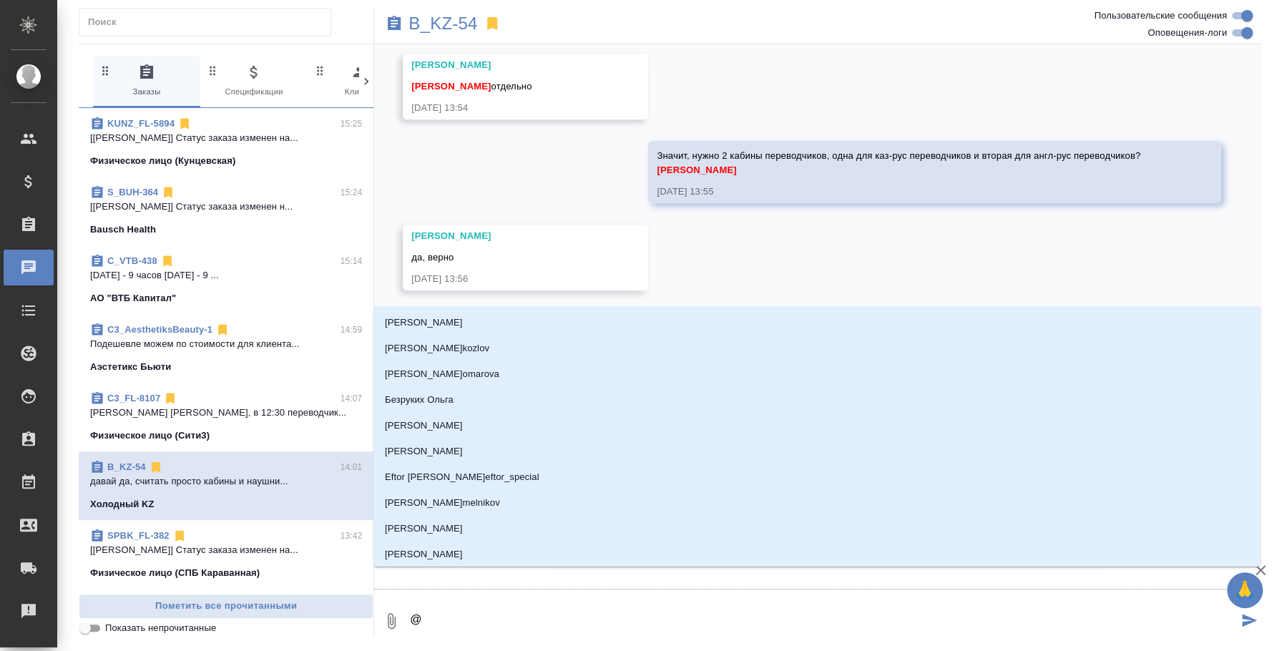
type textarea "@,"
type input ","
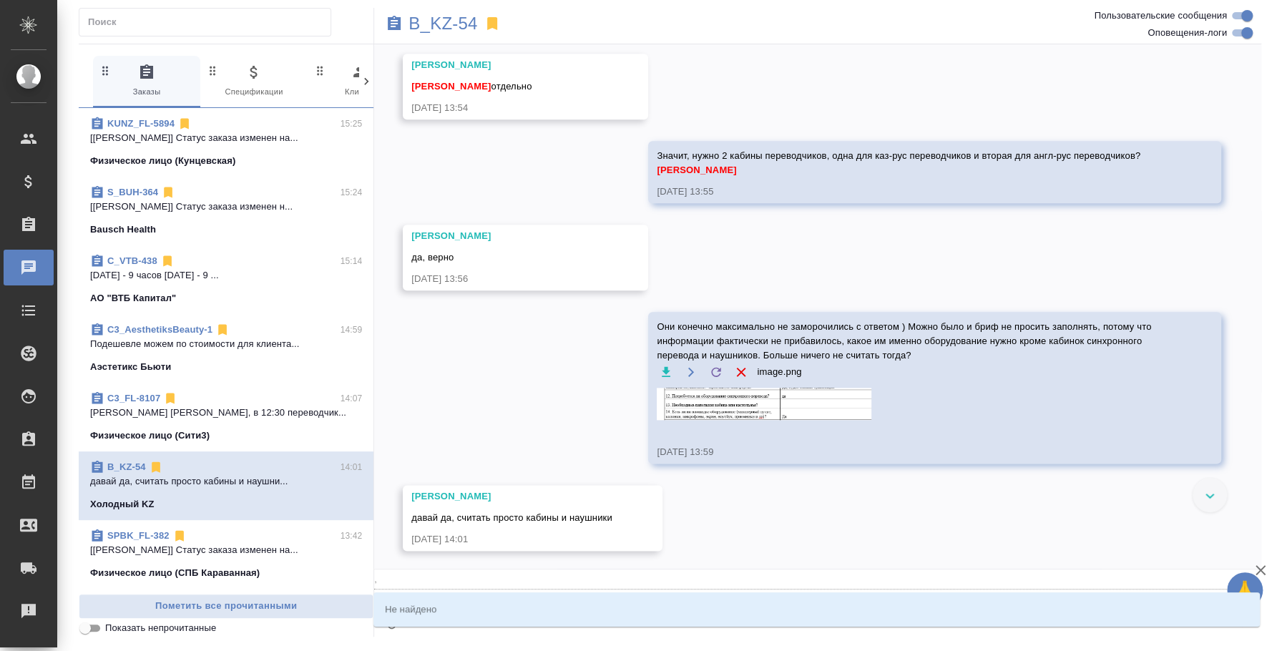
type textarea "@"
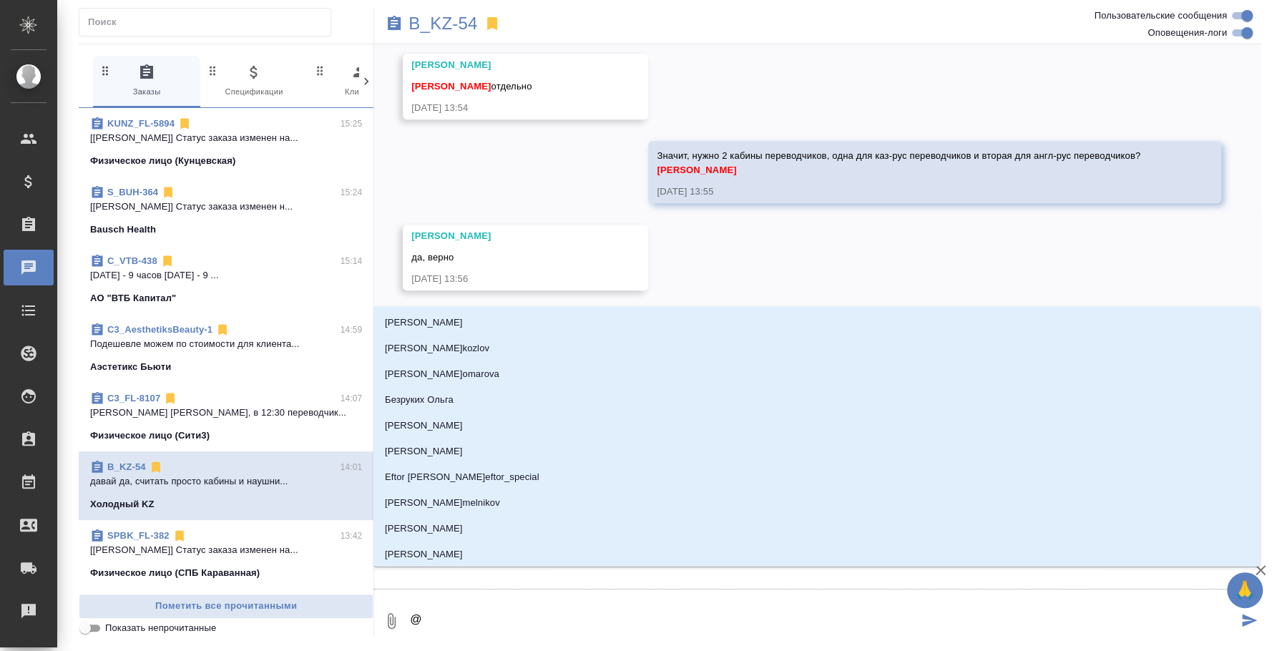
type textarea "@б"
type input "б"
type textarea "@бо"
type input "бо"
type textarea "@бог"
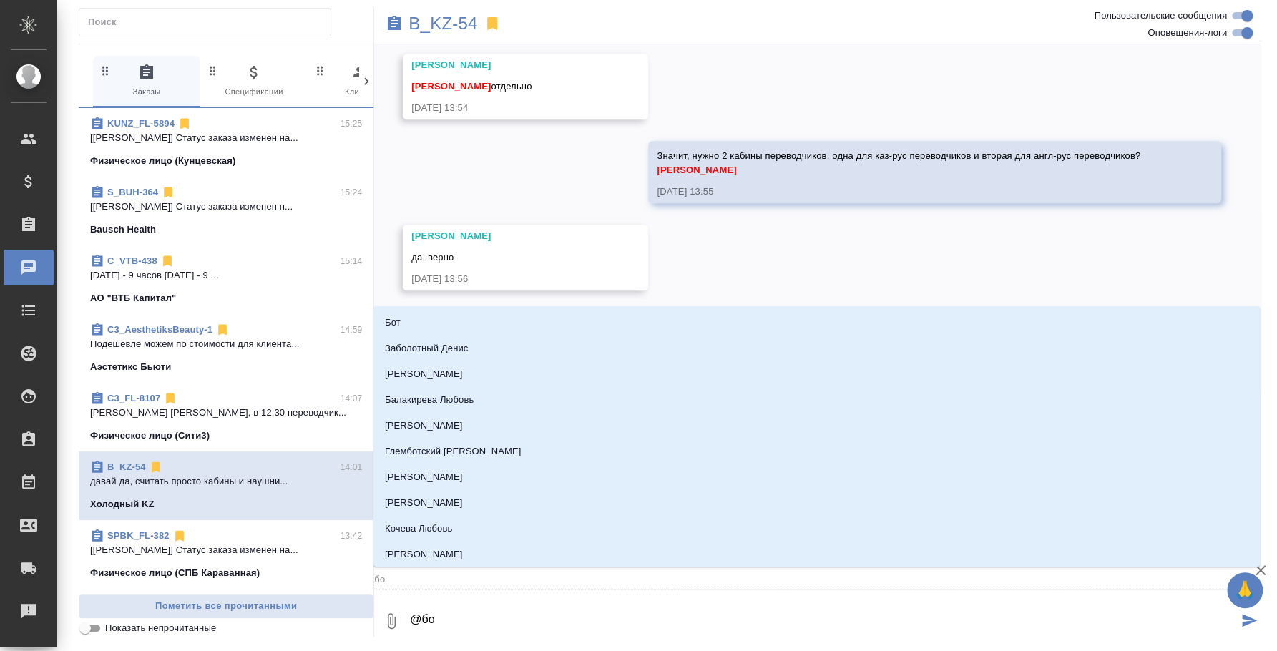
type input "бог"
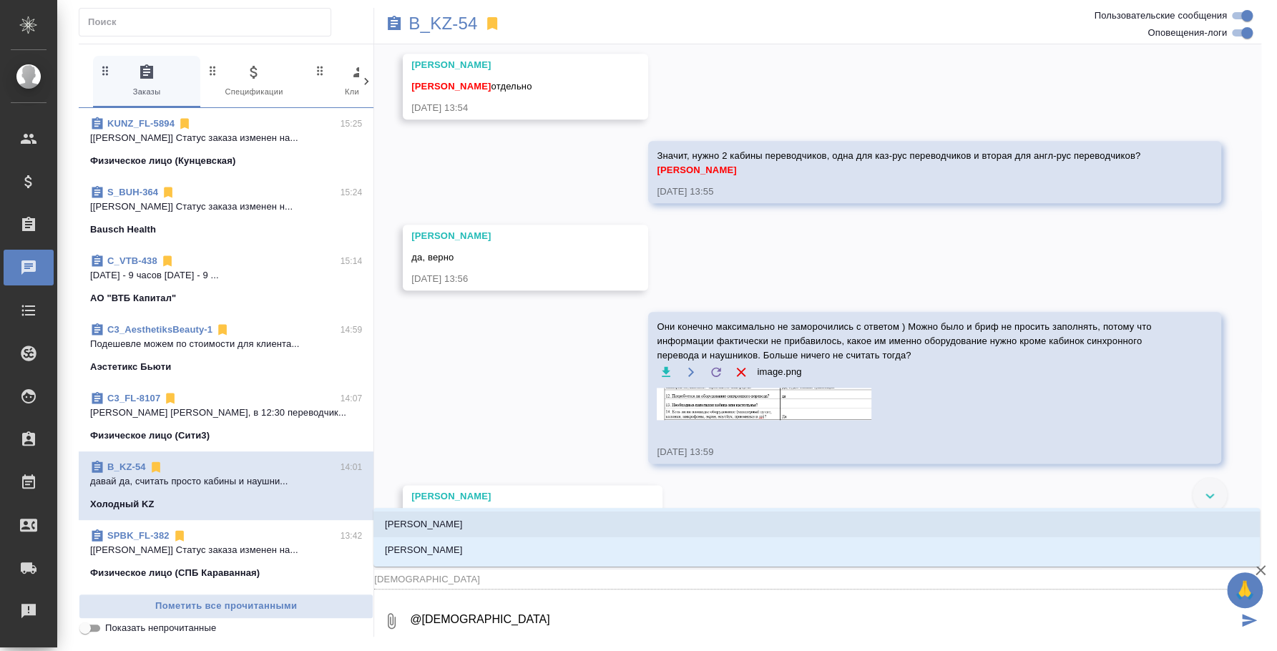
click at [695, 529] on li "Богомолова Анастасия" at bounding box center [816, 525] width 886 height 26
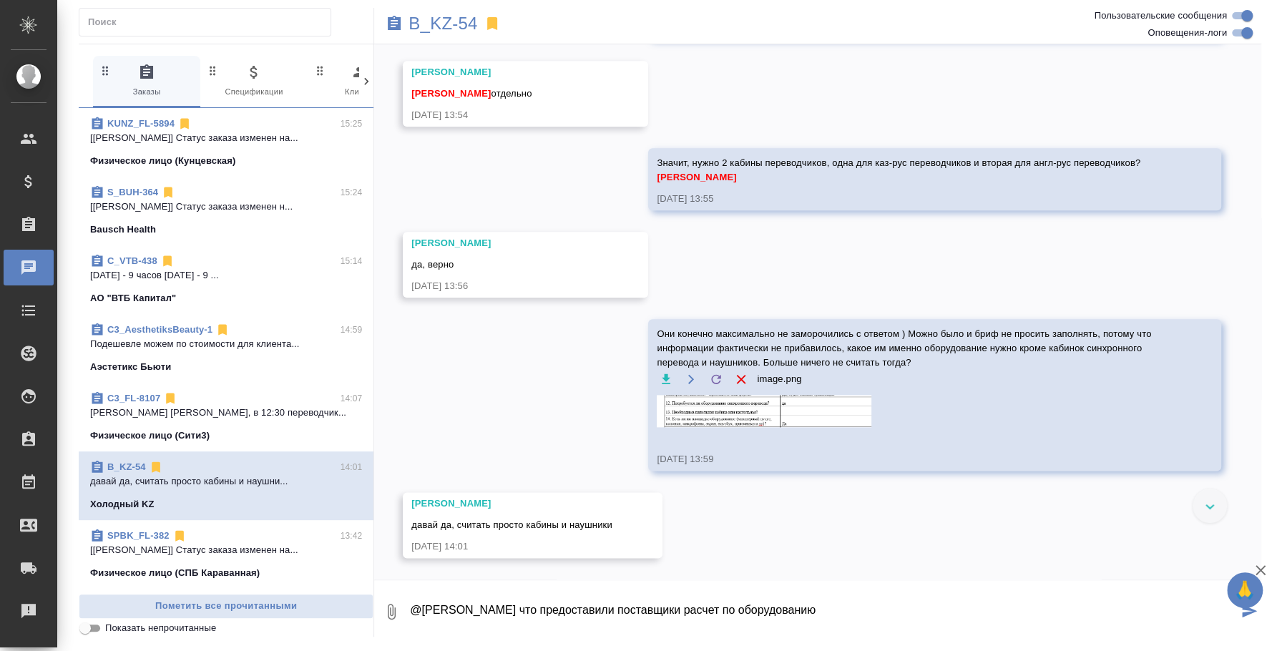
type textarea "@Богомолова Анастасия Только что предоставили поставщики расчет по оборудованию"
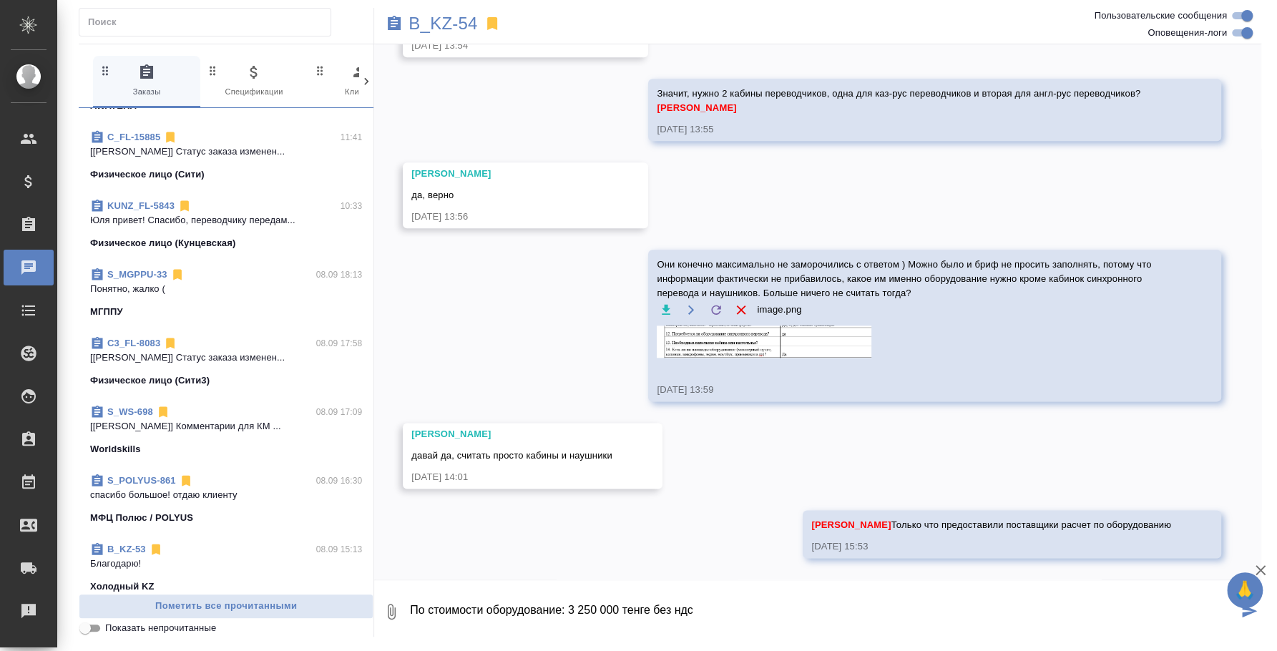
scroll to position [625, 0]
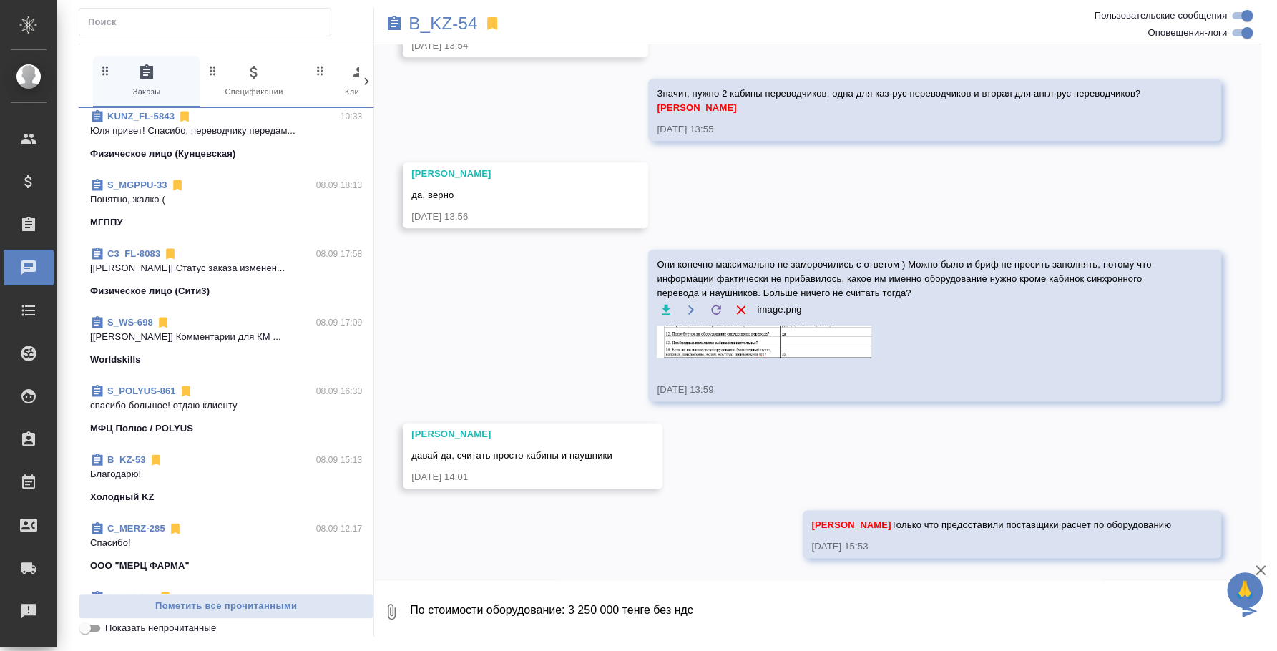
click at [206, 481] on span "B_KZ-53 08.09 15:13 Благодарю! Холодный KZ" at bounding box center [226, 479] width 272 height 52
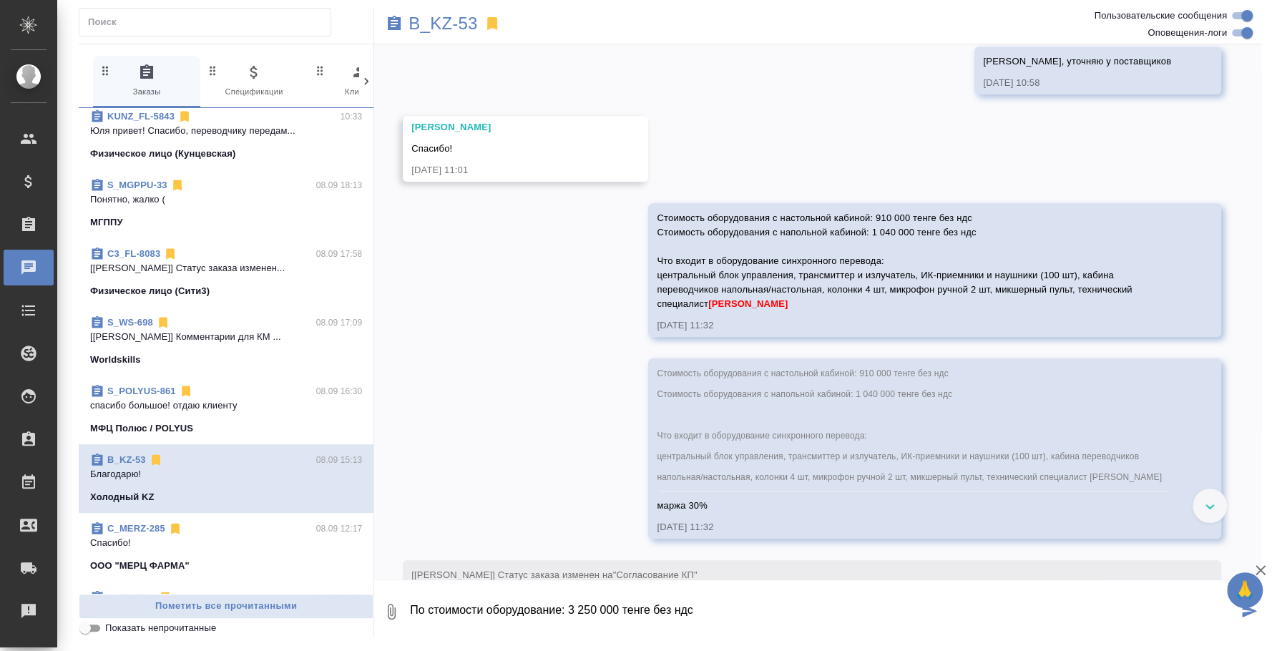
scroll to position [512, 0]
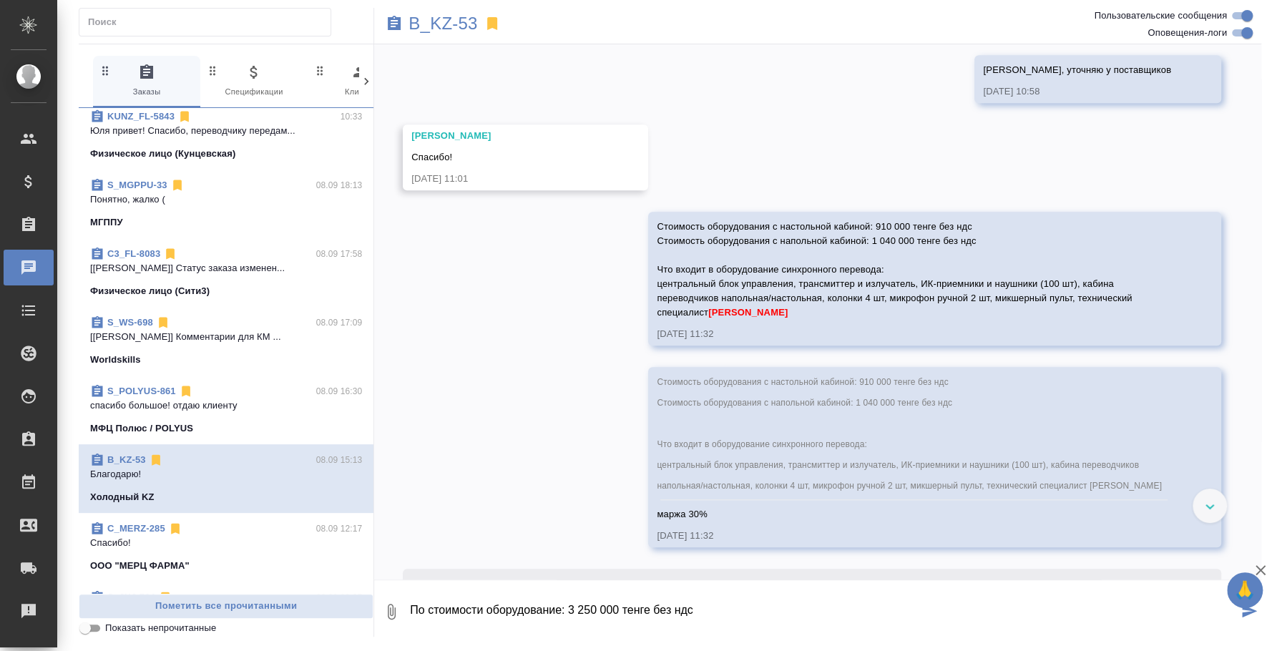
drag, startPoint x: 653, startPoint y: 278, endPoint x: 706, endPoint y: 323, distance: 70.0
click at [706, 318] on span "Стоимость оборудования с настольной кабиной: 910 000 тенге без ндс Стоимость об…" at bounding box center [896, 269] width 478 height 97
copy span "Что входит в оборудование синхронного перевода: центральный блок управления, тр…"
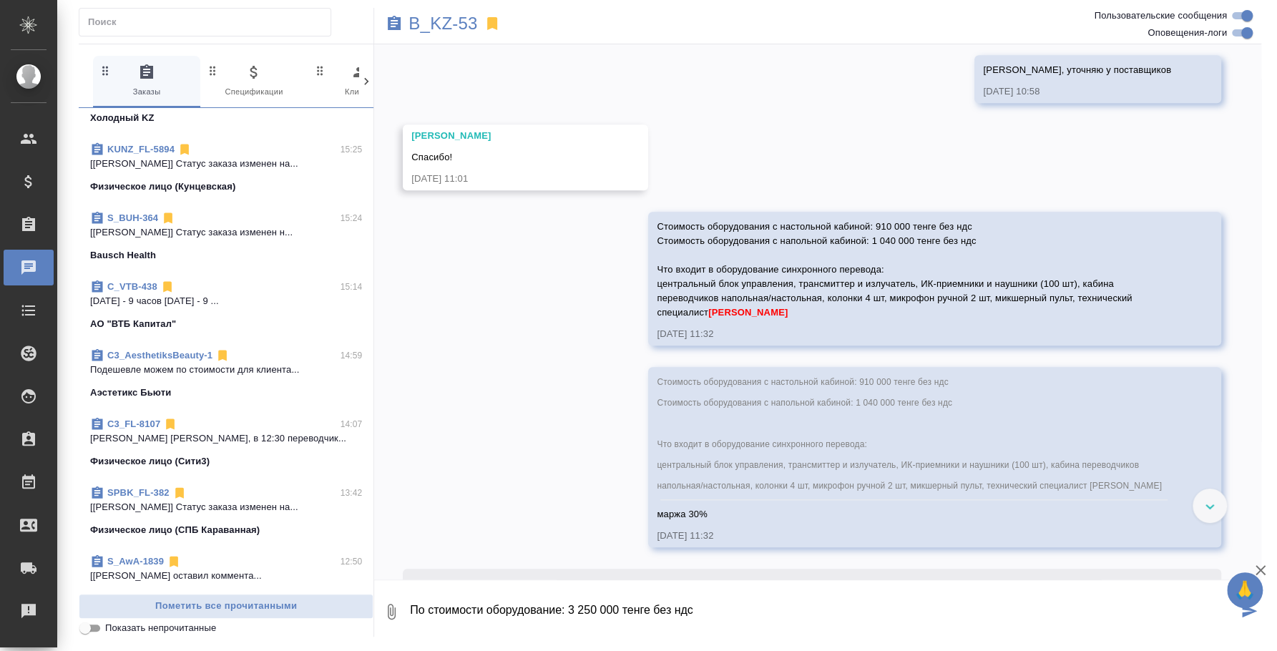
scroll to position [0, 0]
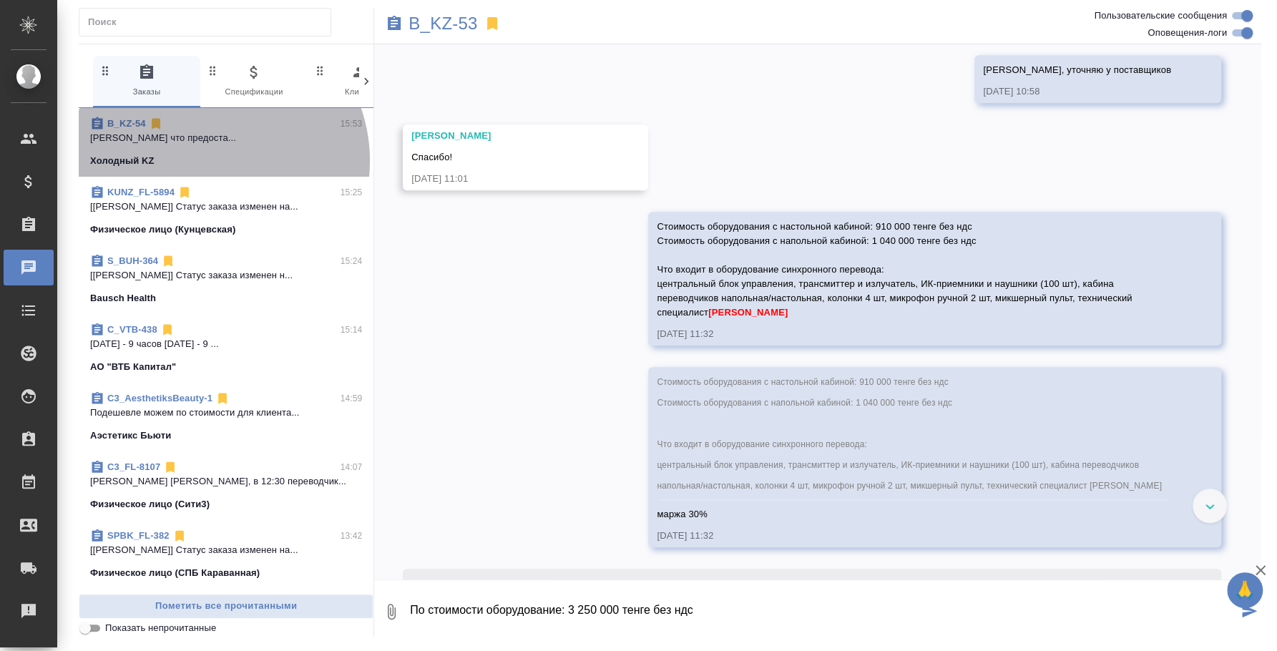
click at [208, 161] on div "Холодный KZ" at bounding box center [226, 161] width 272 height 14
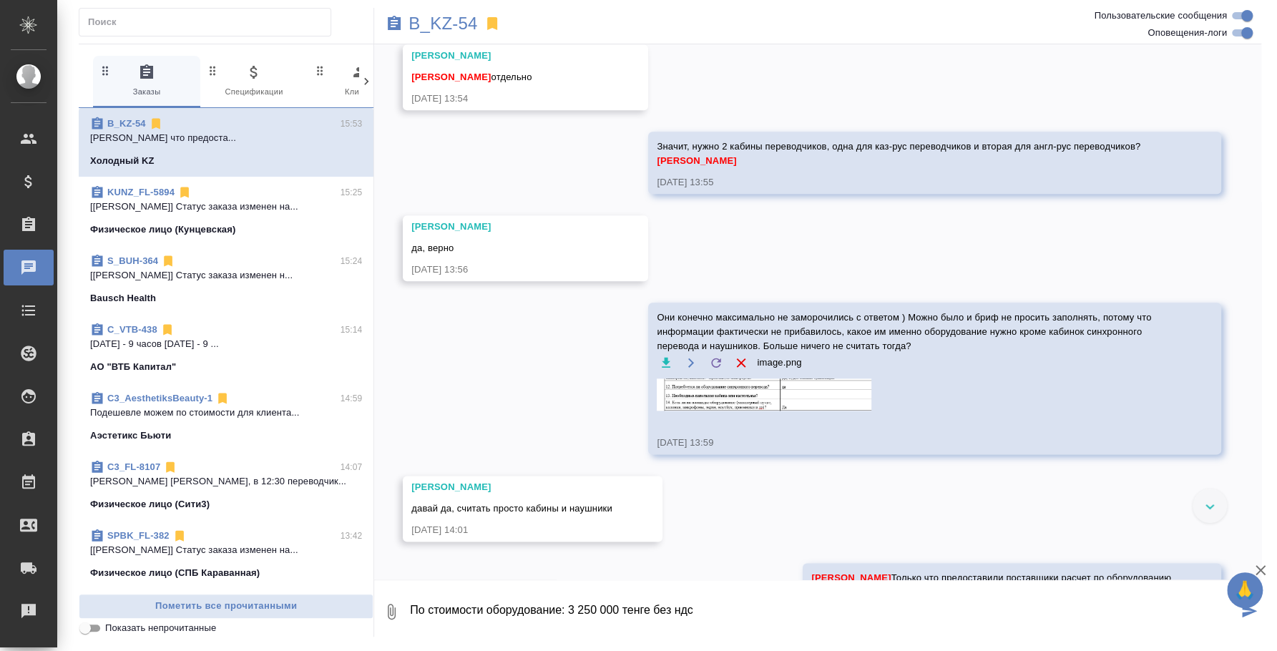
scroll to position [994, 0]
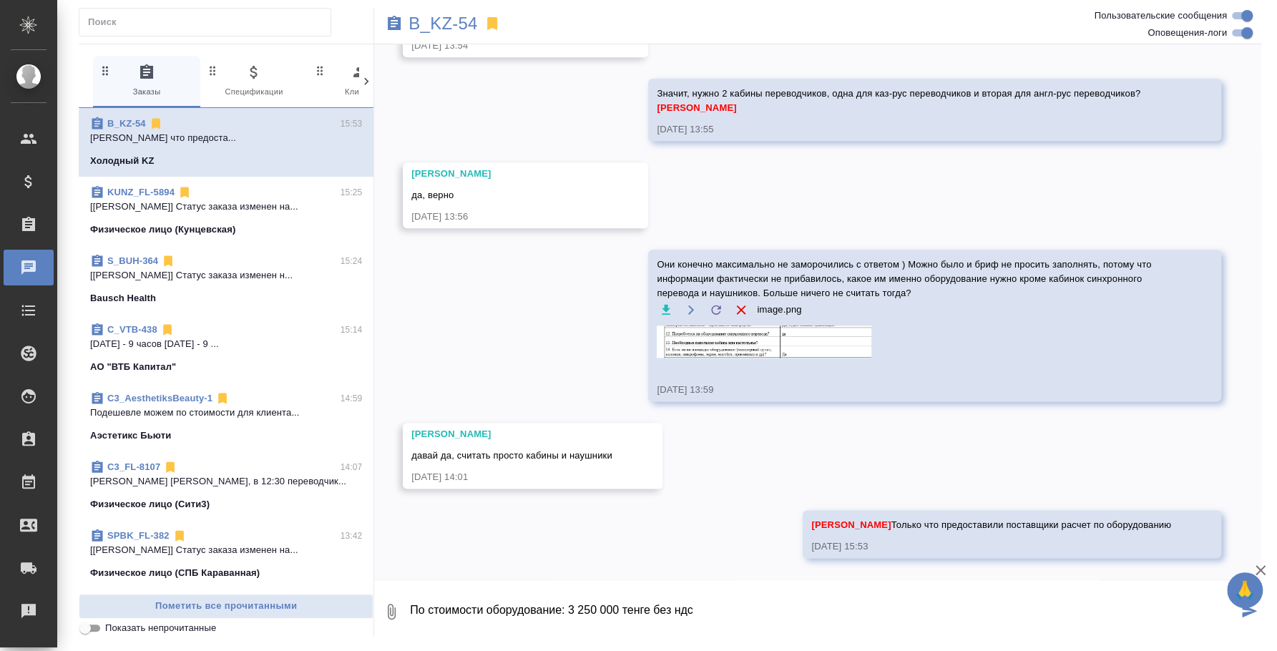
click at [698, 610] on textarea "По стоимости оборудование: 3 250 000 тенге без ндс" at bounding box center [822, 611] width 829 height 49
paste textarea "Что входит в оборудование синхронного перевода: центральный блок управления, тр…"
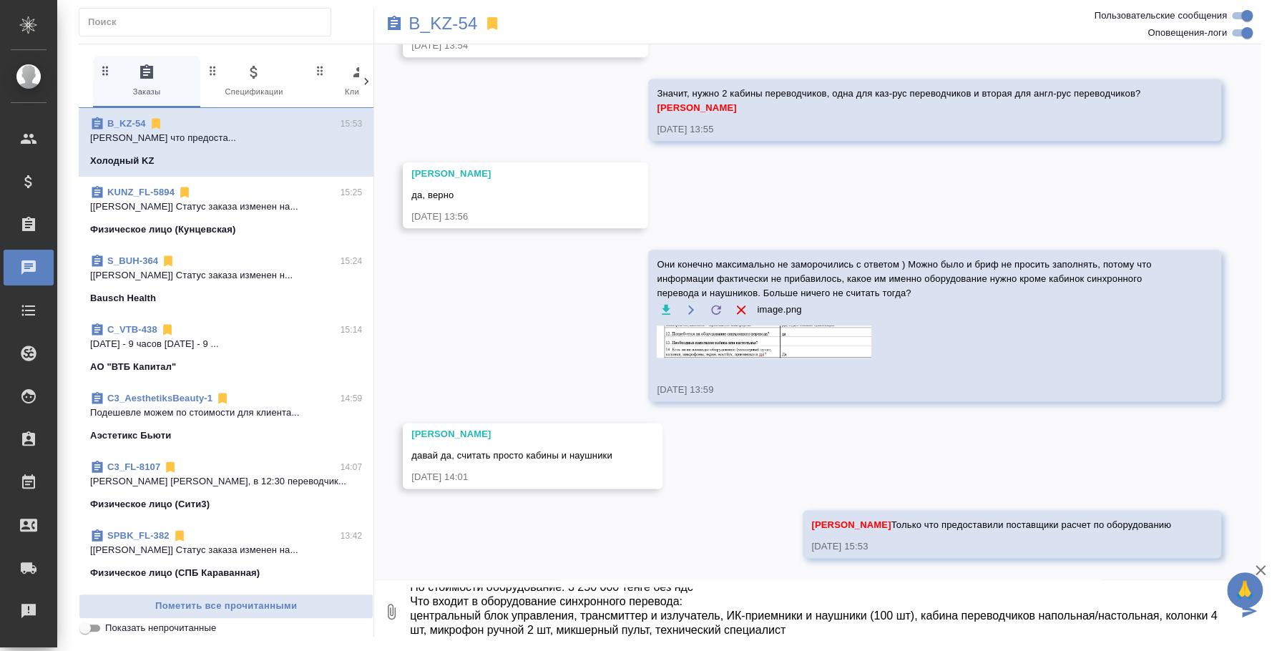
click at [599, 609] on textarea "По стоимости оборудование: 3 250 000 тенге без ндс Что входит в оборудование си…" at bounding box center [822, 611] width 829 height 49
click at [700, 598] on textarea "По стоимости оборудование: 3 250 000 тенге без ндс Что входит в оборудование си…" at bounding box center [822, 611] width 829 height 49
click at [881, 612] on textarea "По стоимости оборудование: 3 250 000 тенге без ндс Что входит в оборудование си…" at bounding box center [822, 611] width 829 height 49
click at [887, 614] on textarea "По стоимости оборудование: 3 250 000 тенге без ндс Что входит в оборудование си…" at bounding box center [822, 611] width 829 height 49
drag, startPoint x: 1158, startPoint y: 614, endPoint x: 1094, endPoint y: 612, distance: 63.7
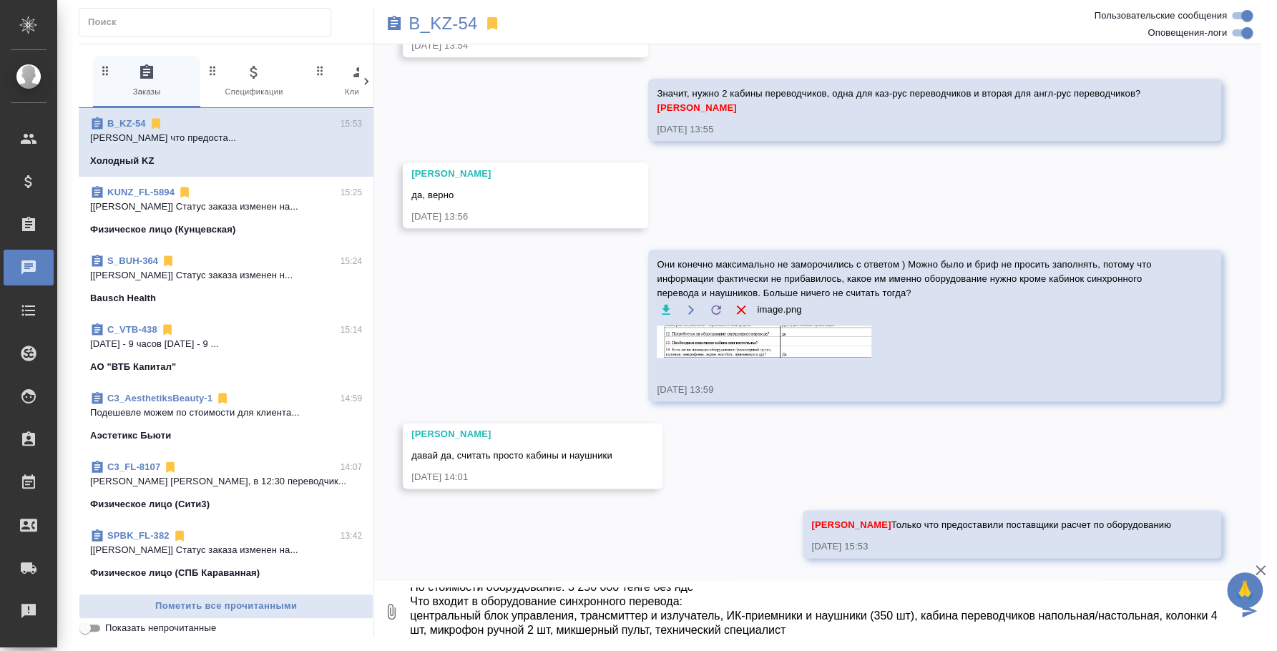
click at [1094, 612] on textarea "По стоимости оборудование: 3 250 000 тенге без ндс Что входит в оборудование си…" at bounding box center [822, 611] width 829 height 49
drag, startPoint x: 637, startPoint y: 630, endPoint x: 1127, endPoint y: 613, distance: 489.6
click at [1127, 613] on textarea "По стоимости оборудование: 3 250 000 тенге без ндс Что входит в оборудование си…" at bounding box center [822, 611] width 829 height 49
click at [560, 627] on textarea "По стоимости оборудование: 3 250 000 тенге без ндс Что входит в оборудование си…" at bounding box center [822, 611] width 829 height 49
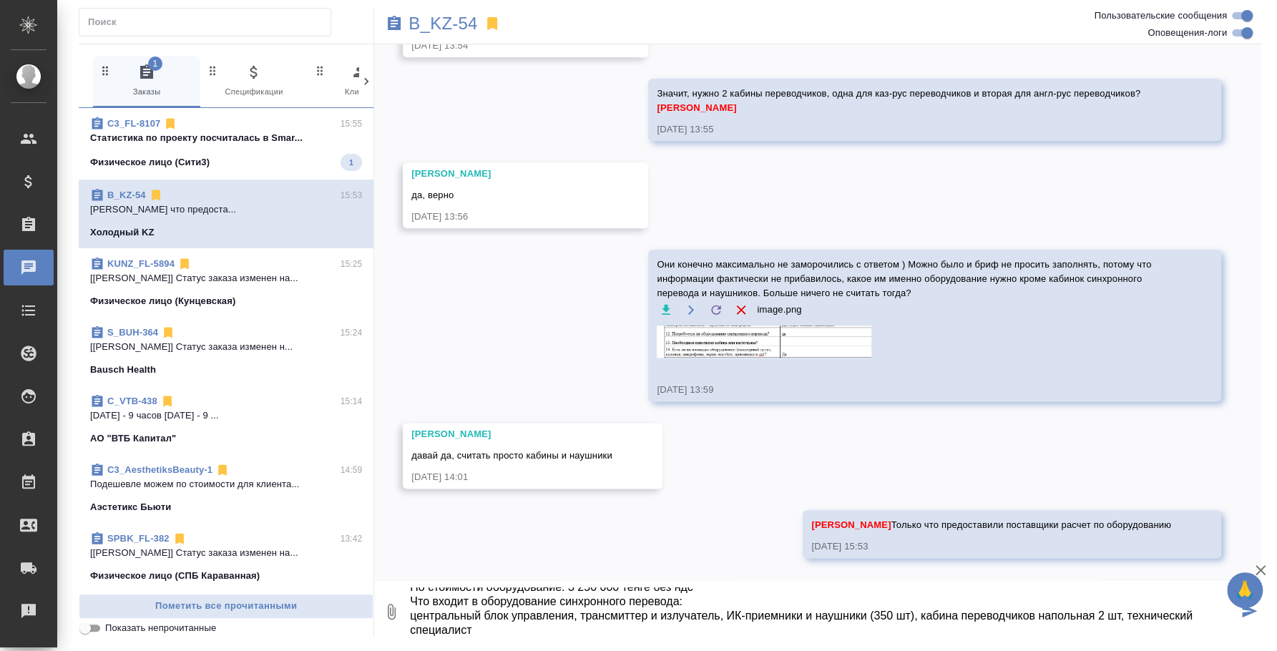
click at [677, 600] on textarea "По стоимости оборудование: 3 250 000 тенге без ндс Что входит в оборудование си…" at bounding box center [822, 611] width 829 height 49
type textarea "По стоимости оборудование: 3 250 000 тенге без ндс Что входит в оборудование си…"
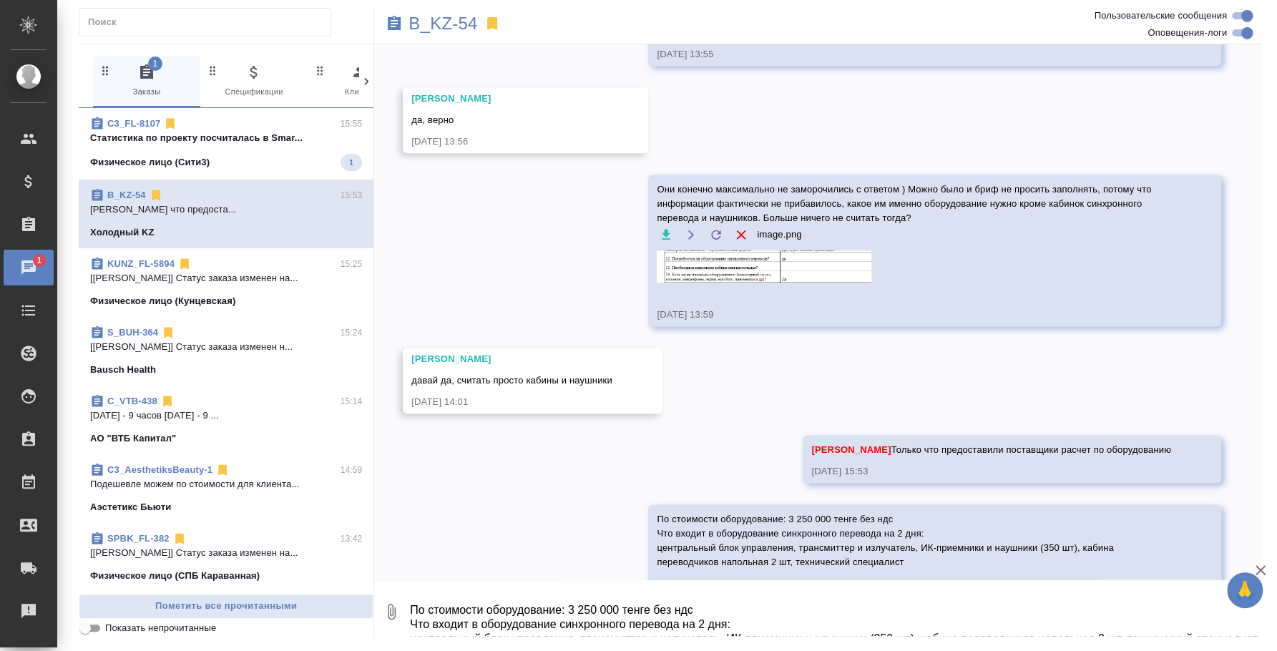
scroll to position [1138, 0]
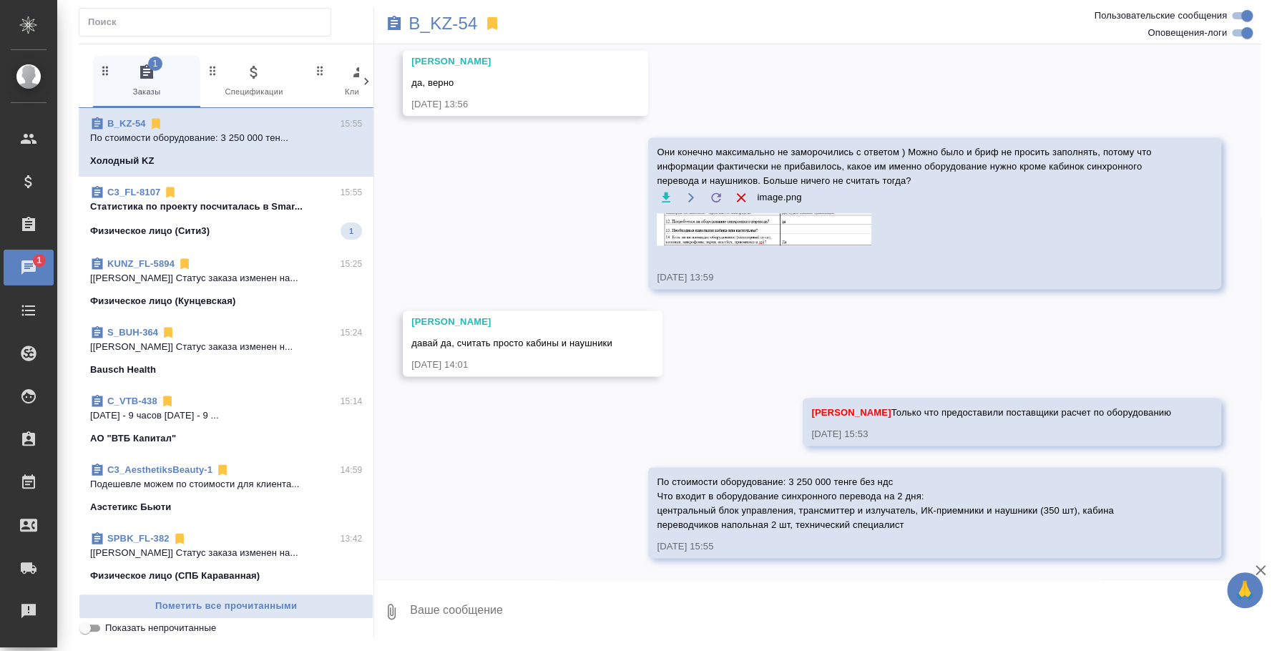
click at [228, 150] on span "B_KZ-54 15:55 По стоимости оборудование: 3 250 000 тен... Холодный KZ" at bounding box center [226, 143] width 272 height 52
click at [236, 205] on p "Cтатистика по проекту посчиталась в Smar..." at bounding box center [226, 207] width 272 height 14
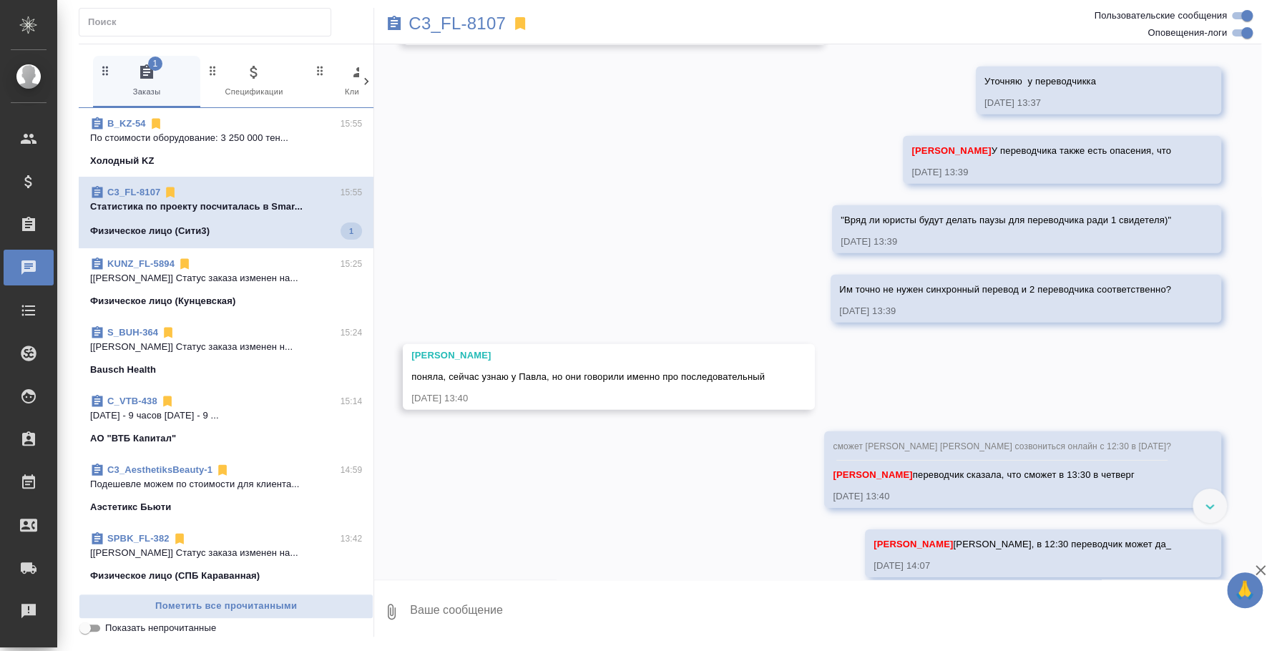
scroll to position [6258, 0]
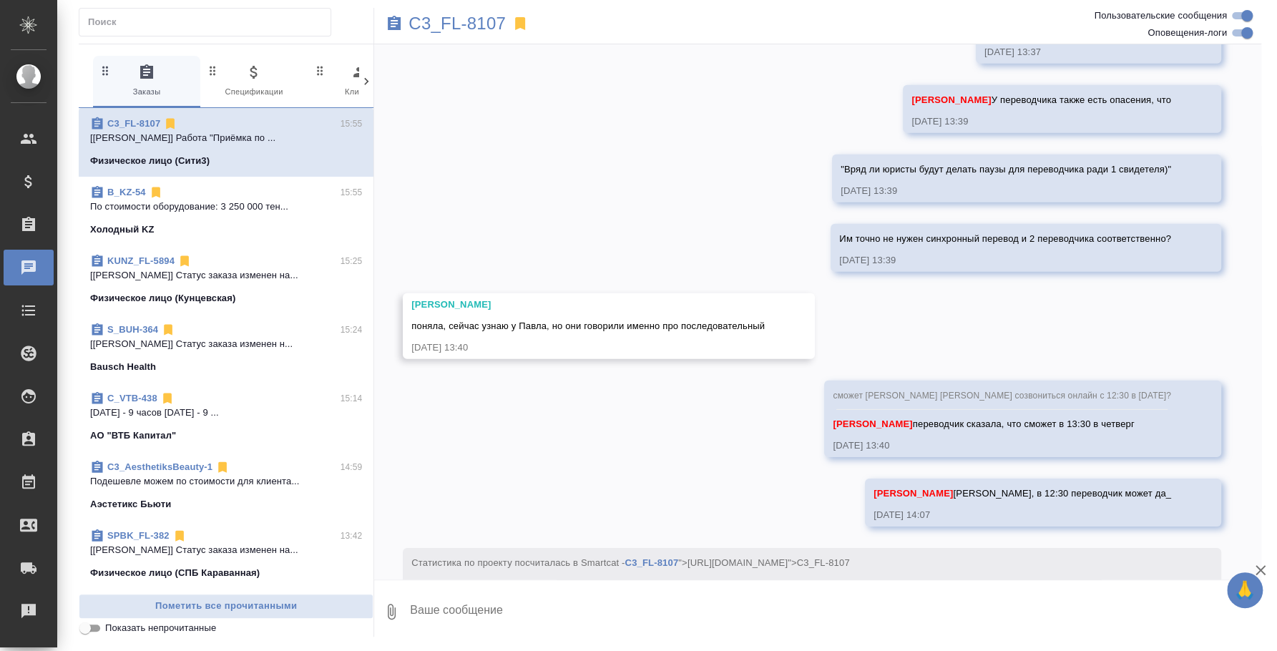
click at [201, 148] on span "C3_FL-8107 15:55 [Никитина Татьяна] Работа "Приёмка по ... Физическое лицо (Сит…" at bounding box center [226, 143] width 272 height 52
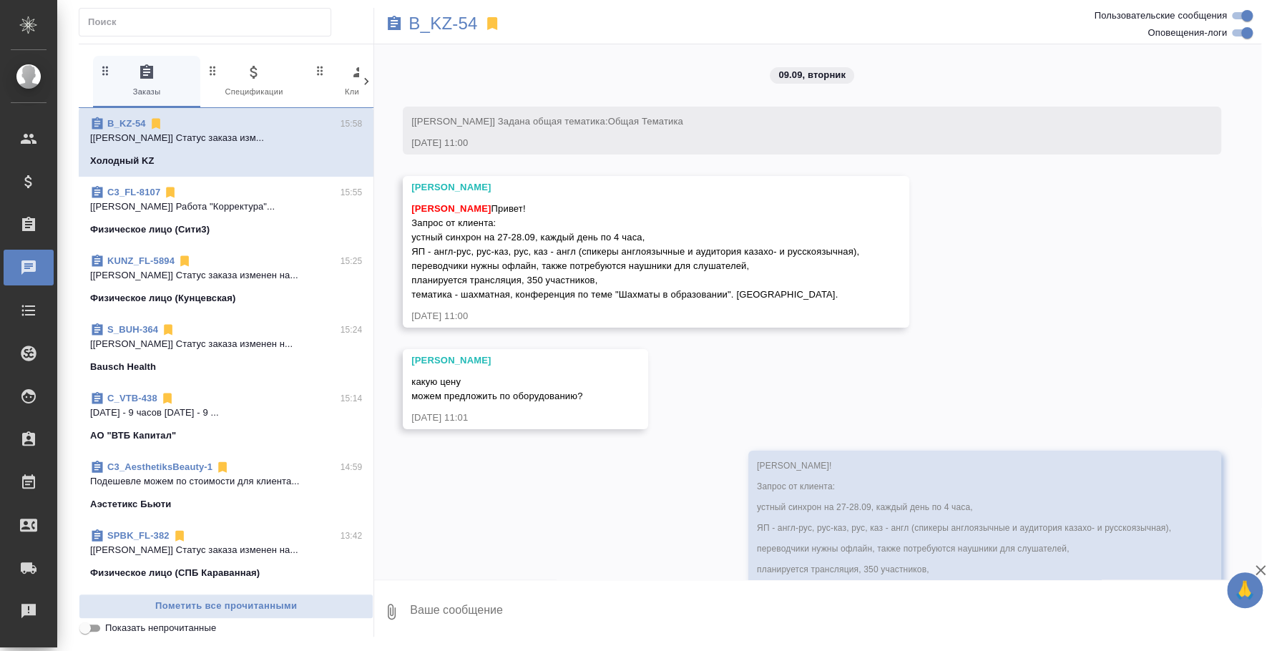
scroll to position [1295, 0]
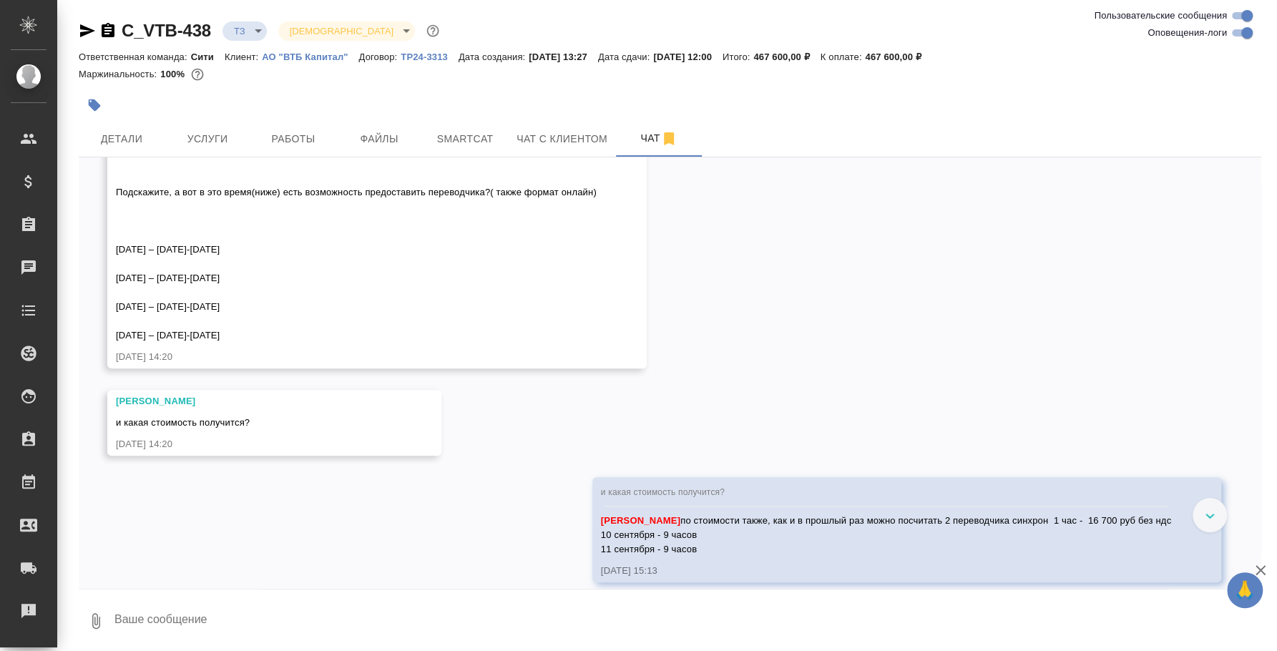
scroll to position [1065, 0]
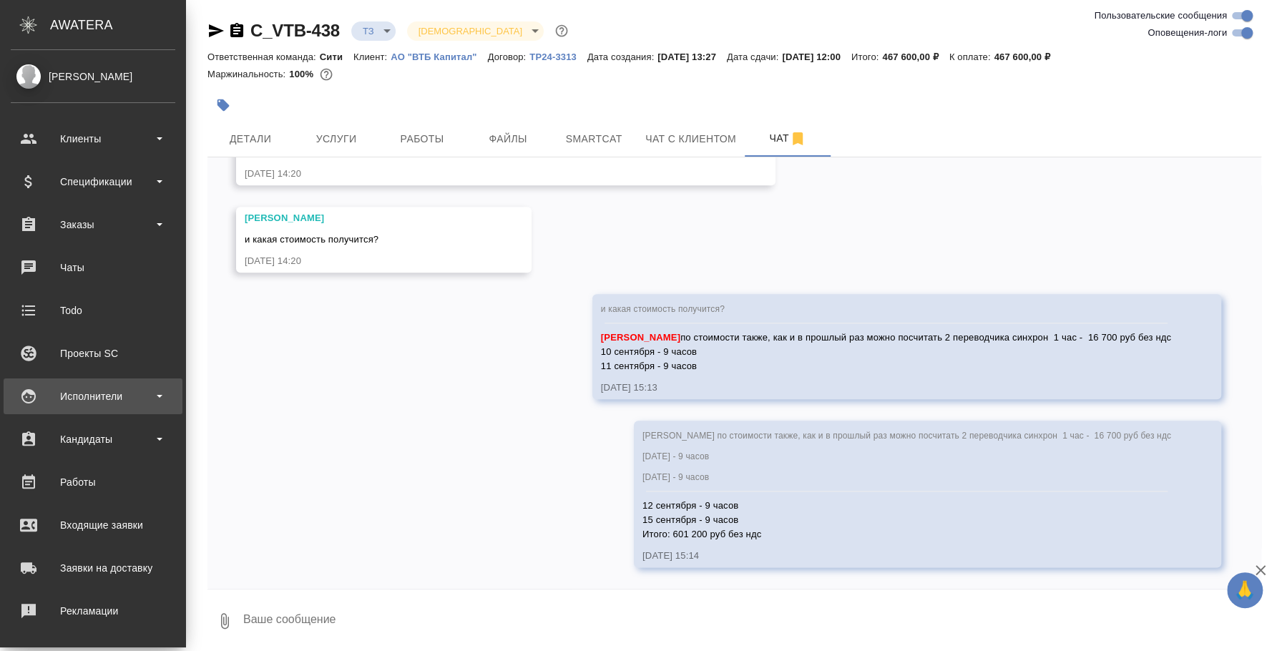
click at [85, 386] on div "Исполнители" at bounding box center [93, 396] width 165 height 21
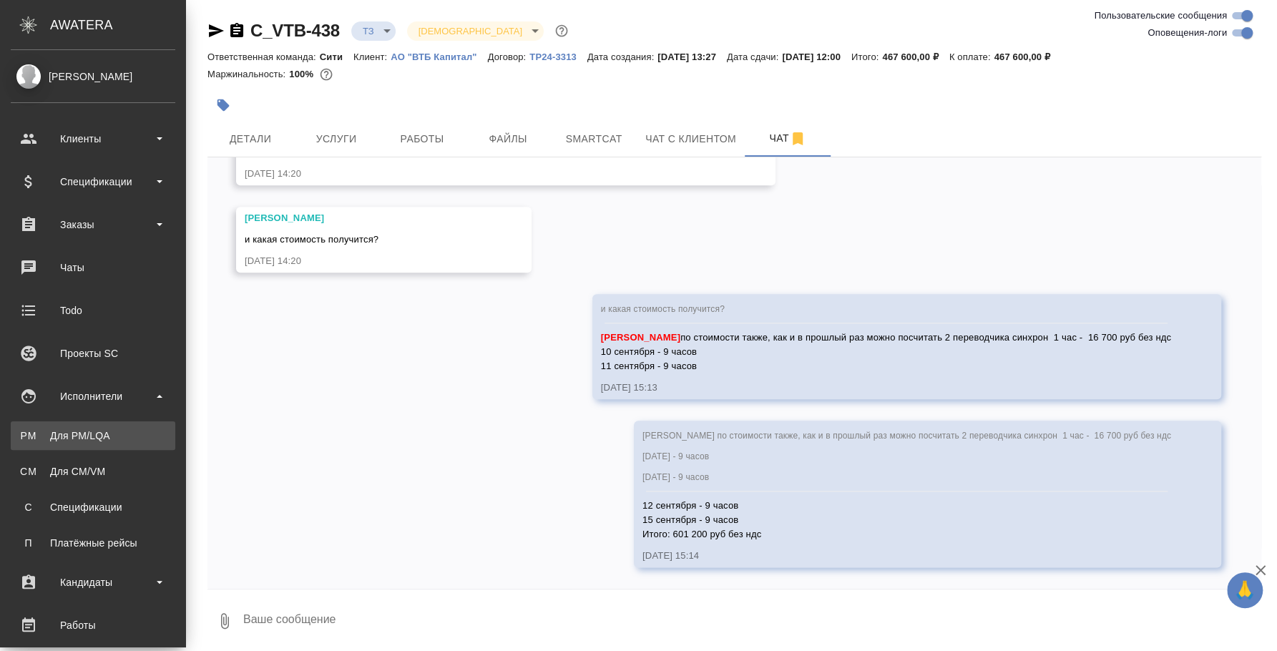
click at [96, 429] on div "Для PM/LQA" at bounding box center [93, 436] width 150 height 14
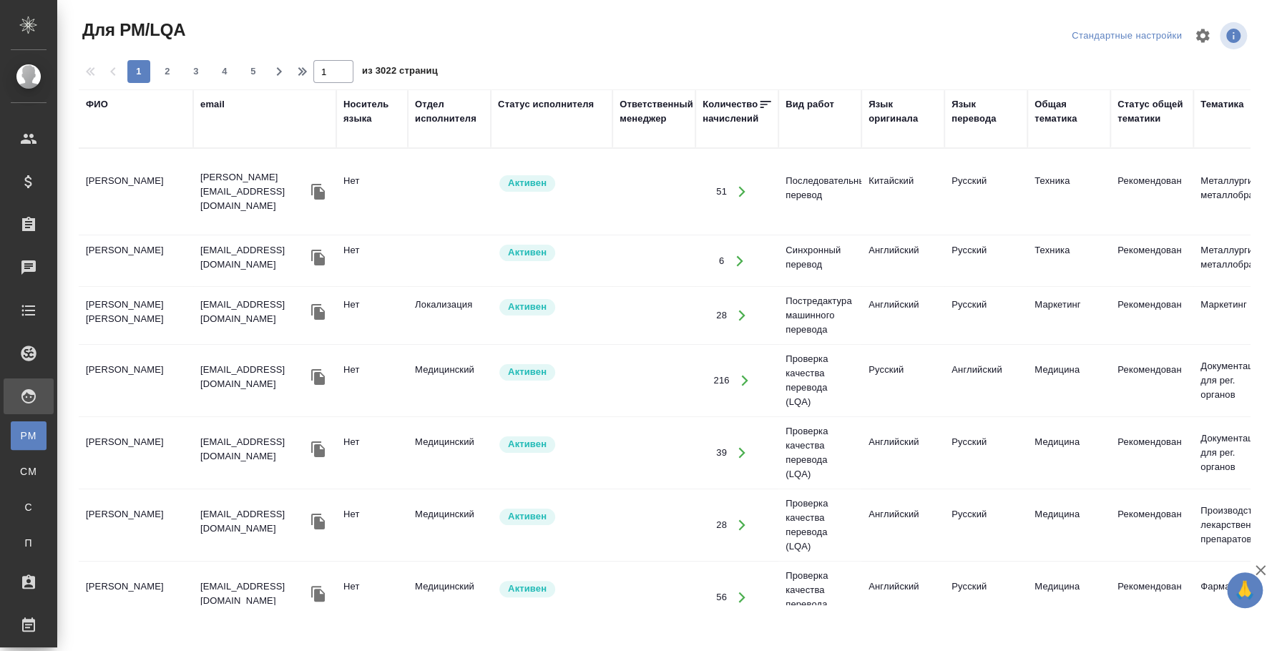
click at [104, 101] on div "ФИО" at bounding box center [97, 104] width 22 height 14
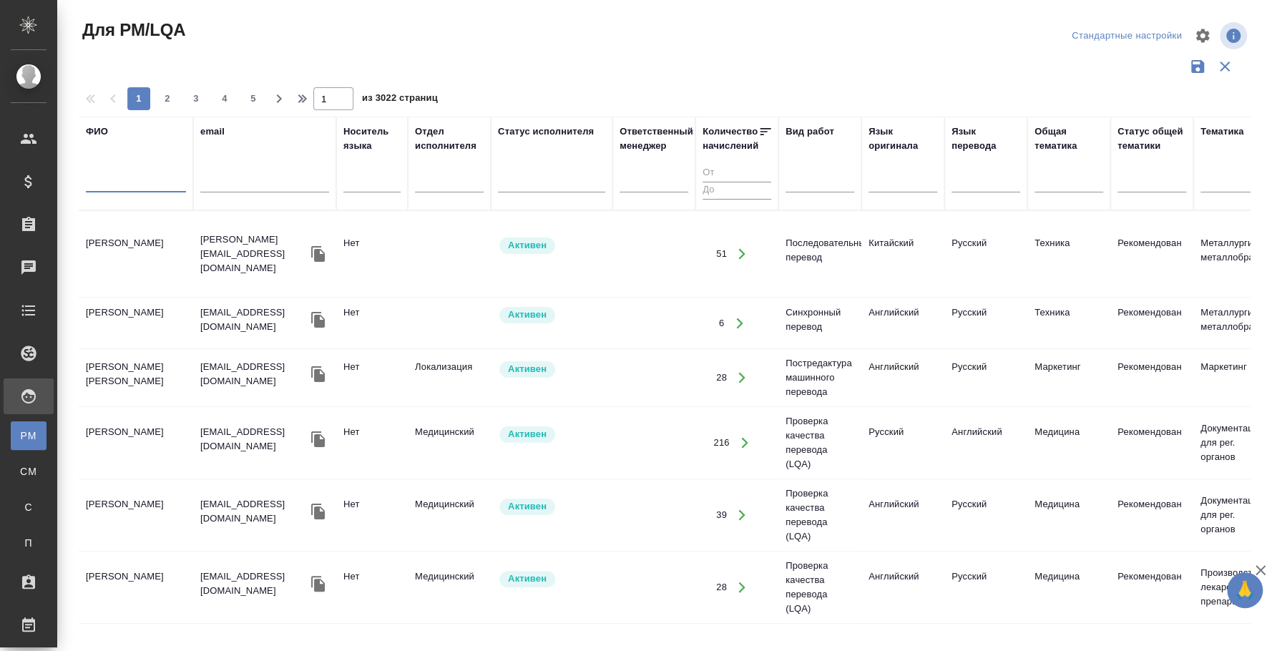
click at [129, 183] on input "text" at bounding box center [136, 184] width 100 height 18
type input "космачева"
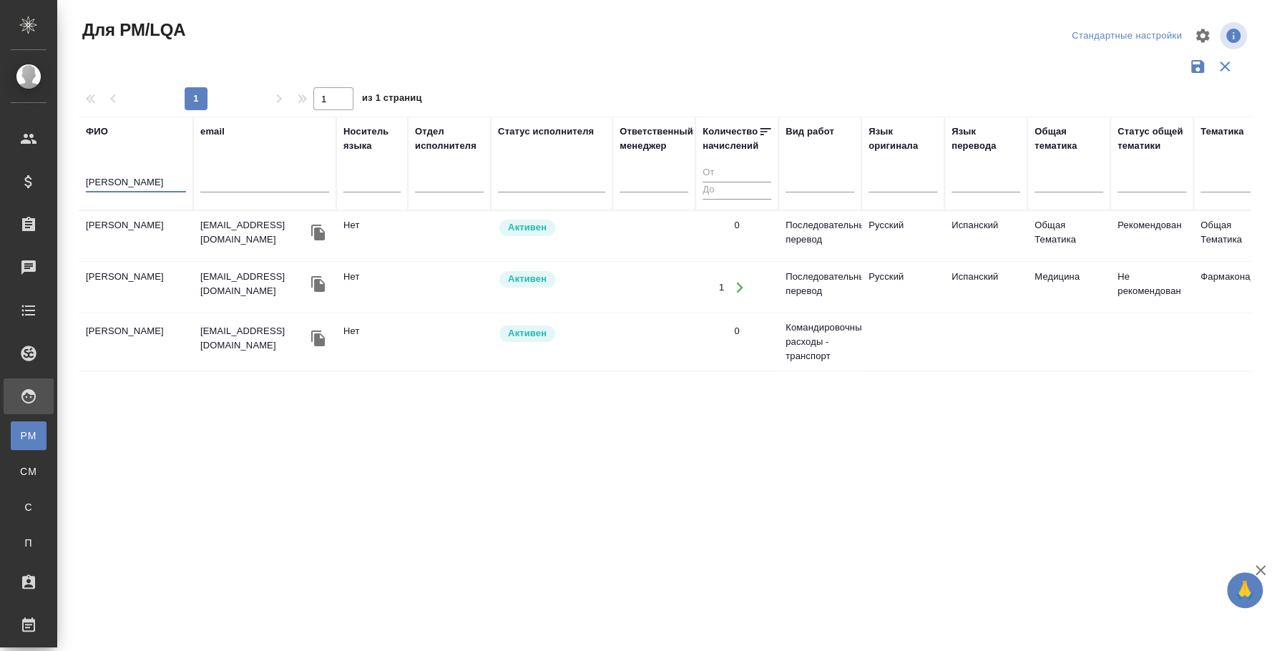
click at [127, 246] on td "[PERSON_NAME]" at bounding box center [136, 236] width 114 height 50
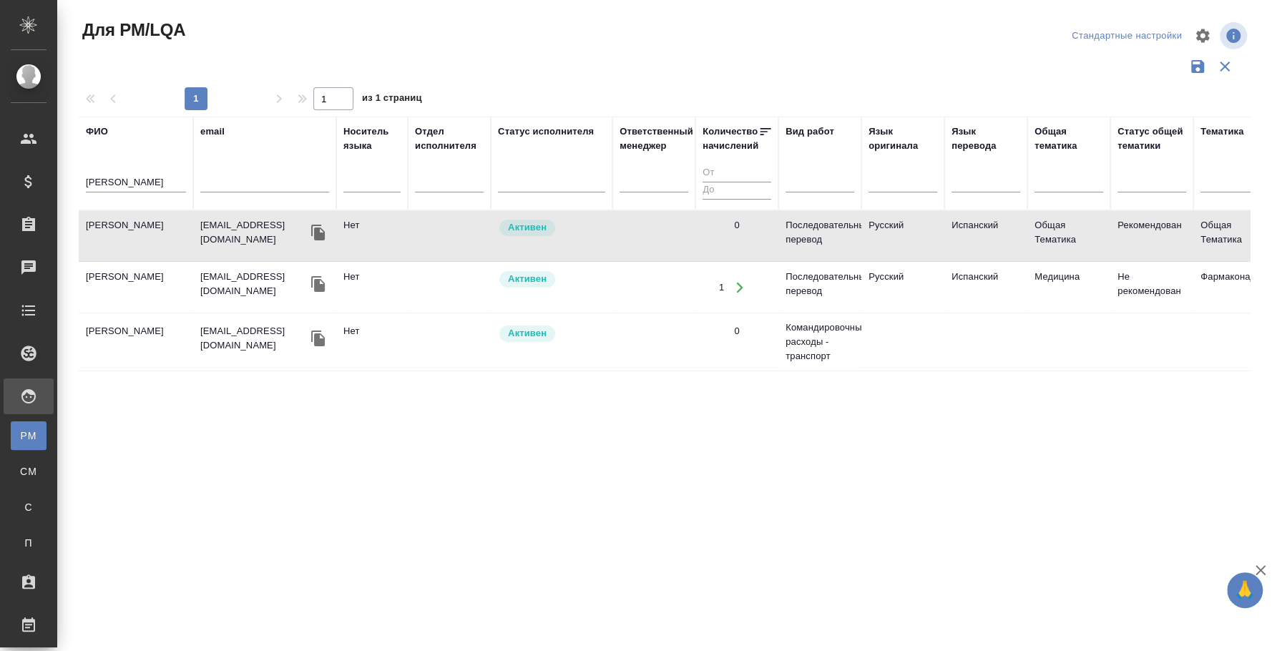
click at [127, 246] on td "[PERSON_NAME]" at bounding box center [136, 236] width 114 height 50
